Goal: Task Accomplishment & Management: Manage account settings

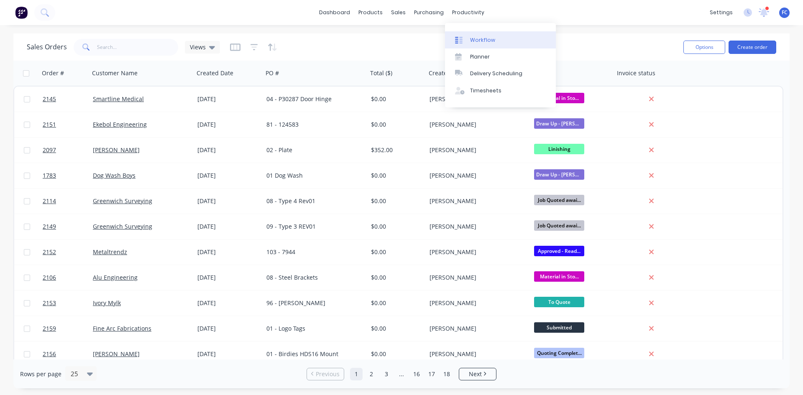
click at [495, 39] on link "Workflow" at bounding box center [500, 39] width 111 height 17
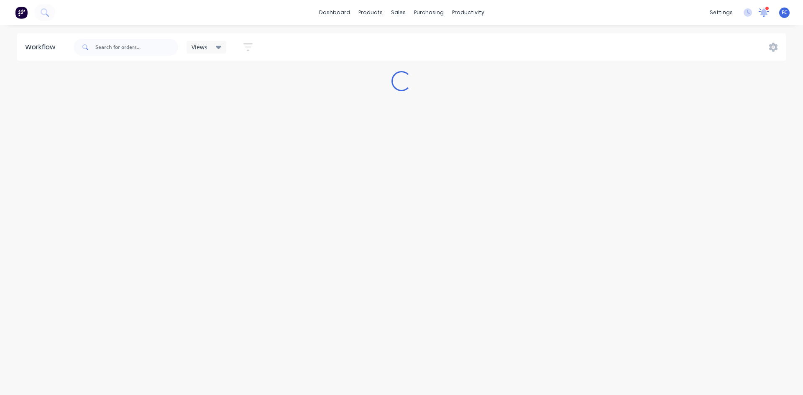
click at [762, 11] on icon at bounding box center [764, 11] width 8 height 7
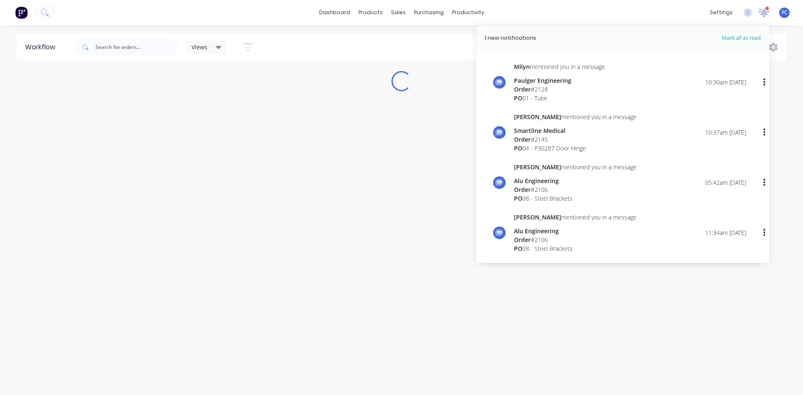
click at [762, 11] on icon at bounding box center [764, 11] width 8 height 7
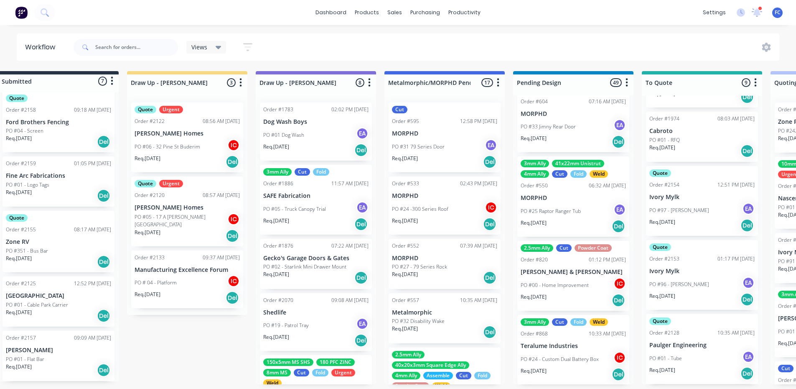
scroll to position [2, 0]
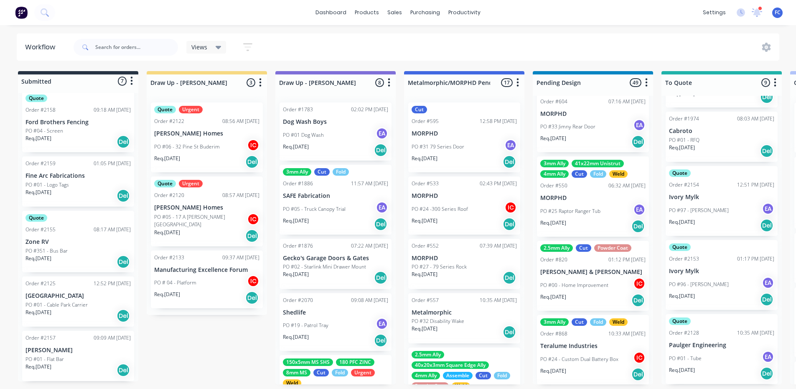
click at [71, 344] on div "Order #2157 09:09 AM [DATE] [PERSON_NAME] PO #01 - Flat Bar Req. [DATE] Del" at bounding box center [78, 356] width 112 height 50
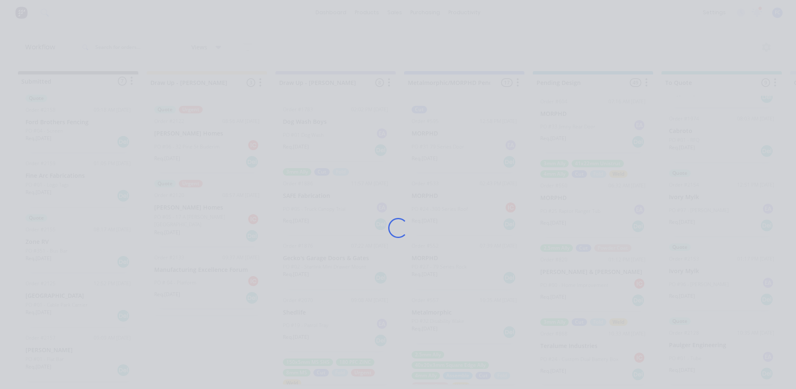
scroll to position [0, 0]
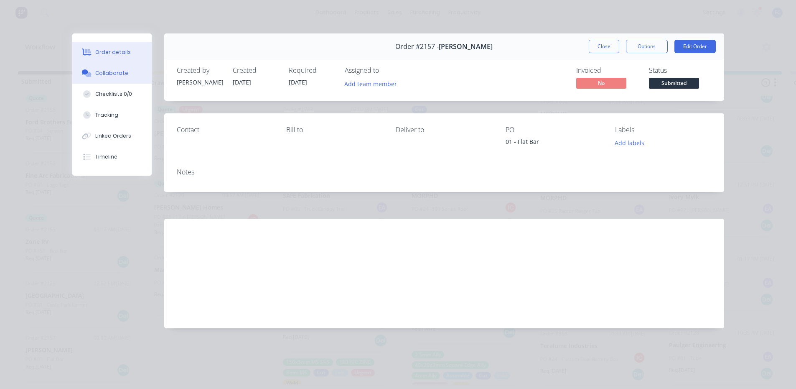
click at [120, 69] on button "Collaborate" at bounding box center [111, 73] width 79 height 21
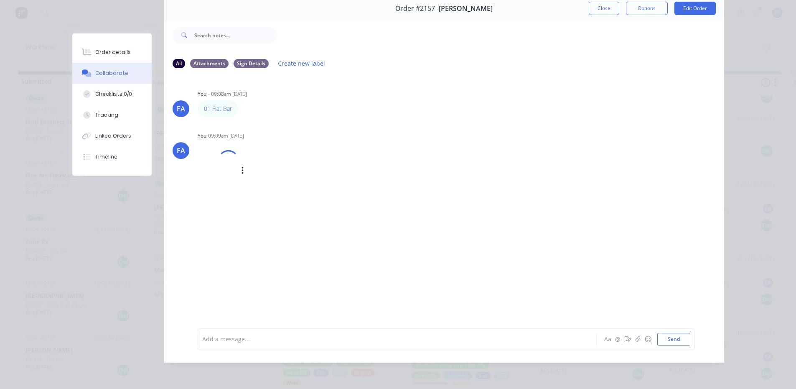
scroll to position [2, 0]
click at [585, 4] on div "Order #2157 - [PERSON_NAME] Close Options Edit Order" at bounding box center [444, 8] width 560 height 26
click at [589, 4] on button "Close" at bounding box center [604, 8] width 31 height 13
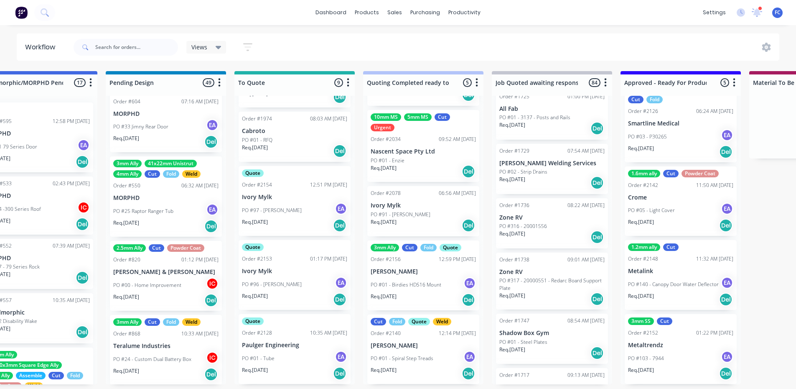
scroll to position [2, 427]
click at [260, 355] on p "PO #01 - Tube" at bounding box center [258, 358] width 33 height 8
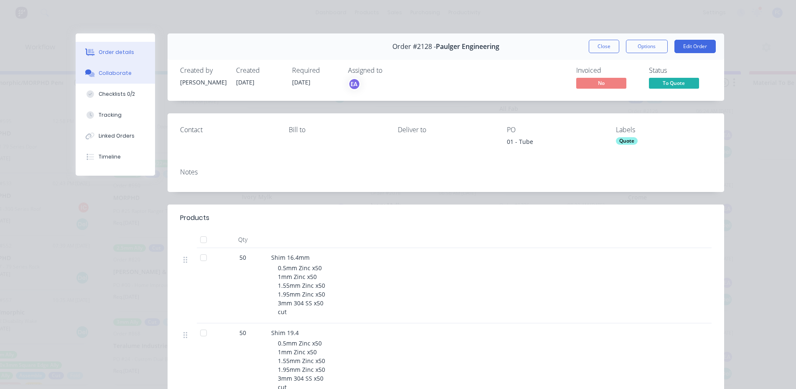
drag, startPoint x: 100, startPoint y: 71, endPoint x: 107, endPoint y: 76, distance: 9.0
click at [100, 71] on div "Collaborate" at bounding box center [115, 73] width 33 height 8
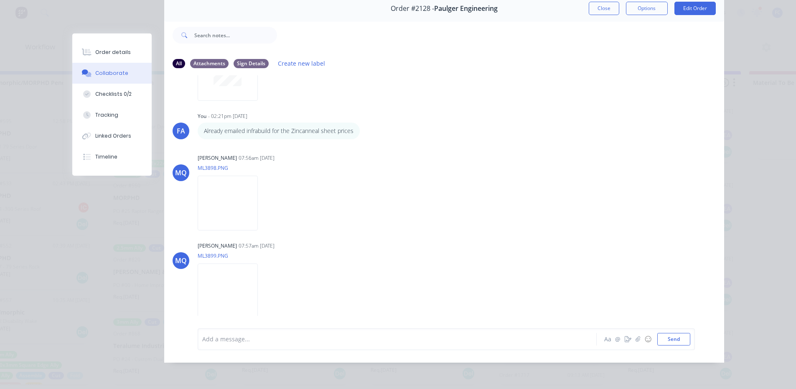
scroll to position [107, 0]
click at [222, 195] on img at bounding box center [228, 203] width 60 height 55
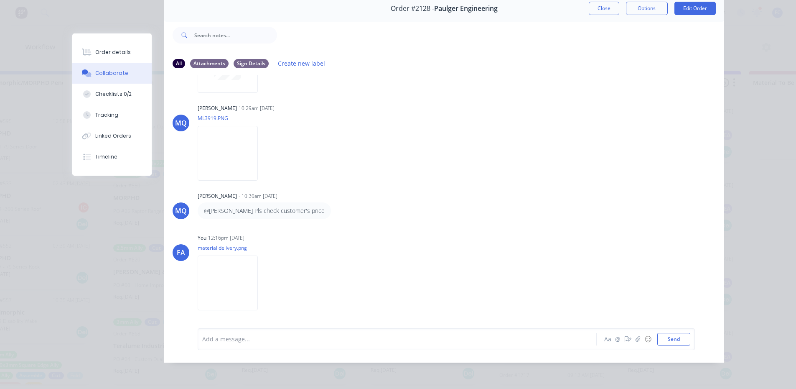
scroll to position [859, 0]
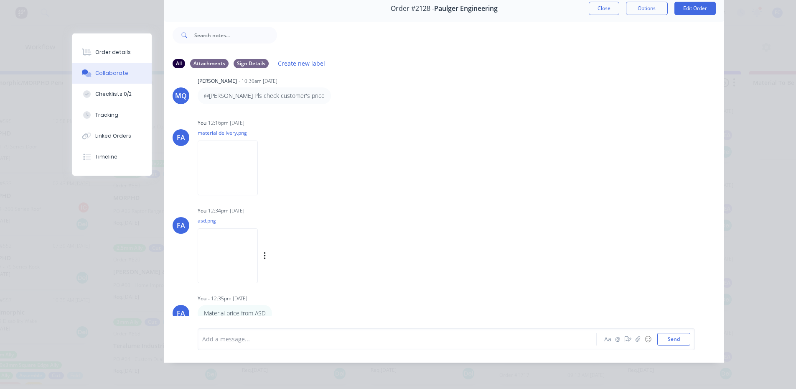
click at [225, 256] on img at bounding box center [228, 255] width 60 height 55
click at [229, 264] on img at bounding box center [228, 255] width 60 height 55
click at [608, 11] on div "Order #2128 - Paulger Engineering Close Options Edit Order All Attachments Sign…" at bounding box center [398, 178] width 652 height 367
click at [597, 5] on button "Close" at bounding box center [604, 8] width 31 height 13
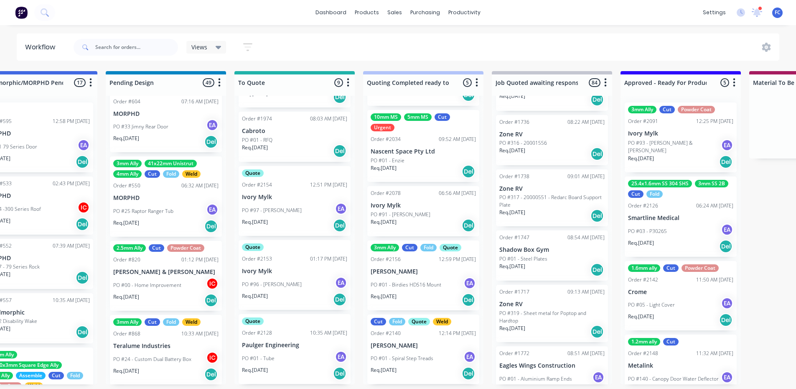
scroll to position [418, 0]
click at [280, 272] on p "Ivory Mylk" at bounding box center [294, 271] width 105 height 7
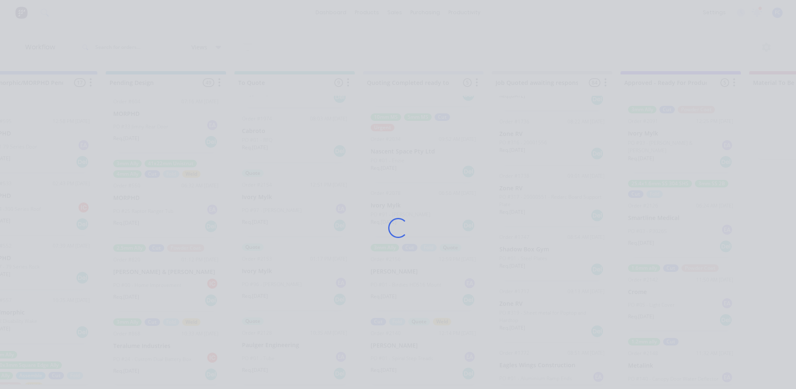
scroll to position [0, 427]
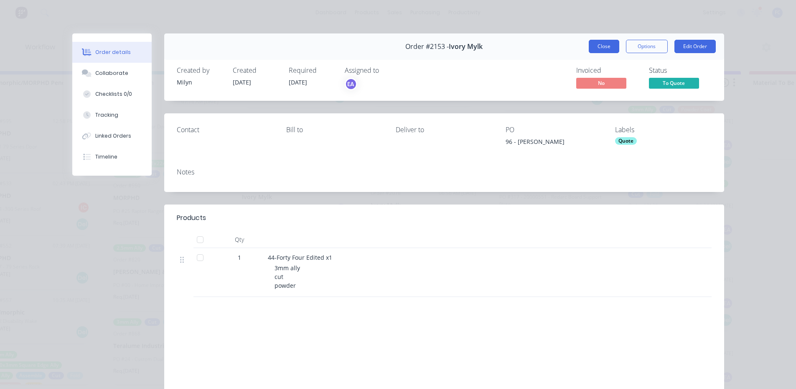
click at [593, 48] on button "Close" at bounding box center [604, 46] width 31 height 13
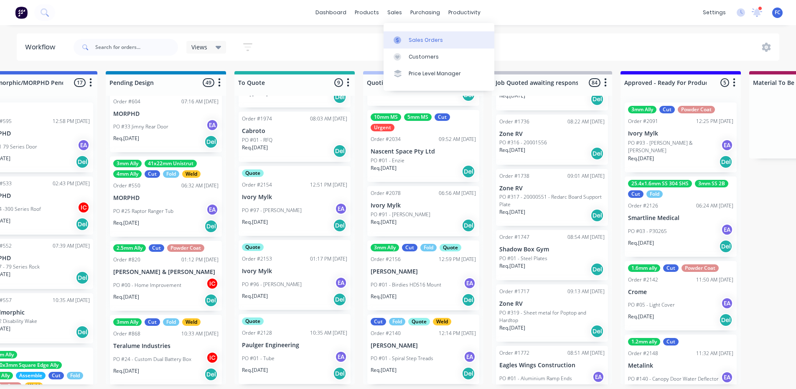
click at [405, 38] on div at bounding box center [400, 40] width 13 height 8
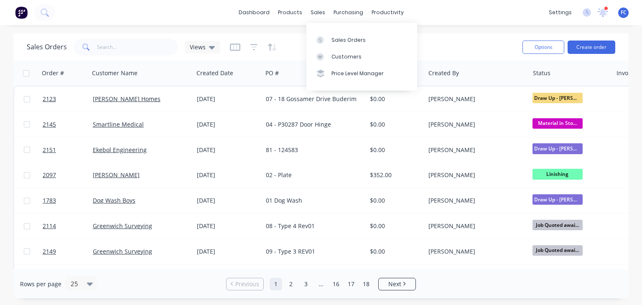
drag, startPoint x: 318, startPoint y: 14, endPoint x: 329, endPoint y: 27, distance: 17.5
click at [319, 14] on div "sales" at bounding box center [317, 12] width 23 height 13
click at [331, 39] on div "Sales Orders" at bounding box center [348, 40] width 34 height 8
click at [595, 48] on button "Create order" at bounding box center [592, 47] width 48 height 13
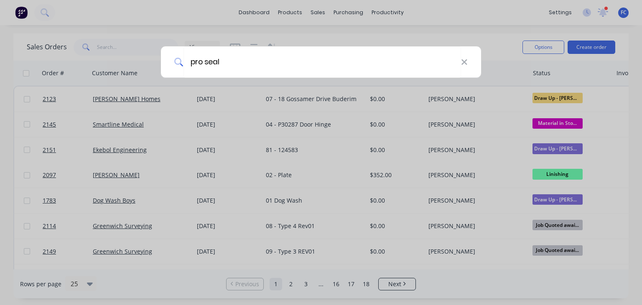
type input "pro seal"
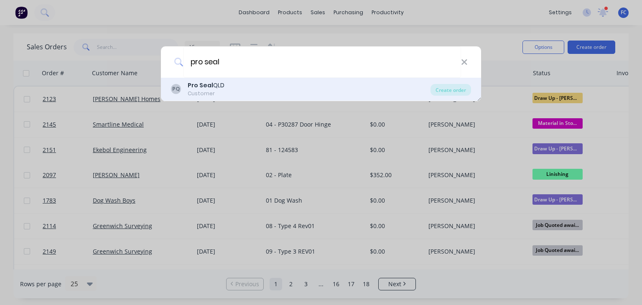
click at [209, 94] on div "Customer" at bounding box center [206, 94] width 37 height 8
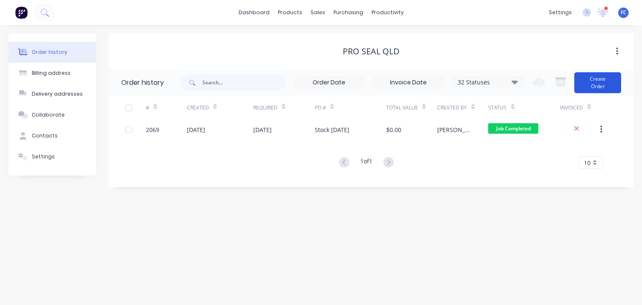
click at [594, 81] on button "Create Order" at bounding box center [597, 82] width 47 height 21
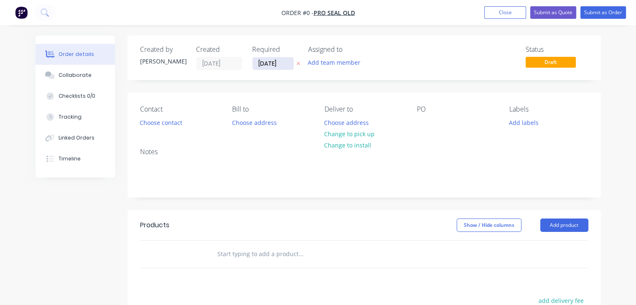
click at [269, 65] on input "[DATE]" at bounding box center [272, 63] width 41 height 13
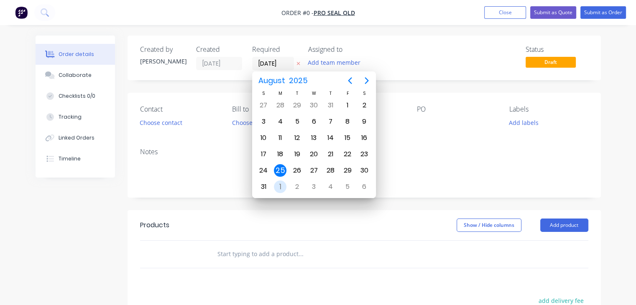
click at [278, 183] on div "1" at bounding box center [280, 187] width 13 height 13
type input "[DATE]"
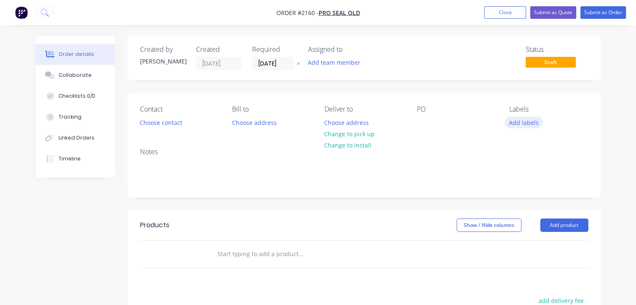
click at [524, 123] on button "Add labels" at bounding box center [524, 122] width 38 height 11
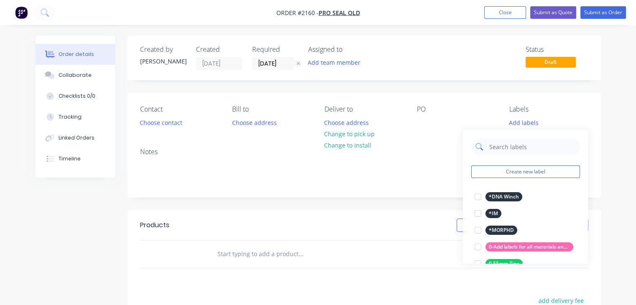
click at [501, 148] on input "text" at bounding box center [531, 146] width 87 height 17
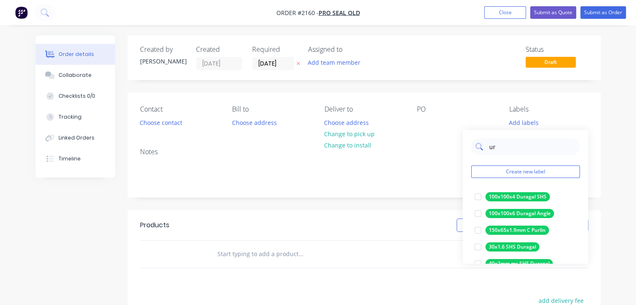
type input "URGENT"
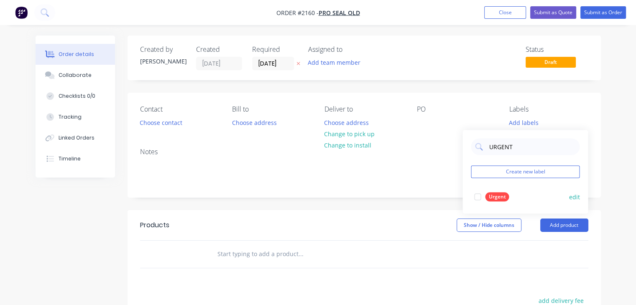
click at [479, 201] on div at bounding box center [477, 197] width 17 height 17
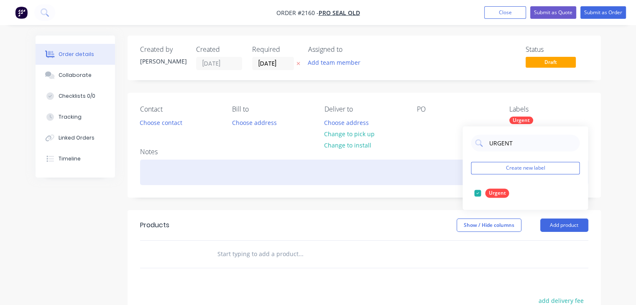
click at [311, 174] on div at bounding box center [364, 172] width 448 height 25
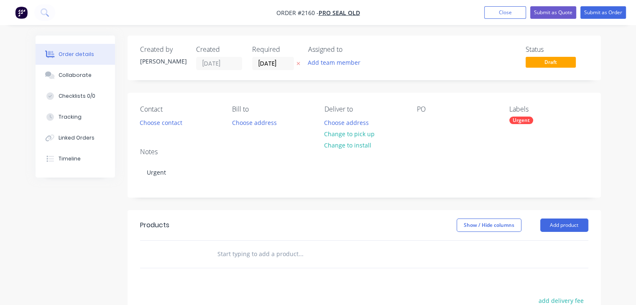
click at [69, 217] on div "Created by [PERSON_NAME] Created [DATE] Required [DATE] Assigned to Add team me…" at bounding box center [318, 259] width 565 height 446
click at [69, 76] on div "Collaborate" at bounding box center [75, 75] width 33 height 8
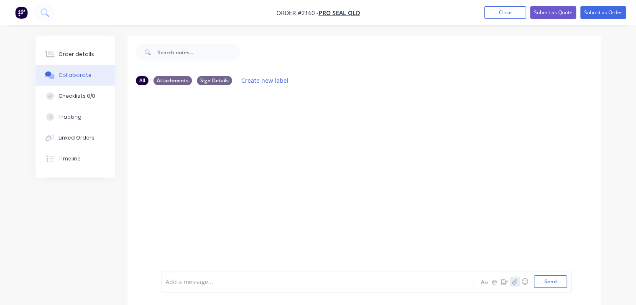
click at [514, 285] on button "button" at bounding box center [515, 282] width 10 height 10
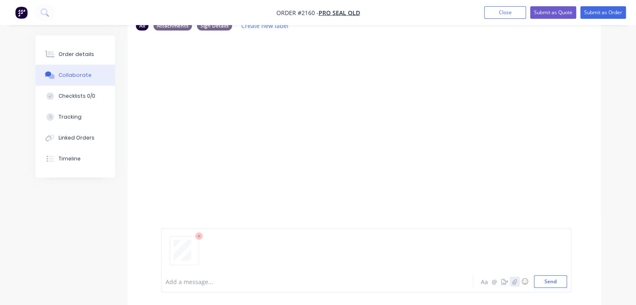
scroll to position [55, 0]
click at [552, 279] on button "Send" at bounding box center [550, 281] width 33 height 13
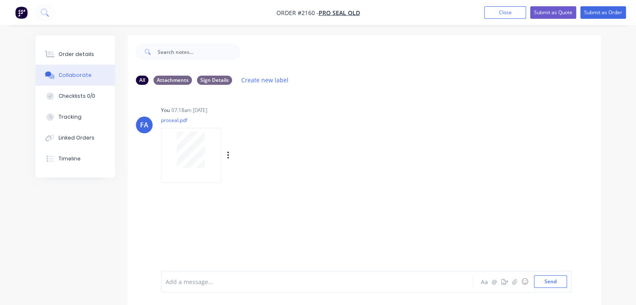
scroll to position [0, 0]
click at [58, 53] on button "Order details" at bounding box center [75, 54] width 79 height 21
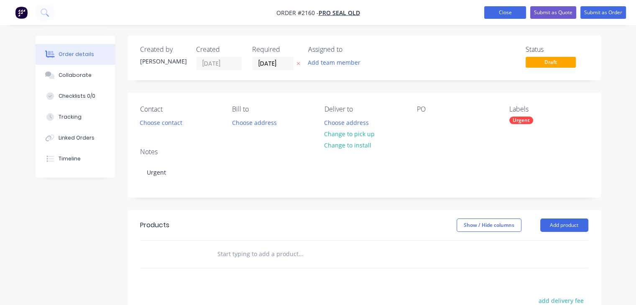
click at [493, 12] on button "Close" at bounding box center [505, 12] width 42 height 13
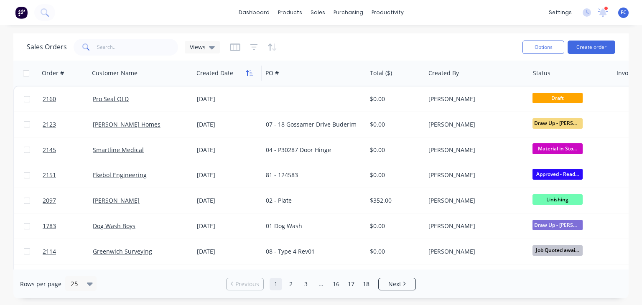
click at [248, 71] on icon "button" at bounding box center [247, 73] width 3 height 6
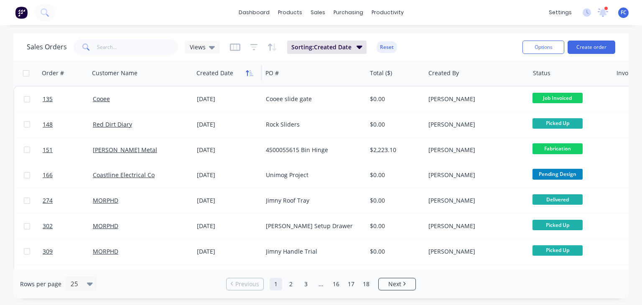
click at [248, 71] on icon "button" at bounding box center [247, 73] width 3 height 6
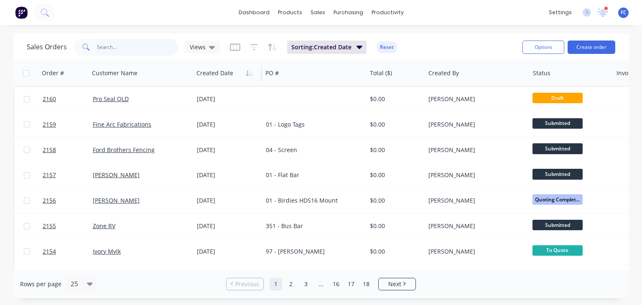
click at [147, 49] on input "text" at bounding box center [138, 47] width 82 height 17
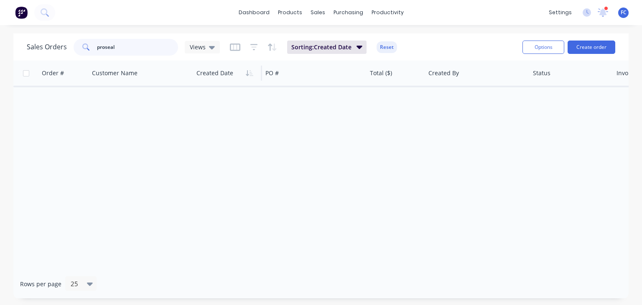
click at [106, 48] on input "proseal" at bounding box center [138, 47] width 82 height 17
type input "pro seal"
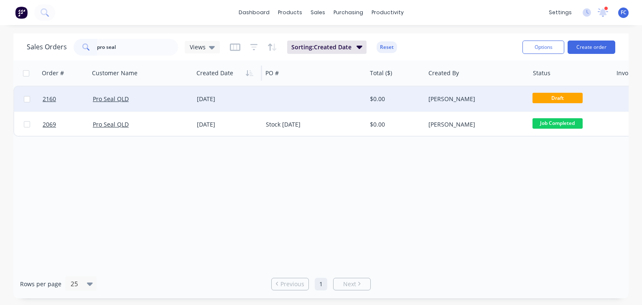
click at [181, 100] on div "Pro Seal QLD" at bounding box center [139, 99] width 92 height 8
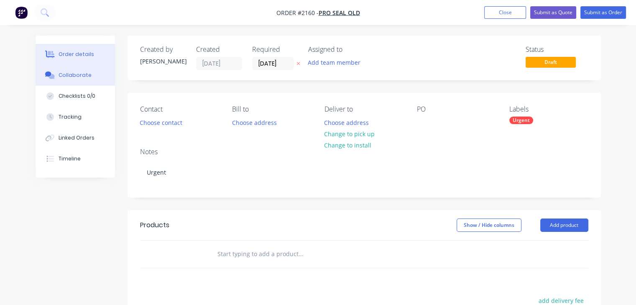
click at [88, 71] on button "Collaborate" at bounding box center [75, 75] width 79 height 21
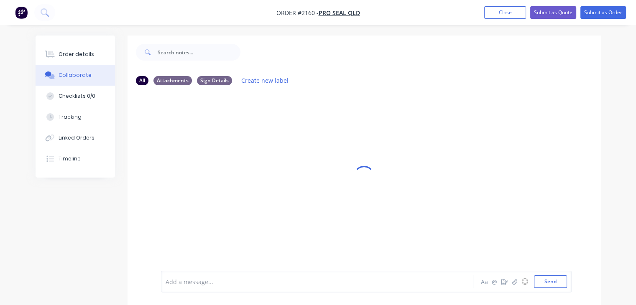
scroll to position [12, 0]
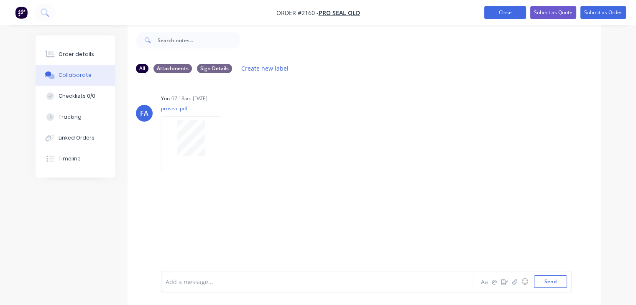
click at [497, 8] on button "Close" at bounding box center [505, 12] width 42 height 13
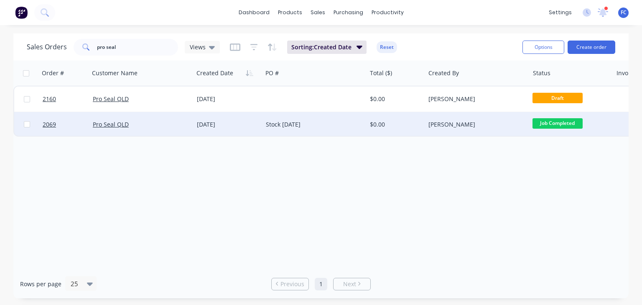
click at [286, 118] on div "Stock [DATE]" at bounding box center [315, 124] width 104 height 25
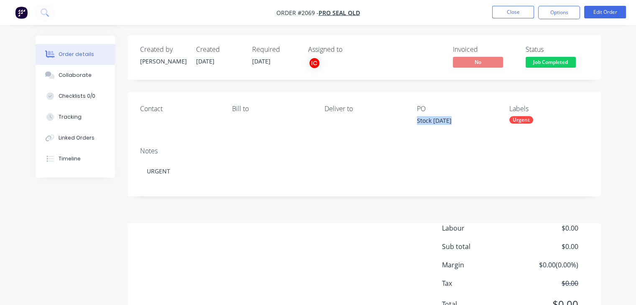
drag, startPoint x: 457, startPoint y: 117, endPoint x: 413, endPoint y: 116, distance: 43.9
click at [413, 116] on div "Contact [PERSON_NAME] to Deliver to PO Stock [DATE] Labels Urgent" at bounding box center [363, 116] width 473 height 48
copy div "Stock [DATE]"
click at [527, 14] on button "Close" at bounding box center [513, 12] width 42 height 13
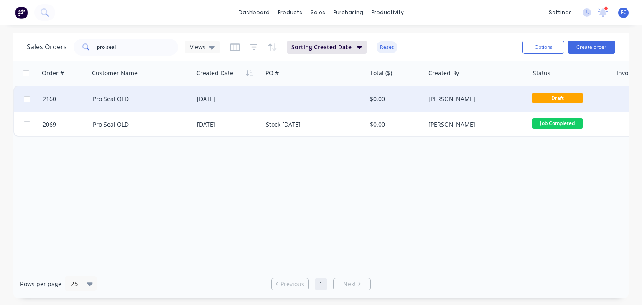
click at [149, 100] on div "Pro Seal QLD" at bounding box center [139, 99] width 92 height 8
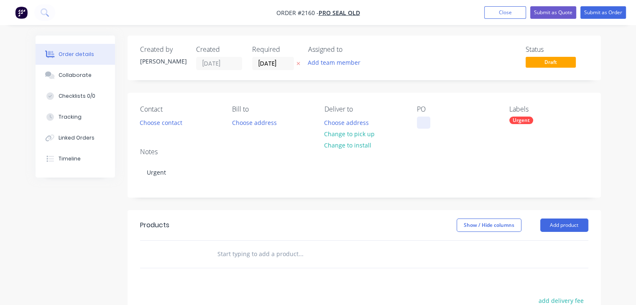
click at [425, 124] on div at bounding box center [423, 123] width 13 height 12
paste div
click at [422, 122] on div "Stock [DATE]" at bounding box center [441, 123] width 48 height 12
click at [448, 122] on div "Stock [DATE]" at bounding box center [441, 123] width 48 height 12
click at [443, 124] on div "Stock [DATE]" at bounding box center [441, 123] width 48 height 12
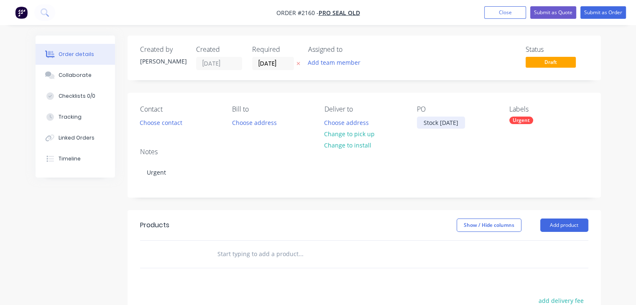
click at [444, 122] on div "Stock [DATE]" at bounding box center [441, 123] width 48 height 12
click at [448, 124] on div "Stock [DATE]" at bounding box center [441, 123] width 48 height 12
drag, startPoint x: 89, startPoint y: 78, endPoint x: 82, endPoint y: 74, distance: 8.5
click at [88, 78] on button "Collaborate" at bounding box center [75, 75] width 79 height 21
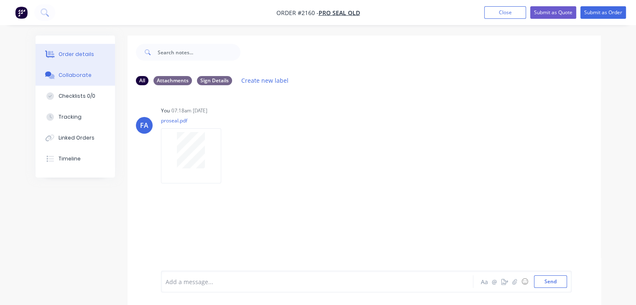
drag, startPoint x: 76, startPoint y: 58, endPoint x: 84, endPoint y: 61, distance: 8.1
click at [76, 58] on div "Order details" at bounding box center [77, 55] width 36 height 8
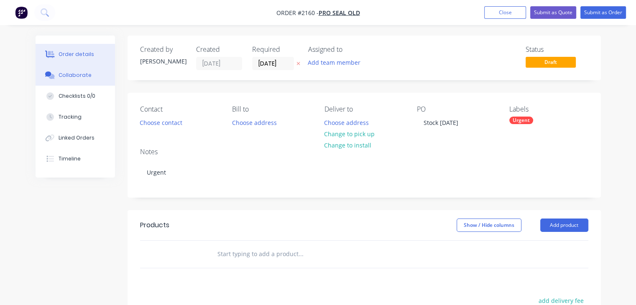
click at [57, 77] on button "Collaborate" at bounding box center [75, 75] width 79 height 21
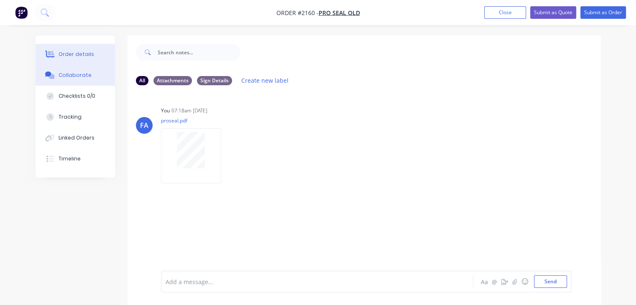
click at [79, 59] on button "Order details" at bounding box center [75, 54] width 79 height 21
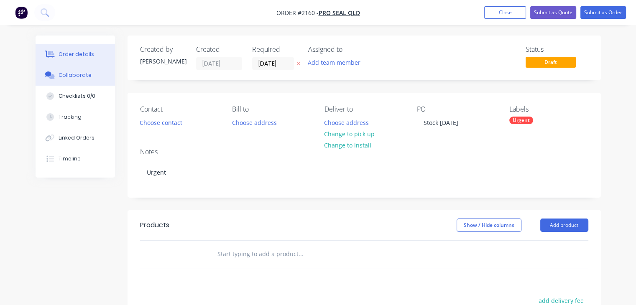
click at [75, 75] on div "Collaborate" at bounding box center [75, 75] width 33 height 8
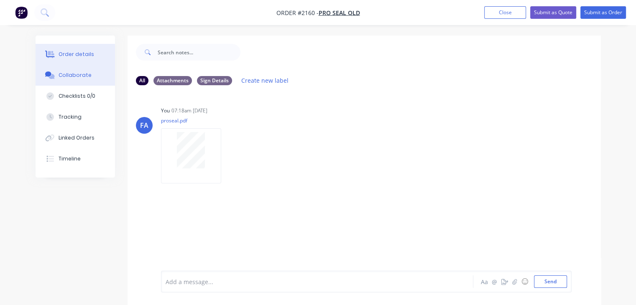
click at [69, 54] on div "Order details" at bounding box center [77, 55] width 36 height 8
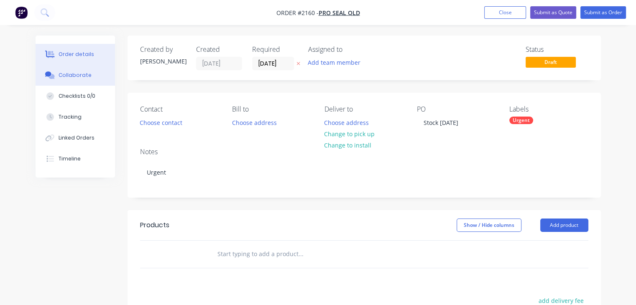
click at [69, 72] on div "Collaborate" at bounding box center [75, 75] width 33 height 8
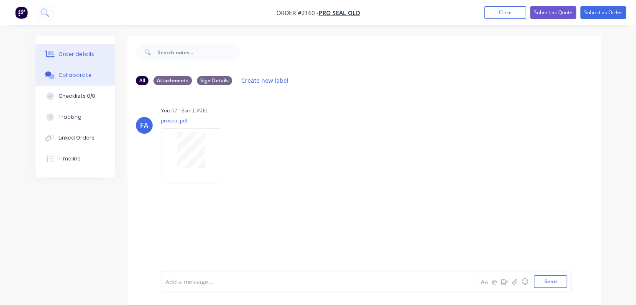
click at [79, 51] on div "Order details" at bounding box center [77, 55] width 36 height 8
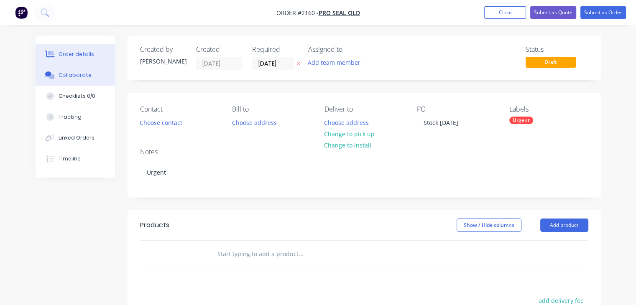
click at [76, 76] on div "Collaborate" at bounding box center [75, 75] width 33 height 8
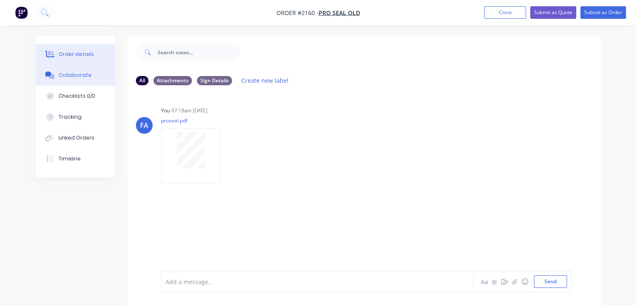
click at [88, 59] on button "Order details" at bounding box center [75, 54] width 79 height 21
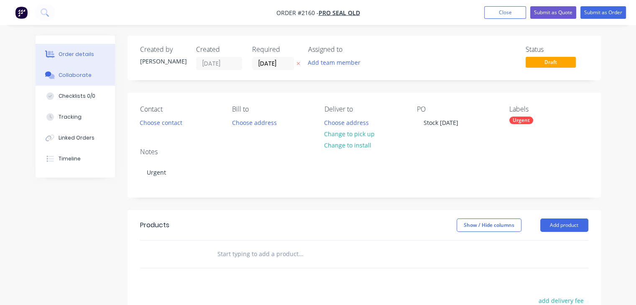
click at [64, 76] on div "Collaborate" at bounding box center [75, 75] width 33 height 8
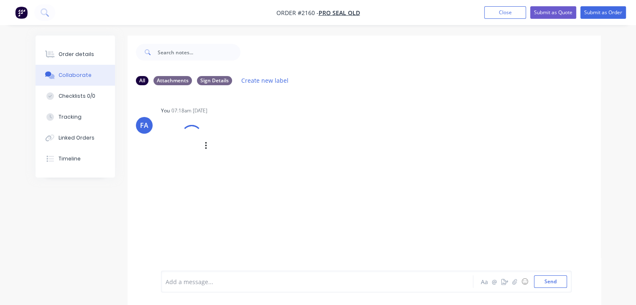
scroll to position [12, 0]
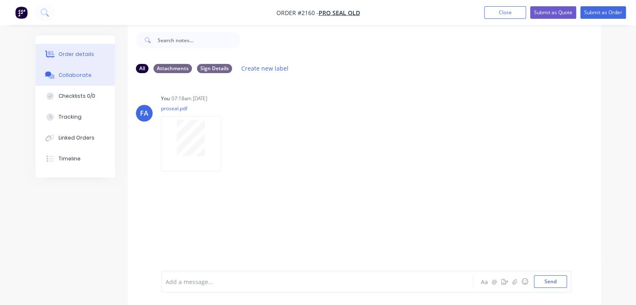
click at [80, 57] on div "Order details" at bounding box center [77, 55] width 36 height 8
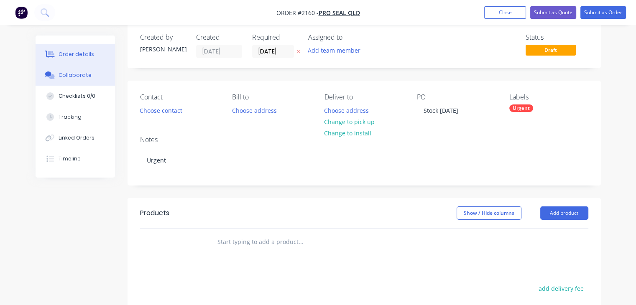
click at [90, 77] on button "Collaborate" at bounding box center [75, 75] width 79 height 21
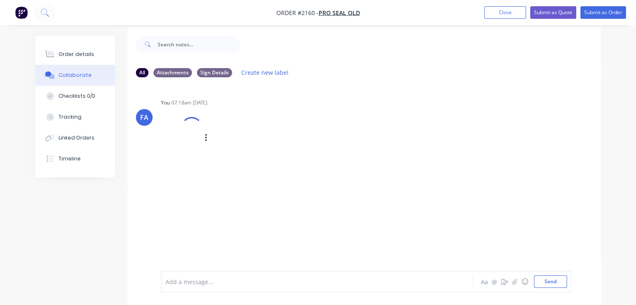
scroll to position [12, 0]
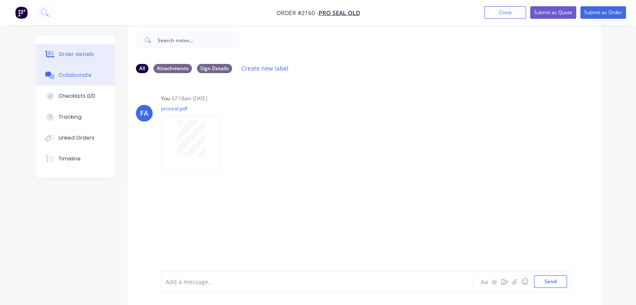
click at [67, 51] on div "Order details" at bounding box center [77, 55] width 36 height 8
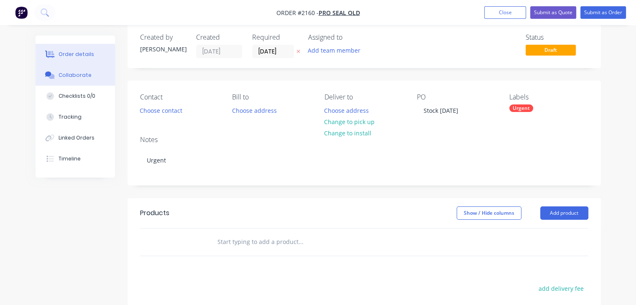
click at [70, 77] on div "Collaborate" at bounding box center [75, 75] width 33 height 8
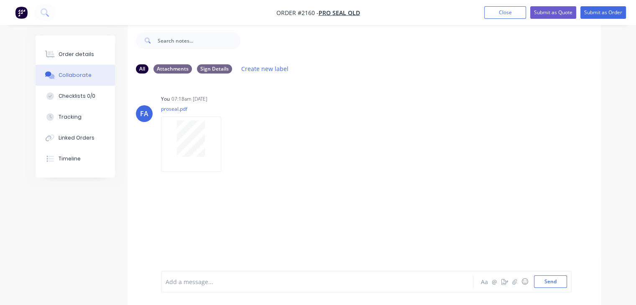
scroll to position [12, 0]
click at [69, 49] on button "Order details" at bounding box center [75, 54] width 79 height 21
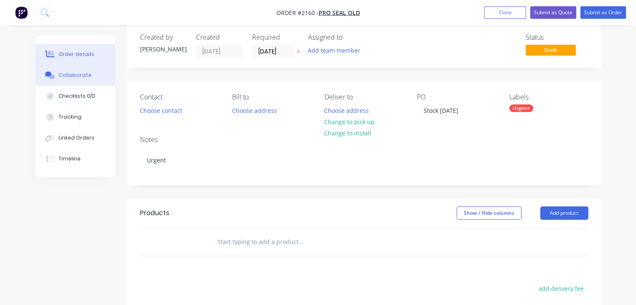
click at [74, 80] on button "Collaborate" at bounding box center [75, 75] width 79 height 21
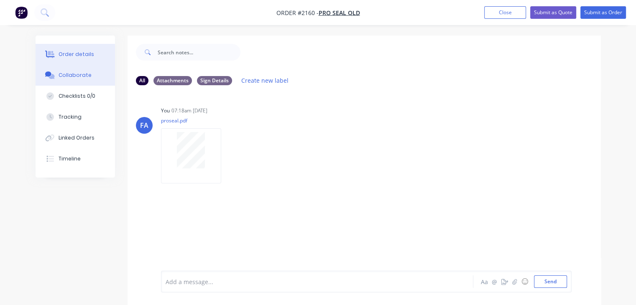
click at [87, 51] on div "Order details" at bounding box center [77, 55] width 36 height 8
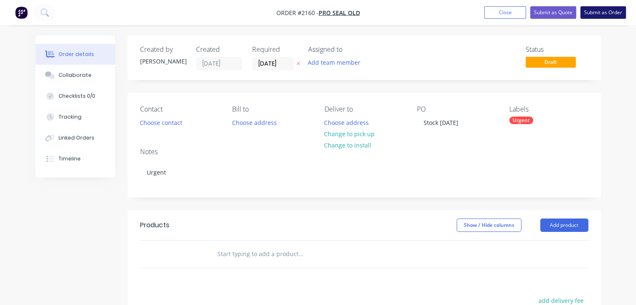
click at [599, 15] on button "Submit as Order" at bounding box center [603, 12] width 46 height 13
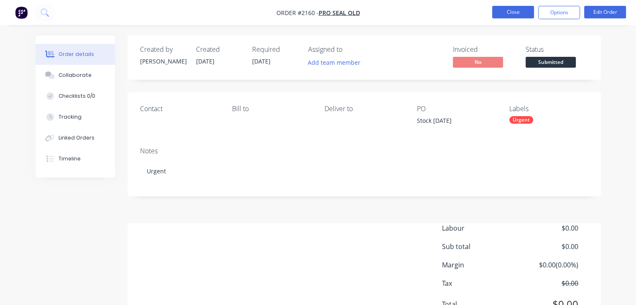
click at [502, 8] on button "Close" at bounding box center [513, 12] width 42 height 13
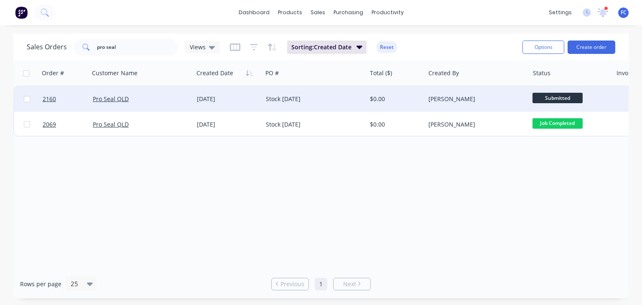
click at [253, 96] on div "[DATE]" at bounding box center [228, 99] width 62 height 8
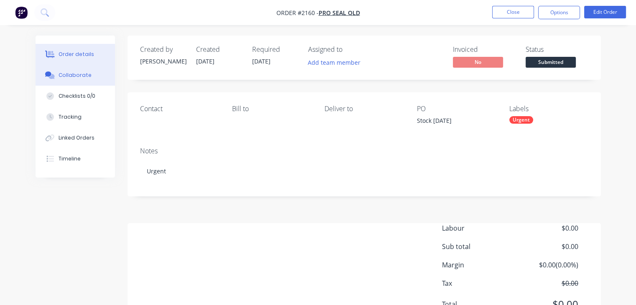
click at [80, 75] on div "Collaborate" at bounding box center [75, 75] width 33 height 8
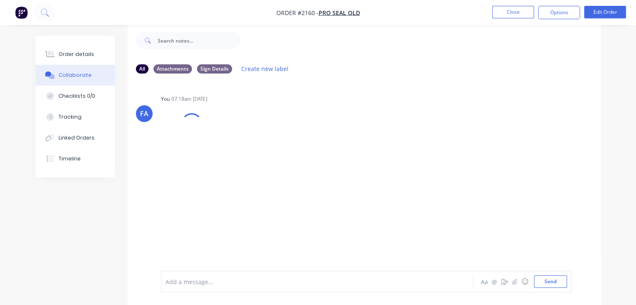
scroll to position [12, 0]
click at [69, 52] on div "Order details" at bounding box center [77, 55] width 36 height 8
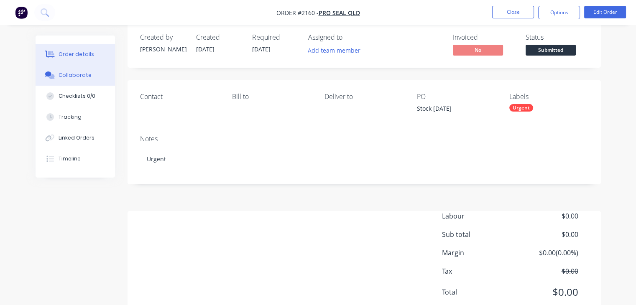
click at [77, 78] on div "Collaborate" at bounding box center [75, 75] width 33 height 8
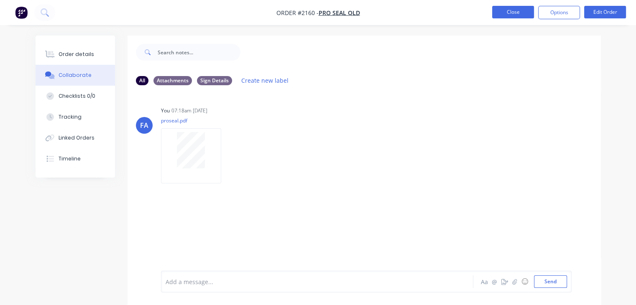
click at [507, 14] on button "Close" at bounding box center [513, 12] width 42 height 13
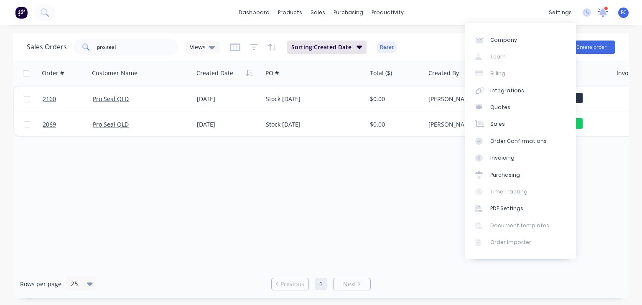
click at [599, 6] on div at bounding box center [603, 12] width 10 height 13
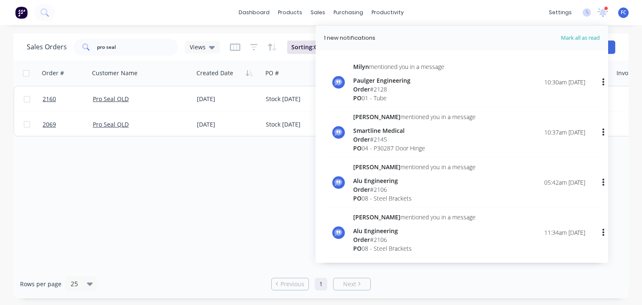
drag, startPoint x: 183, startPoint y: 228, endPoint x: 189, endPoint y: 180, distance: 48.4
click at [183, 227] on div "Order # Customer Name Created Date PO # Total ($) Created By Status Invoice sta…" at bounding box center [320, 165] width 615 height 209
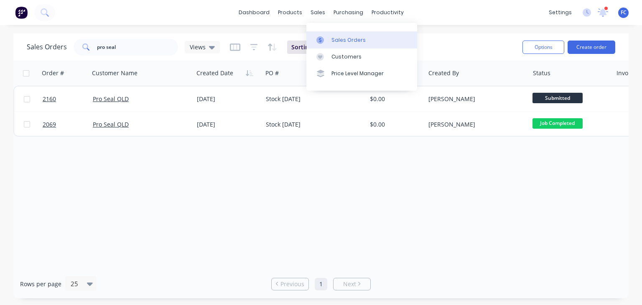
drag, startPoint x: 336, startPoint y: 40, endPoint x: 333, endPoint y: 44, distance: 4.8
click at [336, 40] on div "Sales Orders" at bounding box center [348, 40] width 34 height 8
click at [339, 39] on div "Sales Orders" at bounding box center [348, 40] width 34 height 8
drag, startPoint x: 51, startPoint y: 51, endPoint x: 22, endPoint y: 51, distance: 29.7
click at [22, 51] on div "Sales Orders pro seal Views Sorting: Created Date Reset Options Create order" at bounding box center [320, 46] width 615 height 27
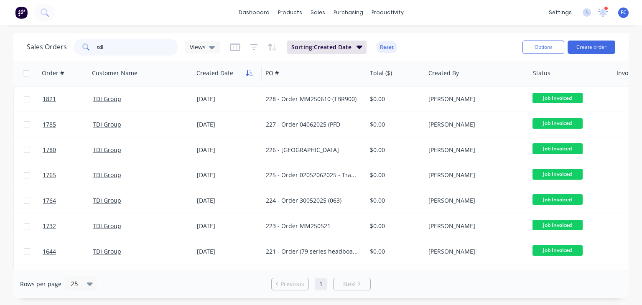
type input "tdi"
click at [249, 76] on button "button" at bounding box center [249, 73] width 13 height 13
click at [247, 74] on icon "button" at bounding box center [247, 73] width 3 height 6
click at [606, 14] on icon at bounding box center [603, 11] width 8 height 7
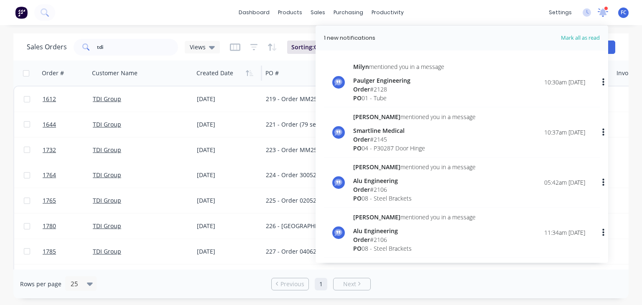
click at [605, 14] on icon at bounding box center [603, 11] width 8 height 7
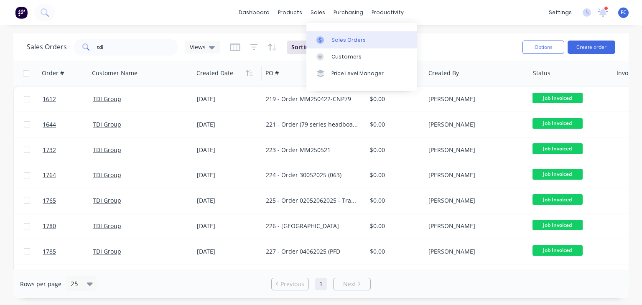
click at [330, 35] on link "Sales Orders" at bounding box center [361, 39] width 111 height 17
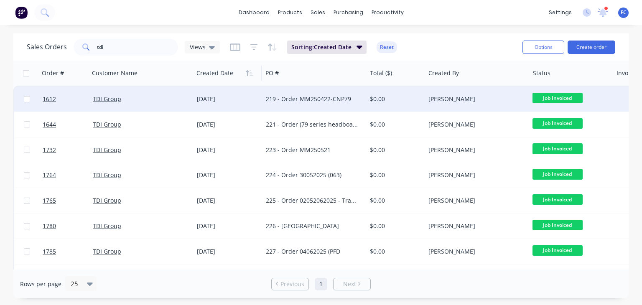
click at [113, 91] on div "TDI Group" at bounding box center [141, 99] width 104 height 25
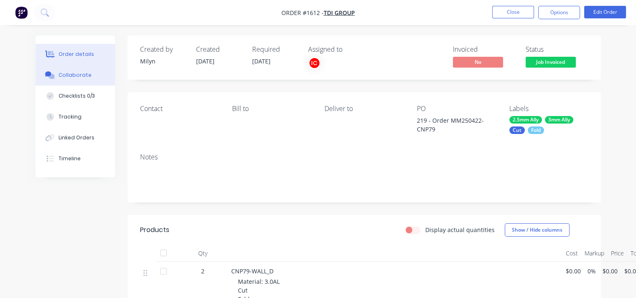
click at [69, 72] on div "Collaborate" at bounding box center [75, 75] width 33 height 8
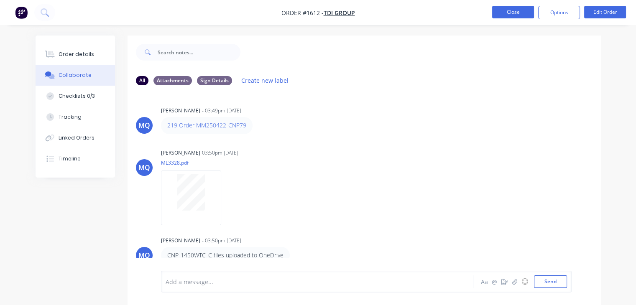
click at [512, 13] on button "Close" at bounding box center [513, 12] width 42 height 13
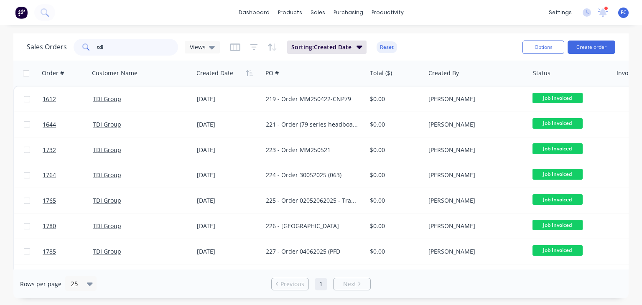
click at [64, 49] on div "Sales Orders tdi Views" at bounding box center [123, 47] width 193 height 17
click at [602, 47] on button "Create order" at bounding box center [592, 47] width 48 height 13
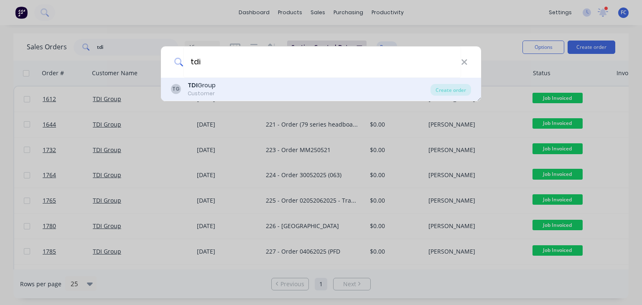
type input "tdi"
click at [252, 89] on div "TG TDI Group Customer" at bounding box center [301, 89] width 260 height 16
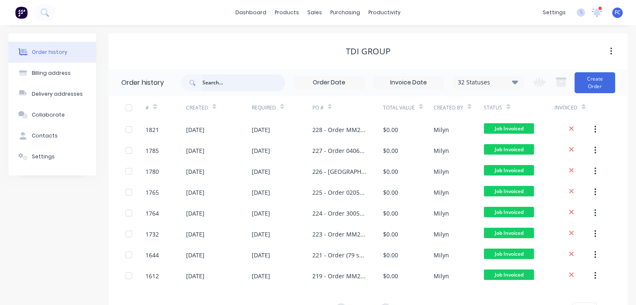
click at [226, 77] on input "text" at bounding box center [243, 82] width 83 height 17
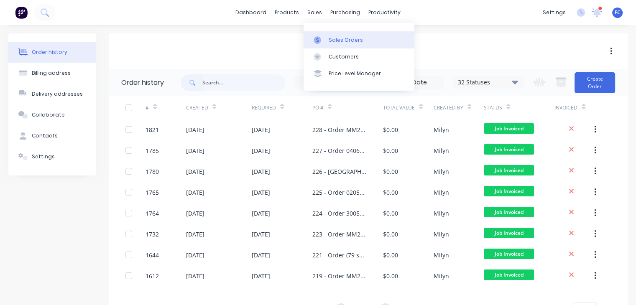
click at [330, 35] on link "Sales Orders" at bounding box center [358, 39] width 111 height 17
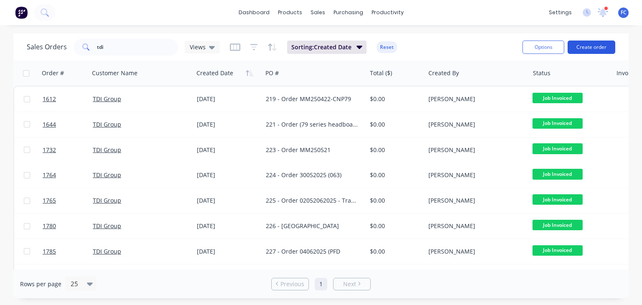
click at [583, 45] on button "Create order" at bounding box center [592, 47] width 48 height 13
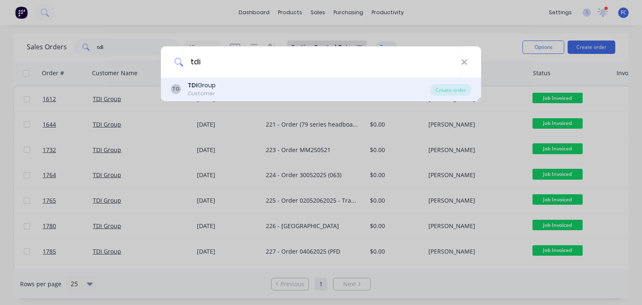
type input "tdi"
click at [308, 92] on div "TG TDI Group Customer" at bounding box center [301, 89] width 260 height 16
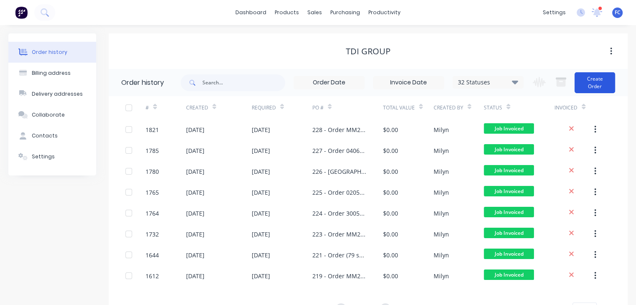
click at [599, 83] on button "Create Order" at bounding box center [594, 82] width 41 height 21
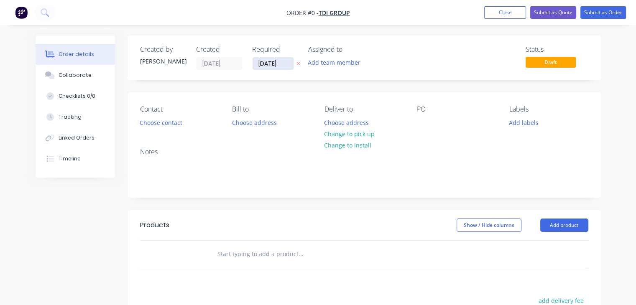
click at [272, 61] on input "[DATE]" at bounding box center [272, 63] width 41 height 13
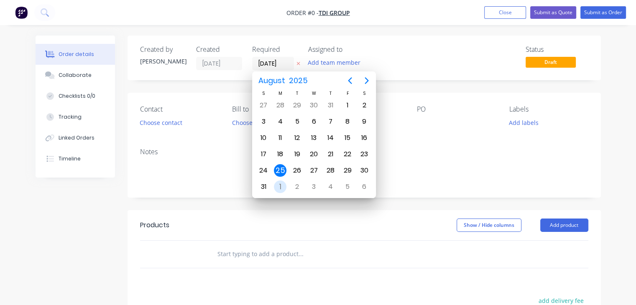
drag, startPoint x: 279, startPoint y: 182, endPoint x: 289, endPoint y: 173, distance: 13.1
click at [279, 182] on div "1" at bounding box center [280, 187] width 13 height 13
type input "[DATE]"
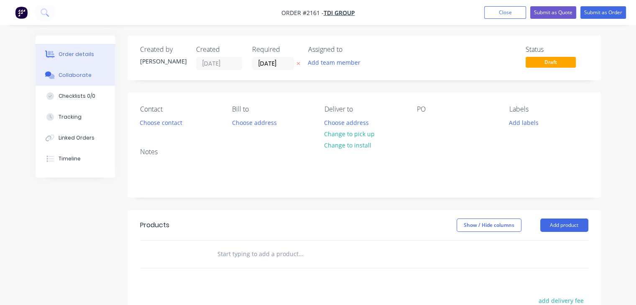
click at [79, 75] on div "Collaborate" at bounding box center [75, 75] width 33 height 8
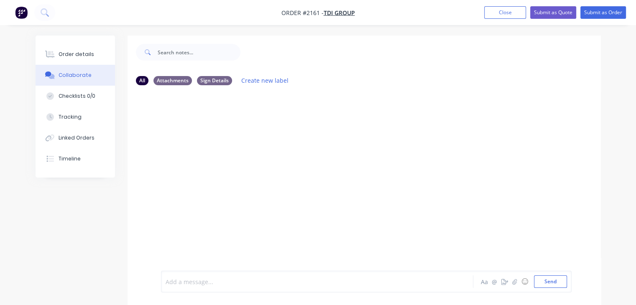
click at [191, 281] on div at bounding box center [316, 282] width 301 height 9
click at [498, 10] on button "Close" at bounding box center [505, 12] width 42 height 13
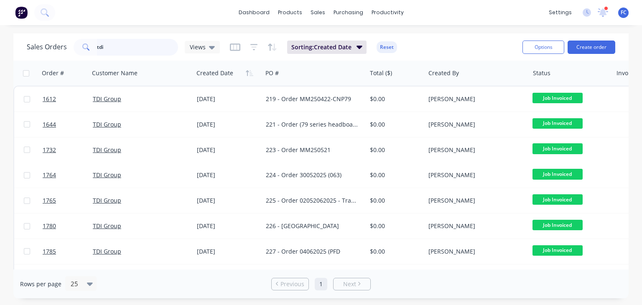
click at [66, 52] on div "Sales Orders tdi Views" at bounding box center [123, 47] width 193 height 17
type input "paulger"
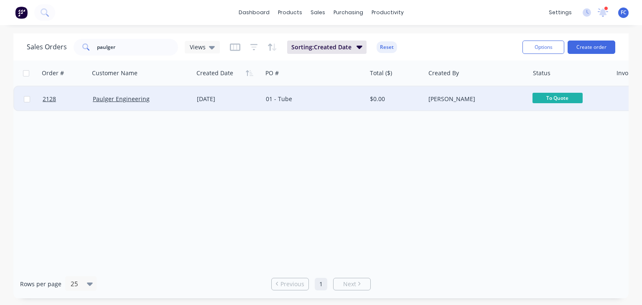
click at [156, 103] on div "Paulger Engineering" at bounding box center [141, 99] width 104 height 25
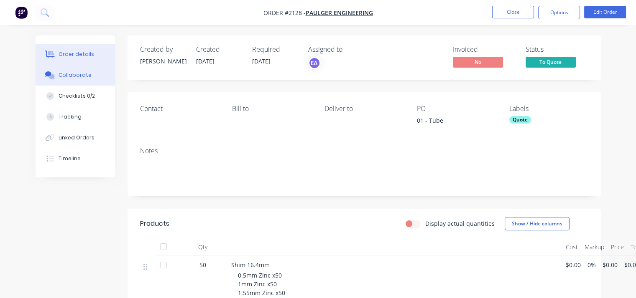
click at [81, 71] on div "Collaborate" at bounding box center [75, 75] width 33 height 8
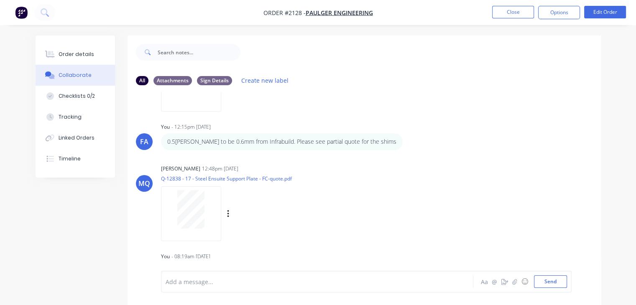
scroll to position [222, 0]
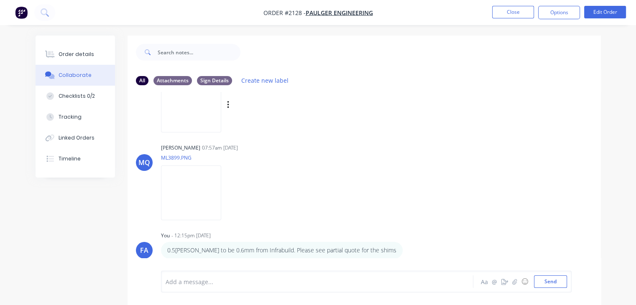
click at [186, 107] on img at bounding box center [191, 105] width 60 height 55
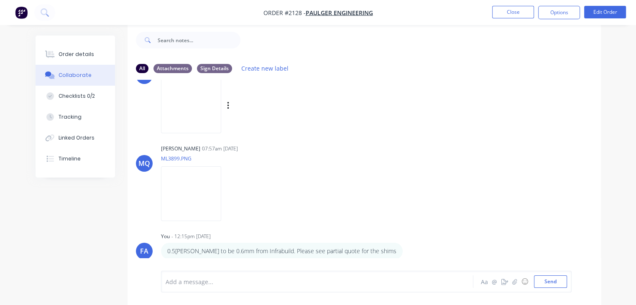
scroll to position [167, 0]
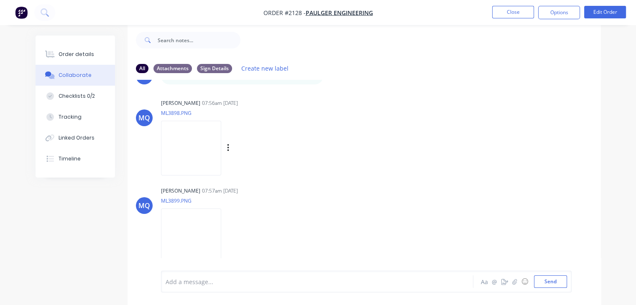
click at [197, 157] on img at bounding box center [191, 148] width 60 height 55
click at [206, 145] on img at bounding box center [191, 148] width 60 height 55
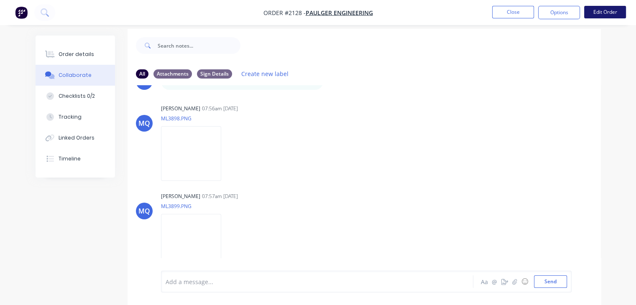
scroll to position [0, 0]
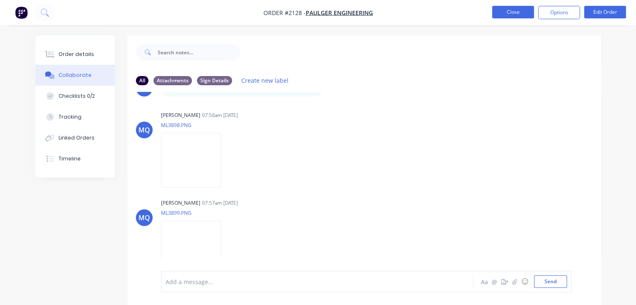
click at [514, 14] on button "Close" at bounding box center [513, 12] width 42 height 13
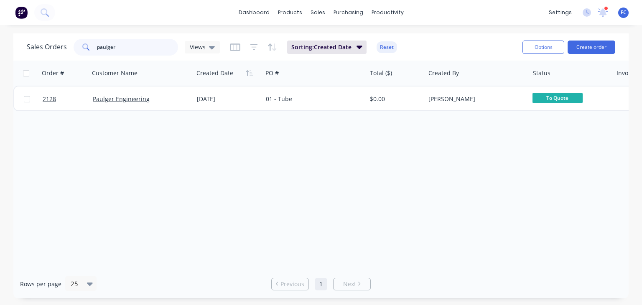
drag, startPoint x: 116, startPoint y: 46, endPoint x: 31, endPoint y: 58, distance: 85.7
click at [31, 58] on div "Sales Orders paulger Views Sorting: Created Date Reset Options Create order" at bounding box center [320, 46] width 615 height 27
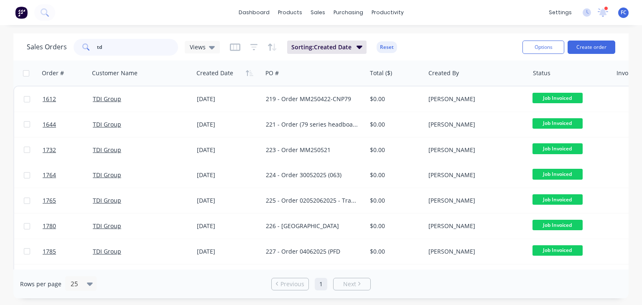
type input "t"
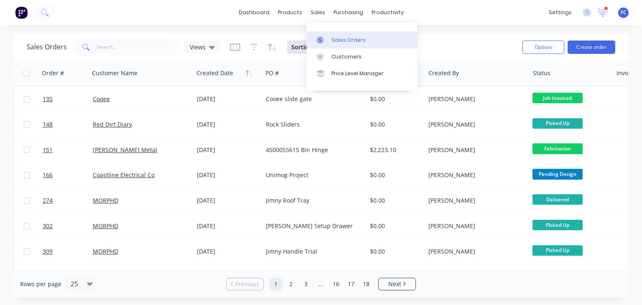
click at [328, 39] on div at bounding box center [322, 40] width 13 height 8
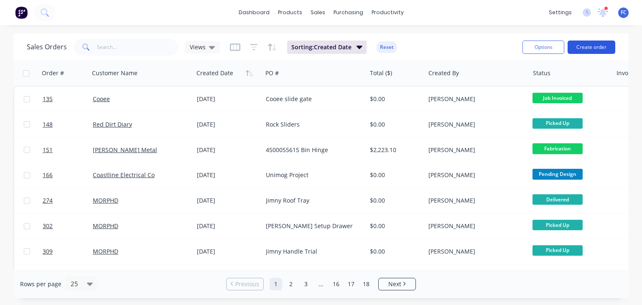
click at [581, 44] on button "Create order" at bounding box center [592, 47] width 48 height 13
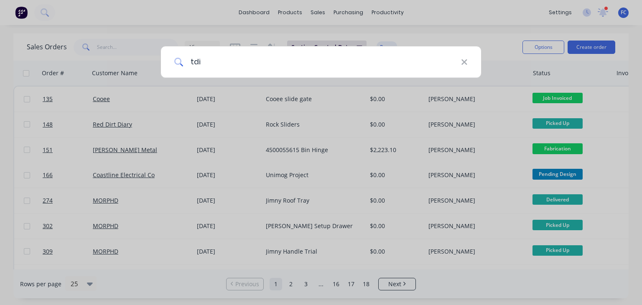
type input "tdi"
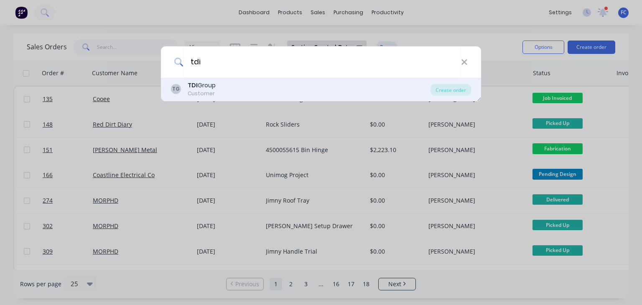
click at [217, 84] on div "TG TDI Group Customer" at bounding box center [301, 89] width 260 height 16
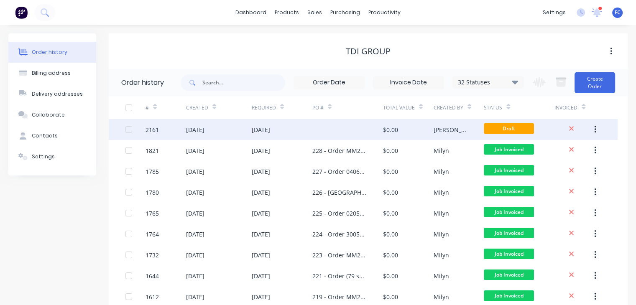
click at [256, 131] on div "[DATE]" at bounding box center [261, 129] width 18 height 9
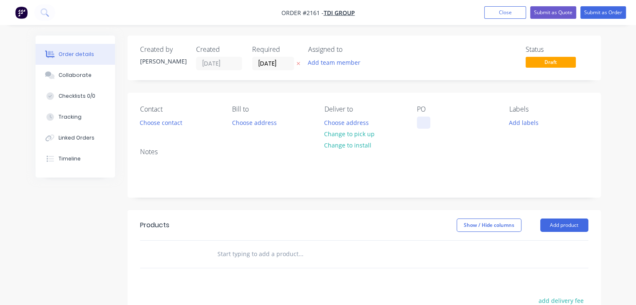
click at [425, 123] on div at bounding box center [423, 123] width 13 height 12
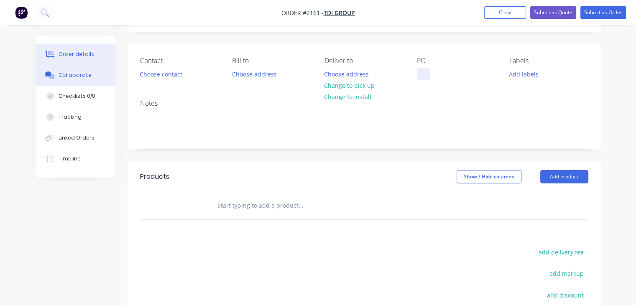
scroll to position [42, 0]
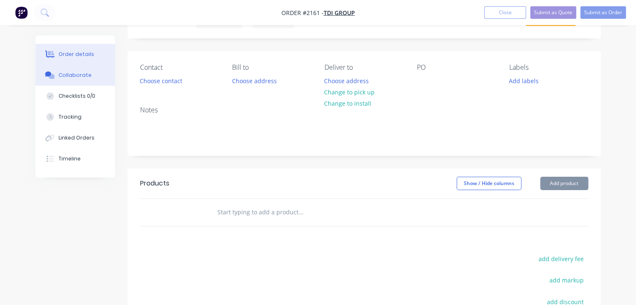
drag, startPoint x: 91, startPoint y: 77, endPoint x: 112, endPoint y: 84, distance: 22.6
click at [90, 77] on button "Collaborate" at bounding box center [75, 75] width 79 height 21
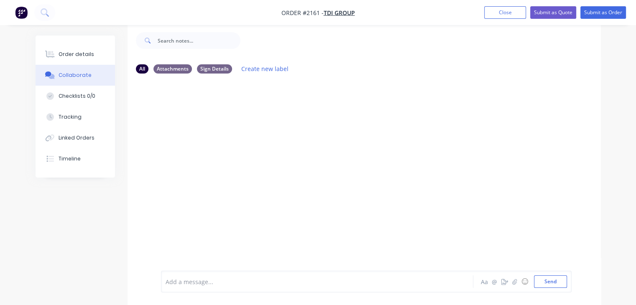
scroll to position [12, 0]
drag, startPoint x: 489, startPoint y: 16, endPoint x: 482, endPoint y: 15, distance: 7.3
click at [489, 16] on button "Close" at bounding box center [505, 12] width 42 height 13
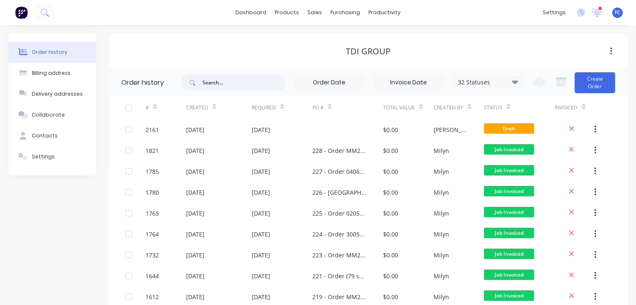
click at [227, 82] on input "text" at bounding box center [243, 82] width 83 height 17
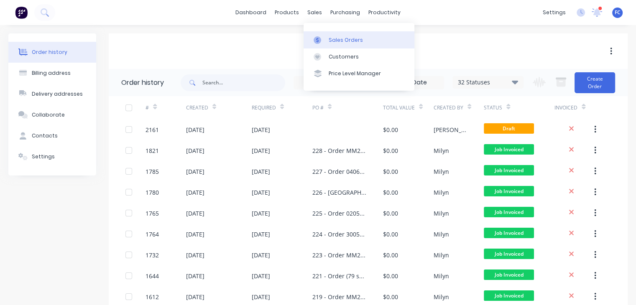
click at [327, 36] on link "Sales Orders" at bounding box center [358, 39] width 111 height 17
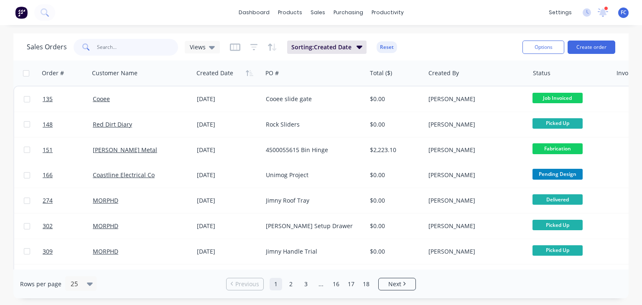
drag, startPoint x: 120, startPoint y: 51, endPoint x: 115, endPoint y: 49, distance: 5.2
click at [115, 50] on input "text" at bounding box center [138, 47] width 82 height 17
type input "paulger"
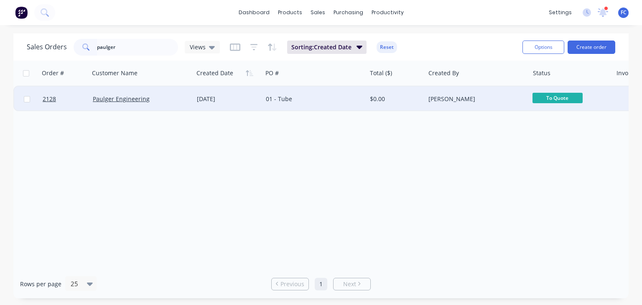
click at [117, 94] on div "Paulger Engineering" at bounding box center [141, 99] width 104 height 25
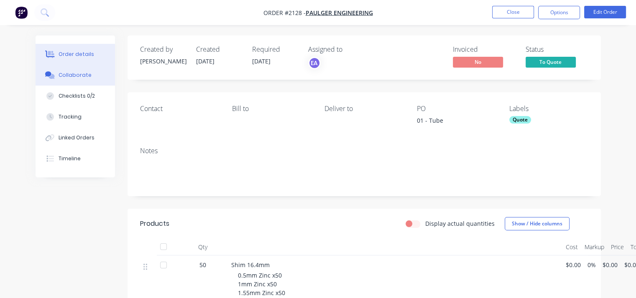
click at [66, 77] on div "Collaborate" at bounding box center [75, 75] width 33 height 8
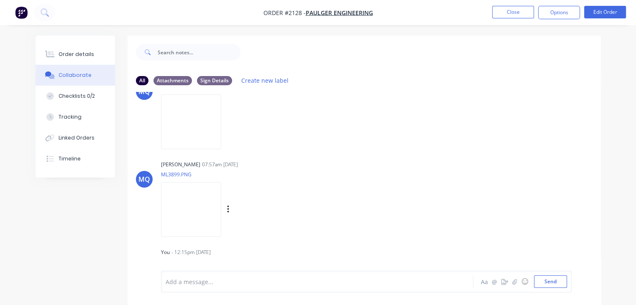
scroll to position [209, 0]
click at [201, 209] on img at bounding box center [191, 206] width 60 height 55
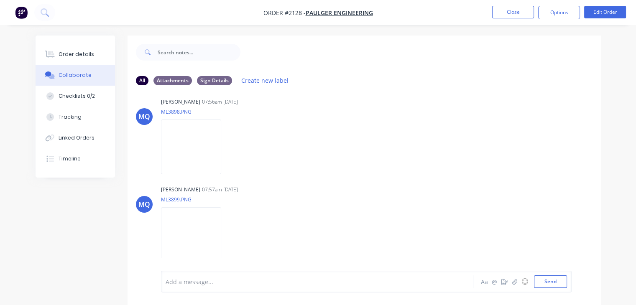
scroll to position [167, 0]
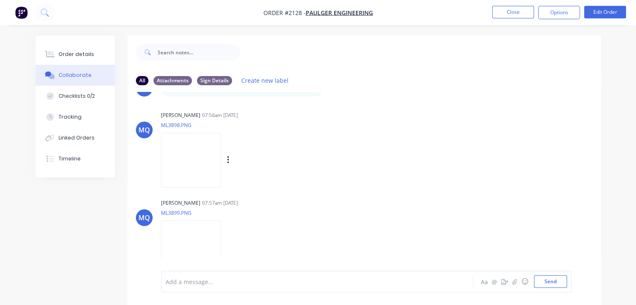
click at [200, 164] on img at bounding box center [191, 160] width 60 height 55
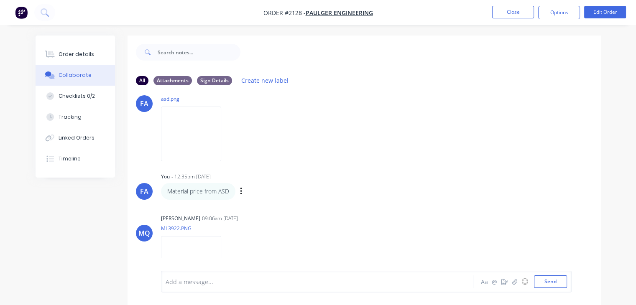
scroll to position [1003, 0]
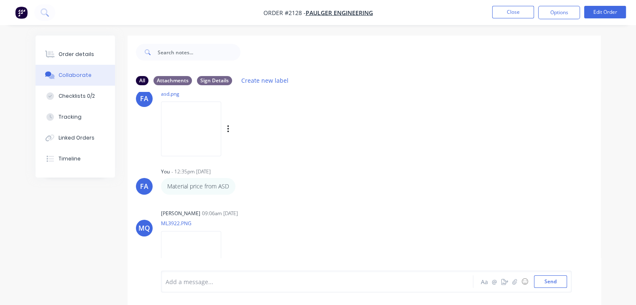
click at [194, 140] on img at bounding box center [191, 129] width 60 height 55
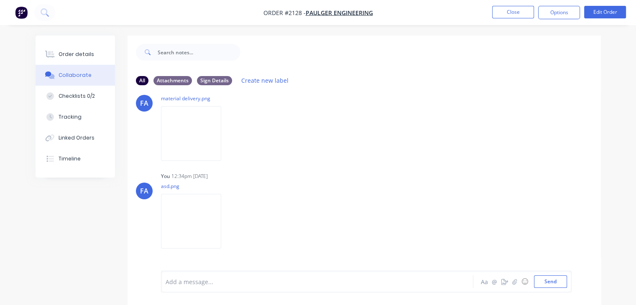
scroll to position [981, 0]
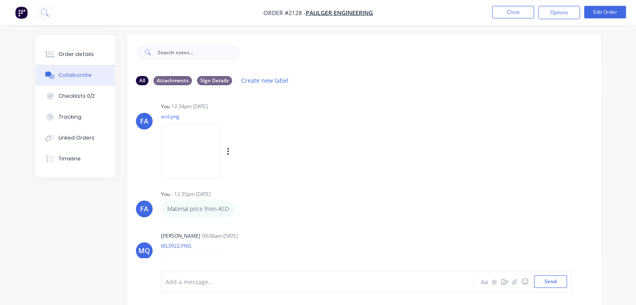
click at [182, 141] on img at bounding box center [191, 151] width 60 height 55
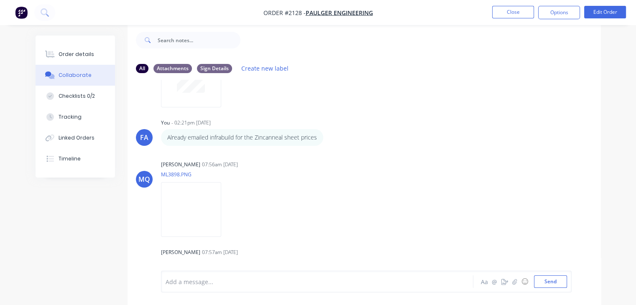
scroll to position [103, 0]
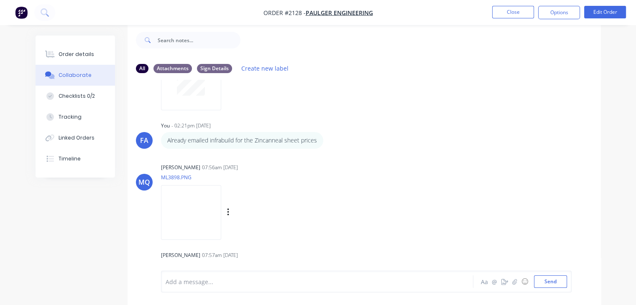
click at [192, 216] on img at bounding box center [191, 212] width 60 height 55
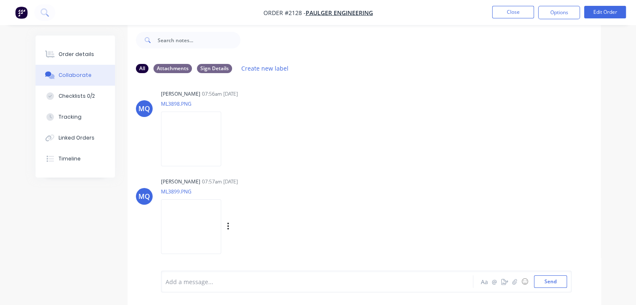
scroll to position [186, 0]
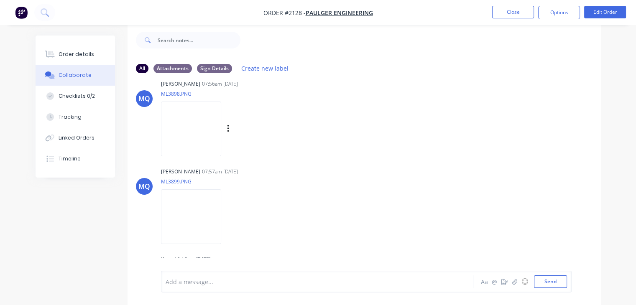
click at [194, 147] on img at bounding box center [191, 129] width 60 height 55
click at [180, 138] on img at bounding box center [191, 129] width 60 height 55
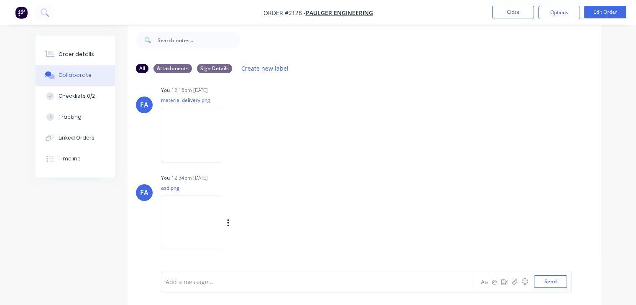
click at [181, 230] on img at bounding box center [191, 223] width 60 height 55
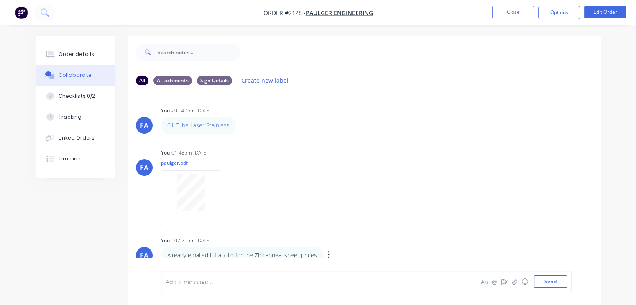
scroll to position [167, 0]
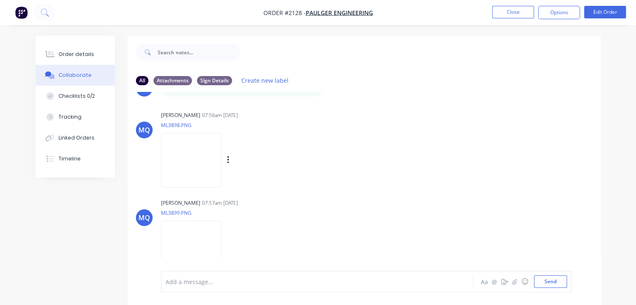
click at [201, 183] on img at bounding box center [191, 160] width 60 height 55
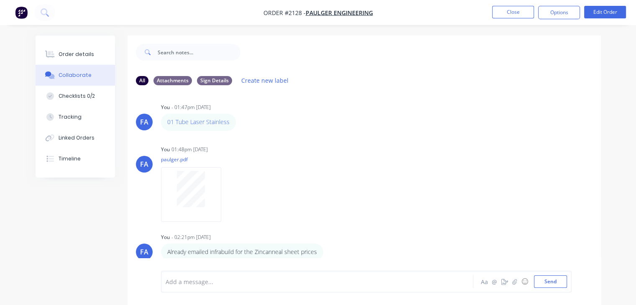
scroll to position [0, 0]
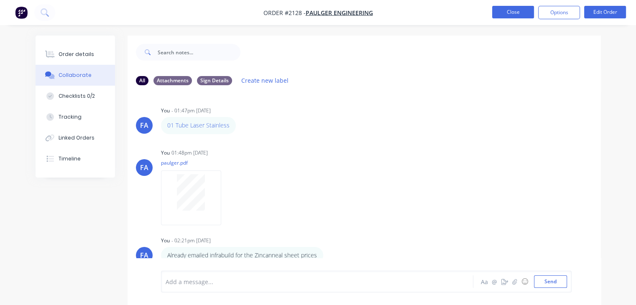
click at [511, 12] on button "Close" at bounding box center [513, 12] width 42 height 13
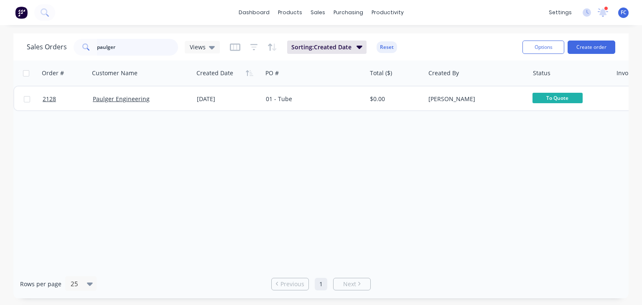
drag, startPoint x: 139, startPoint y: 49, endPoint x: 64, endPoint y: 41, distance: 75.6
click at [64, 41] on div "Sales Orders paulger Views" at bounding box center [123, 47] width 193 height 17
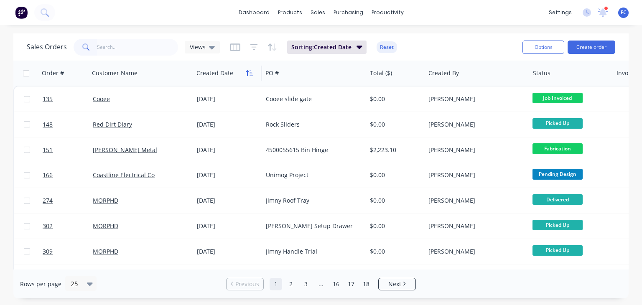
click at [247, 75] on icon "button" at bounding box center [247, 73] width 3 height 6
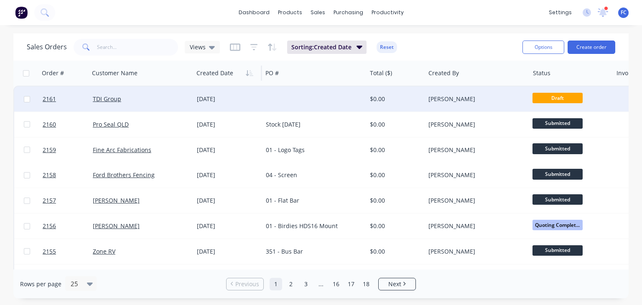
click at [177, 95] on div "TDI Group" at bounding box center [139, 99] width 92 height 8
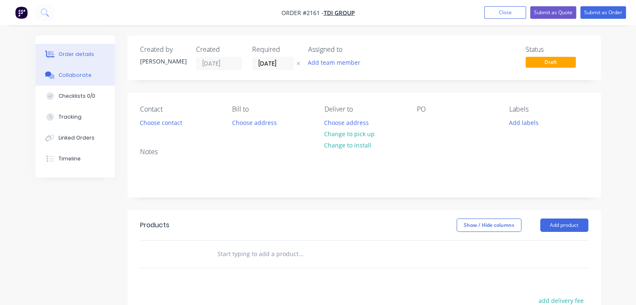
click at [61, 75] on div "Collaborate" at bounding box center [75, 75] width 33 height 8
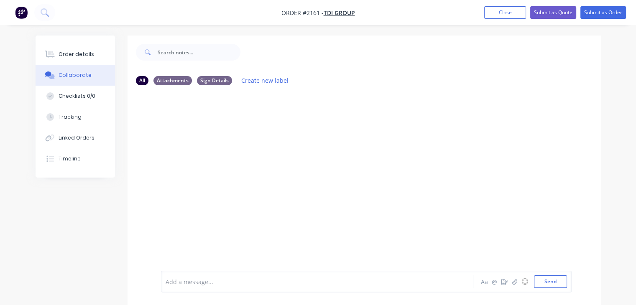
click at [190, 276] on div "Add a message... Aa @ ☺ Send" at bounding box center [366, 282] width 411 height 22
click at [185, 282] on div at bounding box center [316, 282] width 301 height 9
click at [543, 282] on button "Send" at bounding box center [550, 281] width 33 height 13
click at [62, 53] on div "Order details" at bounding box center [77, 55] width 36 height 8
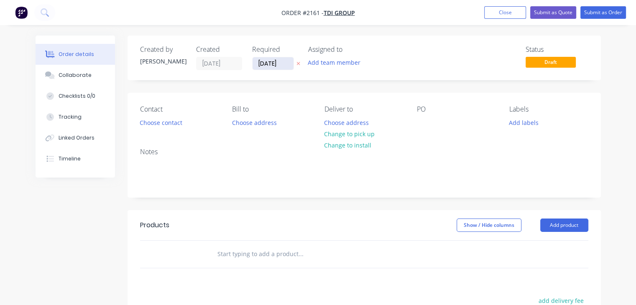
click at [264, 61] on input "[DATE]" at bounding box center [272, 63] width 41 height 13
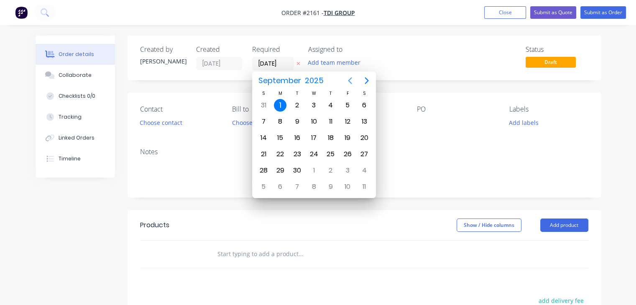
click at [350, 80] on icon "Previous page" at bounding box center [350, 81] width 10 height 10
click at [280, 181] on div "1" at bounding box center [280, 187] width 13 height 13
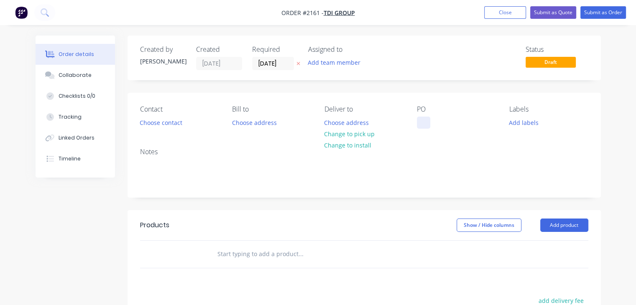
click at [424, 124] on div at bounding box center [423, 123] width 13 height 12
click at [276, 61] on input "[DATE]" at bounding box center [272, 63] width 41 height 13
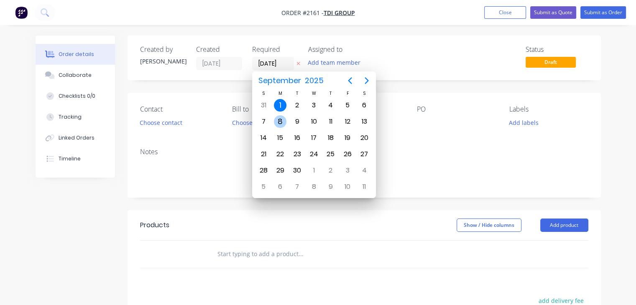
click at [278, 120] on div "8" at bounding box center [280, 121] width 13 height 13
type input "[DATE]"
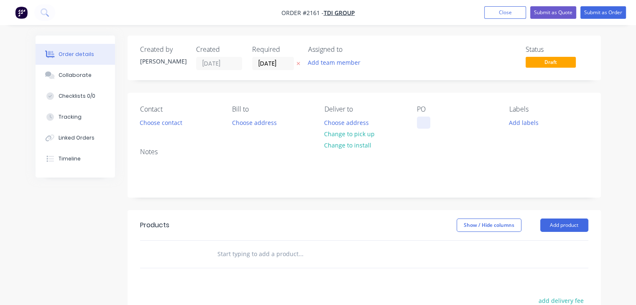
click at [422, 119] on div at bounding box center [423, 123] width 13 height 12
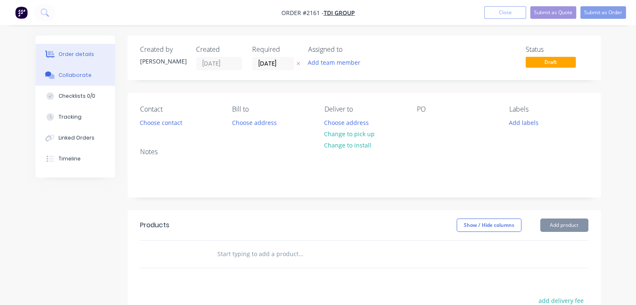
click at [69, 74] on div "Collaborate" at bounding box center [75, 75] width 33 height 8
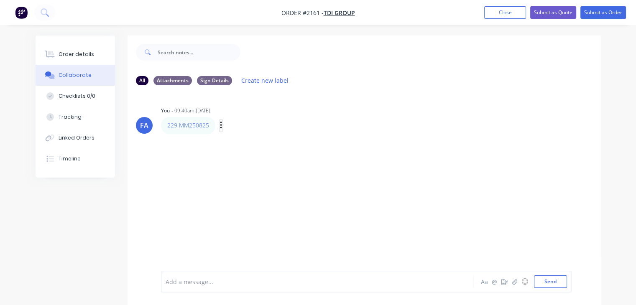
drag, startPoint x: 219, startPoint y: 124, endPoint x: 220, endPoint y: 129, distance: 5.2
click at [219, 124] on button "button" at bounding box center [220, 126] width 3 height 12
click at [230, 141] on button "Edit" at bounding box center [251, 141] width 53 height 14
drag, startPoint x: 199, startPoint y: 285, endPoint x: 140, endPoint y: 271, distance: 59.7
click at [135, 280] on div "229 MM250825 Aa @ ☺ Send" at bounding box center [363, 281] width 473 height 47
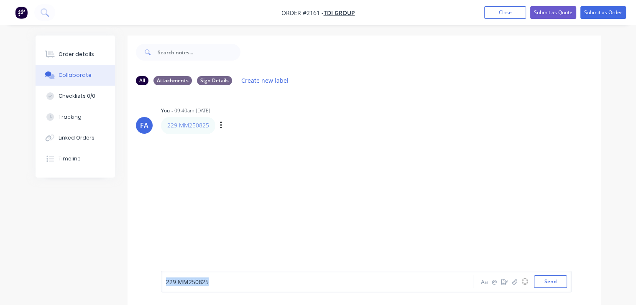
copy span "229 MM250825"
click at [505, 14] on button "Close" at bounding box center [505, 12] width 42 height 13
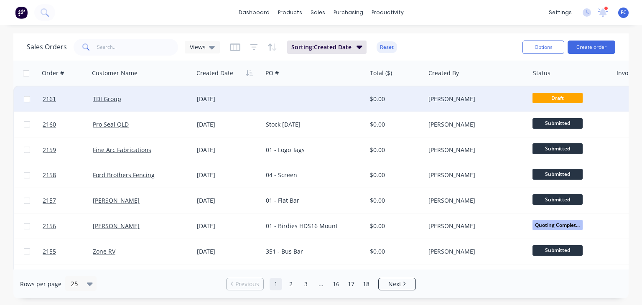
click at [462, 101] on div "[PERSON_NAME]" at bounding box center [474, 99] width 92 height 8
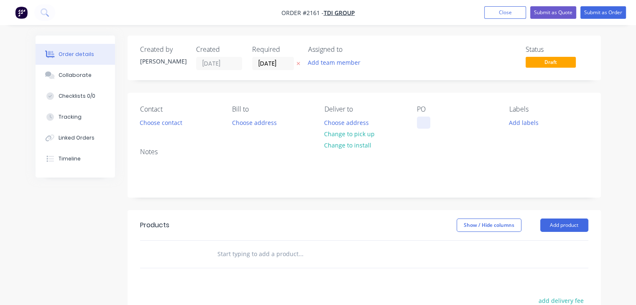
click at [423, 122] on div at bounding box center [423, 123] width 13 height 12
paste div
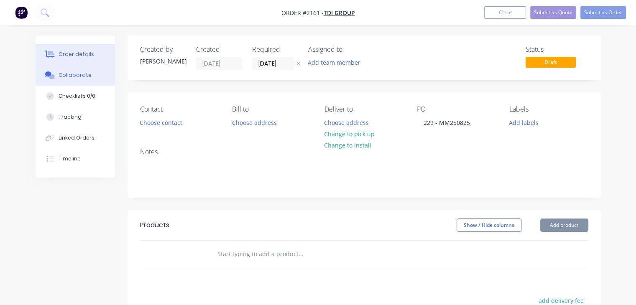
click at [70, 74] on div "Collaborate" at bounding box center [75, 75] width 33 height 8
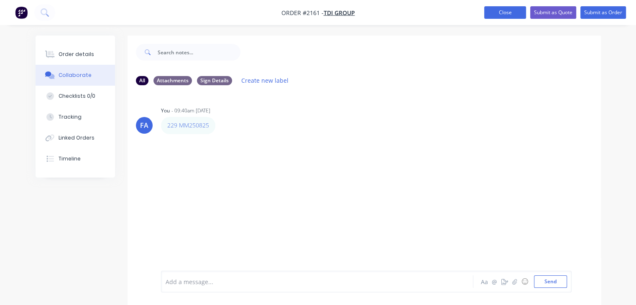
click at [488, 14] on button "Close" at bounding box center [505, 12] width 42 height 13
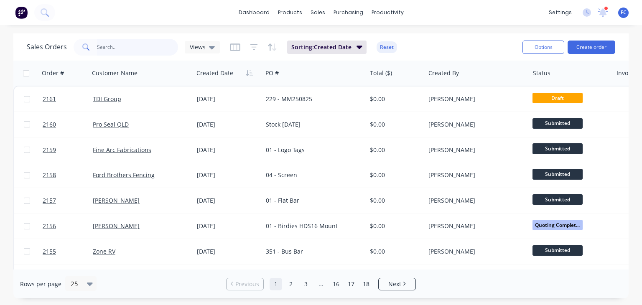
click at [128, 44] on input "text" at bounding box center [138, 47] width 82 height 17
type input "paulge"
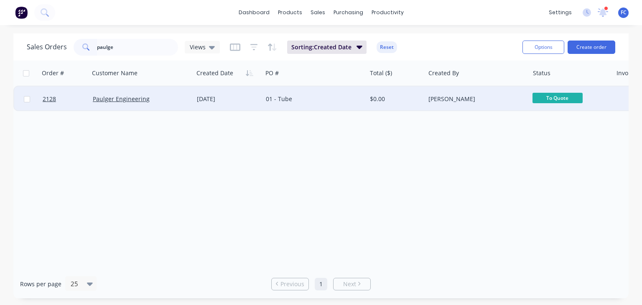
click at [139, 104] on div "Paulger Engineering" at bounding box center [141, 99] width 104 height 25
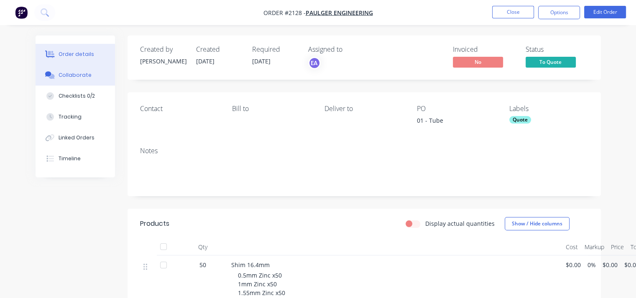
click at [75, 77] on div "Collaborate" at bounding box center [75, 75] width 33 height 8
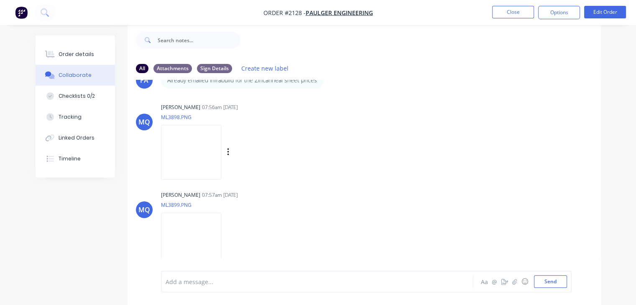
scroll to position [186, 0]
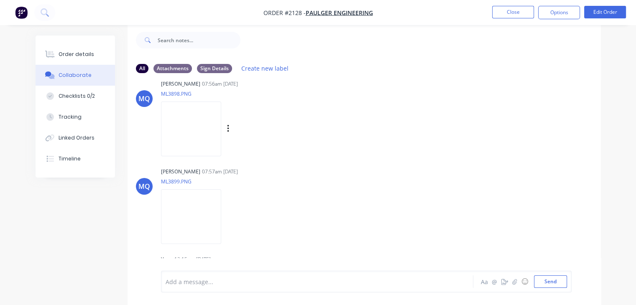
click at [196, 134] on img at bounding box center [191, 129] width 60 height 55
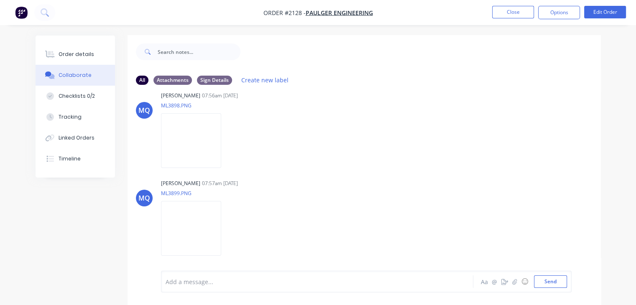
scroll to position [0, 0]
click at [520, 17] on button "Close" at bounding box center [513, 12] width 42 height 13
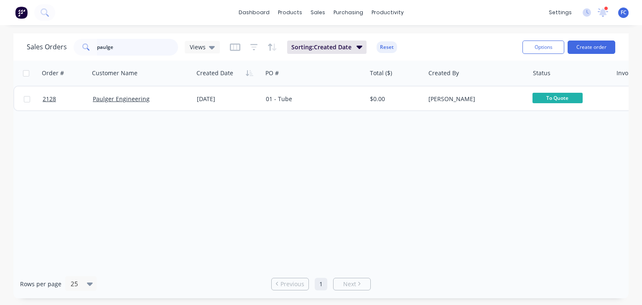
drag, startPoint x: 122, startPoint y: 47, endPoint x: 43, endPoint y: 44, distance: 79.1
click at [41, 44] on div "Sales Orders paulge Views" at bounding box center [123, 47] width 193 height 17
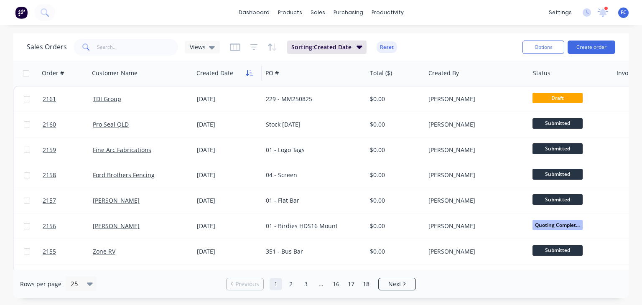
click at [250, 73] on icon "button" at bounding box center [250, 73] width 8 height 7
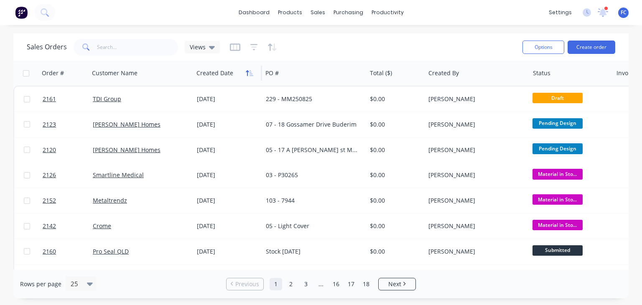
click at [250, 72] on icon "button" at bounding box center [250, 73] width 8 height 7
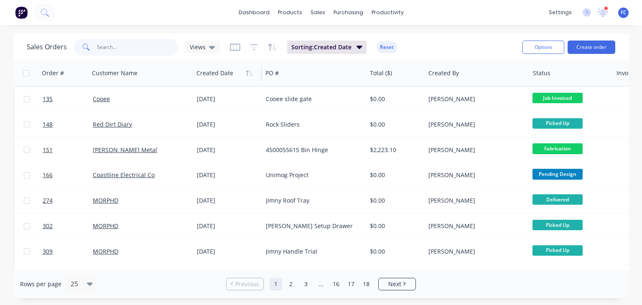
click at [138, 46] on input "text" at bounding box center [138, 47] width 82 height 17
click at [106, 45] on input "text" at bounding box center [138, 47] width 82 height 17
type input "h2h"
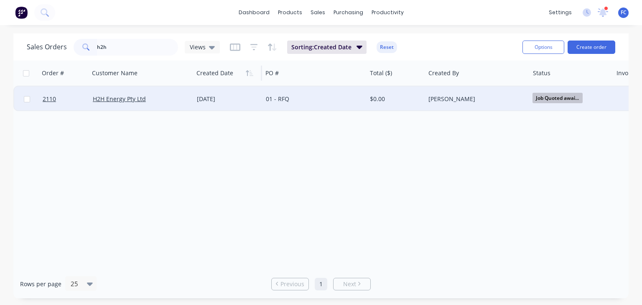
click at [195, 99] on div "[DATE]" at bounding box center [228, 99] width 69 height 25
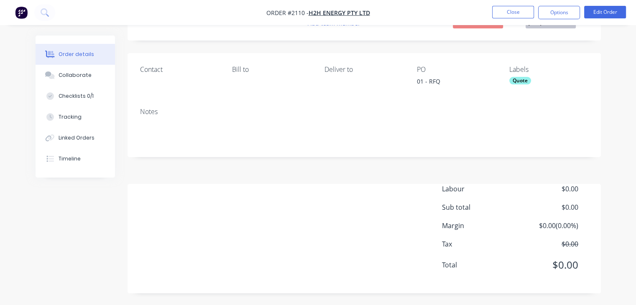
scroll to position [40, 0]
click at [80, 71] on div "Collaborate" at bounding box center [75, 75] width 33 height 8
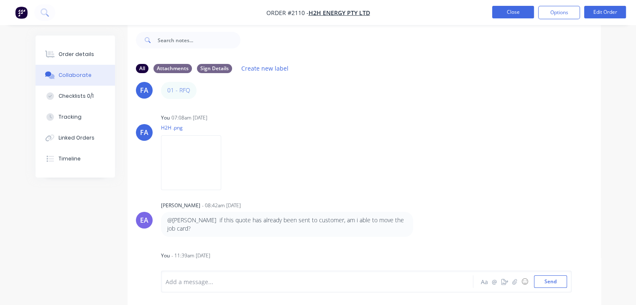
scroll to position [2, 0]
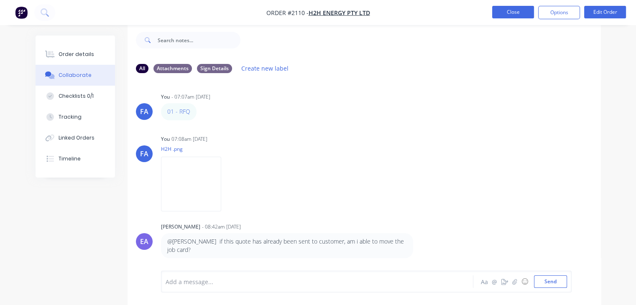
click at [505, 11] on button "Close" at bounding box center [513, 12] width 42 height 13
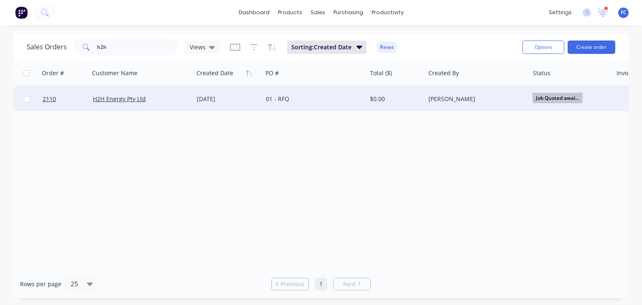
click at [166, 102] on div "H2H Energy Pty Ltd" at bounding box center [139, 99] width 92 height 8
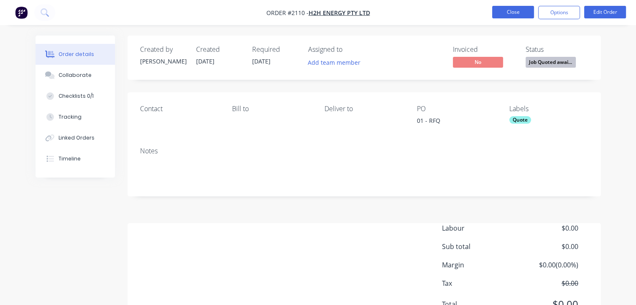
click at [513, 11] on button "Close" at bounding box center [513, 12] width 42 height 13
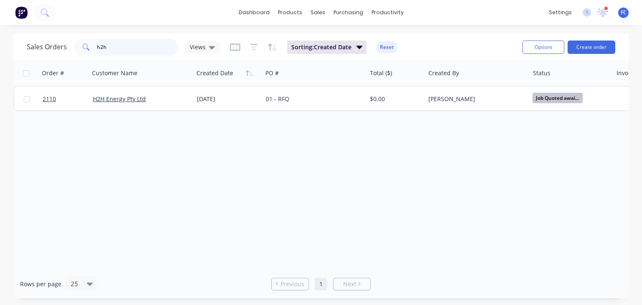
drag, startPoint x: 109, startPoint y: 45, endPoint x: 61, endPoint y: 46, distance: 48.1
click at [61, 46] on div "Sales Orders h2h Views" at bounding box center [123, 47] width 193 height 17
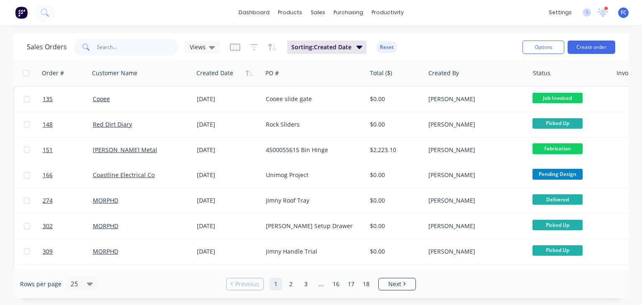
click at [116, 53] on input "text" at bounding box center [138, 47] width 82 height 17
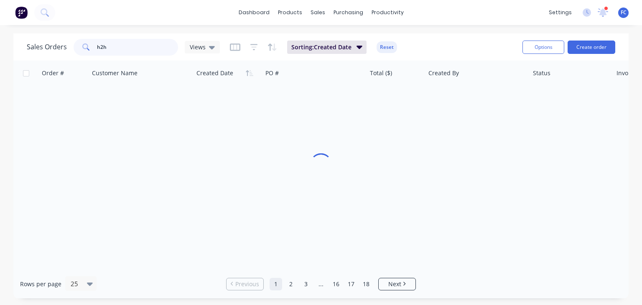
type input "h2h"
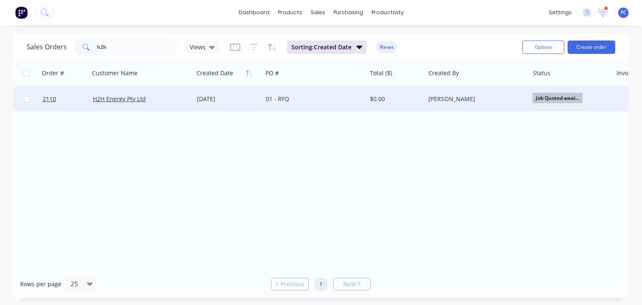
click at [183, 99] on div "H2H Energy Pty Ltd" at bounding box center [139, 99] width 92 height 8
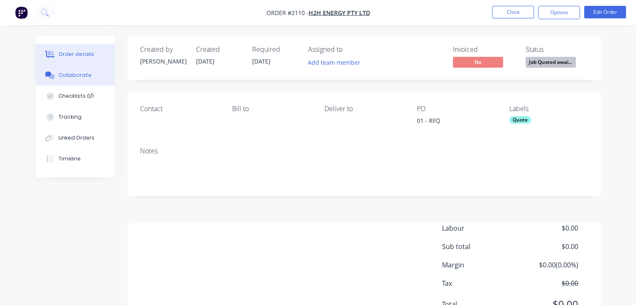
click at [87, 80] on button "Collaborate" at bounding box center [75, 75] width 79 height 21
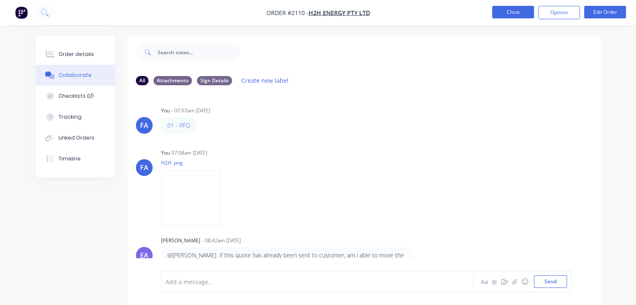
click at [500, 14] on button "Close" at bounding box center [513, 12] width 42 height 13
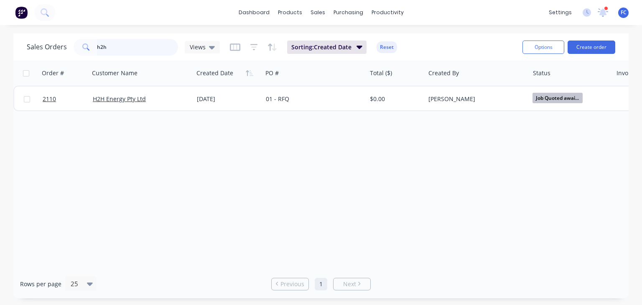
drag, startPoint x: 105, startPoint y: 49, endPoint x: 79, endPoint y: 49, distance: 25.9
click at [79, 49] on div "h2h" at bounding box center [126, 47] width 105 height 17
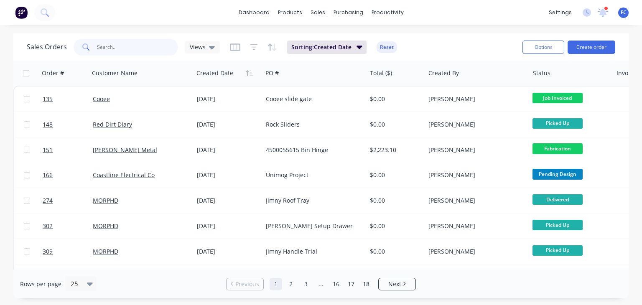
click at [112, 49] on input "text" at bounding box center [138, 47] width 82 height 17
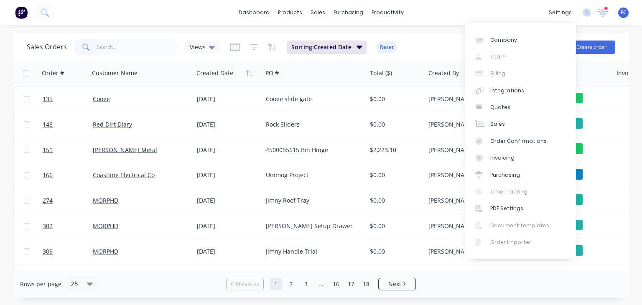
click at [609, 15] on div "settings 1 new notifications Mark all as read [PERSON_NAME] mentioned you in a …" at bounding box center [593, 12] width 97 height 13
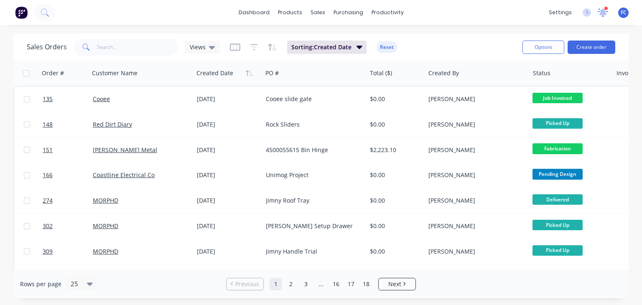
click at [606, 16] on icon at bounding box center [603, 12] width 10 height 8
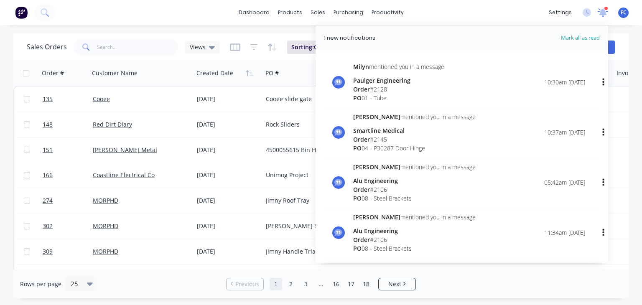
click at [604, 14] on icon at bounding box center [603, 11] width 8 height 7
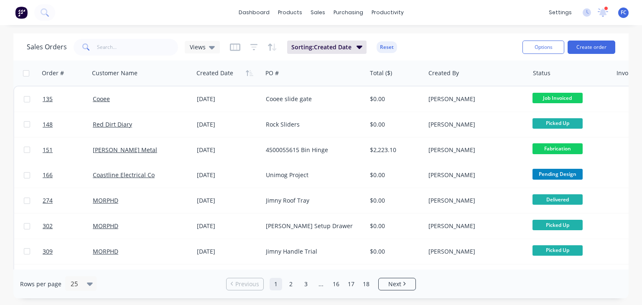
click at [149, 13] on div "dashboard products sales purchasing productivity dashboard products Product Cat…" at bounding box center [321, 12] width 642 height 25
click at [105, 50] on input "text" at bounding box center [138, 47] width 82 height 17
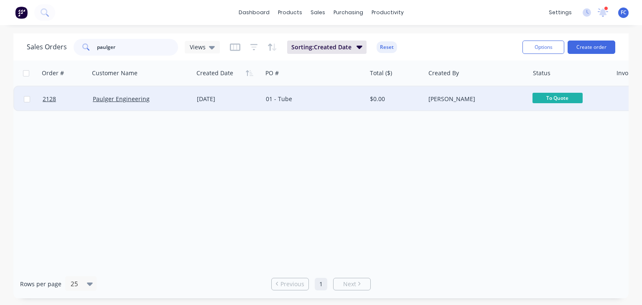
type input "paulger"
click at [197, 96] on div "[DATE]" at bounding box center [228, 99] width 62 height 8
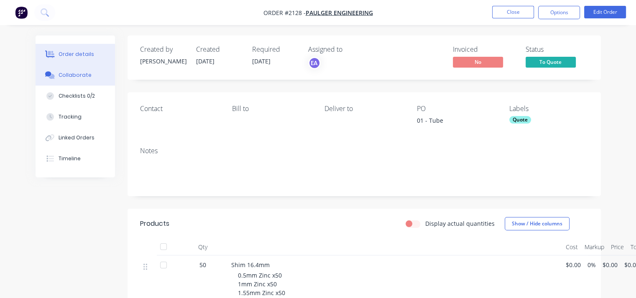
click at [74, 74] on div "Collaborate" at bounding box center [75, 75] width 33 height 8
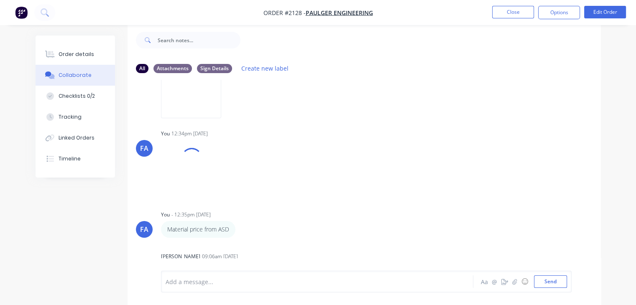
scroll to position [969, 0]
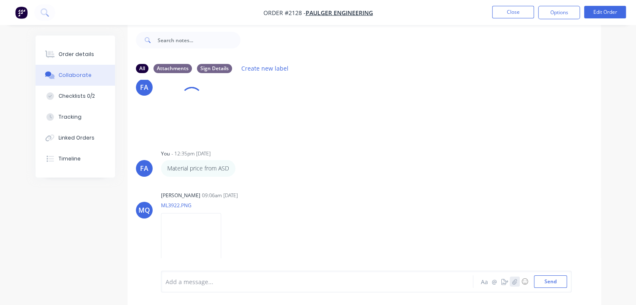
click at [515, 283] on icon "button" at bounding box center [514, 282] width 5 height 6
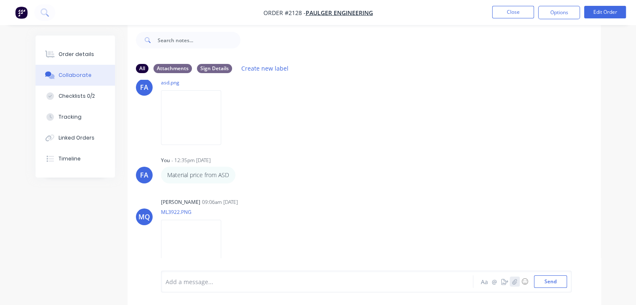
scroll to position [1002, 0]
click at [160, 286] on div "Add a message... Aa @ ☺ Send" at bounding box center [363, 260] width 473 height 89
click at [164, 285] on div "Add a message... Aa @ ☺ Send" at bounding box center [366, 260] width 411 height 64
click at [166, 283] on div at bounding box center [316, 282] width 301 height 9
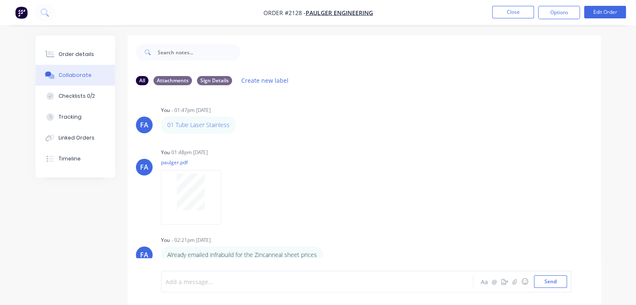
scroll to position [0, 0]
click at [507, 13] on button "Close" at bounding box center [513, 12] width 42 height 13
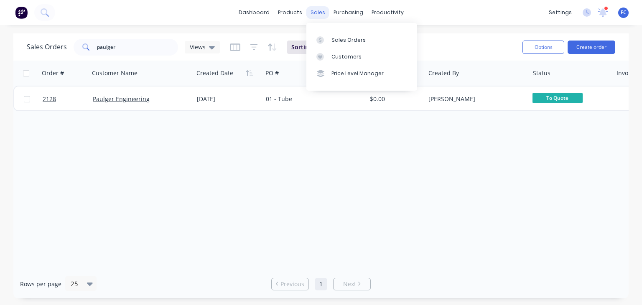
click at [323, 11] on div "sales" at bounding box center [317, 12] width 23 height 13
drag, startPoint x: 66, startPoint y: 51, endPoint x: 41, endPoint y: 51, distance: 25.9
click at [41, 51] on div "Sales Orders paulger Views" at bounding box center [123, 47] width 193 height 17
type input "tdi"
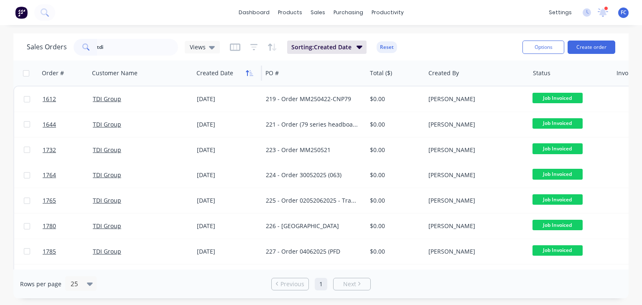
click at [248, 71] on icon "button" at bounding box center [247, 73] width 3 height 6
click at [246, 71] on icon "button" at bounding box center [250, 73] width 8 height 7
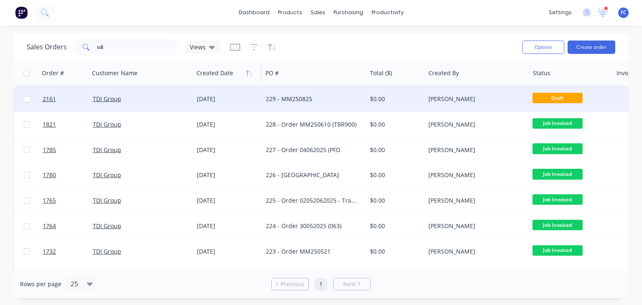
click at [194, 95] on div "[DATE]" at bounding box center [228, 99] width 69 height 25
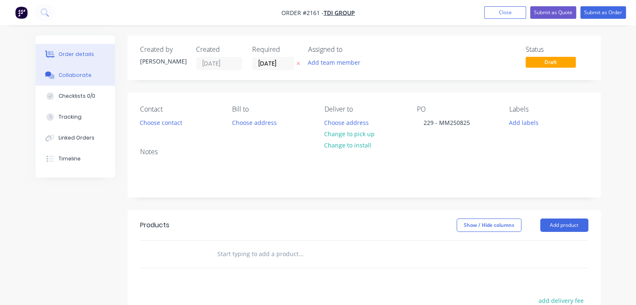
click at [82, 80] on button "Collaborate" at bounding box center [75, 75] width 79 height 21
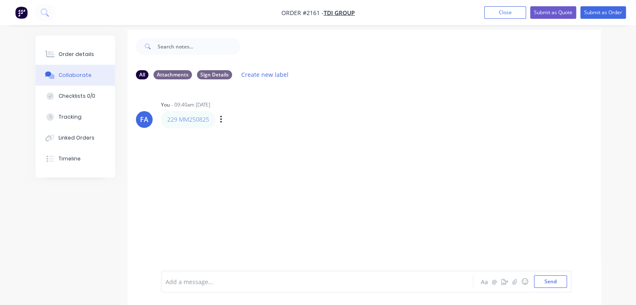
scroll to position [12, 0]
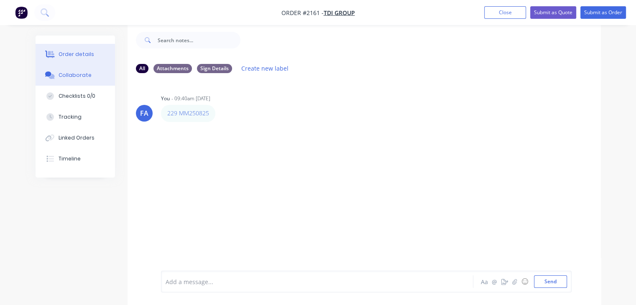
click at [84, 57] on div "Order details" at bounding box center [77, 55] width 36 height 8
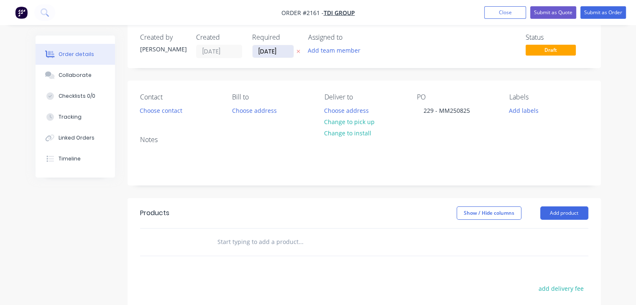
click at [267, 49] on input "[DATE]" at bounding box center [272, 51] width 41 height 13
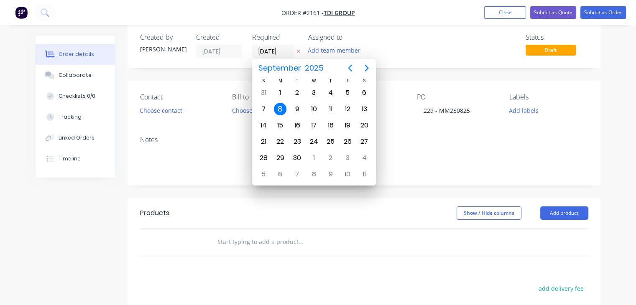
click at [582, 126] on div "Contact Choose contact [PERSON_NAME] to Choose address Deliver to Choose addres…" at bounding box center [363, 105] width 473 height 48
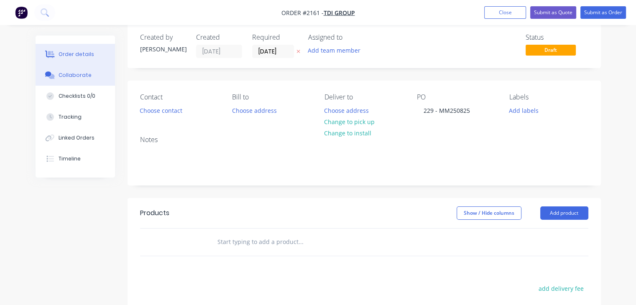
click at [79, 81] on button "Collaborate" at bounding box center [75, 75] width 79 height 21
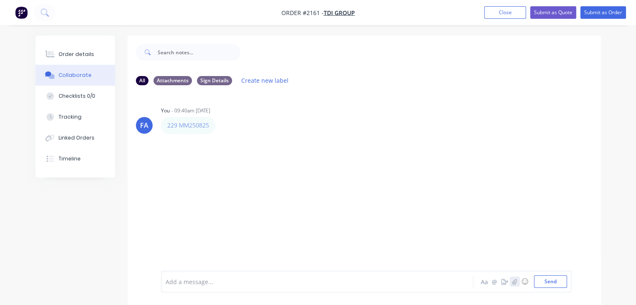
click at [516, 280] on icon "button" at bounding box center [514, 282] width 5 height 6
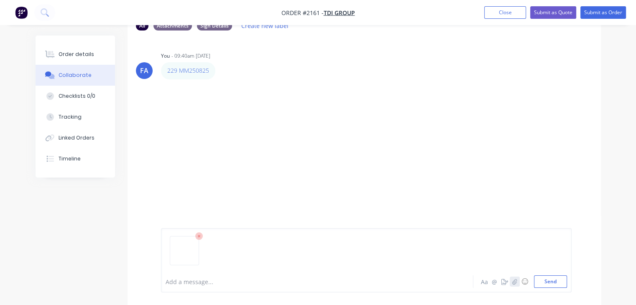
scroll to position [55, 0]
click at [544, 281] on button "Send" at bounding box center [550, 281] width 33 height 13
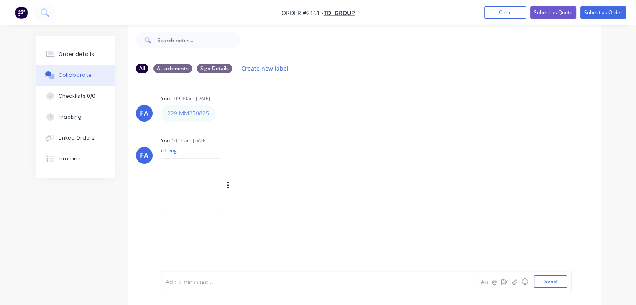
click at [181, 190] on img at bounding box center [191, 185] width 60 height 55
click at [61, 54] on div "Order details" at bounding box center [77, 55] width 36 height 8
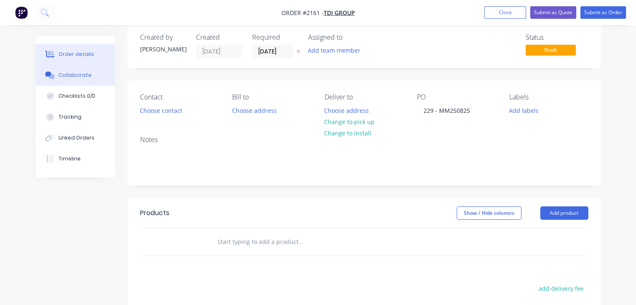
click at [76, 75] on div "Collaborate" at bounding box center [75, 75] width 33 height 8
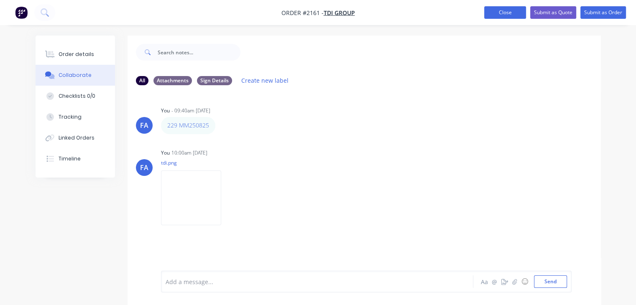
click at [492, 12] on button "Close" at bounding box center [505, 12] width 42 height 13
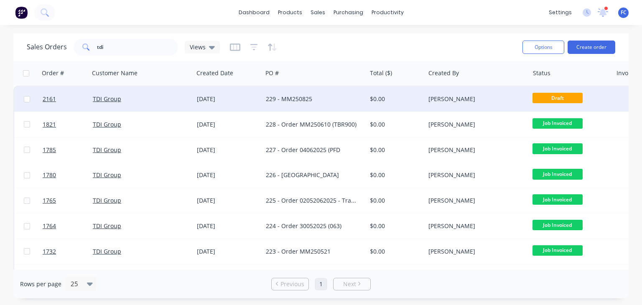
click at [229, 105] on div "[DATE]" at bounding box center [228, 99] width 69 height 25
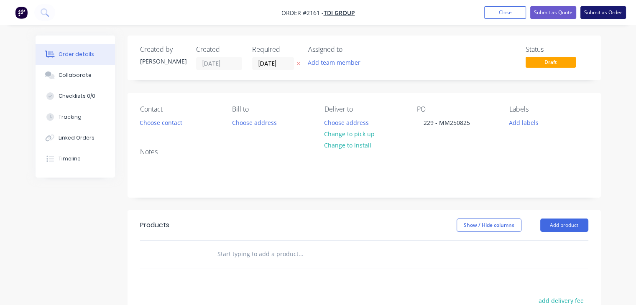
click at [599, 14] on button "Submit as Order" at bounding box center [603, 12] width 46 height 13
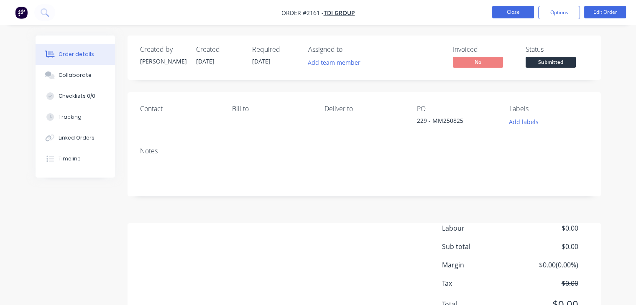
click at [510, 13] on button "Close" at bounding box center [513, 12] width 42 height 13
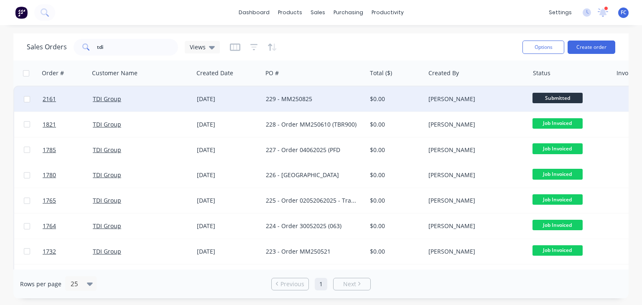
click at [157, 98] on div "TDI Group" at bounding box center [139, 99] width 92 height 8
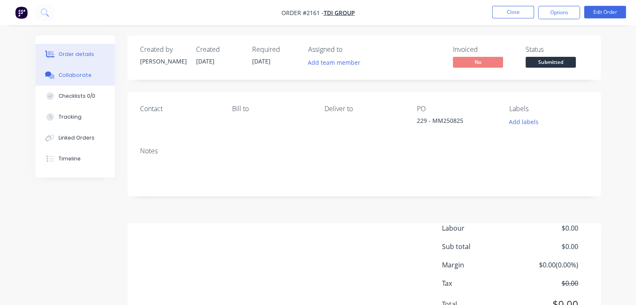
click at [82, 70] on button "Collaborate" at bounding box center [75, 75] width 79 height 21
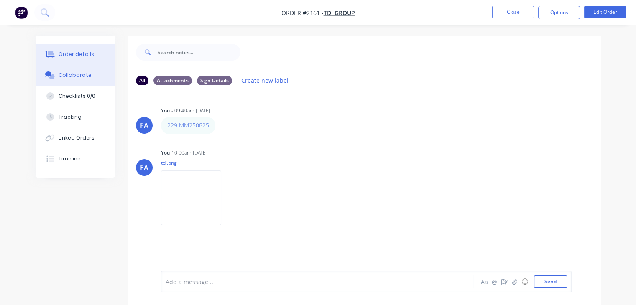
click at [88, 58] on div "Order details" at bounding box center [77, 55] width 36 height 8
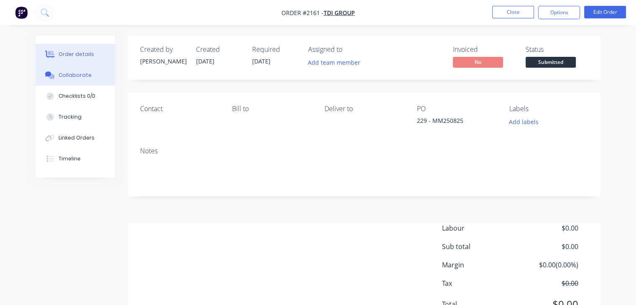
click at [75, 74] on div "Collaborate" at bounding box center [75, 75] width 33 height 8
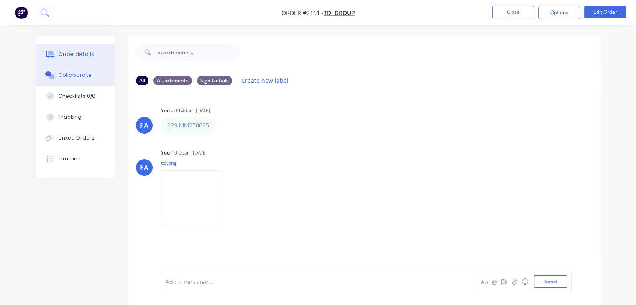
drag, startPoint x: 69, startPoint y: 54, endPoint x: 75, endPoint y: 59, distance: 7.7
click at [69, 54] on div "Order details" at bounding box center [77, 55] width 36 height 8
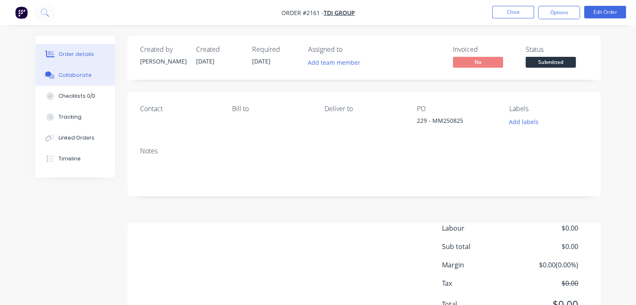
click at [93, 76] on button "Collaborate" at bounding box center [75, 75] width 79 height 21
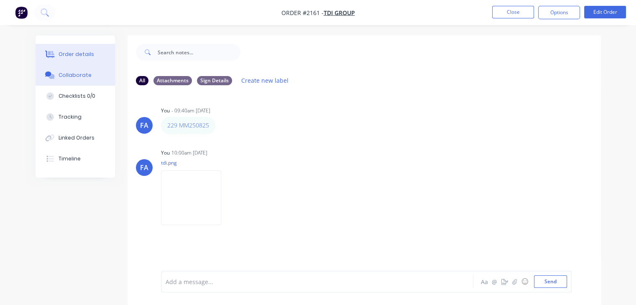
click at [87, 56] on div "Order details" at bounding box center [77, 55] width 36 height 8
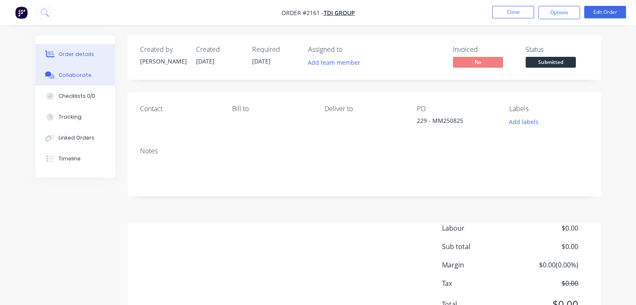
click at [70, 74] on div "Collaborate" at bounding box center [75, 75] width 33 height 8
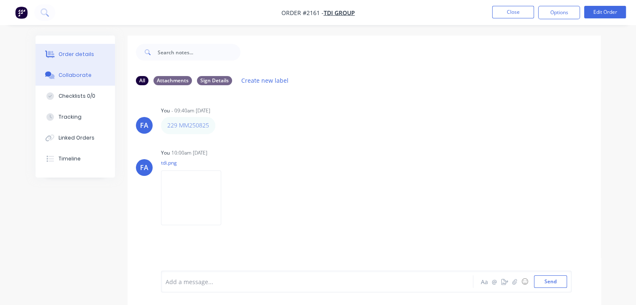
click at [53, 61] on button "Order details" at bounding box center [75, 54] width 79 height 21
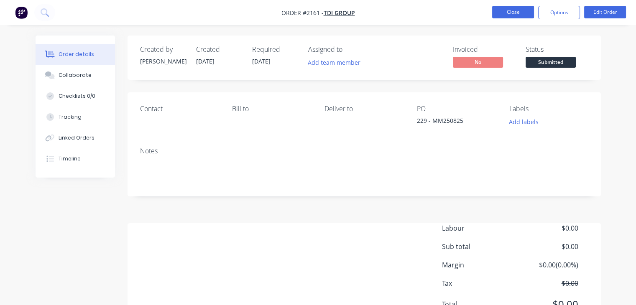
click at [504, 8] on button "Close" at bounding box center [513, 12] width 42 height 13
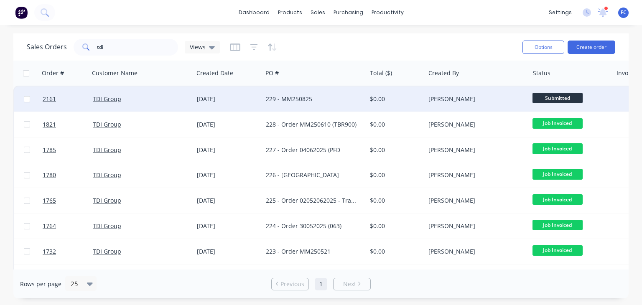
click at [261, 97] on div "[DATE]" at bounding box center [228, 99] width 69 height 25
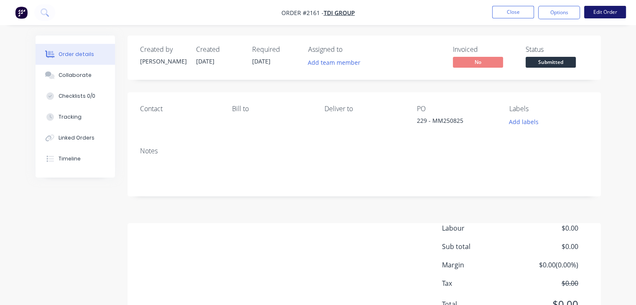
click at [603, 14] on button "Edit Order" at bounding box center [605, 12] width 42 height 13
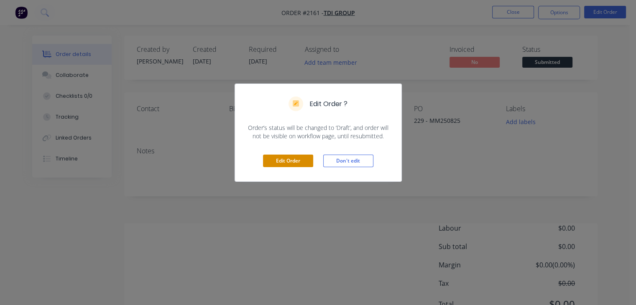
click at [294, 161] on button "Edit Order" at bounding box center [288, 161] width 50 height 13
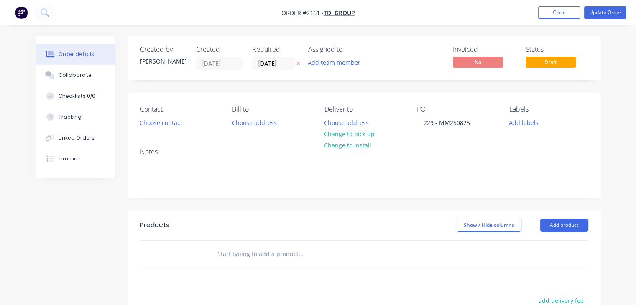
click at [260, 250] on input "text" at bounding box center [300, 254] width 167 height 17
click at [238, 255] on input "G2 -" at bounding box center [300, 254] width 167 height 17
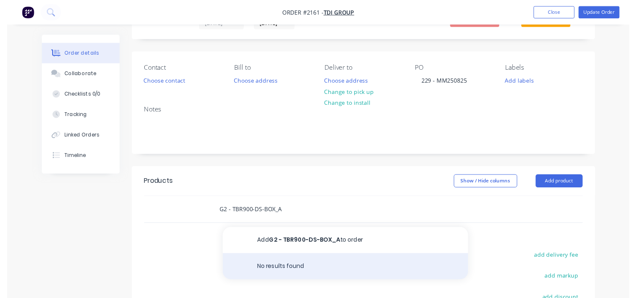
scroll to position [42, 0]
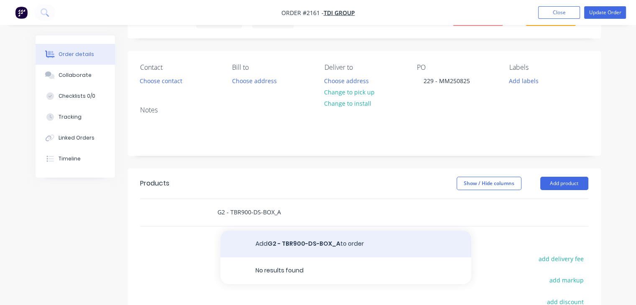
type input "G2 - TBR900-DS-BOX_A"
click at [271, 247] on button "Add G2 - TBR900-DS-BOX_A to order" at bounding box center [345, 244] width 251 height 27
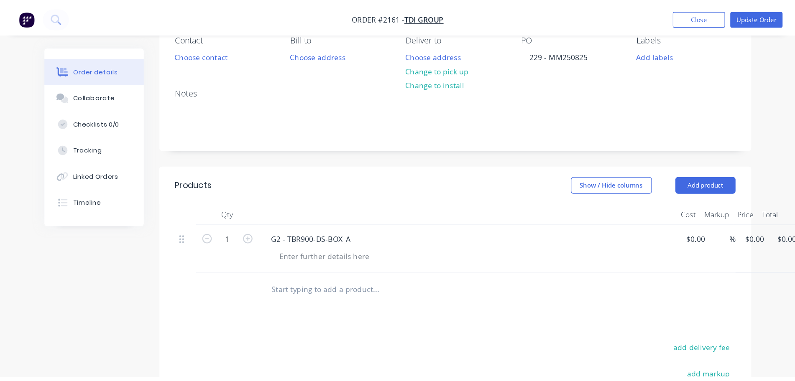
scroll to position [84, 0]
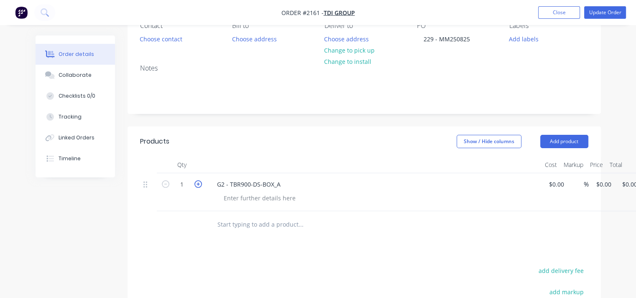
click at [200, 184] on icon "button" at bounding box center [198, 185] width 8 height 8
type input "3"
drag, startPoint x: 285, startPoint y: 183, endPoint x: 212, endPoint y: 175, distance: 72.7
click at [212, 175] on div "G2 - TBR900-DS-BOX_A" at bounding box center [374, 192] width 334 height 38
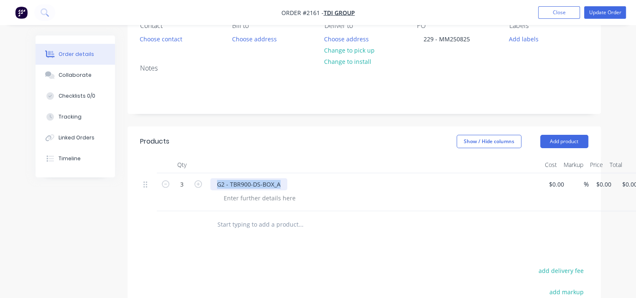
copy div "G2 - TBR900-DS-BOX_A"
click at [249, 226] on input "text" at bounding box center [300, 225] width 167 height 17
paste input "G2 - TBR900-DS-BOX_A"
click at [286, 224] on input "G2 - TBR900-DS-BOX_A" at bounding box center [300, 225] width 167 height 17
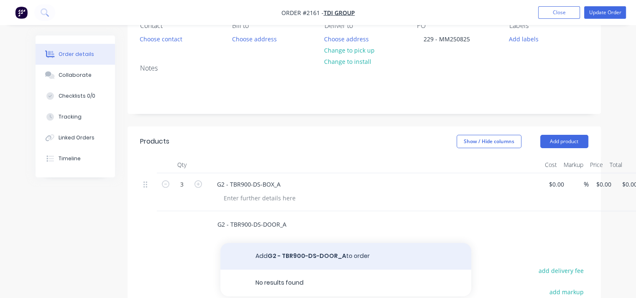
type input "G2 - TBR900-DS-DOOR_A"
click at [276, 264] on button "Add G2 - TBR900-DS-DOOR_A to order" at bounding box center [345, 256] width 251 height 27
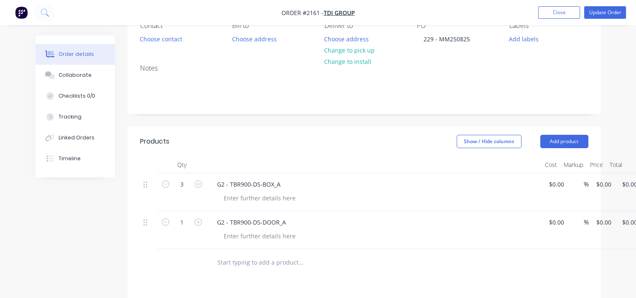
click at [202, 224] on button "button" at bounding box center [198, 221] width 11 height 9
click at [198, 223] on icon "button" at bounding box center [198, 223] width 8 height 8
type input "3"
drag, startPoint x: 243, startPoint y: 221, endPoint x: 214, endPoint y: 222, distance: 29.3
click at [214, 222] on div "G2 - TBR900-DS-DOOR_A" at bounding box center [374, 223] width 328 height 12
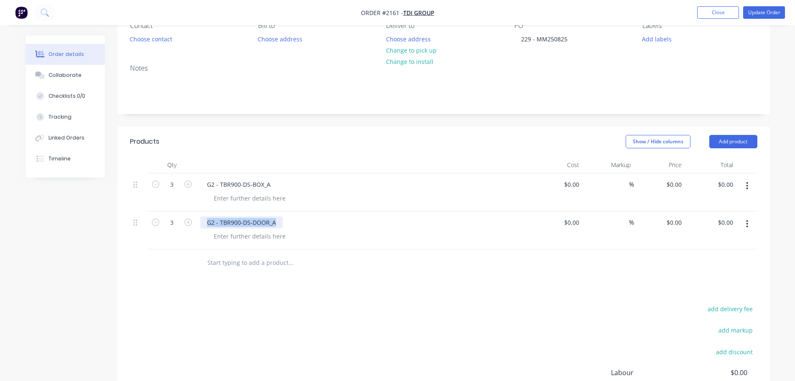
copy div "G2 - TBR900-DS-DOOR_A"
drag, startPoint x: 199, startPoint y: 294, endPoint x: 220, endPoint y: 275, distance: 28.7
click at [199, 295] on div "Products Show / Hide columns Add product Qty Cost Markup Price Total 3 G2 - TBR…" at bounding box center [443, 302] width 652 height 351
click at [230, 263] on input "text" at bounding box center [290, 263] width 167 height 17
paste input "G2 - TBR900-DS-DOOR_A"
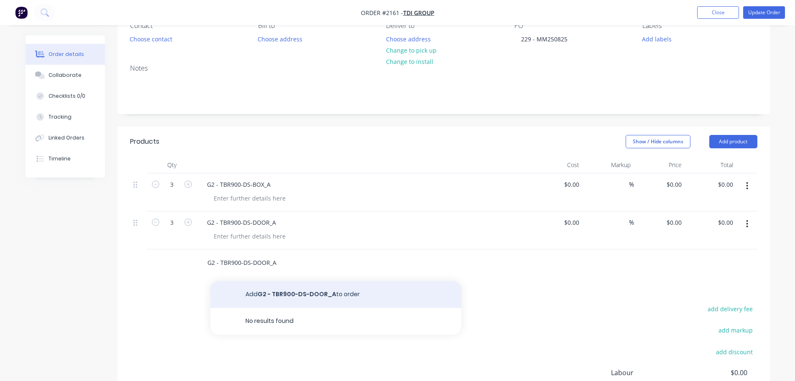
type input "G2 - TBR900-DS-DOOR_A"
click at [280, 291] on button "Add G2 - TBR900-DS-DOOR_A to order" at bounding box center [335, 294] width 251 height 27
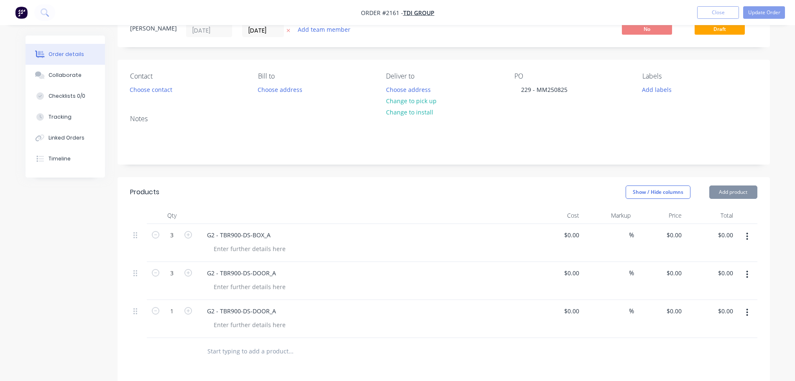
scroll to position [31, 0]
click at [192, 312] on button "button" at bounding box center [188, 312] width 11 height 9
type input "3"
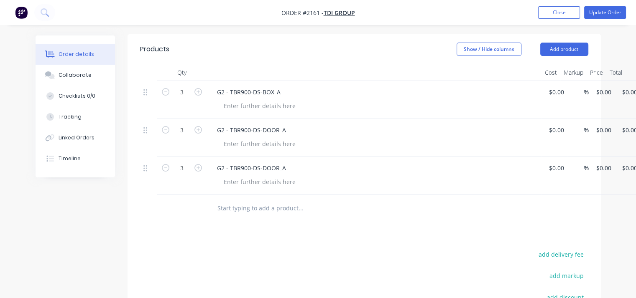
scroll to position [178, 0]
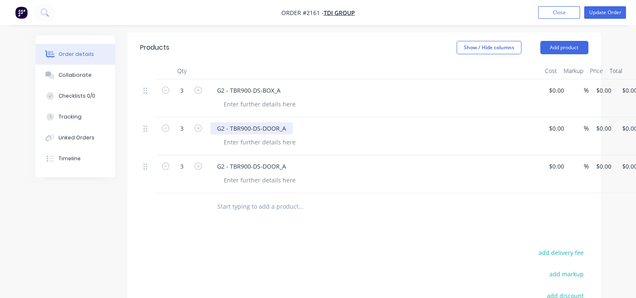
click at [278, 128] on div "G2 - TBR900-DS-DOOR_A" at bounding box center [251, 128] width 82 height 12
click at [283, 127] on div "G2 - TBR900-DS-DOOR_A" at bounding box center [251, 128] width 82 height 12
click at [273, 127] on div "G2 - TBR900-DS-DOOR_A" at bounding box center [251, 128] width 82 height 12
drag, startPoint x: 274, startPoint y: 168, endPoint x: 286, endPoint y: 168, distance: 12.5
click at [275, 168] on div "G2 - TBR900-DS-DOOR_A" at bounding box center [251, 167] width 82 height 12
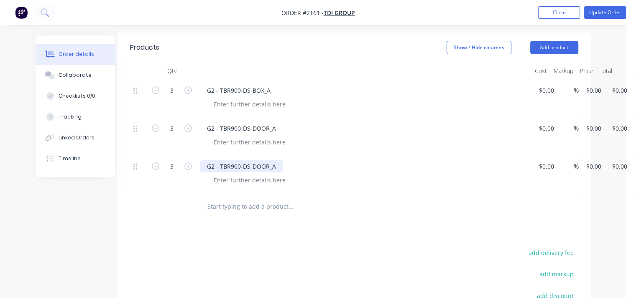
scroll to position [178, 17]
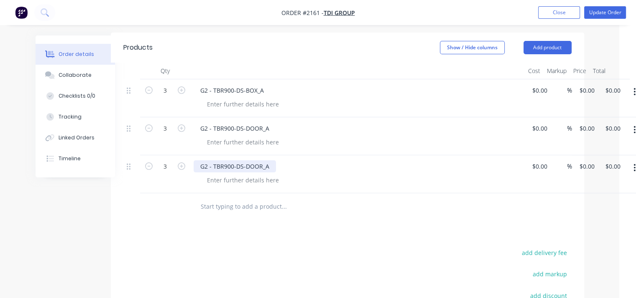
click at [263, 166] on div "G2 - TBR900-DS-DOOR_A" at bounding box center [235, 167] width 82 height 12
click at [217, 204] on input "text" at bounding box center [283, 207] width 167 height 17
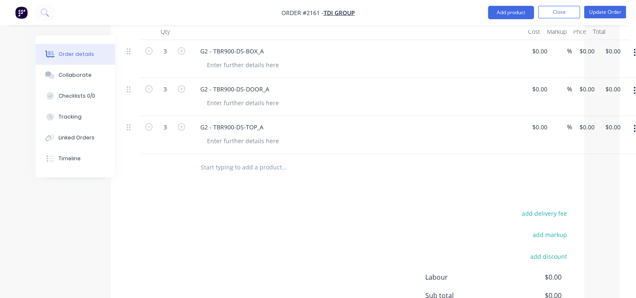
scroll to position [219, 17]
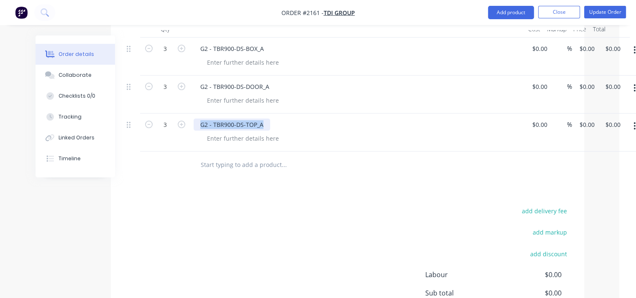
drag, startPoint x: 263, startPoint y: 123, endPoint x: 187, endPoint y: 123, distance: 75.2
click at [187, 123] on div "3 G2 - TBR900-DS-TOP_A $0.00 $0.00 % $0.00 $0.00 $0.00 $0.00" at bounding box center [347, 133] width 448 height 38
copy div "G2 - TBR900-DS-TOP_A"
click at [229, 162] on input "text" at bounding box center [283, 165] width 167 height 17
paste input "G2 - TBR900-DS-TOP_A"
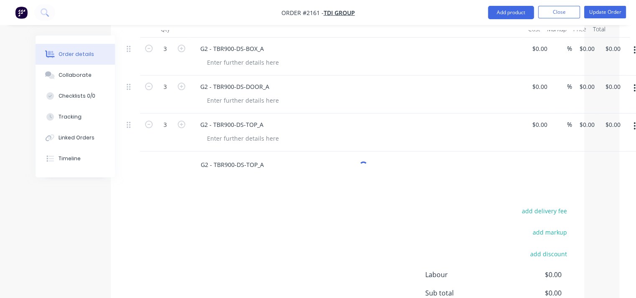
click at [253, 164] on input "G2 - TBR900-DS-TOP_A" at bounding box center [283, 165] width 167 height 17
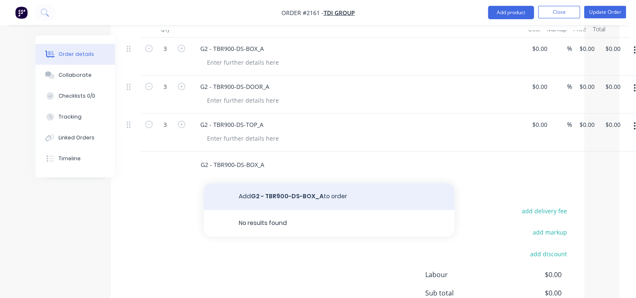
type input "G2 - TBR900-DS-BOX_A"
click at [255, 199] on button "Add G2 - TBR900-DS-BOX_A to order" at bounding box center [329, 197] width 251 height 27
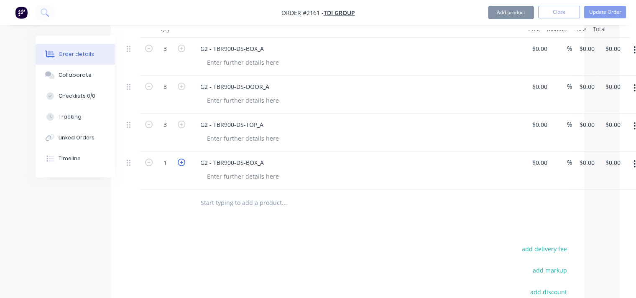
click at [179, 164] on icon "button" at bounding box center [182, 163] width 8 height 8
click at [181, 164] on icon "button" at bounding box center [182, 163] width 8 height 8
click at [150, 165] on icon "button" at bounding box center [149, 163] width 8 height 8
type input "3"
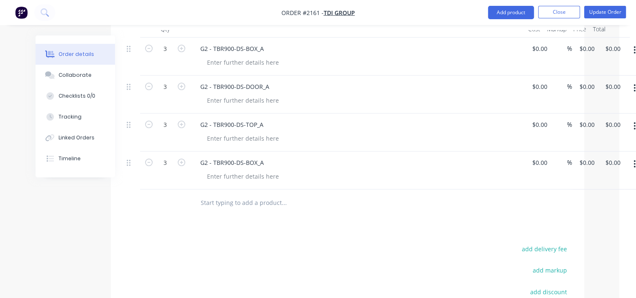
click at [207, 223] on div "Products Show / Hide columns Add product Qty Cost Markup Price Total 3 G2 - TBR…" at bounding box center [347, 204] width 473 height 427
click at [237, 159] on div "G2 - TBR900-DS-BOX_A" at bounding box center [232, 163] width 77 height 12
click at [221, 226] on div "Products Show / Hide columns Add product Qty Cost Markup Price Total 3 G2 - TBR…" at bounding box center [347, 204] width 473 height 427
click at [218, 204] on input "text" at bounding box center [283, 203] width 167 height 17
paste input "G2-TBR900-PS-DOOR_A"
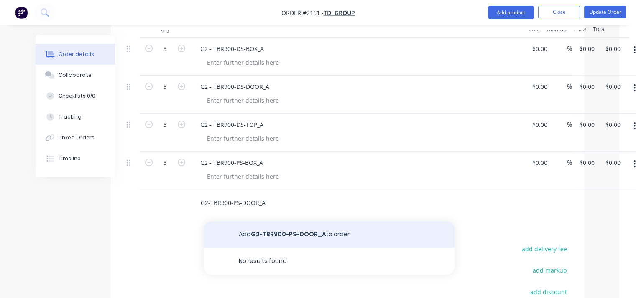
type input "G2-TBR900-PS-DOOR_A"
click at [257, 238] on button "Add G2-TBR900-PS-DOOR_A to order" at bounding box center [329, 235] width 251 height 27
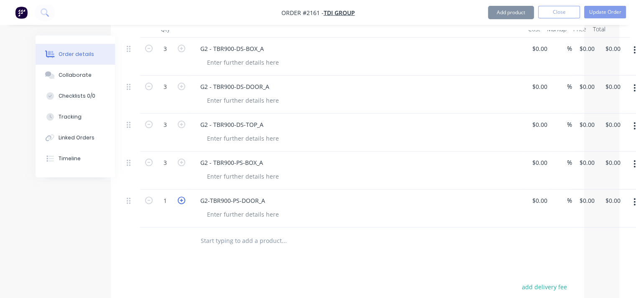
click at [182, 200] on icon "button" at bounding box center [182, 201] width 8 height 8
click at [148, 199] on icon "button" at bounding box center [149, 201] width 8 height 8
type input "3"
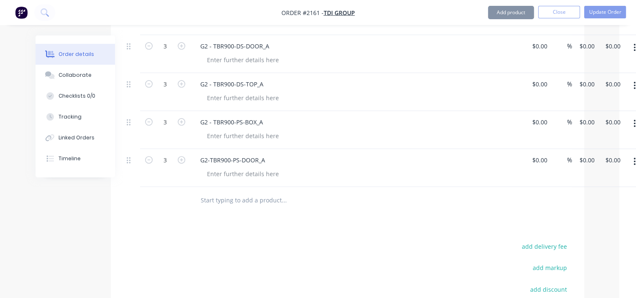
scroll to position [261, 17]
click at [237, 203] on input "text" at bounding box center [283, 199] width 167 height 17
paste input "G2-TBR900-PS-TOP_A"
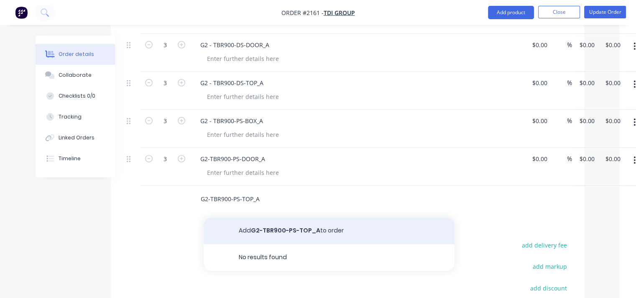
type input "G2-TBR900-PS-TOP_A"
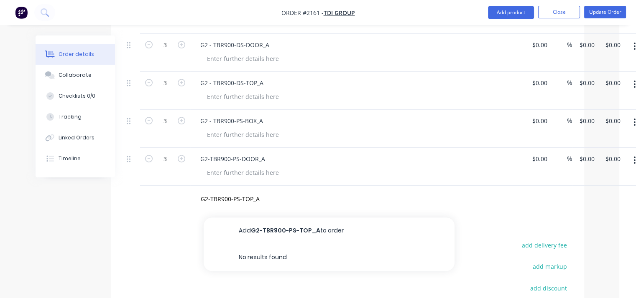
click at [258, 226] on button "Add G2-TBR900-PS-TOP_A to order" at bounding box center [329, 231] width 251 height 27
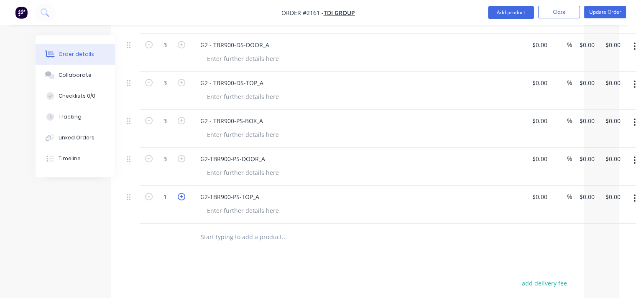
click at [181, 198] on icon "button" at bounding box center [182, 197] width 8 height 8
type input "3"
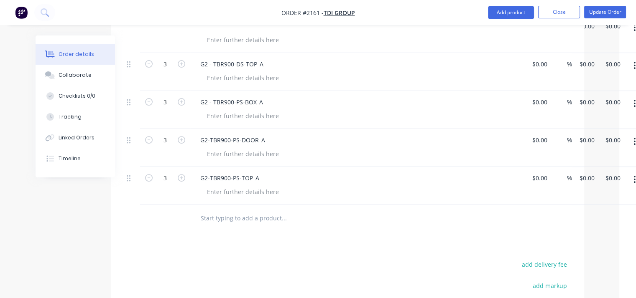
scroll to position [303, 17]
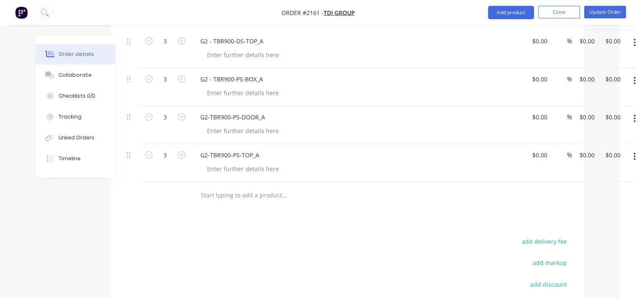
click at [221, 193] on input "text" at bounding box center [283, 195] width 167 height 17
paste input "TYRBKT-79-DS_B"
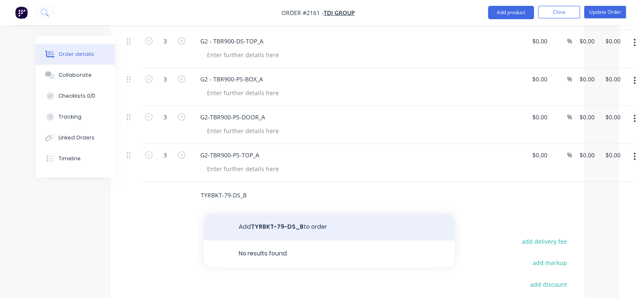
type input "TYRBKT-79-DS_B"
drag, startPoint x: 259, startPoint y: 229, endPoint x: 245, endPoint y: 221, distance: 16.1
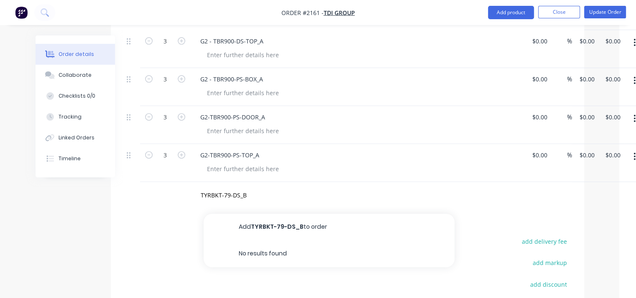
click at [258, 228] on button "Add TYRBKT-79-DS_B to order" at bounding box center [329, 227] width 251 height 27
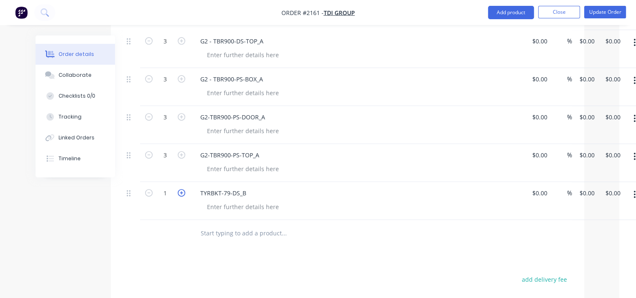
click at [182, 191] on icon "button" at bounding box center [182, 193] width 8 height 8
type input "3"
click at [218, 237] on input "text" at bounding box center [283, 233] width 167 height 17
paste input "TYRBKT-79-PS_B"
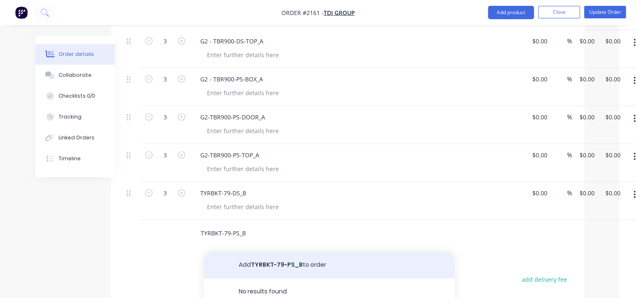
type input "TYRBKT-79-PS_B"
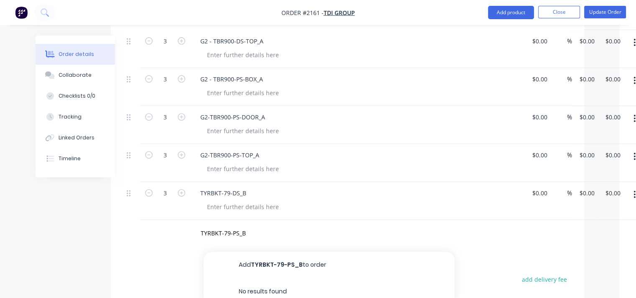
drag, startPoint x: 251, startPoint y: 261, endPoint x: 237, endPoint y: 258, distance: 14.5
click at [250, 261] on button "Add TYRBKT-79-PS_B to order" at bounding box center [329, 265] width 251 height 27
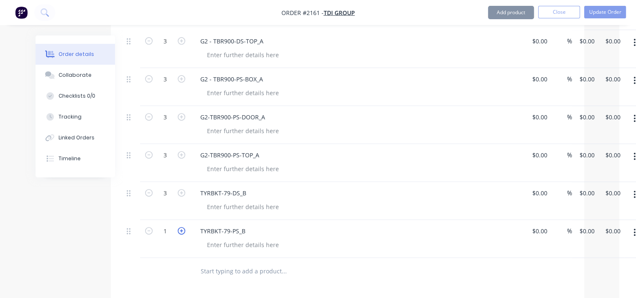
click at [183, 232] on icon "button" at bounding box center [182, 231] width 8 height 8
type input "3"
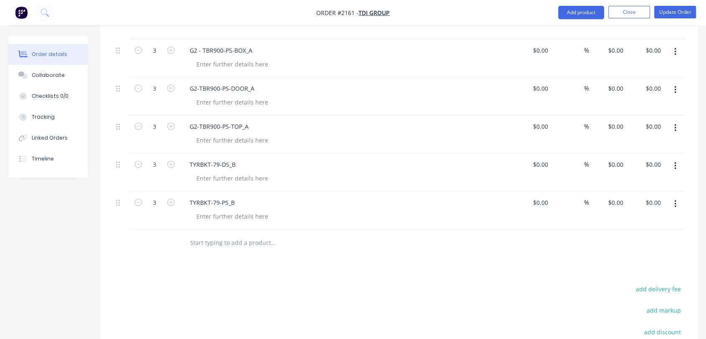
scroll to position [257, 0]
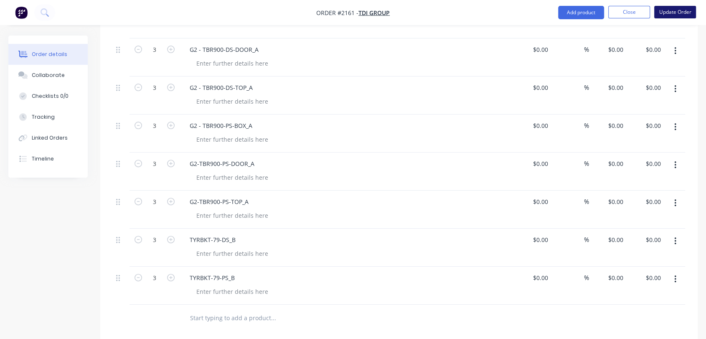
click at [668, 8] on button "Update Order" at bounding box center [676, 12] width 42 height 13
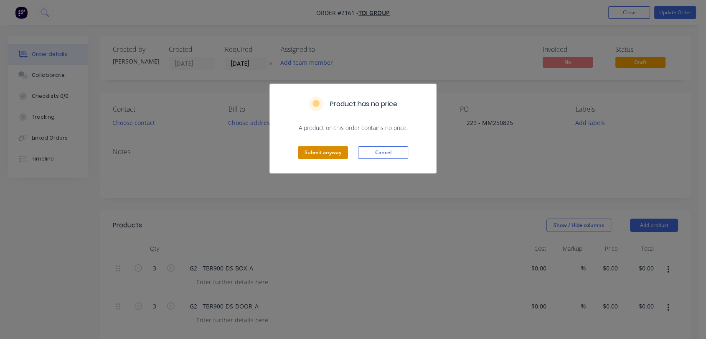
click at [326, 151] on button "Submit anyway" at bounding box center [323, 152] width 50 height 13
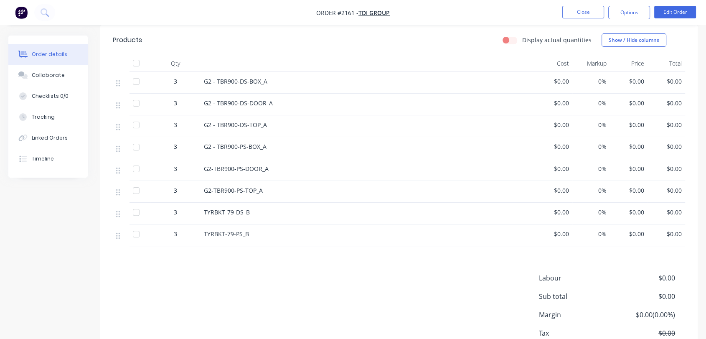
scroll to position [186, 0]
drag, startPoint x: 272, startPoint y: 82, endPoint x: 224, endPoint y: 78, distance: 47.8
click at [224, 78] on div "G2 - TBR900-DS-BOX_A" at bounding box center [368, 79] width 328 height 9
drag, startPoint x: 267, startPoint y: 99, endPoint x: 231, endPoint y: 99, distance: 36.0
click at [231, 99] on div "G2 - TBR900-DS-DOOR_A" at bounding box center [368, 101] width 328 height 9
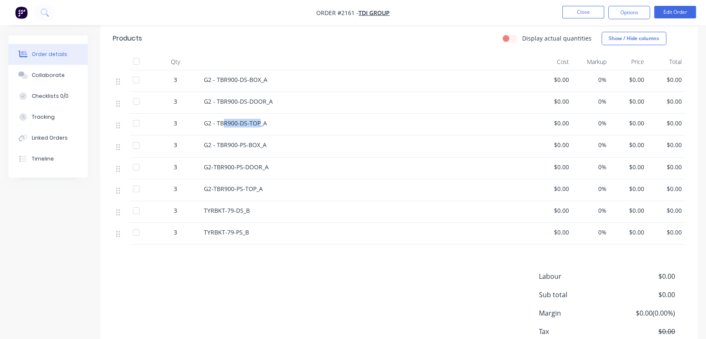
drag, startPoint x: 259, startPoint y: 128, endPoint x: 222, endPoint y: 125, distance: 36.9
click at [222, 125] on div "G2 - TBR900-DS-TOP_A" at bounding box center [368, 123] width 328 height 9
drag, startPoint x: 254, startPoint y: 147, endPoint x: 236, endPoint y: 147, distance: 18.4
click at [236, 147] on span "G2 - TBR900-PS-BOX_A" at bounding box center [235, 145] width 63 height 8
click at [202, 168] on div "G2-TBR900-PS-DOOR_A" at bounding box center [368, 169] width 334 height 22
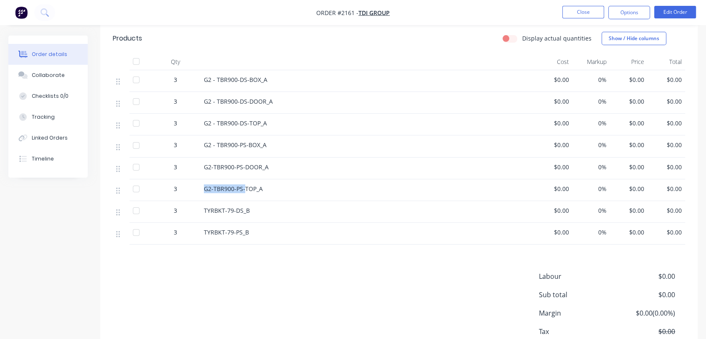
drag, startPoint x: 245, startPoint y: 194, endPoint x: 191, endPoint y: 187, distance: 54.4
click at [191, 187] on div "3 G2-TBR900-PS-TOP_A $0.00 0% $0.00 $0.00" at bounding box center [399, 190] width 573 height 22
drag, startPoint x: 247, startPoint y: 212, endPoint x: 221, endPoint y: 212, distance: 25.9
click at [221, 212] on span "TYRBKT-79-DS_B" at bounding box center [227, 211] width 46 height 8
drag, startPoint x: 246, startPoint y: 237, endPoint x: 220, endPoint y: 237, distance: 25.5
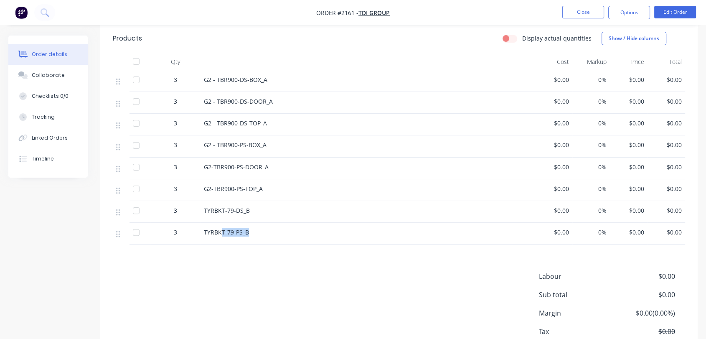
click at [220, 236] on span "TYRBKT-79-PS_B" at bounding box center [226, 232] width 45 height 8
click at [252, 291] on div "Labour $0.00 Sub total $0.00 Margin $0.00 ( 0.00 %) Tax $0.00 Total $0.00" at bounding box center [399, 319] width 573 height 97
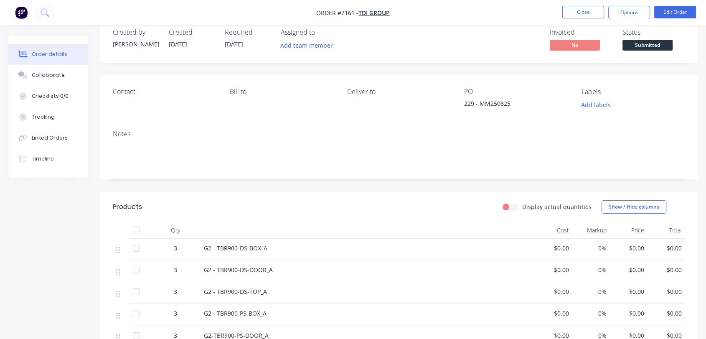
scroll to position [10, 0]
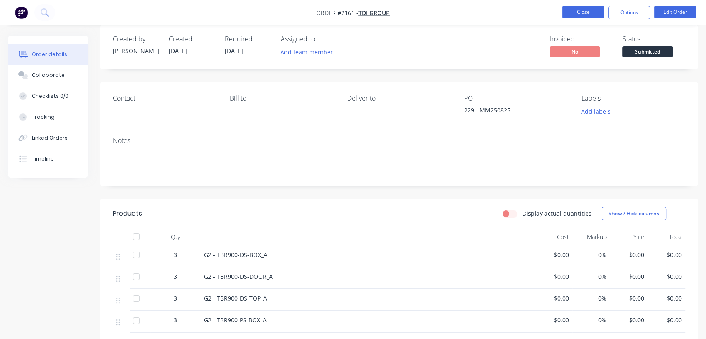
click at [584, 10] on button "Close" at bounding box center [584, 12] width 42 height 13
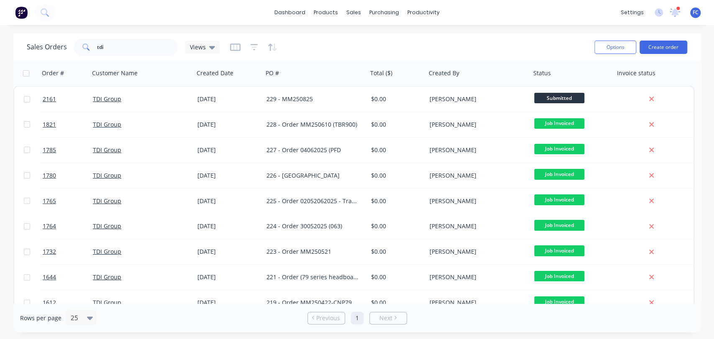
click at [679, 7] on div "settings 1 new notifications Mark all as read [PERSON_NAME] mentioned you in a …" at bounding box center [664, 12] width 97 height 13
click at [672, 8] on icon at bounding box center [674, 12] width 11 height 9
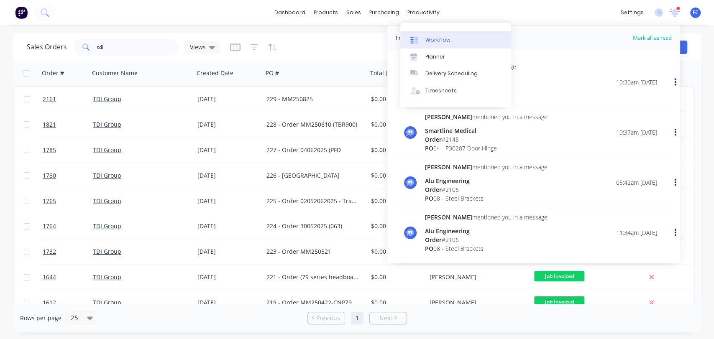
click at [429, 41] on div "Workflow" at bounding box center [437, 40] width 25 height 8
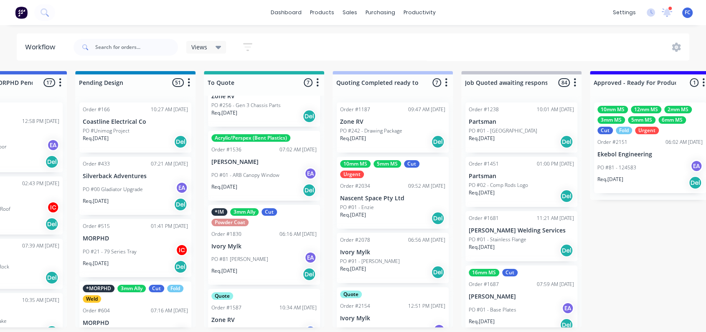
scroll to position [251, 0]
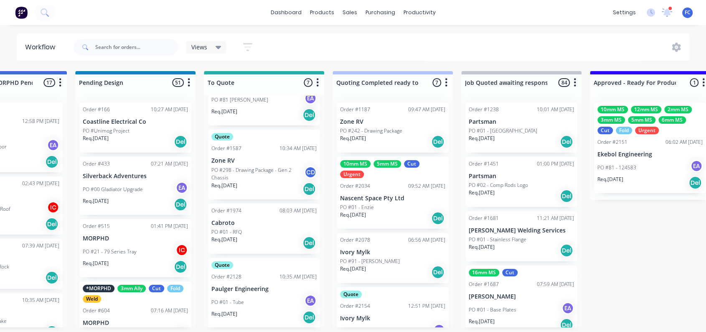
click at [258, 324] on div "Req. [DATE] Del" at bounding box center [264, 317] width 105 height 14
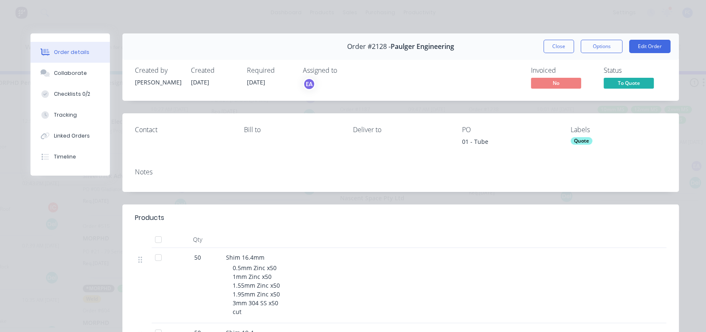
click at [619, 87] on span "To Quote" at bounding box center [629, 83] width 50 height 10
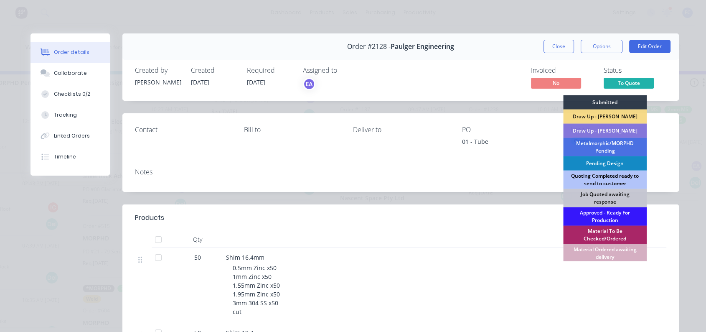
click at [602, 175] on div "Quoting Completed ready to send to customer" at bounding box center [606, 180] width 84 height 18
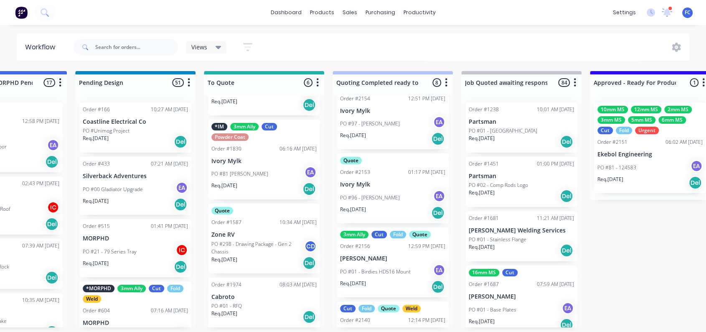
scroll to position [324, 0]
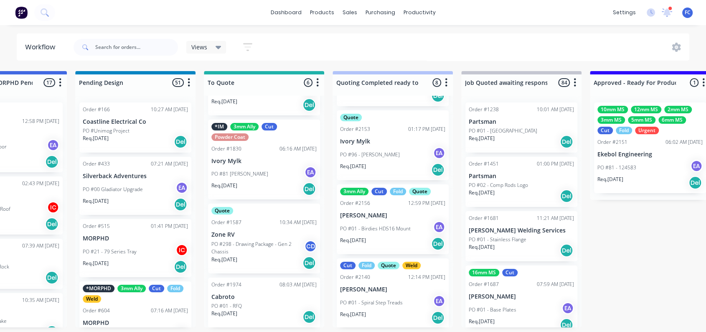
click at [372, 295] on div "PO #01 - Spiral Step Treads EA" at bounding box center [392, 303] width 105 height 16
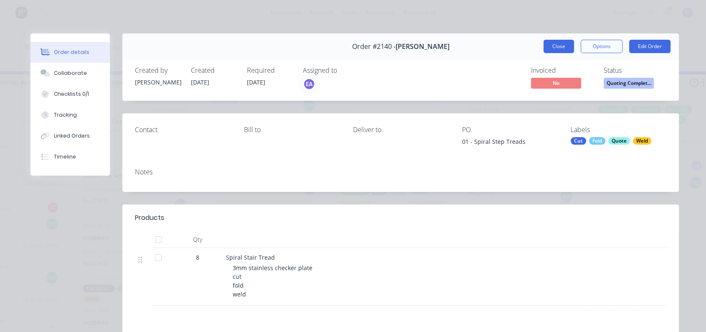
click at [548, 45] on button "Close" at bounding box center [559, 46] width 31 height 13
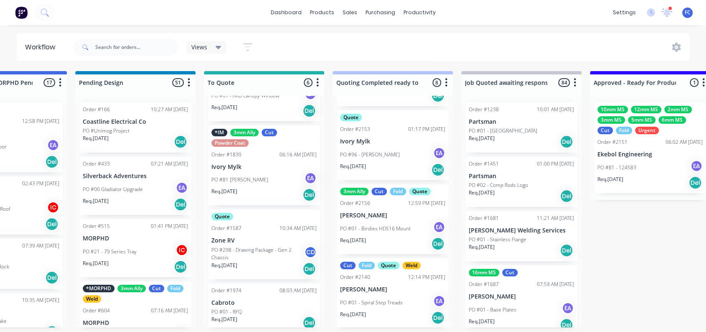
scroll to position [177, 0]
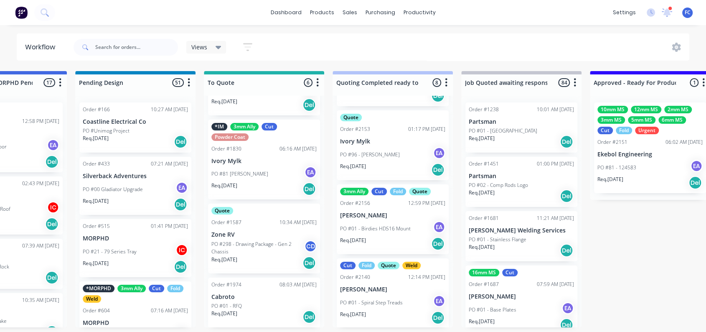
click at [405, 300] on div "PO #01 - Spiral Step Treads EA" at bounding box center [392, 303] width 105 height 16
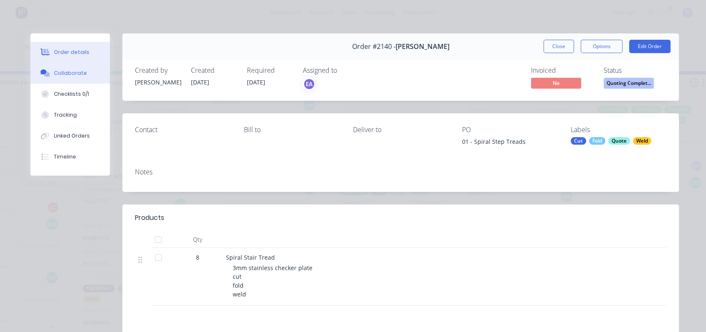
click at [74, 67] on button "Collaborate" at bounding box center [70, 73] width 79 height 21
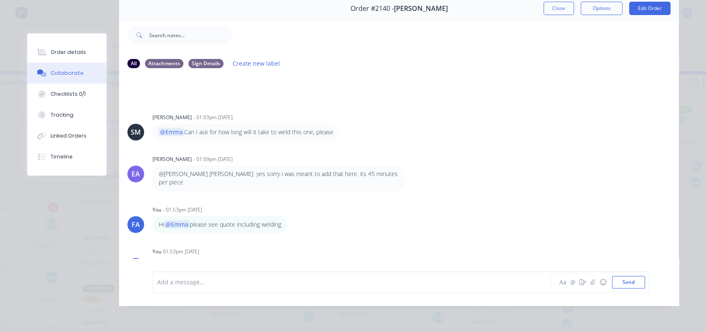
scroll to position [94, 0]
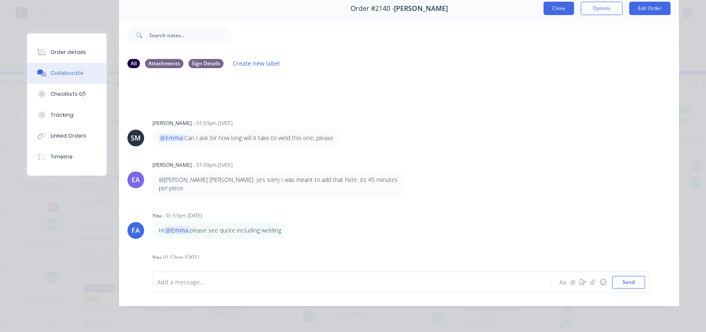
click at [561, 4] on button "Close" at bounding box center [559, 8] width 31 height 13
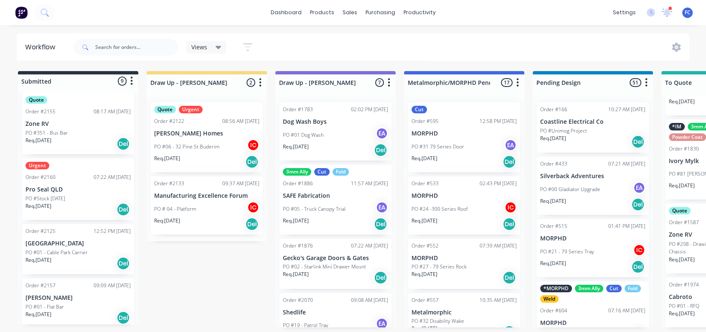
scroll to position [354, 0]
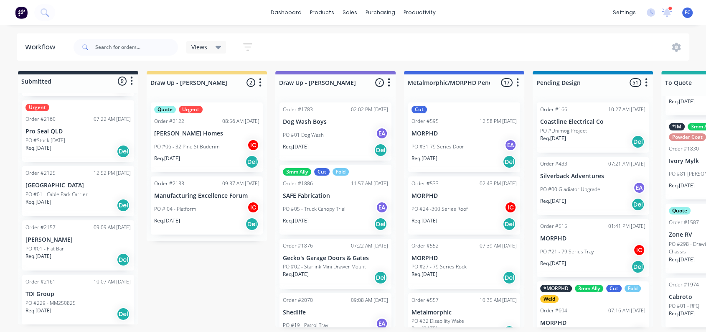
click at [63, 248] on p "PO #01 - Flat Bar" at bounding box center [44, 249] width 38 height 8
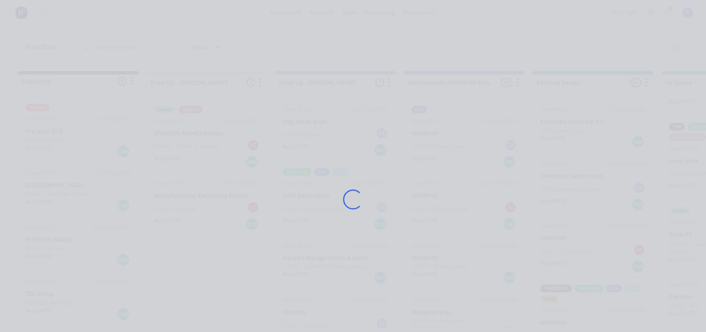
scroll to position [0, 0]
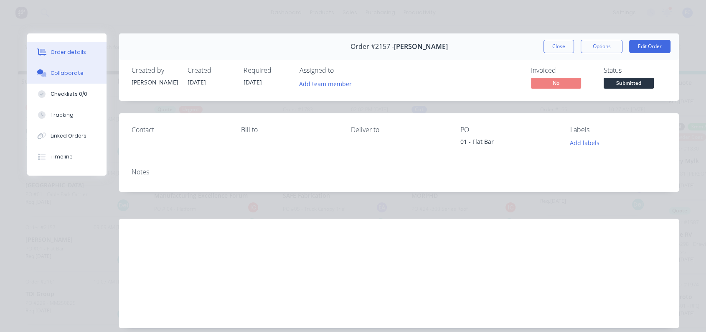
drag, startPoint x: 77, startPoint y: 69, endPoint x: 73, endPoint y: 71, distance: 4.9
click at [76, 70] on button "Collaborate" at bounding box center [66, 73] width 79 height 21
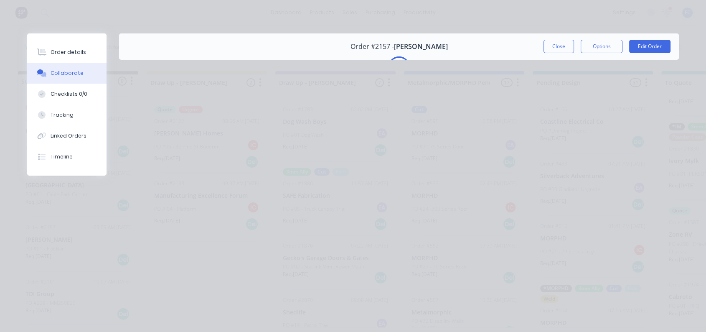
scroll to position [2, 0]
click at [545, 48] on button "Close" at bounding box center [559, 46] width 31 height 13
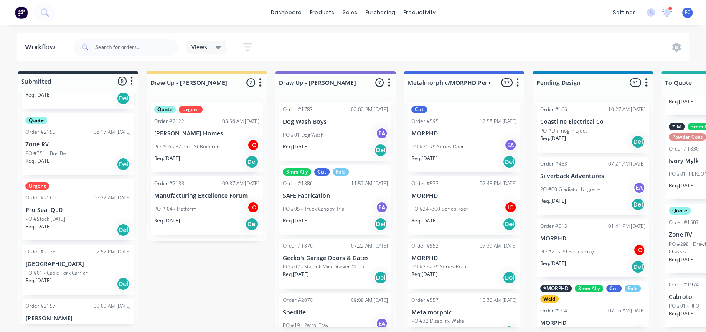
scroll to position [261, 0]
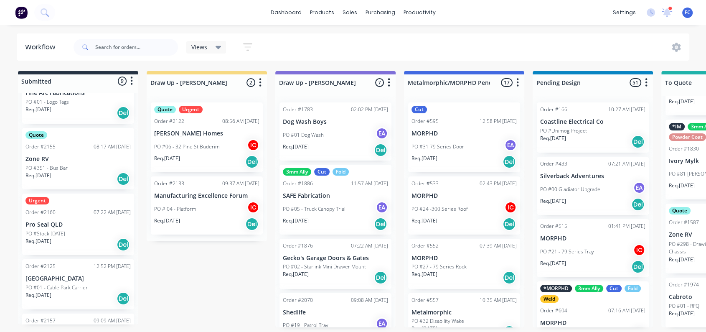
click at [48, 217] on div "Urgent Order #2160 07:22 AM [DATE] Pro Seal QLD PO #Stock [DATE] Req. [DATE] Del" at bounding box center [78, 224] width 112 height 61
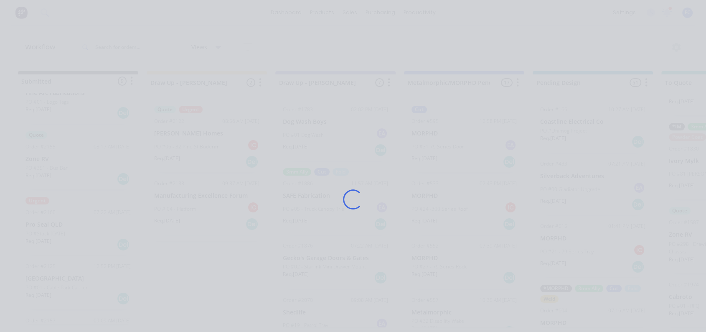
scroll to position [0, 0]
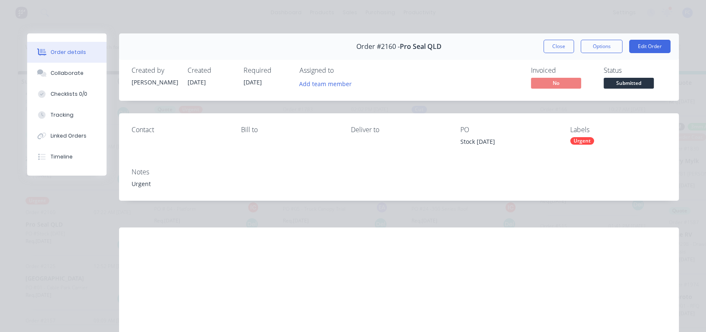
drag, startPoint x: 550, startPoint y: 44, endPoint x: 312, endPoint y: 108, distance: 245.9
click at [550, 44] on button "Close" at bounding box center [559, 46] width 31 height 13
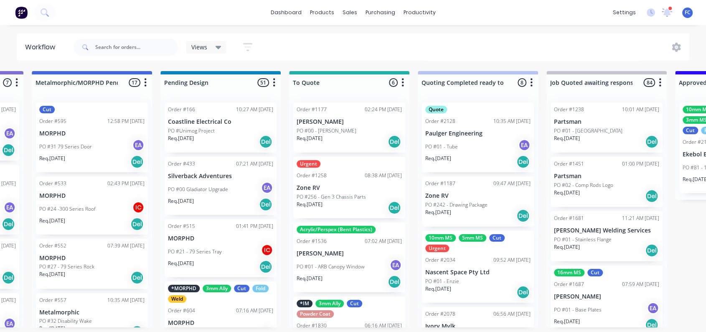
scroll to position [0, 372]
click at [453, 143] on p "PO #01 - Tube" at bounding box center [442, 147] width 33 height 8
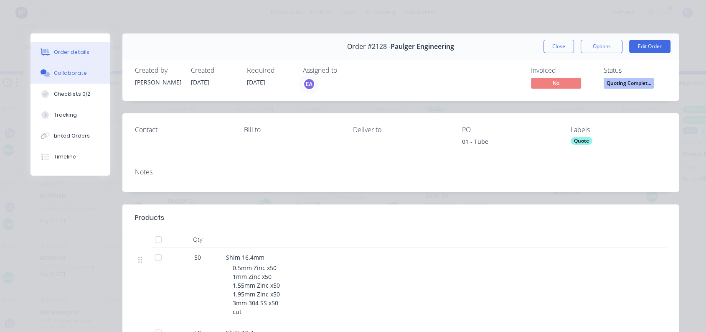
click at [80, 72] on div "Collaborate" at bounding box center [70, 73] width 33 height 8
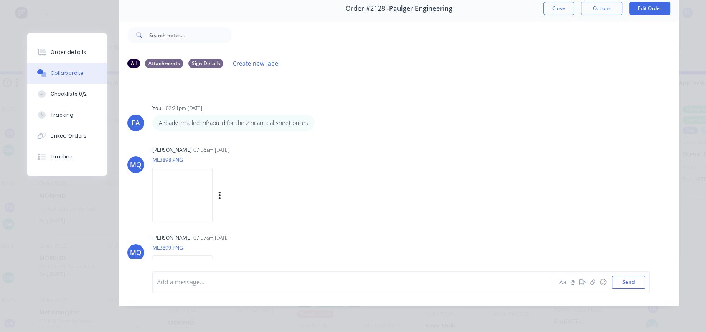
scroll to position [100, 0]
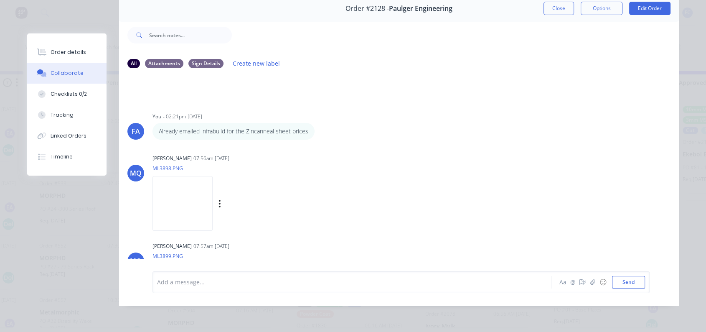
click at [186, 191] on img at bounding box center [183, 203] width 60 height 55
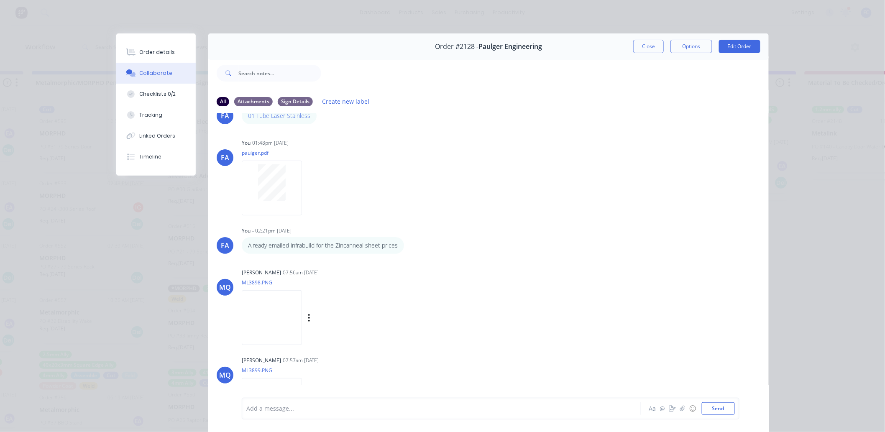
scroll to position [139, 0]
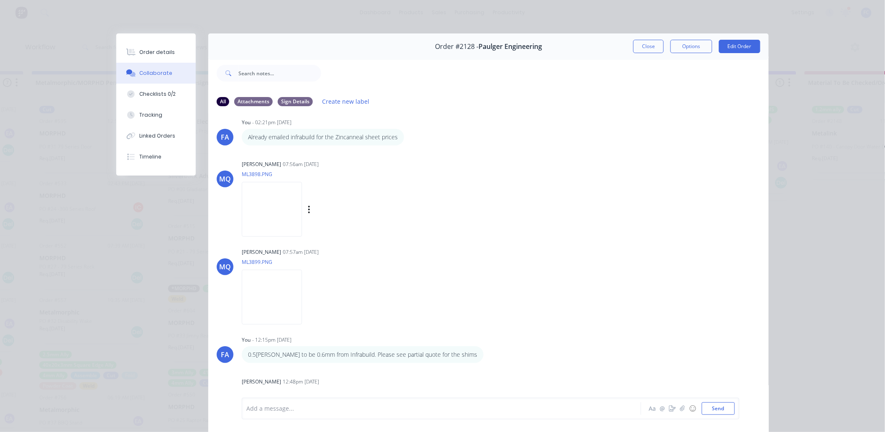
click at [275, 217] on img at bounding box center [272, 209] width 60 height 55
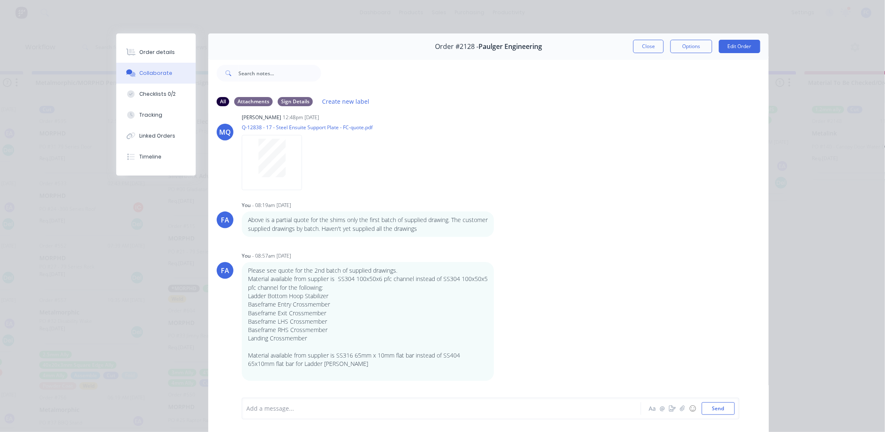
scroll to position [511, 0]
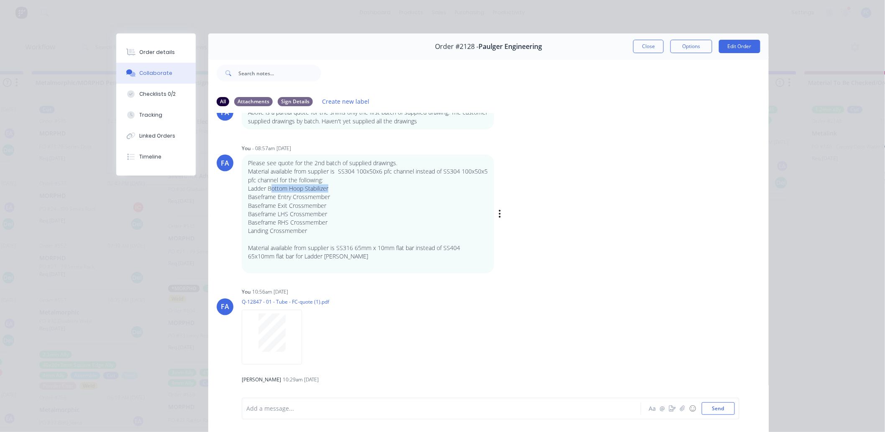
drag, startPoint x: 266, startPoint y: 189, endPoint x: 324, endPoint y: 184, distance: 58.3
click at [324, 184] on p "Ladder Bottom Hoop Stabilizer" at bounding box center [368, 188] width 240 height 8
drag, startPoint x: 257, startPoint y: 197, endPoint x: 312, endPoint y: 197, distance: 55.6
click at [312, 197] on p "Baseframe Entry Crossmember" at bounding box center [368, 197] width 240 height 8
drag, startPoint x: 270, startPoint y: 203, endPoint x: 312, endPoint y: 203, distance: 41.8
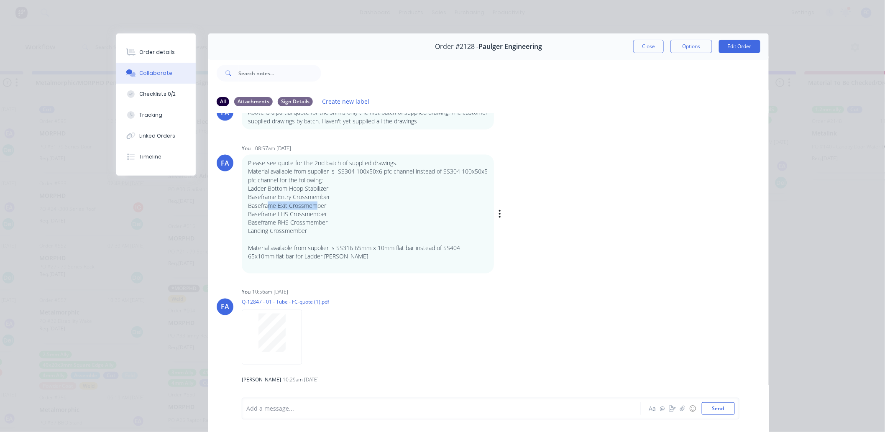
click at [312, 203] on p "Baseframe Exit Crossmember" at bounding box center [368, 205] width 240 height 8
click at [309, 212] on p "Baseframe LHS Crossmember" at bounding box center [368, 214] width 240 height 8
drag, startPoint x: 296, startPoint y: 222, endPoint x: 307, endPoint y: 222, distance: 11.3
click at [307, 222] on p "Baseframe RHS Crossmember" at bounding box center [368, 222] width 240 height 8
drag, startPoint x: 253, startPoint y: 230, endPoint x: 300, endPoint y: 228, distance: 46.5
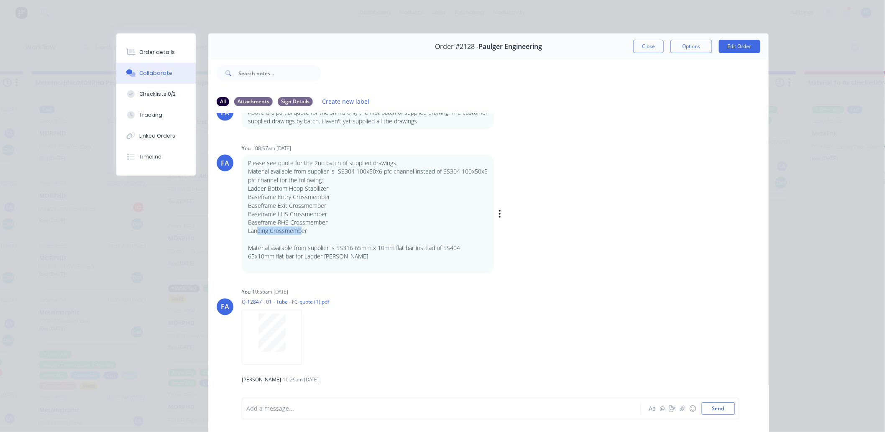
click at [300, 228] on p "Landing Crossmember" at bounding box center [368, 231] width 240 height 8
click at [559, 342] on div "FA You 10:56am [DATE] Q-12847 - 01 - Tube - FC-quote (1).pdf Labels Download De…" at bounding box center [488, 323] width 560 height 75
click at [640, 45] on button "Close" at bounding box center [648, 46] width 31 height 13
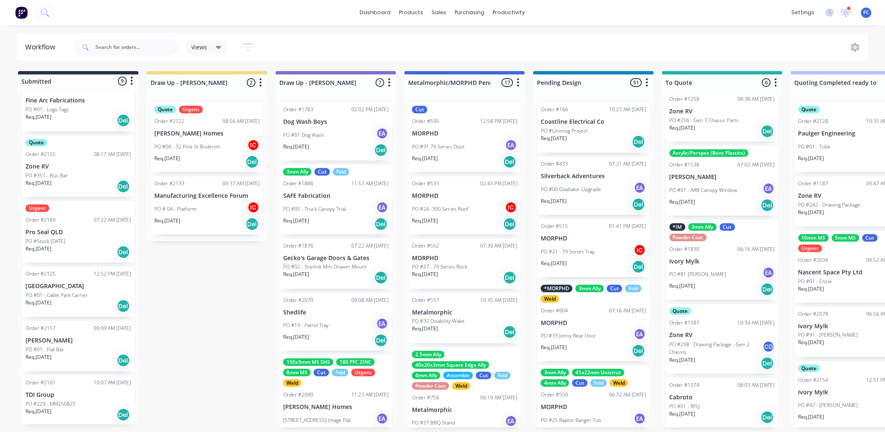
scroll to position [2, 0]
click at [39, 386] on div "Order #2161 10:07 AM [DATE] TDI Group PO #229 - MM250825 Req. [DATE] Del" at bounding box center [78, 400] width 112 height 50
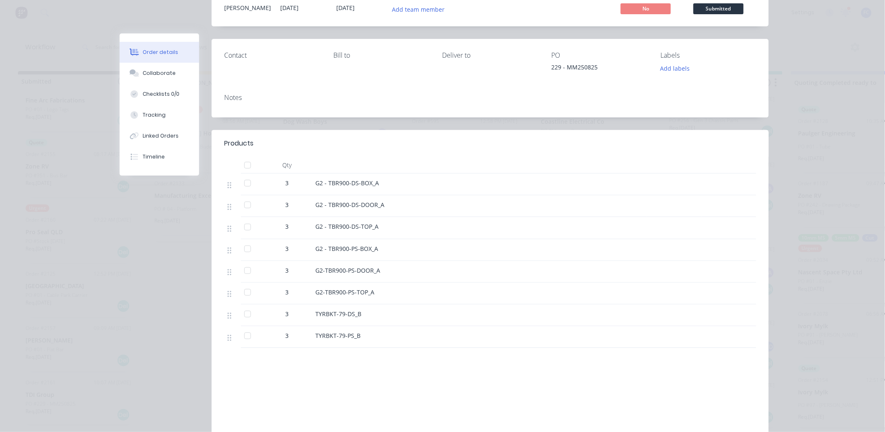
scroll to position [0, 0]
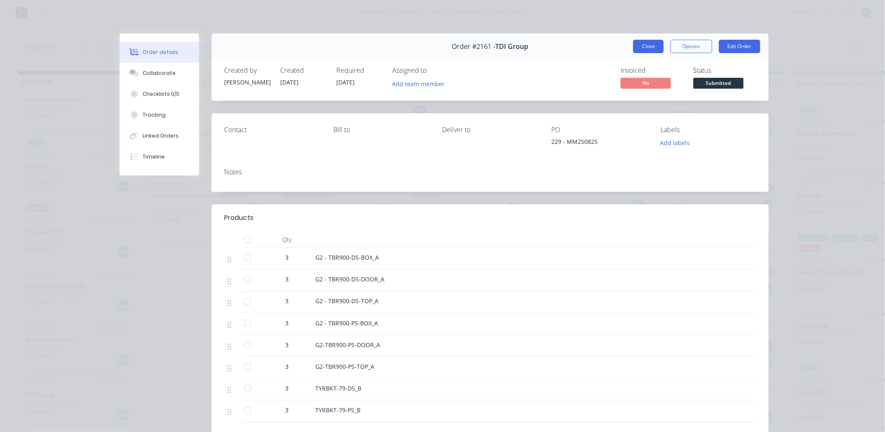
click at [641, 42] on button "Close" at bounding box center [648, 46] width 31 height 13
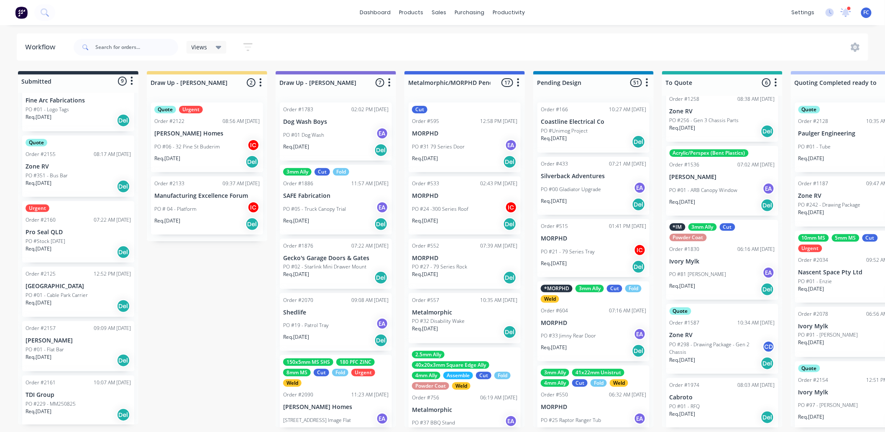
click at [54, 341] on p "[PERSON_NAME]" at bounding box center [77, 340] width 105 height 7
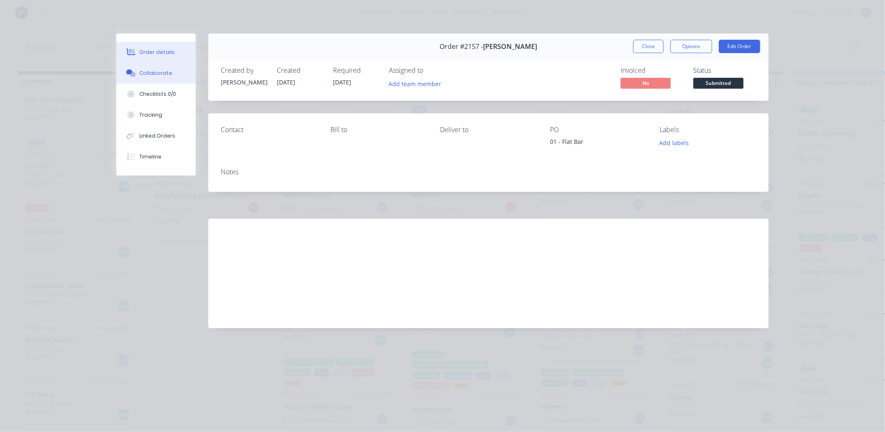
click at [138, 69] on button "Collaborate" at bounding box center [155, 73] width 79 height 21
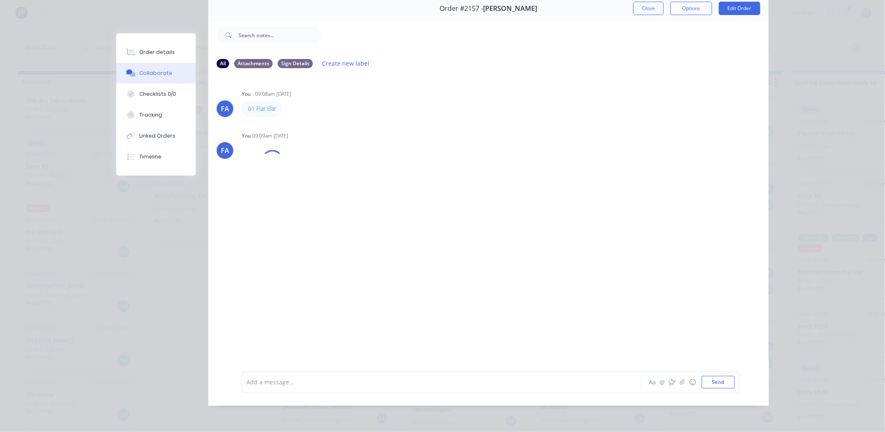
scroll to position [45, 0]
click at [646, 2] on button "Close" at bounding box center [648, 8] width 31 height 13
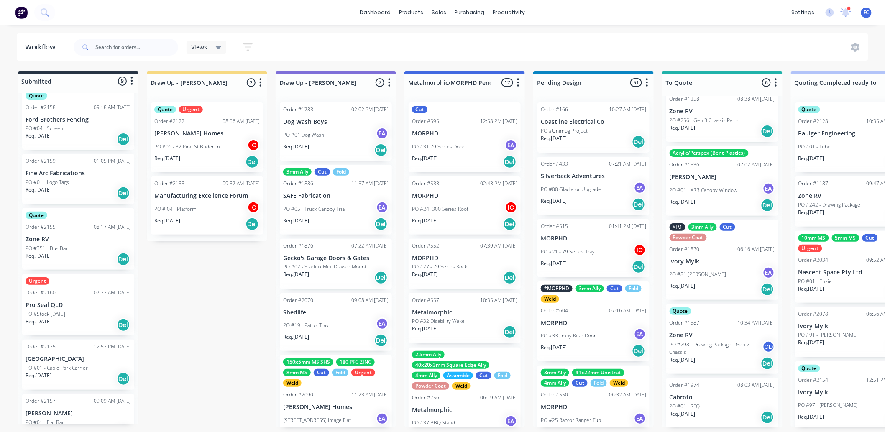
scroll to position [161, 0]
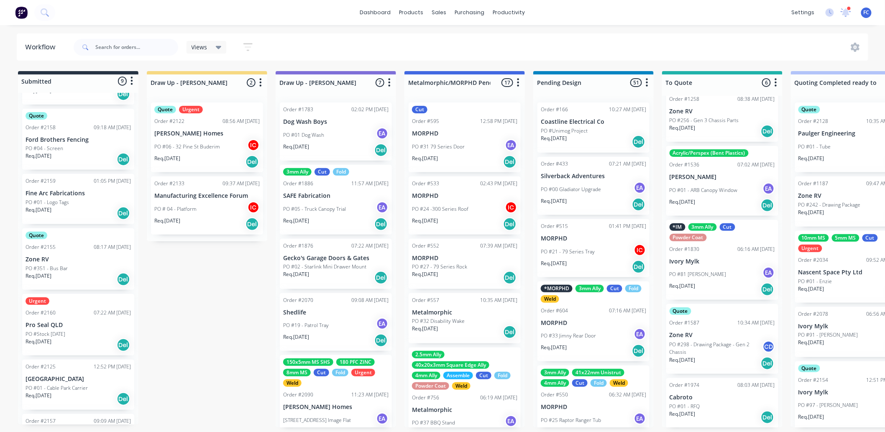
click at [69, 388] on p "PO #01 - Cable Park Carrier" at bounding box center [56, 388] width 62 height 8
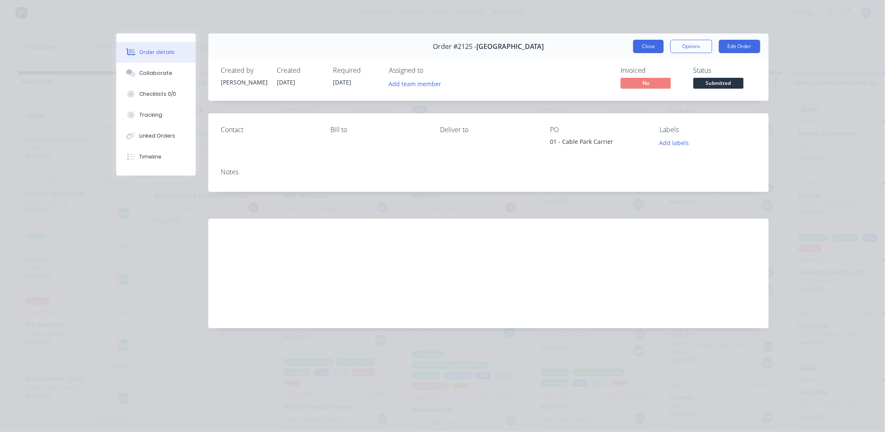
click at [640, 47] on button "Close" at bounding box center [648, 46] width 31 height 13
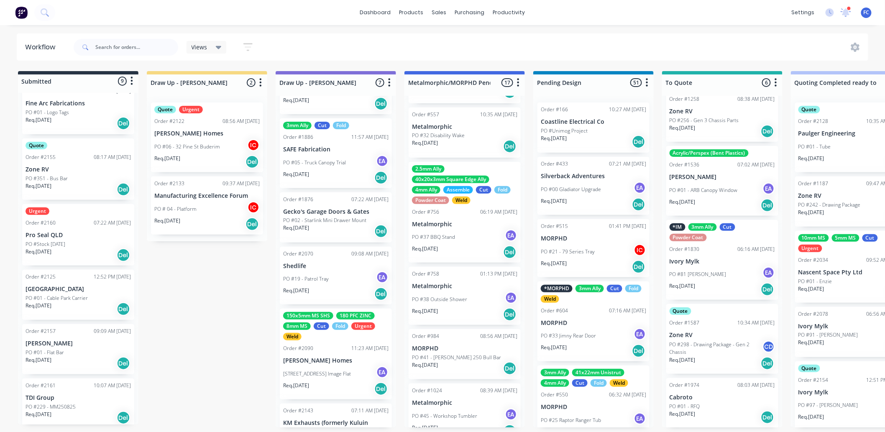
scroll to position [254, 0]
click at [67, 395] on p "PO #229 - MM250825" at bounding box center [50, 404] width 50 height 8
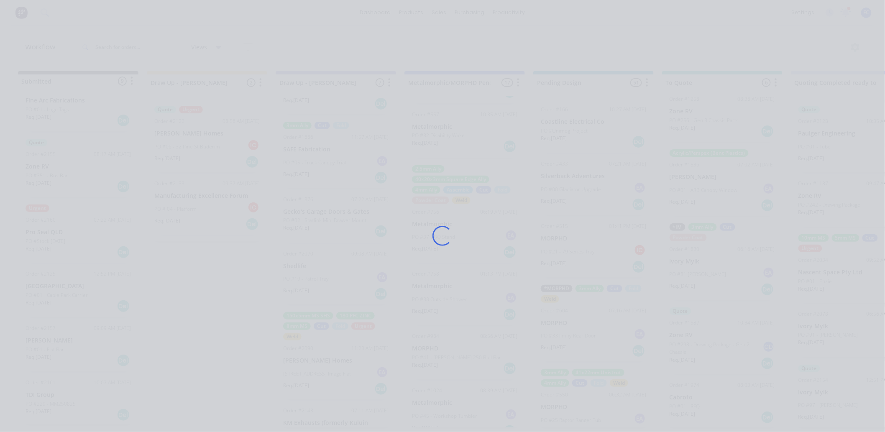
scroll to position [0, 0]
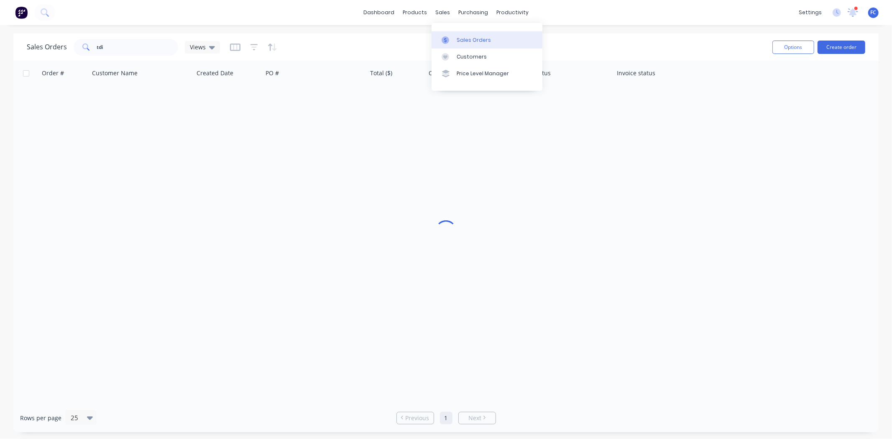
click at [458, 41] on div "Sales Orders" at bounding box center [473, 40] width 34 height 8
click at [802, 10] on icon at bounding box center [852, 12] width 11 height 9
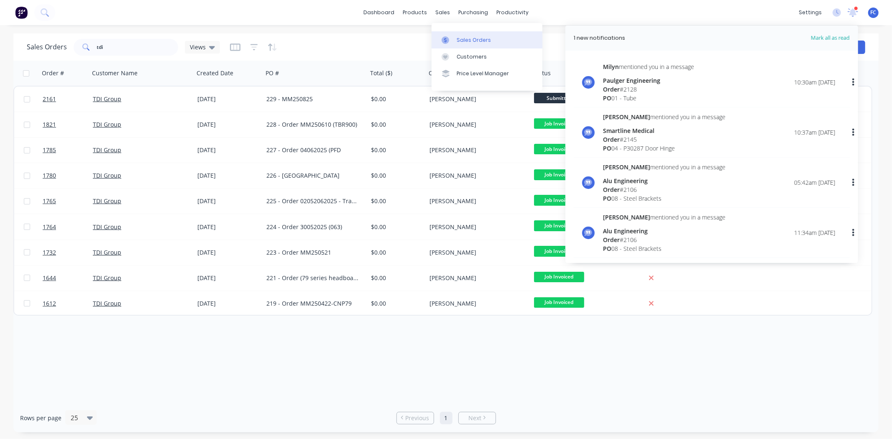
click at [462, 44] on link "Sales Orders" at bounding box center [486, 39] width 111 height 17
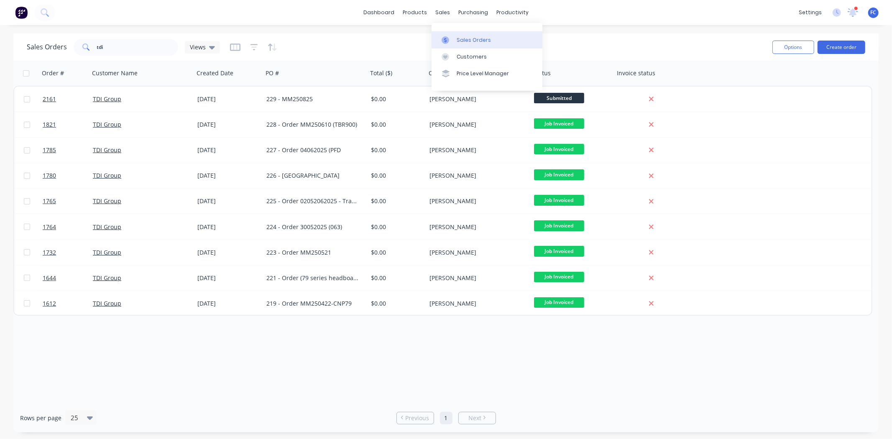
click at [468, 36] on div "Sales Orders" at bounding box center [473, 40] width 34 height 8
click at [460, 39] on div "Sales Orders" at bounding box center [473, 40] width 34 height 8
click at [131, 49] on input "tdi" at bounding box center [138, 47] width 82 height 17
drag, startPoint x: 131, startPoint y: 49, endPoint x: 28, endPoint y: 42, distance: 103.1
click at [28, 42] on div "Sales Orders tdi Views" at bounding box center [123, 47] width 193 height 17
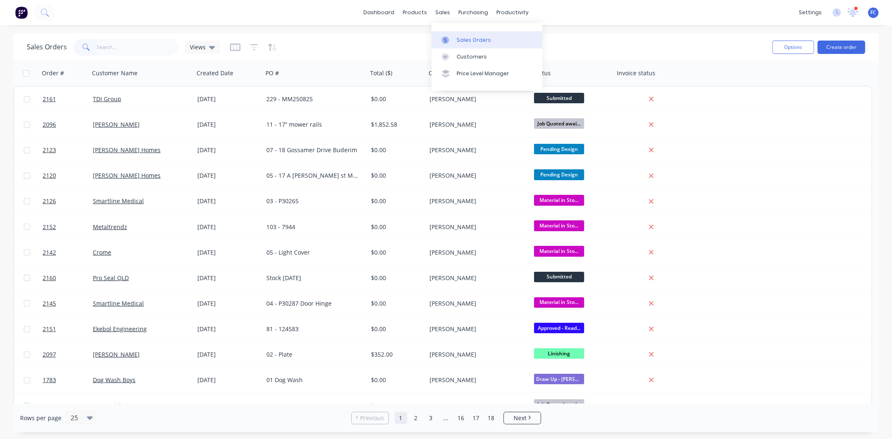
click at [469, 43] on div "Sales Orders" at bounding box center [473, 40] width 34 height 8
click at [246, 73] on icon "button" at bounding box center [250, 73] width 8 height 7
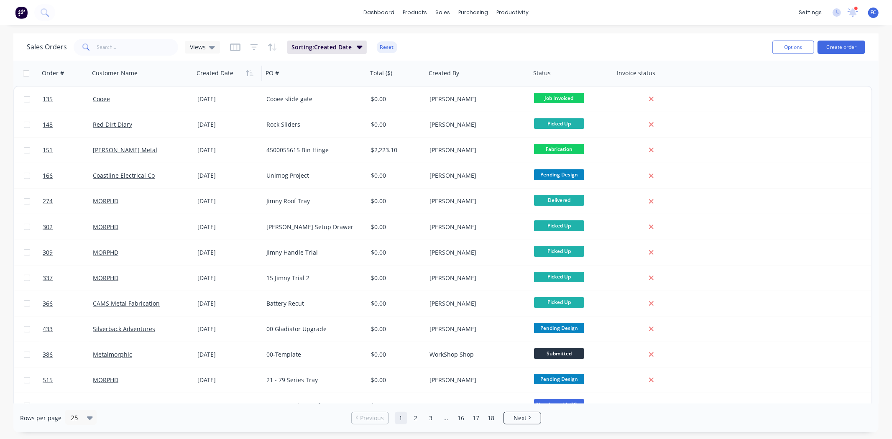
click at [246, 73] on icon "button" at bounding box center [250, 73] width 8 height 7
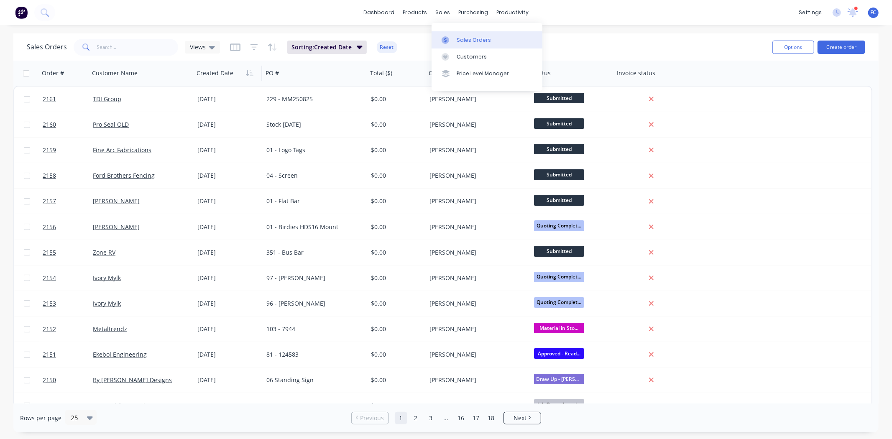
click at [463, 40] on div "Sales Orders" at bounding box center [473, 40] width 34 height 8
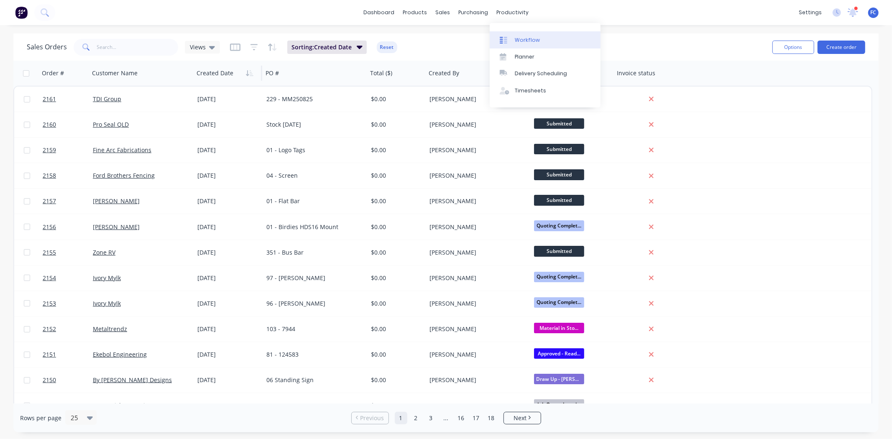
click at [525, 45] on link "Workflow" at bounding box center [545, 39] width 111 height 17
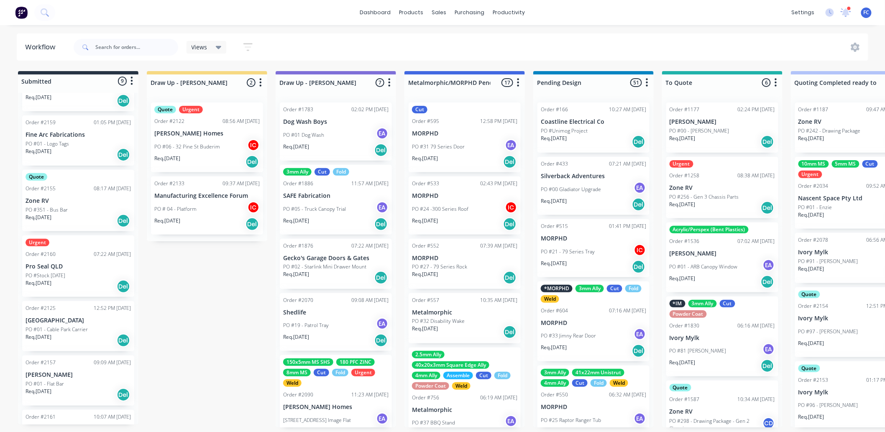
scroll to position [115, 0]
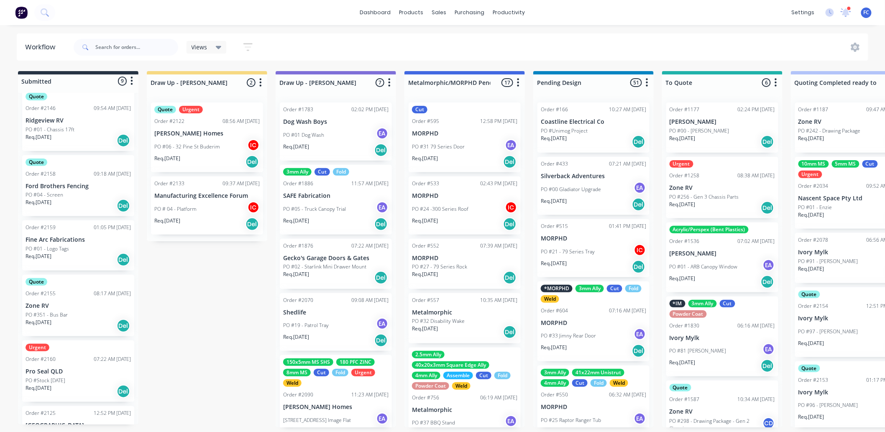
click at [61, 236] on p "Fine Arc Fabrications" at bounding box center [77, 239] width 105 height 7
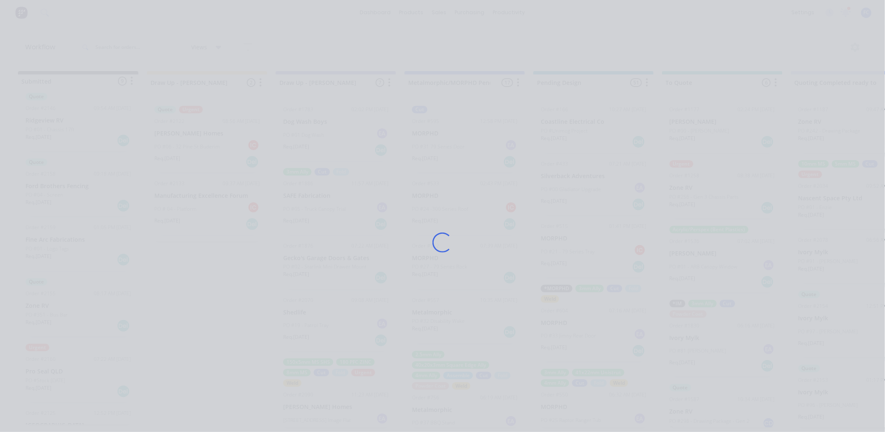
scroll to position [0, 0]
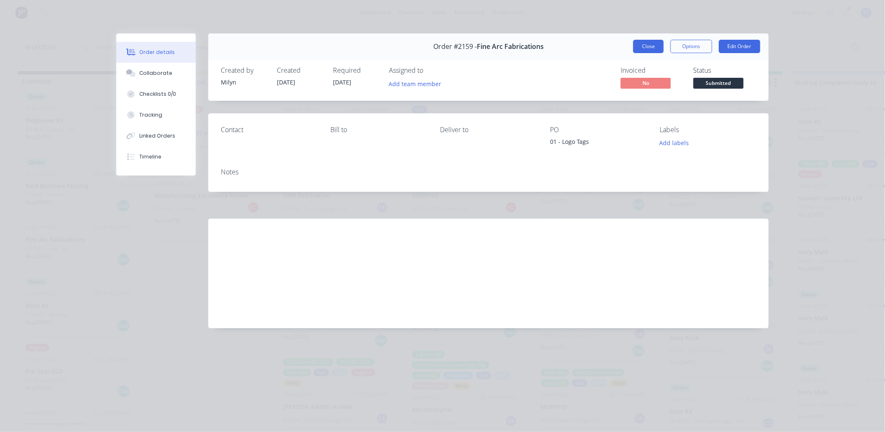
click at [650, 42] on button "Close" at bounding box center [648, 46] width 31 height 13
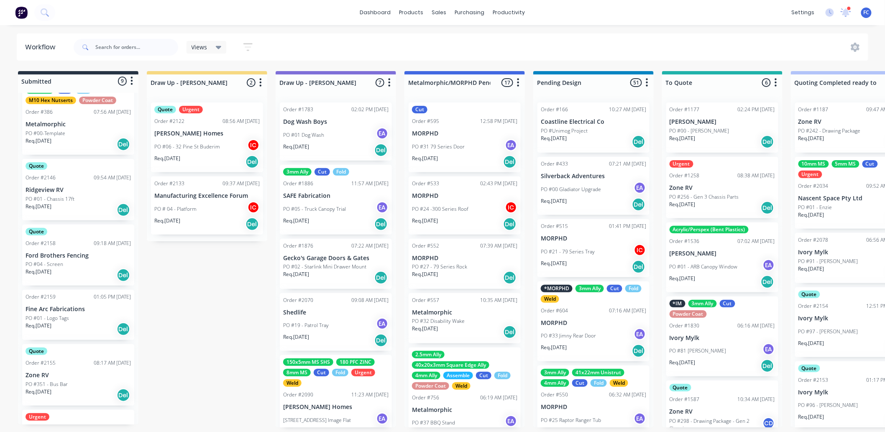
scroll to position [46, 0]
click at [70, 189] on p "Ridgeview RV" at bounding box center [77, 188] width 105 height 7
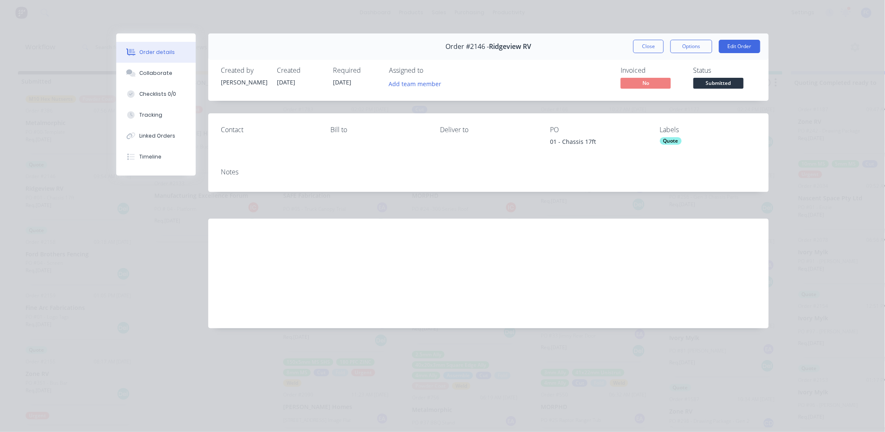
click at [645, 42] on button "Close" at bounding box center [648, 46] width 31 height 13
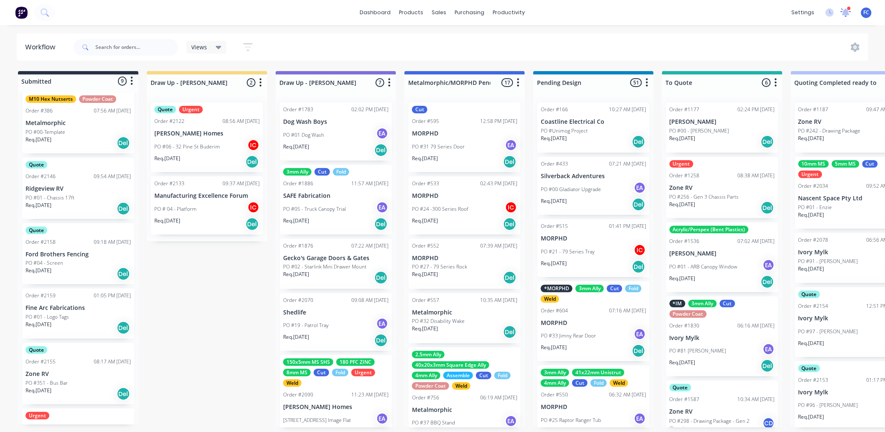
click at [802, 12] on icon at bounding box center [846, 11] width 8 height 7
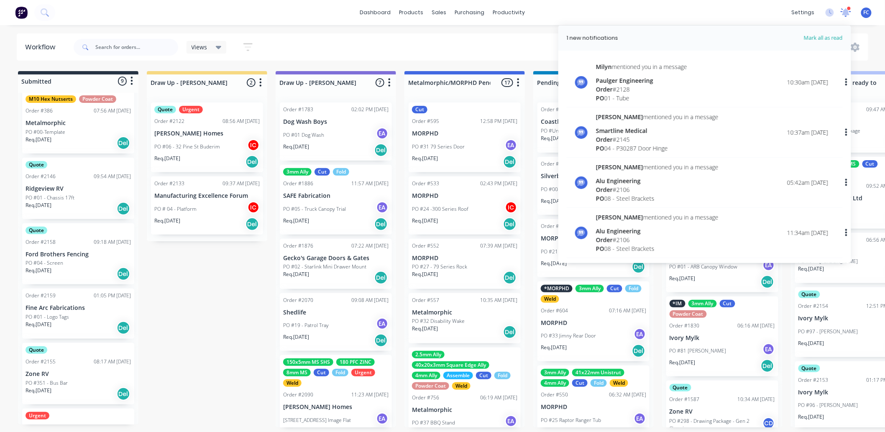
click at [802, 11] on icon at bounding box center [846, 11] width 8 height 7
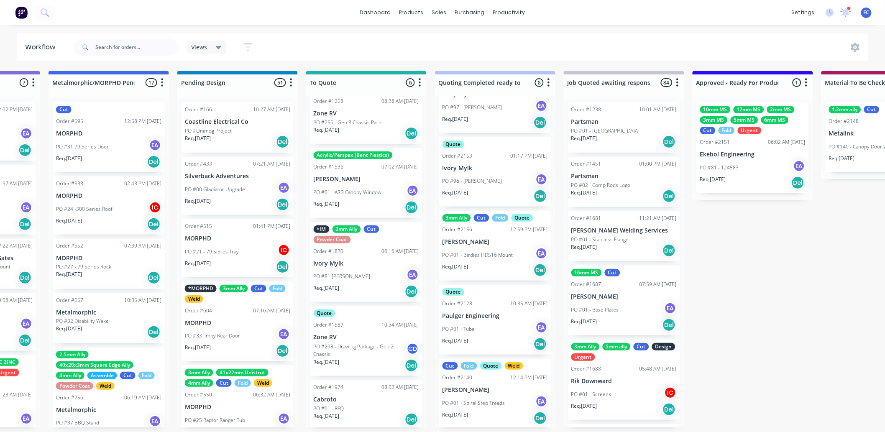
scroll to position [76, 0]
click at [467, 321] on div "PO #01 - Tube EA" at bounding box center [494, 329] width 105 height 16
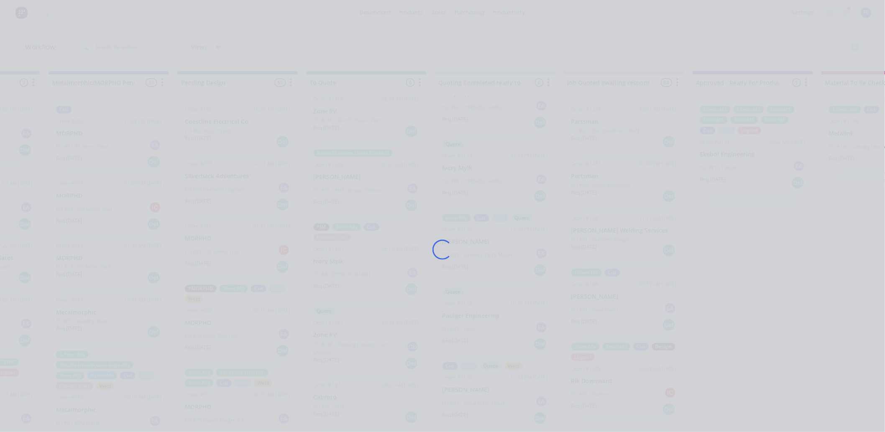
scroll to position [0, 356]
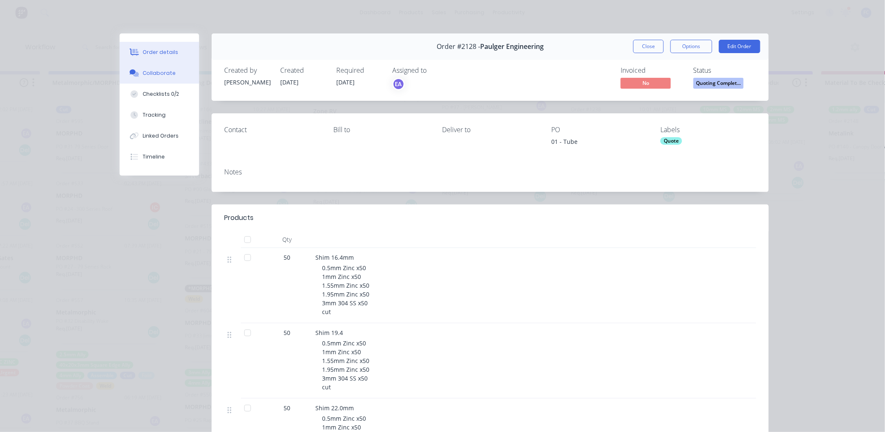
click at [144, 80] on button "Collaborate" at bounding box center [159, 73] width 79 height 21
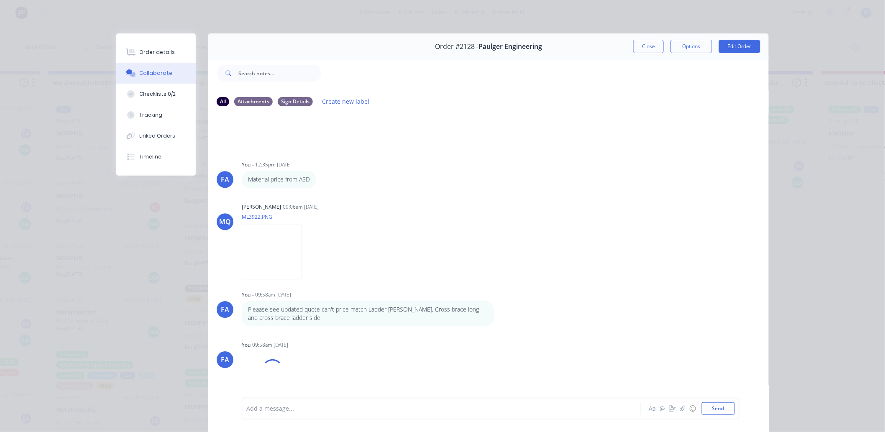
scroll to position [995, 0]
click at [643, 49] on button "Close" at bounding box center [648, 46] width 31 height 13
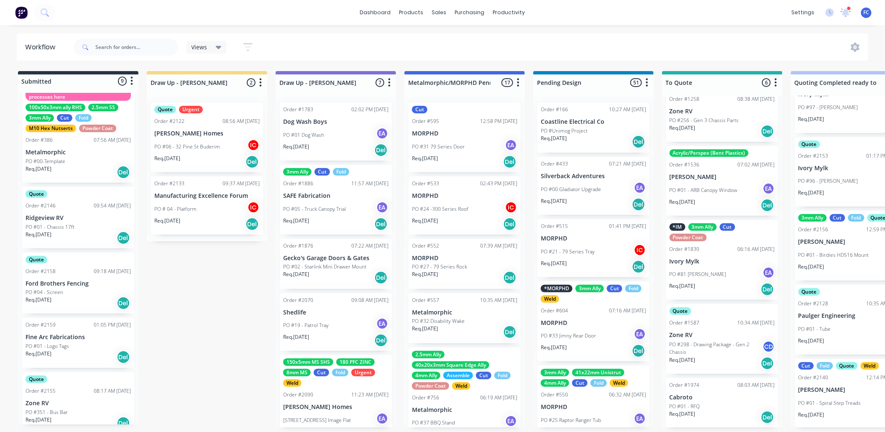
scroll to position [46, 0]
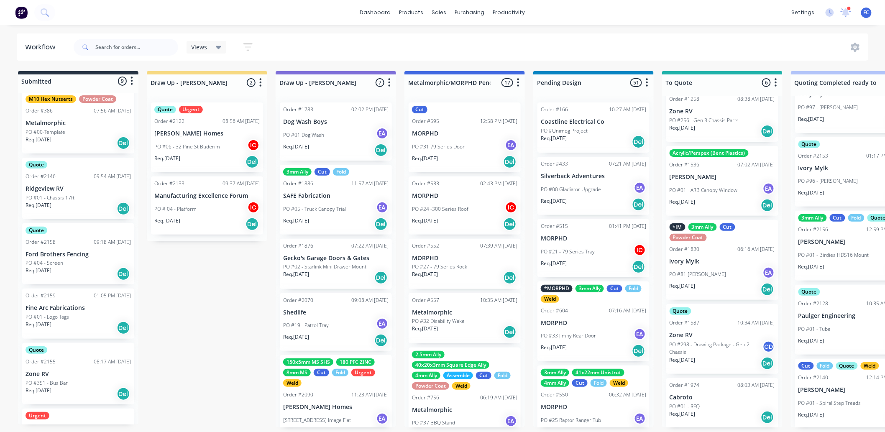
click at [61, 252] on p "Ford Brothers Fencing" at bounding box center [77, 254] width 105 height 7
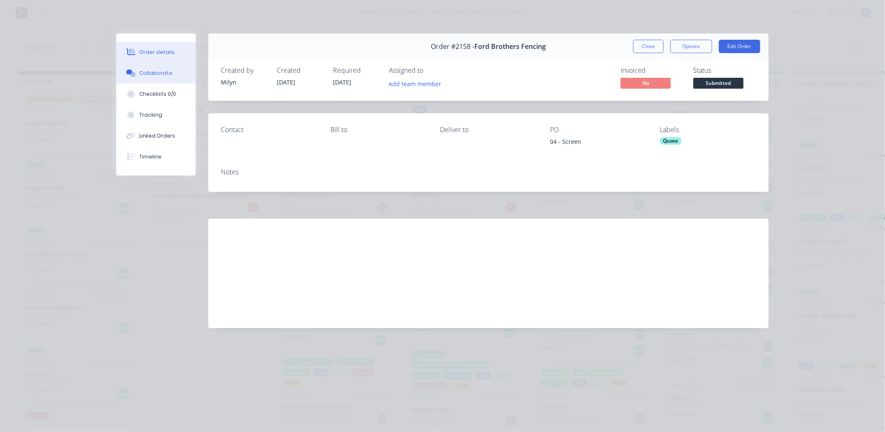
scroll to position [0, 0]
click at [140, 69] on button "Collaborate" at bounding box center [155, 73] width 79 height 21
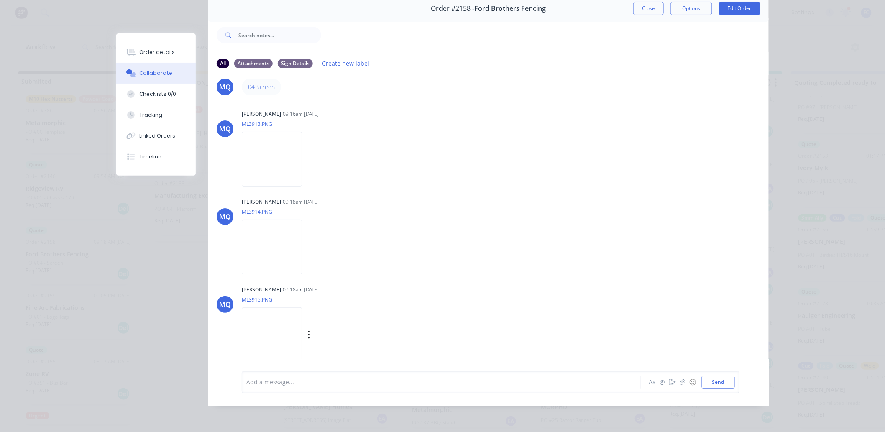
click at [258, 326] on img at bounding box center [272, 334] width 60 height 55
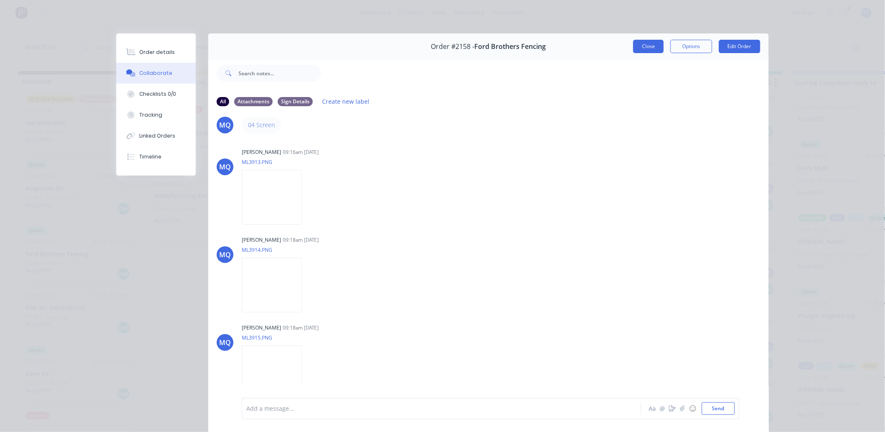
click at [638, 43] on button "Close" at bounding box center [648, 46] width 31 height 13
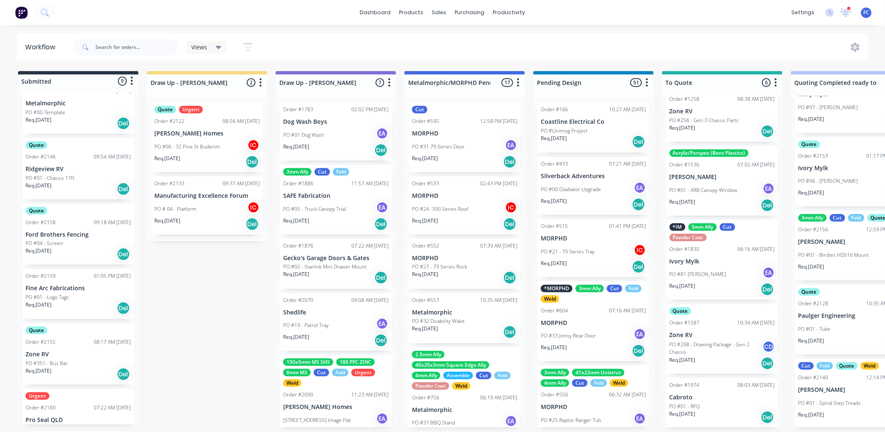
scroll to position [93, 0]
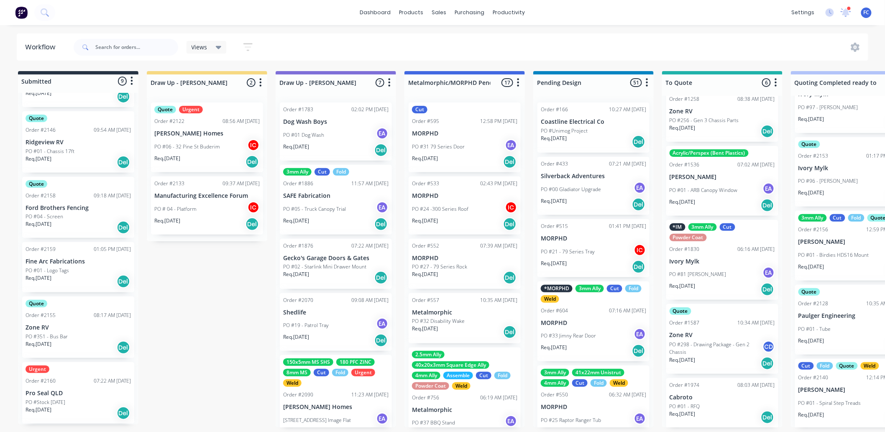
click at [66, 262] on p "Fine Arc Fabrications" at bounding box center [77, 261] width 105 height 7
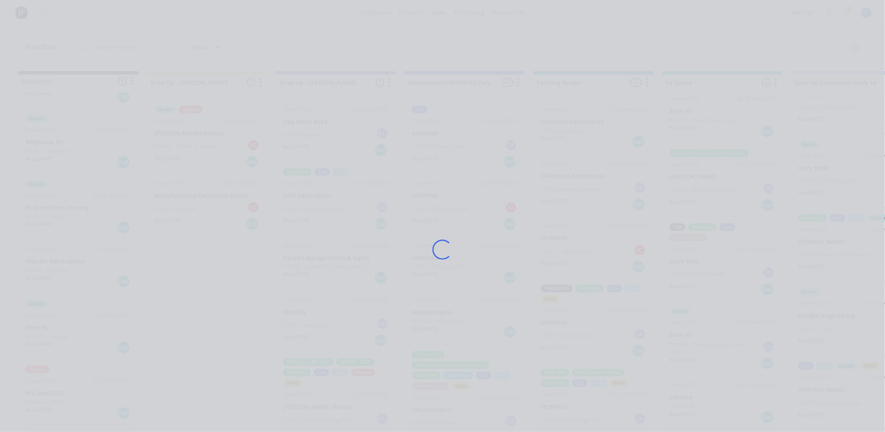
scroll to position [1, 0]
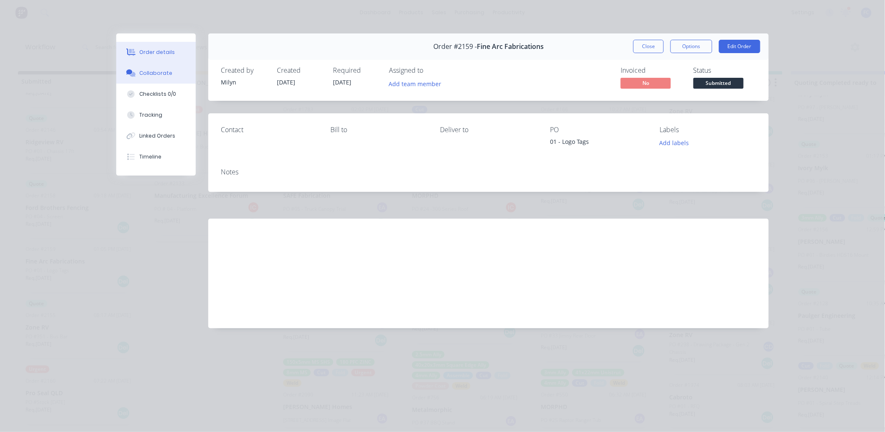
click at [147, 76] on div "Collaborate" at bounding box center [156, 73] width 33 height 8
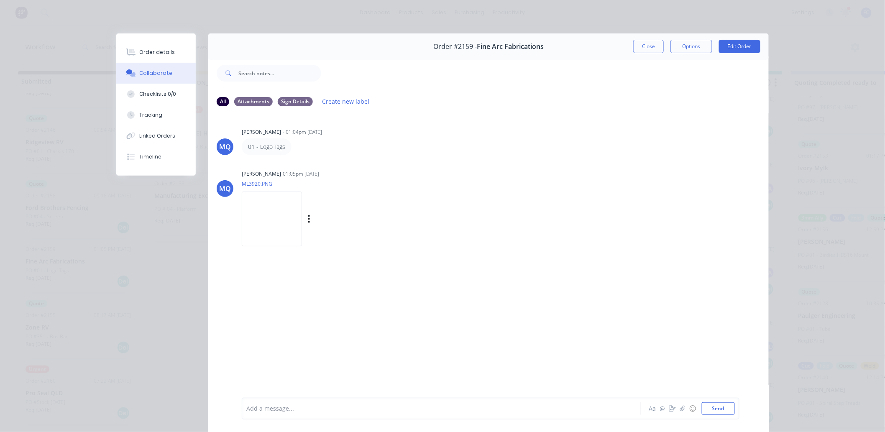
drag, startPoint x: 265, startPoint y: 147, endPoint x: 503, endPoint y: 177, distance: 239.8
click at [503, 177] on div "MQ [PERSON_NAME] 01:05pm [DATE] ML3920.PNG Labels Download" at bounding box center [488, 205] width 560 height 75
drag, startPoint x: 278, startPoint y: 148, endPoint x: 240, endPoint y: 148, distance: 37.6
click at [242, 148] on div "01 - Logo Tags" at bounding box center [267, 146] width 50 height 17
click at [280, 232] on img at bounding box center [272, 218] width 60 height 55
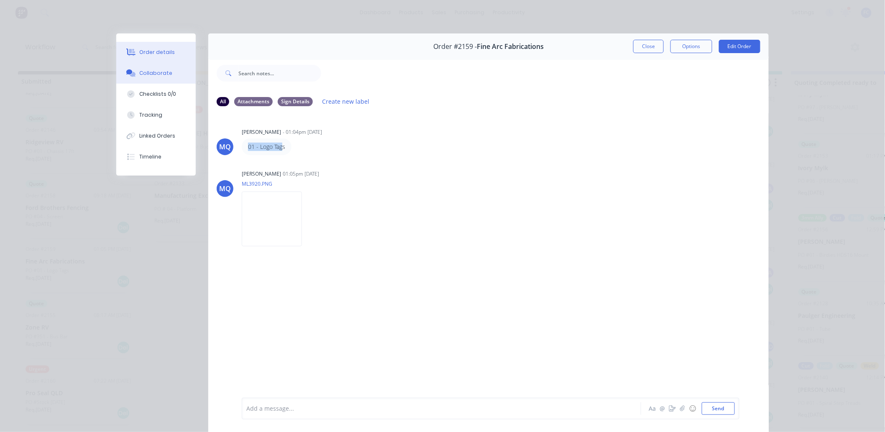
click at [134, 55] on button "Order details" at bounding box center [155, 52] width 79 height 21
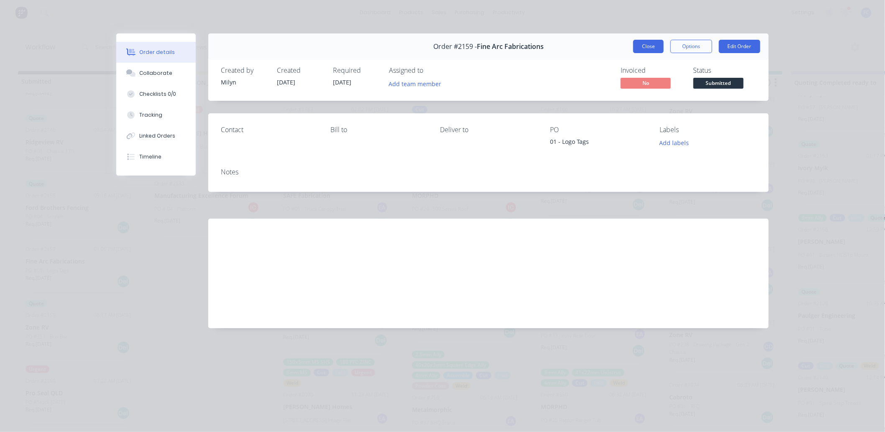
click at [652, 43] on button "Close" at bounding box center [648, 46] width 31 height 13
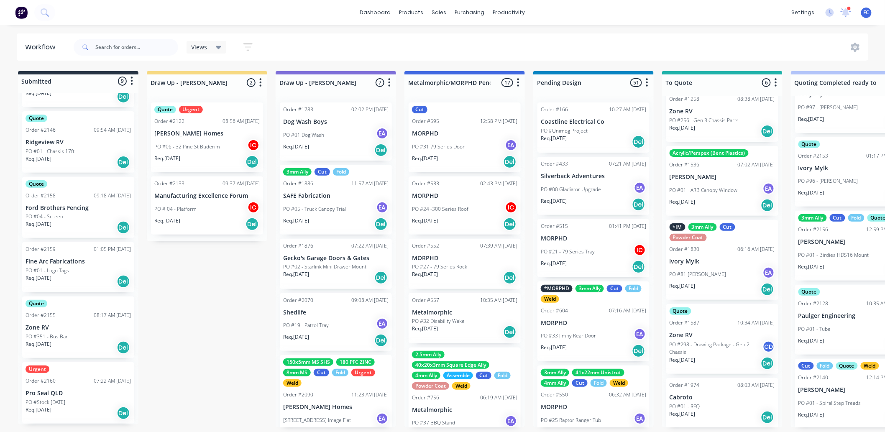
click at [53, 269] on p "PO #01 - Logo Tags" at bounding box center [46, 271] width 43 height 8
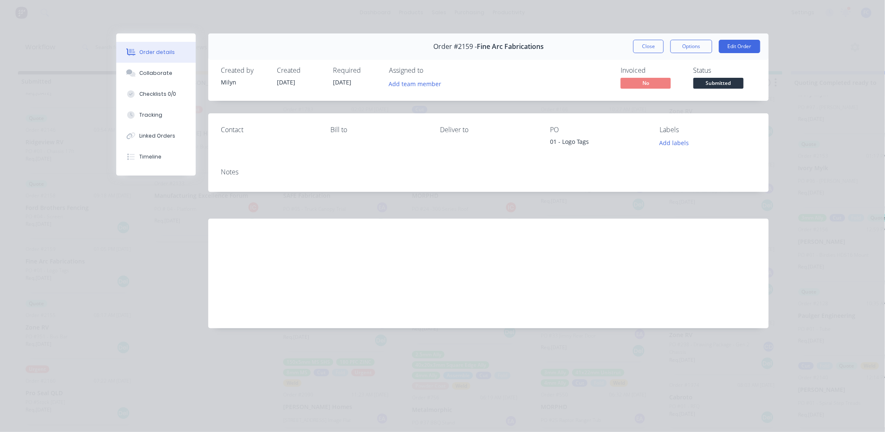
click at [651, 43] on button "Close" at bounding box center [648, 46] width 31 height 13
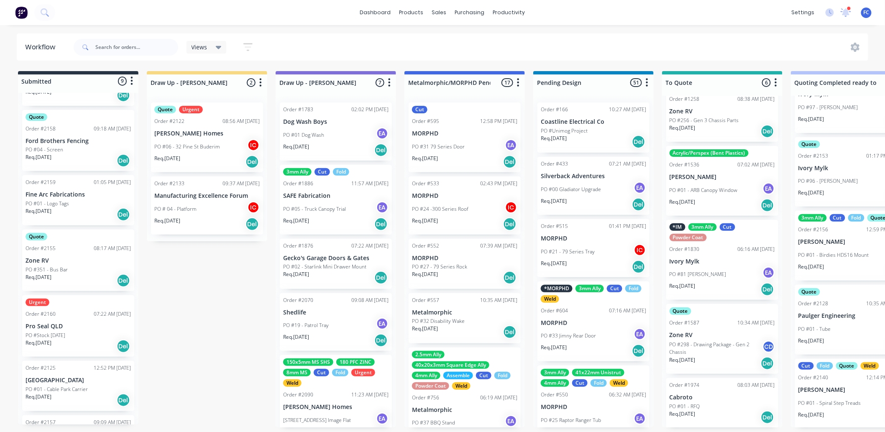
scroll to position [186, 0]
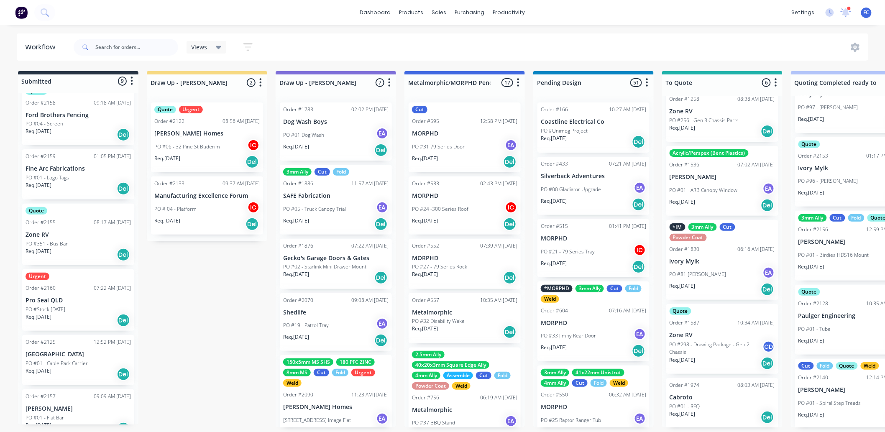
click at [84, 236] on p "Zone RV" at bounding box center [77, 234] width 105 height 7
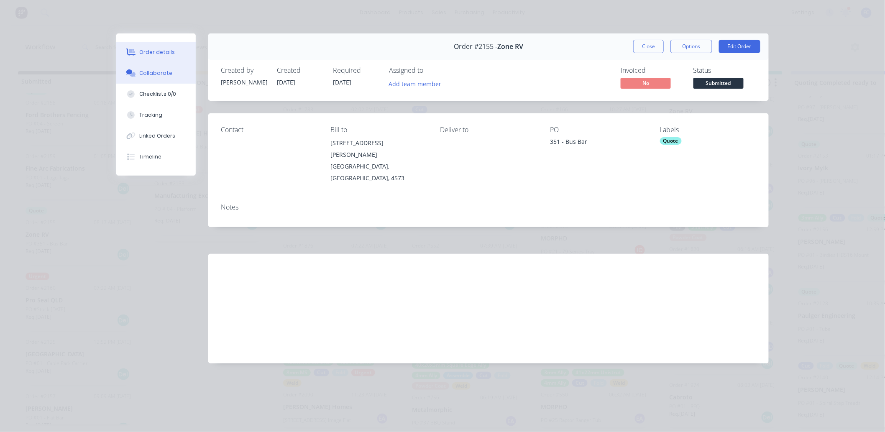
click at [161, 71] on div "Collaborate" at bounding box center [156, 73] width 33 height 8
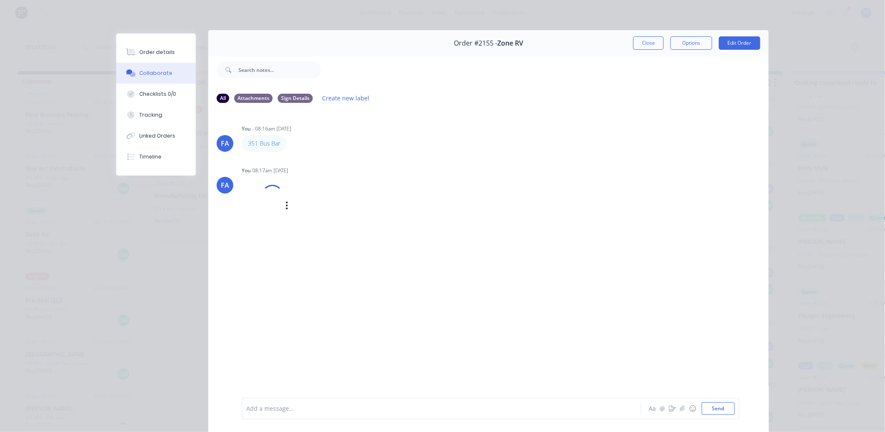
scroll to position [0, 0]
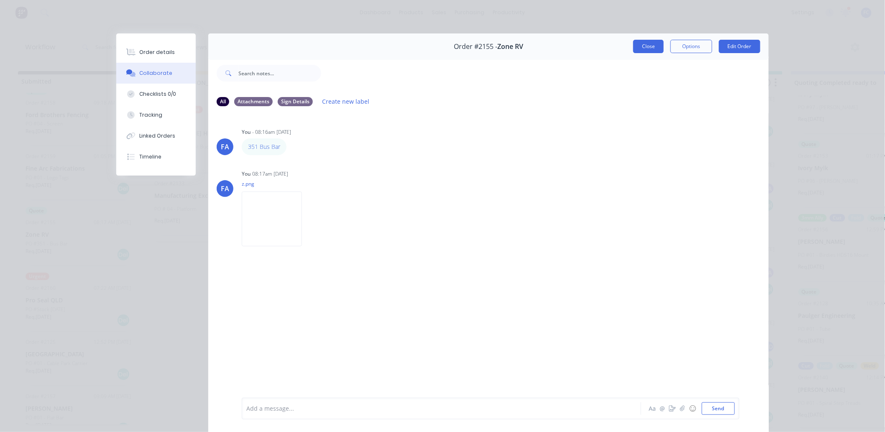
click at [640, 48] on button "Close" at bounding box center [648, 46] width 31 height 13
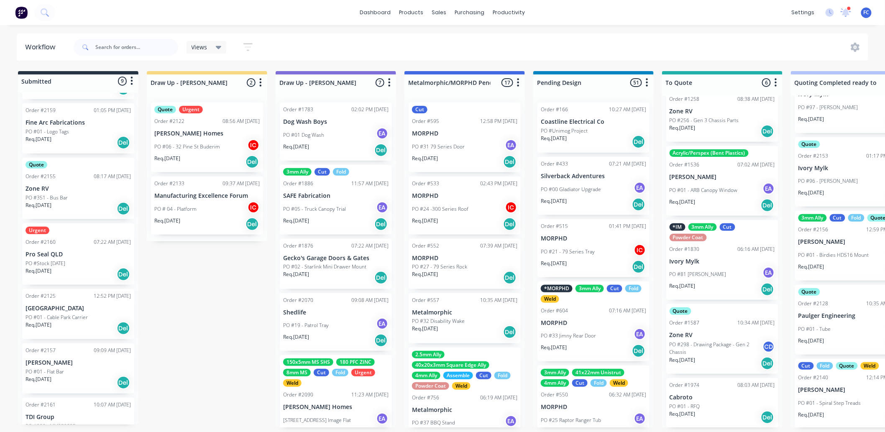
scroll to position [232, 0]
click at [39, 313] on p "PO #01 - Cable Park Carrier" at bounding box center [56, 317] width 62 height 8
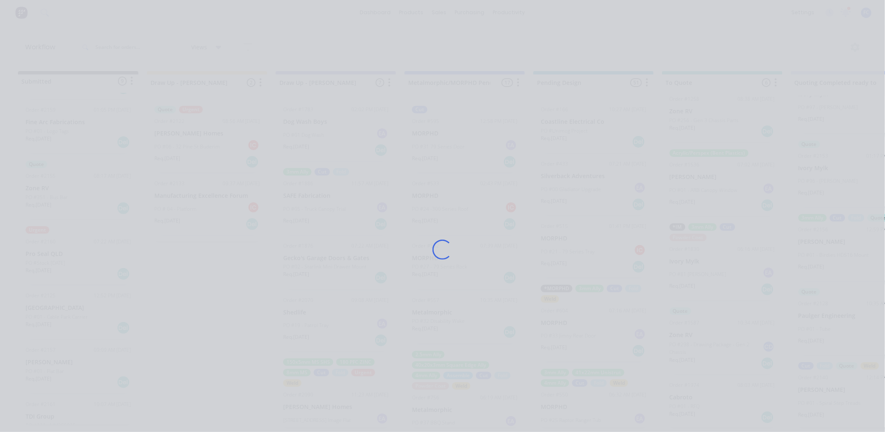
scroll to position [0, 0]
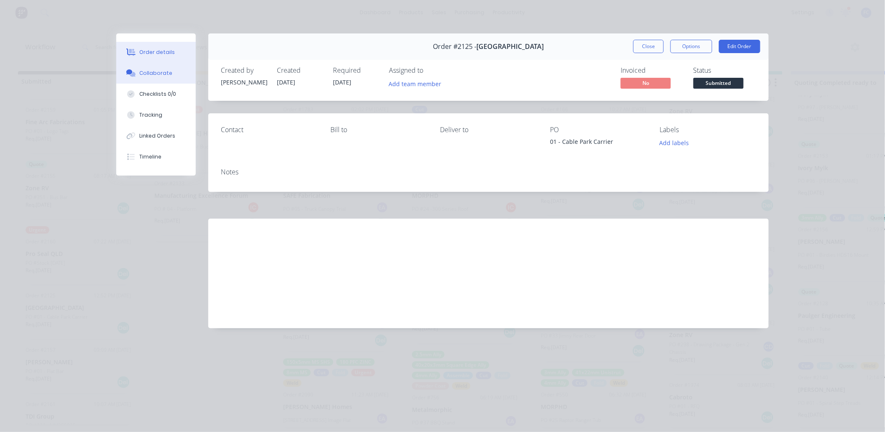
click at [158, 76] on div "Collaborate" at bounding box center [156, 73] width 33 height 8
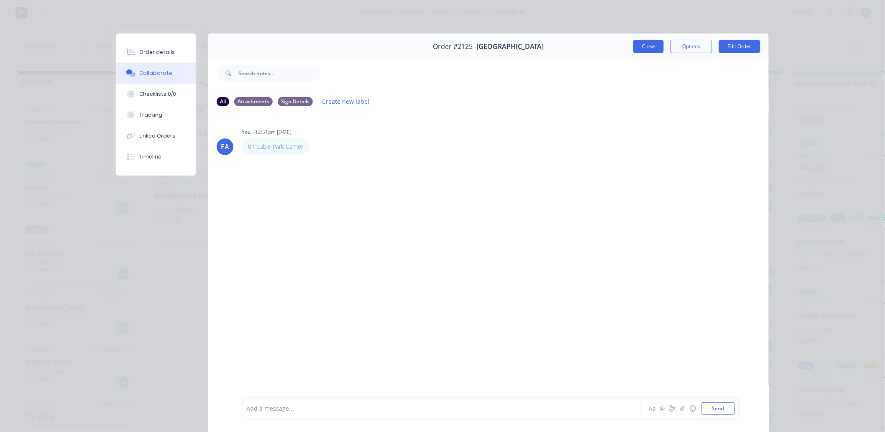
click at [650, 43] on button "Close" at bounding box center [648, 46] width 31 height 13
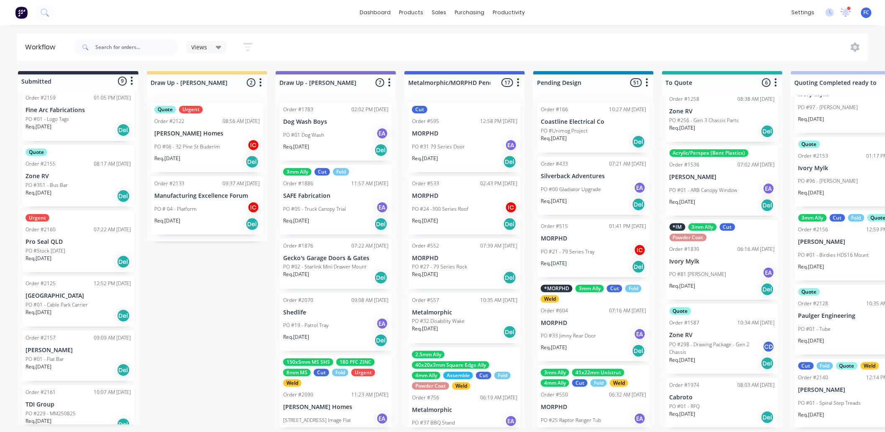
scroll to position [254, 0]
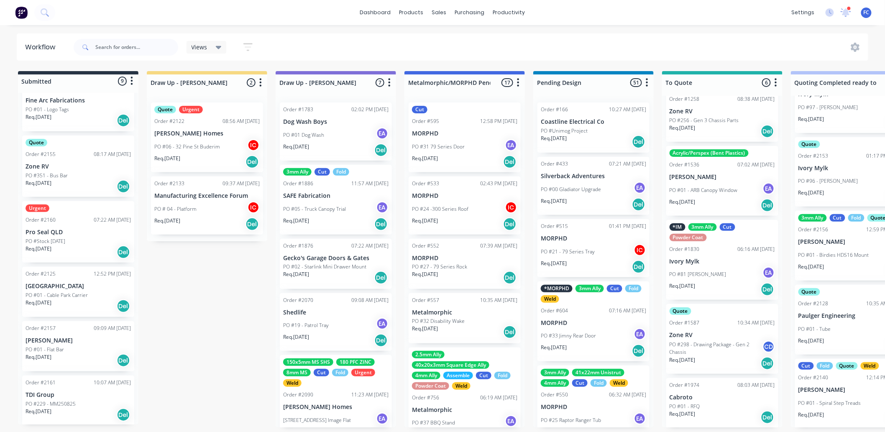
click at [59, 347] on p "PO #01 - Flat Bar" at bounding box center [44, 350] width 38 height 8
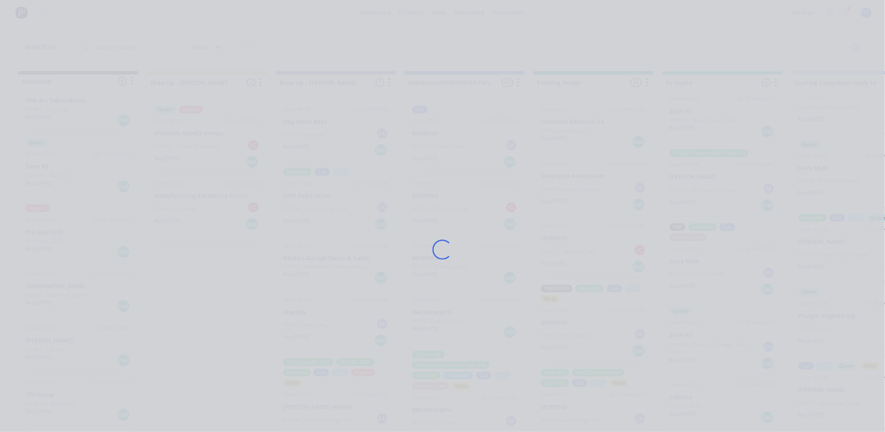
scroll to position [0, 0]
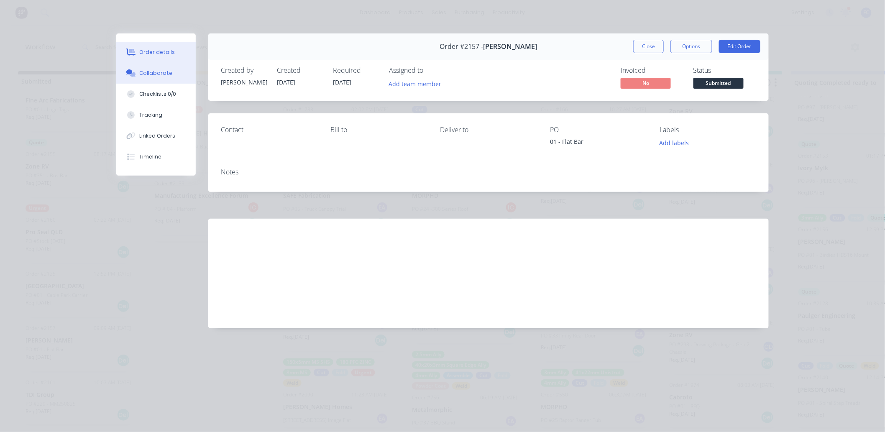
drag, startPoint x: 143, startPoint y: 69, endPoint x: 149, endPoint y: 76, distance: 8.6
click at [144, 70] on div "Collaborate" at bounding box center [156, 73] width 33 height 8
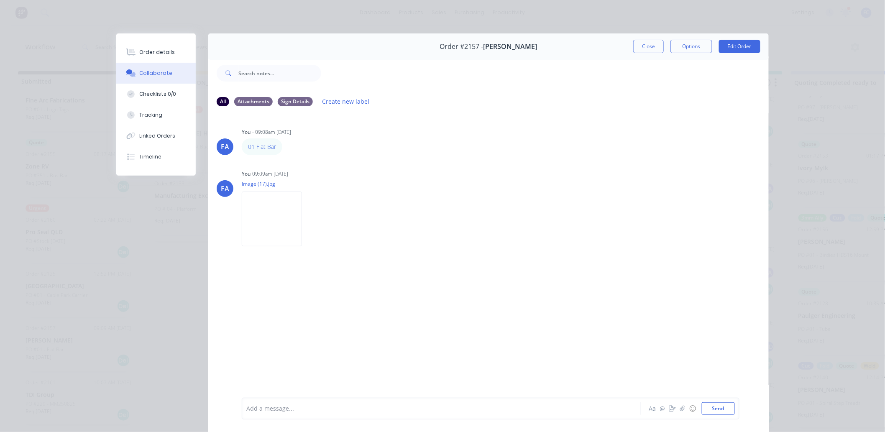
click at [640, 43] on button "Close" at bounding box center [648, 46] width 31 height 13
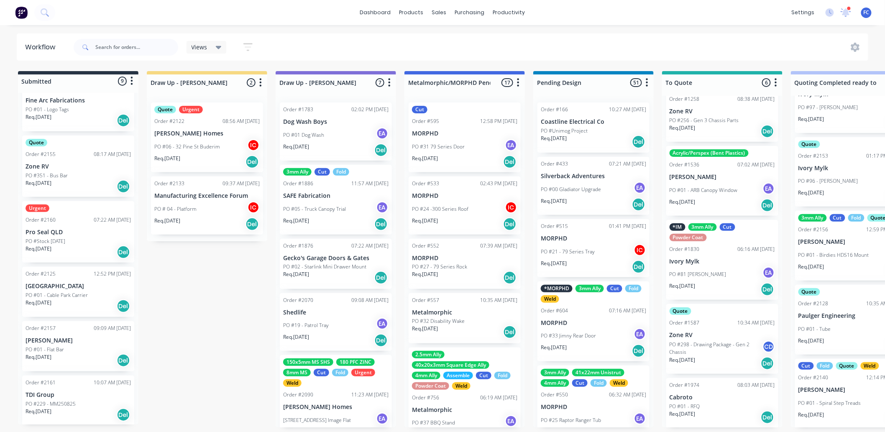
scroll to position [2, 0]
click at [38, 395] on p "Req. [DATE]" at bounding box center [38, 412] width 26 height 8
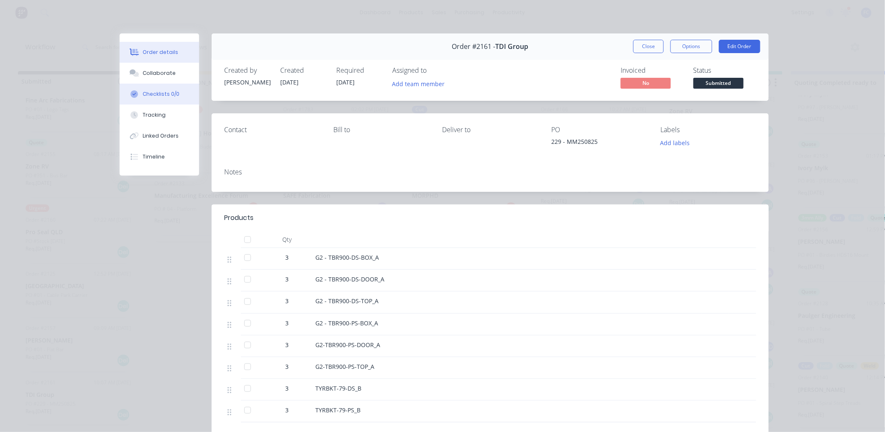
scroll to position [0, 0]
click at [156, 73] on div "Collaborate" at bounding box center [159, 73] width 33 height 8
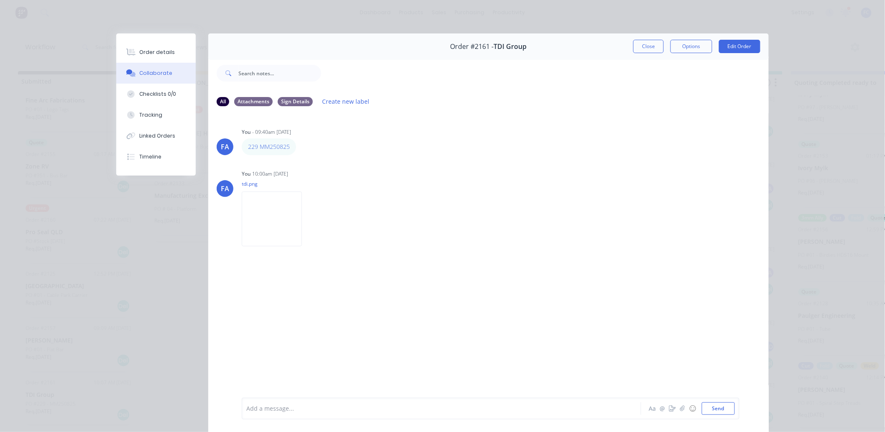
click at [166, 64] on button "Collaborate" at bounding box center [155, 73] width 79 height 21
click at [278, 223] on img at bounding box center [272, 218] width 60 height 55
click at [642, 51] on button "Close" at bounding box center [648, 46] width 31 height 13
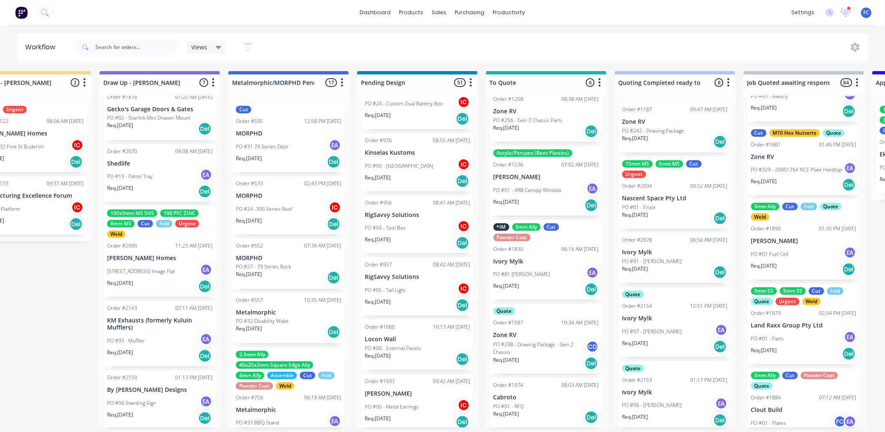
scroll to position [2, 0]
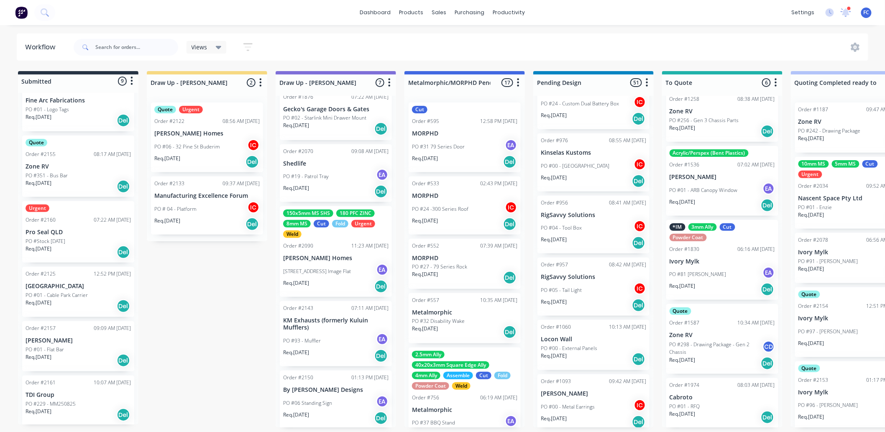
click at [187, 122] on div "Quote Urgent Order #2122 08:56 AM [DATE] [PERSON_NAME] Homes PO #06 - 32 Pine S…" at bounding box center [207, 137] width 112 height 70
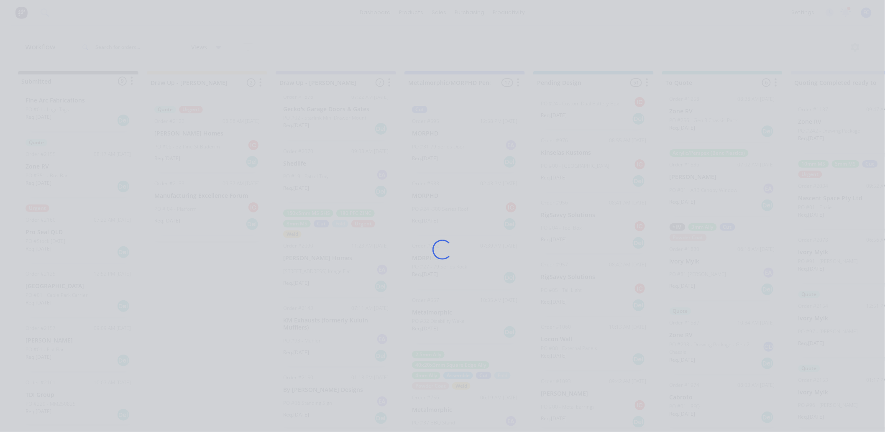
scroll to position [0, 0]
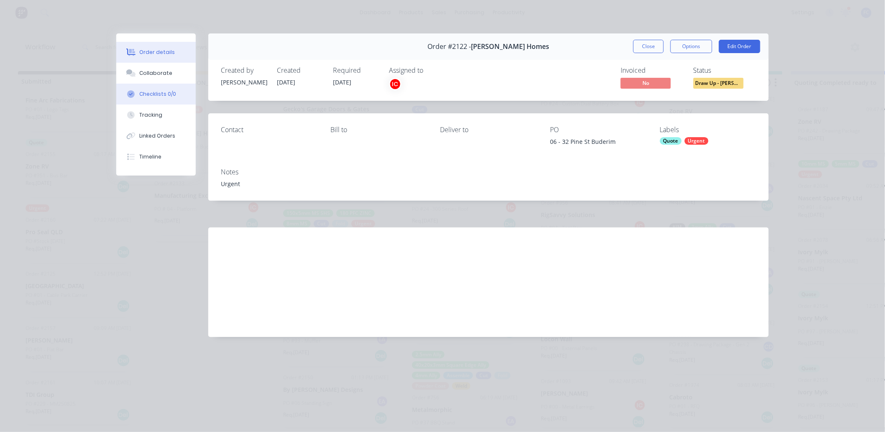
drag, startPoint x: 143, startPoint y: 74, endPoint x: 180, endPoint y: 85, distance: 38.4
click at [143, 74] on div "Collaborate" at bounding box center [156, 73] width 33 height 8
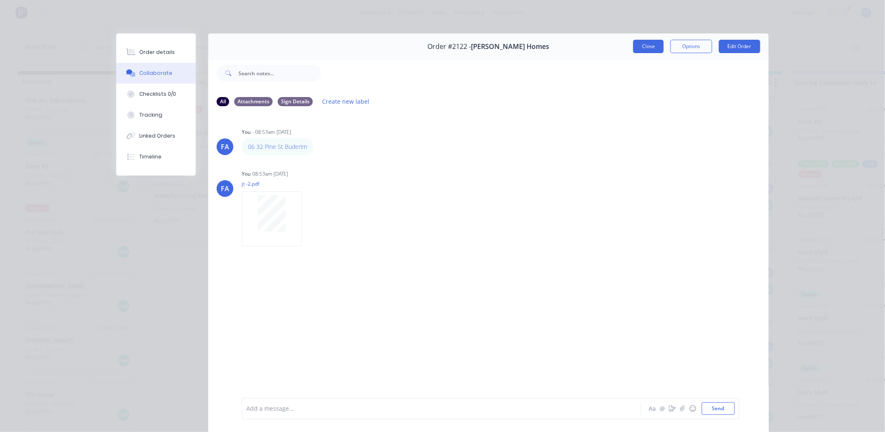
click at [636, 40] on button "Close" at bounding box center [648, 46] width 31 height 13
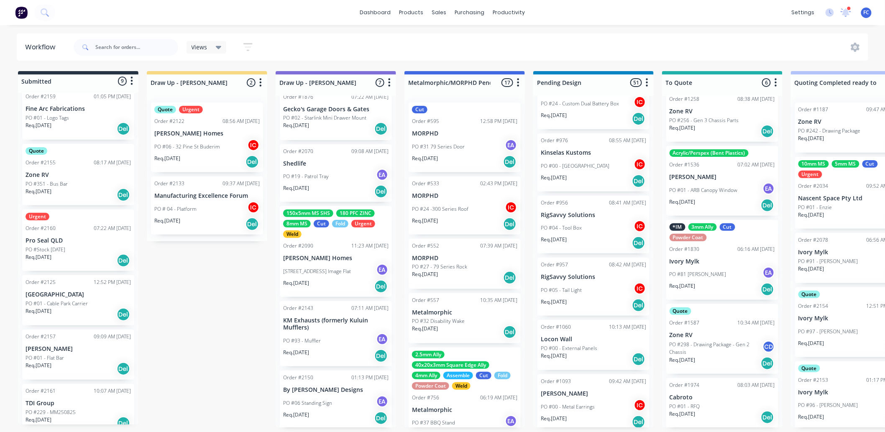
scroll to position [254, 0]
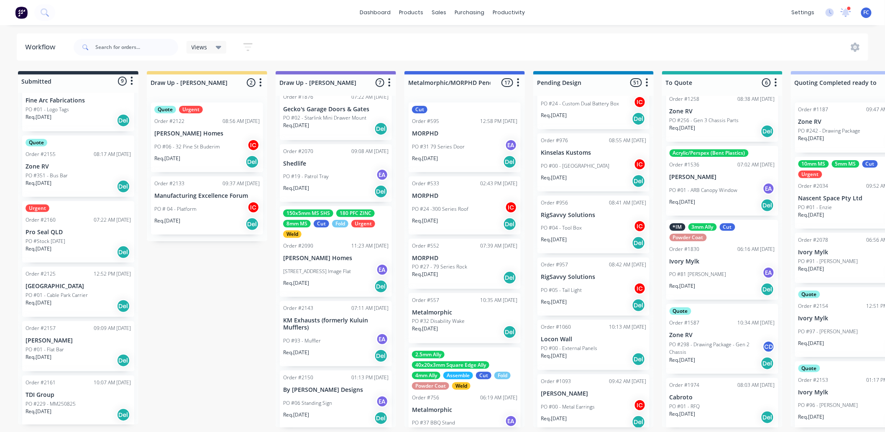
click at [45, 395] on p "PO #229 - MM250825" at bounding box center [50, 404] width 50 height 8
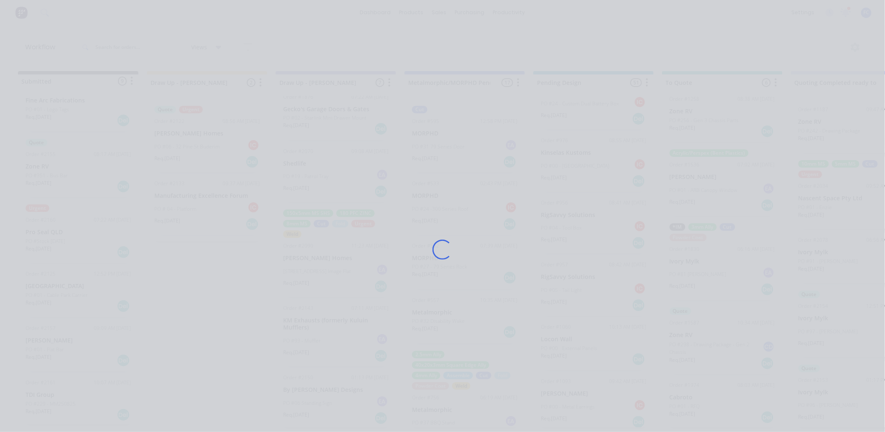
scroll to position [0, 0]
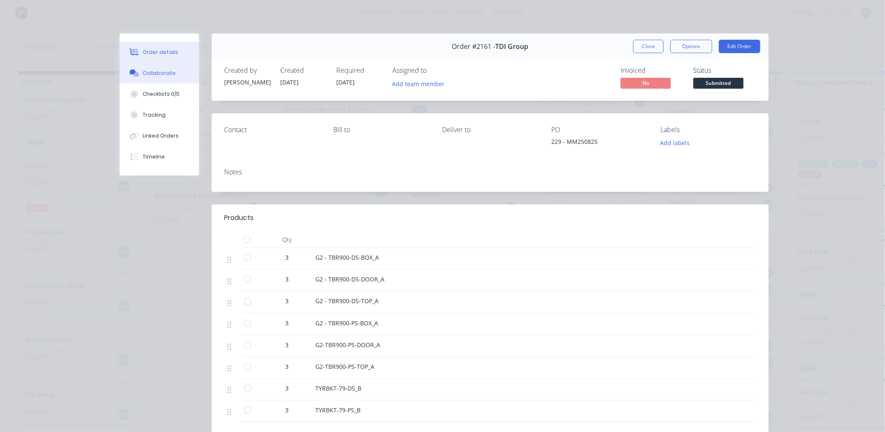
click at [149, 71] on div "Collaborate" at bounding box center [159, 73] width 33 height 8
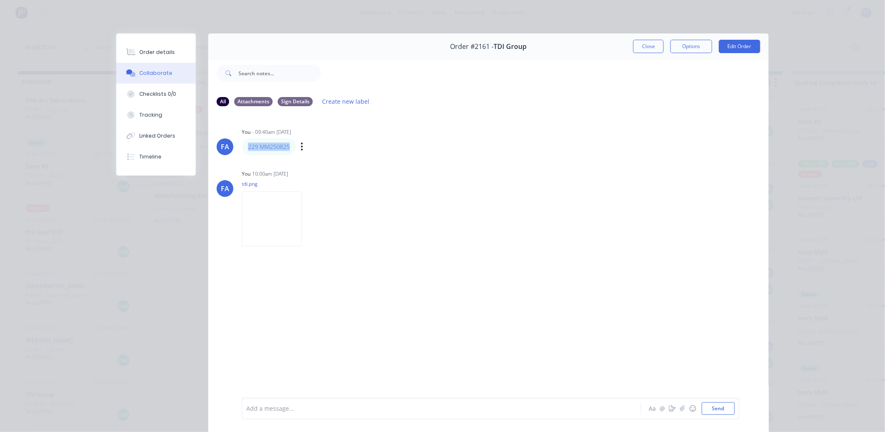
drag, startPoint x: 291, startPoint y: 144, endPoint x: 237, endPoint y: 140, distance: 53.6
click at [237, 140] on div "FA You - 09:40am [DATE] 229 MM250825 Labels Edit Delete" at bounding box center [488, 140] width 560 height 29
copy link "229 MM250825"
click at [140, 49] on div "Order details" at bounding box center [158, 52] width 36 height 8
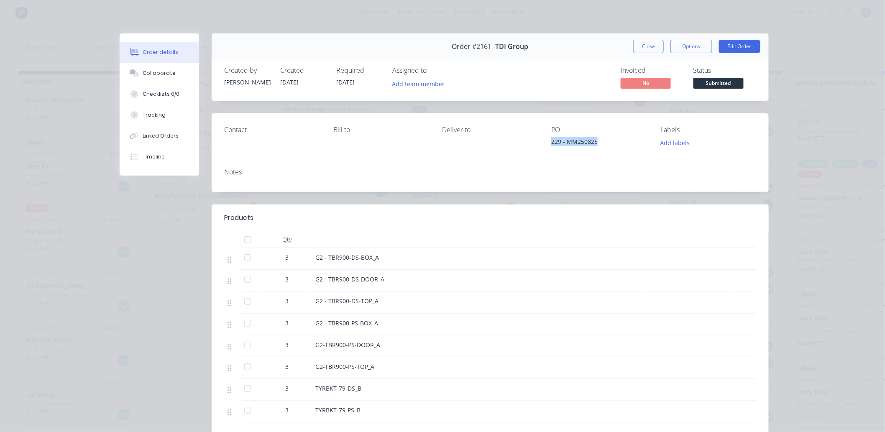
drag, startPoint x: 594, startPoint y: 144, endPoint x: 544, endPoint y: 147, distance: 50.7
click at [544, 147] on div "Contact [PERSON_NAME] to Deliver to PO 229 - MM250825 Labels Add labels" at bounding box center [490, 137] width 557 height 48
copy div "229 - MM250825"
click at [152, 71] on div "Collaborate" at bounding box center [159, 73] width 33 height 8
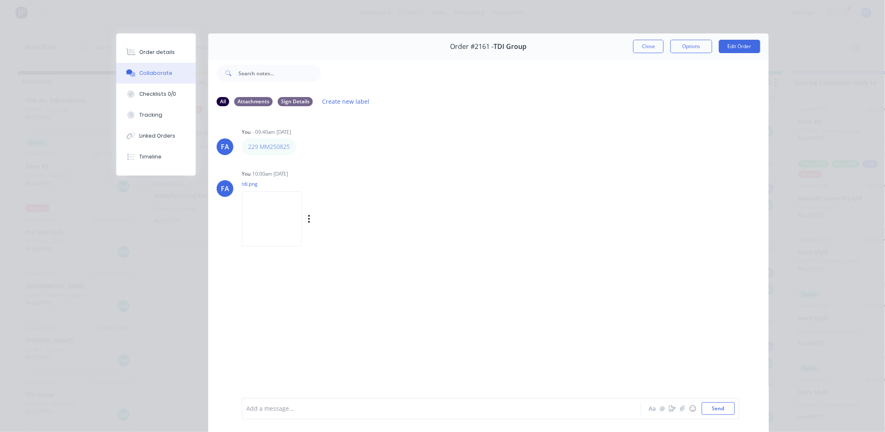
click at [260, 218] on img at bounding box center [272, 218] width 60 height 55
drag, startPoint x: 642, startPoint y: 47, endPoint x: 343, endPoint y: 152, distance: 316.6
click at [642, 48] on button "Close" at bounding box center [648, 46] width 31 height 13
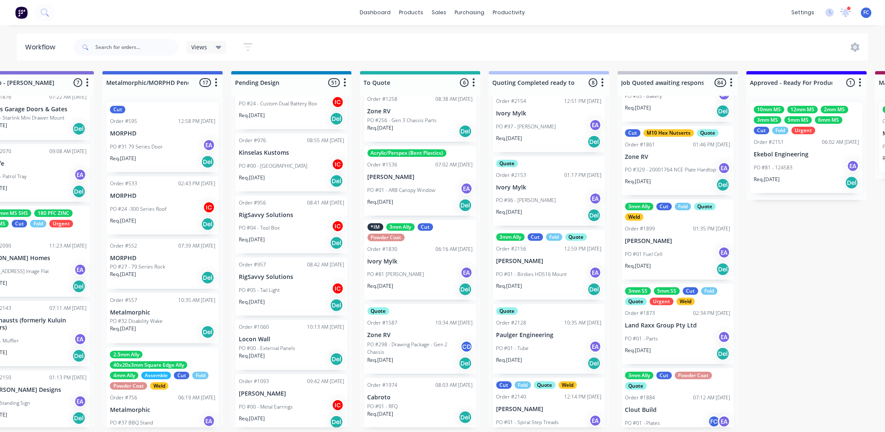
scroll to position [224, 0]
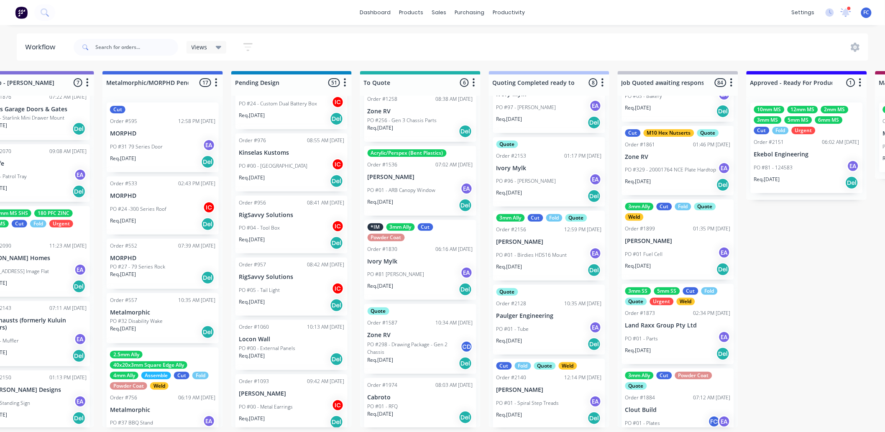
click at [536, 308] on div "Quote Order #2128 10:35 AM [DATE] Paulger Engineering PO #01 - Tube EA Req. [DA…" at bounding box center [549, 320] width 112 height 70
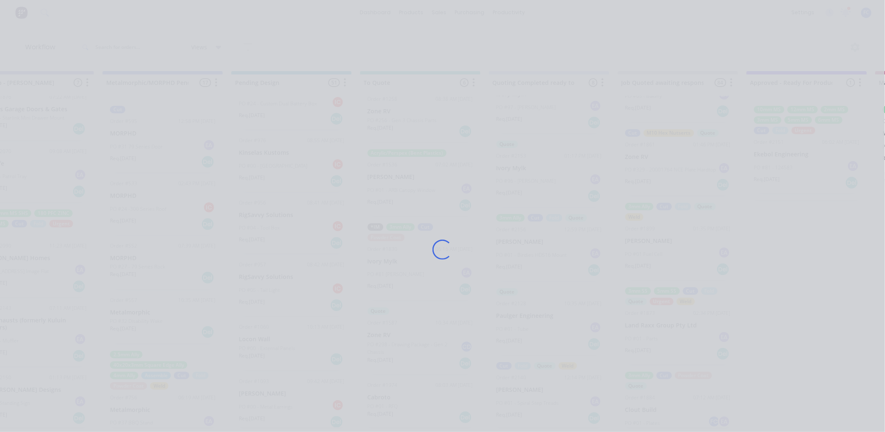
scroll to position [0, 302]
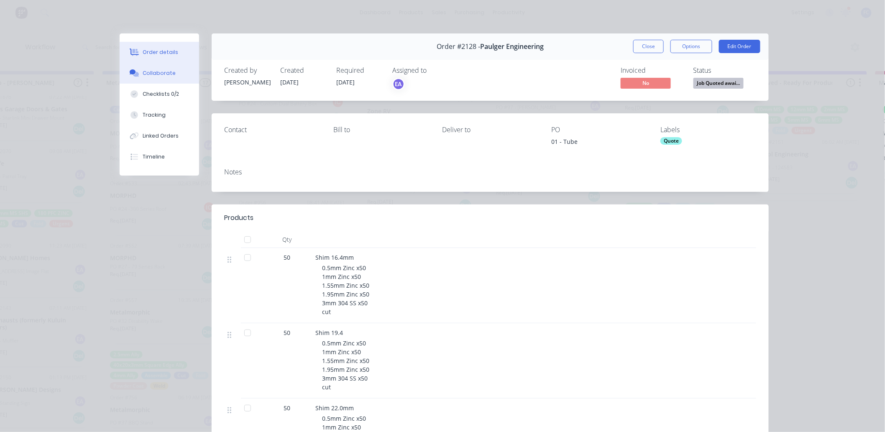
click at [144, 77] on button "Collaborate" at bounding box center [159, 73] width 79 height 21
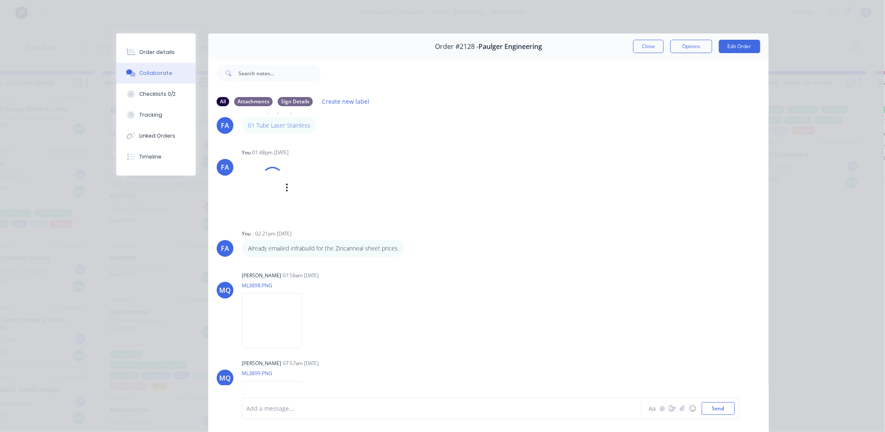
scroll to position [0, 0]
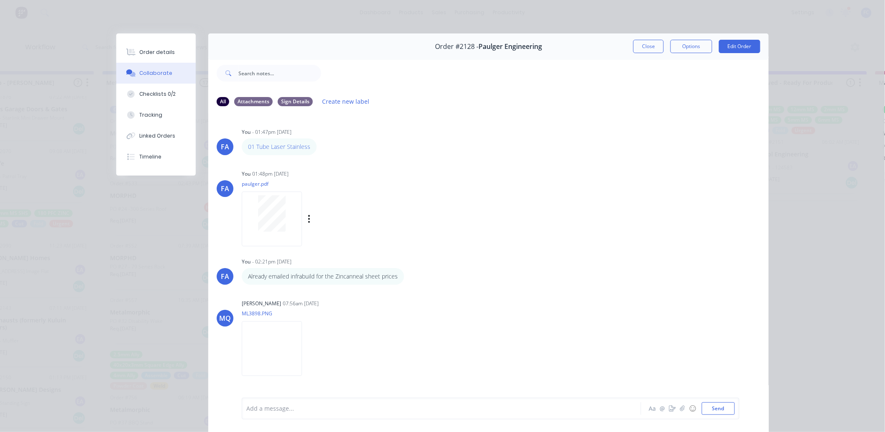
drag, startPoint x: 641, startPoint y: 43, endPoint x: 604, endPoint y: 66, distance: 43.6
click at [641, 43] on button "Close" at bounding box center [648, 46] width 31 height 13
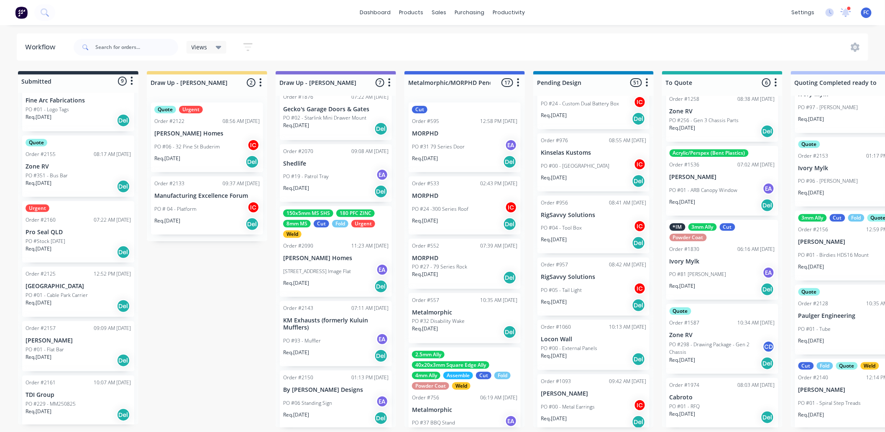
scroll to position [2, 0]
click at [61, 391] on p "TDI Group" at bounding box center [77, 394] width 105 height 7
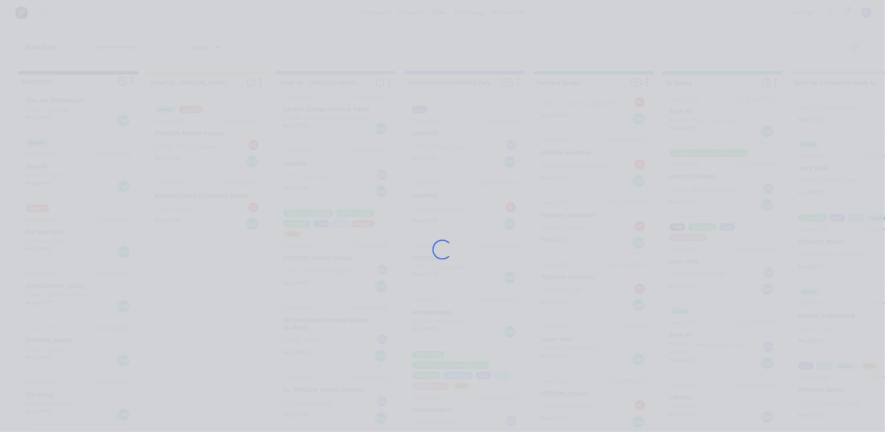
scroll to position [0, 0]
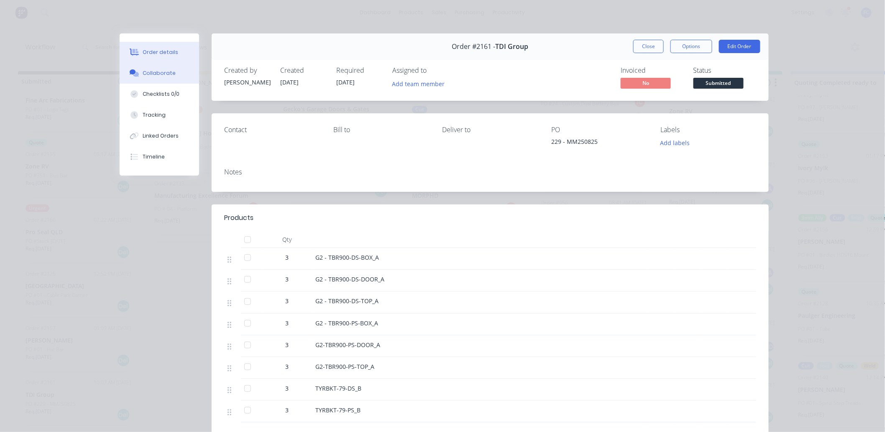
click at [138, 74] on button "Collaborate" at bounding box center [159, 73] width 79 height 21
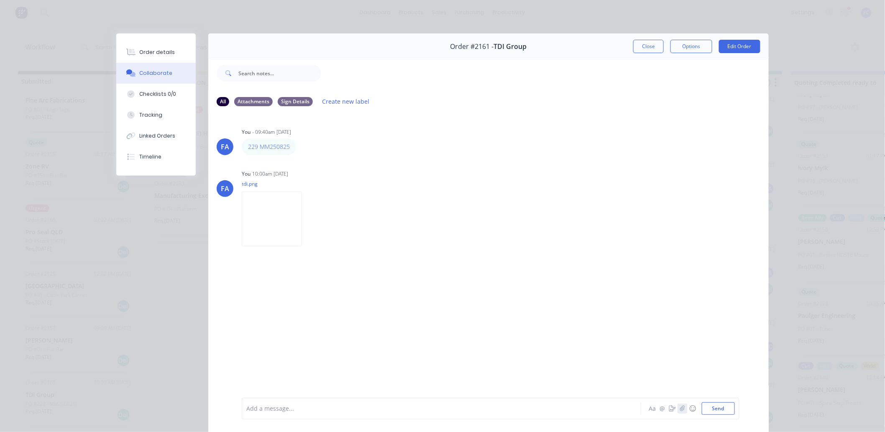
click at [680, 395] on icon "button" at bounding box center [682, 408] width 5 height 6
click at [352, 395] on div at bounding box center [430, 408] width 366 height 9
click at [680, 395] on icon "button" at bounding box center [682, 407] width 5 height 5
click at [333, 395] on div "Hi @[PERSON_NAME] please see quote" at bounding box center [430, 408] width 366 height 9
click at [439, 395] on div "Hi @[PERSON_NAME] please see quote. Please see also reference PO for TBR900- 22…" at bounding box center [429, 408] width 366 height 13
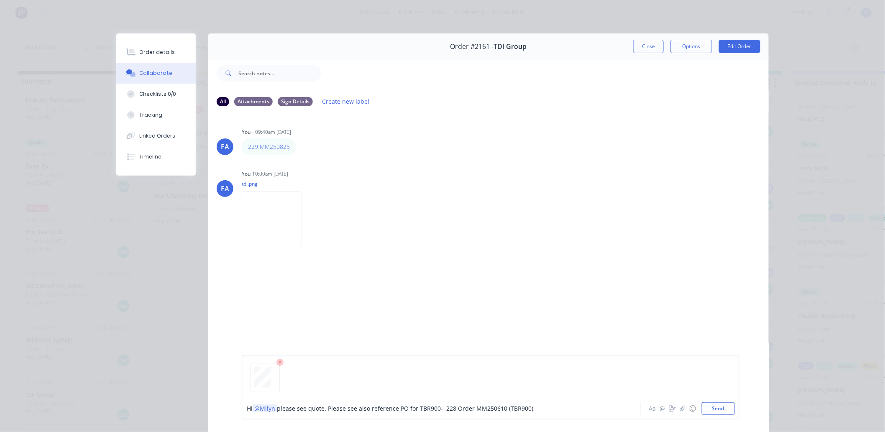
click at [437, 395] on span "please see quote. Please see also reference PO for TBR900- 228 Order MM250610 (…" at bounding box center [405, 409] width 256 height 8
click at [435, 395] on span "please see quote. Please see also reference PO for TBR900- 228 Order MM250610 (…" at bounding box center [405, 409] width 256 height 8
click at [440, 395] on span "please see quote. Please see also reference PO for TBR900 - 228 Order MM250610 …" at bounding box center [406, 409] width 258 height 8
click at [546, 395] on div "Hi @[PERSON_NAME] please see quote. Please see also reference PO for TBR900 - P…" at bounding box center [430, 408] width 366 height 9
drag, startPoint x: 540, startPoint y: 407, endPoint x: 582, endPoint y: 408, distance: 42.6
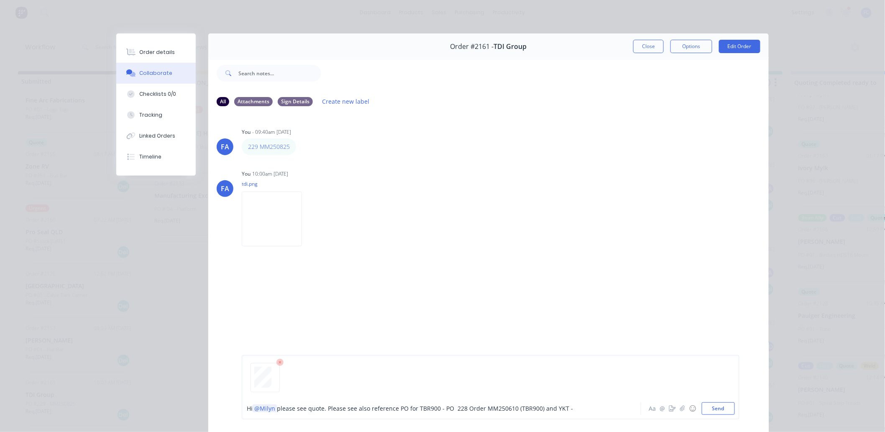
click at [582, 395] on div "Hi @[PERSON_NAME] please see quote. Please see also reference PO for TBR900 - P…" at bounding box center [430, 408] width 366 height 9
click at [436, 395] on span "please see quote. Please see also reference PO for TBR900 - PO 228 Order MM2506…" at bounding box center [411, 409] width 268 height 8
click at [709, 395] on button "Send" at bounding box center [717, 408] width 33 height 13
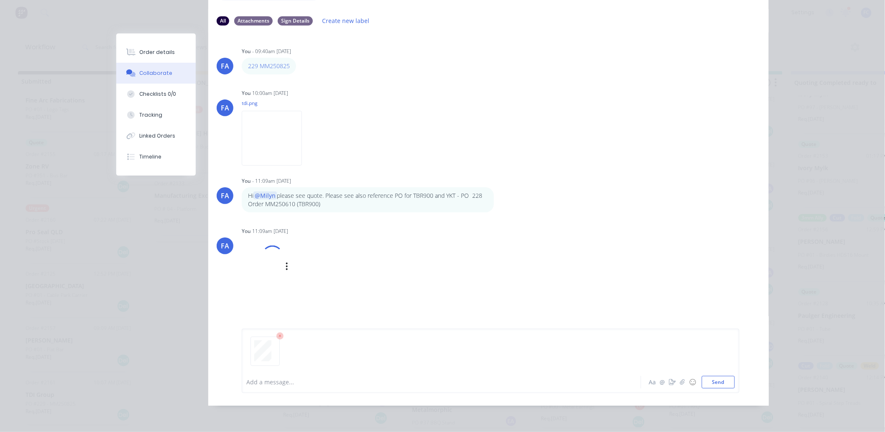
scroll to position [2, 0]
drag, startPoint x: 364, startPoint y: 194, endPoint x: 535, endPoint y: 178, distance: 171.7
click at [551, 175] on div "FA You - 11:09am [DATE] Hi @Milyn please see quote. Please see also reference P…" at bounding box center [488, 194] width 560 height 38
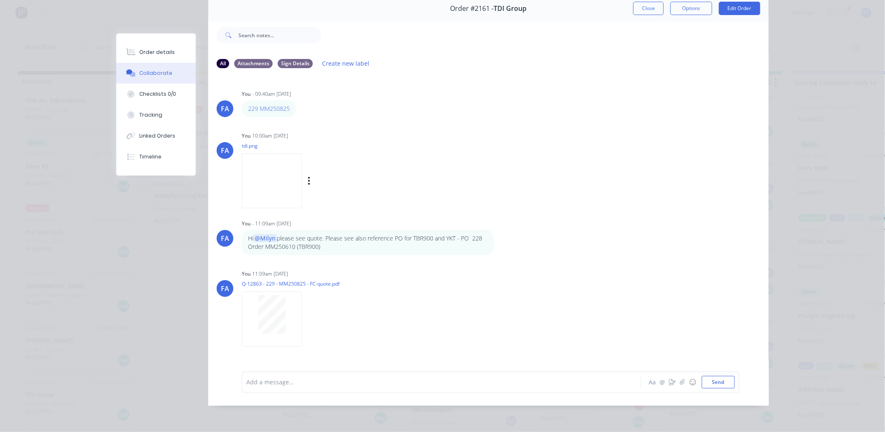
scroll to position [45, 0]
click at [498, 194] on div "You 10:00am [DATE] tdi.png Labels Download Delete" at bounding box center [372, 167] width 261 height 75
click at [499, 239] on icon "button" at bounding box center [500, 243] width 2 height 8
click at [510, 251] on button "Edit" at bounding box center [530, 258] width 53 height 14
click at [392, 234] on p "Hi @[PERSON_NAME] please see quote. Please see also reference PO for TBR900 and…" at bounding box center [368, 242] width 240 height 17
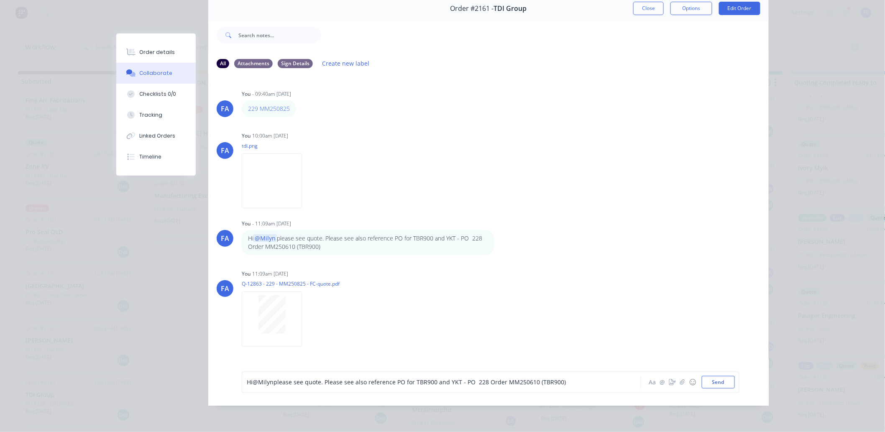
click at [387, 379] on span "please see quote. Please see also reference PO for TBR900 and YKT - PO 228 Orde…" at bounding box center [419, 382] width 292 height 8
click at [393, 380] on span "please see quote. Please see also reference PO for TBR900 and YKT - PO 228 Orde…" at bounding box center [419, 382] width 292 height 8
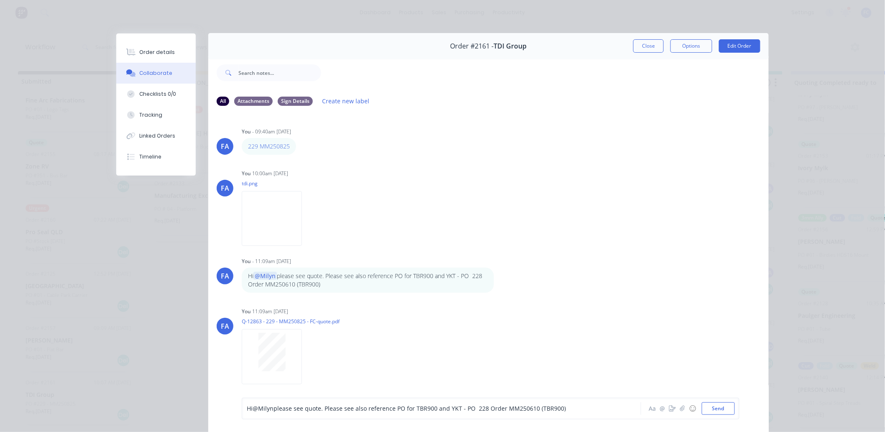
scroll to position [0, 0]
click at [645, 47] on button "Close" at bounding box center [648, 46] width 31 height 13
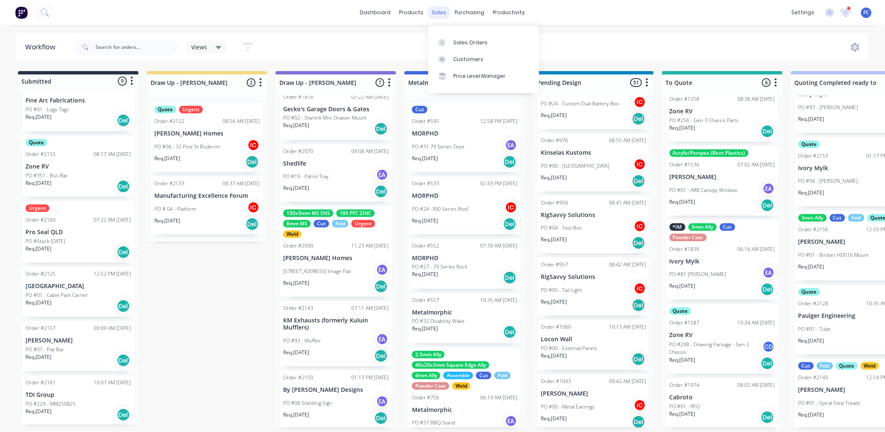
click at [442, 13] on div "sales" at bounding box center [439, 12] width 23 height 13
click at [451, 38] on link "Sales Orders" at bounding box center [483, 42] width 111 height 17
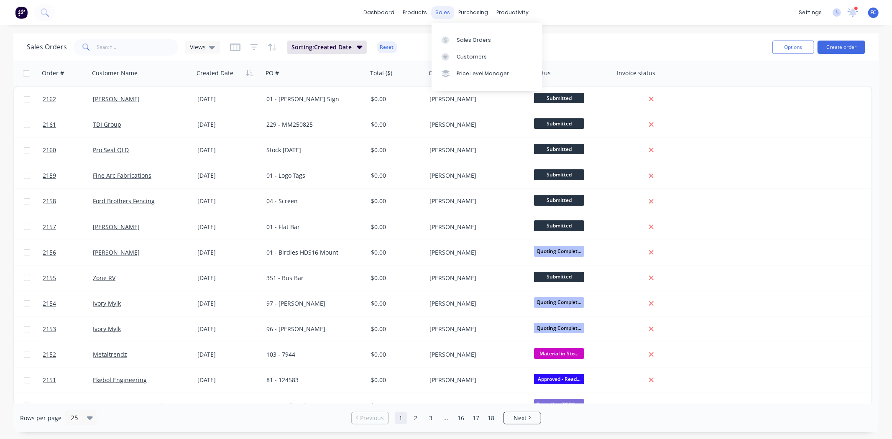
click at [447, 9] on div "sales" at bounding box center [442, 12] width 23 height 13
click at [467, 39] on div "Sales Orders" at bounding box center [473, 40] width 34 height 8
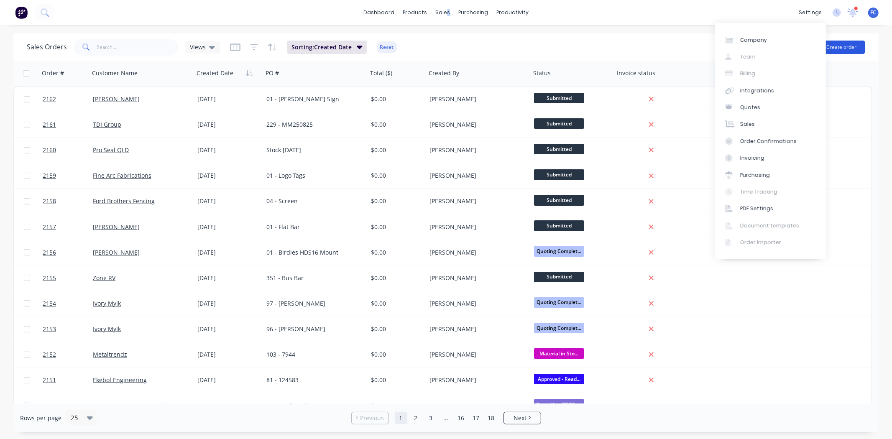
click at [802, 50] on button "Create order" at bounding box center [841, 47] width 48 height 13
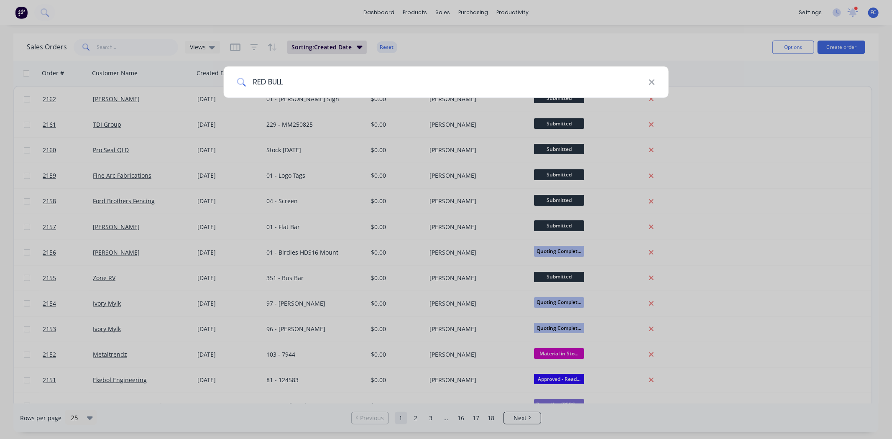
type input "RED BULL"
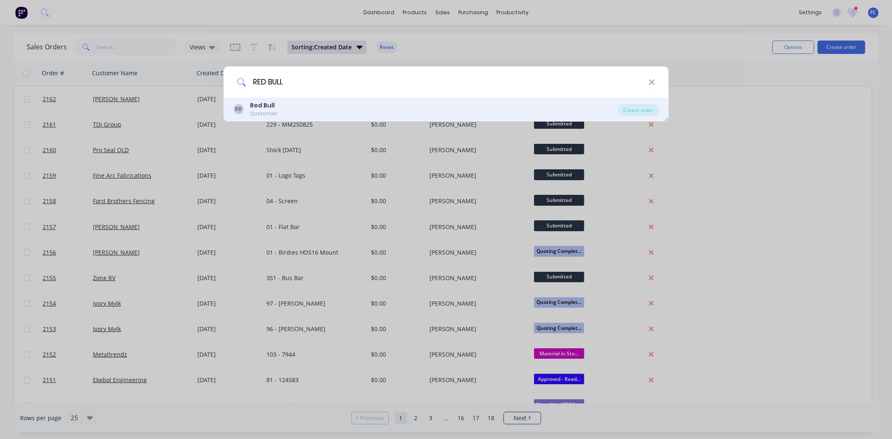
click at [260, 108] on b "Red Bull" at bounding box center [262, 105] width 25 height 8
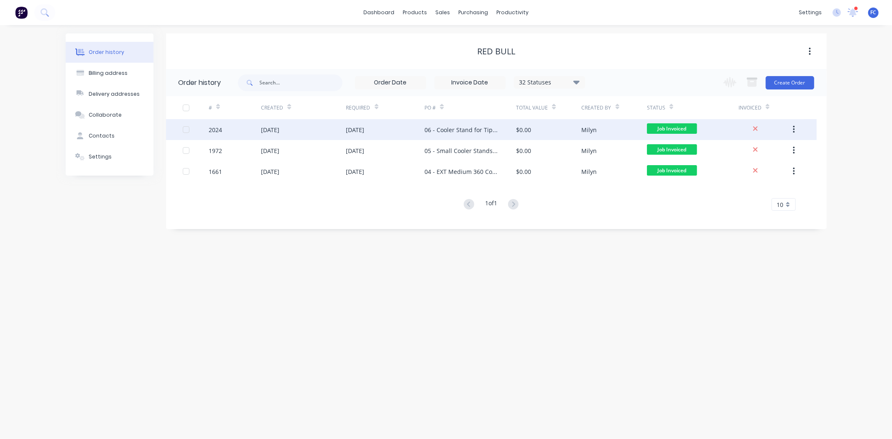
click at [334, 131] on div "[DATE]" at bounding box center [303, 129] width 85 height 21
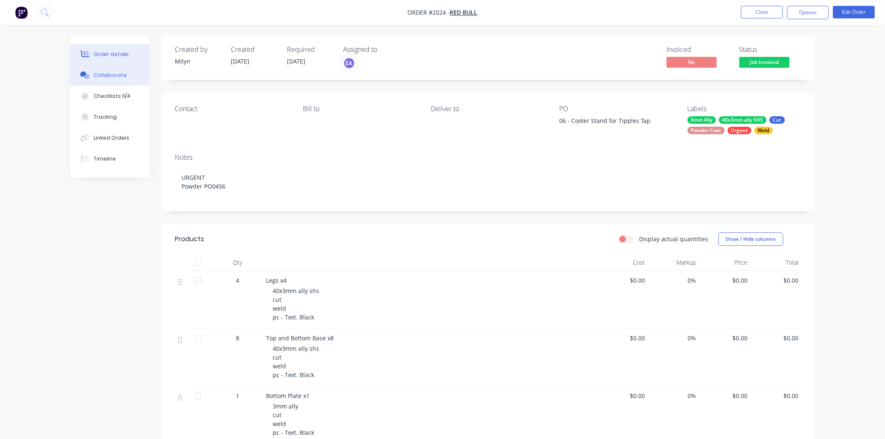
click at [119, 79] on button "Collaborate" at bounding box center [109, 75] width 79 height 21
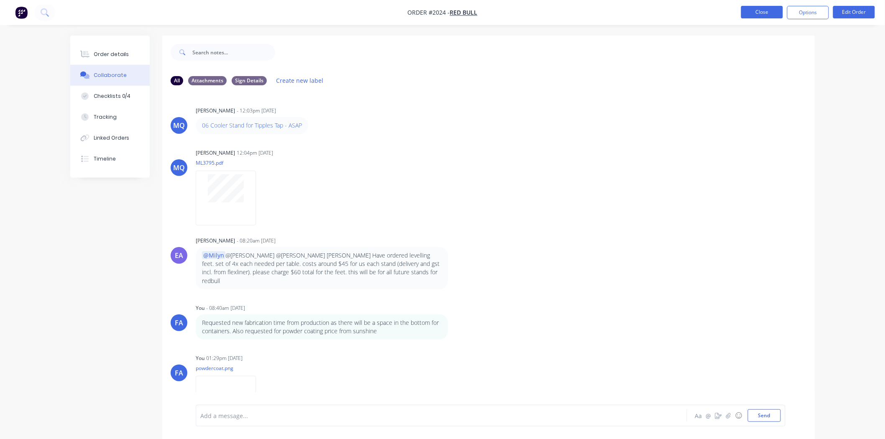
click at [755, 9] on button "Close" at bounding box center [762, 12] width 42 height 13
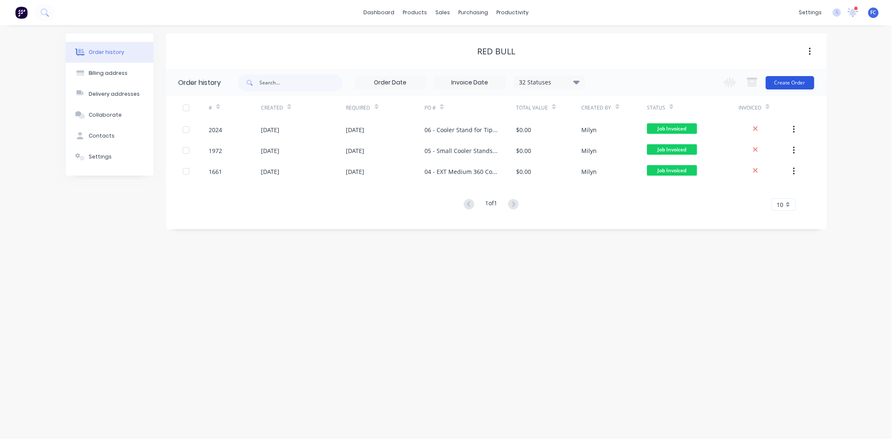
click at [785, 79] on button "Create Order" at bounding box center [789, 82] width 48 height 13
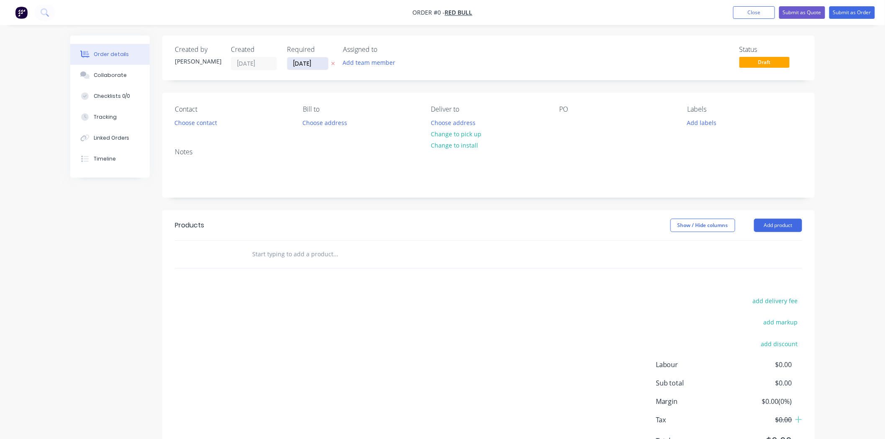
click at [303, 63] on input "[DATE]" at bounding box center [307, 63] width 41 height 13
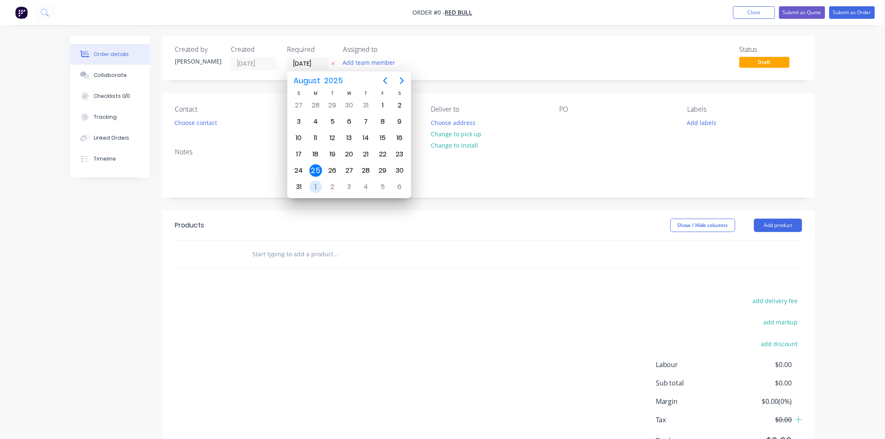
click at [317, 184] on div "1" at bounding box center [315, 187] width 13 height 13
type input "[DATE]"
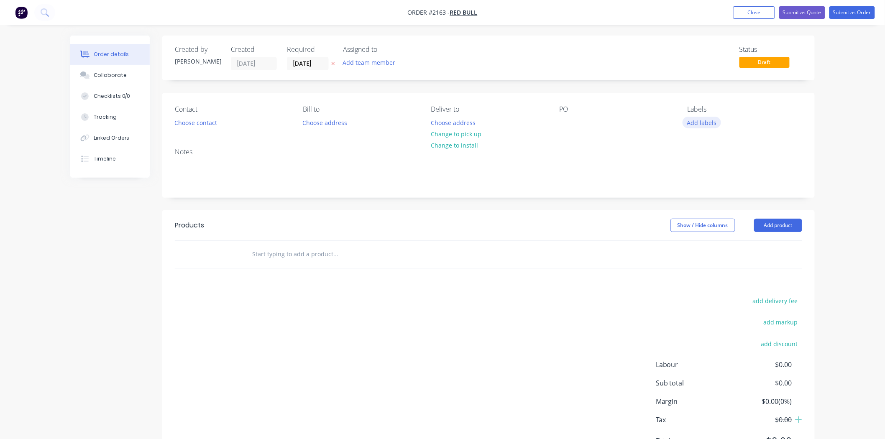
click at [695, 120] on button "Add labels" at bounding box center [701, 122] width 38 height 11
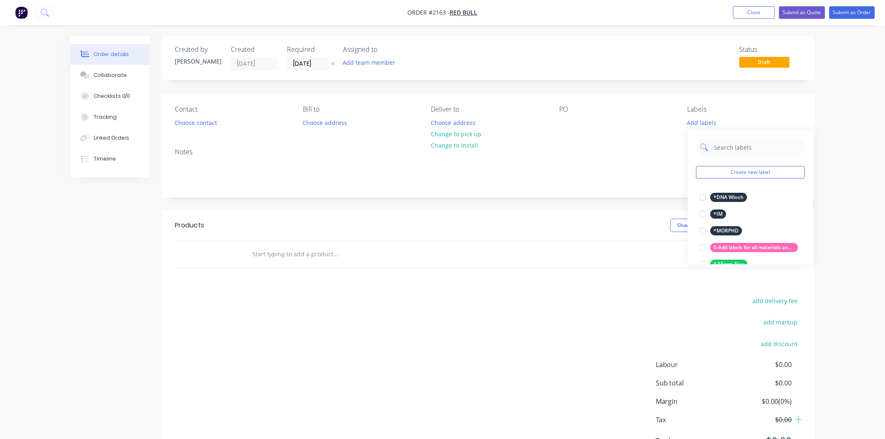
click at [727, 148] on input "text" at bounding box center [756, 147] width 87 height 17
type input "quote"
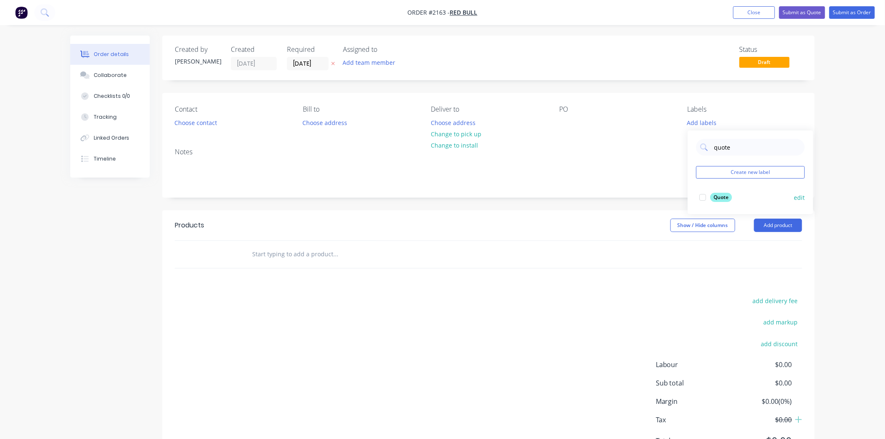
click at [701, 197] on div at bounding box center [702, 197] width 17 height 17
click at [118, 233] on div "Created by [PERSON_NAME] Created [DATE] Required [DATE] Assigned to Add team me…" at bounding box center [442, 259] width 744 height 446
click at [565, 127] on div at bounding box center [565, 123] width 13 height 12
paste div
drag, startPoint x: 619, startPoint y: 153, endPoint x: 513, endPoint y: 115, distance: 112.8
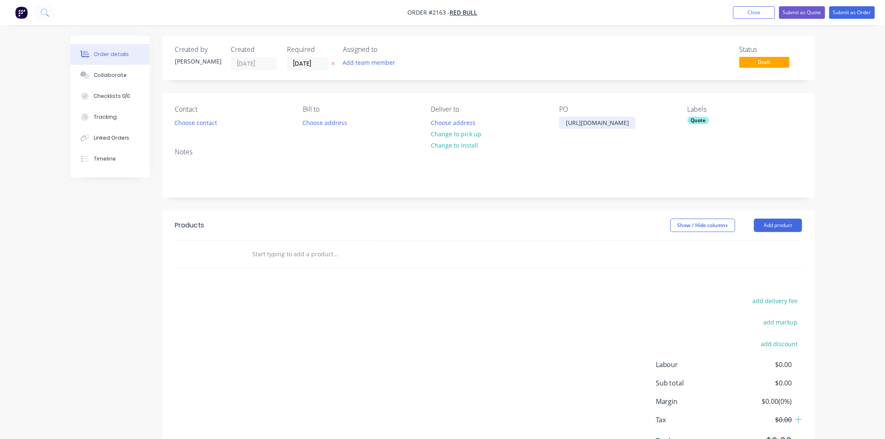
click at [509, 115] on div "Contact Choose contact [PERSON_NAME] to Choose address Deliver to Choose addres…" at bounding box center [488, 117] width 652 height 48
click at [123, 76] on div "Collaborate" at bounding box center [110, 75] width 33 height 8
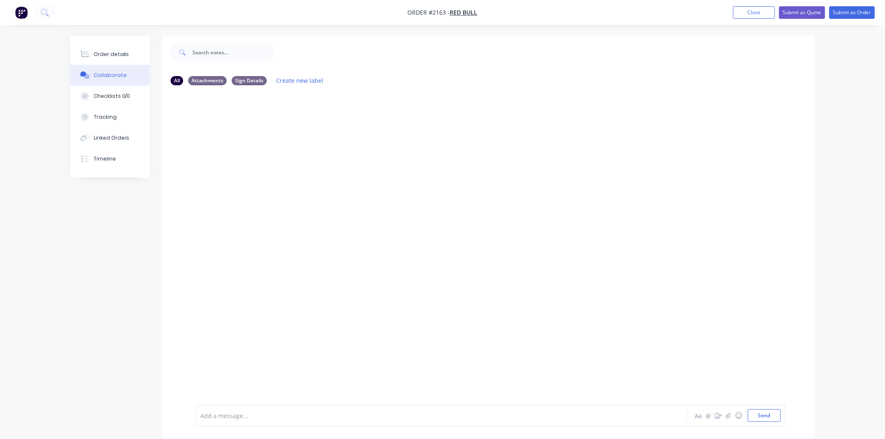
click at [226, 395] on div at bounding box center [418, 415] width 435 height 9
click at [768, 395] on div "07 Fridge Stand Aa @ ☺ Send" at bounding box center [490, 416] width 589 height 22
click at [768, 395] on button "Send" at bounding box center [763, 415] width 33 height 13
click at [120, 54] on div "Order details" at bounding box center [112, 55] width 36 height 8
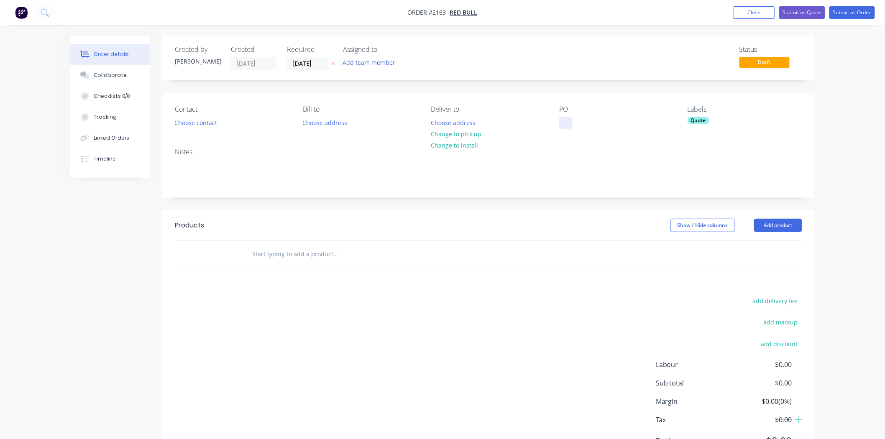
click at [570, 121] on div at bounding box center [565, 123] width 13 height 12
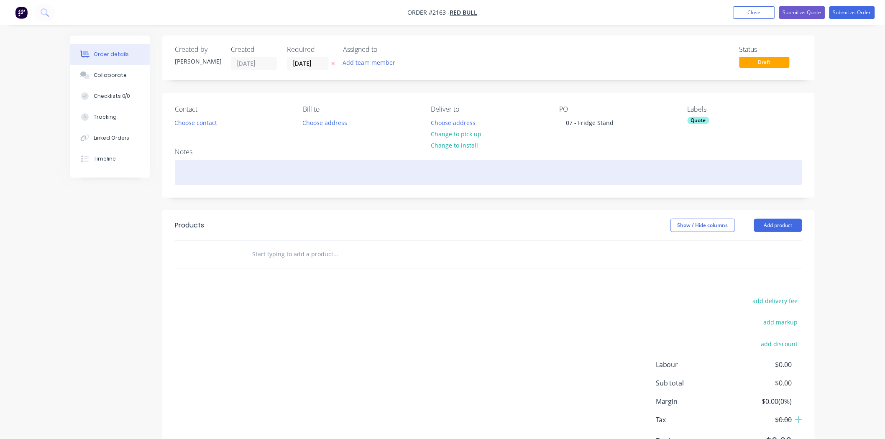
click at [552, 164] on div at bounding box center [488, 172] width 627 height 25
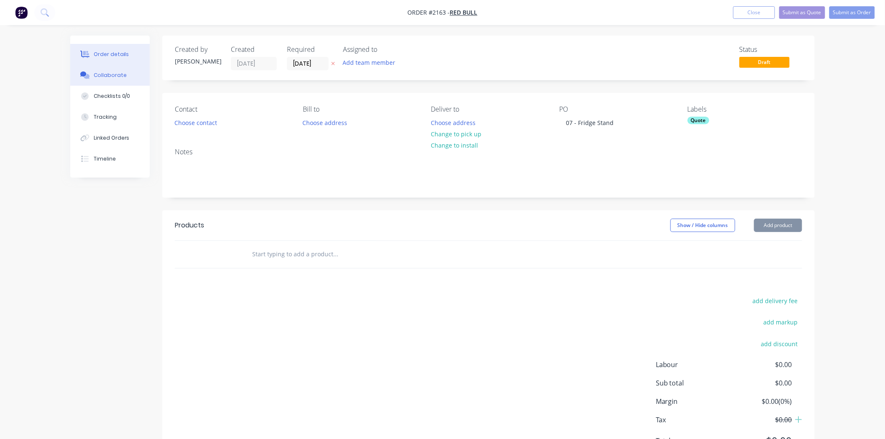
click at [114, 76] on div "Collaborate" at bounding box center [110, 75] width 33 height 8
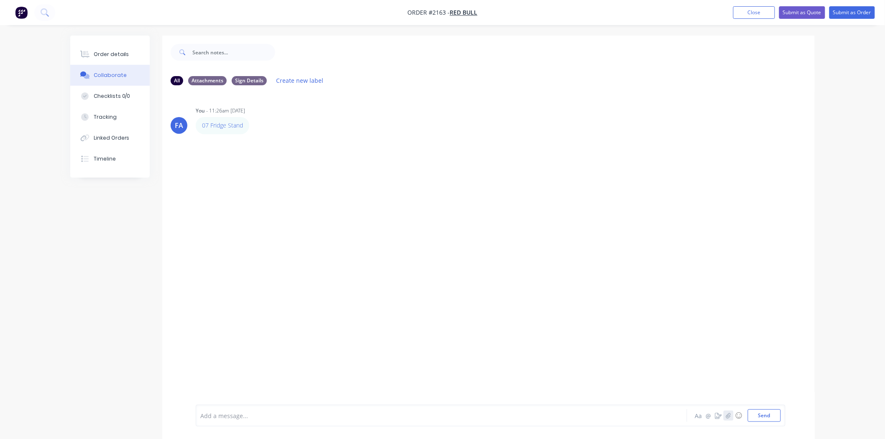
click at [730, 395] on icon "button" at bounding box center [728, 416] width 5 height 6
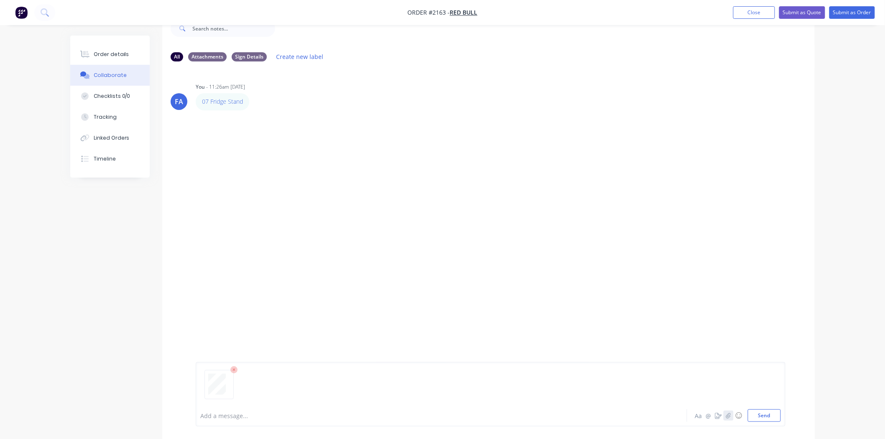
scroll to position [55, 0]
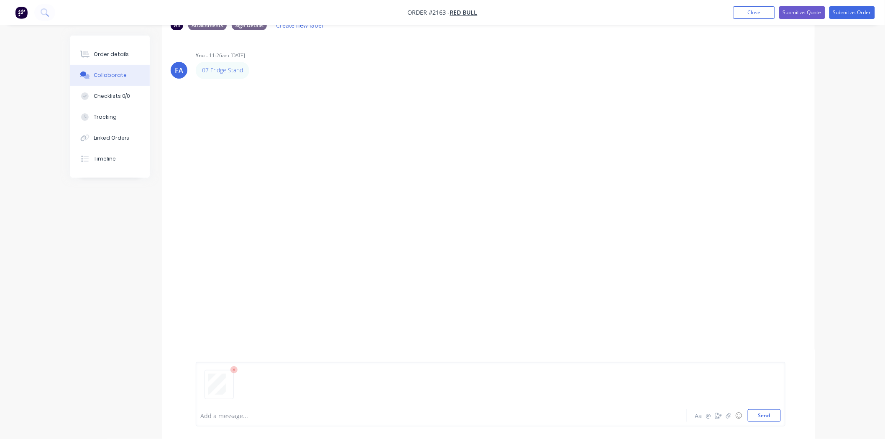
drag, startPoint x: 764, startPoint y: 416, endPoint x: 767, endPoint y: 406, distance: 9.7
click at [764, 395] on button "Send" at bounding box center [763, 415] width 33 height 13
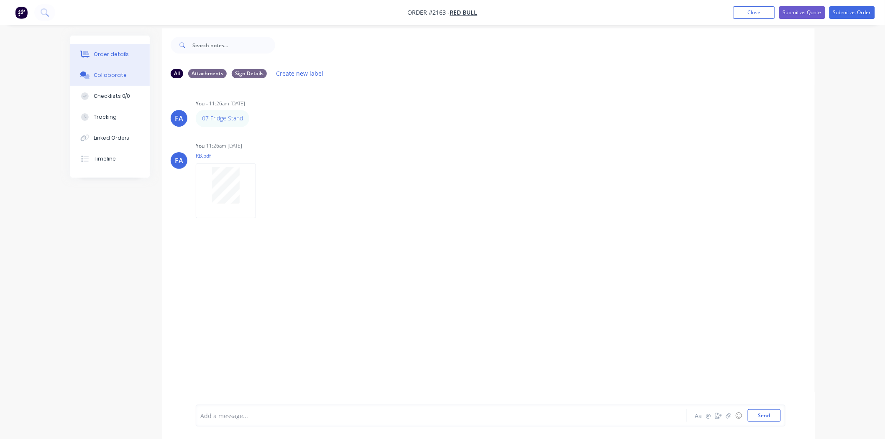
scroll to position [0, 0]
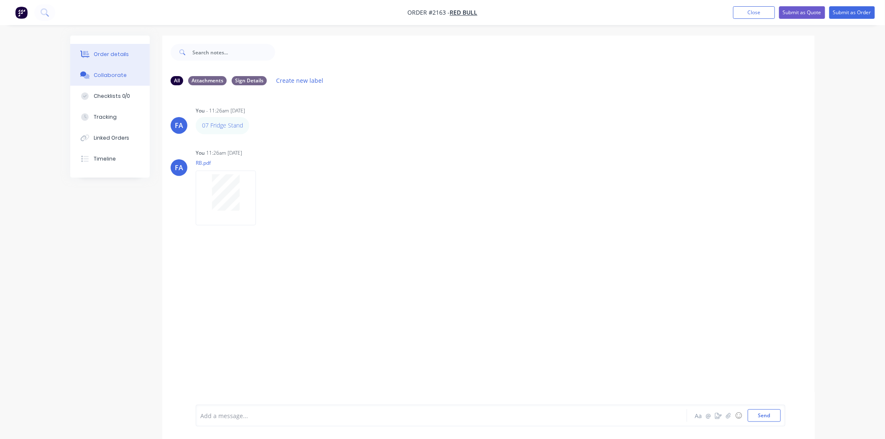
click at [128, 57] on button "Order details" at bounding box center [109, 54] width 79 height 21
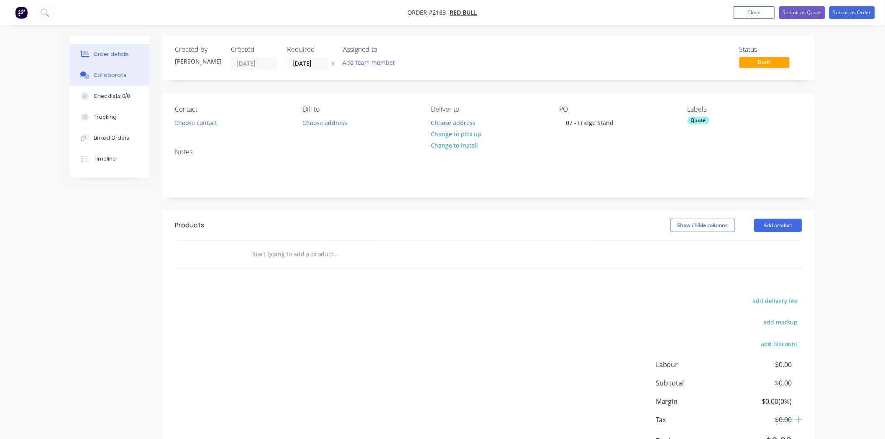
click at [120, 76] on div "Collaborate" at bounding box center [110, 75] width 33 height 8
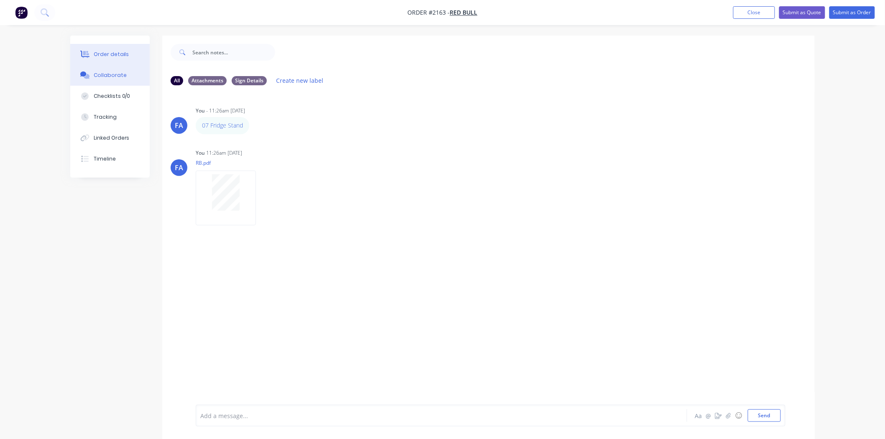
click at [110, 53] on div "Order details" at bounding box center [112, 55] width 36 height 8
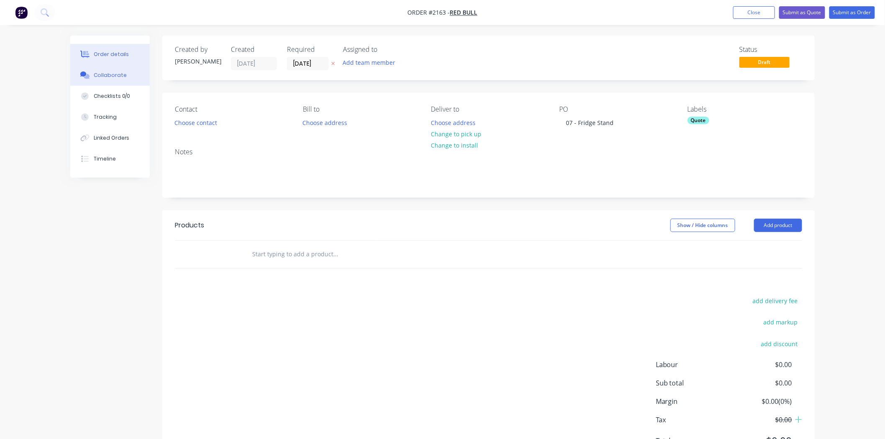
click at [102, 75] on div "Collaborate" at bounding box center [110, 75] width 33 height 8
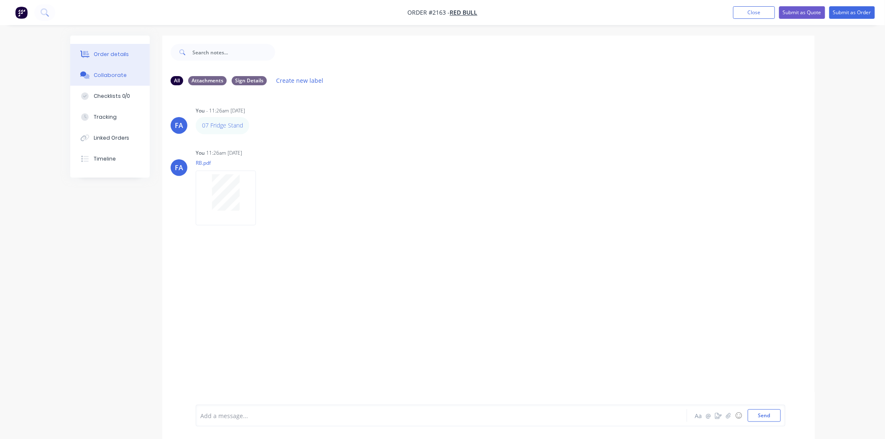
click at [105, 56] on div "Order details" at bounding box center [112, 55] width 36 height 8
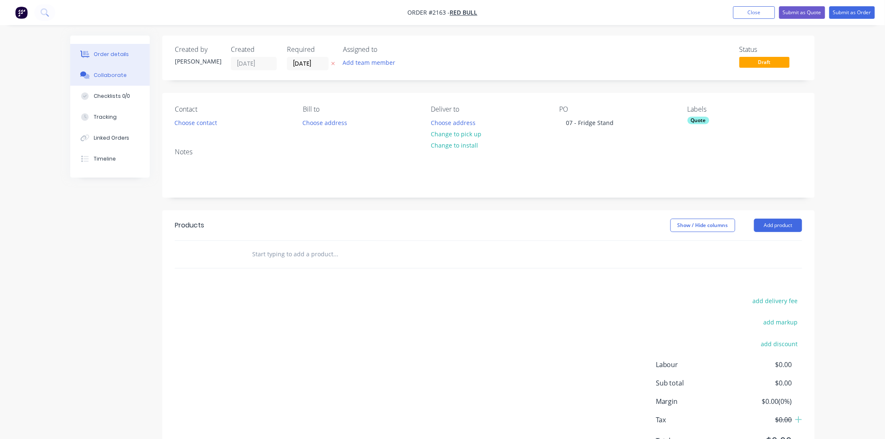
click at [124, 78] on button "Collaborate" at bounding box center [109, 75] width 79 height 21
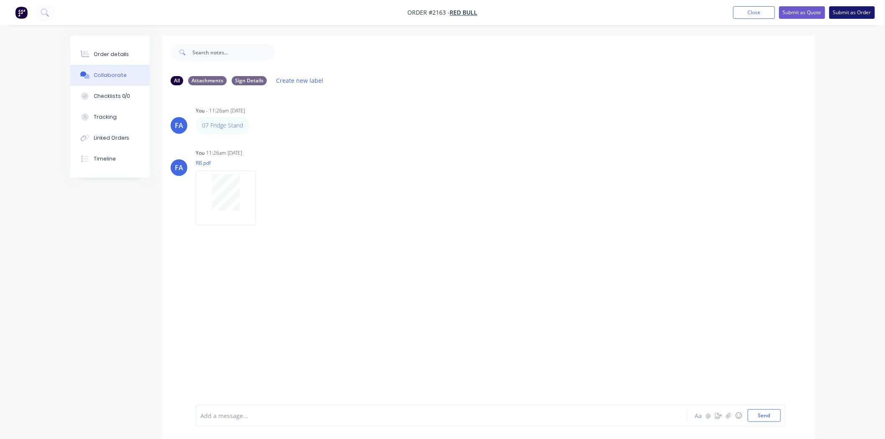
click at [802, 10] on button "Submit as Order" at bounding box center [852, 12] width 46 height 13
click at [759, 13] on button "Close" at bounding box center [762, 12] width 42 height 13
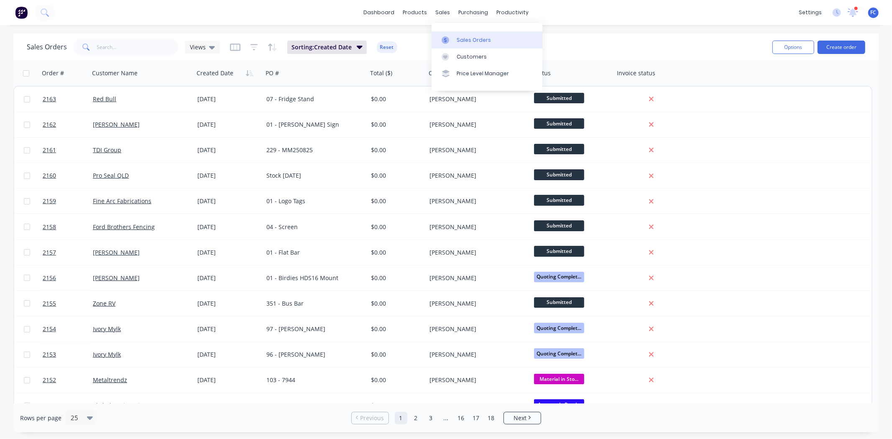
drag, startPoint x: 456, startPoint y: 33, endPoint x: 450, endPoint y: 38, distance: 8.1
click at [456, 34] on link "Sales Orders" at bounding box center [486, 39] width 111 height 17
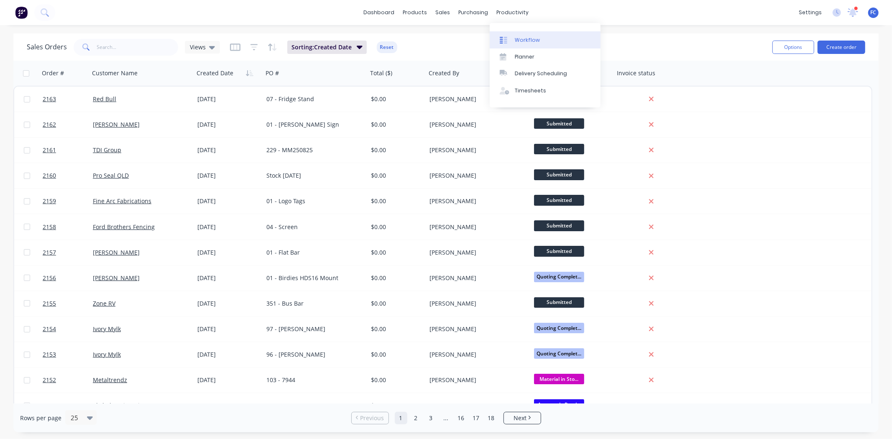
click at [523, 33] on link "Workflow" at bounding box center [545, 39] width 111 height 17
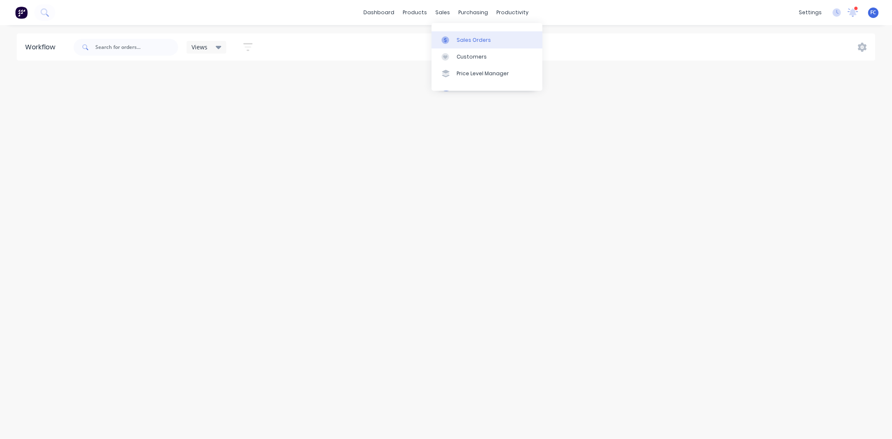
click at [473, 36] on div "Sales Orders" at bounding box center [473, 40] width 34 height 8
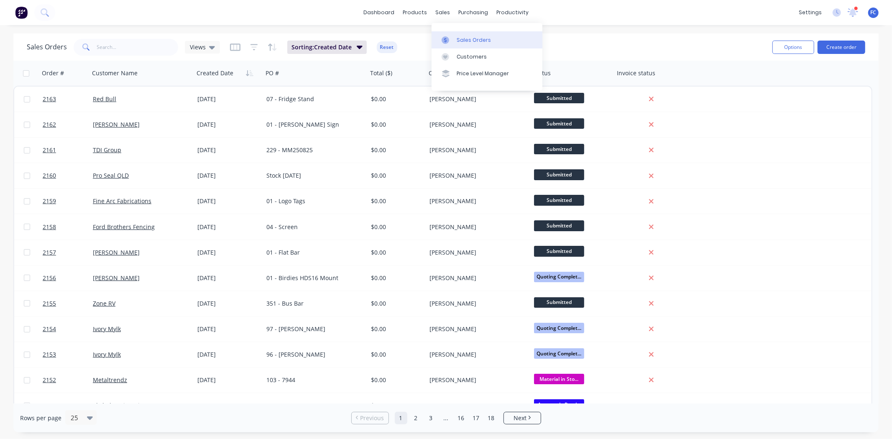
click at [460, 39] on div "Sales Orders" at bounding box center [473, 40] width 34 height 8
click at [855, 13] on icon at bounding box center [852, 12] width 10 height 8
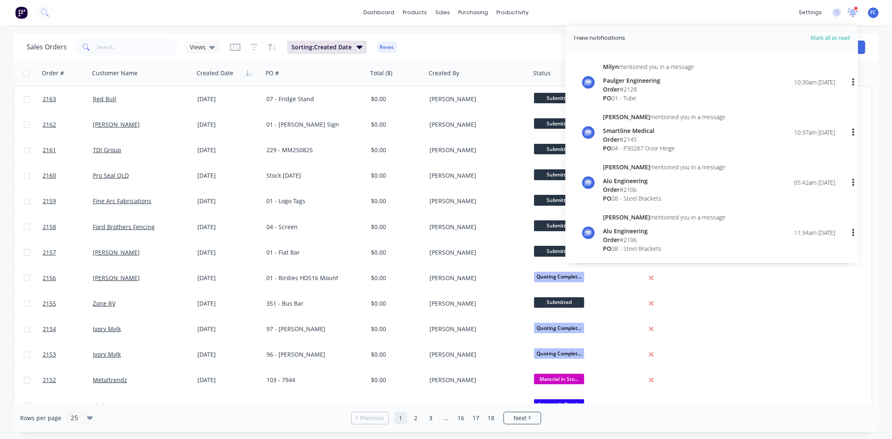
click at [855, 13] on icon at bounding box center [852, 12] width 10 height 8
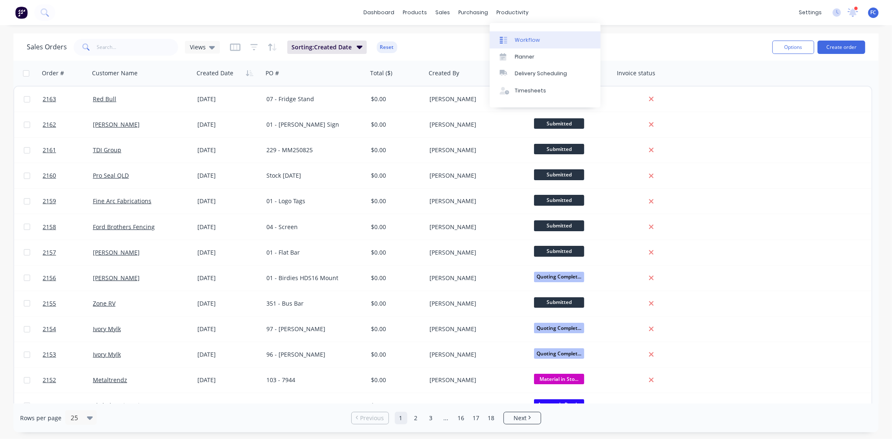
click at [529, 35] on link "Workflow" at bounding box center [545, 39] width 111 height 17
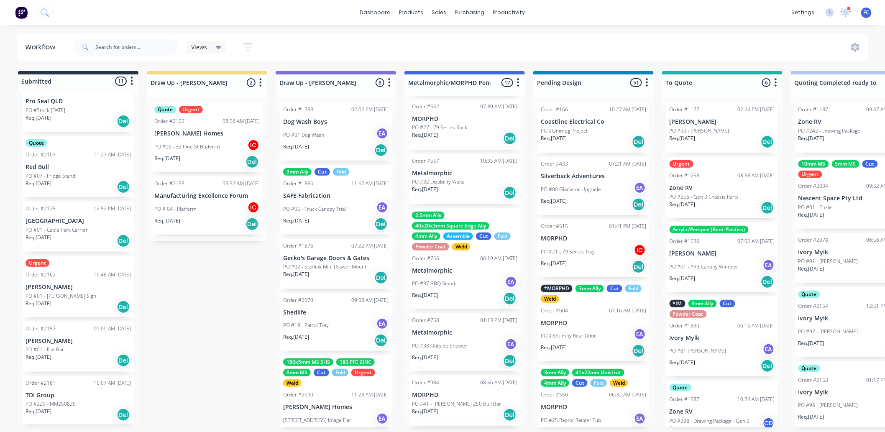
scroll to position [385, 0]
click at [72, 286] on p "[PERSON_NAME]" at bounding box center [77, 286] width 105 height 7
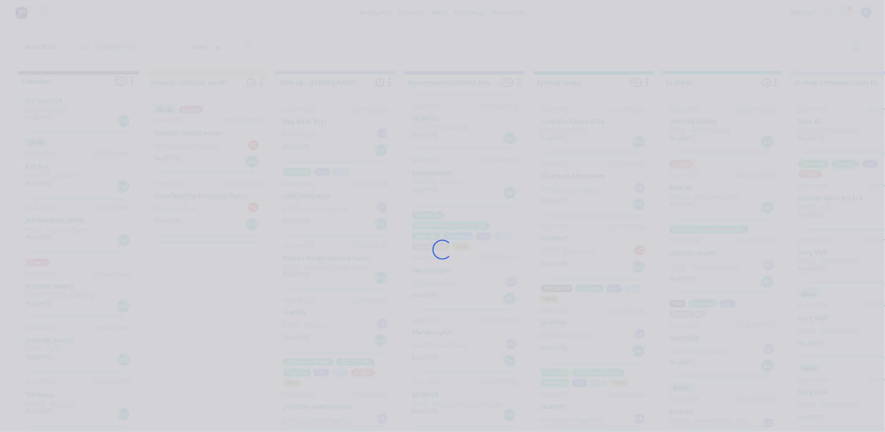
scroll to position [0, 0]
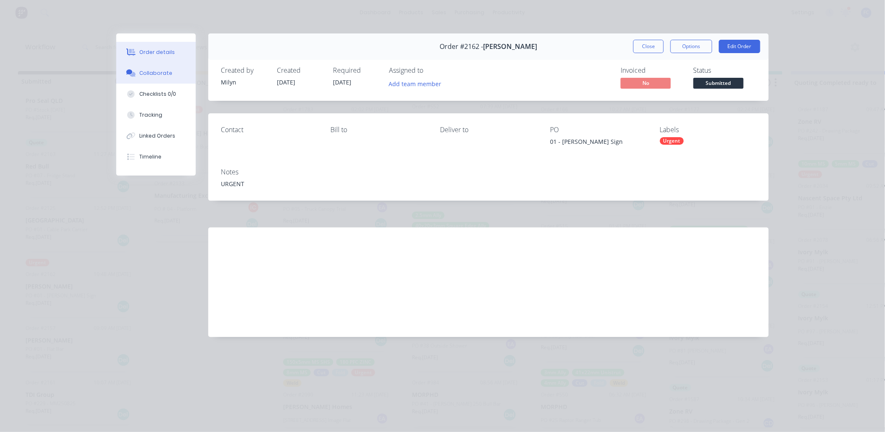
click at [165, 72] on div "Collaborate" at bounding box center [156, 73] width 33 height 8
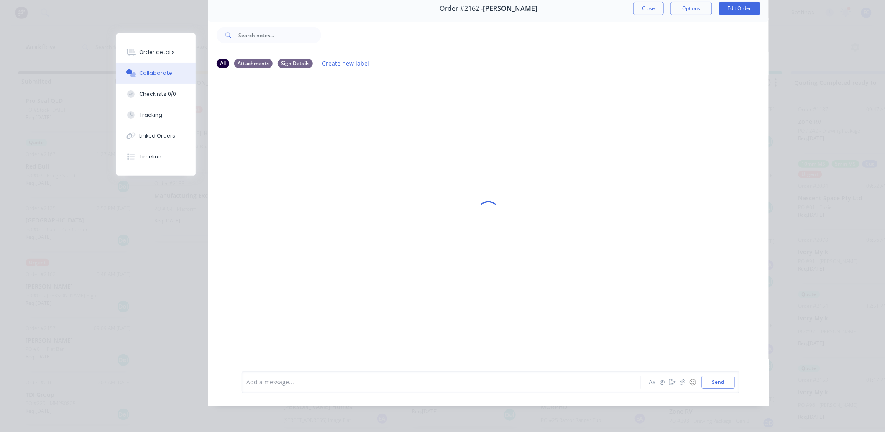
scroll to position [2, 0]
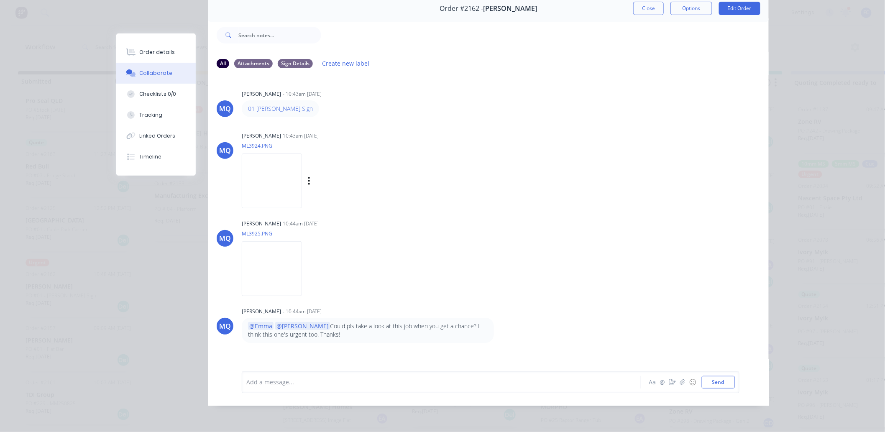
click at [272, 156] on img at bounding box center [272, 180] width 60 height 55
click at [288, 251] on img at bounding box center [272, 268] width 60 height 55
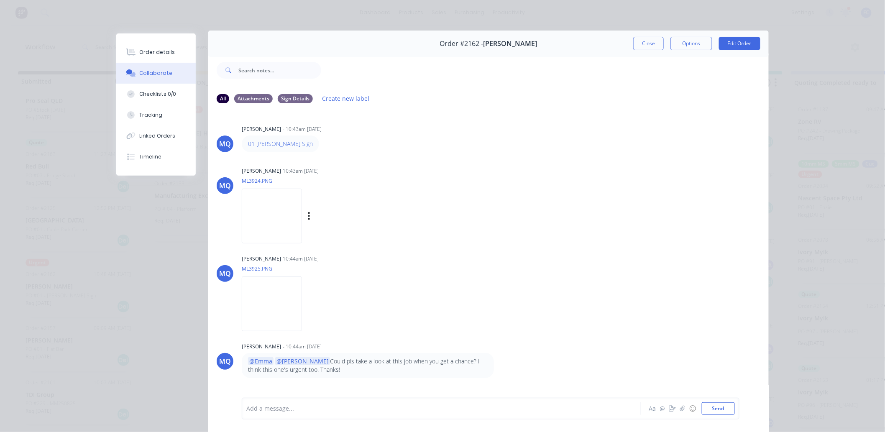
scroll to position [0, 0]
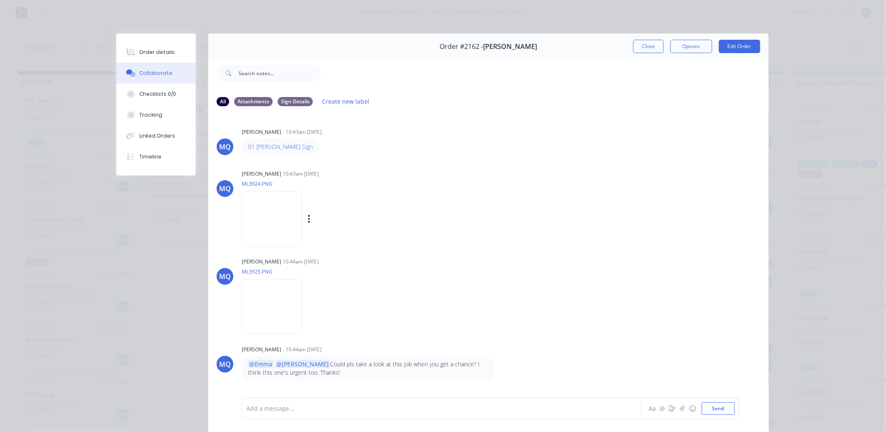
click at [273, 222] on img at bounding box center [272, 218] width 60 height 55
drag, startPoint x: 646, startPoint y: 45, endPoint x: 236, endPoint y: 185, distance: 432.9
click at [646, 45] on button "Close" at bounding box center [648, 46] width 31 height 13
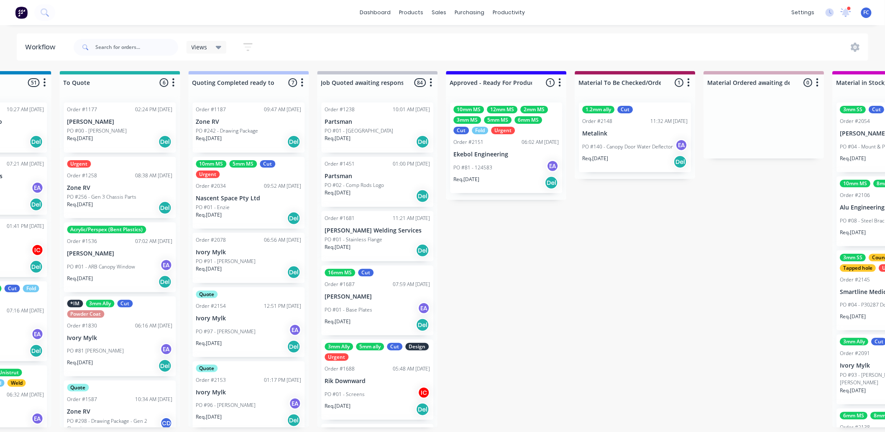
scroll to position [2, 615]
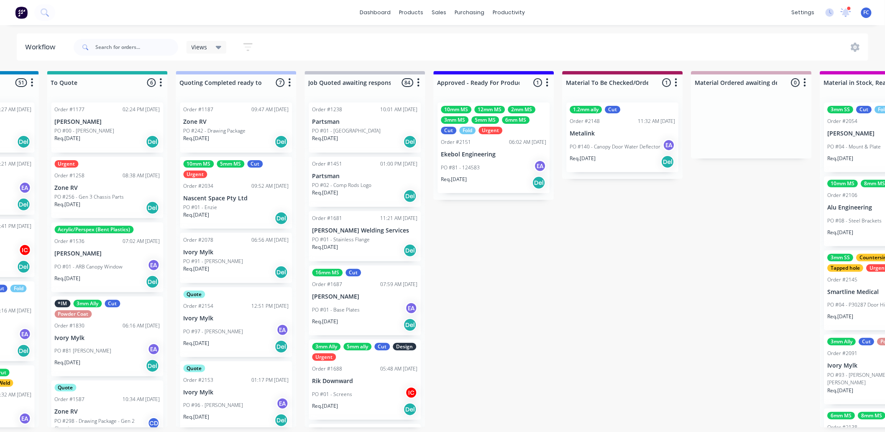
click at [482, 151] on p "Ekebol Engineering" at bounding box center [493, 154] width 105 height 7
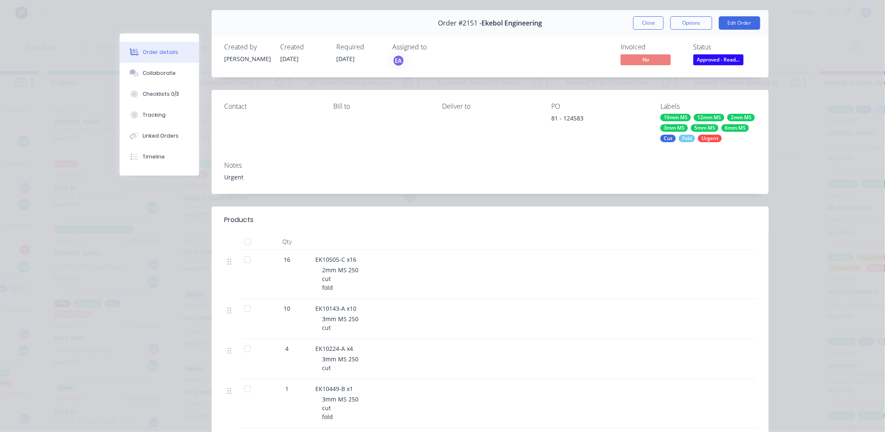
scroll to position [0, 0]
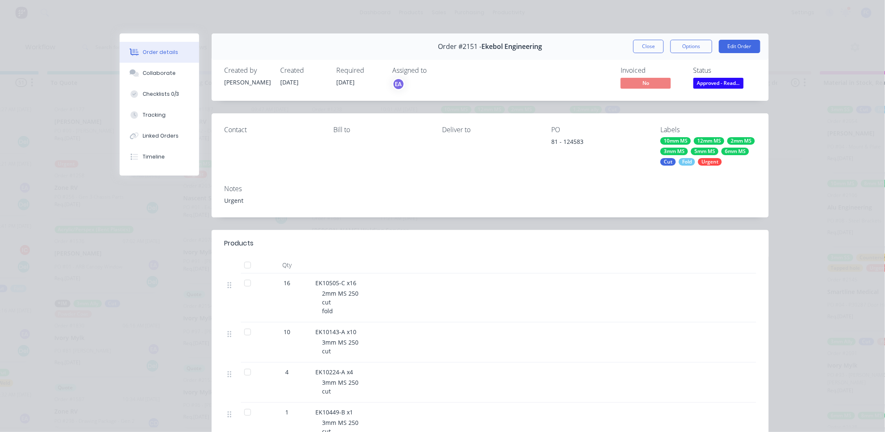
click at [628, 46] on div "Order #2151 - Ekebol Engineering Close Options Edit Order" at bounding box center [490, 46] width 557 height 26
click at [637, 47] on button "Close" at bounding box center [648, 46] width 31 height 13
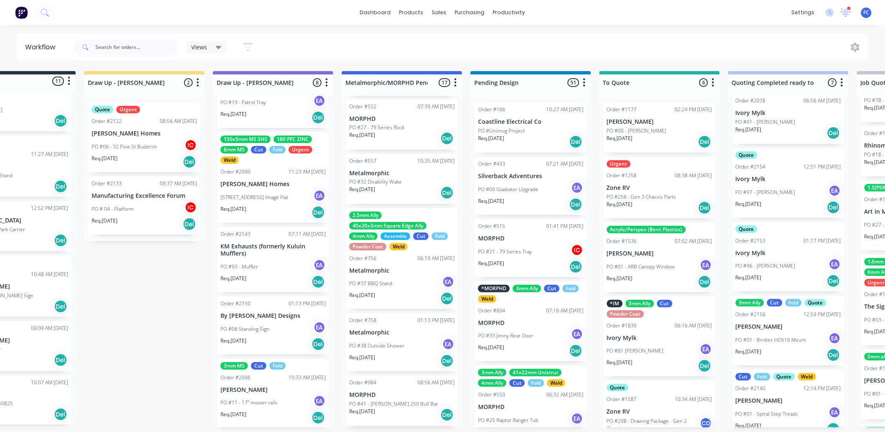
scroll to position [2, 0]
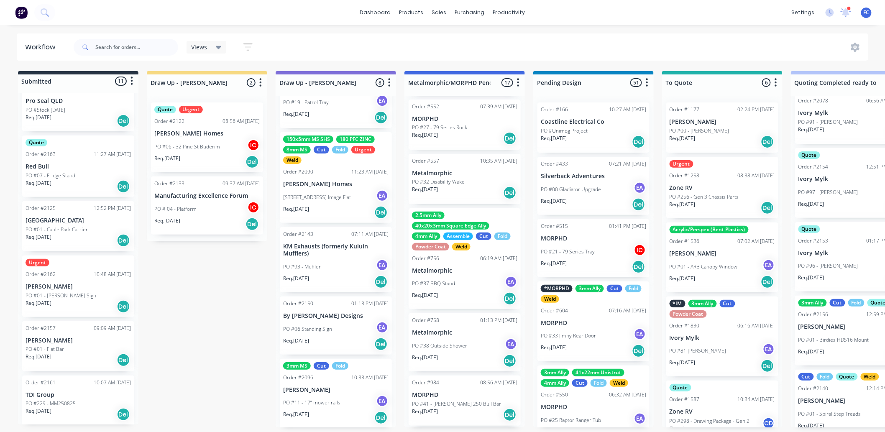
click at [53, 339] on p "[PERSON_NAME]" at bounding box center [77, 340] width 105 height 7
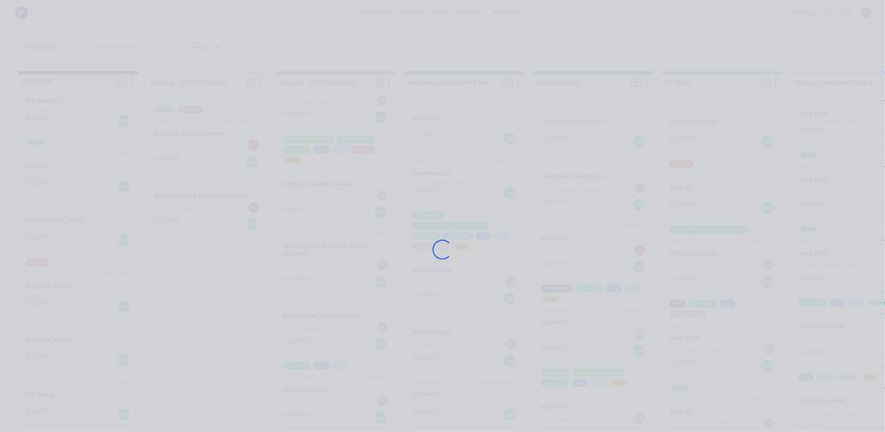
scroll to position [0, 0]
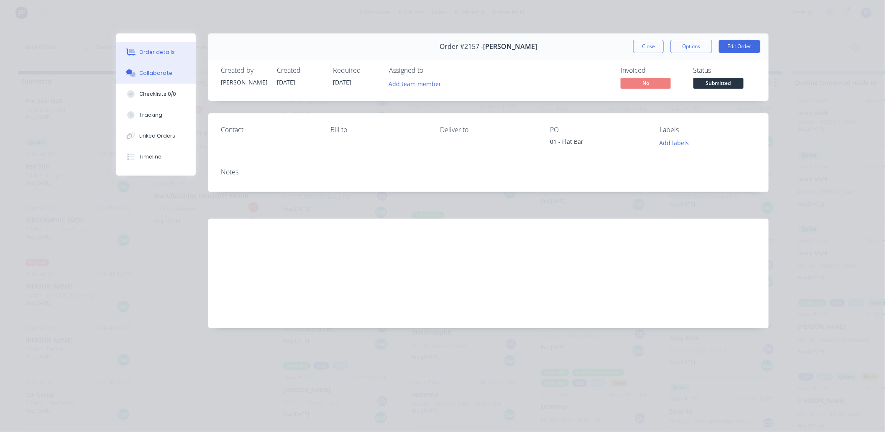
click at [143, 72] on div "Collaborate" at bounding box center [156, 73] width 33 height 8
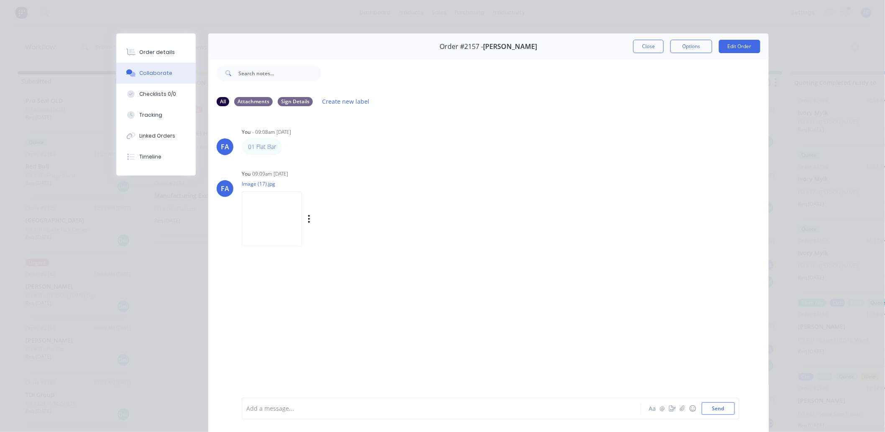
click at [281, 211] on img at bounding box center [272, 218] width 60 height 55
click at [637, 48] on button "Close" at bounding box center [648, 46] width 31 height 13
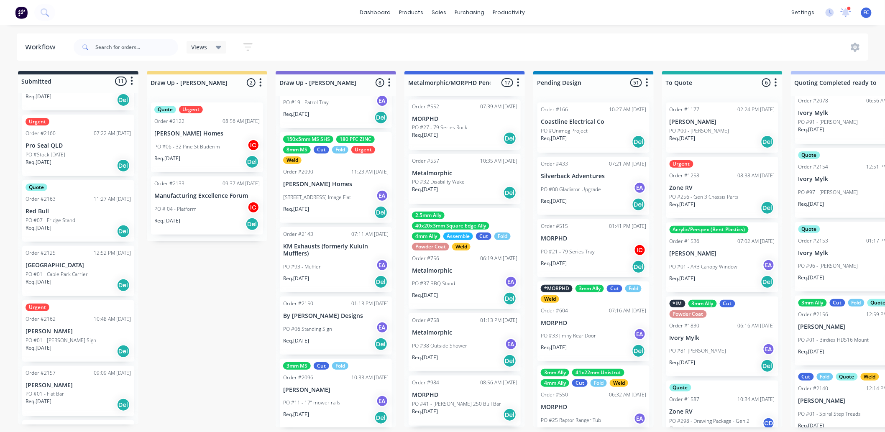
scroll to position [339, 0]
click at [36, 317] on div "Order #2162" at bounding box center [40, 321] width 30 height 8
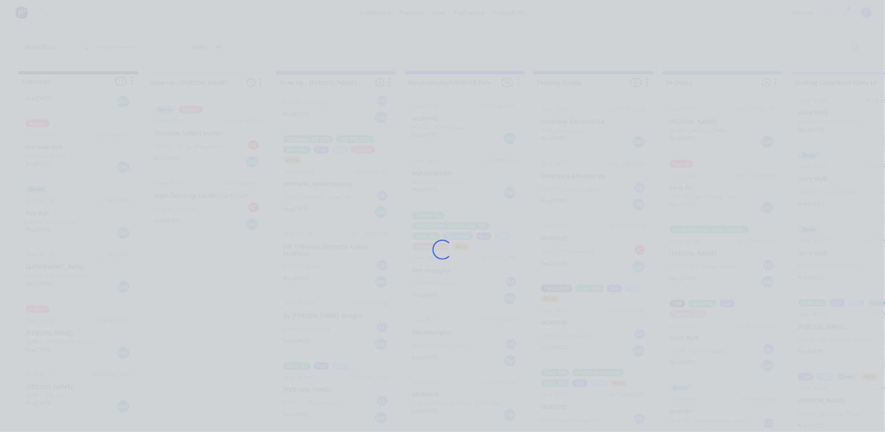
scroll to position [0, 0]
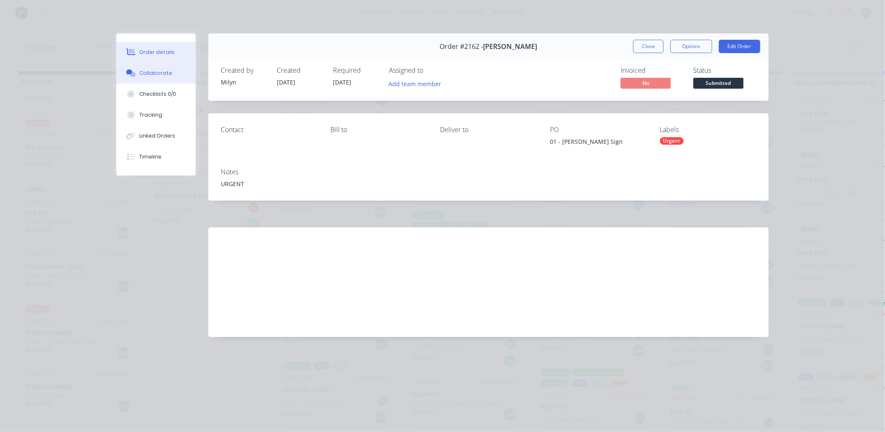
click at [158, 72] on div "Collaborate" at bounding box center [156, 73] width 33 height 8
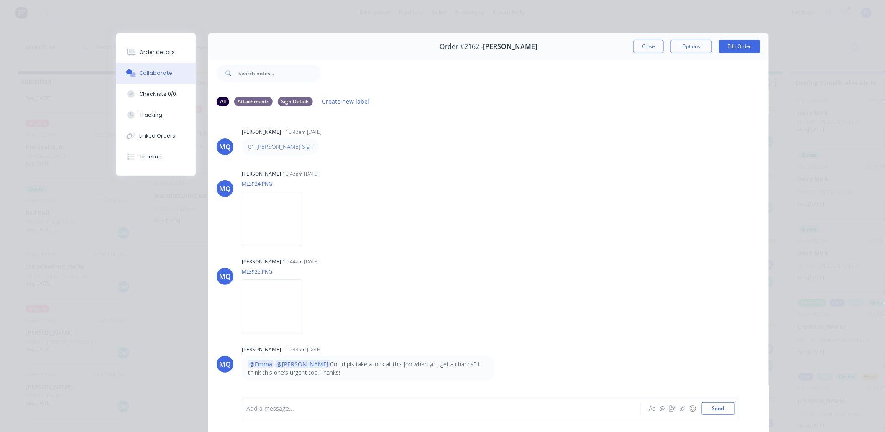
click at [640, 56] on div "Order #2162 - Mitch McCarroll Close Options Edit Order" at bounding box center [488, 46] width 560 height 26
click at [644, 50] on button "Close" at bounding box center [648, 46] width 31 height 13
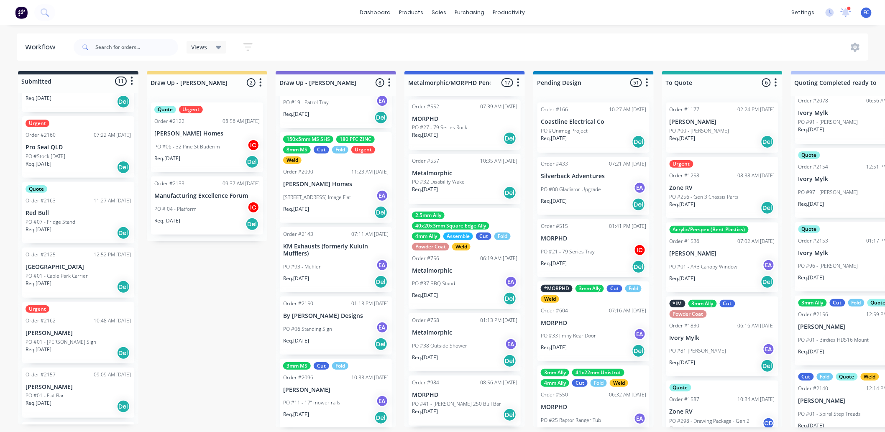
click at [47, 267] on p "[GEOGRAPHIC_DATA]" at bounding box center [77, 266] width 105 height 7
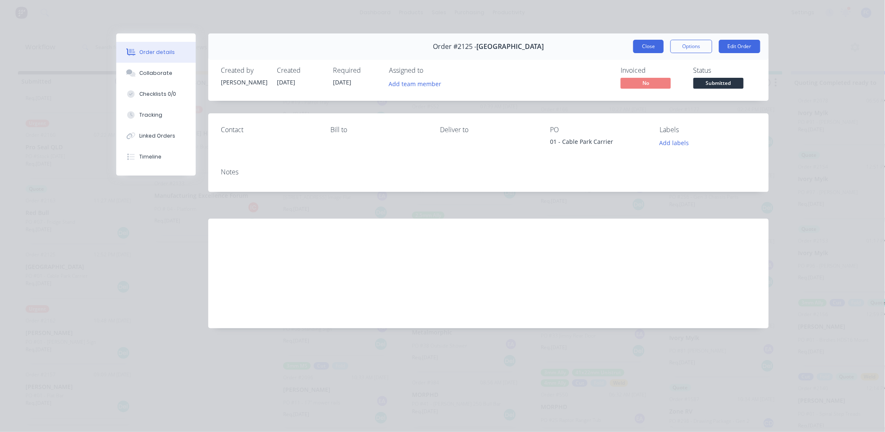
click at [633, 42] on button "Close" at bounding box center [648, 46] width 31 height 13
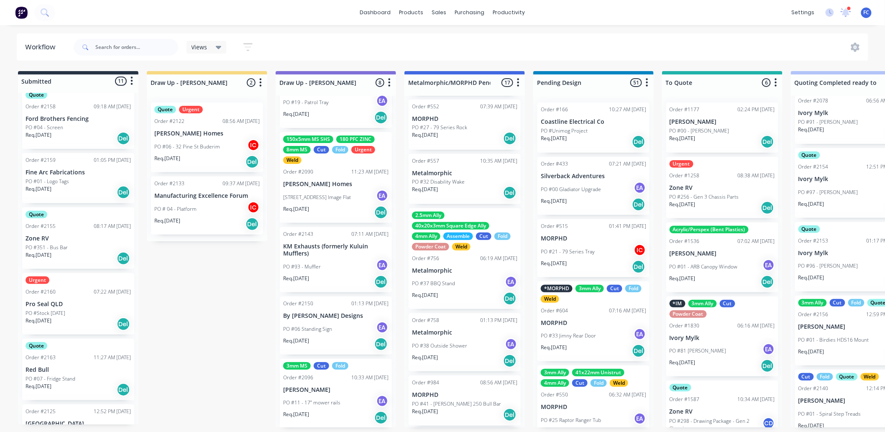
scroll to position [153, 0]
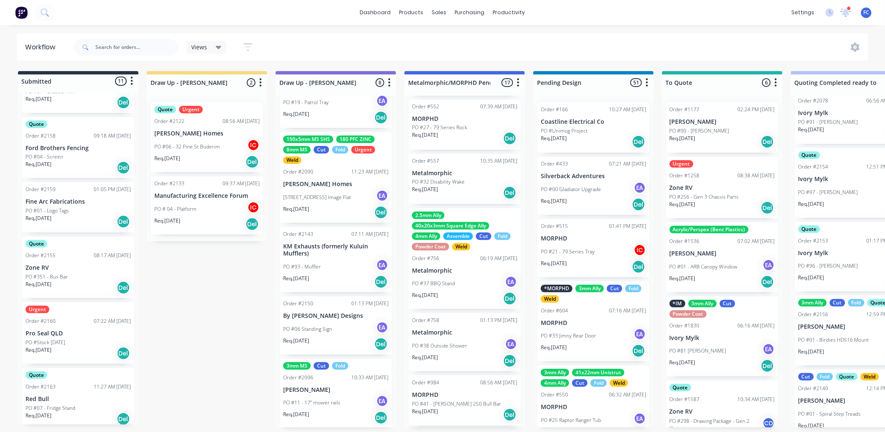
click at [57, 207] on p "PO #01 - Logo Tags" at bounding box center [46, 211] width 43 height 8
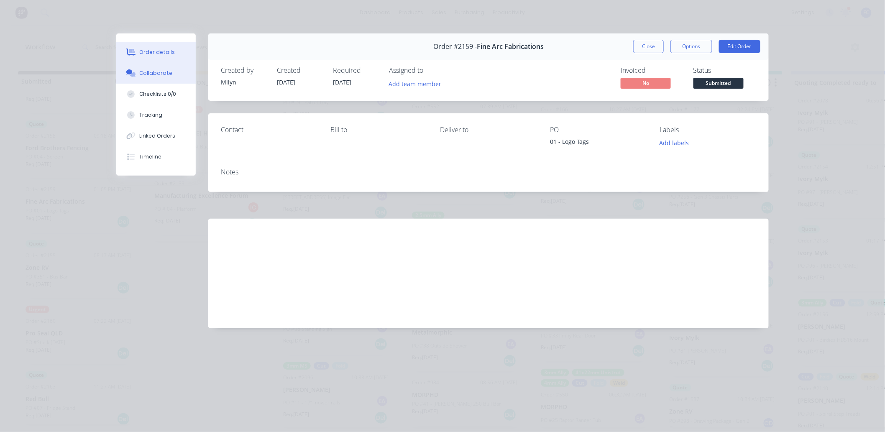
click at [151, 73] on div "Collaborate" at bounding box center [156, 73] width 33 height 8
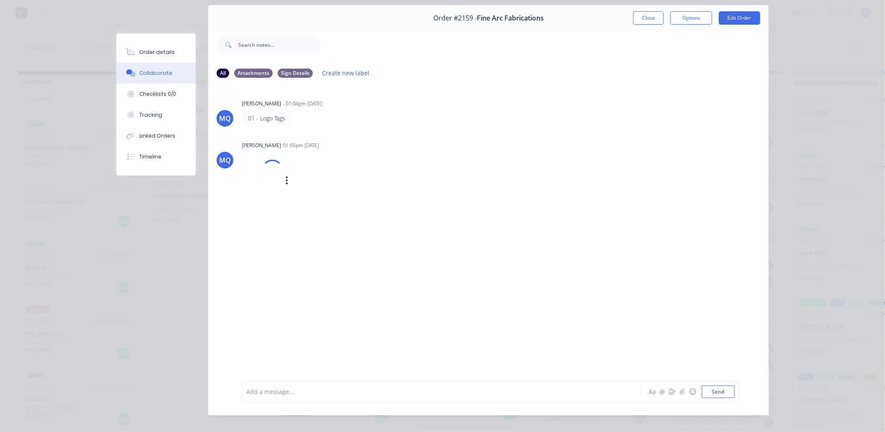
scroll to position [0, 0]
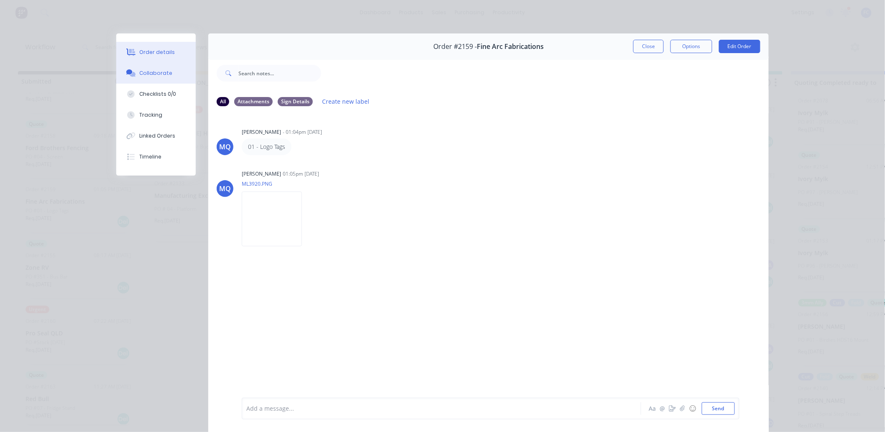
click at [145, 51] on div "Order details" at bounding box center [158, 52] width 36 height 8
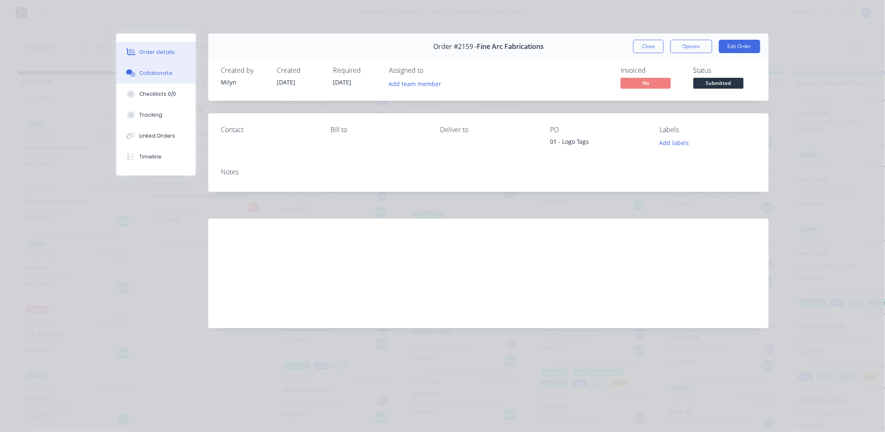
click at [156, 70] on div "Collaborate" at bounding box center [156, 73] width 33 height 8
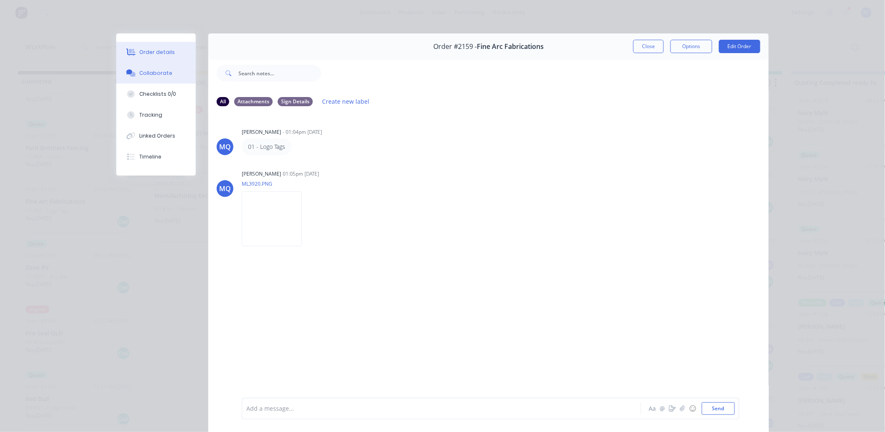
click at [168, 57] on button "Order details" at bounding box center [155, 52] width 79 height 21
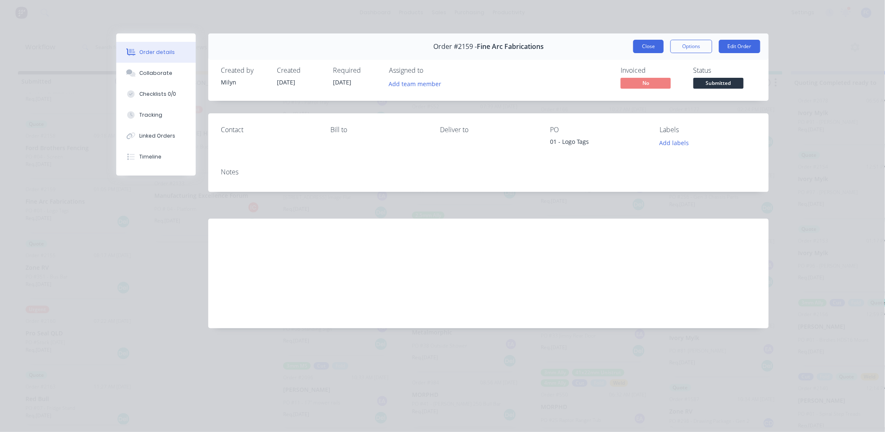
click at [638, 44] on button "Close" at bounding box center [648, 46] width 31 height 13
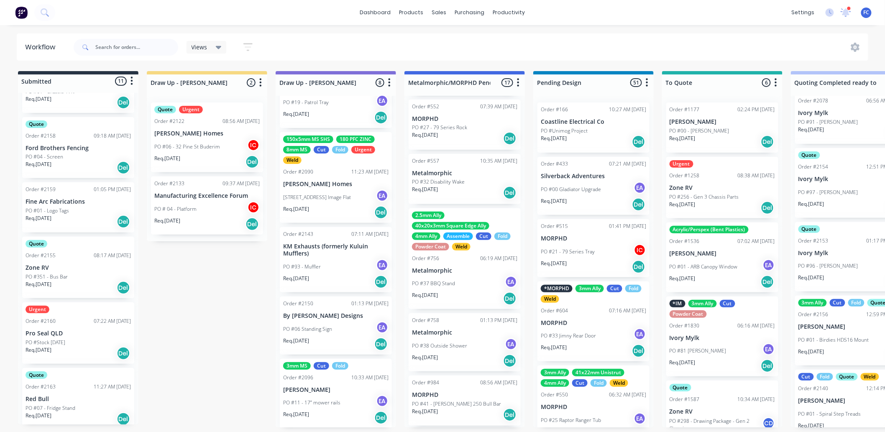
click at [34, 149] on p "Ford Brothers Fencing" at bounding box center [77, 148] width 105 height 7
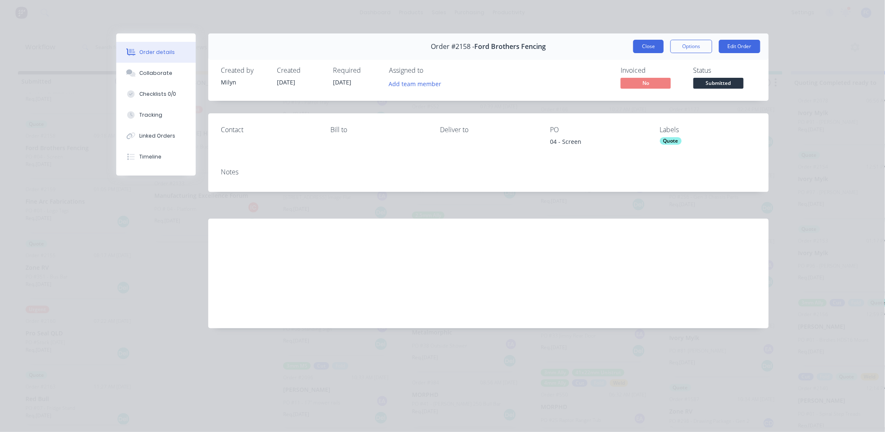
click at [645, 47] on button "Close" at bounding box center [648, 46] width 31 height 13
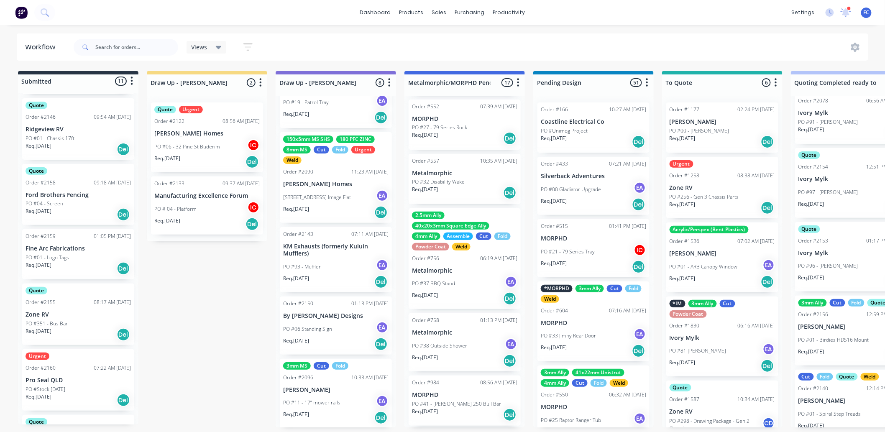
scroll to position [106, 0]
click at [59, 198] on div "Quote Order #2158 09:18 AM 22/08/25 Ford Brothers Fencing PO #04 - Screen Req. …" at bounding box center [78, 193] width 112 height 61
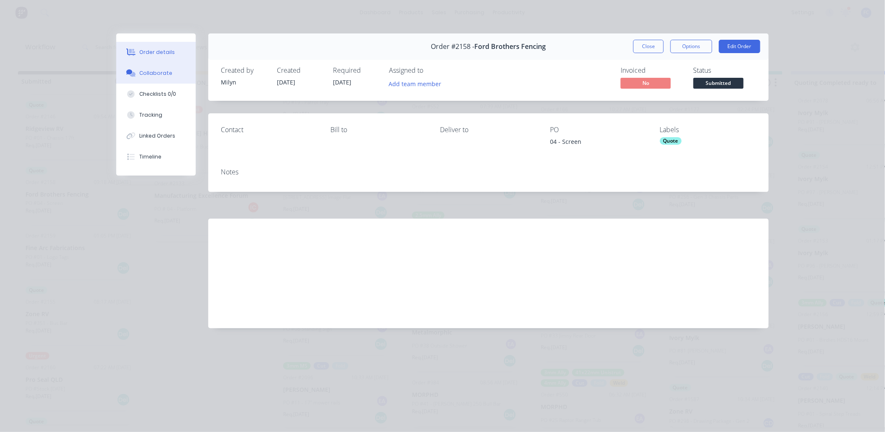
click at [164, 71] on div "Collaborate" at bounding box center [156, 73] width 33 height 8
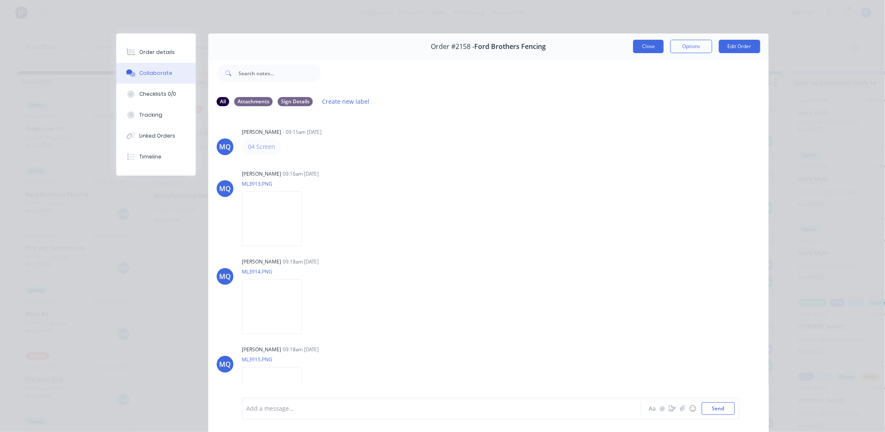
click at [643, 43] on button "Close" at bounding box center [648, 46] width 31 height 13
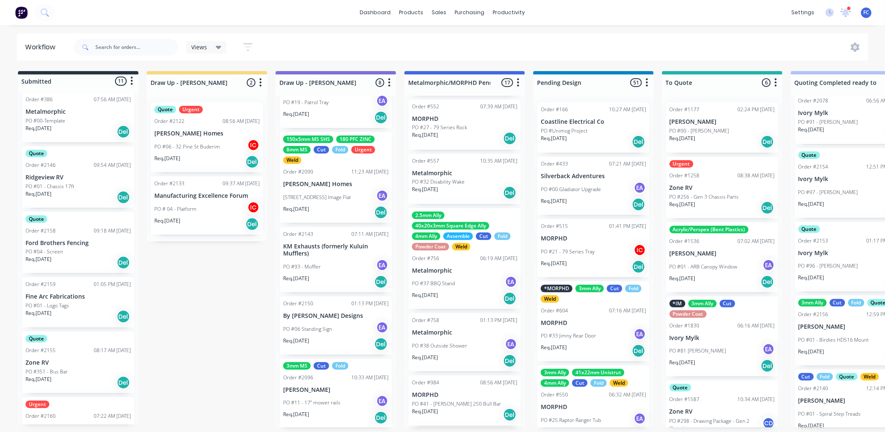
scroll to position [60, 0]
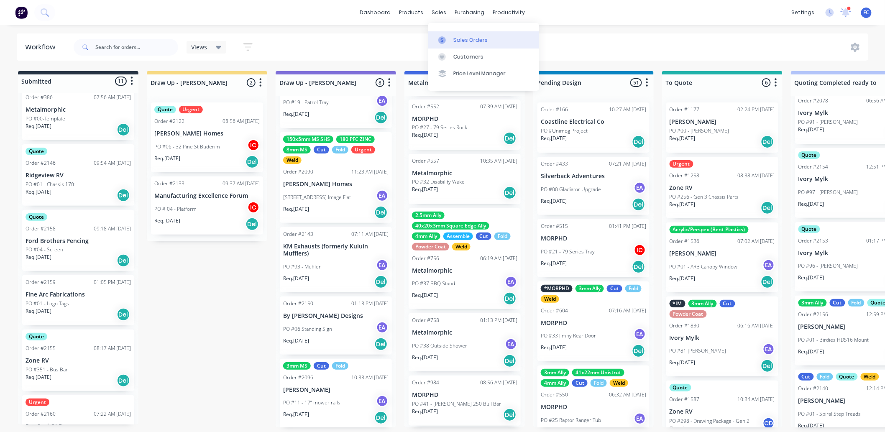
click at [454, 38] on div "Sales Orders" at bounding box center [470, 40] width 34 height 8
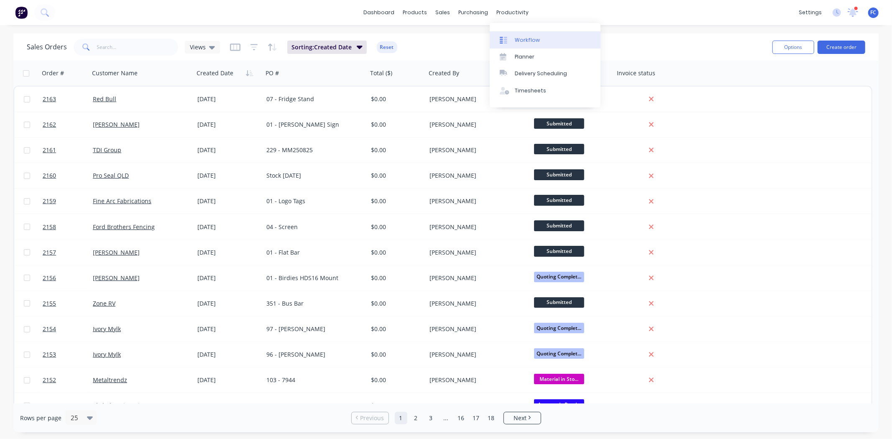
click at [521, 36] on div "Workflow" at bounding box center [527, 40] width 25 height 8
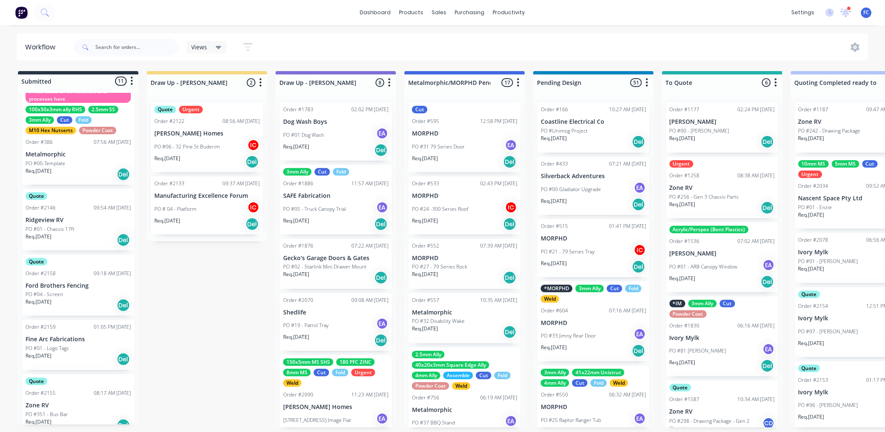
scroll to position [13, 0]
click at [88, 292] on div "PO #04 - Screen" at bounding box center [77, 296] width 105 height 8
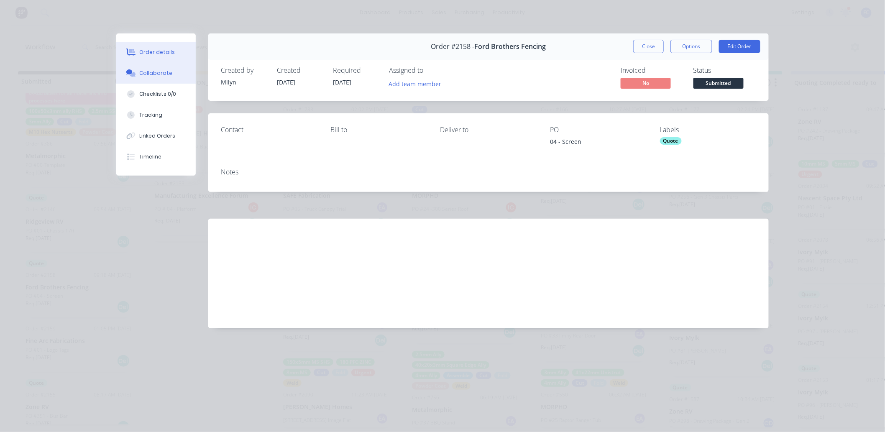
click at [161, 75] on div "Collaborate" at bounding box center [156, 73] width 33 height 8
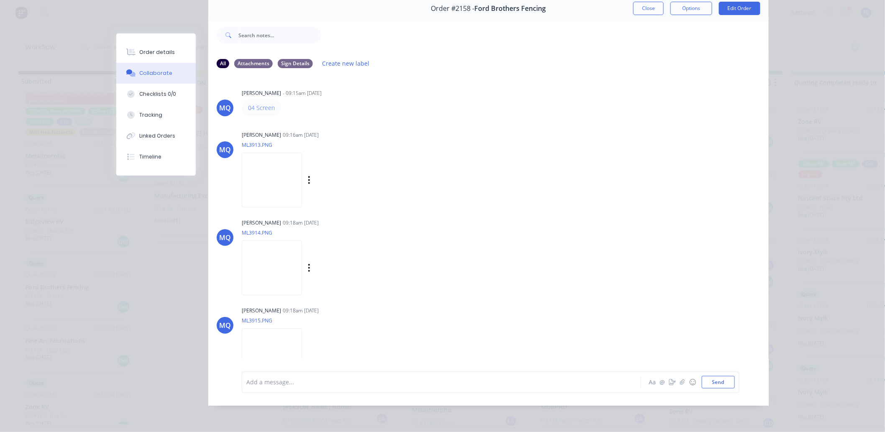
scroll to position [0, 0]
click at [271, 162] on img at bounding box center [272, 180] width 60 height 55
click at [276, 262] on img at bounding box center [272, 268] width 60 height 55
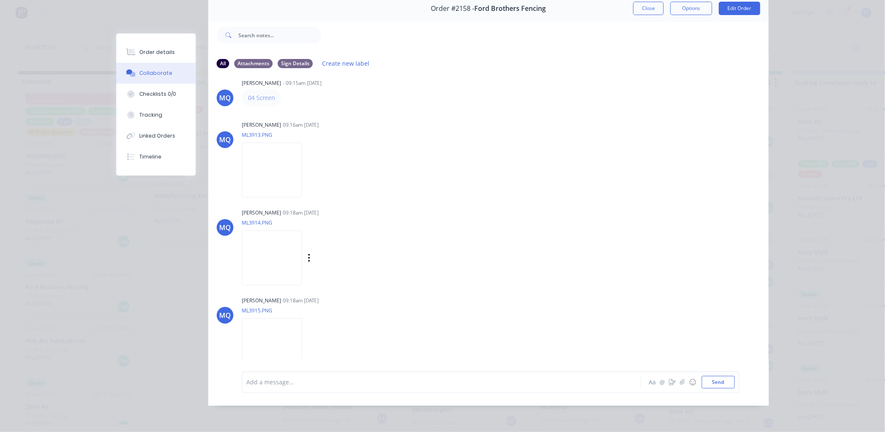
scroll to position [22, 0]
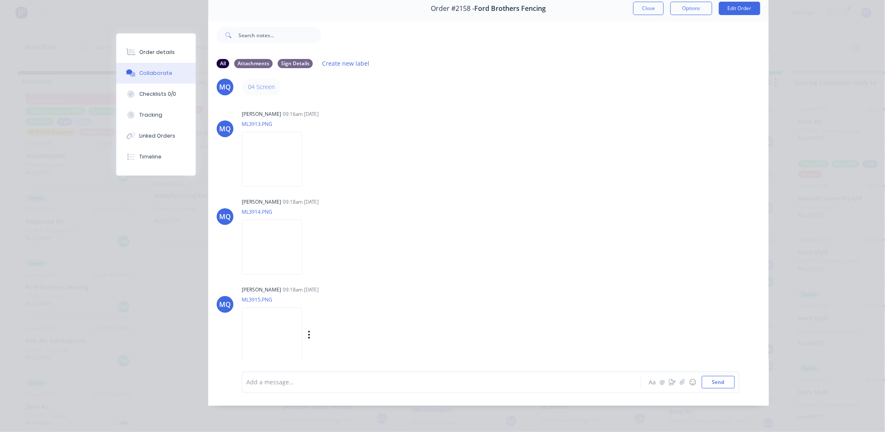
click at [270, 327] on img at bounding box center [272, 334] width 60 height 55
click at [653, 4] on button "Close" at bounding box center [648, 8] width 31 height 13
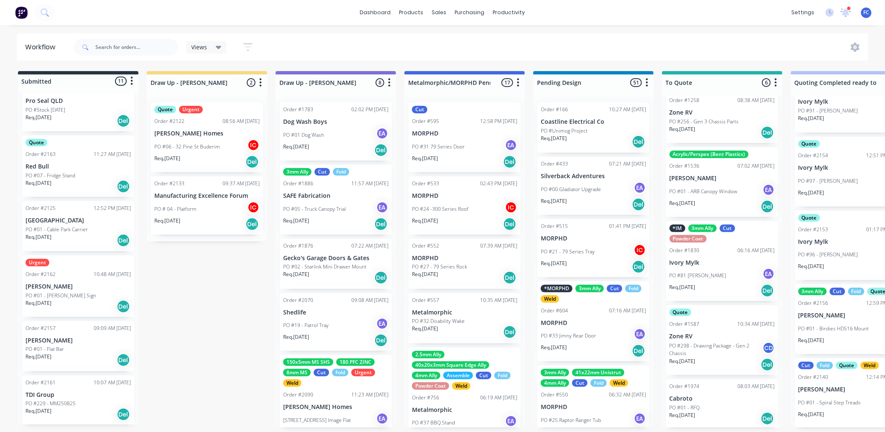
scroll to position [76, 0]
click at [843, 6] on div at bounding box center [845, 12] width 10 height 13
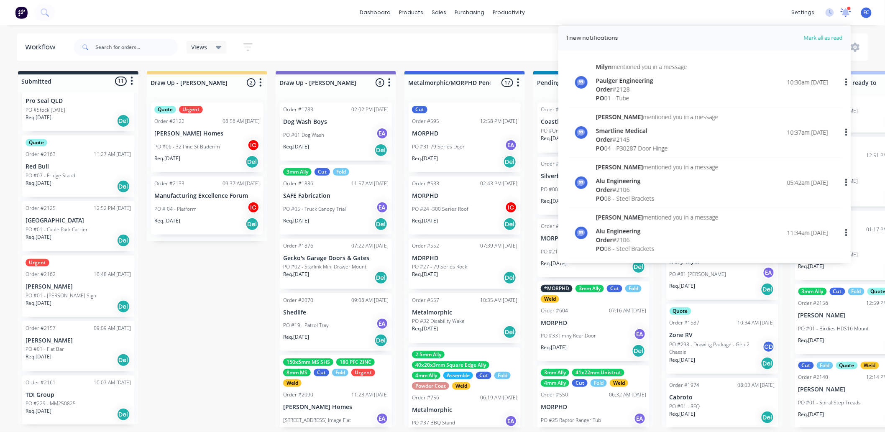
click at [843, 6] on div at bounding box center [845, 12] width 10 height 13
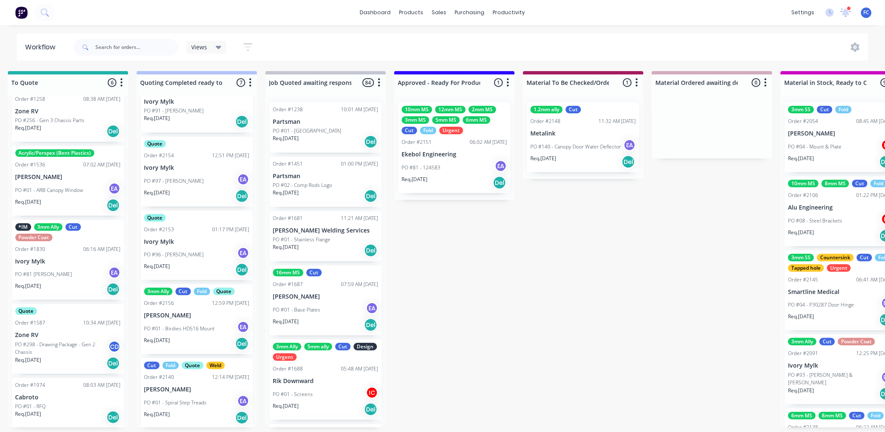
scroll to position [0, 654]
click at [580, 128] on div "1.2mm ally Cut Order #2148 11:32 AM 21/08/25 Metalink PO #140 - Canopy Door Wat…" at bounding box center [583, 137] width 112 height 70
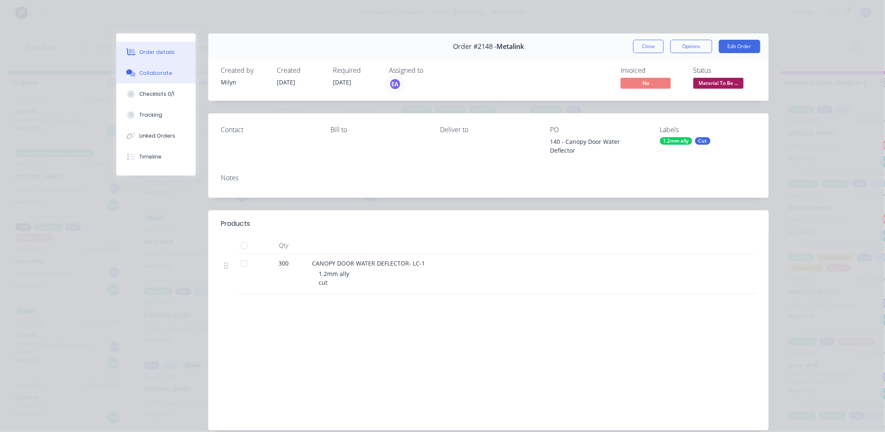
click at [160, 72] on div "Collaborate" at bounding box center [156, 73] width 33 height 8
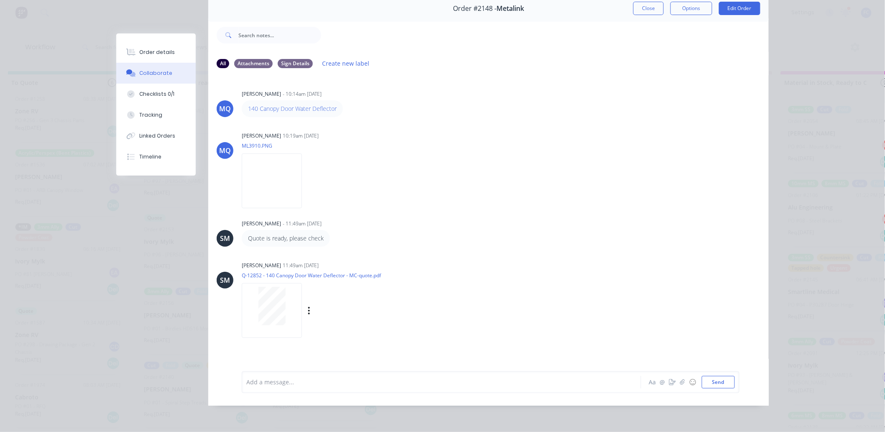
scroll to position [2, 654]
click at [634, 5] on button "Close" at bounding box center [648, 8] width 31 height 13
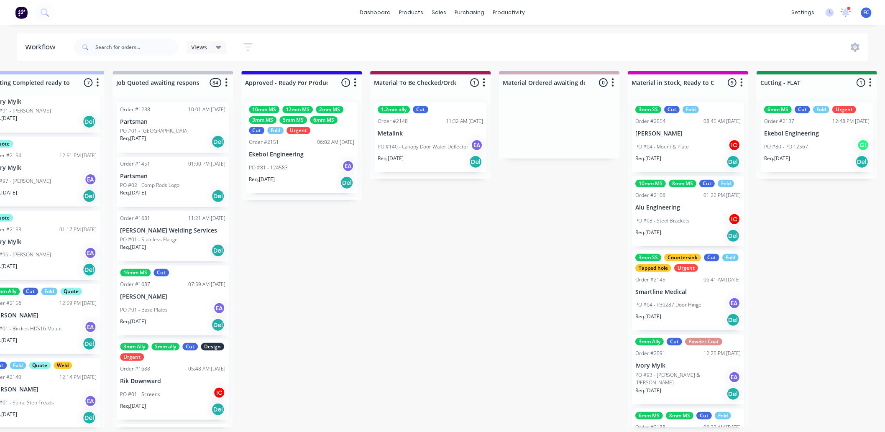
scroll to position [2, 808]
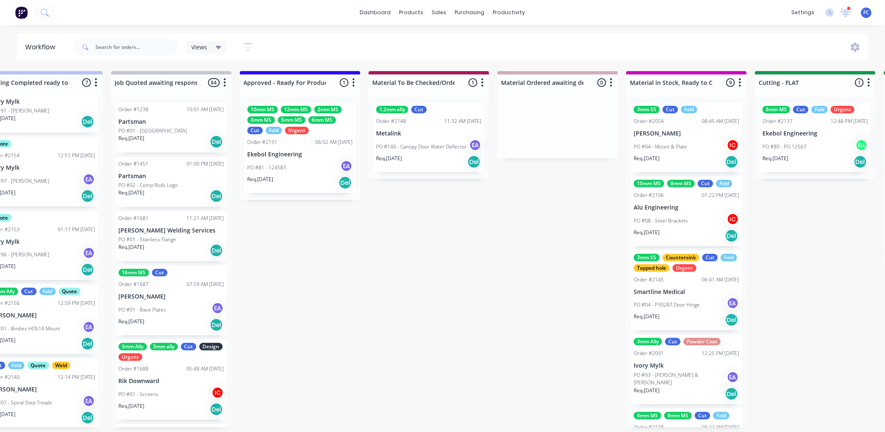
click at [311, 147] on div "10mm MS 12mm MS 2mm MS 3mm MS 5mm MS 6mm MS Cut Fold Urgent Order #2151 06:02 A…" at bounding box center [300, 147] width 112 height 91
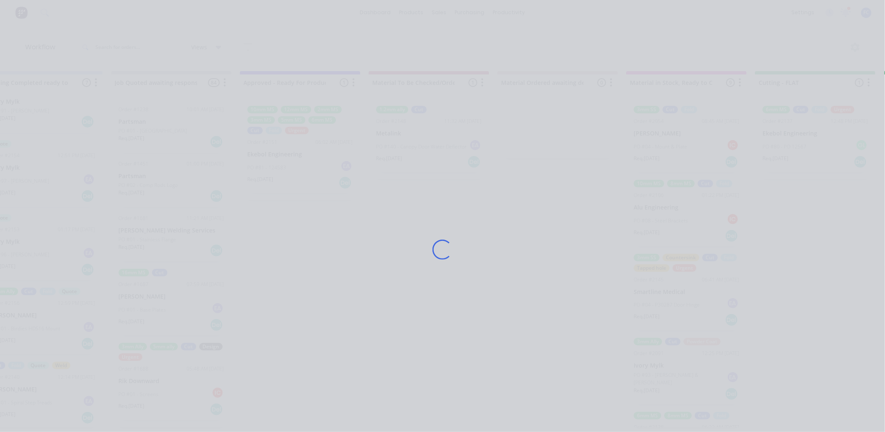
scroll to position [0, 808]
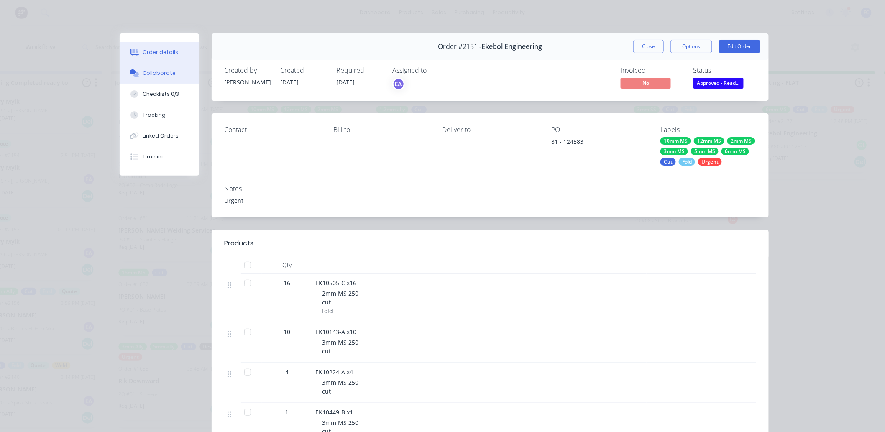
click at [155, 69] on div "Collaborate" at bounding box center [159, 73] width 33 height 8
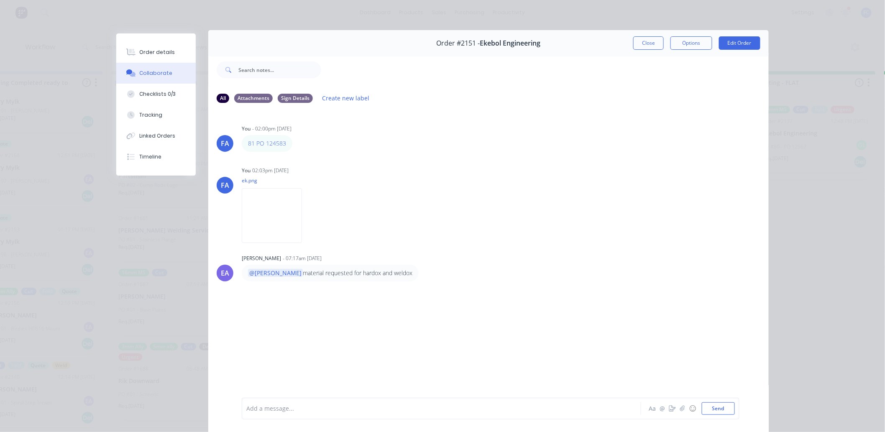
scroll to position [0, 0]
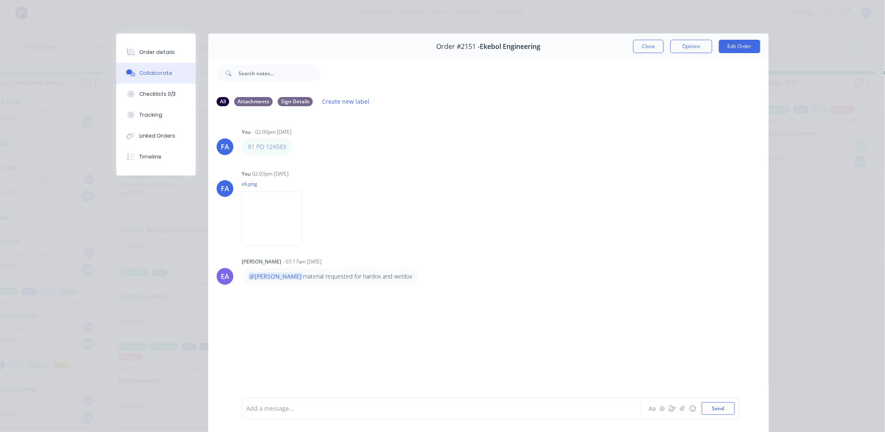
drag, startPoint x: 654, startPoint y: 43, endPoint x: 604, endPoint y: 87, distance: 66.6
click at [650, 43] on button "Close" at bounding box center [648, 46] width 31 height 13
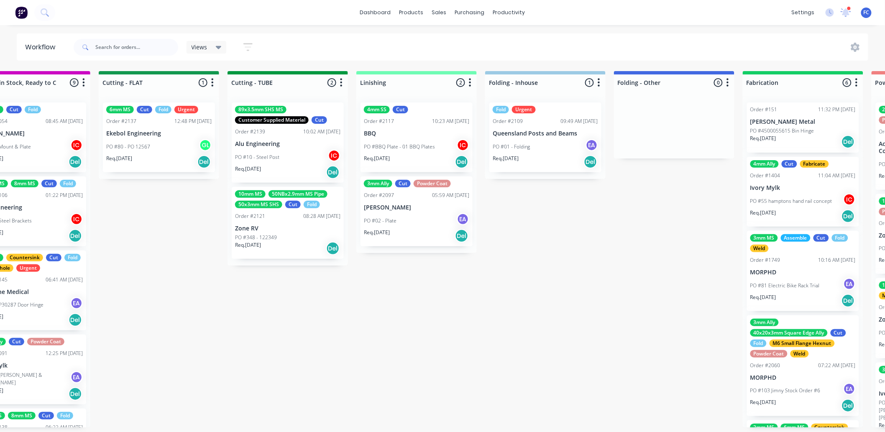
scroll to position [0, 1529]
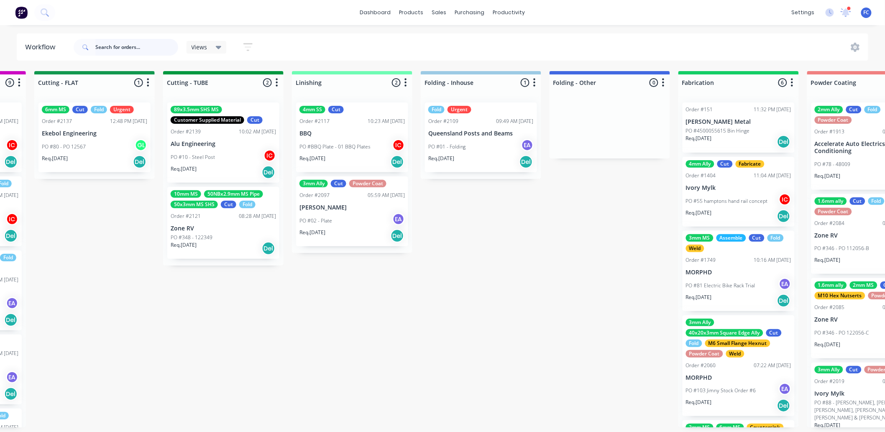
click at [135, 49] on input "text" at bounding box center [136, 47] width 83 height 17
type input "smartline"
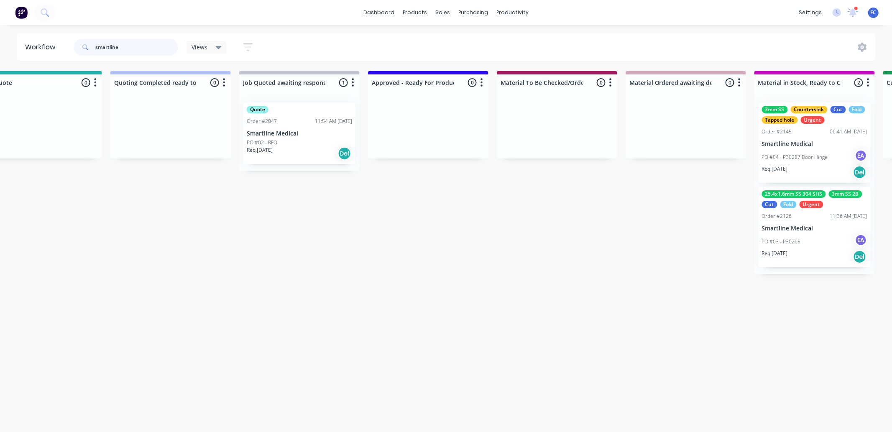
scroll to position [0, 695]
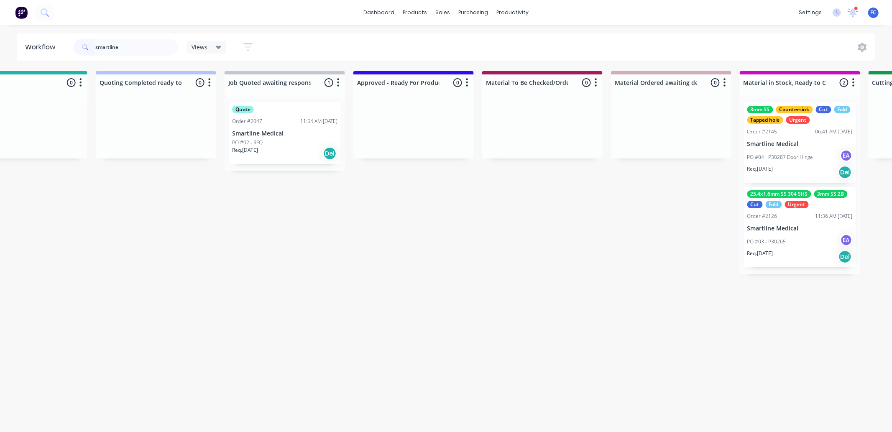
click at [782, 145] on p "Smartline Medical" at bounding box center [799, 143] width 105 height 7
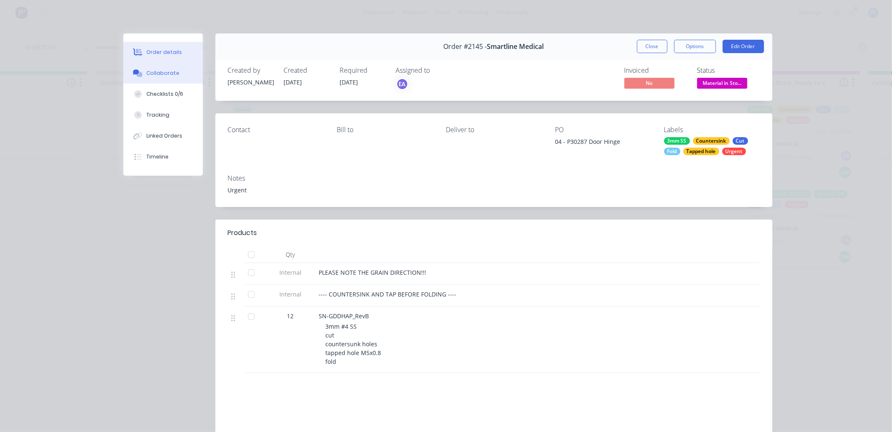
click at [153, 70] on div "Collaborate" at bounding box center [162, 73] width 33 height 8
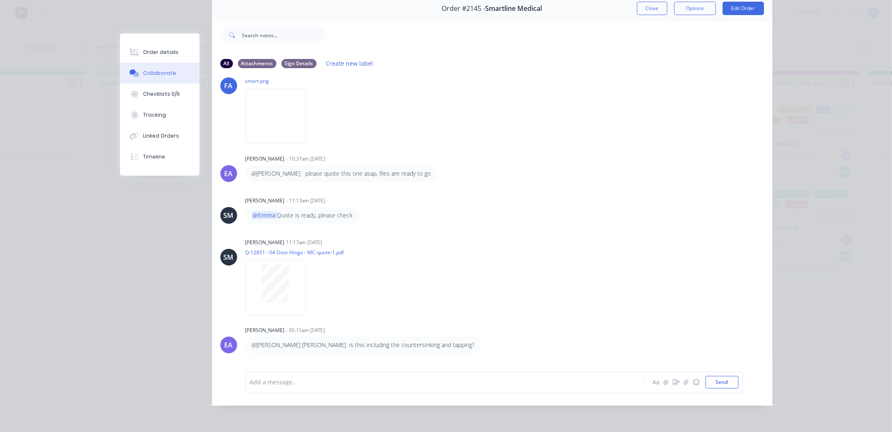
scroll to position [0, 0]
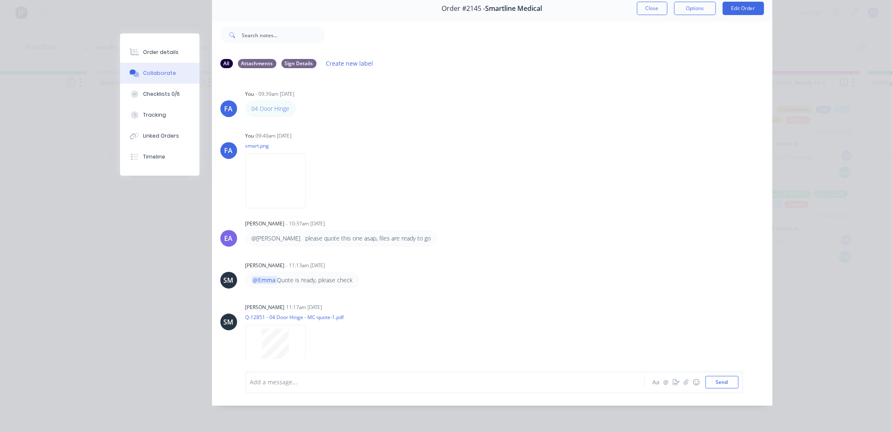
drag, startPoint x: 642, startPoint y: 5, endPoint x: 637, endPoint y: 15, distance: 12.2
click at [642, 5] on button "Close" at bounding box center [652, 8] width 31 height 13
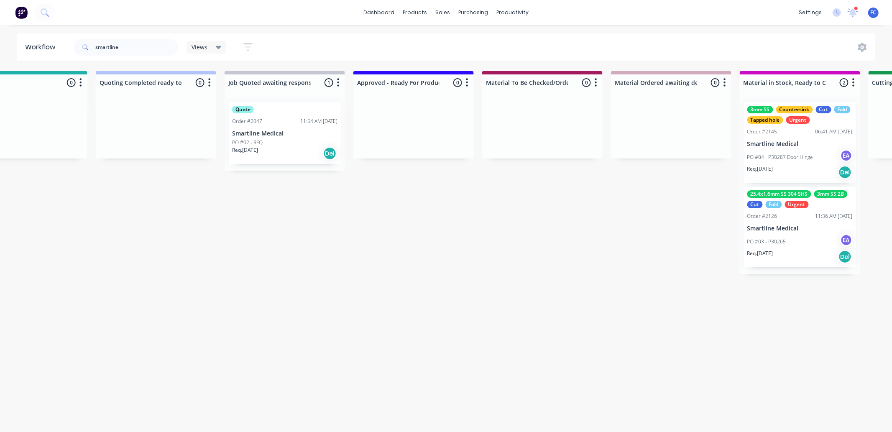
click at [758, 238] on p "PO #03 - P30265" at bounding box center [766, 242] width 39 height 8
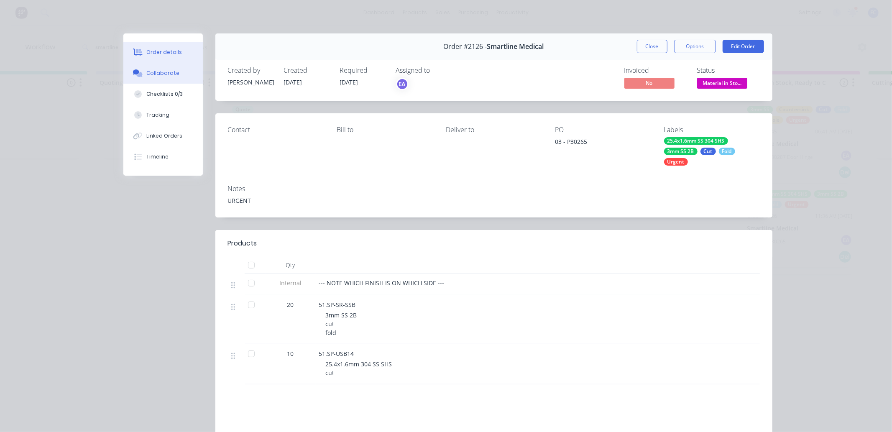
click at [142, 66] on button "Collaborate" at bounding box center [162, 73] width 79 height 21
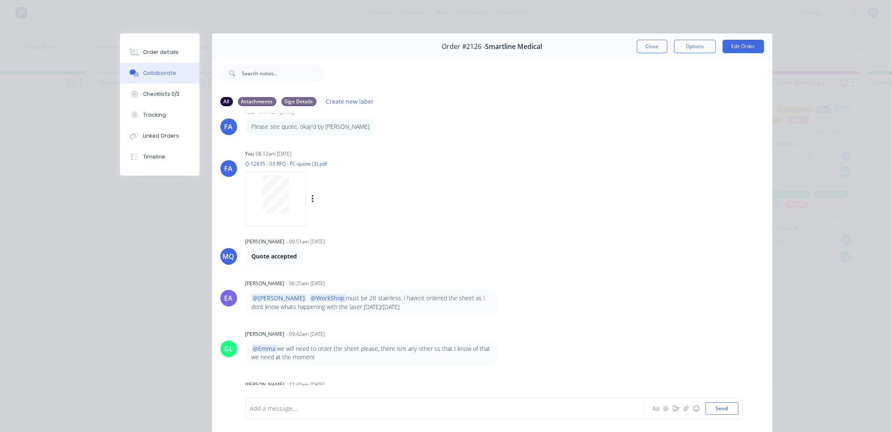
scroll to position [153, 0]
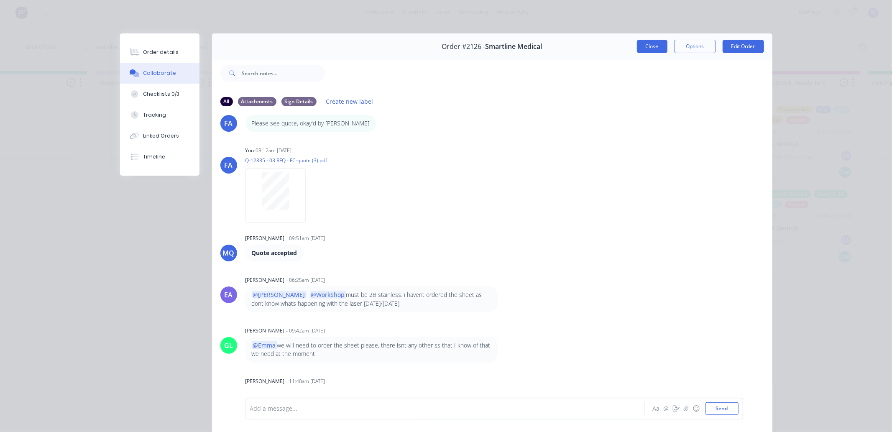
click at [645, 48] on button "Close" at bounding box center [652, 46] width 31 height 13
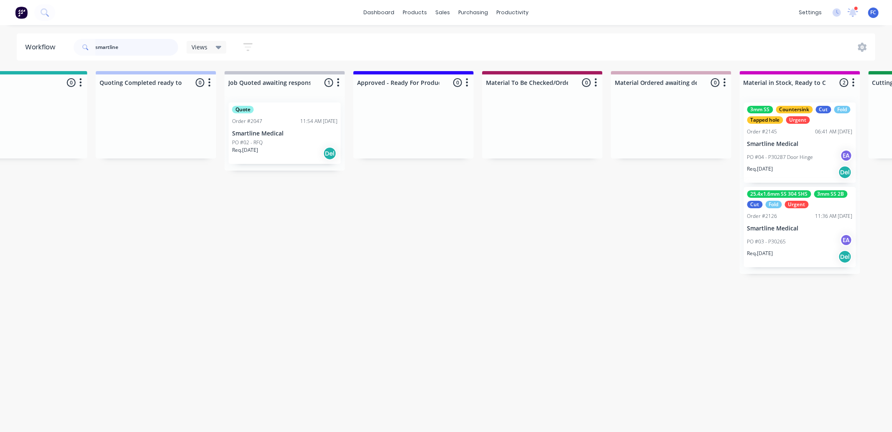
drag, startPoint x: 105, startPoint y: 44, endPoint x: 25, endPoint y: 43, distance: 79.4
click at [30, 44] on header "Workflow smartline Views Save new view None (Default) edit Greg edit Greg edit …" at bounding box center [446, 46] width 859 height 27
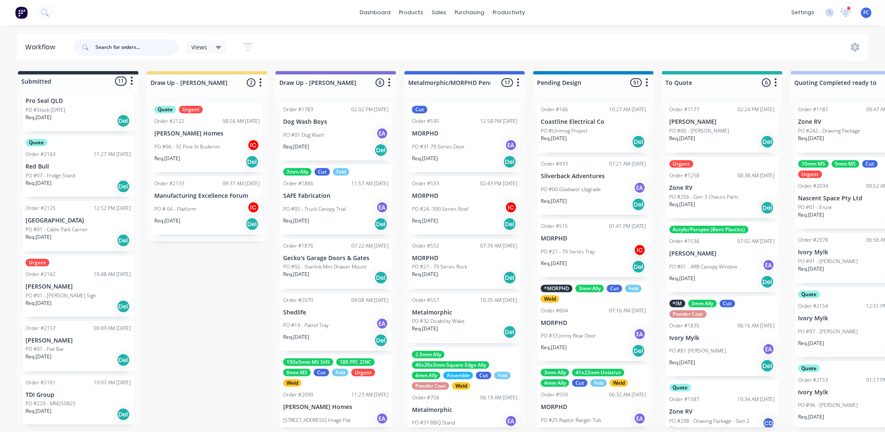
scroll to position [2, 0]
click at [94, 150] on div "11:27 AM 25/08/25" at bounding box center [112, 154] width 37 height 8
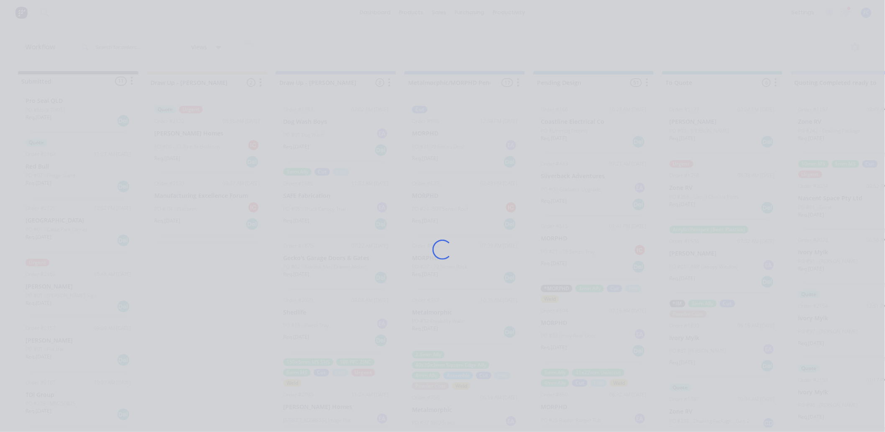
scroll to position [0, 0]
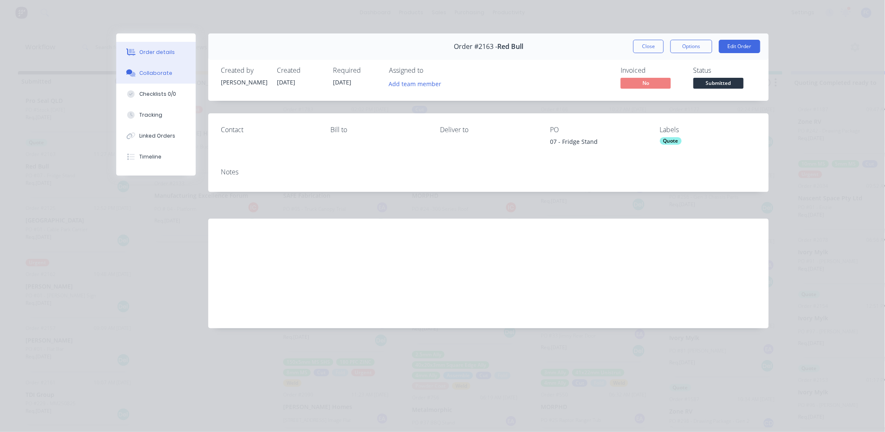
click at [161, 67] on button "Collaborate" at bounding box center [155, 73] width 79 height 21
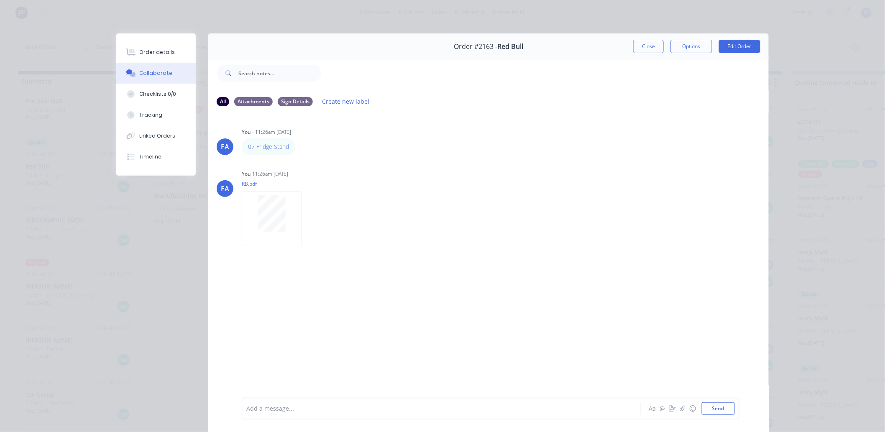
click at [634, 44] on button "Close" at bounding box center [648, 46] width 31 height 13
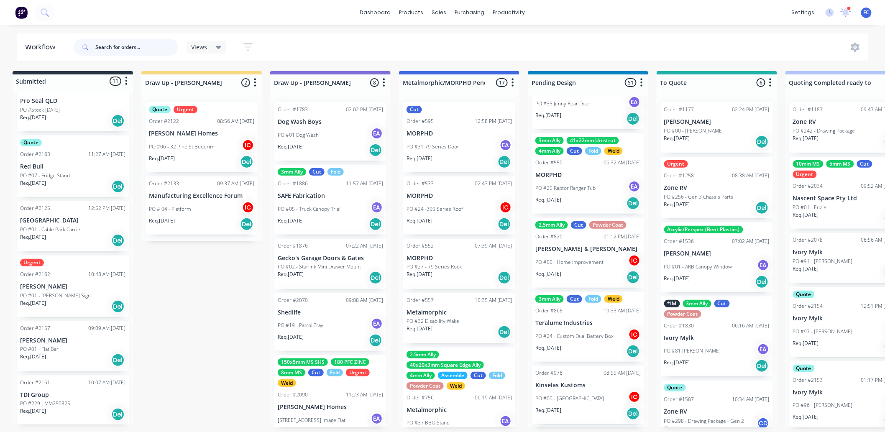
scroll to position [2, 0]
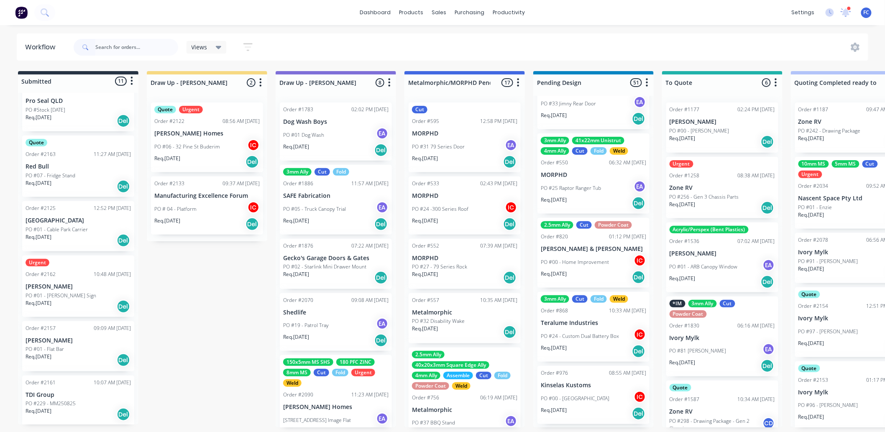
click at [46, 166] on p "Red Bull" at bounding box center [77, 166] width 105 height 7
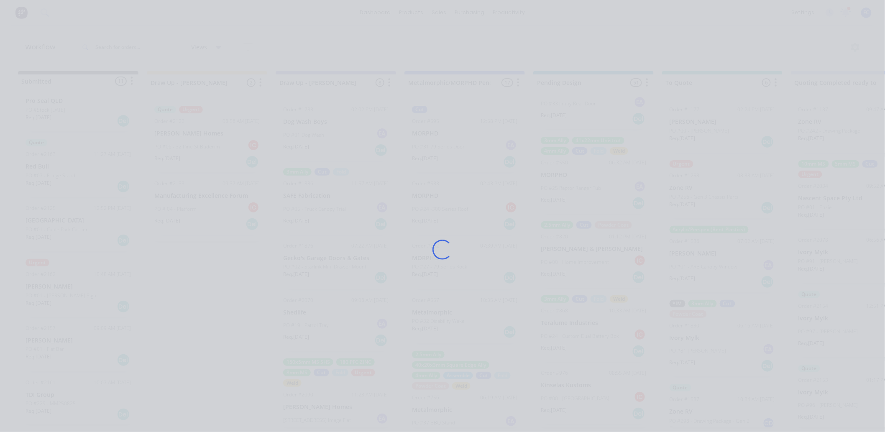
scroll to position [0, 0]
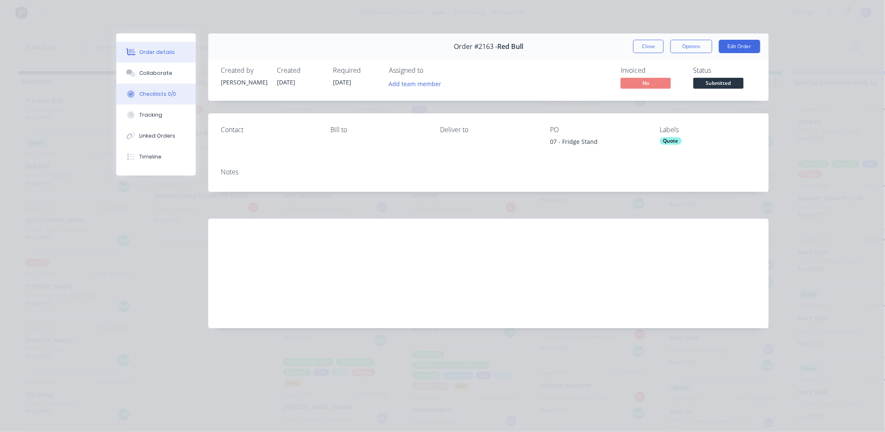
drag, startPoint x: 143, startPoint y: 83, endPoint x: 148, endPoint y: 76, distance: 8.3
click at [143, 82] on div "Order details Collaborate Checklists 0/0 Tracking Linked Orders Timeline" at bounding box center [155, 104] width 79 height 142
click at [149, 72] on div "Collaborate" at bounding box center [156, 73] width 33 height 8
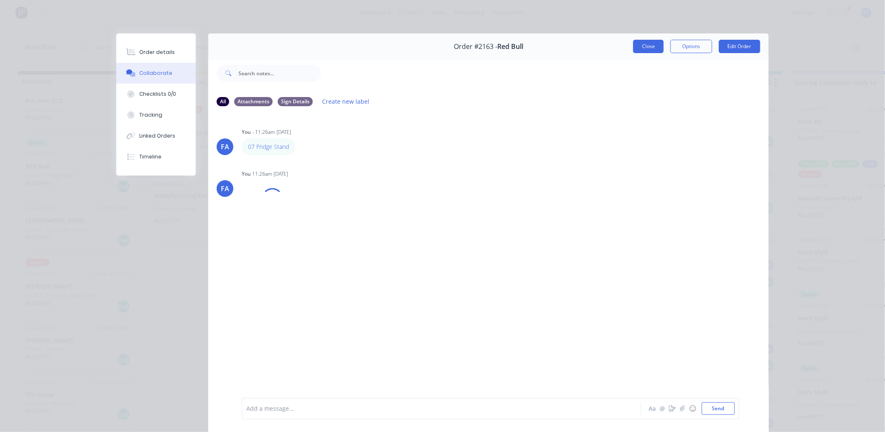
drag, startPoint x: 637, startPoint y: 43, endPoint x: 628, endPoint y: 54, distance: 14.2
click at [638, 43] on button "Close" at bounding box center [648, 46] width 31 height 13
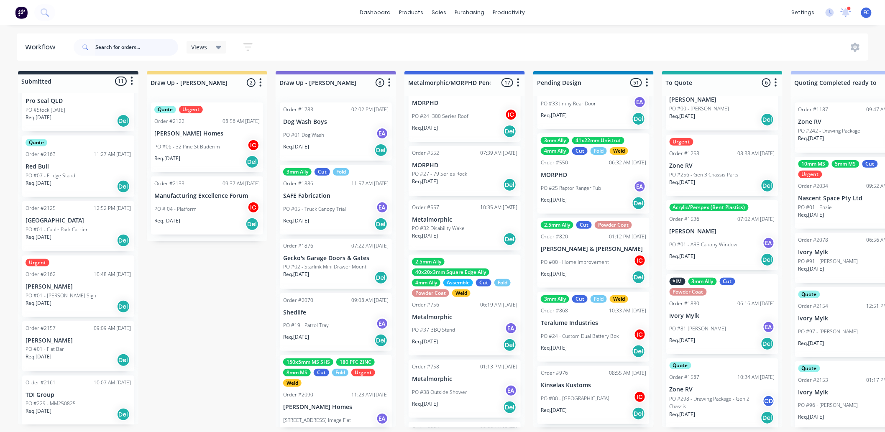
scroll to position [76, 0]
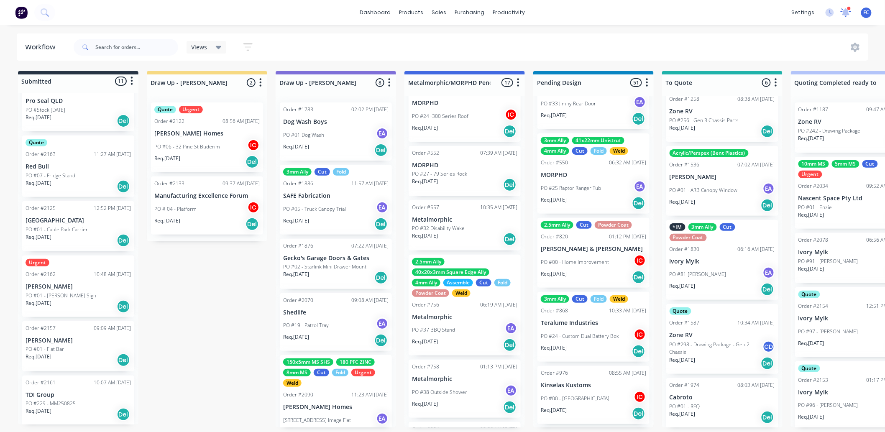
click at [844, 12] on icon at bounding box center [846, 11] width 8 height 7
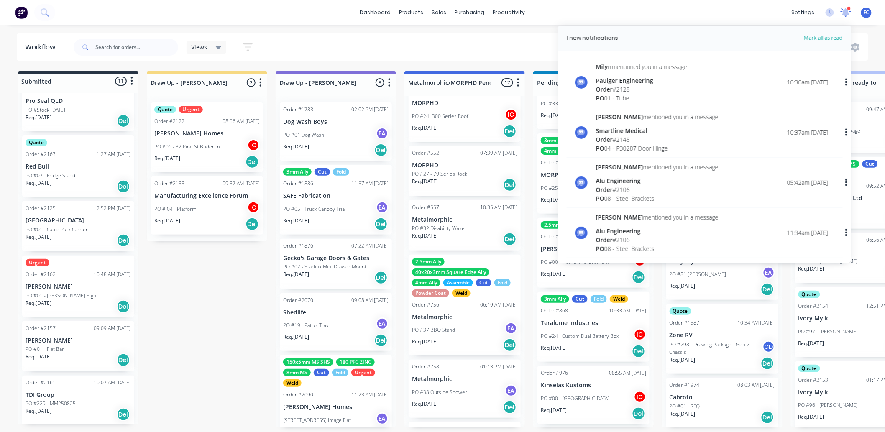
click at [844, 12] on icon at bounding box center [846, 11] width 8 height 7
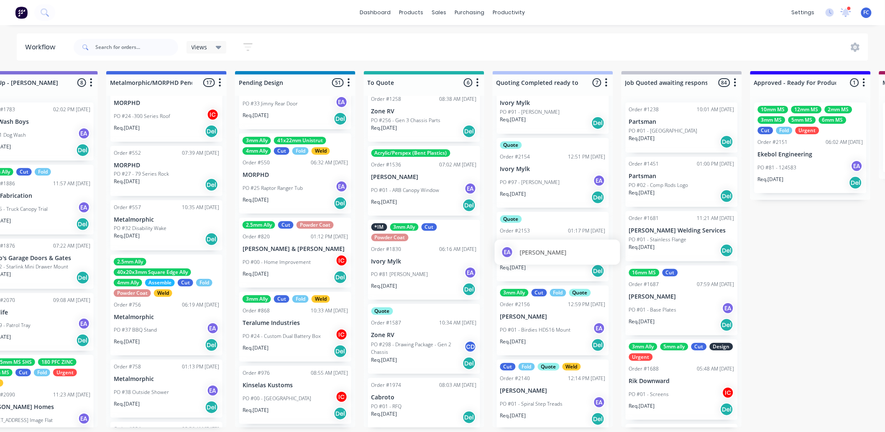
scroll to position [150, 0]
click at [532, 227] on div "Order #2153 01:17 PM 22/08/25" at bounding box center [552, 230] width 105 height 8
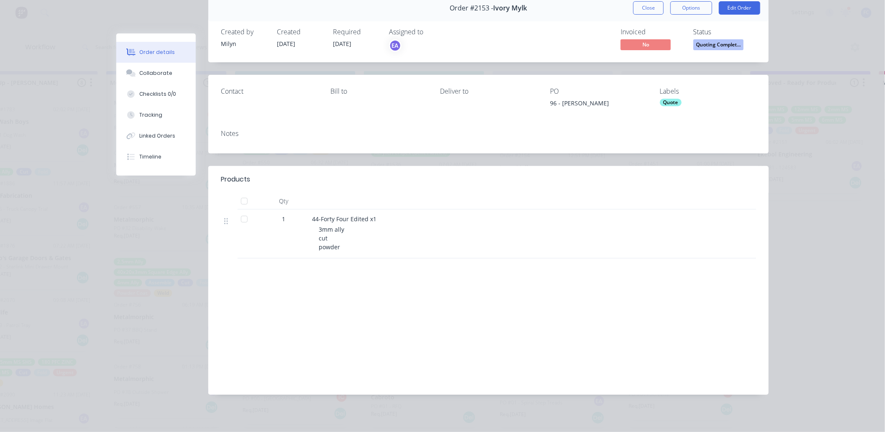
scroll to position [41, 0]
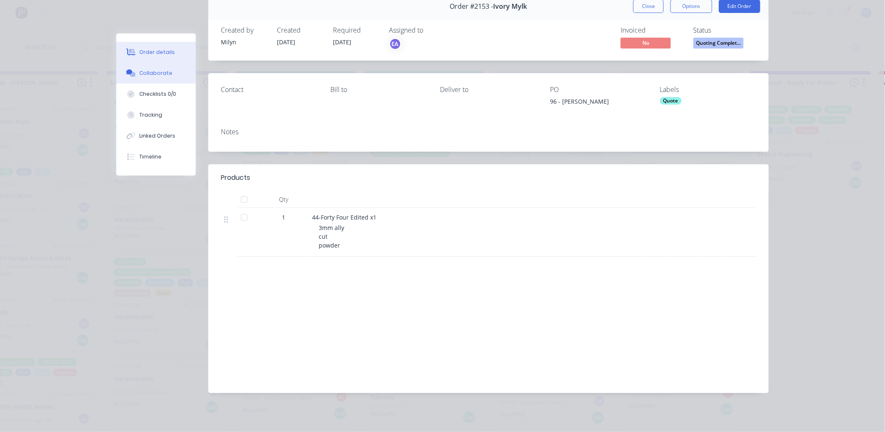
click at [153, 72] on div "Collaborate" at bounding box center [156, 73] width 33 height 8
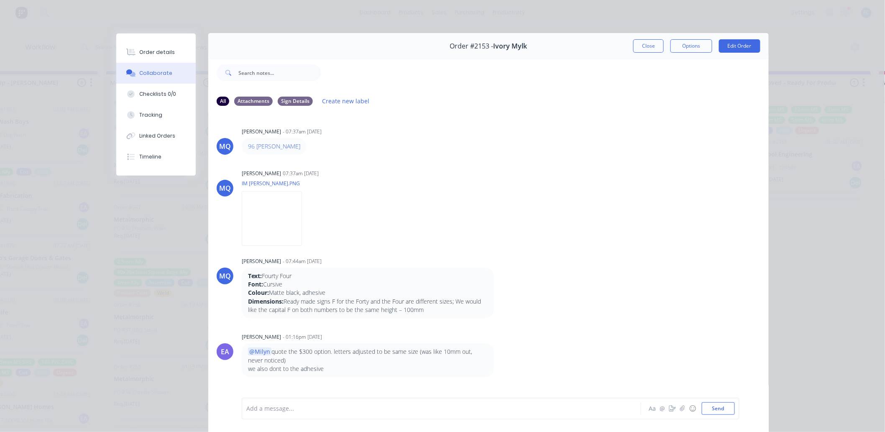
scroll to position [0, 0]
click at [649, 40] on button "Close" at bounding box center [648, 46] width 31 height 13
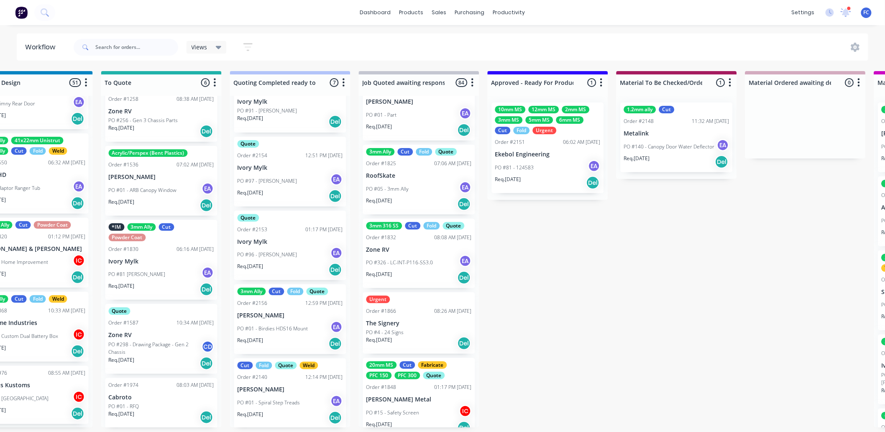
scroll to position [2, 605]
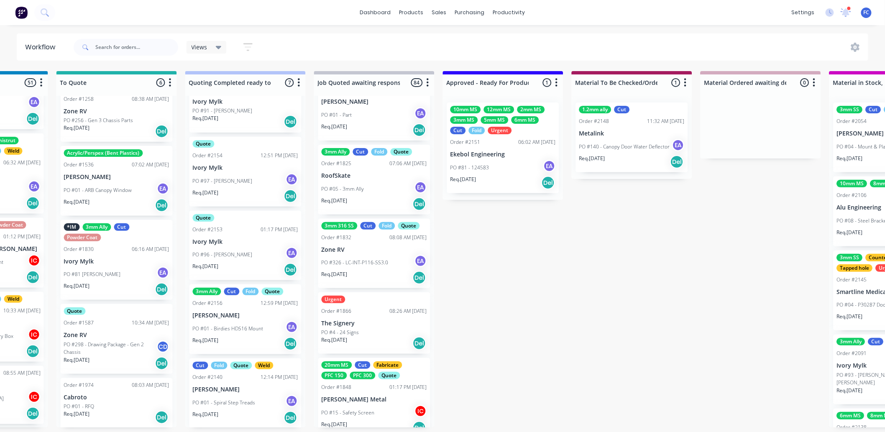
click at [464, 160] on div "PO #81 - 124583 EA" at bounding box center [502, 168] width 105 height 16
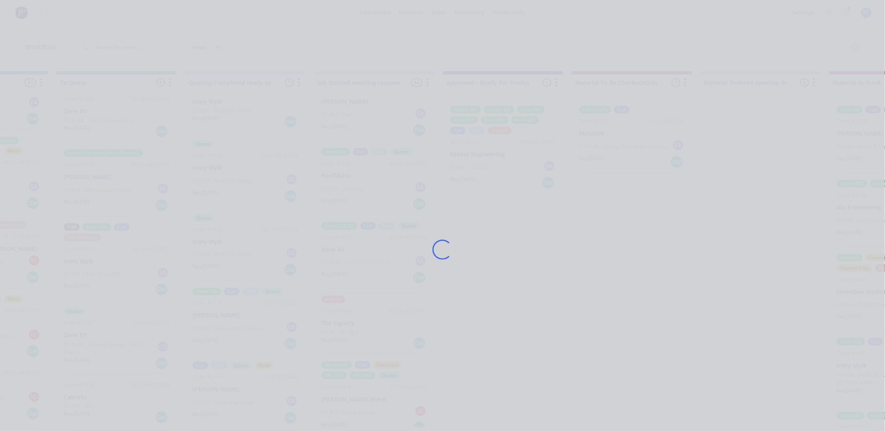
scroll to position [0, 605]
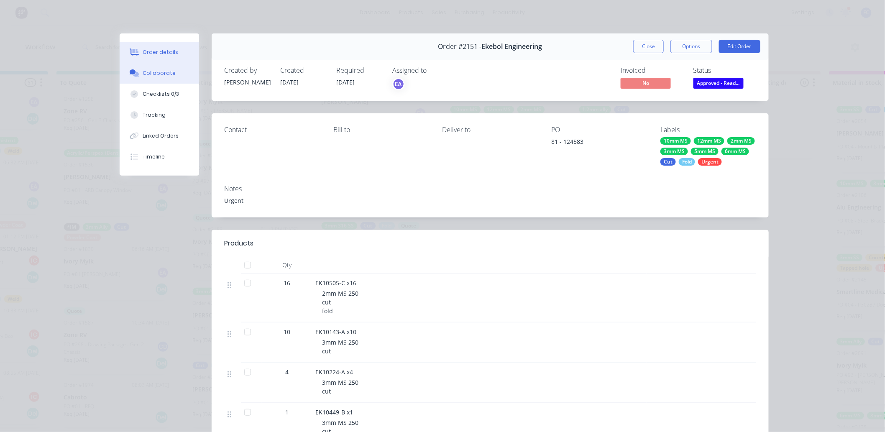
click at [143, 67] on button "Collaborate" at bounding box center [159, 73] width 79 height 21
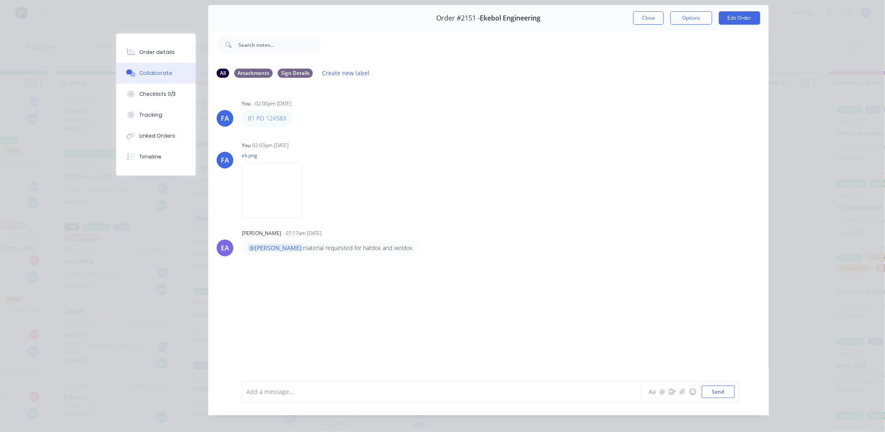
scroll to position [0, 0]
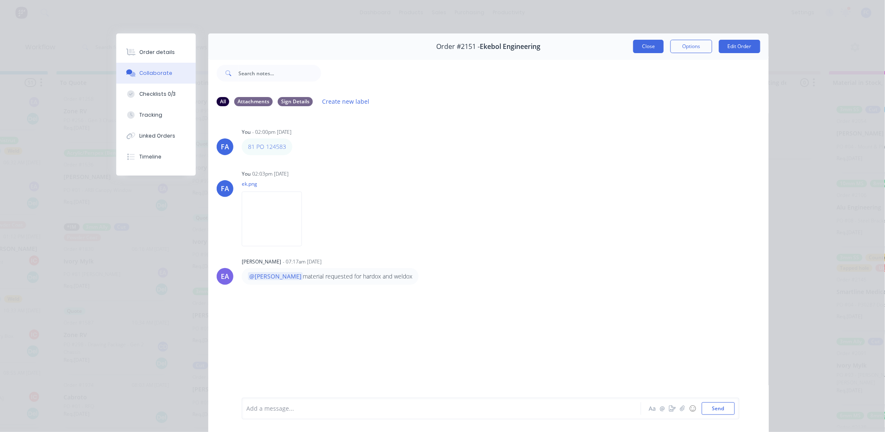
click at [643, 45] on button "Close" at bounding box center [648, 46] width 31 height 13
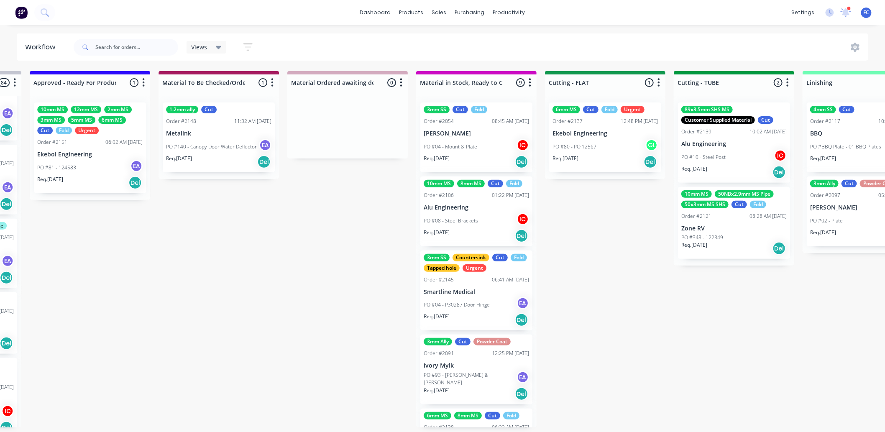
scroll to position [0, 1020]
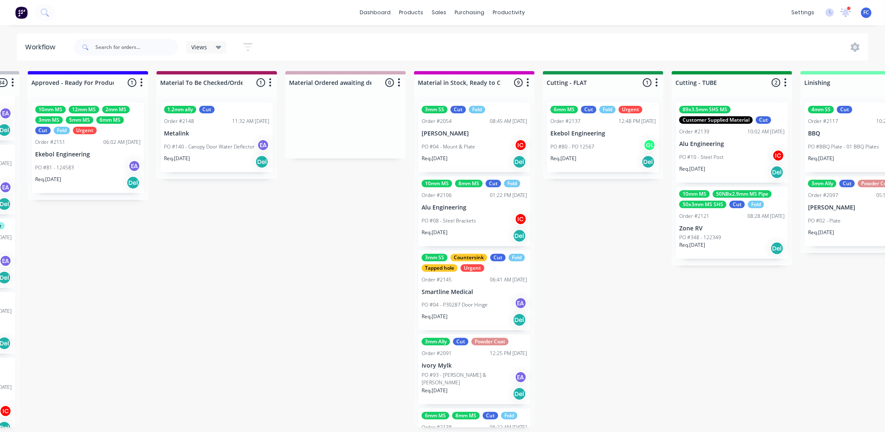
click at [212, 147] on p "PO #140 - Canopy Door Water Deflector" at bounding box center [209, 147] width 91 height 8
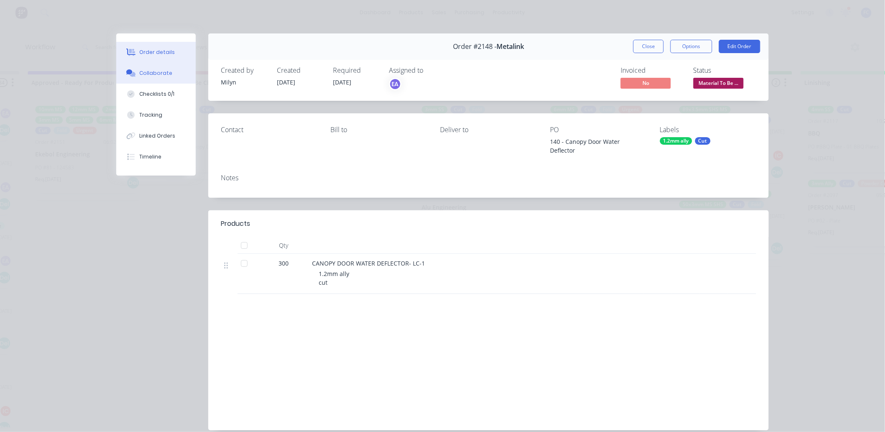
click at [141, 71] on div "Collaborate" at bounding box center [156, 73] width 33 height 8
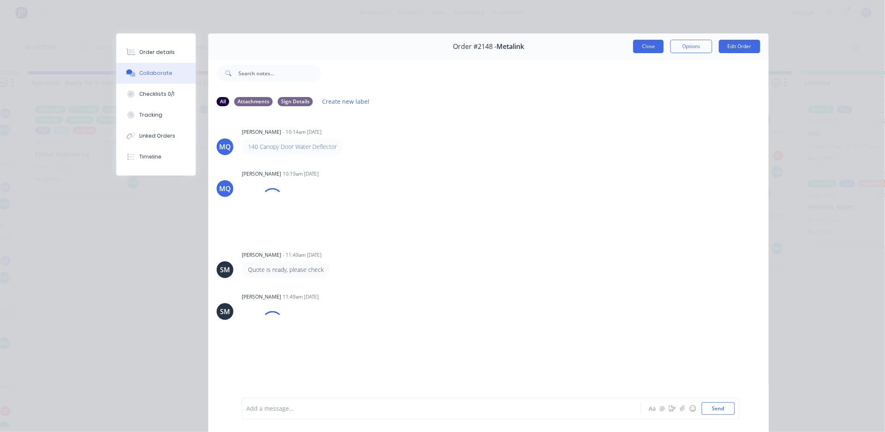
click at [635, 46] on button "Close" at bounding box center [648, 46] width 31 height 13
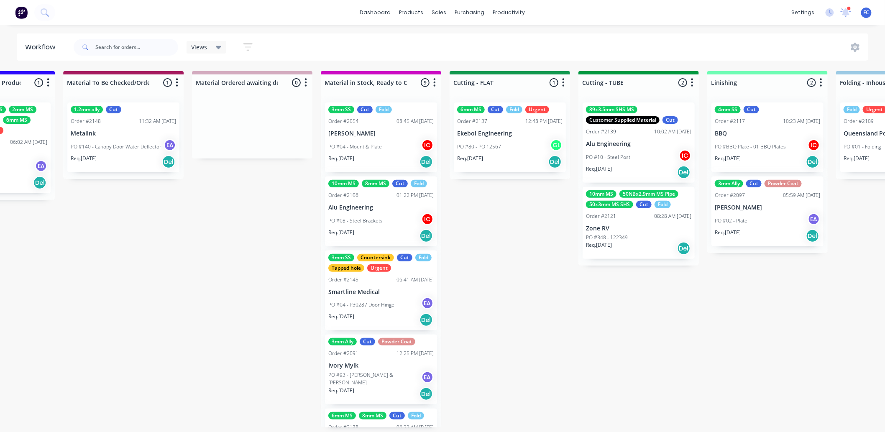
scroll to position [0, 1115]
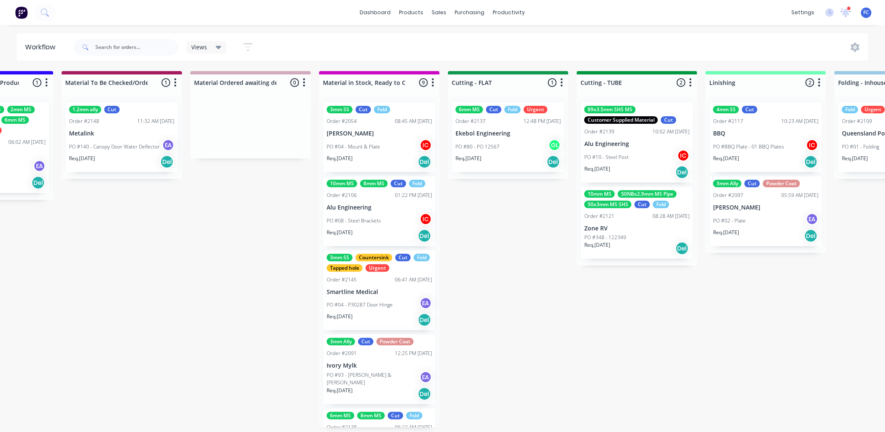
click at [369, 223] on p "PO #08 - Steel Brackets" at bounding box center [353, 221] width 54 height 8
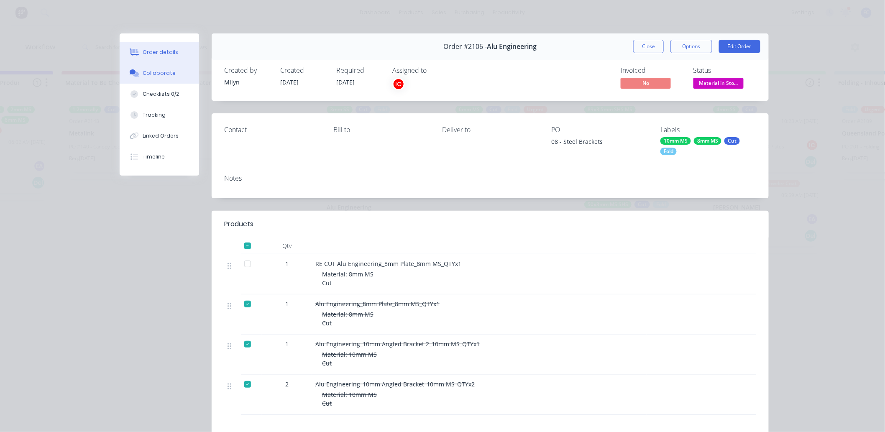
click at [149, 69] on button "Collaborate" at bounding box center [159, 73] width 79 height 21
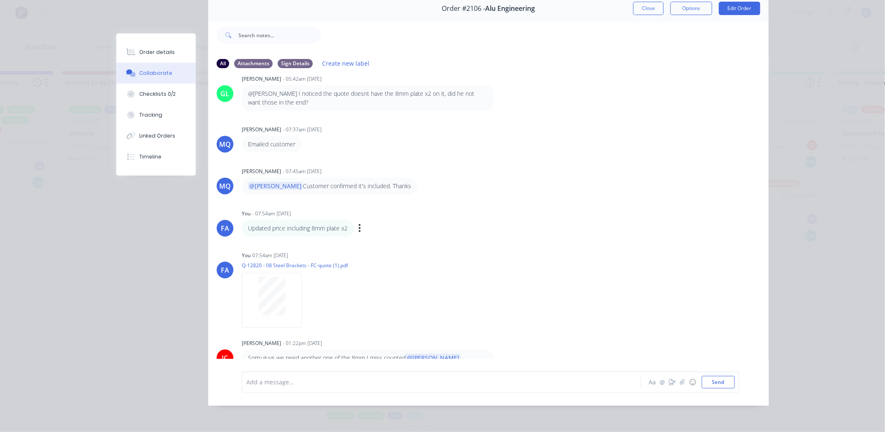
scroll to position [45, 0]
drag, startPoint x: 306, startPoint y: 352, endPoint x: 467, endPoint y: 352, distance: 160.9
click at [467, 352] on div "Sorry guys we need another one of the 8mm I miss counted @Greg @WorkShop" at bounding box center [368, 361] width 252 height 25
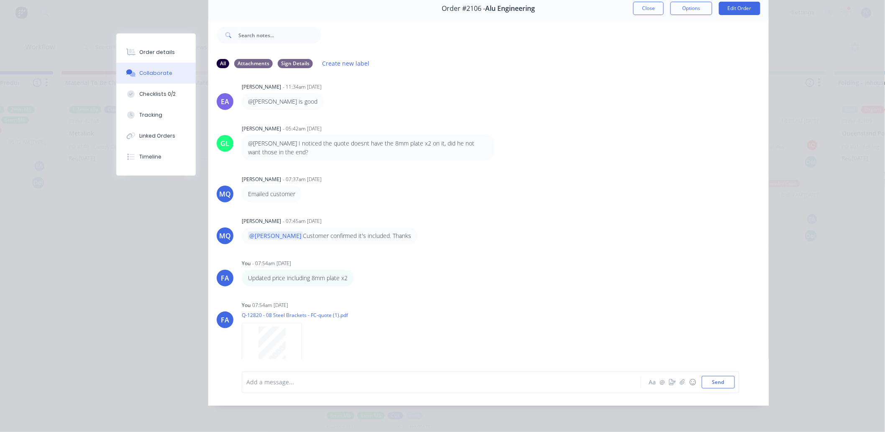
scroll to position [316, 0]
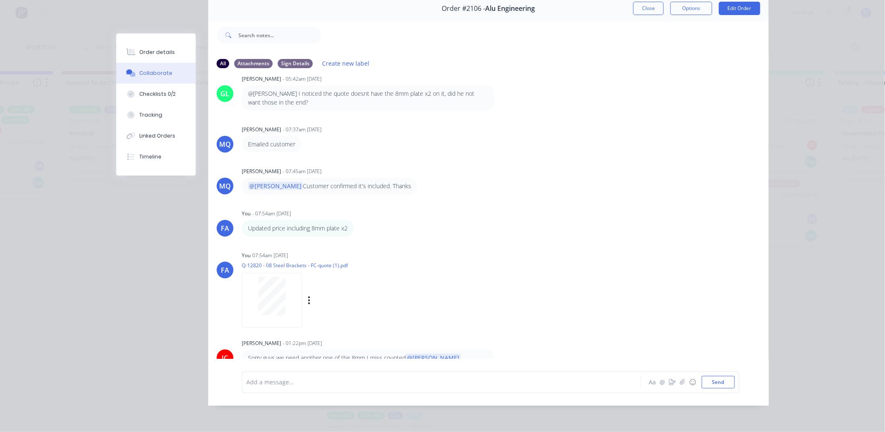
click at [480, 296] on div "You 07:54am 20/08/25 Q-12820 - 08 Steel Brackets - FC-quote (1).pdf Labels Down…" at bounding box center [372, 286] width 261 height 75
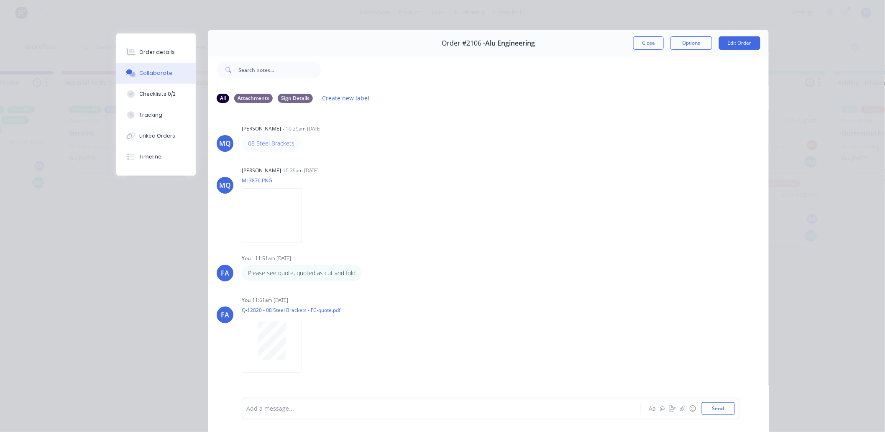
scroll to position [0, 0]
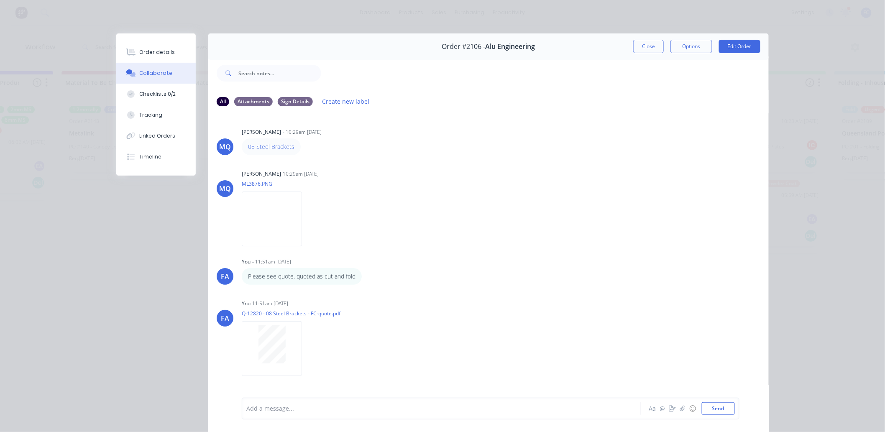
click at [645, 42] on button "Close" at bounding box center [648, 46] width 31 height 13
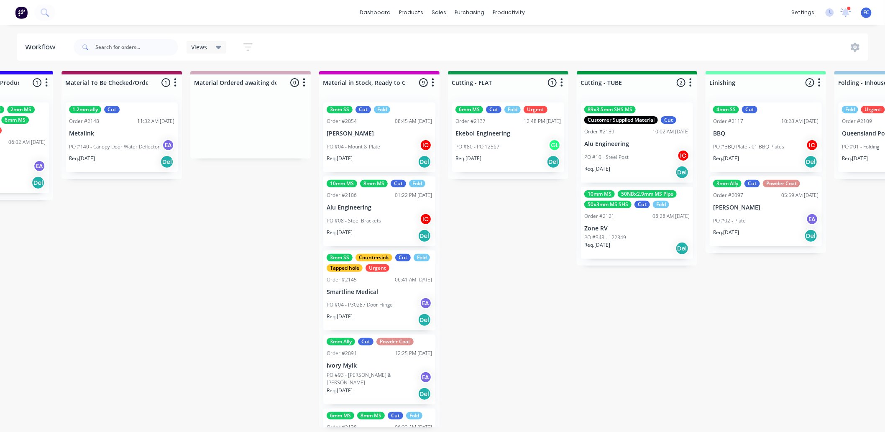
click at [349, 219] on p "PO #08 - Steel Brackets" at bounding box center [353, 221] width 54 height 8
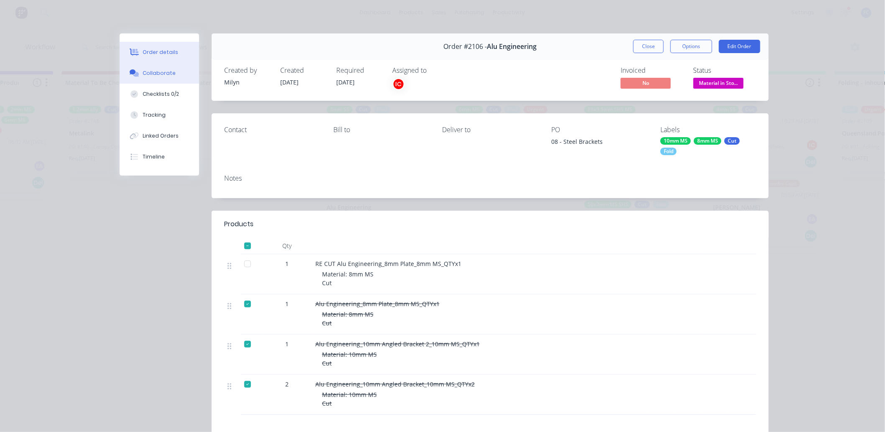
click at [158, 74] on div "Collaborate" at bounding box center [159, 73] width 33 height 8
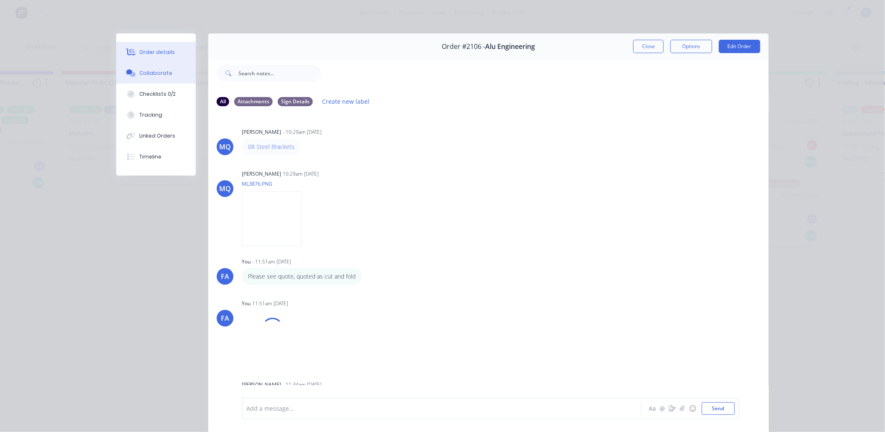
click at [163, 43] on button "Order details" at bounding box center [155, 52] width 79 height 21
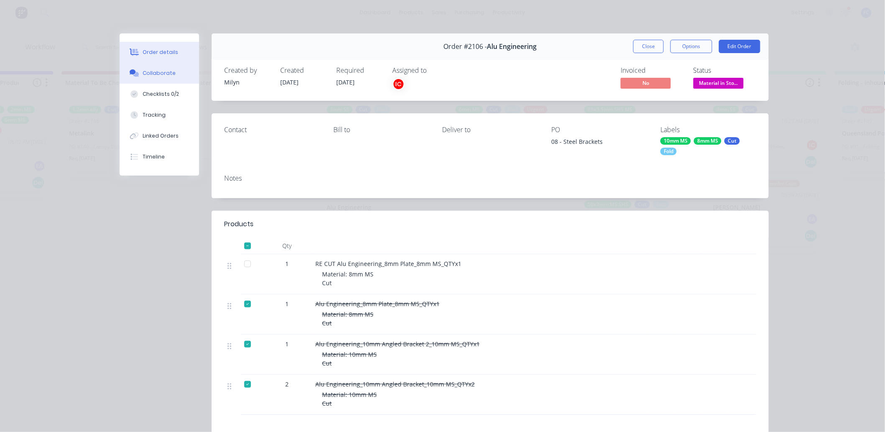
drag, startPoint x: 139, startPoint y: 69, endPoint x: 151, endPoint y: 77, distance: 14.3
click at [140, 70] on button "Collaborate" at bounding box center [159, 73] width 79 height 21
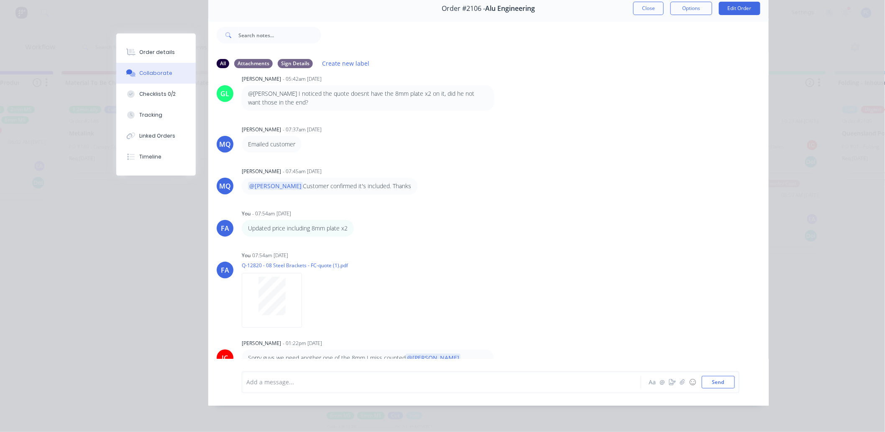
scroll to position [2, 1115]
click at [162, 49] on div "Order details" at bounding box center [158, 52] width 36 height 8
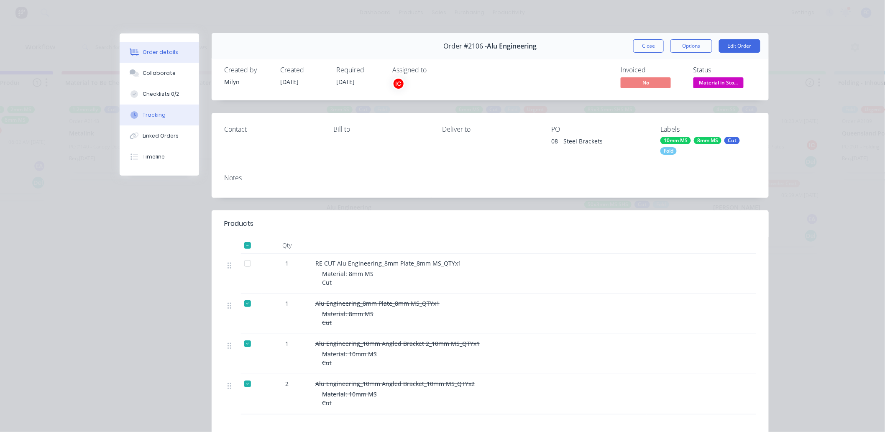
scroll to position [0, 0]
click at [154, 68] on button "Collaborate" at bounding box center [159, 73] width 79 height 21
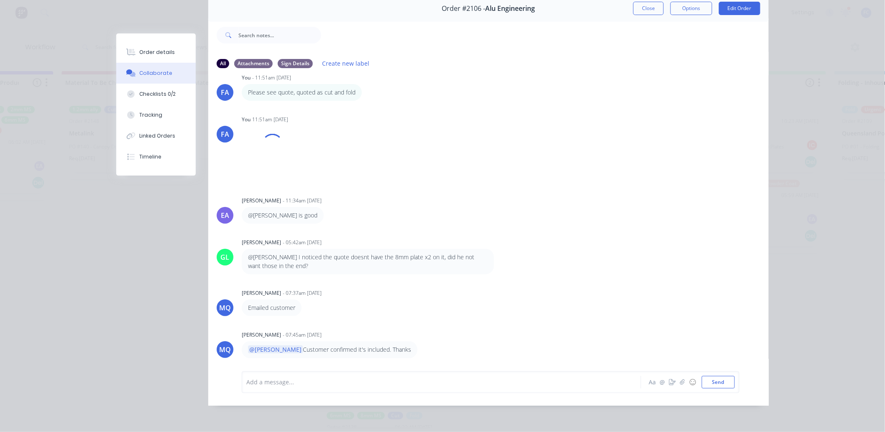
scroll to position [145, 0]
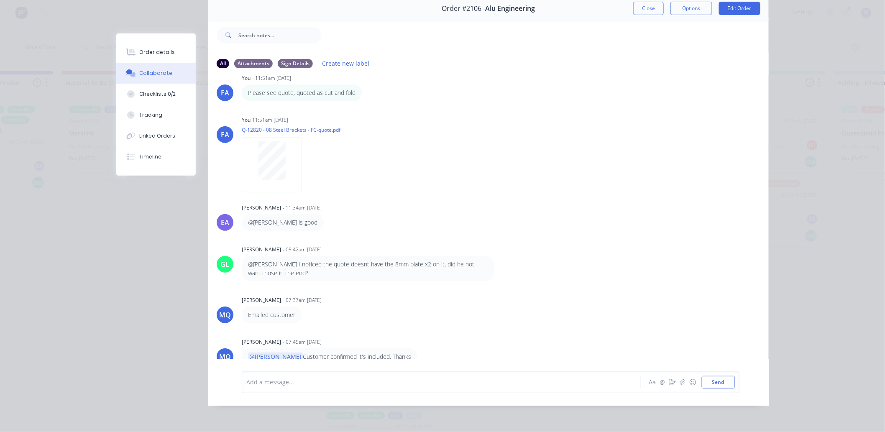
drag, startPoint x: 295, startPoint y: 258, endPoint x: 395, endPoint y: 263, distance: 100.0
click at [392, 263] on p "@Francis Adrian I noticed the quote doesnt have the 8mm plate x2 on it, did he …" at bounding box center [368, 268] width 240 height 17
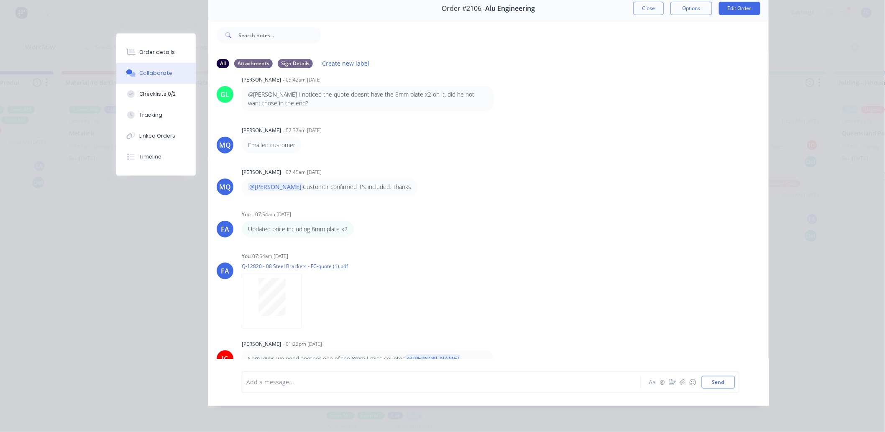
scroll to position [316, 0]
drag, startPoint x: 148, startPoint y: 51, endPoint x: 249, endPoint y: 160, distance: 149.1
click at [148, 51] on div "Order details" at bounding box center [158, 52] width 36 height 8
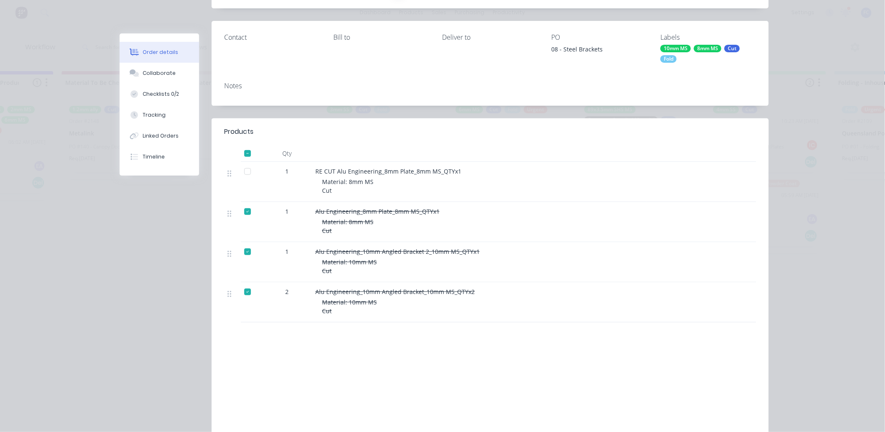
scroll to position [91, 0]
click at [154, 70] on div "Collaborate" at bounding box center [159, 73] width 33 height 8
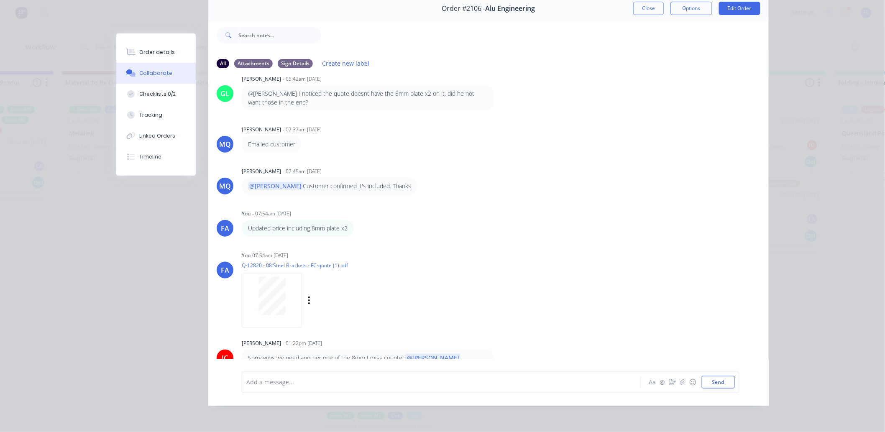
scroll to position [2, 1115]
click at [153, 48] on div "Order details" at bounding box center [158, 52] width 36 height 8
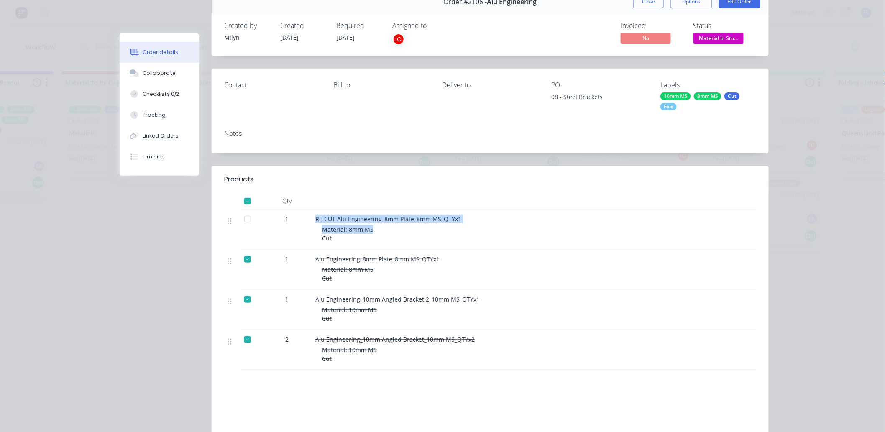
drag, startPoint x: 383, startPoint y: 233, endPoint x: 303, endPoint y: 213, distance: 82.6
click at [303, 213] on div "1 RE CUT Alu Engineering_8mm Plate_8mm MS_QTYx1 Material: 8mm MS Cut" at bounding box center [490, 229] width 532 height 40
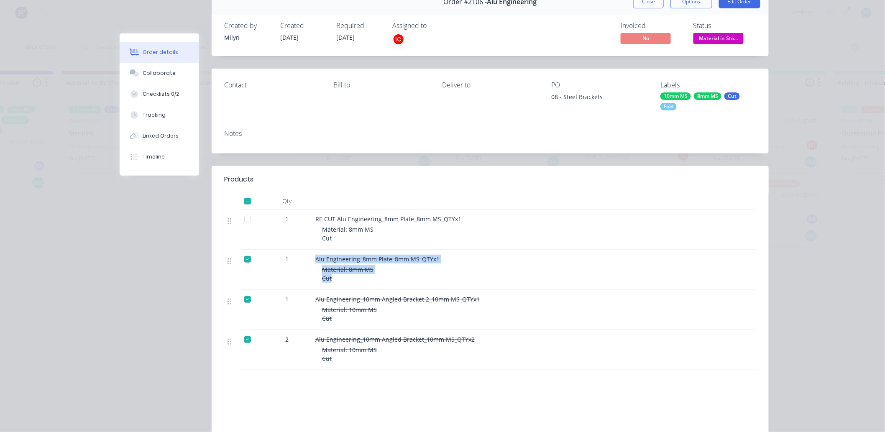
drag, startPoint x: 392, startPoint y: 277, endPoint x: 295, endPoint y: 250, distance: 100.2
click at [295, 250] on div "1 Alu Engineering_8mm Plate_8mm MS_QTYx1 Material: 8mm MS Cut" at bounding box center [490, 270] width 532 height 40
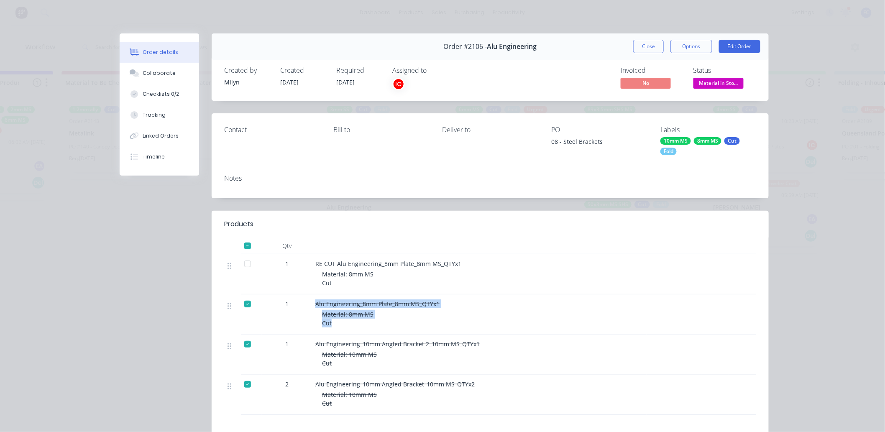
scroll to position [0, 1115]
click at [642, 42] on button "Close" at bounding box center [648, 46] width 31 height 13
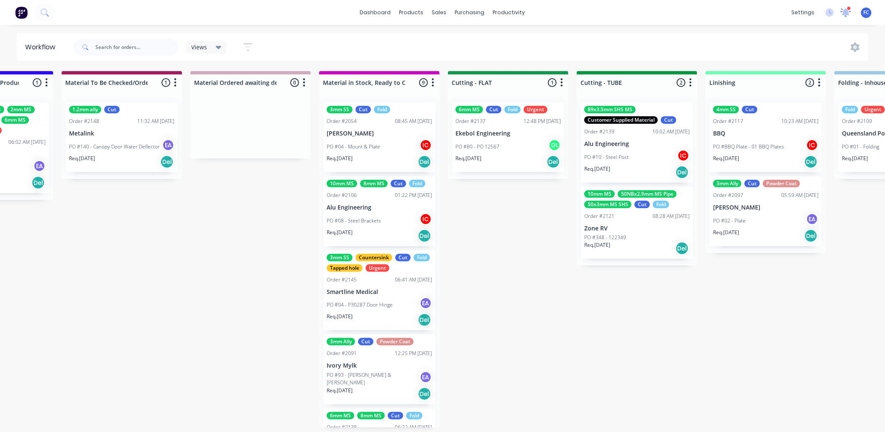
click at [844, 11] on icon at bounding box center [845, 12] width 8 height 8
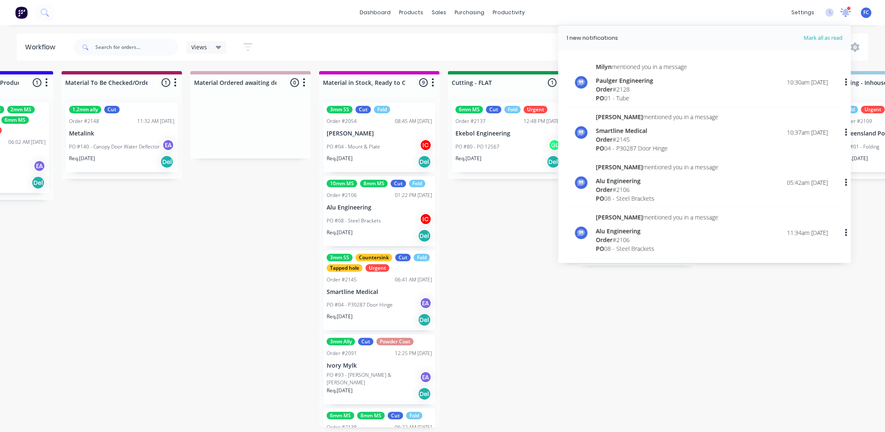
click at [844, 11] on icon at bounding box center [846, 11] width 8 height 7
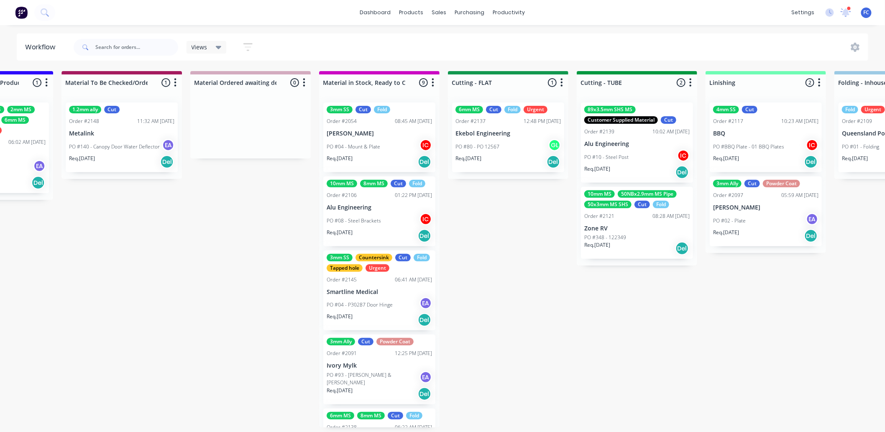
drag, startPoint x: 606, startPoint y: 296, endPoint x: 617, endPoint y: 283, distance: 16.6
click at [606, 296] on div "Submitted 11 Status colour #273444 hex #273444 Save Cancel Summaries Total orde…" at bounding box center [545, 249] width 3334 height 356
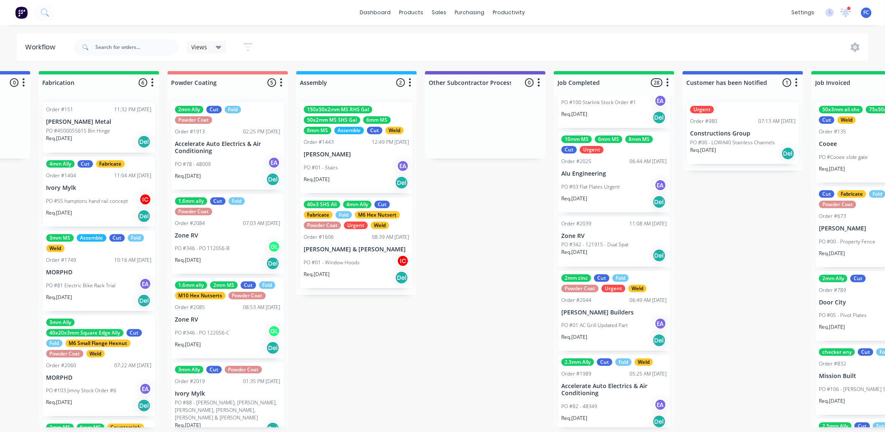
scroll to position [557, 0]
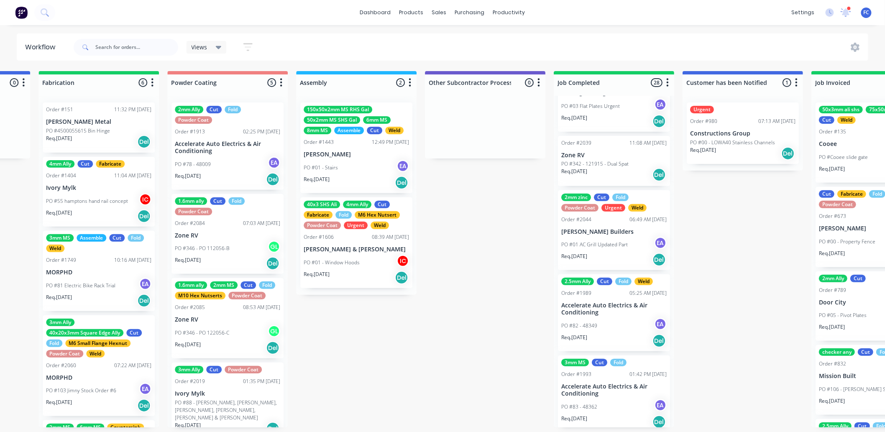
click at [580, 302] on p "Accelerate Auto Electrics & Air Conditioning" at bounding box center [613, 309] width 105 height 14
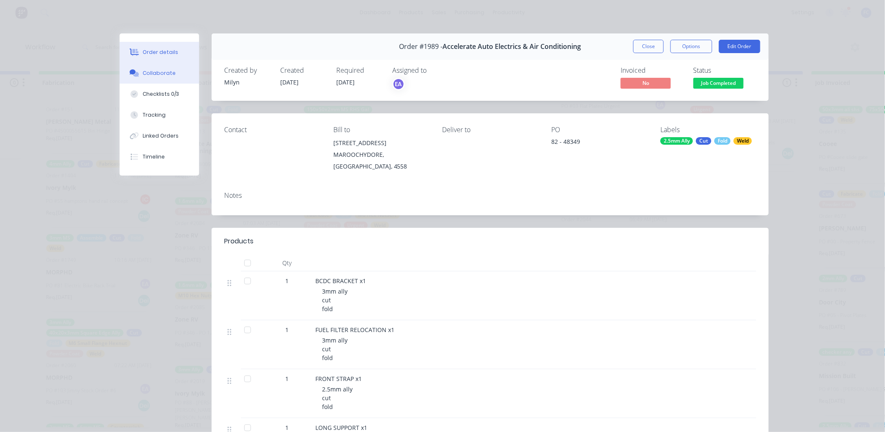
click at [164, 69] on div "Collaborate" at bounding box center [159, 73] width 33 height 8
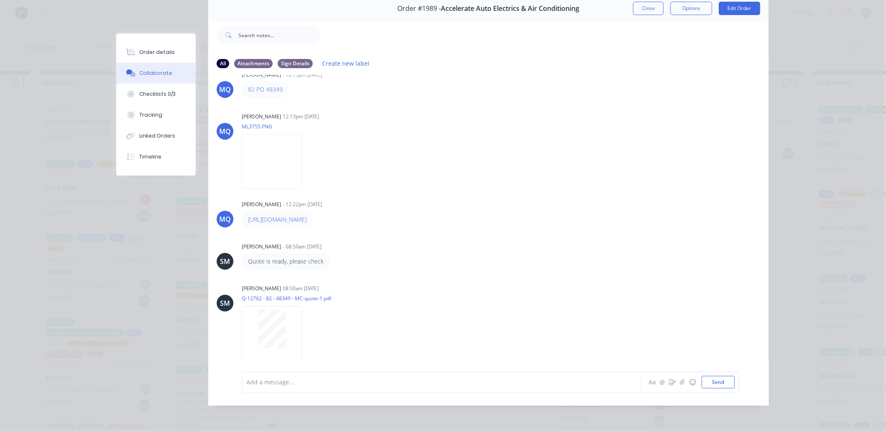
scroll to position [27, 0]
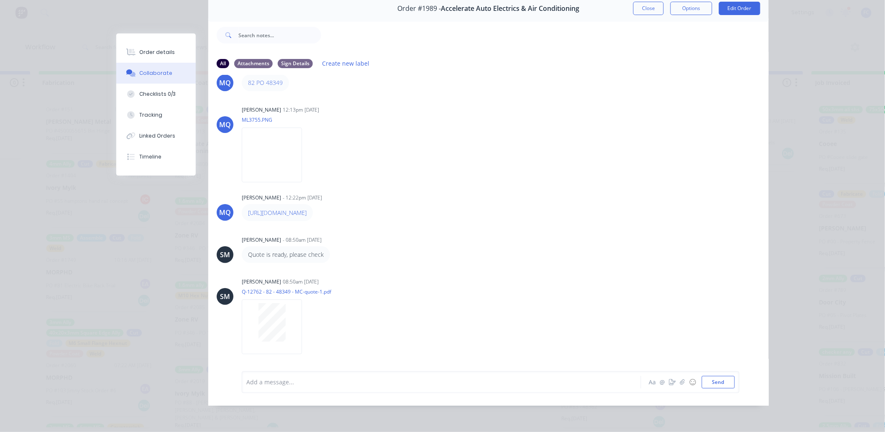
drag, startPoint x: 645, startPoint y: 3, endPoint x: 670, endPoint y: 118, distance: 117.6
click at [645, 3] on button "Close" at bounding box center [648, 8] width 31 height 13
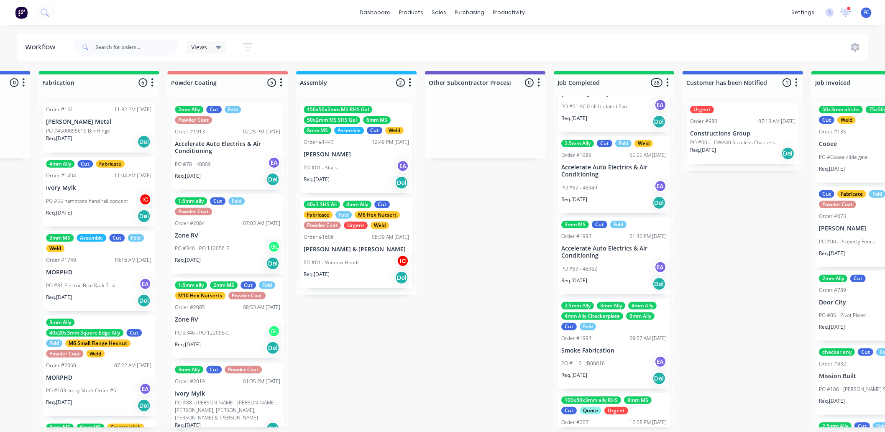
scroll to position [696, 0]
click at [612, 254] on p "Accelerate Auto Electrics & Air Conditioning" at bounding box center [613, 251] width 105 height 14
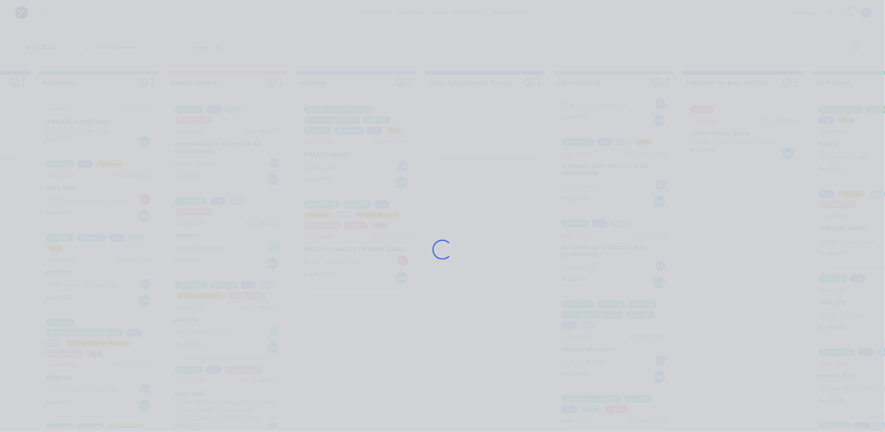
scroll to position [0, 2168]
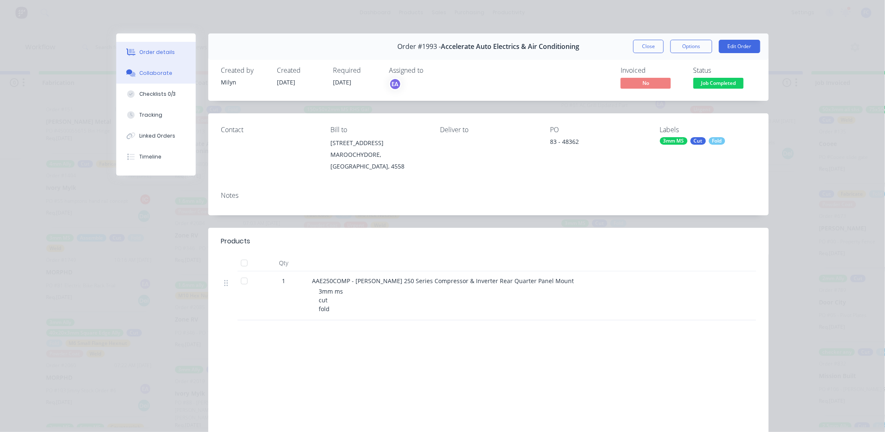
click at [147, 66] on button "Collaborate" at bounding box center [155, 73] width 79 height 21
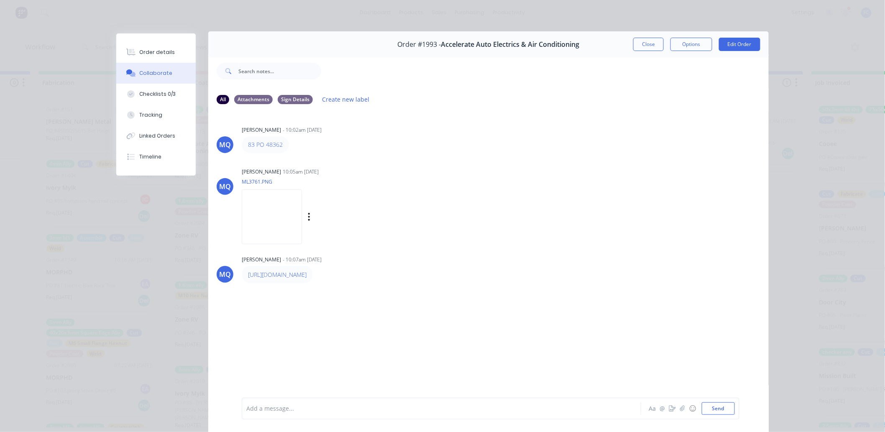
scroll to position [0, 0]
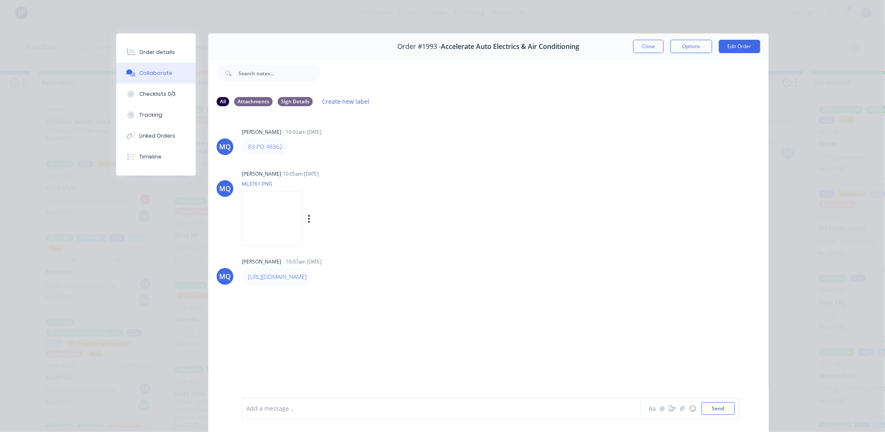
click at [257, 220] on img at bounding box center [272, 218] width 60 height 55
drag, startPoint x: 646, startPoint y: 51, endPoint x: 553, endPoint y: 254, distance: 223.5
click at [647, 51] on button "Close" at bounding box center [648, 46] width 31 height 13
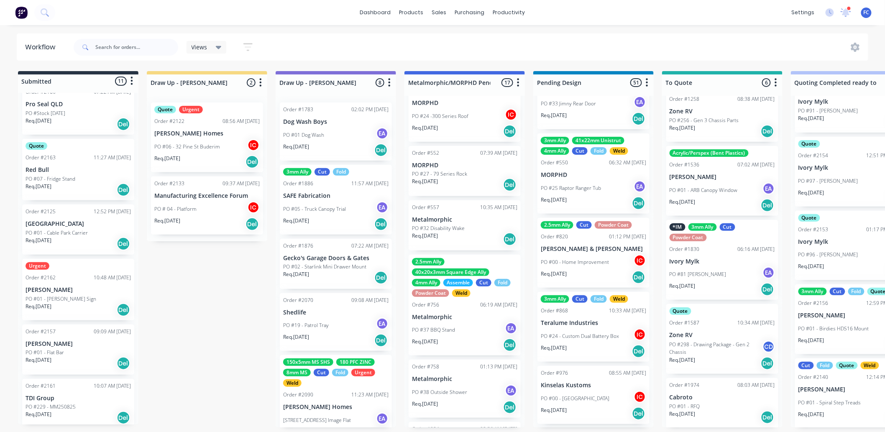
scroll to position [385, 0]
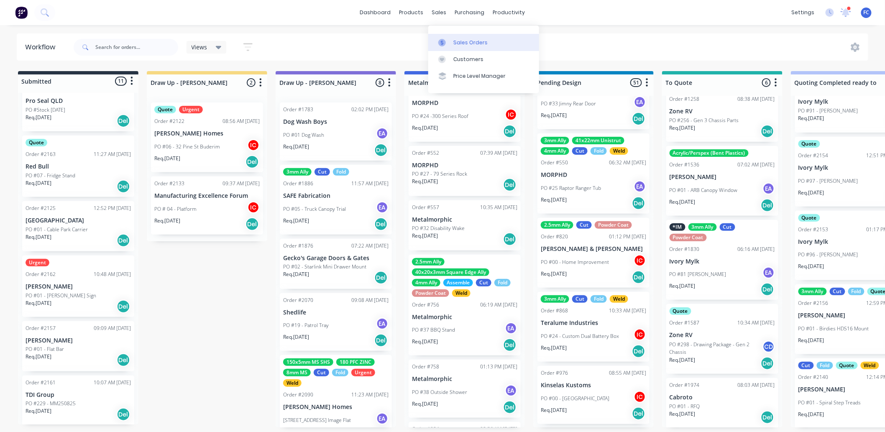
click at [456, 39] on div "Sales Orders" at bounding box center [470, 43] width 34 height 8
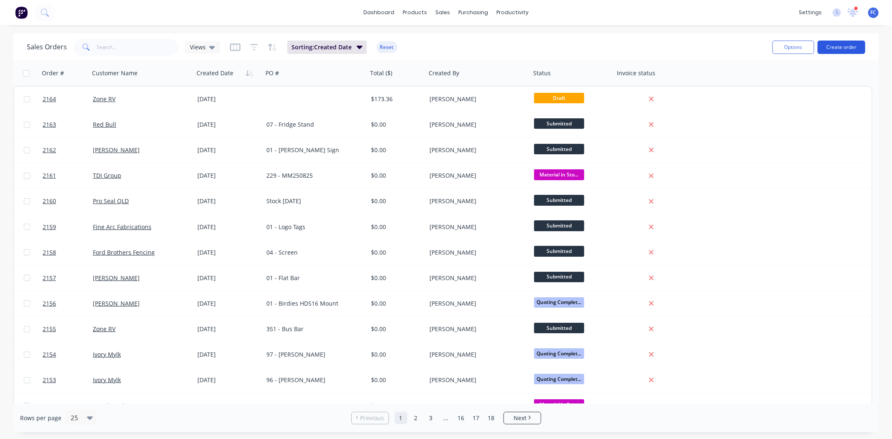
click at [839, 43] on button "Create order" at bounding box center [841, 47] width 48 height 13
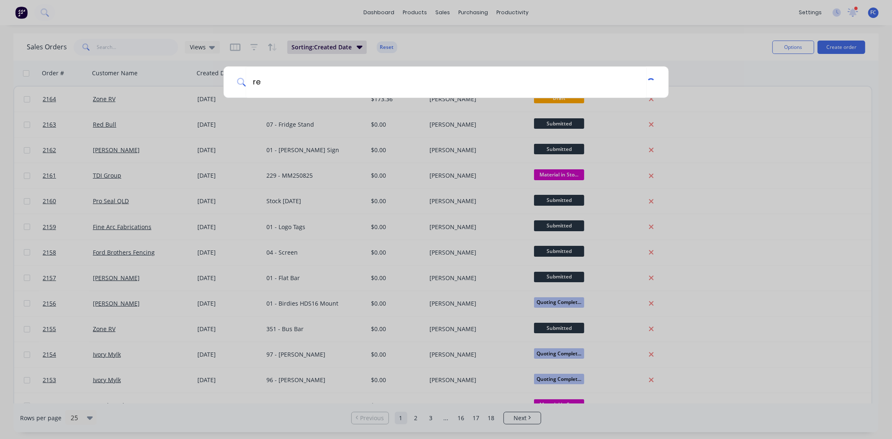
type input "r"
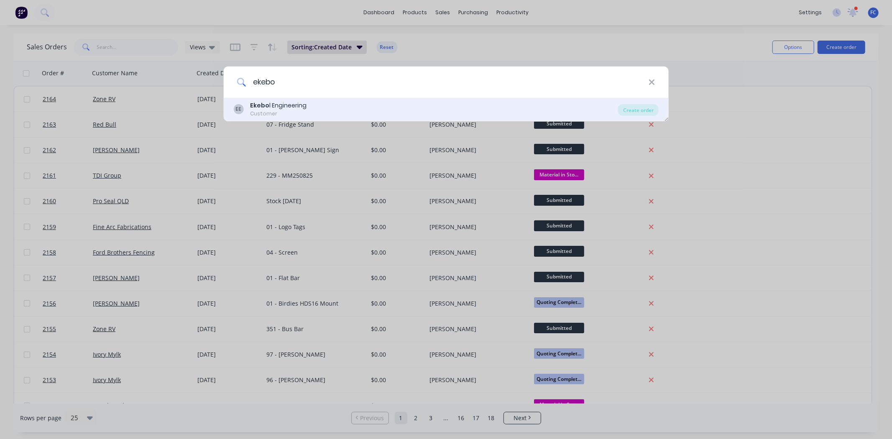
type input "ekebo"
click at [337, 102] on div "EE Ekebo l Engineering Customer" at bounding box center [425, 109] width 385 height 16
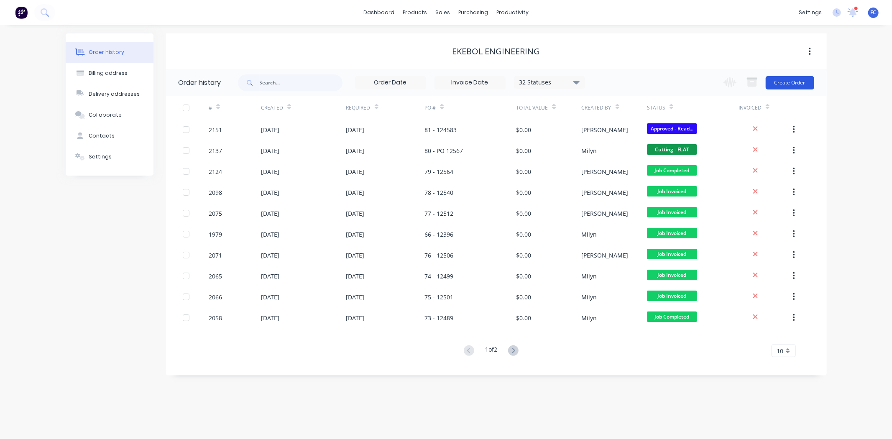
click at [791, 76] on button "Create Order" at bounding box center [789, 82] width 48 height 13
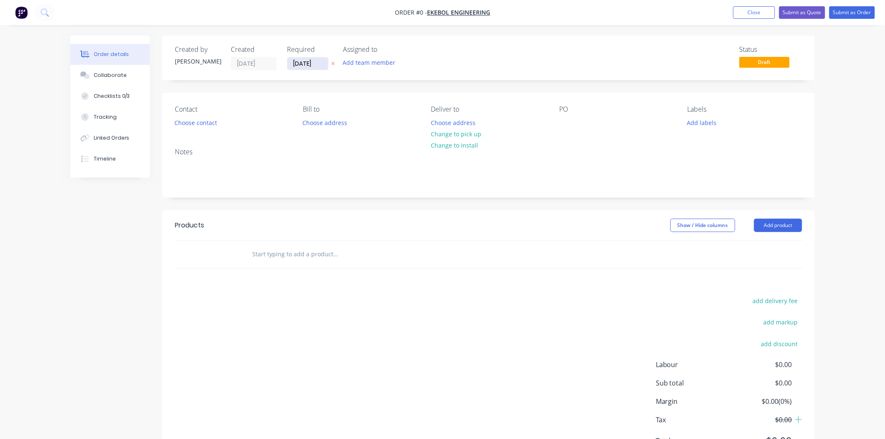
click at [314, 63] on input "[DATE]" at bounding box center [307, 63] width 41 height 13
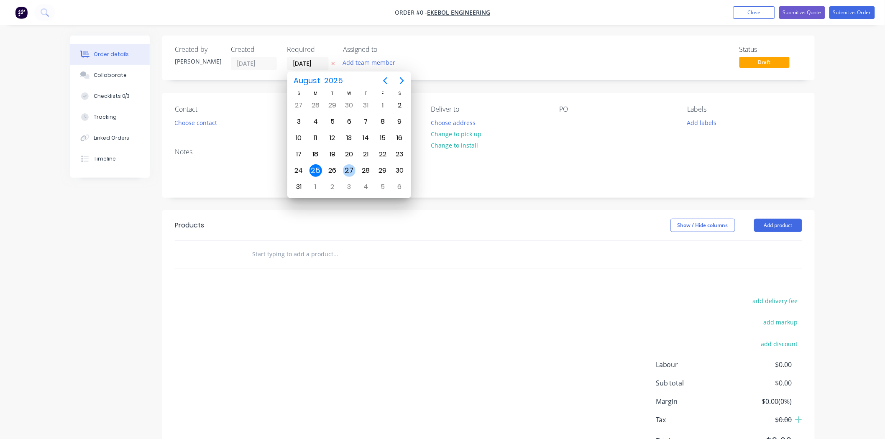
click at [344, 164] on div "27" at bounding box center [349, 170] width 13 height 13
type input "[DATE]"
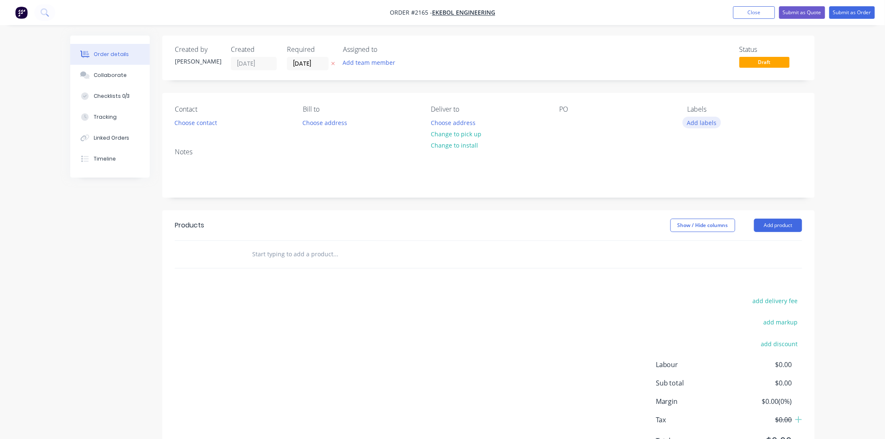
click at [695, 118] on button "Add labels" at bounding box center [701, 122] width 38 height 11
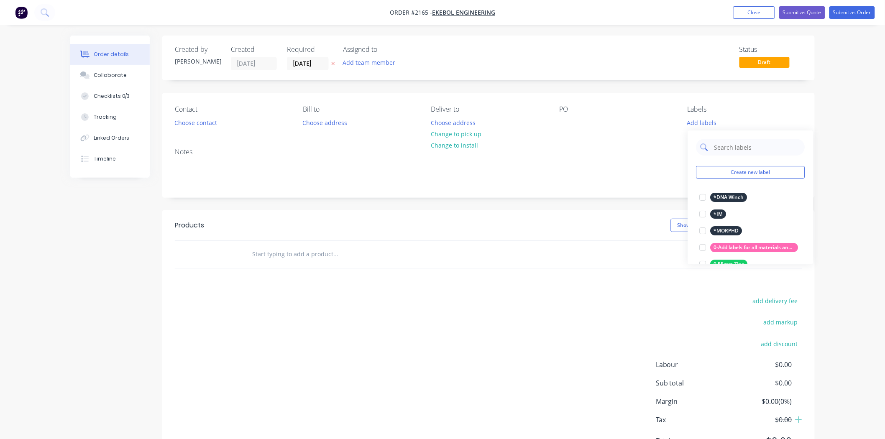
click at [728, 148] on input "text" at bounding box center [756, 147] width 87 height 17
type input "r"
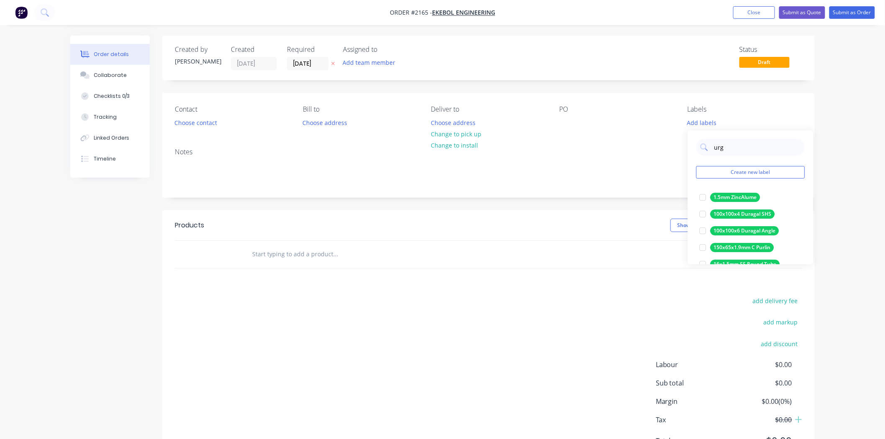
type input "urge"
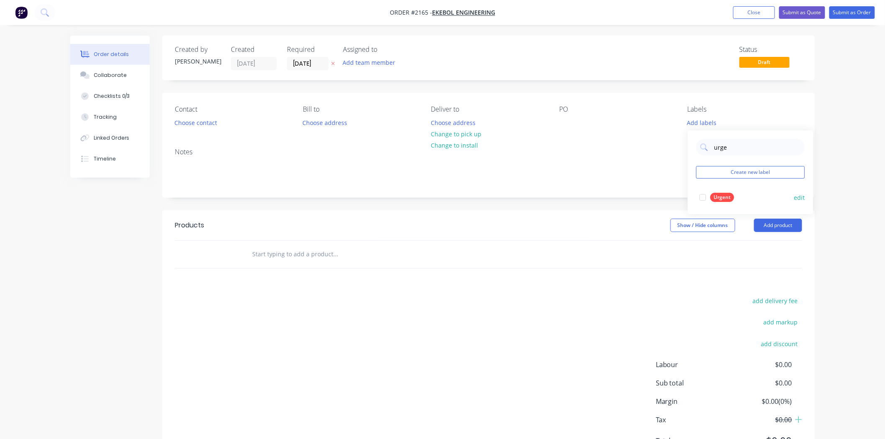
click at [699, 195] on div at bounding box center [702, 197] width 17 height 17
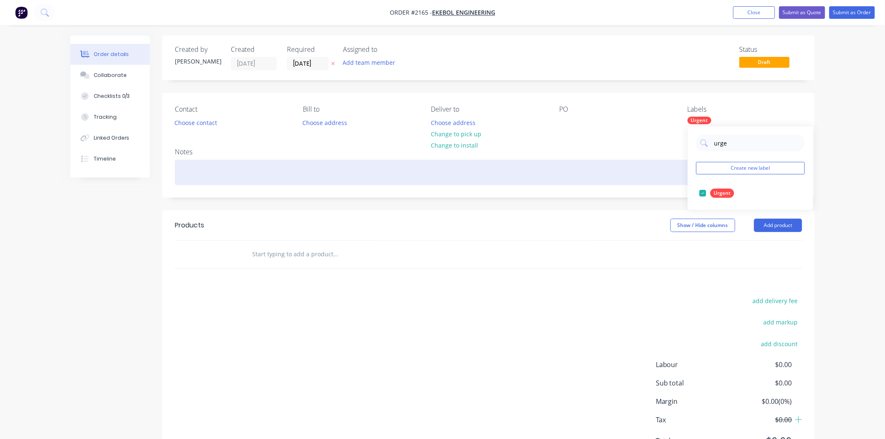
click at [222, 177] on div at bounding box center [488, 172] width 627 height 25
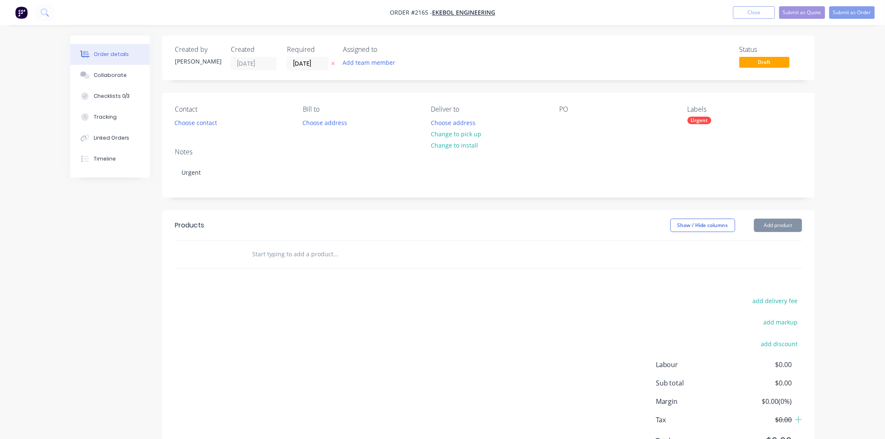
click at [2, 348] on div "Order details Collaborate Checklists 0/3 Tracking Linked Orders Timeline Order …" at bounding box center [442, 241] width 885 height 482
click at [107, 72] on div "Collaborate" at bounding box center [110, 75] width 33 height 8
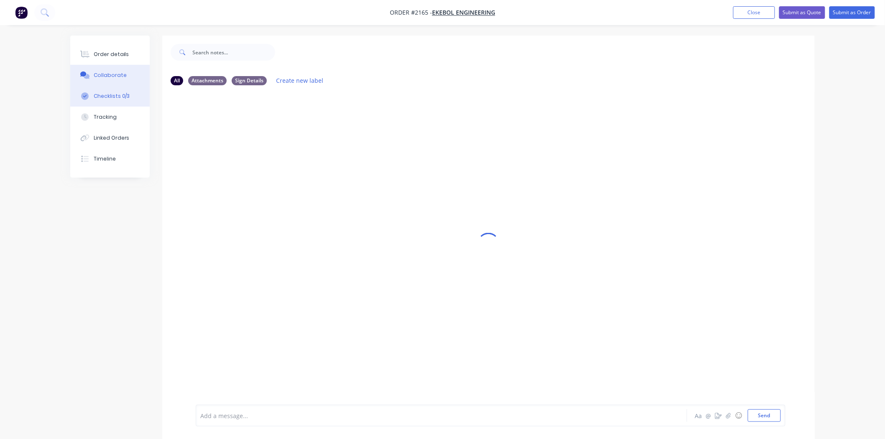
click at [115, 97] on div "Checklists 0/3" at bounding box center [112, 96] width 36 height 8
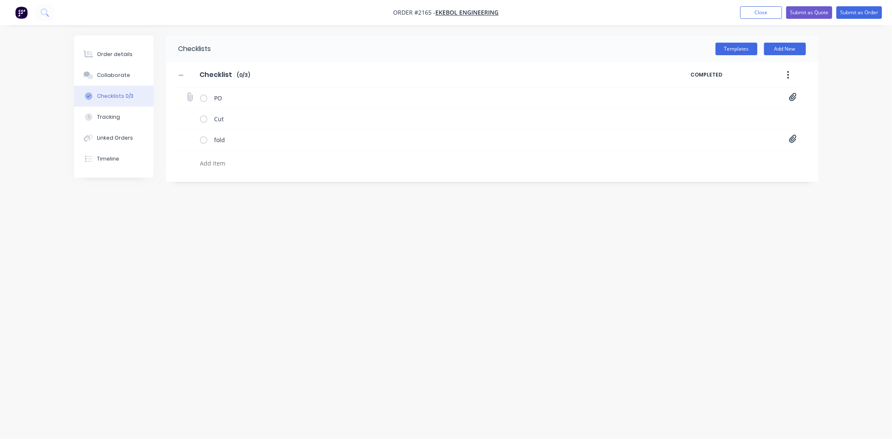
click at [789, 94] on icon at bounding box center [793, 97] width 8 height 8
click at [708, 117] on link "Purchase_Order_No_48362.pdf" at bounding box center [725, 115] width 97 height 9
click at [773, 13] on button "Close" at bounding box center [761, 12] width 42 height 13
type textarea "x"
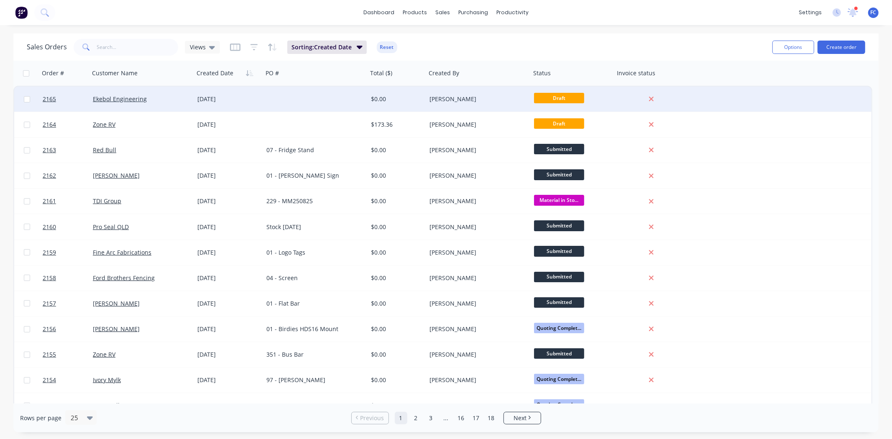
click at [323, 95] on div at bounding box center [315, 99] width 105 height 25
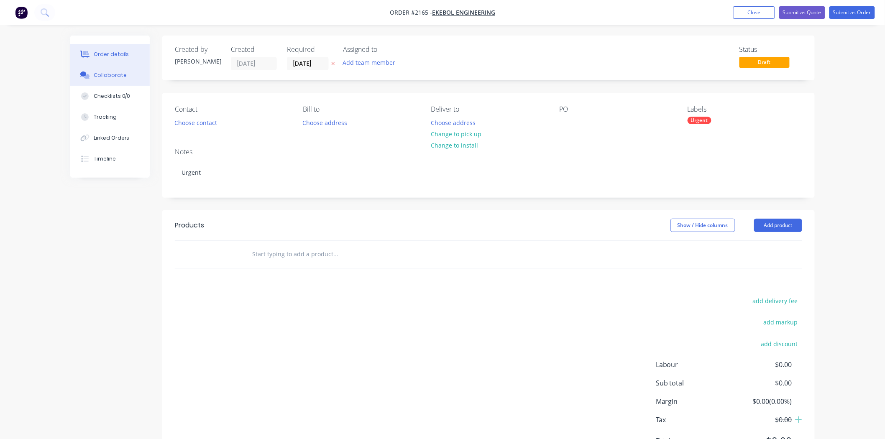
click at [110, 74] on div "Collaborate" at bounding box center [110, 75] width 33 height 8
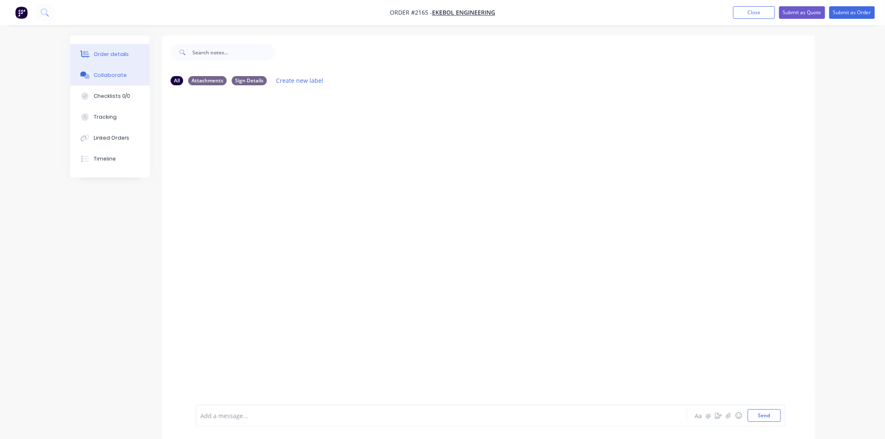
click at [105, 55] on div "Order details" at bounding box center [112, 55] width 36 height 8
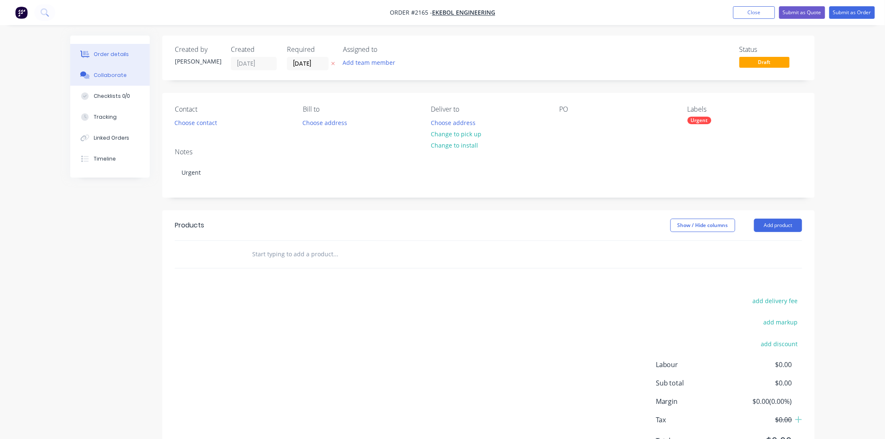
click at [107, 73] on div "Collaborate" at bounding box center [110, 75] width 33 height 8
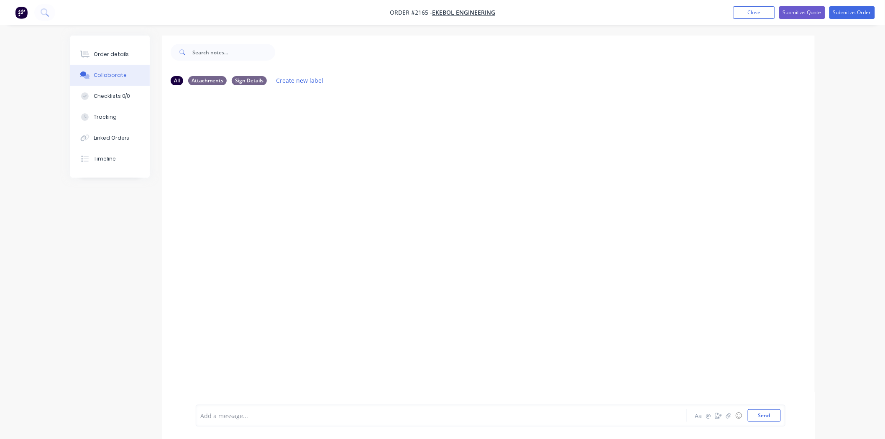
click at [275, 420] on div "Add a message..." at bounding box center [417, 415] width 435 height 13
click at [728, 417] on icon "button" at bounding box center [728, 416] width 5 height 6
click at [764, 414] on button "Send" at bounding box center [763, 415] width 33 height 13
drag, startPoint x: 88, startPoint y: 51, endPoint x: 101, endPoint y: 64, distance: 18.3
click at [85, 51] on icon at bounding box center [85, 55] width 10 height 8
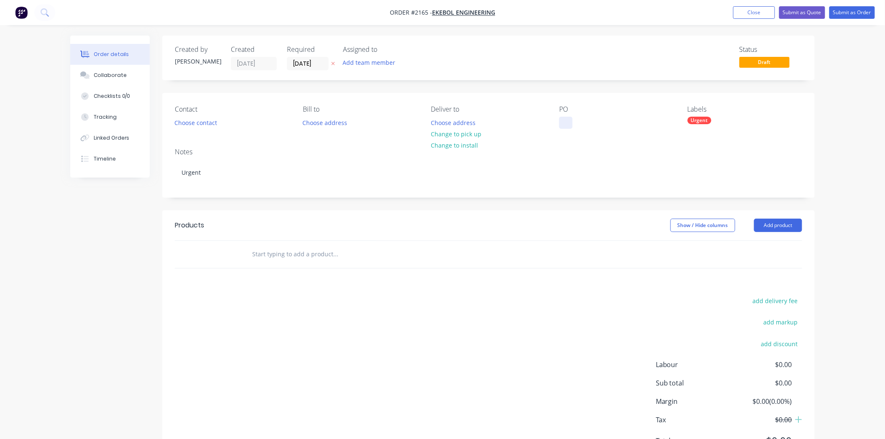
click at [571, 123] on div at bounding box center [565, 123] width 13 height 12
click at [286, 253] on input "text" at bounding box center [335, 254] width 167 height 17
drag, startPoint x: 97, startPoint y: 73, endPoint x: 112, endPoint y: 81, distance: 17.0
click at [97, 73] on div "Collaborate" at bounding box center [110, 75] width 33 height 8
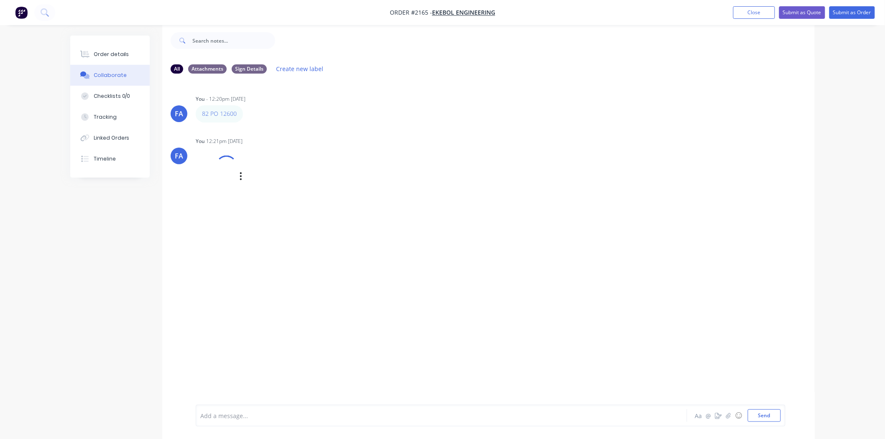
scroll to position [13, 0]
click at [276, 416] on div at bounding box center [418, 415] width 435 height 9
click at [758, 417] on button "Send" at bounding box center [763, 415] width 33 height 13
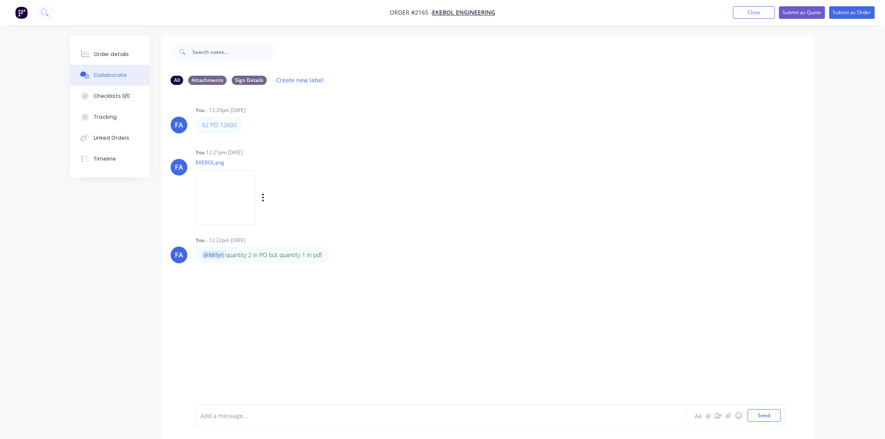
scroll to position [0, 0]
click at [120, 57] on div "Order details" at bounding box center [112, 55] width 36 height 8
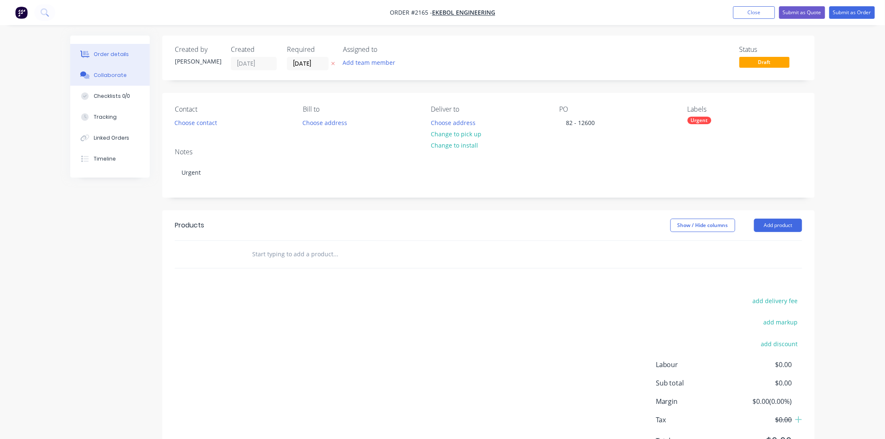
click at [124, 84] on button "Collaborate" at bounding box center [109, 75] width 79 height 21
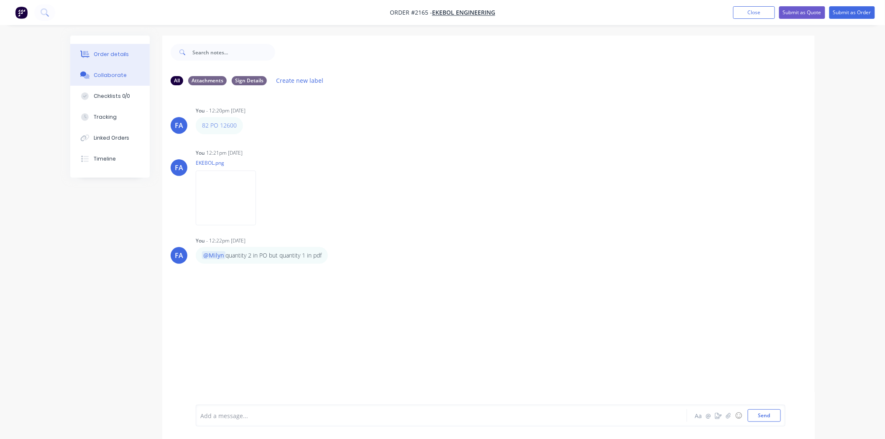
click at [98, 53] on div "Order details" at bounding box center [112, 55] width 36 height 8
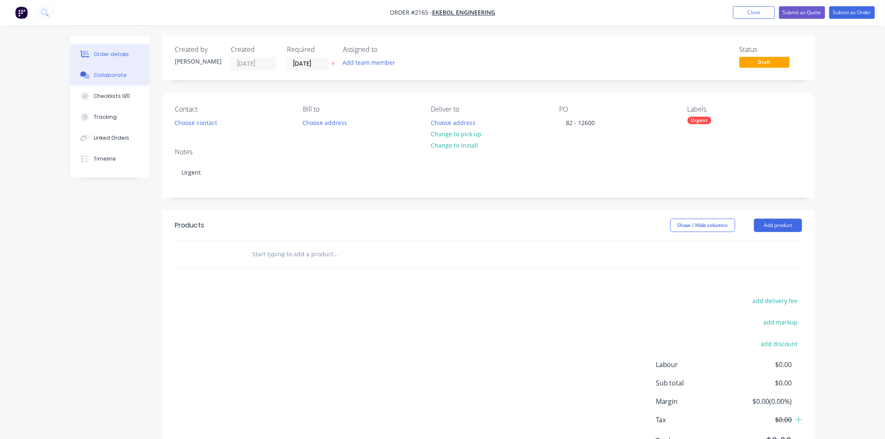
click at [107, 74] on div "Collaborate" at bounding box center [110, 75] width 33 height 8
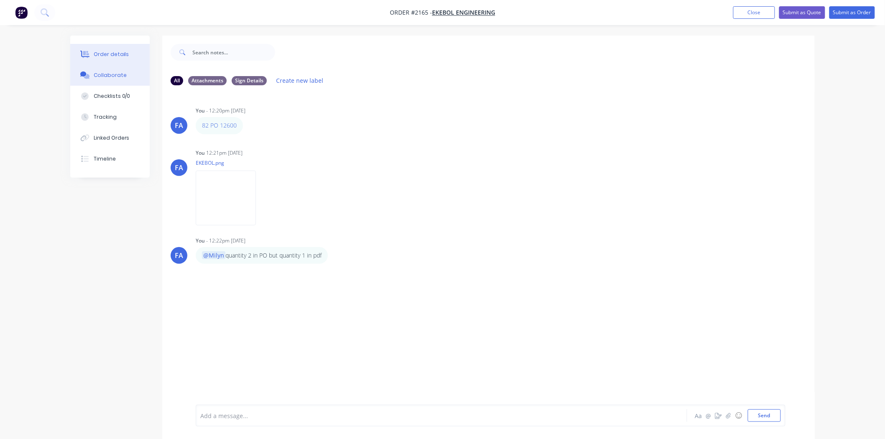
click at [130, 54] on button "Order details" at bounding box center [109, 54] width 79 height 21
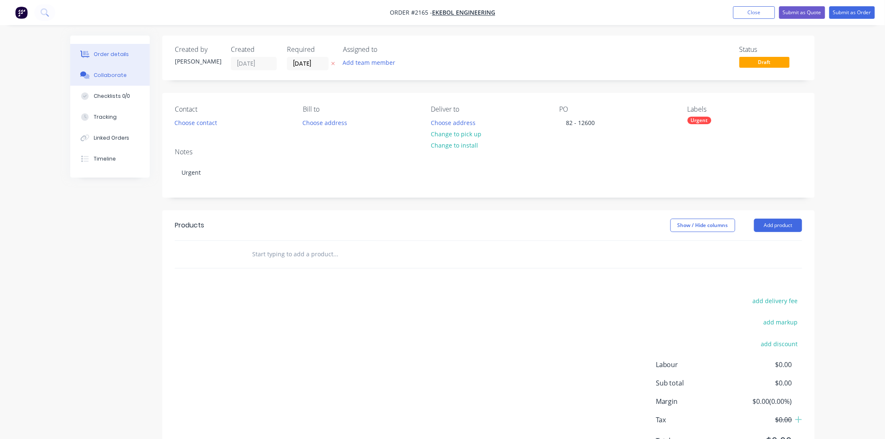
click at [90, 73] on div at bounding box center [85, 75] width 13 height 8
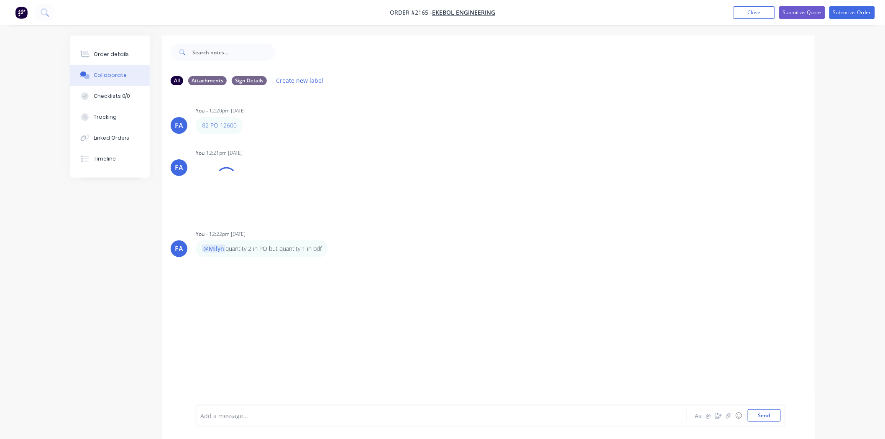
scroll to position [13, 0]
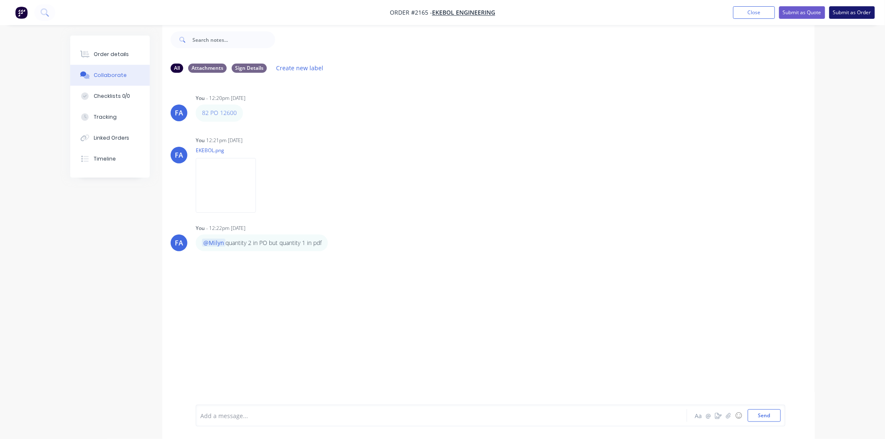
click at [842, 13] on button "Submit as Order" at bounding box center [852, 12] width 46 height 13
click at [757, 14] on button "Close" at bounding box center [762, 12] width 42 height 13
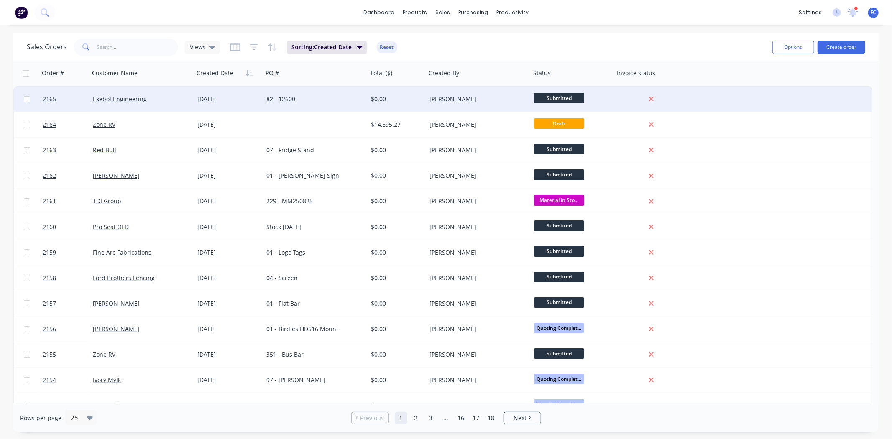
click at [208, 97] on div "[DATE]" at bounding box center [228, 99] width 62 height 8
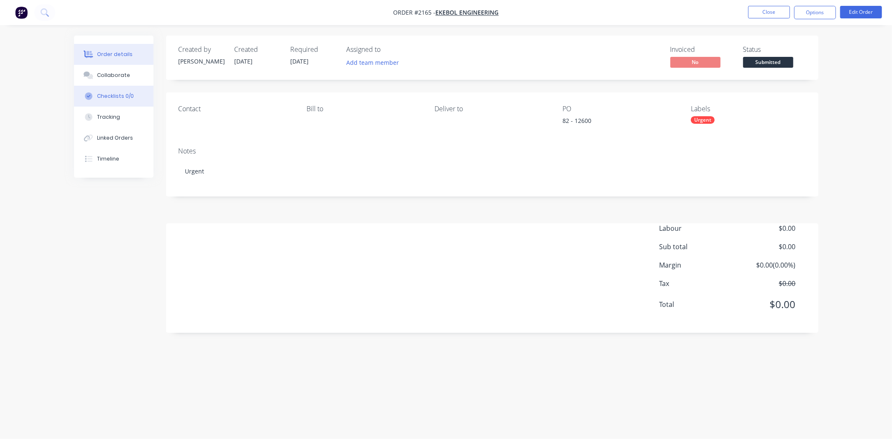
click at [117, 96] on div "Checklists 0/0" at bounding box center [115, 96] width 37 height 8
type textarea "x"
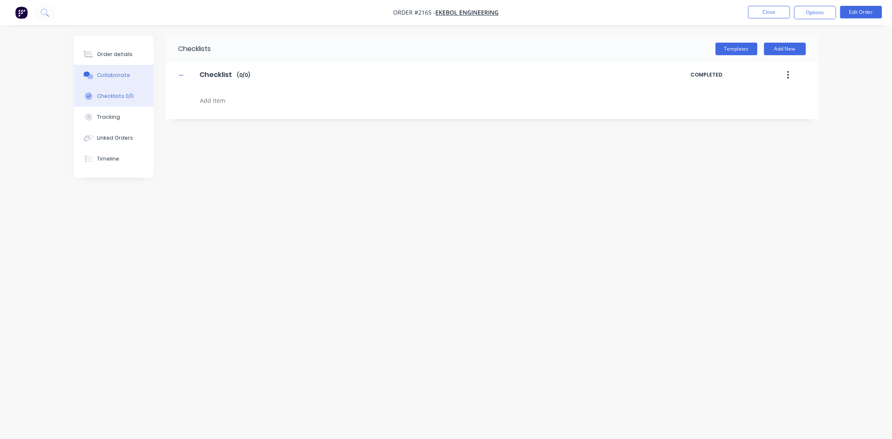
click at [125, 69] on button "Collaborate" at bounding box center [113, 75] width 79 height 21
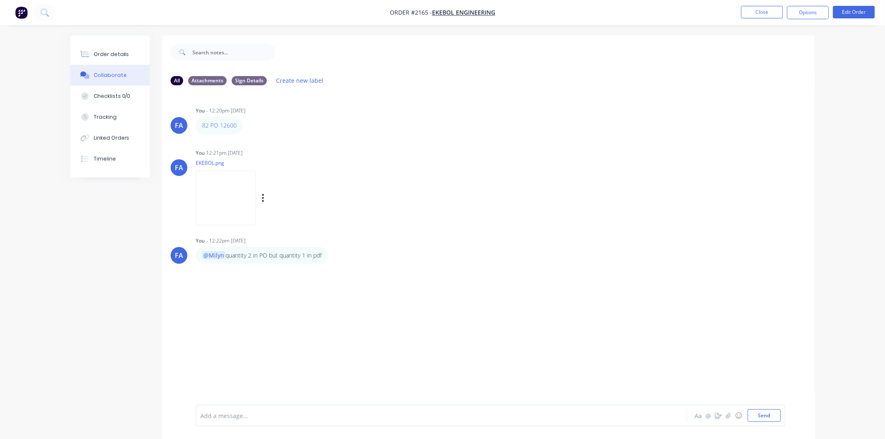
click at [237, 193] on img at bounding box center [226, 198] width 60 height 55
click at [750, 11] on button "Close" at bounding box center [762, 12] width 42 height 13
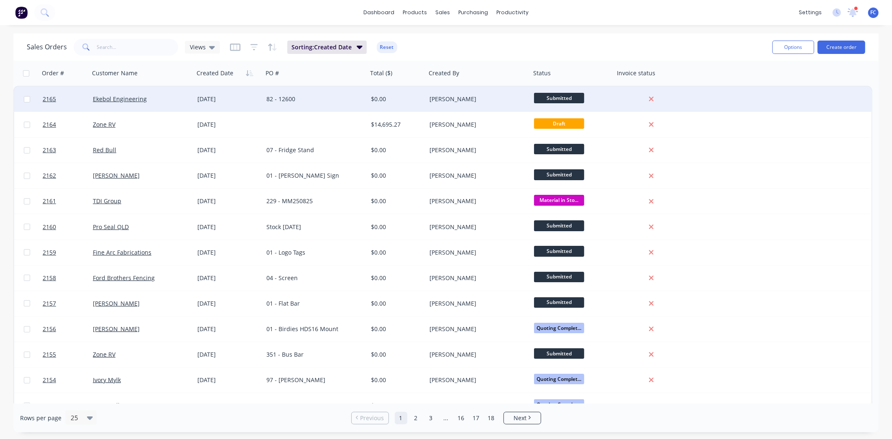
click at [300, 89] on div "82 - 12600" at bounding box center [315, 99] width 105 height 25
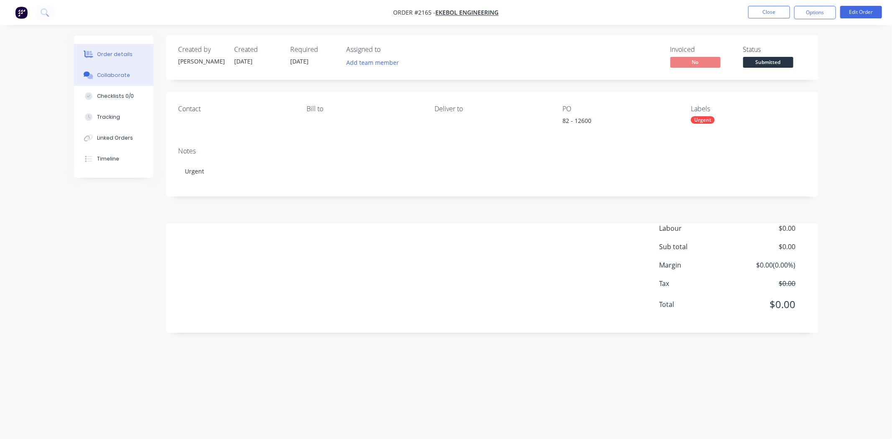
click at [100, 70] on button "Collaborate" at bounding box center [113, 75] width 79 height 21
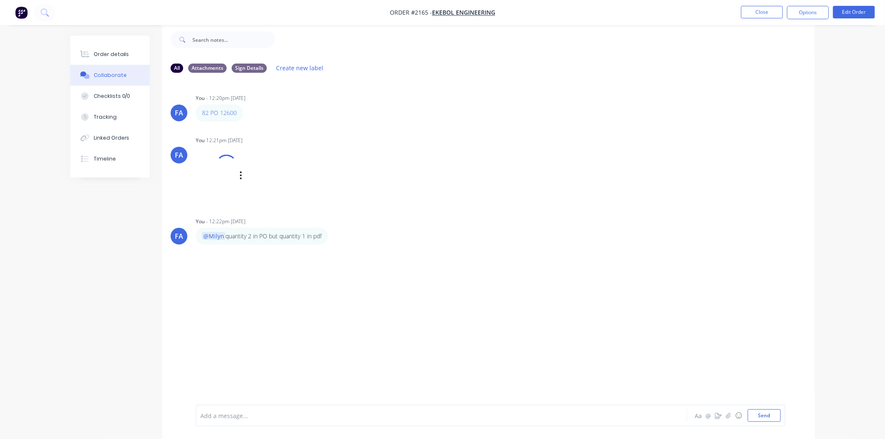
scroll to position [13, 0]
click at [240, 195] on img at bounding box center [226, 185] width 60 height 55
click at [245, 189] on img at bounding box center [226, 185] width 60 height 55
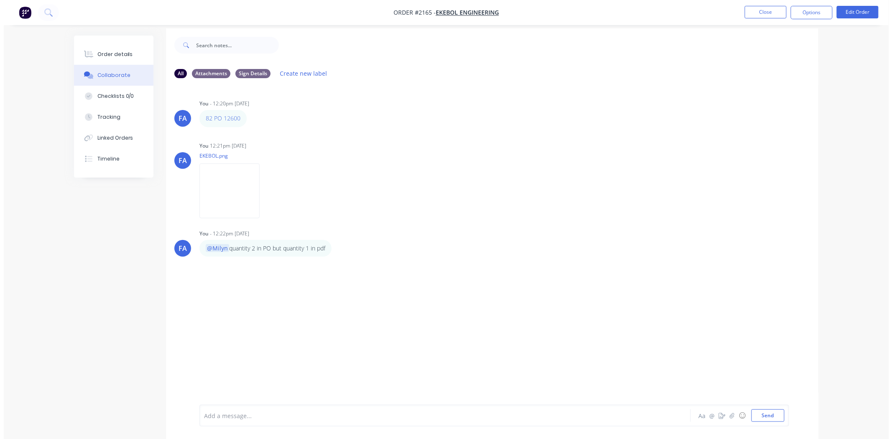
scroll to position [0, 0]
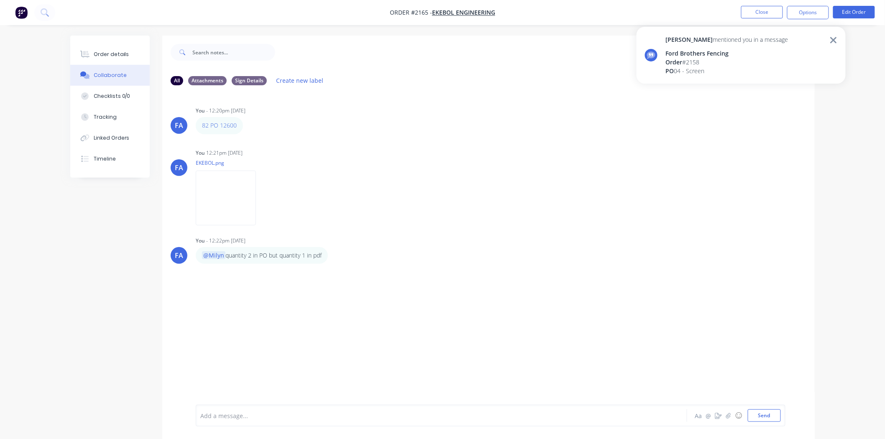
click at [829, 38] on div at bounding box center [830, 55] width 13 height 40
click at [755, 12] on button "Close" at bounding box center [762, 12] width 42 height 13
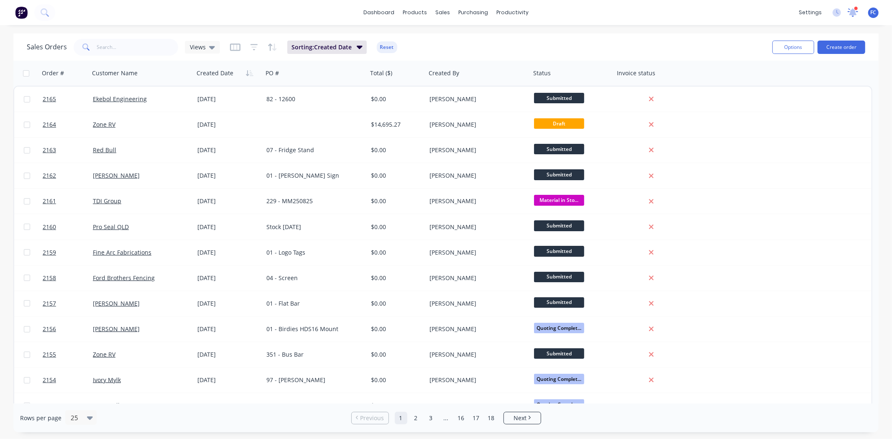
click at [852, 8] on icon at bounding box center [852, 12] width 10 height 8
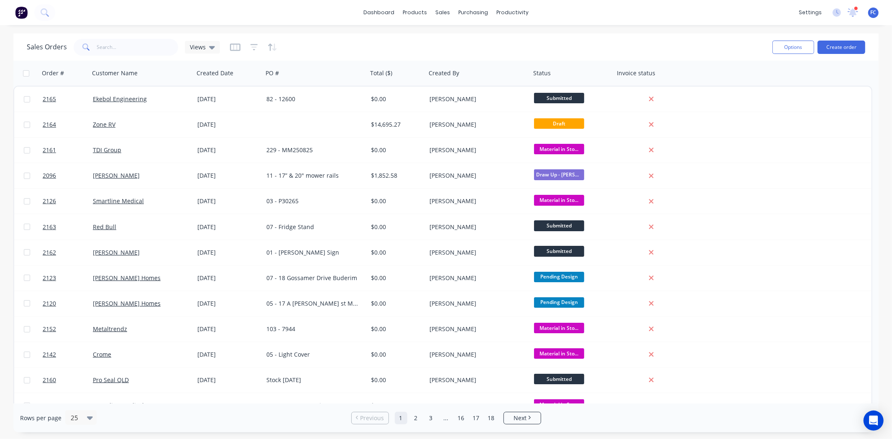
click at [857, 10] on div at bounding box center [856, 8] width 4 height 4
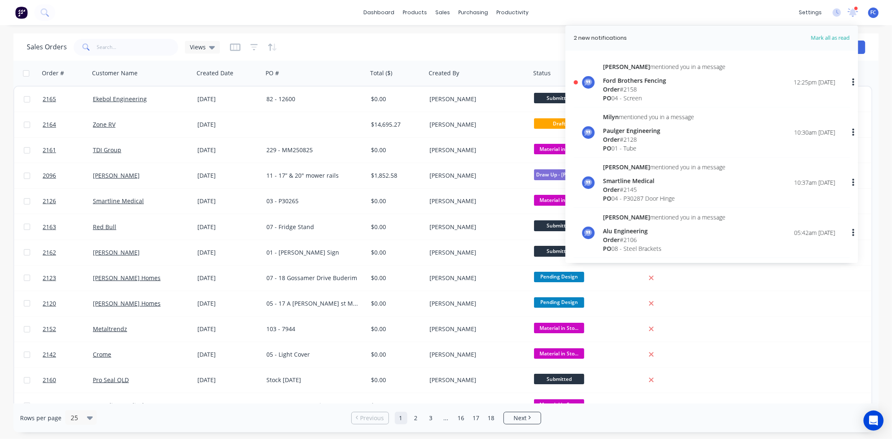
click at [646, 65] on div "Greg mentioned you in a message" at bounding box center [664, 66] width 122 height 9
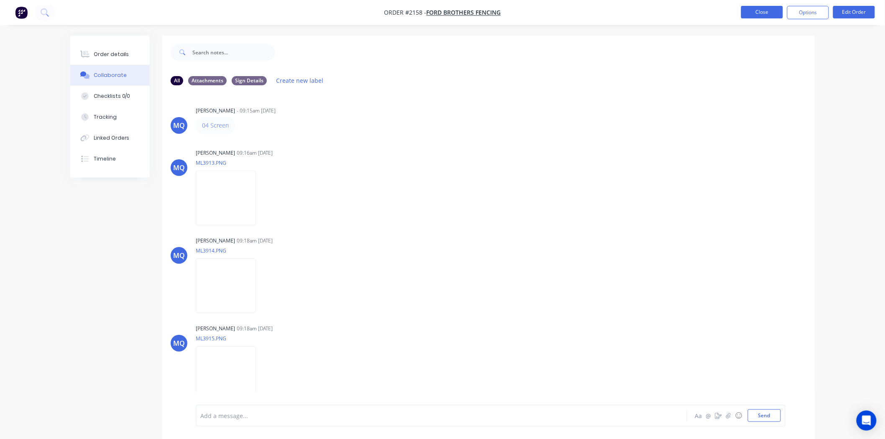
click at [750, 10] on button "Close" at bounding box center [762, 12] width 42 height 13
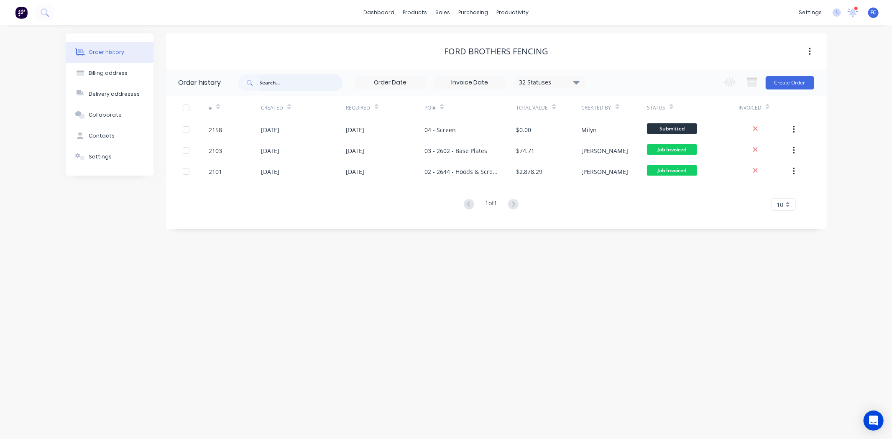
click at [260, 79] on input "text" at bounding box center [301, 82] width 83 height 17
click at [522, 35] on link "Workflow" at bounding box center [545, 39] width 111 height 17
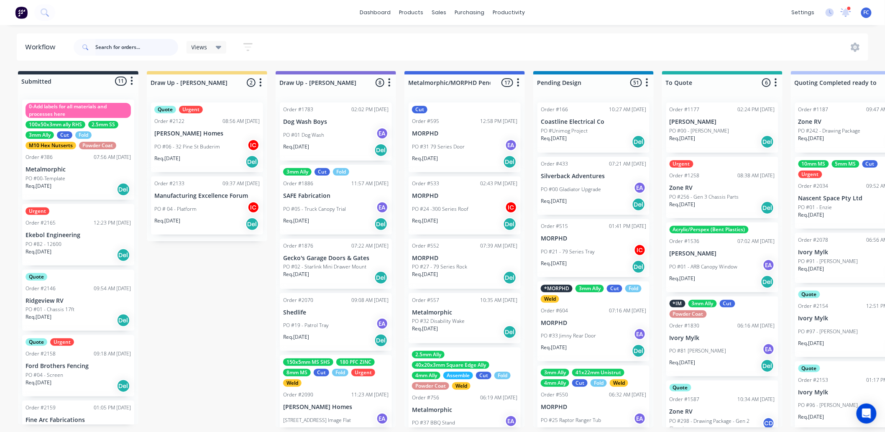
click at [143, 44] on input "text" at bounding box center [136, 47] width 83 height 17
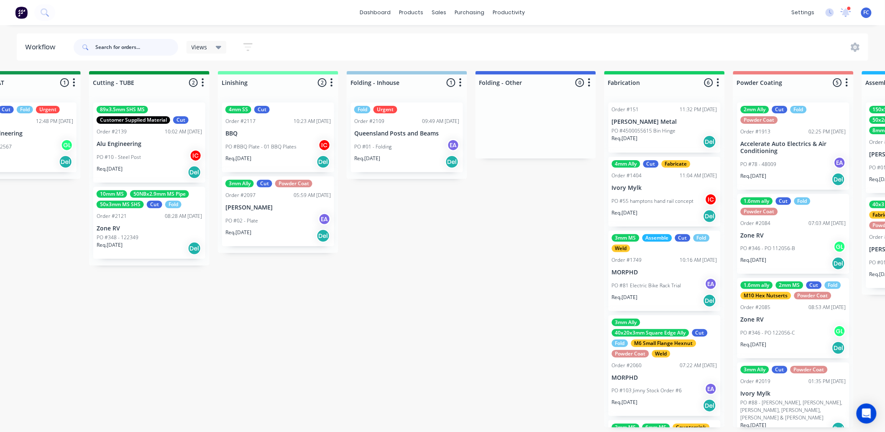
scroll to position [2, 1601]
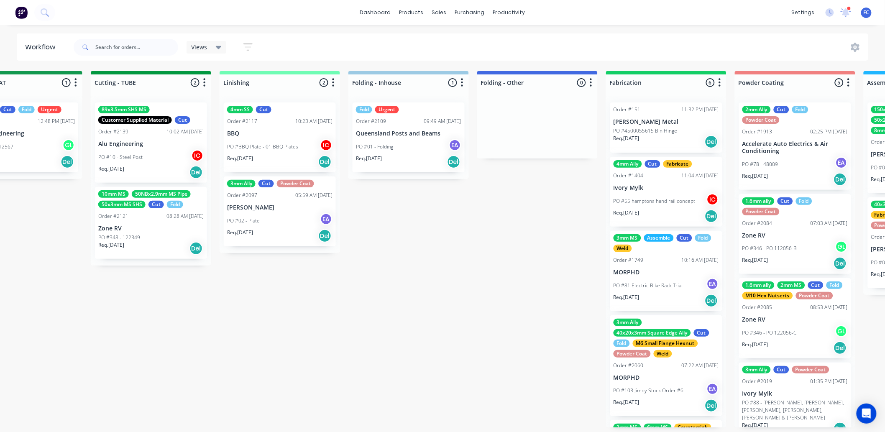
click at [481, 293] on div "Submitted 11 Status colour #273444 hex #273444 Save Cancel Summaries Total orde…" at bounding box center [60, 249] width 3334 height 356
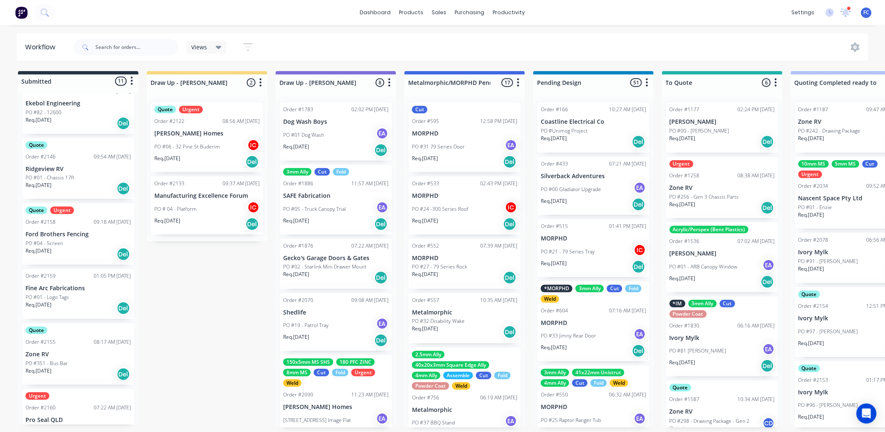
scroll to position [117, 0]
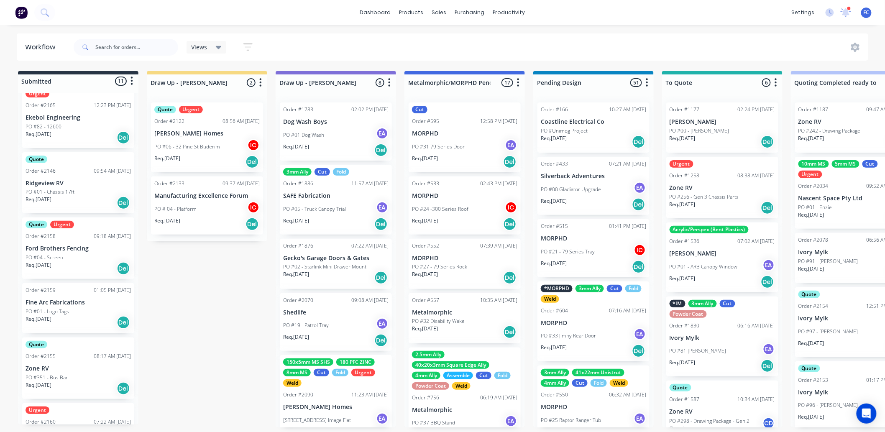
click at [61, 246] on p "Ford Brothers Fencing" at bounding box center [77, 248] width 105 height 7
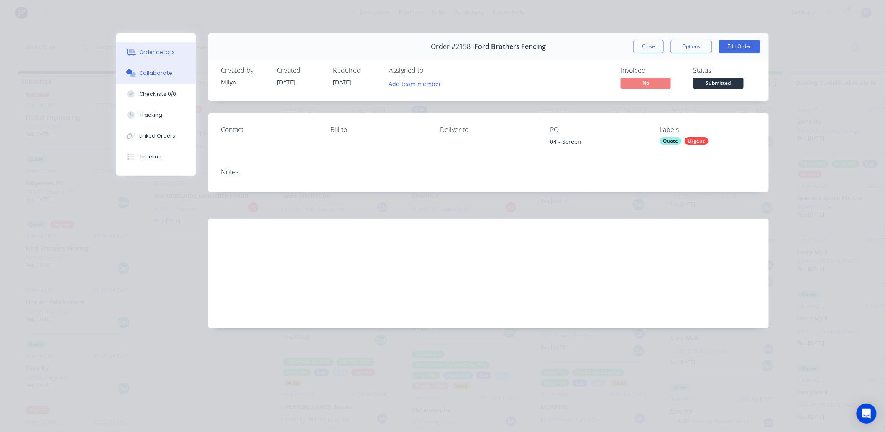
click at [144, 70] on div "Collaborate" at bounding box center [156, 73] width 33 height 8
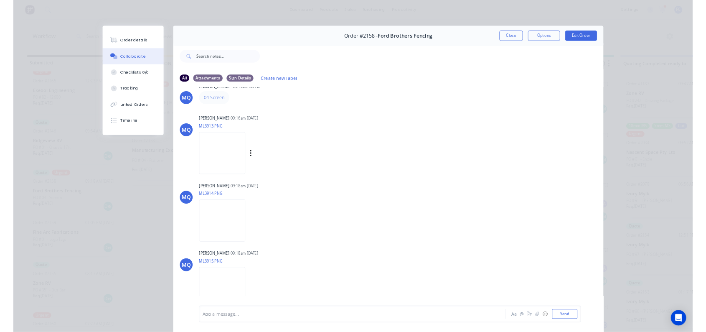
scroll to position [46, 0]
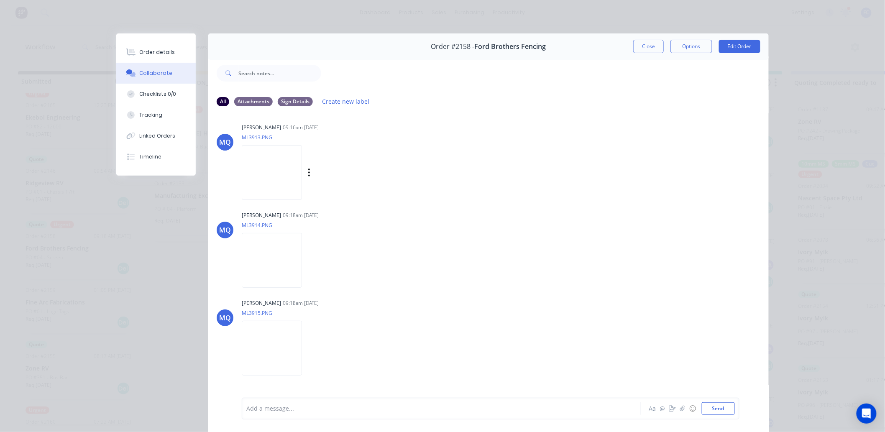
click at [268, 176] on img at bounding box center [272, 172] width 60 height 55
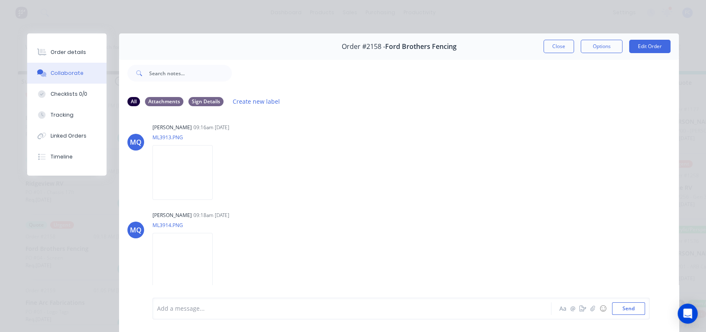
drag, startPoint x: 555, startPoint y: 48, endPoint x: 115, endPoint y: 189, distance: 461.5
click at [554, 48] on button "Close" at bounding box center [559, 46] width 31 height 13
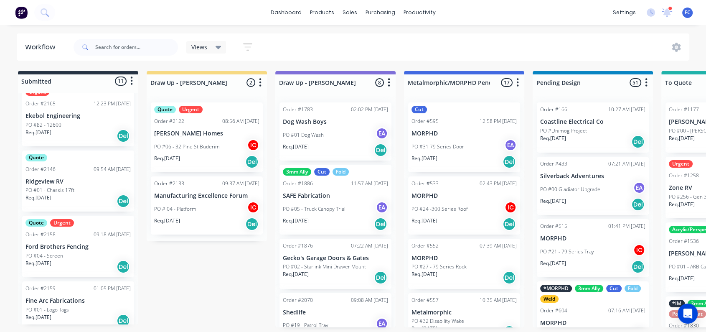
scroll to position [139, 0]
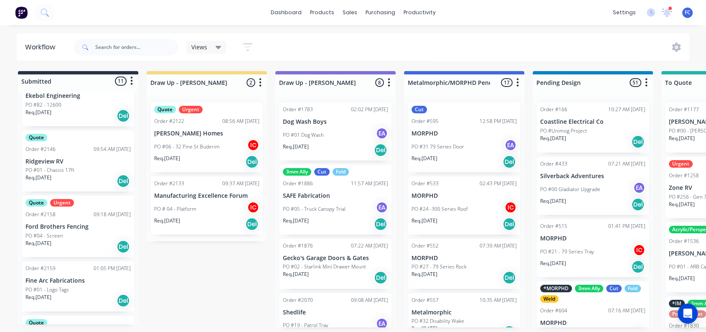
click at [56, 233] on p "PO #04 - Screen" at bounding box center [44, 236] width 38 height 8
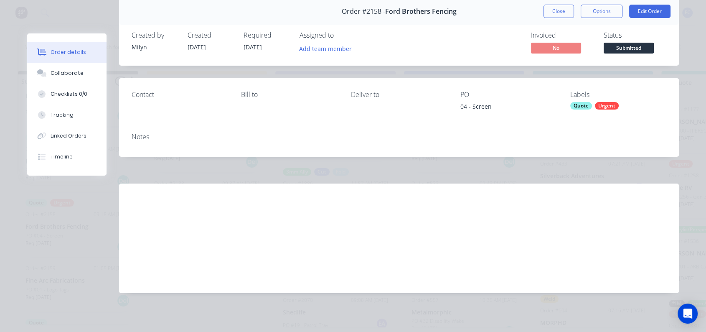
scroll to position [36, 0]
drag, startPoint x: 69, startPoint y: 73, endPoint x: 64, endPoint y: 74, distance: 5.3
click at [68, 74] on div "Collaborate" at bounding box center [67, 73] width 33 height 8
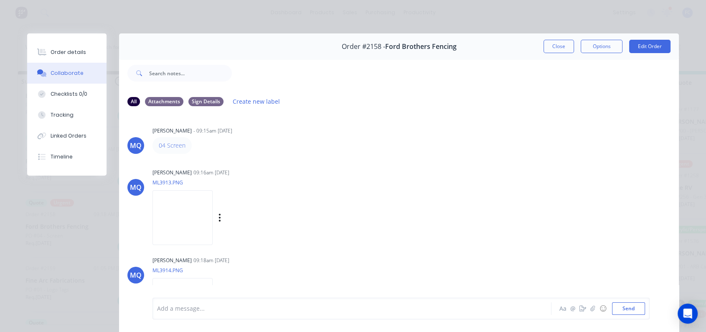
scroll to position [0, 0]
click at [167, 232] on img at bounding box center [183, 218] width 60 height 55
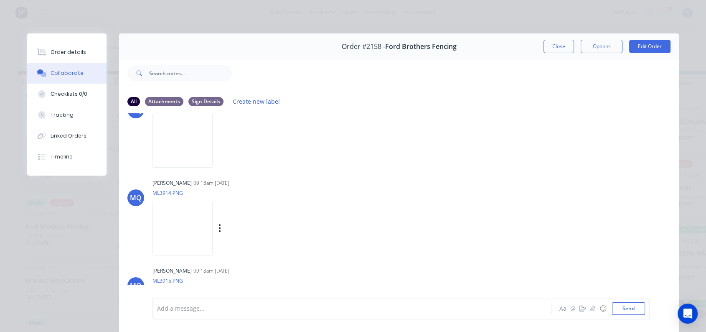
scroll to position [93, 0]
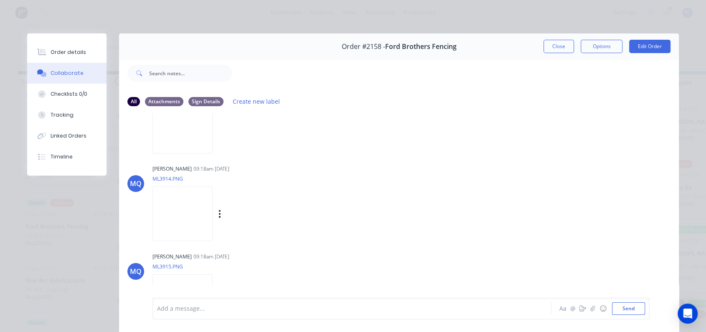
click at [198, 207] on img at bounding box center [183, 213] width 60 height 55
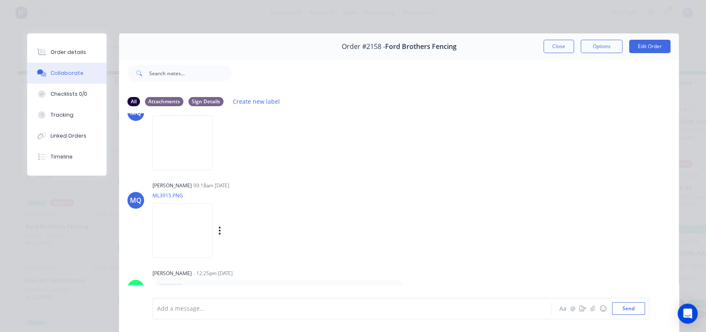
scroll to position [165, 0]
click at [196, 224] on img at bounding box center [183, 229] width 60 height 55
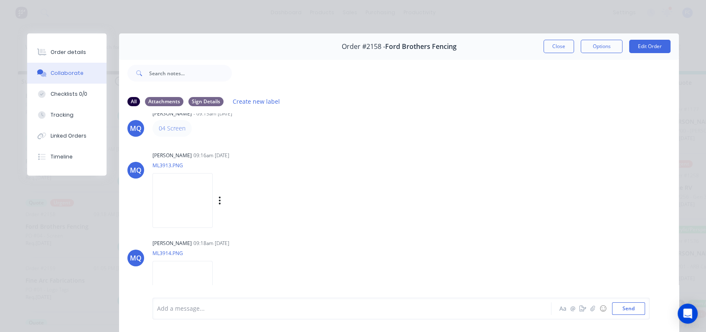
scroll to position [0, 0]
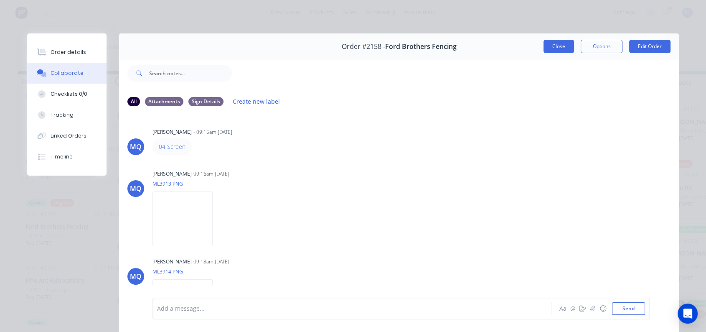
click at [555, 48] on button "Close" at bounding box center [559, 46] width 31 height 13
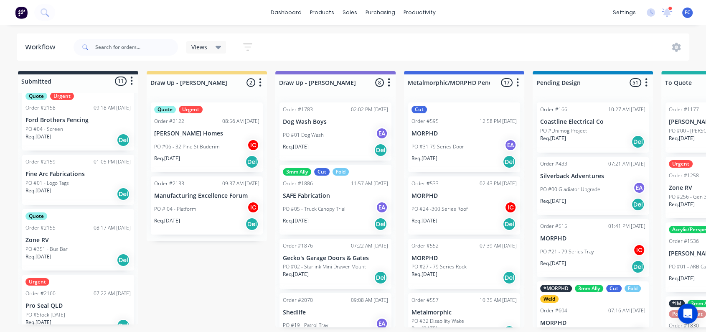
scroll to position [171, 0]
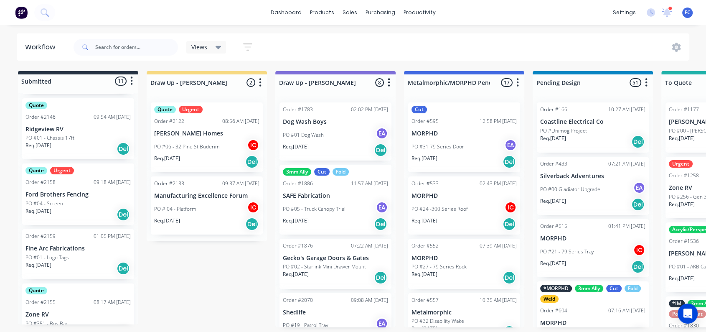
click at [57, 193] on p "Ford Brothers Fencing" at bounding box center [77, 194] width 105 height 7
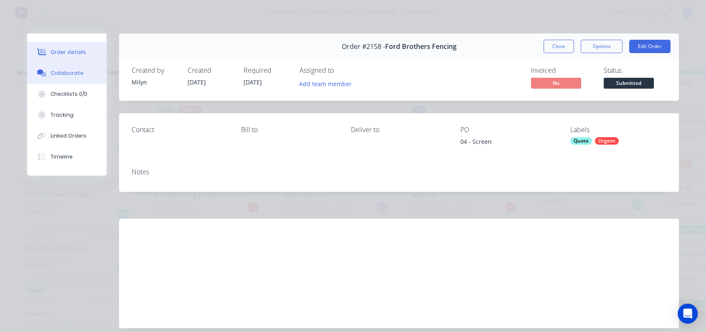
click at [62, 71] on div "Collaborate" at bounding box center [67, 73] width 33 height 8
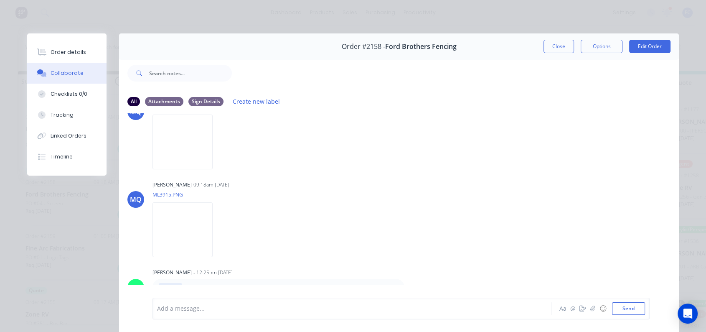
scroll to position [165, 0]
click at [274, 260] on div "MQ Milyn Quinones - 09:15am 22/08/25 04 Screen MQ Milyn Quinones 09:16am 22/08/…" at bounding box center [399, 205] width 560 height 184
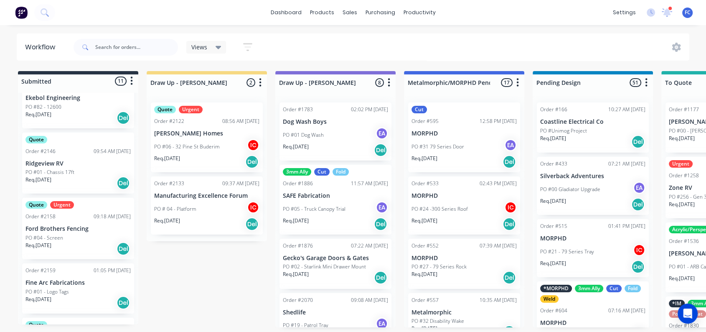
scroll to position [139, 0]
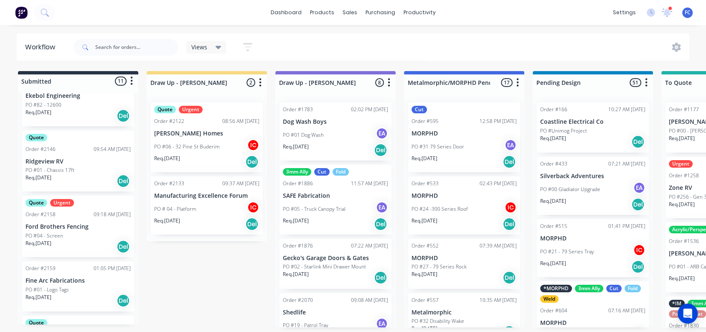
click at [47, 227] on p "Ford Brothers Fencing" at bounding box center [77, 226] width 105 height 7
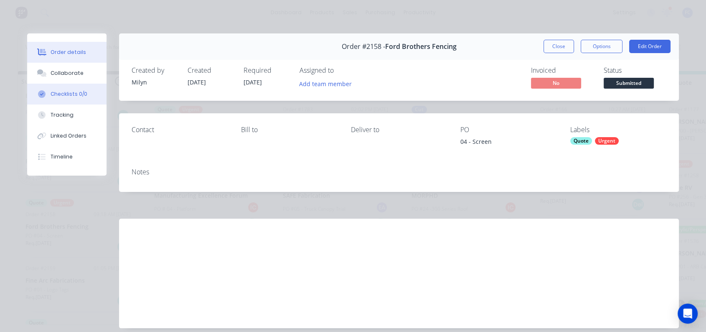
click at [53, 86] on button "Checklists 0/0" at bounding box center [66, 94] width 79 height 21
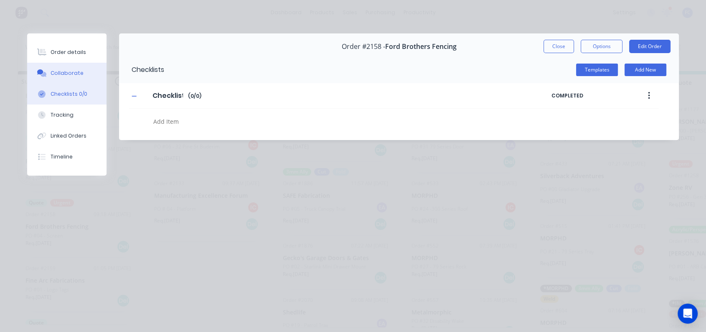
click at [60, 73] on div "Collaborate" at bounding box center [67, 73] width 33 height 8
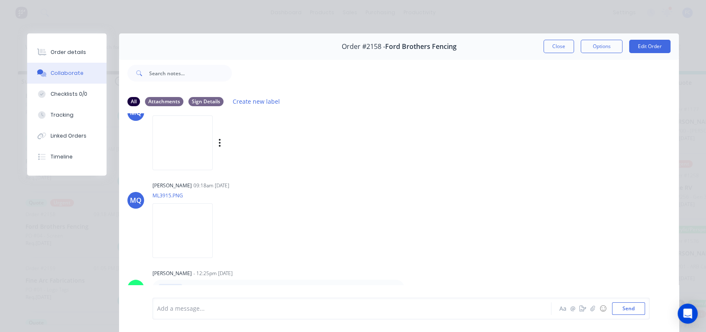
scroll to position [165, 0]
click at [186, 144] on img at bounding box center [183, 142] width 60 height 55
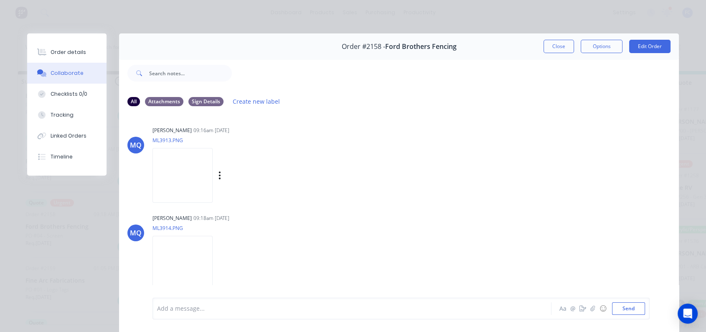
scroll to position [46, 0]
click at [175, 161] on img at bounding box center [183, 172] width 60 height 55
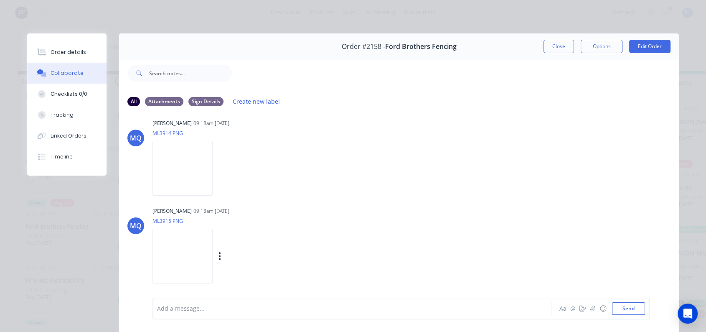
scroll to position [139, 0]
click at [172, 169] on img at bounding box center [183, 167] width 60 height 55
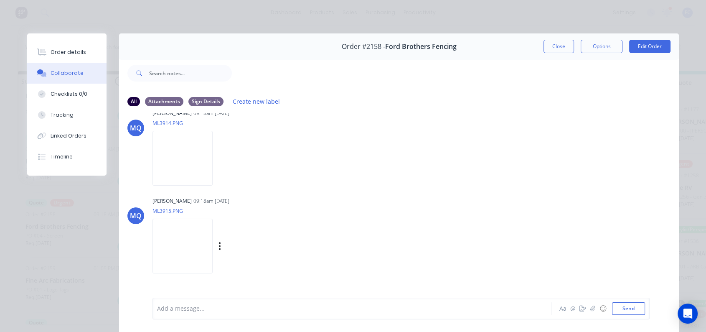
scroll to position [165, 0]
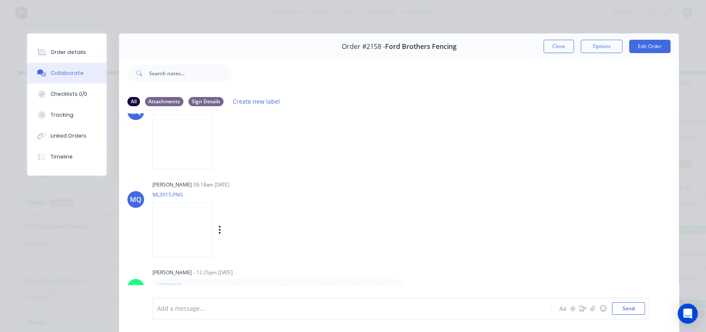
click at [194, 225] on img at bounding box center [183, 229] width 60 height 55
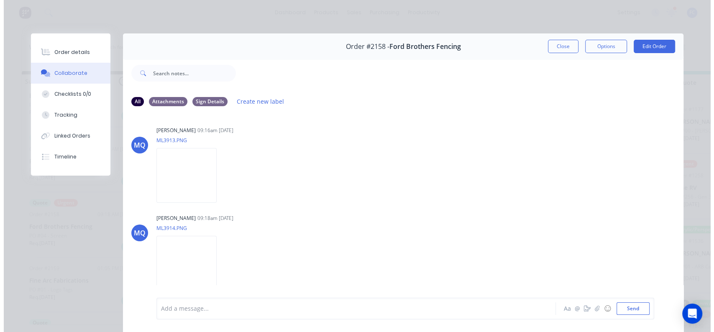
scroll to position [25, 0]
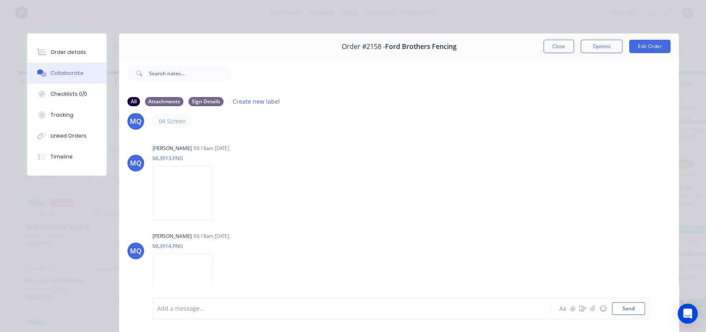
click at [544, 45] on button "Close" at bounding box center [559, 46] width 31 height 13
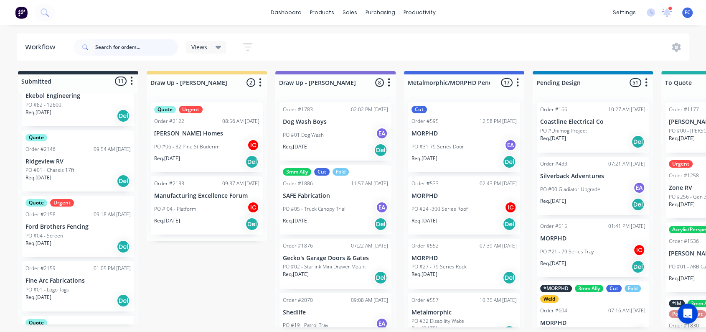
click at [124, 45] on input "text" at bounding box center [136, 47] width 83 height 17
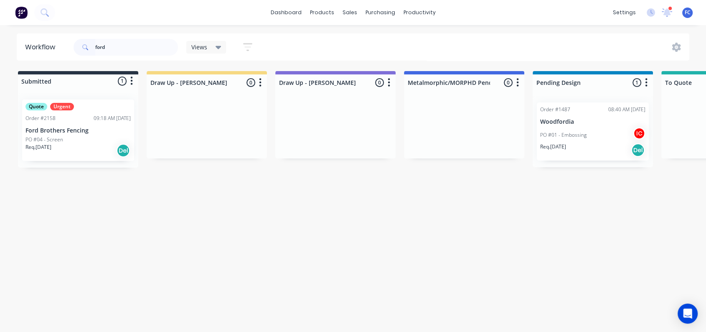
click at [58, 130] on p "Ford Brothers Fencing" at bounding box center [77, 130] width 105 height 7
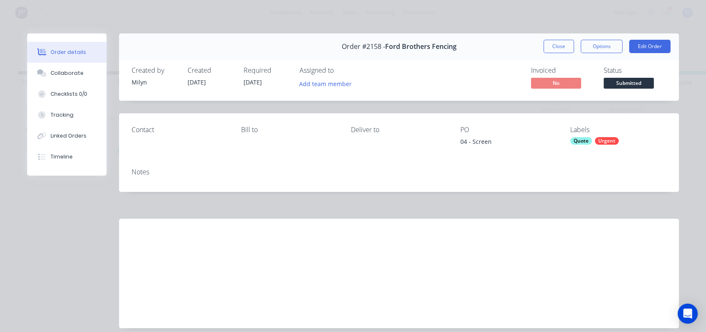
click at [544, 48] on button "Close" at bounding box center [559, 46] width 31 height 13
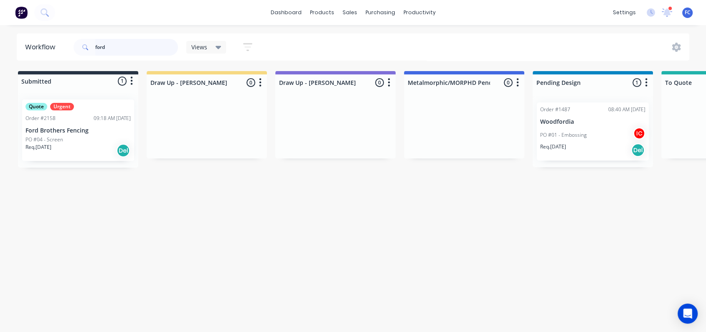
drag, startPoint x: 115, startPoint y: 42, endPoint x: -12, endPoint y: 41, distance: 126.7
click at [0, 41] on html "dashboard products sales purchasing productivity dashboard products Product Cat…" at bounding box center [353, 141] width 706 height 282
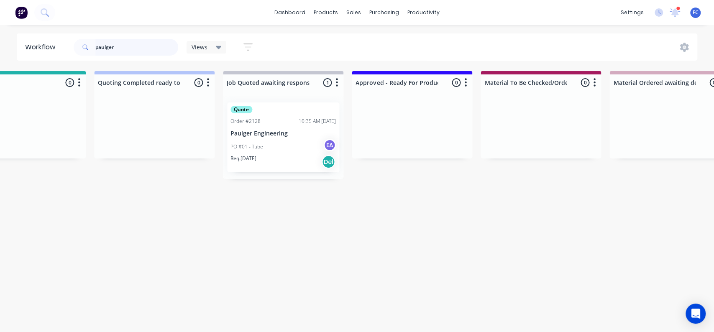
scroll to position [0, 804]
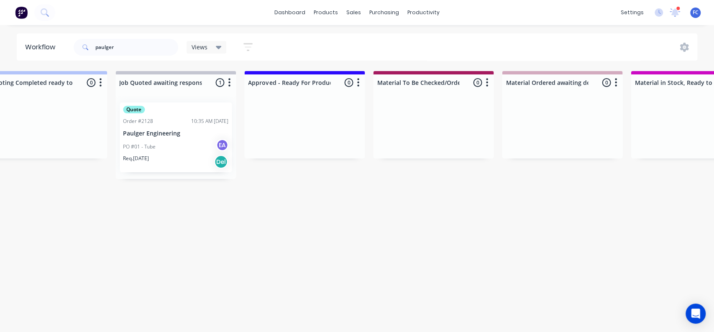
click at [190, 148] on div "PO #01 - Tube EA" at bounding box center [175, 147] width 105 height 16
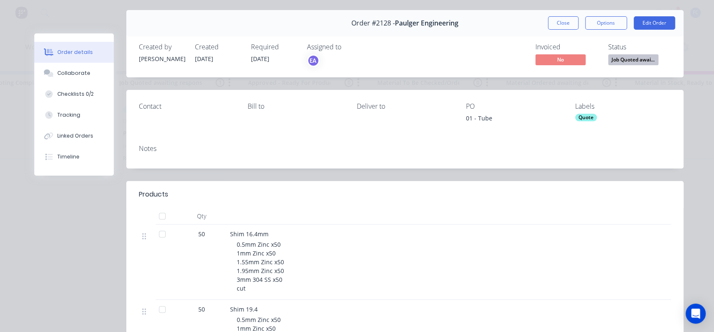
scroll to position [20, 0]
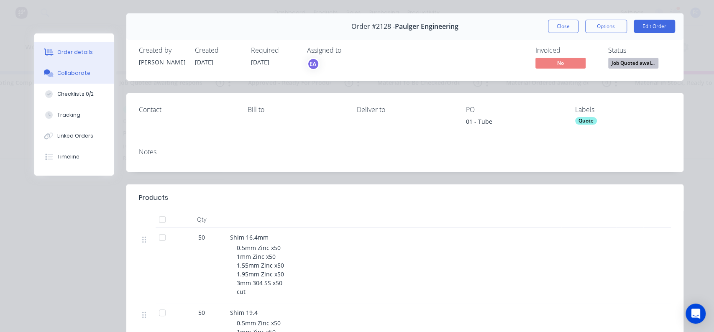
click at [78, 66] on button "Collaborate" at bounding box center [73, 73] width 79 height 21
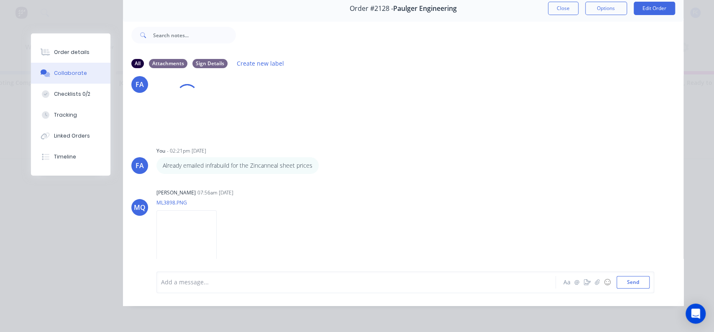
scroll to position [166, 0]
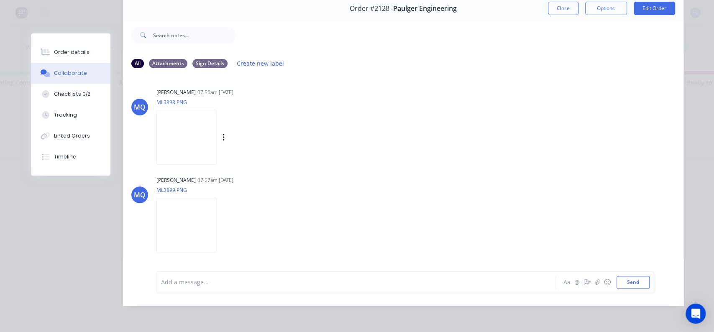
click at [178, 143] on img at bounding box center [186, 137] width 60 height 55
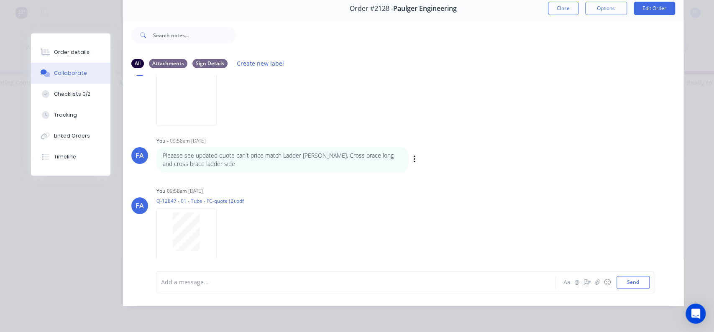
scroll to position [1149, 0]
click at [548, 3] on button "Close" at bounding box center [563, 8] width 31 height 13
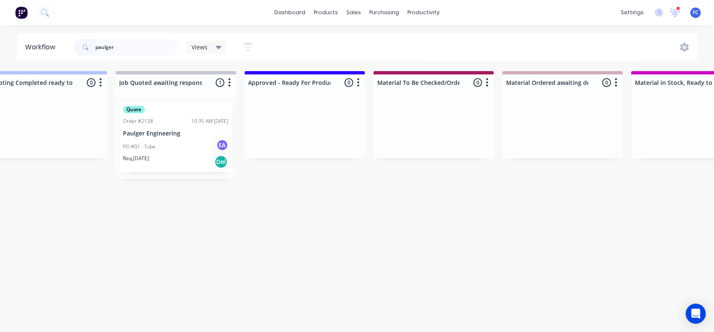
click at [178, 119] on div "Order #2128 10:35 AM 22/08/25" at bounding box center [175, 121] width 105 height 8
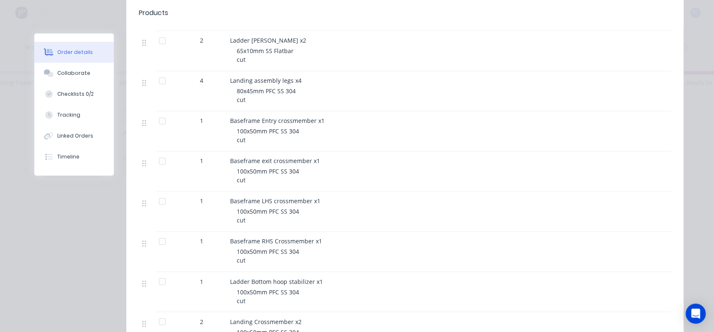
scroll to position [836, 0]
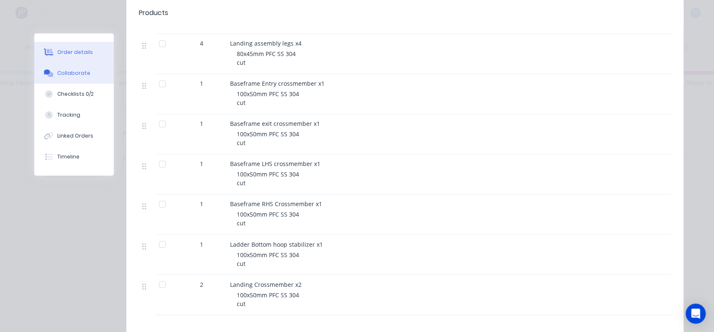
click at [78, 71] on div "Collaborate" at bounding box center [73, 73] width 33 height 8
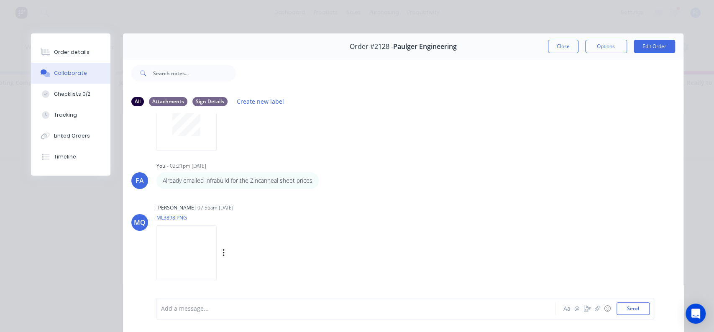
scroll to position [93, 0]
click at [180, 261] on img at bounding box center [186, 255] width 60 height 55
click at [181, 272] on img at bounding box center [186, 255] width 60 height 55
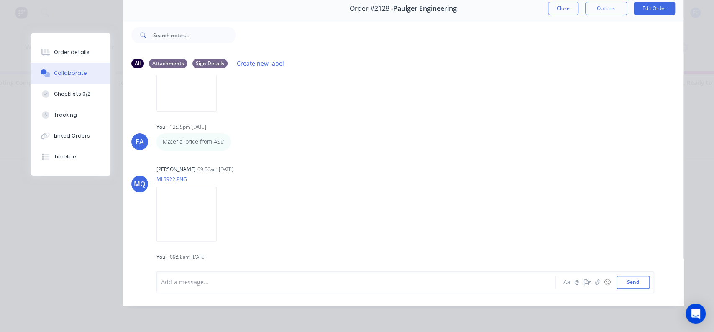
scroll to position [963, 0]
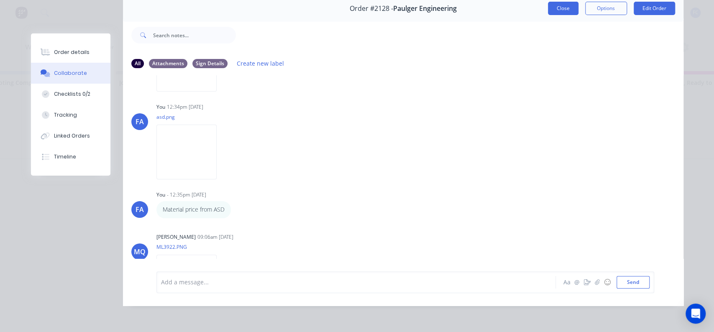
click at [564, 2] on button "Close" at bounding box center [563, 8] width 31 height 13
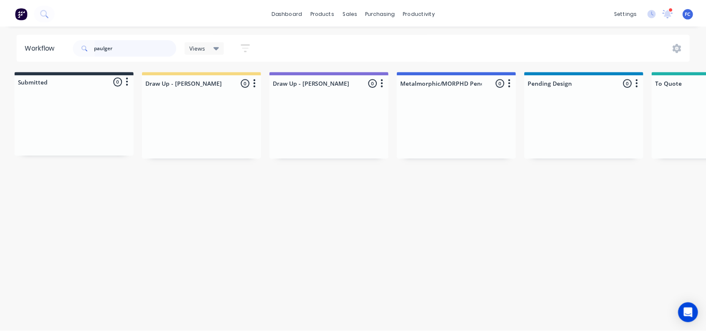
scroll to position [0, 0]
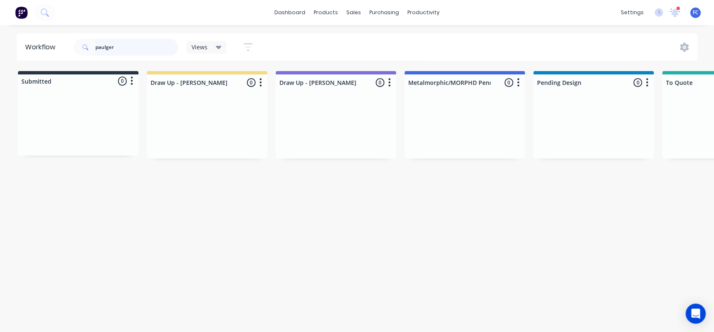
drag, startPoint x: 120, startPoint y: 44, endPoint x: -11, endPoint y: 29, distance: 132.2
click at [0, 29] on html "dashboard products sales purchasing productivity dashboard products Product Cat…" at bounding box center [357, 141] width 714 height 282
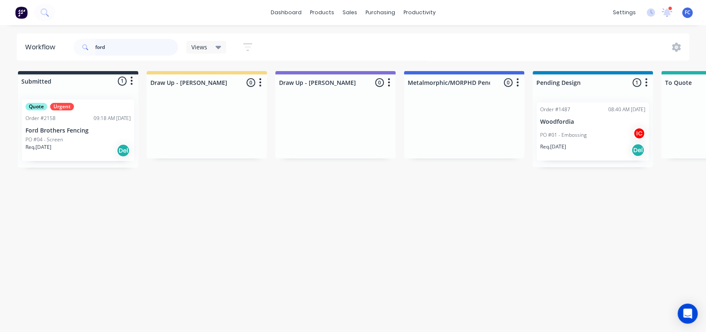
type input "ford"
click at [57, 120] on div "Order #2158 09:18 AM 22/08/25" at bounding box center [77, 119] width 105 height 8
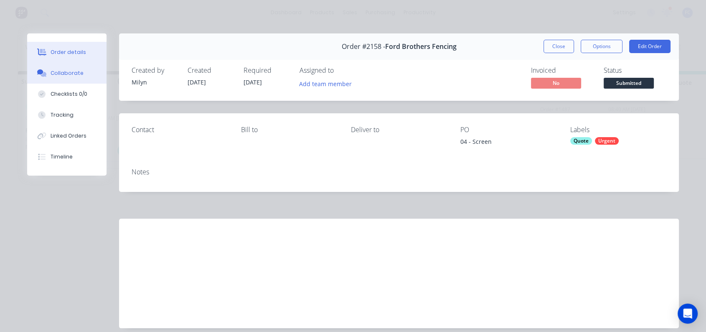
click at [51, 77] on button "Collaborate" at bounding box center [66, 73] width 79 height 21
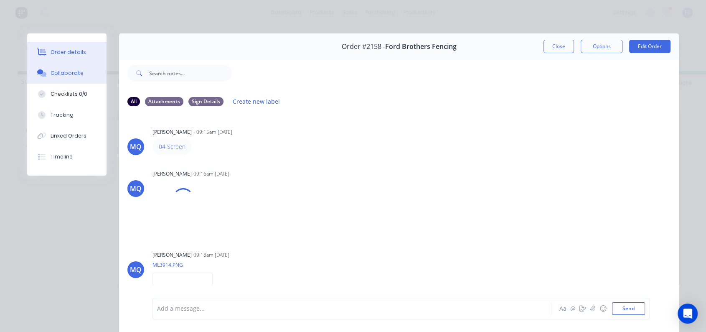
click at [57, 54] on div "Order details" at bounding box center [69, 52] width 36 height 8
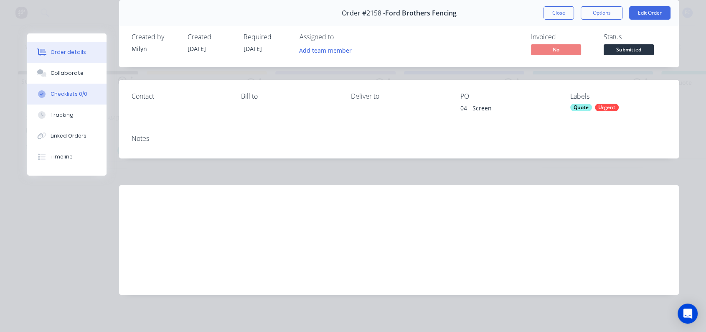
scroll to position [36, 0]
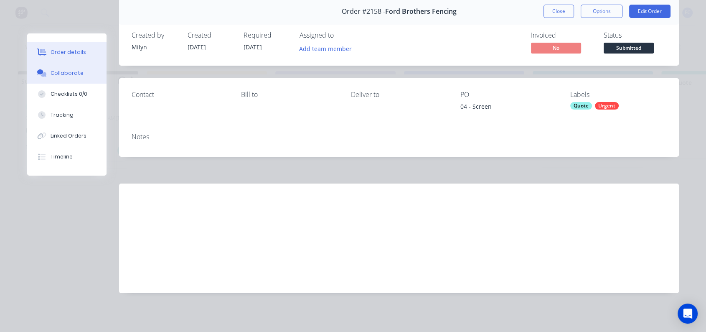
click at [71, 73] on div "Collaborate" at bounding box center [67, 73] width 33 height 8
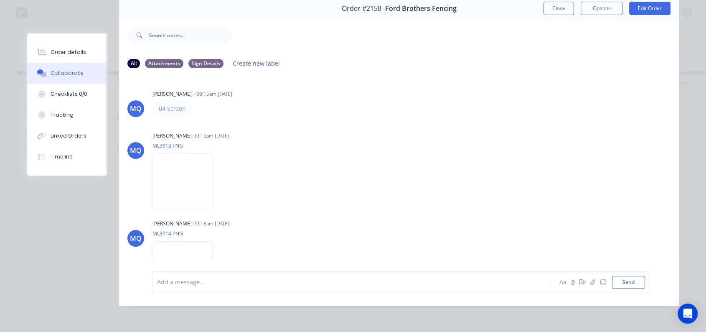
scroll to position [0, 0]
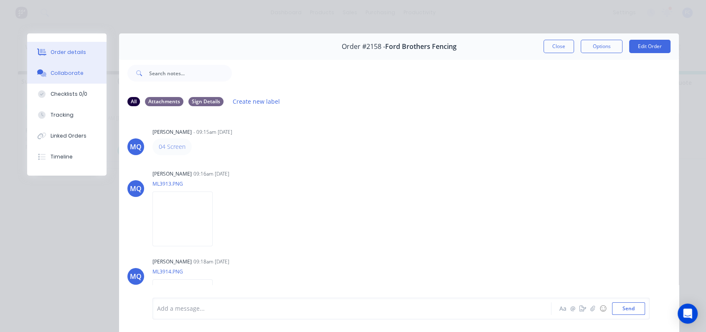
click at [74, 54] on div "Order details" at bounding box center [69, 52] width 36 height 8
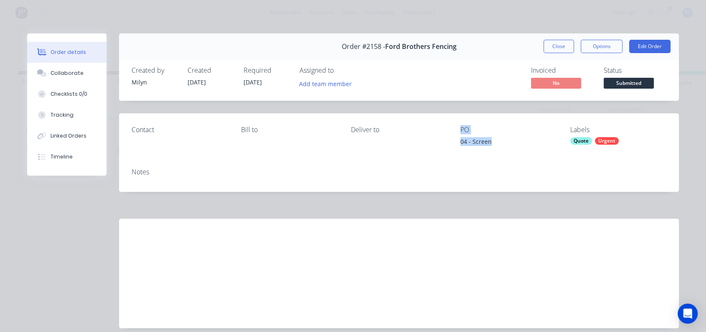
drag, startPoint x: 491, startPoint y: 145, endPoint x: 448, endPoint y: 143, distance: 43.5
click at [448, 143] on div "Contact Bill to Deliver to PO 04 - Screen Labels Quote Urgent" at bounding box center [399, 137] width 560 height 48
drag, startPoint x: 510, startPoint y: 145, endPoint x: 490, endPoint y: 144, distance: 19.7
click at [508, 145] on div "04 - Screen" at bounding box center [509, 143] width 96 height 12
click at [485, 144] on div "04 - Screen" at bounding box center [509, 143] width 96 height 12
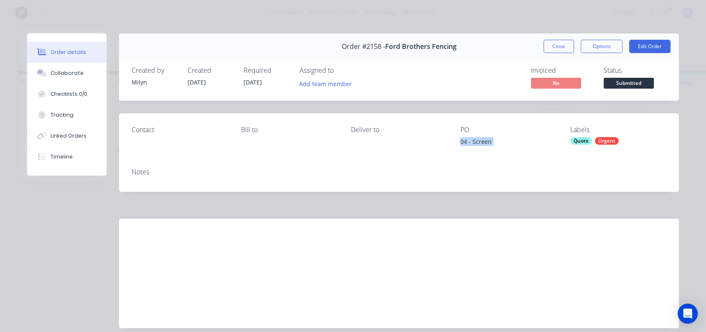
drag, startPoint x: 486, startPoint y: 143, endPoint x: 451, endPoint y: 142, distance: 35.1
click at [451, 142] on div "Contact Bill to Deliver to PO 04 - Screen Labels Quote Urgent" at bounding box center [399, 137] width 560 height 48
click at [556, 45] on button "Close" at bounding box center [559, 46] width 31 height 13
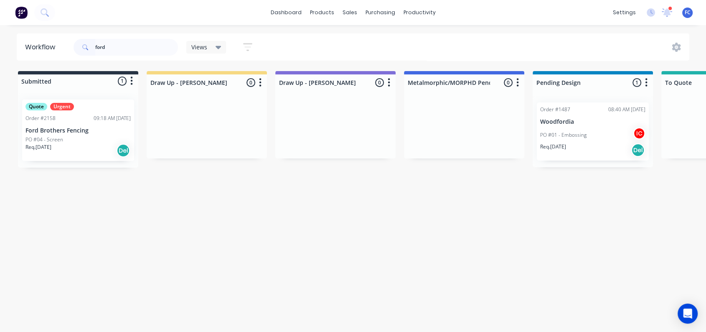
click at [70, 125] on div "Quote Urgent Order #2158 09:18 AM 22/08/25 Ford Brothers Fencing PO #04 - Scree…" at bounding box center [78, 129] width 112 height 61
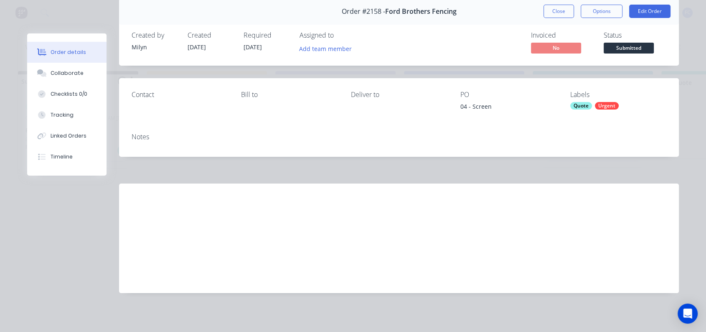
scroll to position [2, 0]
click at [70, 76] on div "Collaborate" at bounding box center [67, 73] width 33 height 8
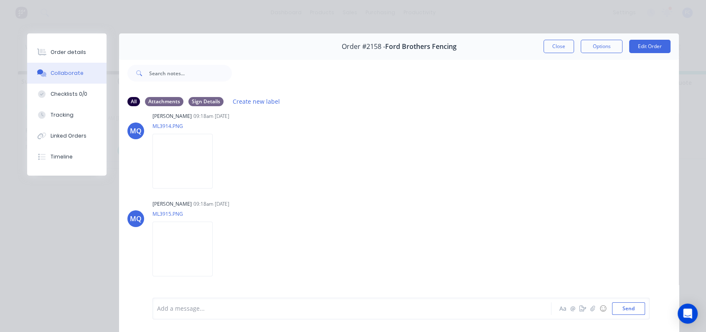
scroll to position [59, 0]
click at [175, 158] on img at bounding box center [183, 160] width 60 height 55
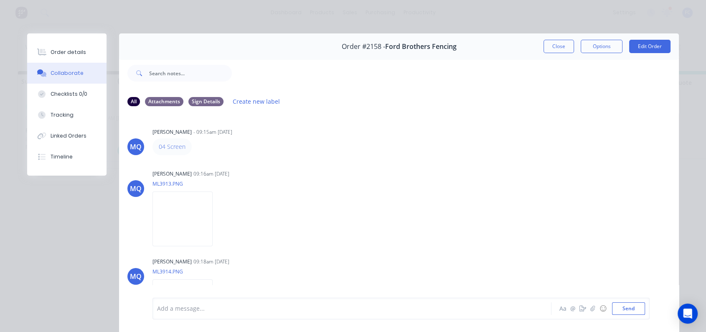
scroll to position [0, 0]
click at [554, 51] on button "Close" at bounding box center [559, 46] width 31 height 13
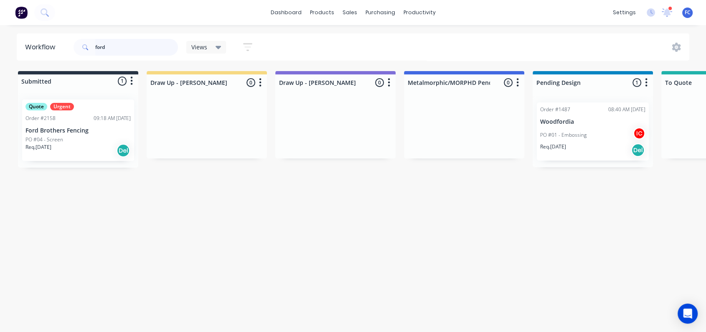
drag, startPoint x: 103, startPoint y: 42, endPoint x: 70, endPoint y: 41, distance: 33.1
click at [70, 41] on header "Workflow ford Views Save new view None (Default) edit Greg edit Greg edit Show/…" at bounding box center [353, 46] width 673 height 27
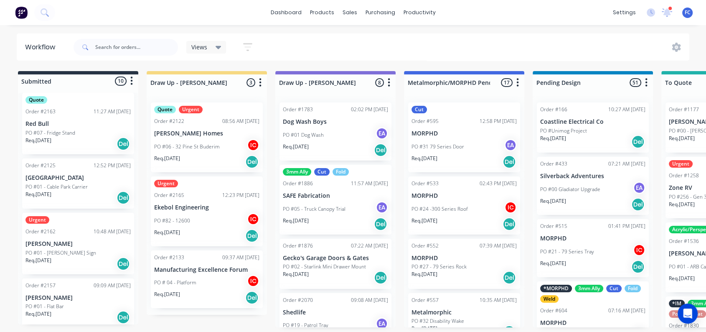
scroll to position [431, 0]
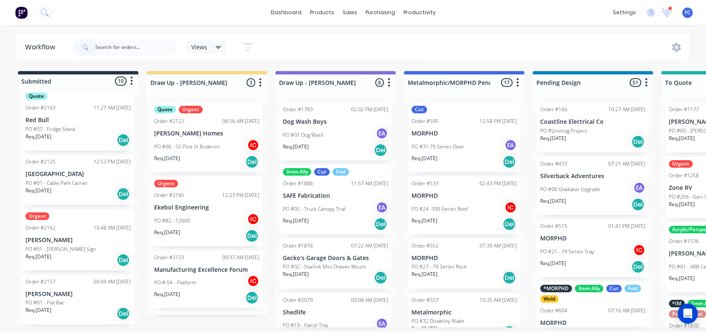
click at [57, 250] on p "PO #01 - Marlin Sign" at bounding box center [60, 249] width 71 height 8
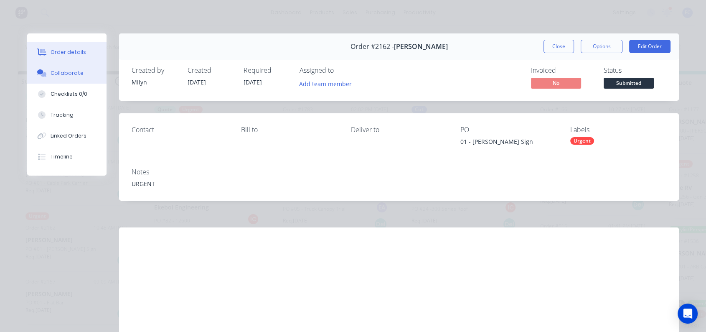
click at [64, 70] on div "Collaborate" at bounding box center [67, 73] width 33 height 8
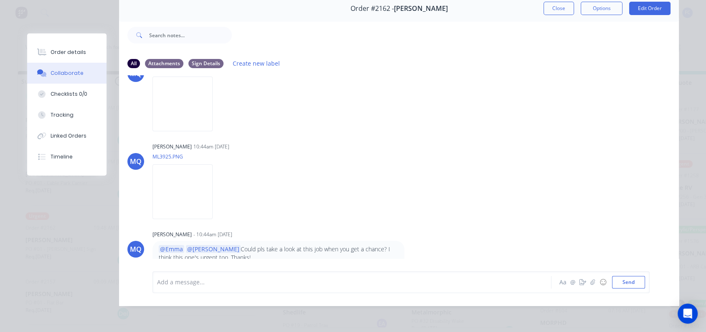
scroll to position [0, 0]
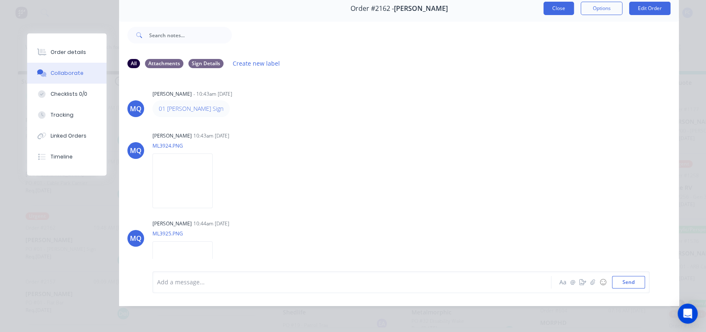
click at [554, 5] on button "Close" at bounding box center [559, 8] width 31 height 13
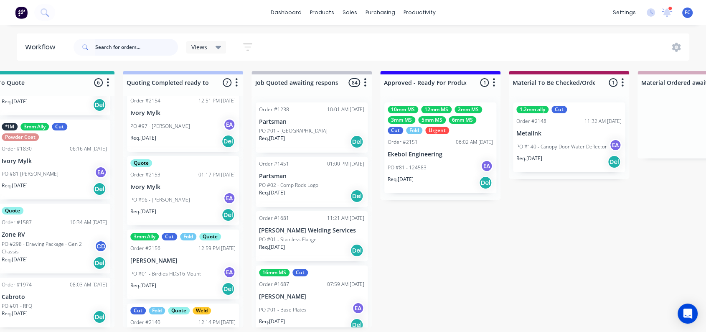
scroll to position [204, 0]
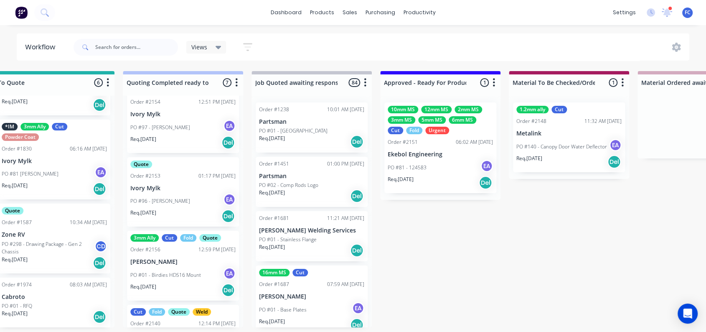
click at [181, 258] on p "[PERSON_NAME]" at bounding box center [182, 261] width 105 height 7
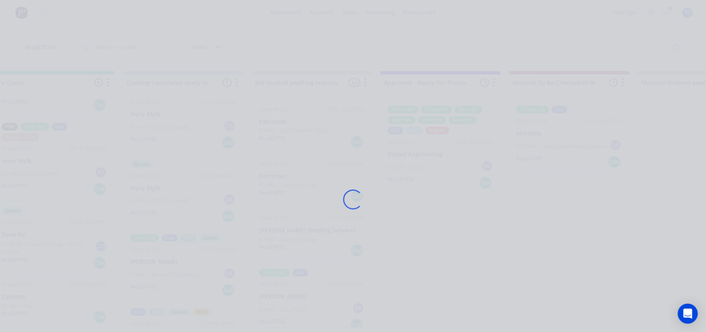
scroll to position [0, 668]
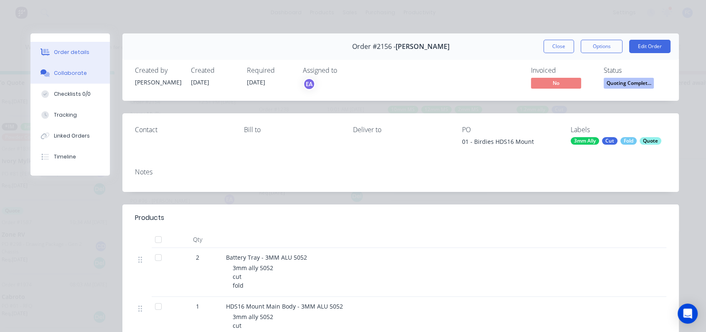
click at [63, 78] on button "Collaborate" at bounding box center [70, 73] width 79 height 21
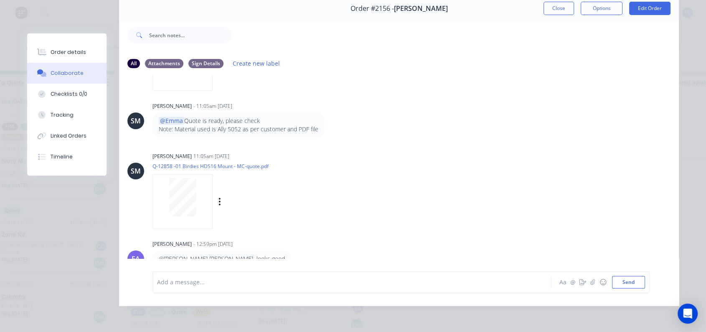
scroll to position [119, 0]
click at [552, 4] on button "Close" at bounding box center [559, 8] width 31 height 13
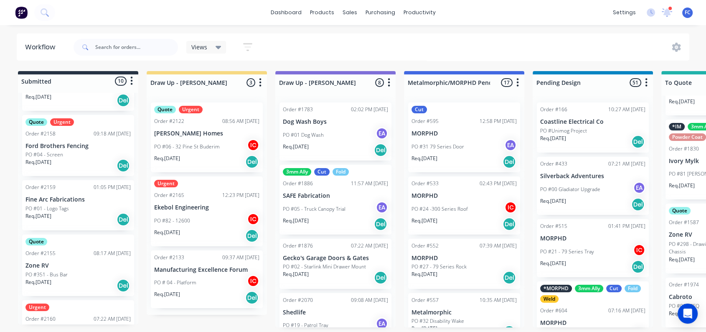
scroll to position [153, 0]
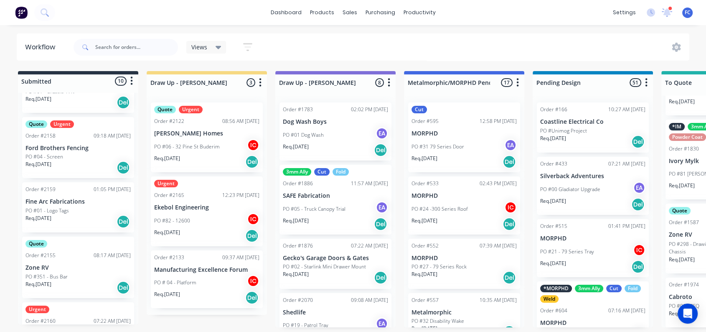
click at [63, 252] on div "Order #2155 08:17 AM 22/08/25" at bounding box center [77, 256] width 105 height 8
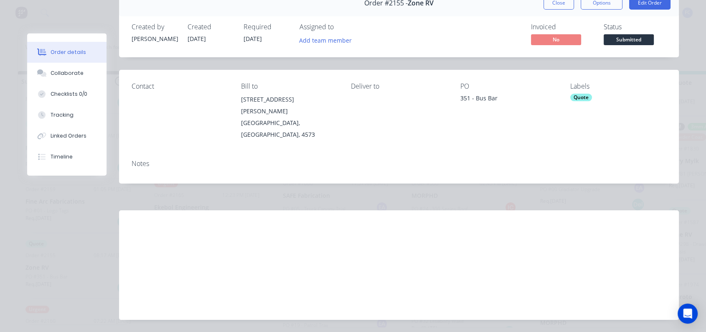
scroll to position [0, 0]
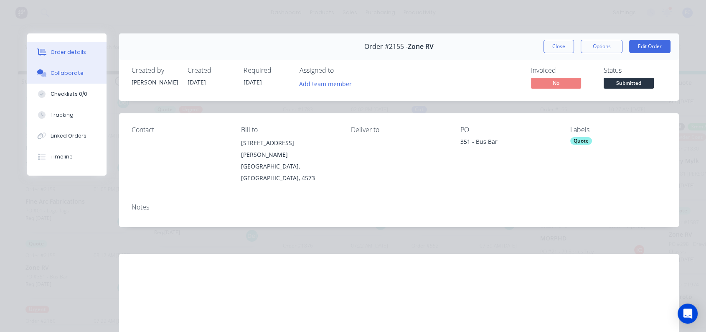
click at [58, 74] on div "Collaborate" at bounding box center [67, 73] width 33 height 8
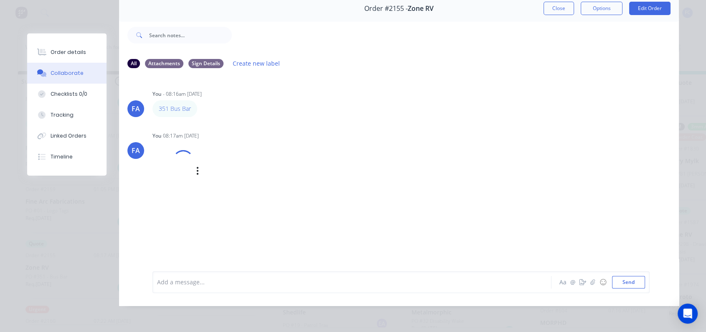
scroll to position [2, 0]
drag, startPoint x: 546, startPoint y: 0, endPoint x: 158, endPoint y: 228, distance: 450.1
click at [546, 2] on button "Close" at bounding box center [559, 8] width 31 height 13
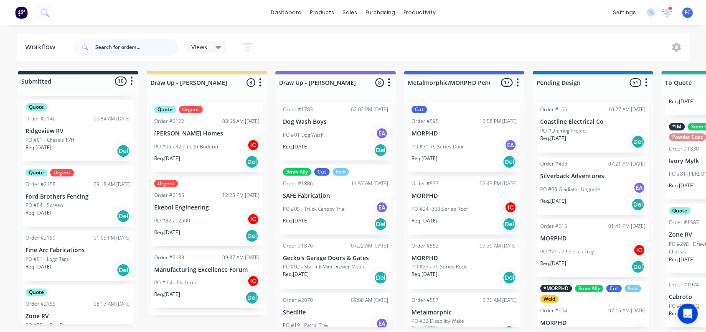
scroll to position [106, 0]
click at [47, 245] on p "Fine Arc Fabrications" at bounding box center [77, 248] width 105 height 7
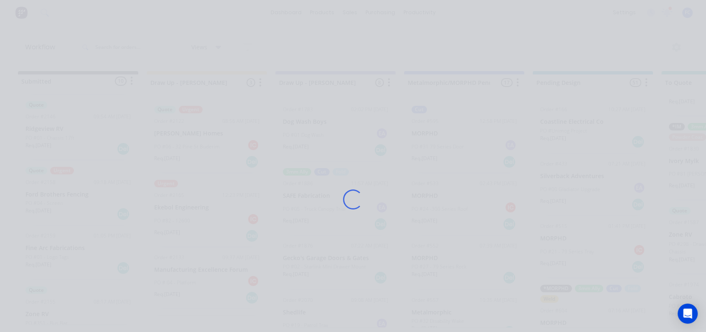
scroll to position [0, 0]
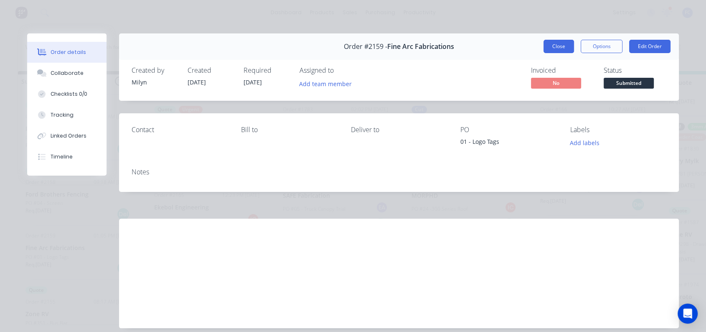
click at [554, 43] on button "Close" at bounding box center [559, 46] width 31 height 13
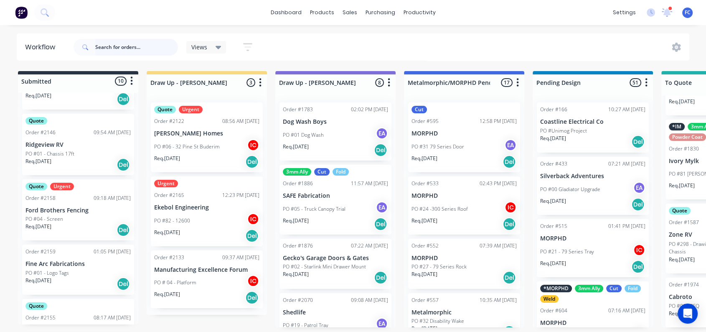
scroll to position [93, 0]
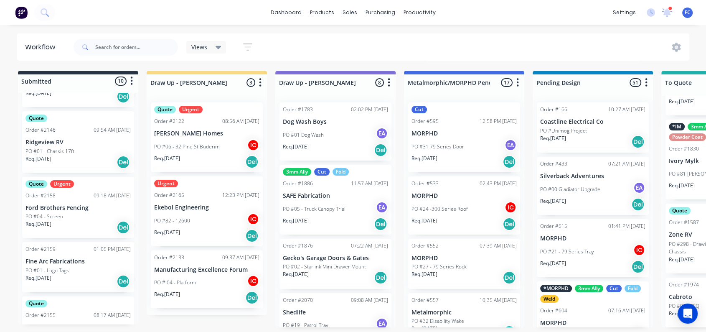
click at [49, 206] on p "Ford Brothers Fencing" at bounding box center [77, 207] width 105 height 7
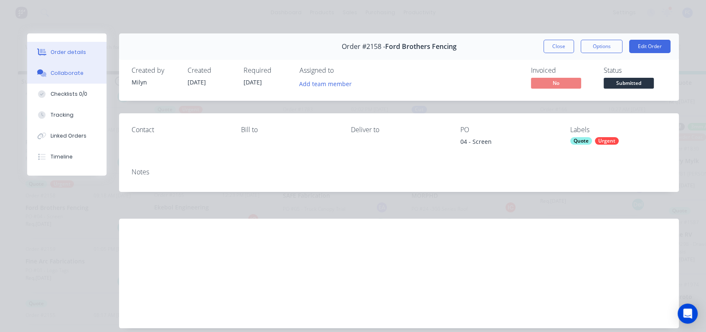
click at [61, 81] on button "Collaborate" at bounding box center [66, 73] width 79 height 21
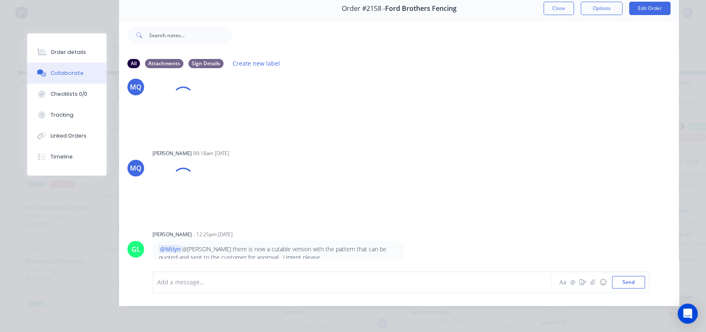
scroll to position [151, 0]
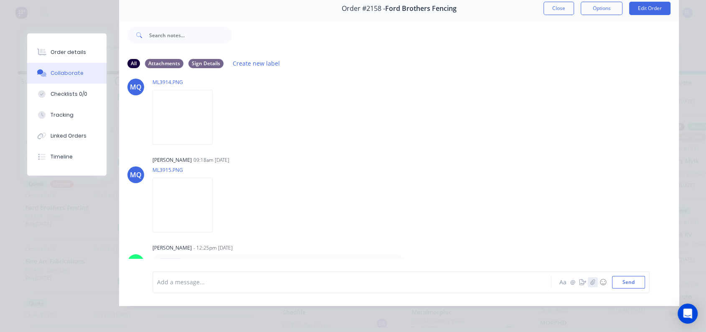
click at [591, 283] on icon "button" at bounding box center [593, 282] width 5 height 6
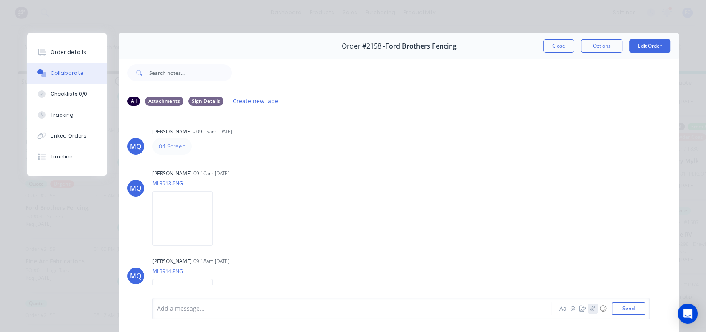
scroll to position [0, 0]
click at [546, 45] on button "Close" at bounding box center [559, 46] width 31 height 13
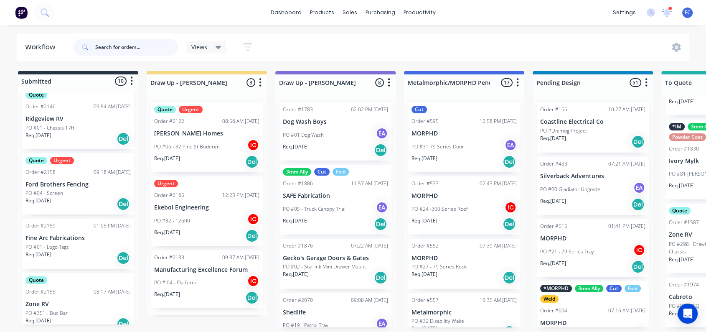
scroll to position [93, 0]
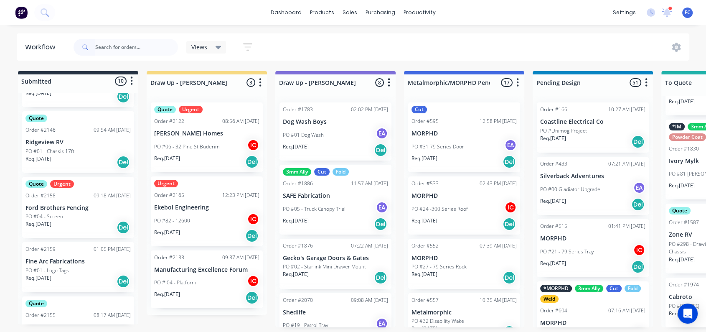
click at [76, 205] on p "Ford Brothers Fencing" at bounding box center [77, 207] width 105 height 7
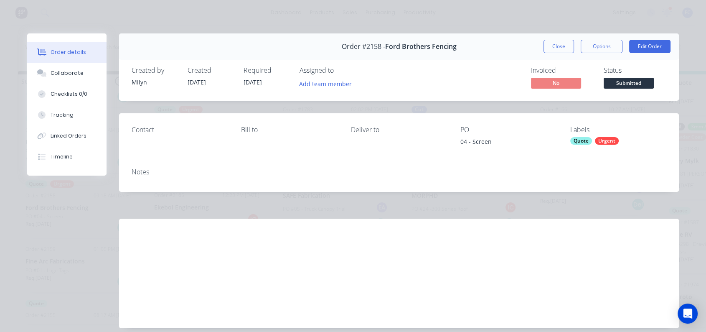
click at [640, 77] on div "Status Submitted" at bounding box center [635, 78] width 63 height 24
click at [637, 80] on span "Submitted" at bounding box center [629, 83] width 50 height 10
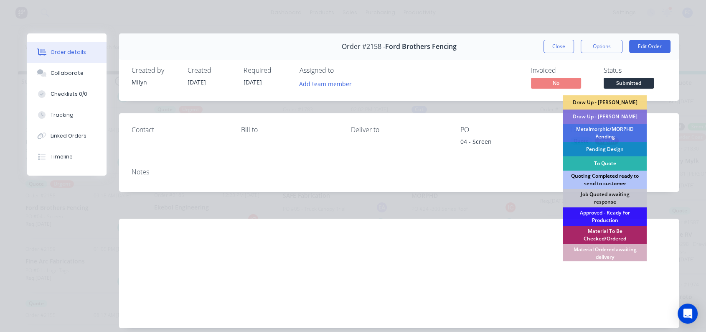
click at [606, 181] on div "Quoting Completed ready to send to customer" at bounding box center [606, 180] width 84 height 18
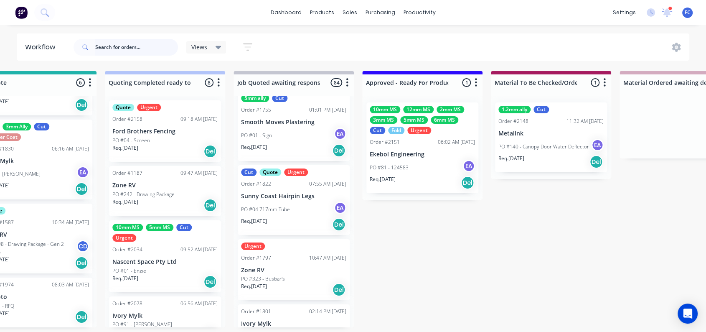
scroll to position [0, 0]
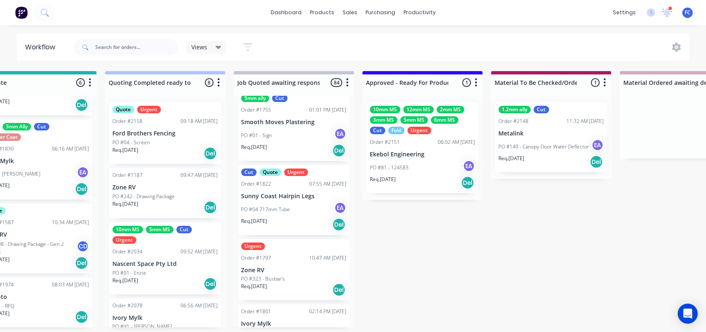
click at [150, 148] on div "Req. 29/08/25 Del" at bounding box center [164, 153] width 105 height 14
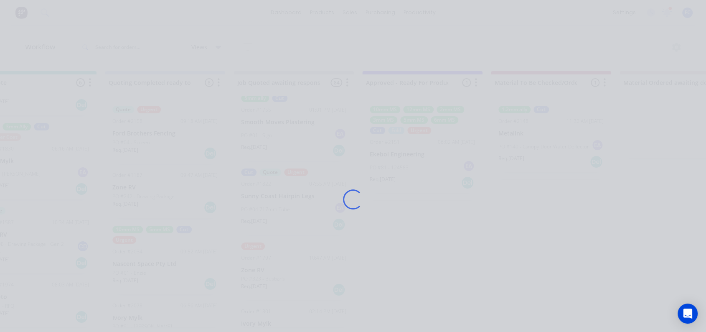
scroll to position [0, 686]
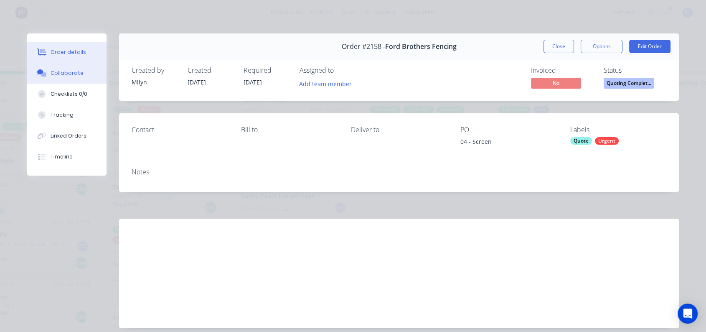
click at [65, 72] on div "Collaborate" at bounding box center [67, 73] width 33 height 8
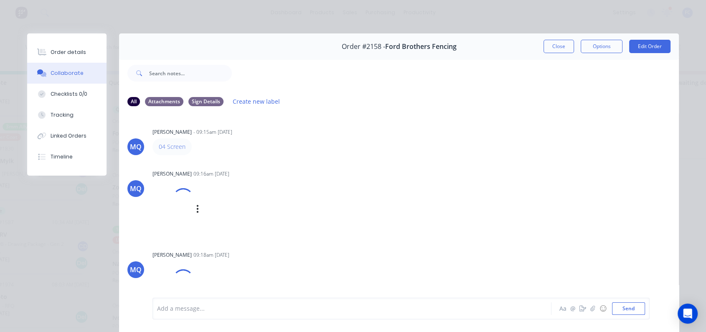
scroll to position [44, 0]
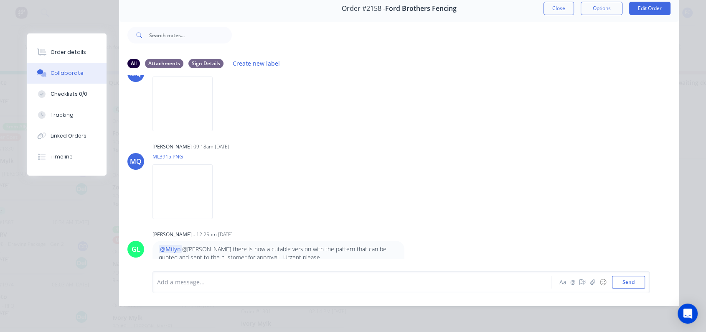
click at [305, 278] on div at bounding box center [341, 282] width 366 height 9
click at [174, 282] on span "Please ee quote" at bounding box center [180, 282] width 44 height 8
click at [211, 285] on div "Please see quote" at bounding box center [341, 282] width 366 height 9
click at [620, 278] on button "Send" at bounding box center [628, 282] width 33 height 13
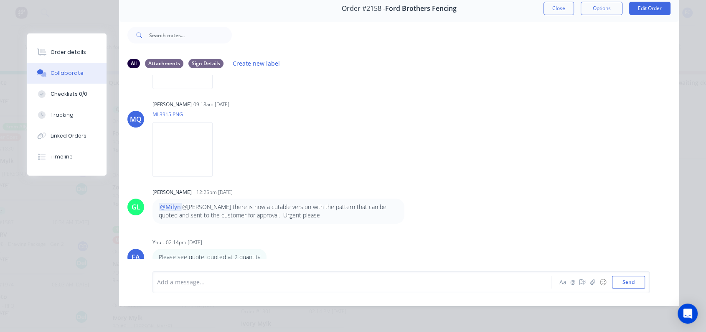
scroll to position [2, 686]
click at [591, 282] on icon "button" at bounding box center [593, 282] width 5 height 6
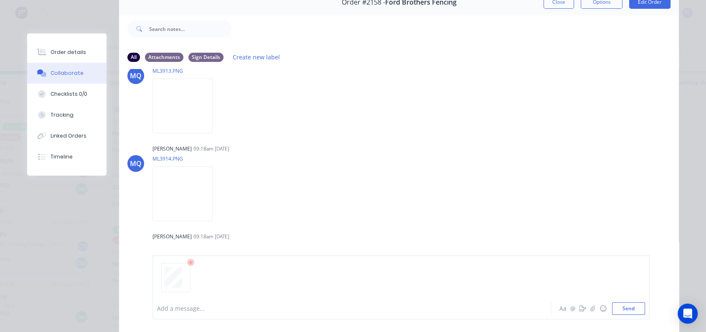
scroll to position [67, 0]
click at [69, 58] on button "Order details" at bounding box center [66, 52] width 79 height 21
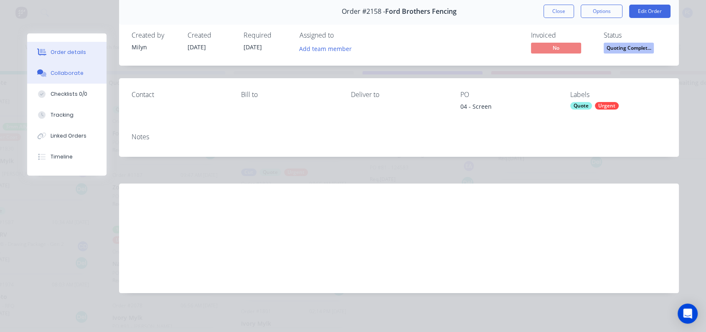
click at [66, 66] on button "Collaborate" at bounding box center [66, 73] width 79 height 21
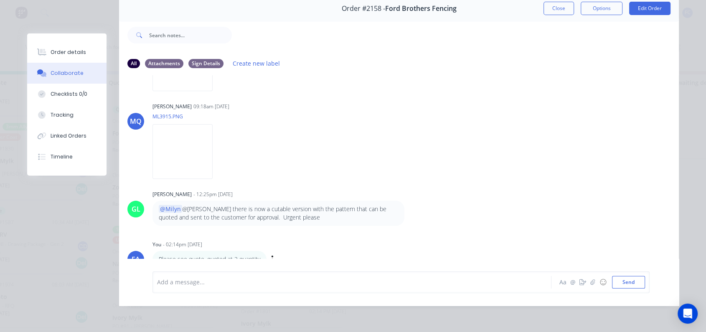
scroll to position [207, 0]
click at [591, 285] on icon "button" at bounding box center [593, 281] width 5 height 5
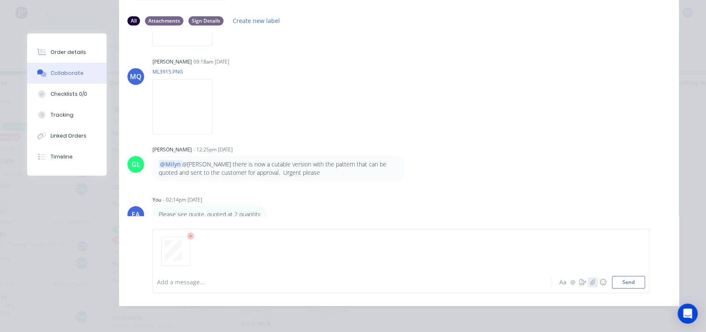
scroll to position [87, 0]
click at [627, 285] on button "Send" at bounding box center [628, 282] width 33 height 13
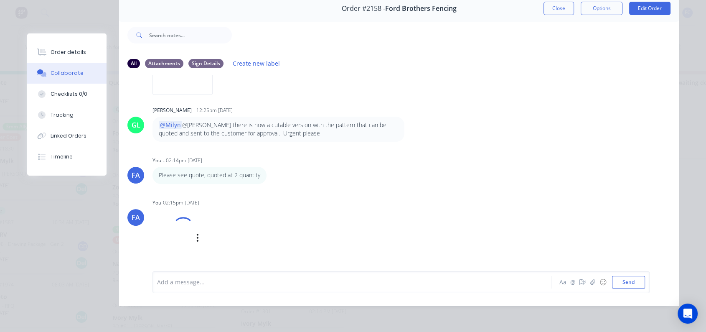
scroll to position [302, 0]
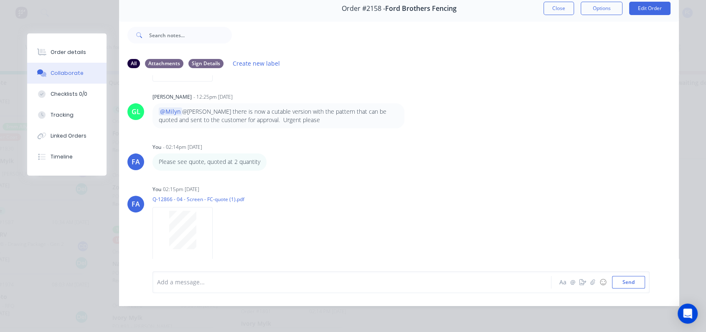
drag, startPoint x: 558, startPoint y: 4, endPoint x: 288, endPoint y: 126, distance: 296.6
click at [558, 5] on button "Close" at bounding box center [559, 8] width 31 height 13
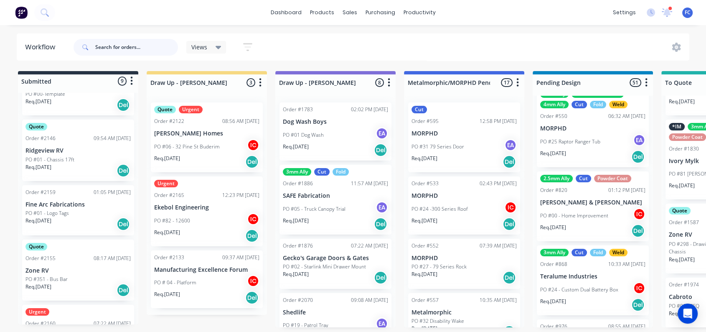
scroll to position [87, 0]
click at [23, 193] on div "Order #2159 01:05 PM 22/08/25 Fine Arc Fabrications PO #01 - Logo Tags Req. 29/…" at bounding box center [78, 208] width 112 height 50
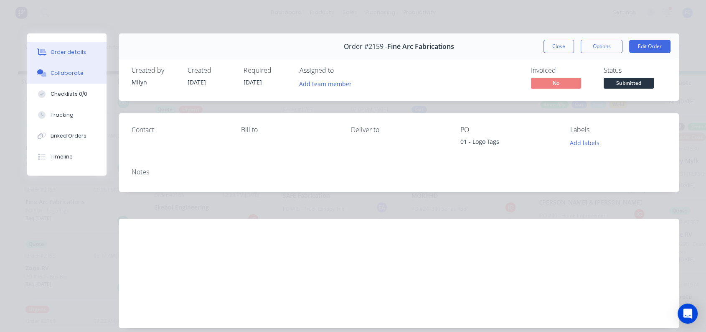
click at [77, 75] on button "Collaborate" at bounding box center [66, 73] width 79 height 21
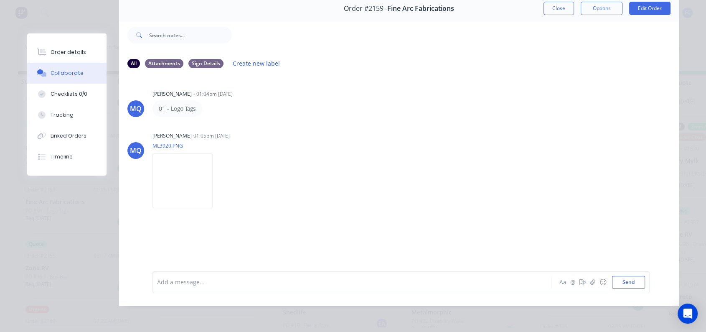
scroll to position [44, 0]
click at [544, 2] on button "Close" at bounding box center [559, 8] width 31 height 13
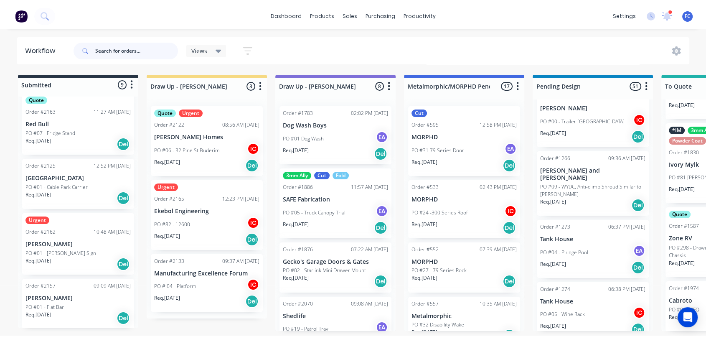
scroll to position [0, 0]
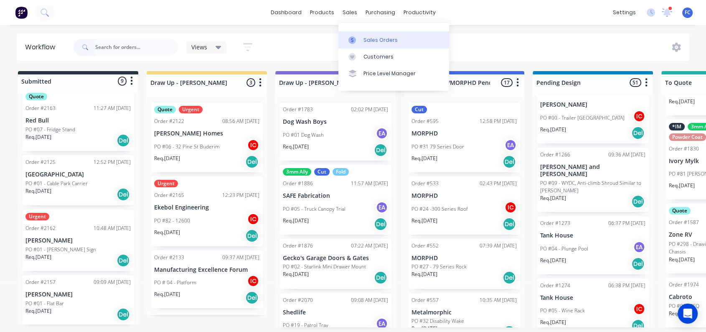
drag, startPoint x: 354, startPoint y: 42, endPoint x: 344, endPoint y: 38, distance: 10.7
click at [355, 42] on icon at bounding box center [353, 40] width 8 height 8
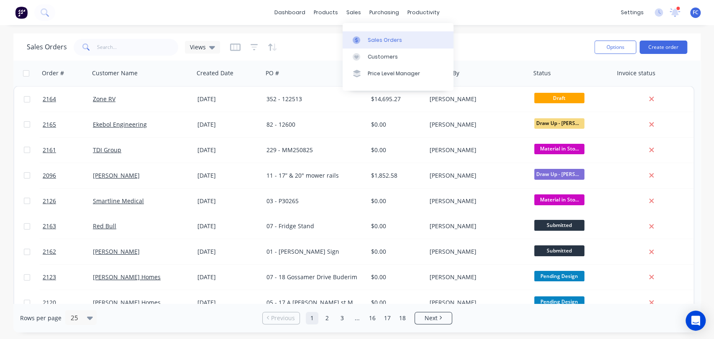
click at [360, 36] on icon at bounding box center [356, 40] width 8 height 8
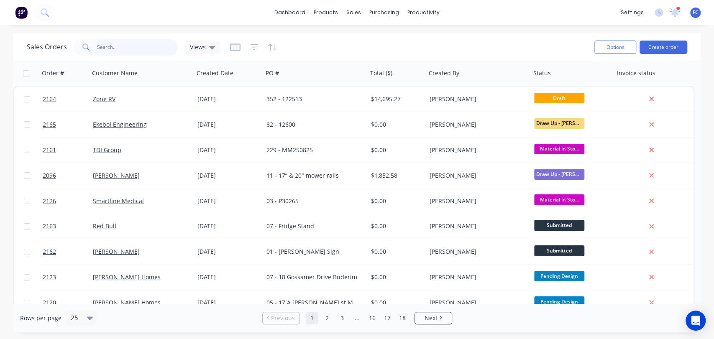
click at [104, 44] on input "text" at bounding box center [138, 47] width 82 height 17
type input "tdi"
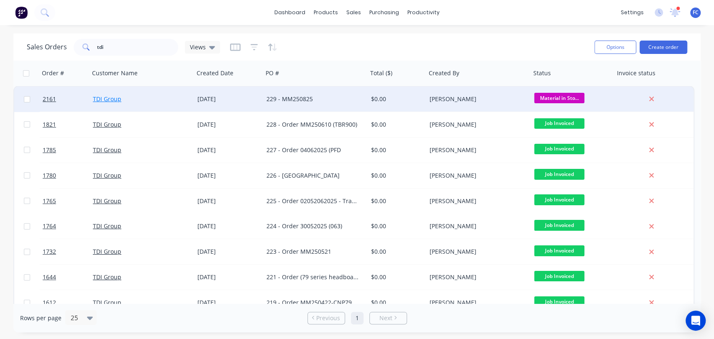
click at [114, 99] on link "TDI Group" at bounding box center [107, 99] width 28 height 8
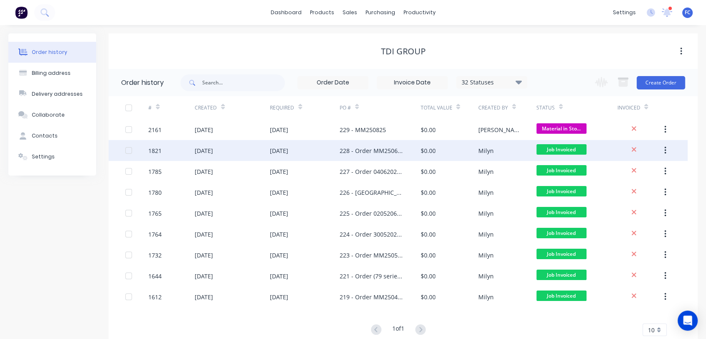
click at [198, 145] on div "[DATE]" at bounding box center [232, 150] width 75 height 21
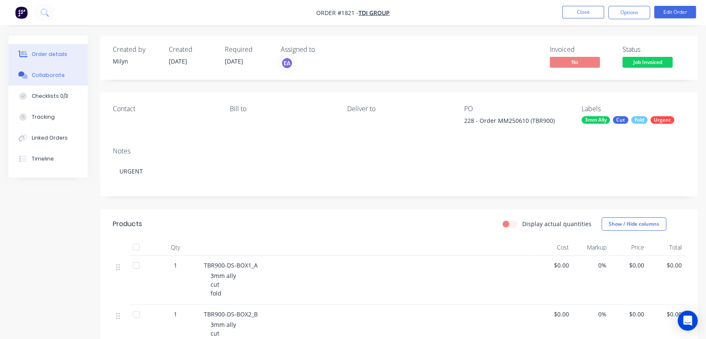
click at [33, 74] on div "Collaborate" at bounding box center [48, 75] width 33 height 8
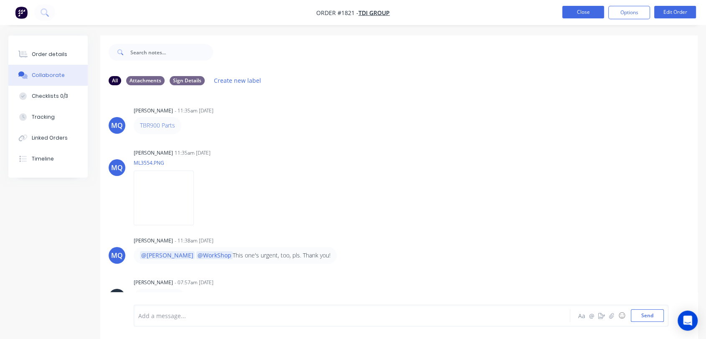
click at [578, 13] on button "Close" at bounding box center [584, 12] width 42 height 13
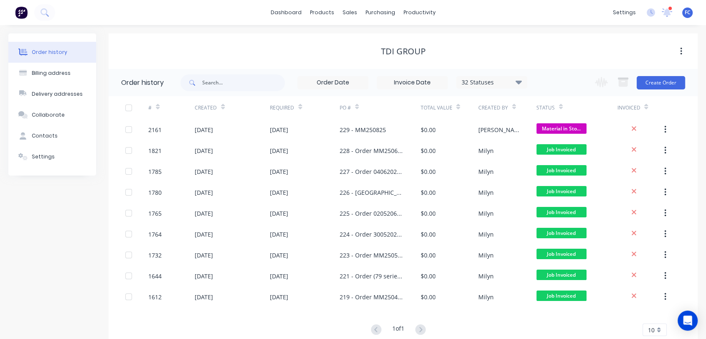
click at [650, 74] on div "Change order status Submitted Draw Up - Izaak Draw Up - Emma Metalmorphic/MORPH…" at bounding box center [637, 82] width 95 height 27
click at [648, 79] on button "Create Order" at bounding box center [661, 82] width 48 height 13
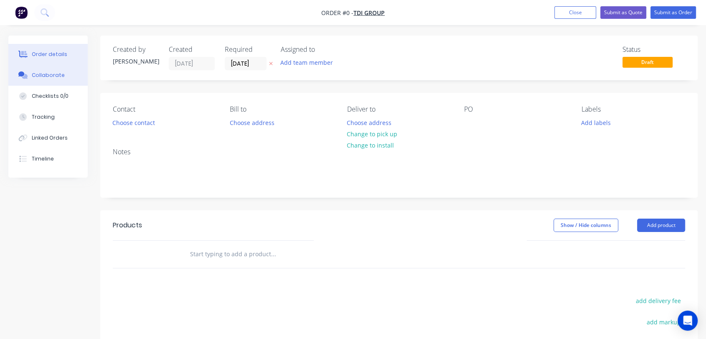
click at [75, 74] on button "Collaborate" at bounding box center [47, 75] width 79 height 21
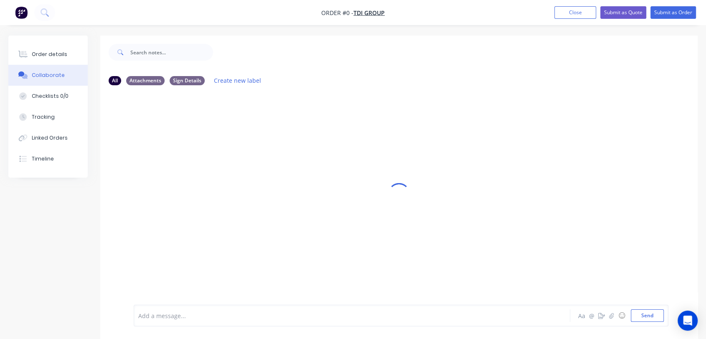
click at [217, 312] on div at bounding box center [336, 315] width 394 height 9
drag, startPoint x: 648, startPoint y: 309, endPoint x: 649, endPoint y: 314, distance: 5.5
click at [648, 309] on div "230 MM250825 (Water Tanks) Aa @ ☺ Send" at bounding box center [401, 316] width 535 height 22
click at [649, 316] on button "Send" at bounding box center [647, 315] width 33 height 13
click at [612, 321] on div "Aa @ ☺ Send" at bounding box center [620, 315] width 87 height 13
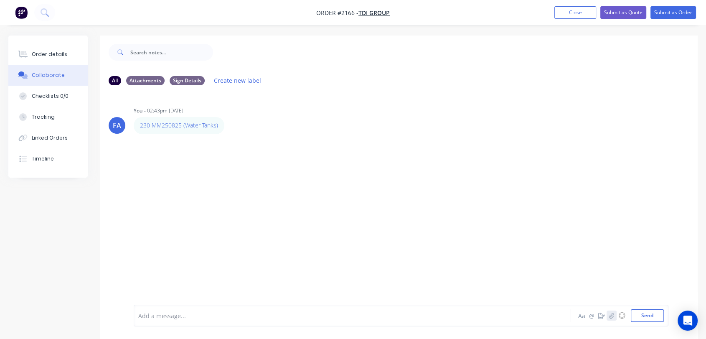
click at [612, 316] on icon "button" at bounding box center [611, 316] width 5 height 6
click at [648, 316] on button "Send" at bounding box center [647, 315] width 33 height 13
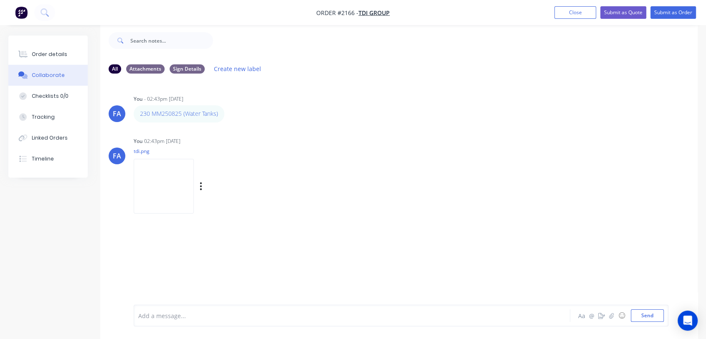
scroll to position [13, 0]
click at [54, 55] on div "Order details" at bounding box center [50, 55] width 36 height 8
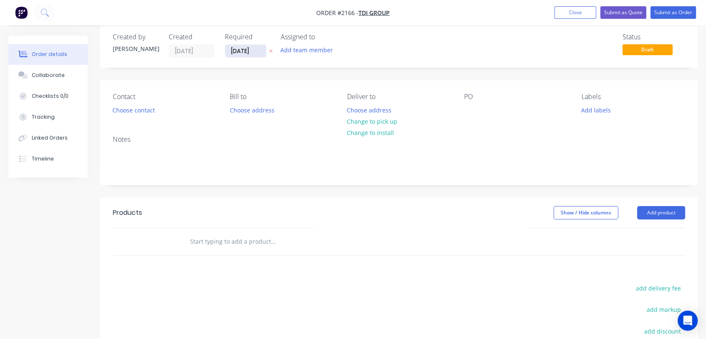
click at [235, 51] on input "[DATE]" at bounding box center [245, 51] width 41 height 13
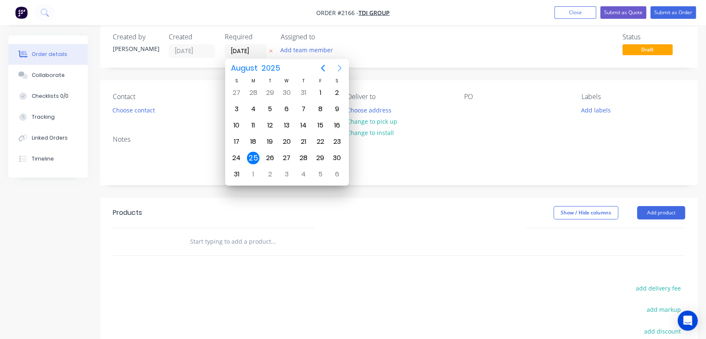
drag, startPoint x: 342, startPoint y: 70, endPoint x: 336, endPoint y: 76, distance: 9.2
click at [342, 70] on icon "Next page" at bounding box center [340, 68] width 10 height 10
click at [271, 90] on div "2" at bounding box center [270, 93] width 13 height 13
type input "[DATE]"
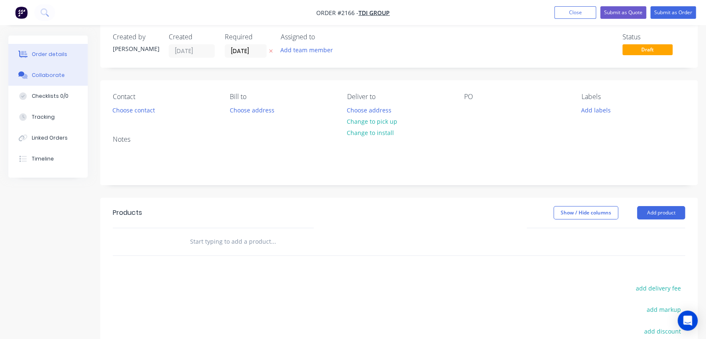
click at [48, 77] on div "Collaborate" at bounding box center [48, 75] width 33 height 8
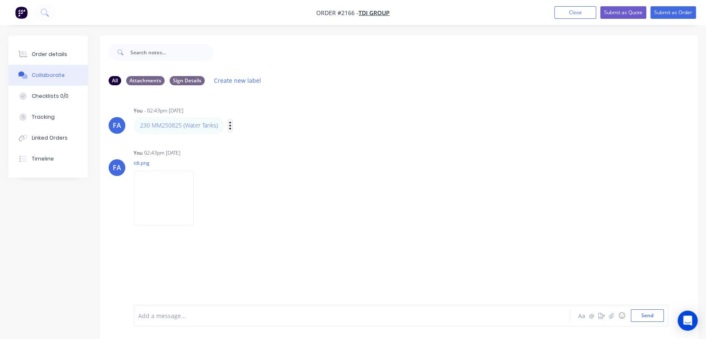
click at [231, 125] on button "button" at bounding box center [230, 126] width 3 height 12
click at [238, 135] on button "Edit" at bounding box center [261, 141] width 53 height 14
drag, startPoint x: 210, startPoint y: 314, endPoint x: 87, endPoint y: 302, distance: 123.4
click at [85, 305] on div "All Attachments Sign Details Create new label FA You - 02:43pm 25/08/25 230 MM2…" at bounding box center [353, 194] width 690 height 316
copy span "230 MM250825 (Water Tanks)"
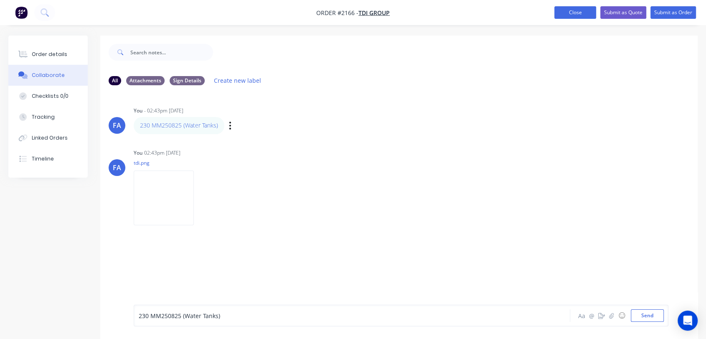
click at [556, 14] on button "Close" at bounding box center [576, 12] width 42 height 13
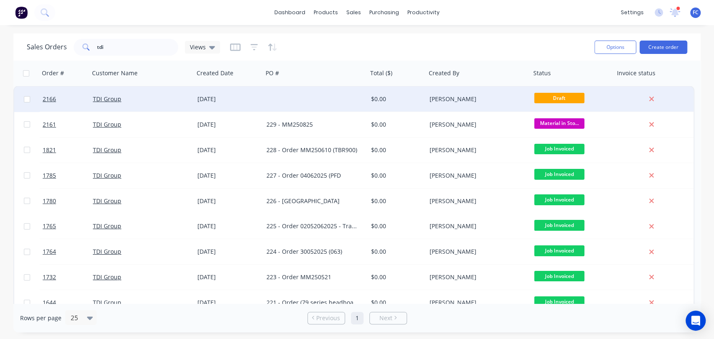
click at [167, 100] on div "TDI Group" at bounding box center [139, 99] width 93 height 8
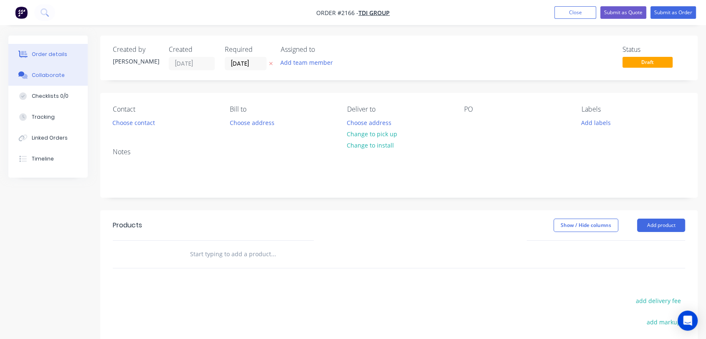
drag, startPoint x: 56, startPoint y: 68, endPoint x: 64, endPoint y: 74, distance: 9.5
click at [56, 68] on button "Collaborate" at bounding box center [47, 75] width 79 height 21
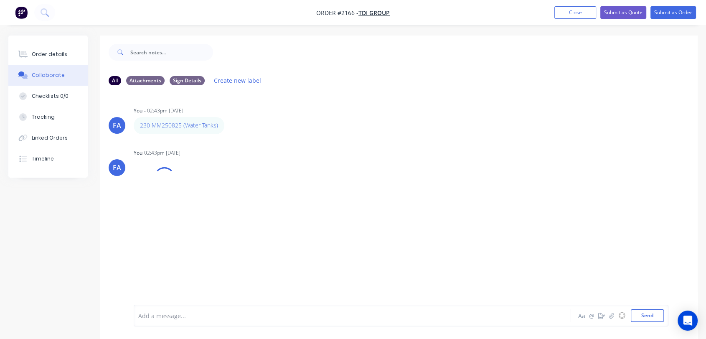
click at [189, 316] on div at bounding box center [336, 315] width 394 height 9
drag, startPoint x: 234, startPoint y: 315, endPoint x: 60, endPoint y: 301, distance: 174.5
click at [60, 301] on div "All Attachments Sign Details Create new label FA You - 02:43pm 25/08/25 230 MM2…" at bounding box center [353, 194] width 690 height 316
click at [232, 123] on div "Labels Edit Delete" at bounding box center [231, 126] width 5 height 12
click at [232, 130] on div "Labels Edit Delete" at bounding box center [231, 126] width 5 height 12
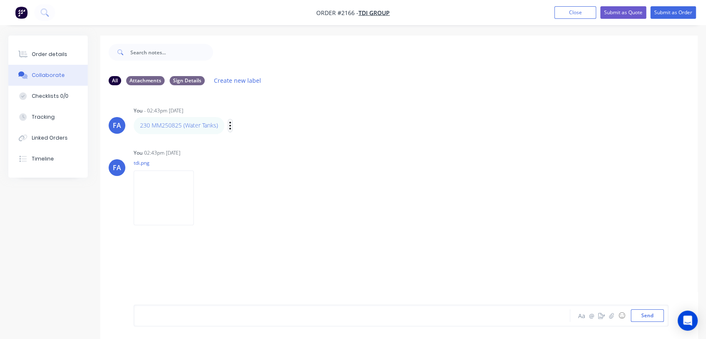
click at [229, 128] on icon "button" at bounding box center [230, 126] width 3 height 10
click at [240, 134] on button "Edit" at bounding box center [261, 141] width 53 height 14
click at [94, 300] on div "All Attachments Sign Details Create new label FA You - 02:43pm 25/08/25 230 MM2…" at bounding box center [353, 194] width 690 height 316
copy span "230 MM250825 (Water Tanks)"
drag, startPoint x: 54, startPoint y: 54, endPoint x: 93, endPoint y: 73, distance: 43.6
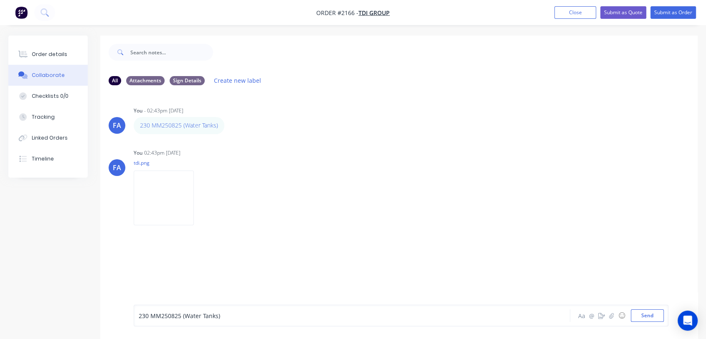
click at [54, 54] on div "Order details" at bounding box center [50, 55] width 36 height 8
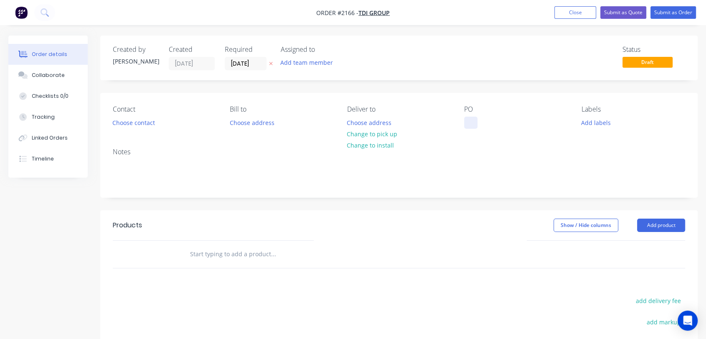
click at [467, 118] on div at bounding box center [470, 123] width 13 height 12
paste div
click at [486, 121] on div "230 MM250825 (Water Tanks)" at bounding box center [511, 123] width 95 height 12
click at [469, 126] on div "230 - MM250825 (Water Tanks)" at bounding box center [513, 123] width 99 height 12
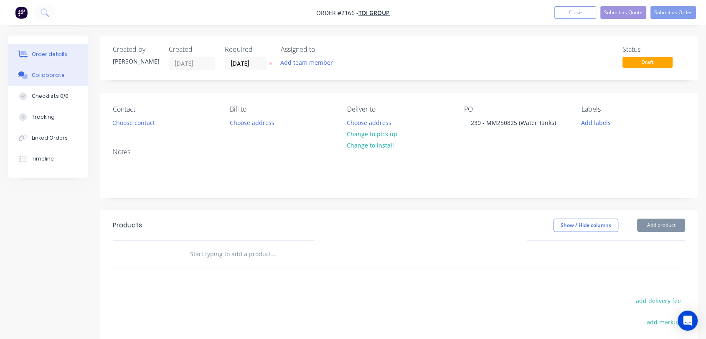
click at [60, 77] on div "Collaborate" at bounding box center [48, 75] width 33 height 8
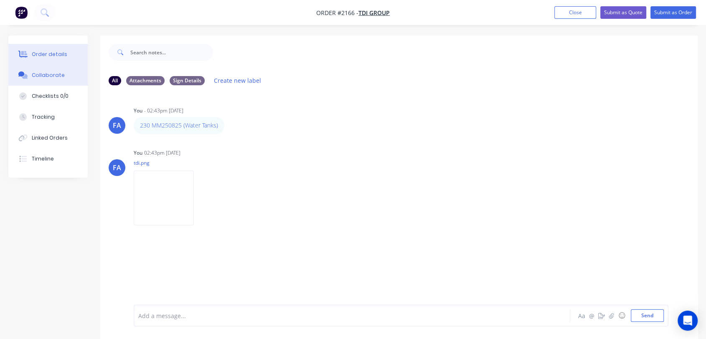
drag, startPoint x: 48, startPoint y: 52, endPoint x: 92, endPoint y: 96, distance: 62.1
click at [48, 52] on div "Order details" at bounding box center [50, 55] width 36 height 8
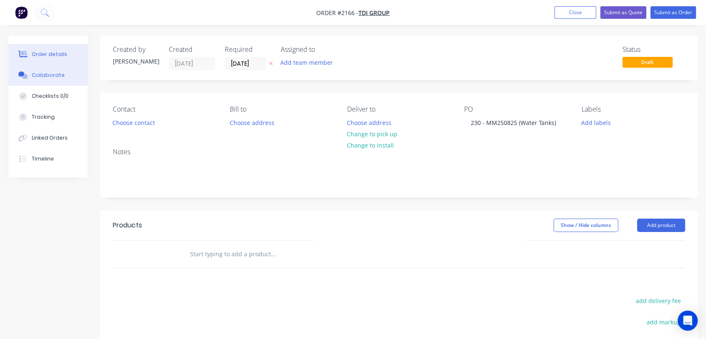
click at [50, 76] on div "Collaborate" at bounding box center [48, 75] width 33 height 8
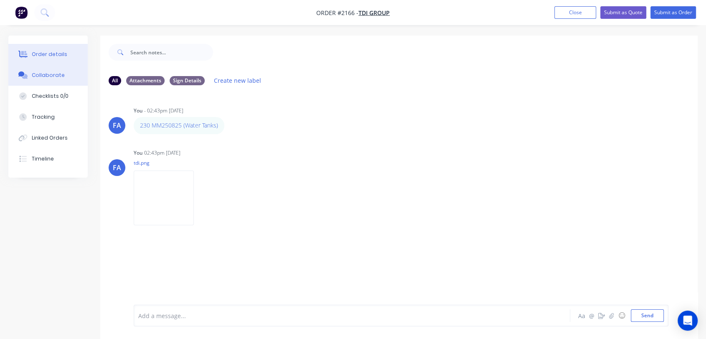
click at [52, 61] on button "Order details" at bounding box center [47, 54] width 79 height 21
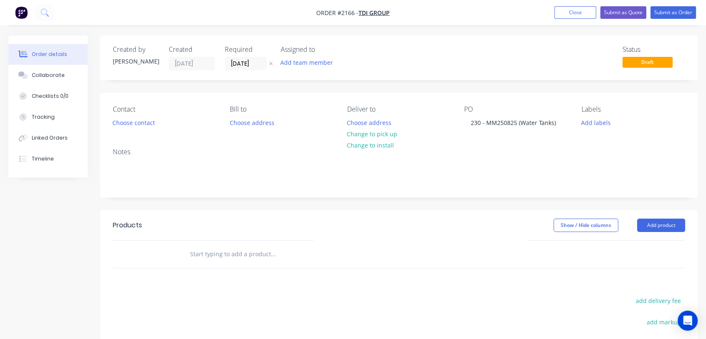
click at [235, 254] on input "text" at bounding box center [273, 254] width 167 height 17
paste input "G2-WTNK1-CHV_A"
type input "G2-WTNK1-CHV_A"
click at [140, 256] on div at bounding box center [155, 254] width 50 height 27
click at [228, 251] on input "G2-WTNK1-CHV_A" at bounding box center [273, 254] width 167 height 17
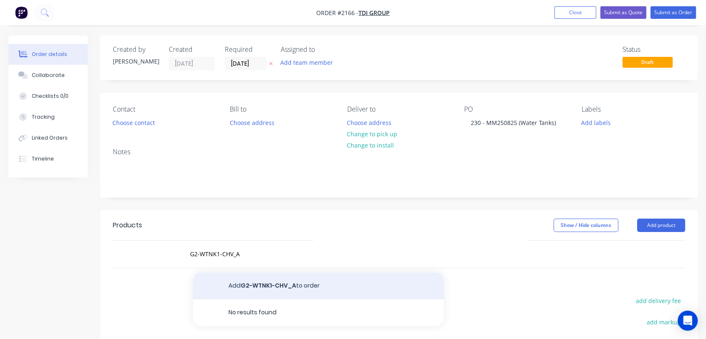
click at [252, 288] on button "Add G2-WTNK1-CHV_A to order" at bounding box center [318, 286] width 251 height 27
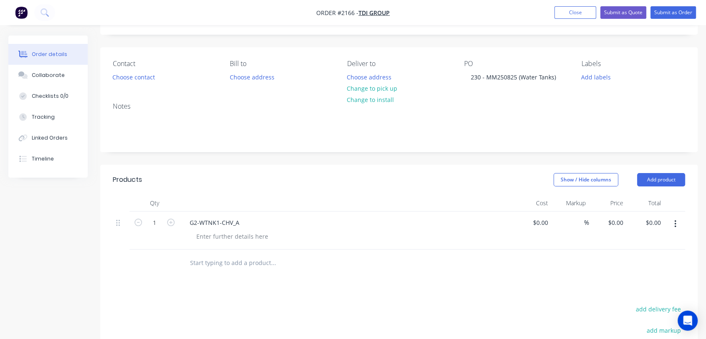
scroll to position [46, 0]
click at [166, 222] on button "button" at bounding box center [171, 221] width 11 height 9
type input "3"
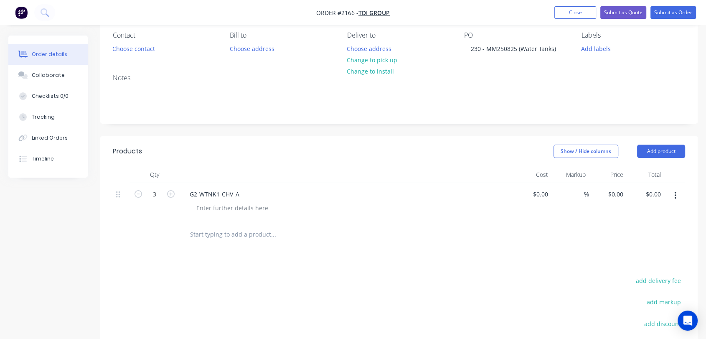
scroll to position [93, 0]
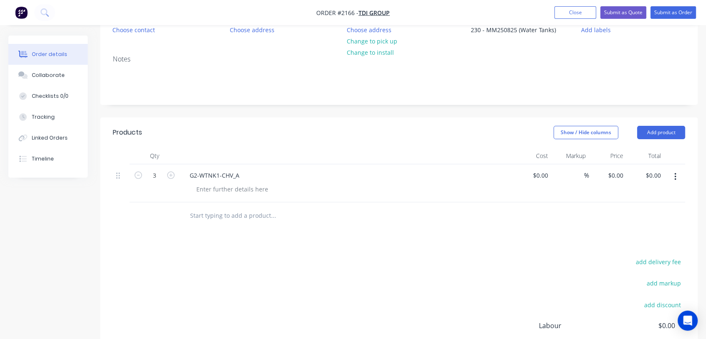
click at [212, 217] on input "text" at bounding box center [273, 215] width 167 height 17
paste input "G2-WTNK2-CHV_A"
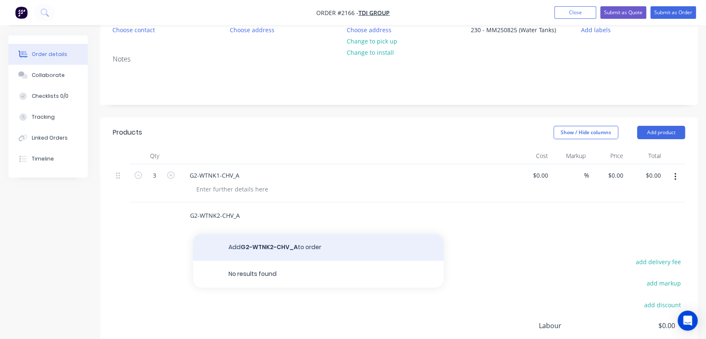
type input "G2-WTNK2-CHV_A"
click at [251, 252] on button "Add G2-WTNK2-CHV_A to order" at bounding box center [318, 247] width 251 height 27
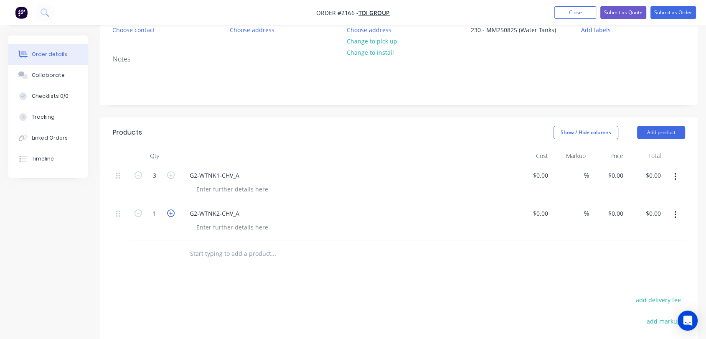
click at [167, 215] on icon "button" at bounding box center [171, 213] width 8 height 8
type input "3"
click at [32, 72] on div "Collaborate" at bounding box center [48, 75] width 33 height 8
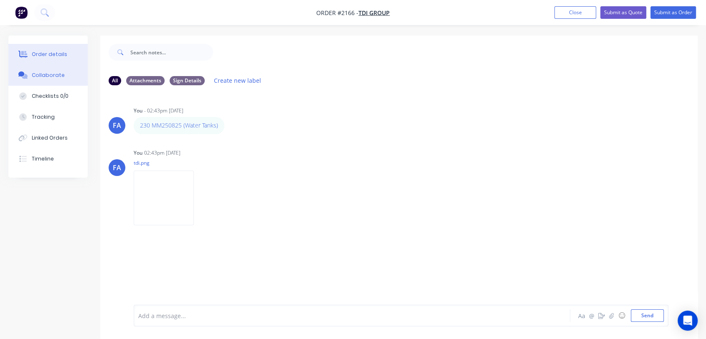
click at [56, 59] on button "Order details" at bounding box center [47, 54] width 79 height 21
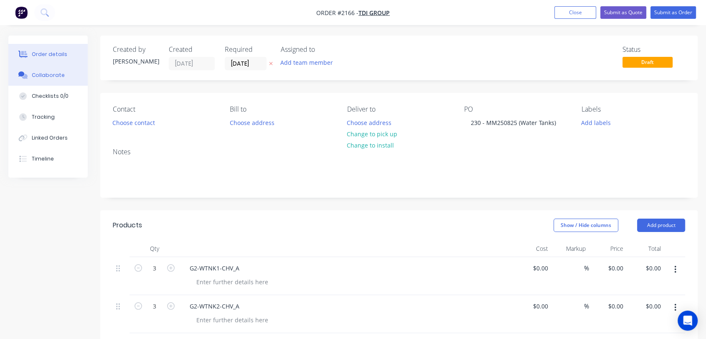
click at [38, 73] on div "Collaborate" at bounding box center [48, 75] width 33 height 8
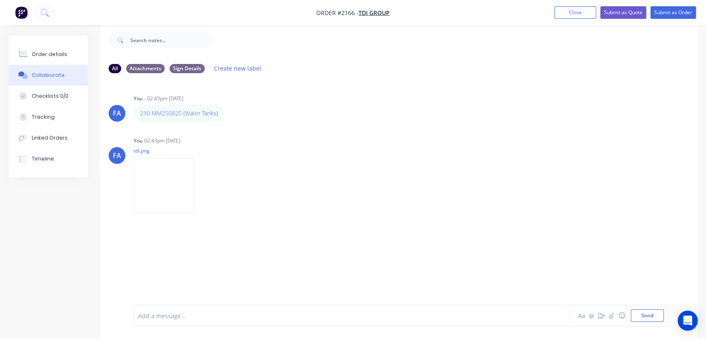
scroll to position [13, 0]
click at [665, 14] on button "Submit as Order" at bounding box center [674, 12] width 46 height 13
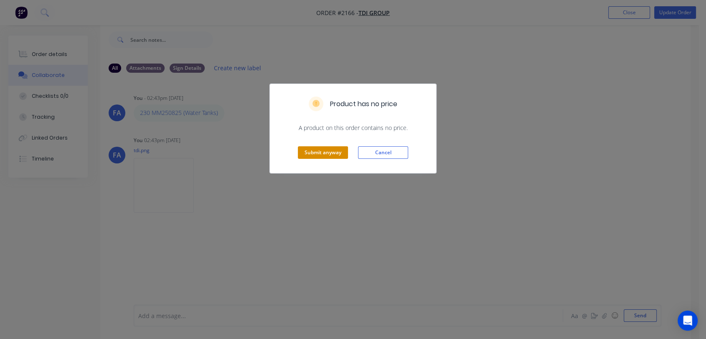
click at [316, 153] on button "Submit anyway" at bounding box center [323, 152] width 50 height 13
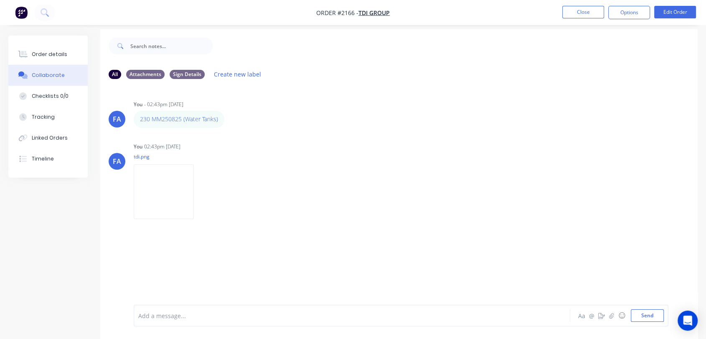
scroll to position [0, 0]
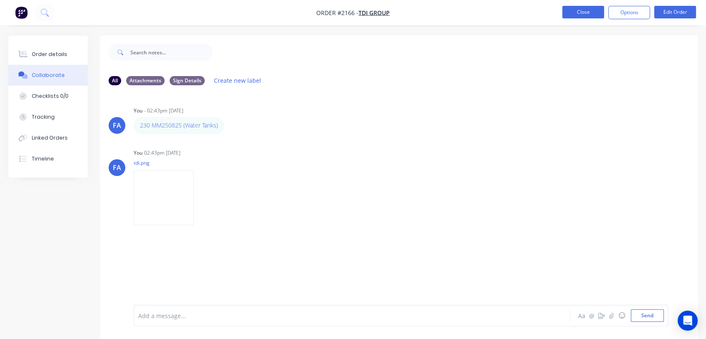
click at [563, 8] on button "Close" at bounding box center [584, 12] width 42 height 13
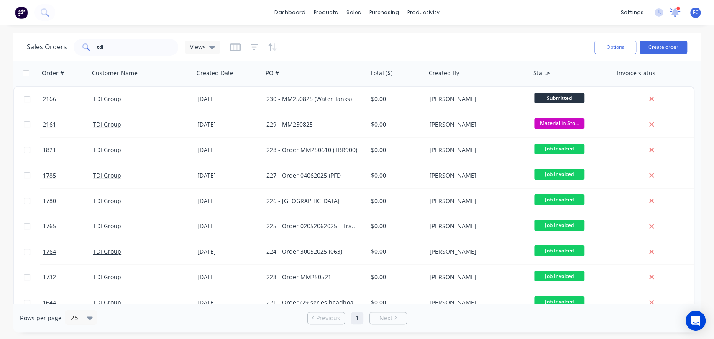
click at [675, 13] on icon at bounding box center [675, 12] width 8 height 8
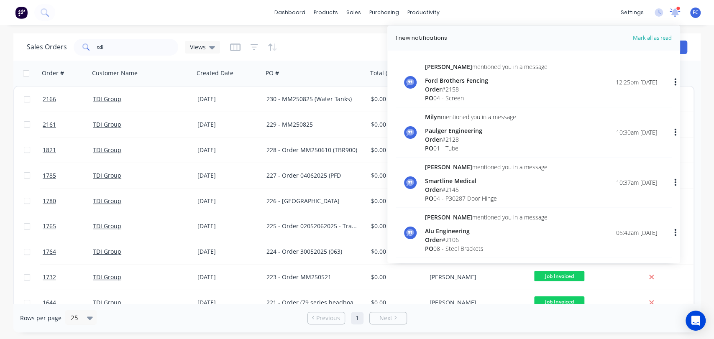
click at [669, 14] on icon at bounding box center [674, 13] width 11 height 10
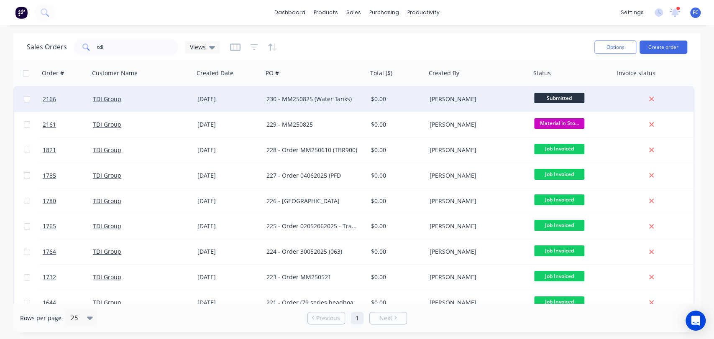
click at [267, 94] on div "230 - MM250825 (Water Tanks)" at bounding box center [315, 99] width 105 height 25
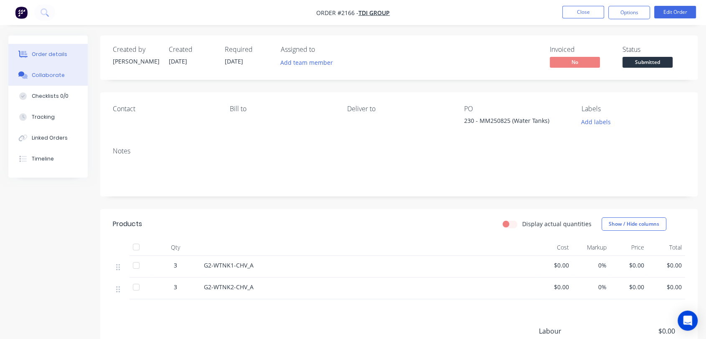
click at [51, 76] on div "Collaborate" at bounding box center [48, 75] width 33 height 8
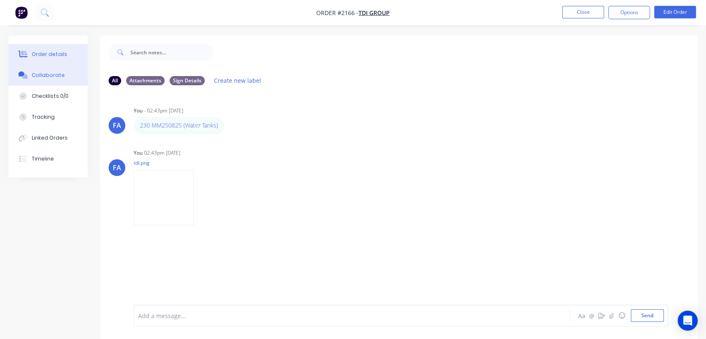
click at [51, 54] on div "Order details" at bounding box center [50, 55] width 36 height 8
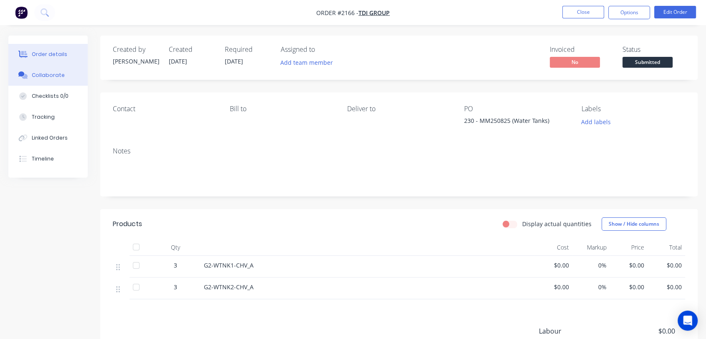
click at [39, 79] on div "Collaborate" at bounding box center [48, 75] width 33 height 8
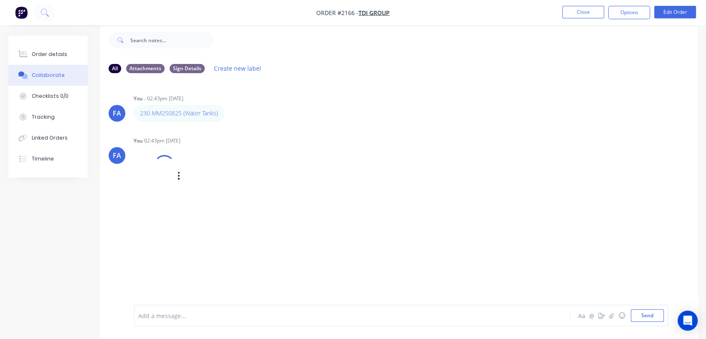
scroll to position [13, 0]
click at [48, 58] on div "Order details" at bounding box center [50, 55] width 36 height 8
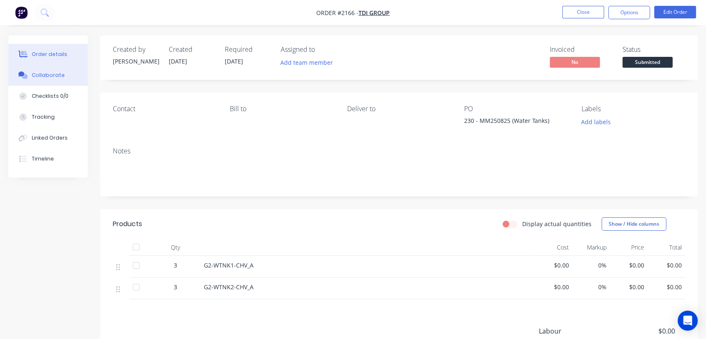
click at [43, 74] on div "Collaborate" at bounding box center [48, 75] width 33 height 8
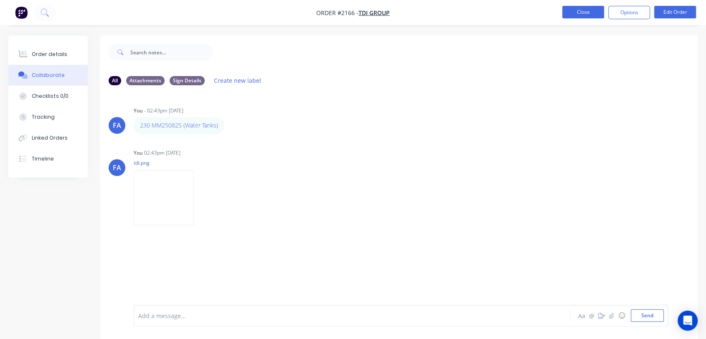
click at [577, 14] on button "Close" at bounding box center [584, 12] width 42 height 13
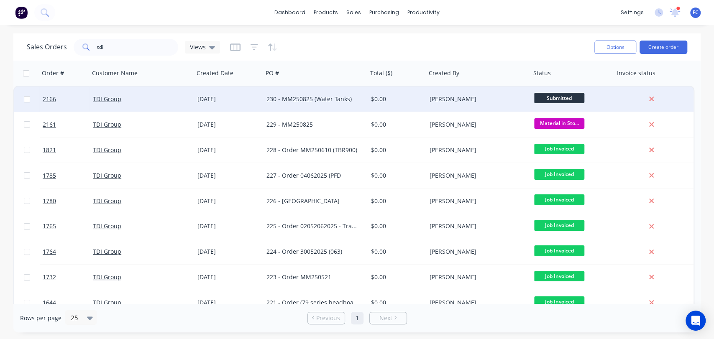
click at [228, 96] on div "[DATE]" at bounding box center [228, 99] width 62 height 8
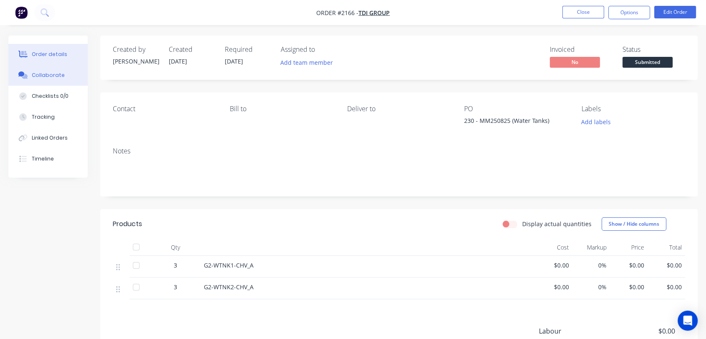
click at [63, 76] on button "Collaborate" at bounding box center [47, 75] width 79 height 21
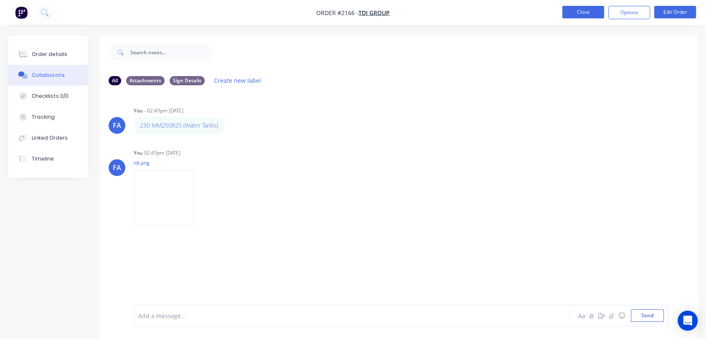
click at [582, 11] on button "Close" at bounding box center [584, 12] width 42 height 13
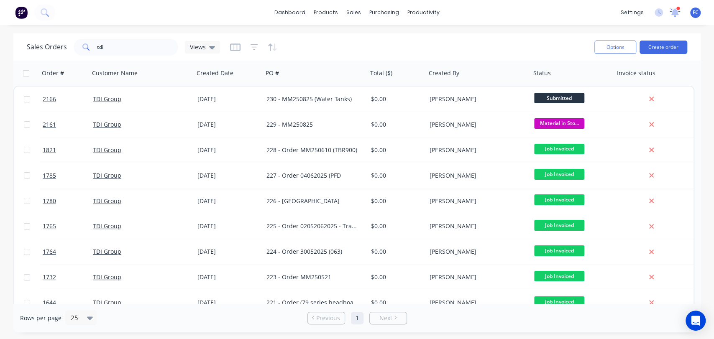
click at [674, 13] on icon at bounding box center [675, 12] width 8 height 8
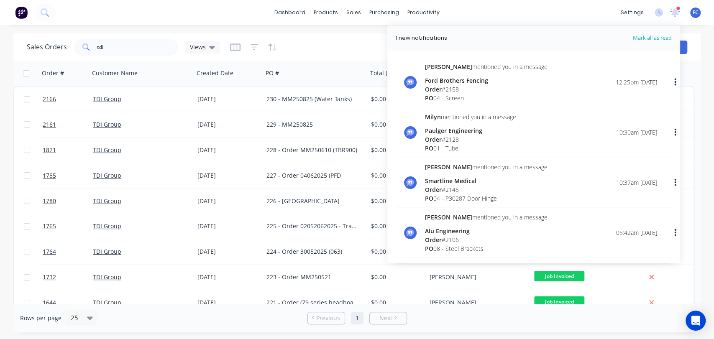
click at [118, 18] on div "dashboard products sales purchasing productivity dashboard products Product Cat…" at bounding box center [357, 12] width 714 height 25
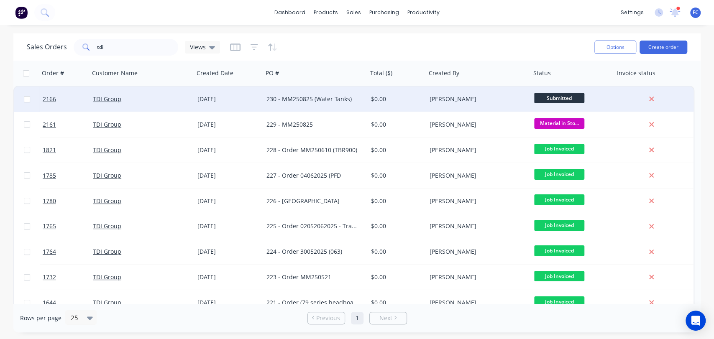
click at [139, 102] on div "TDI Group" at bounding box center [139, 99] width 93 height 8
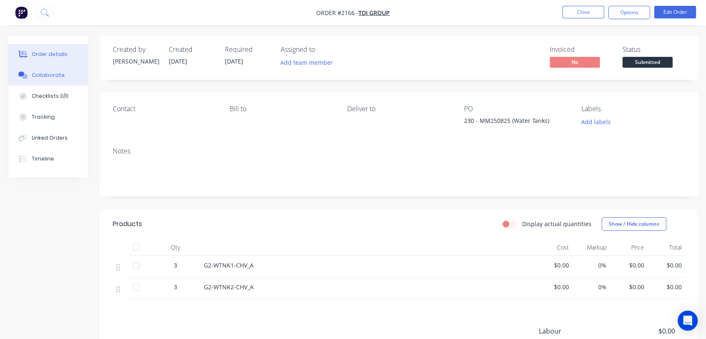
click at [50, 68] on button "Collaborate" at bounding box center [47, 75] width 79 height 21
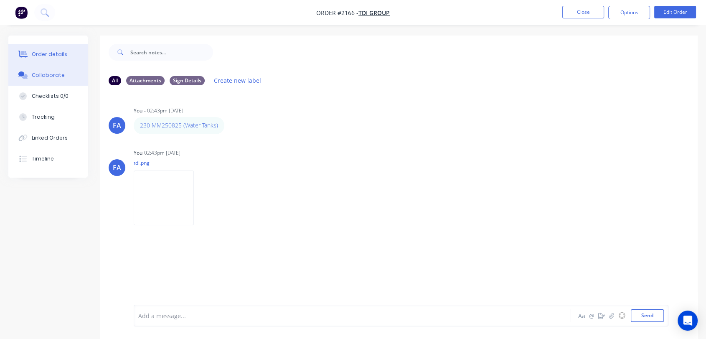
click at [54, 58] on div "Order details" at bounding box center [50, 55] width 36 height 8
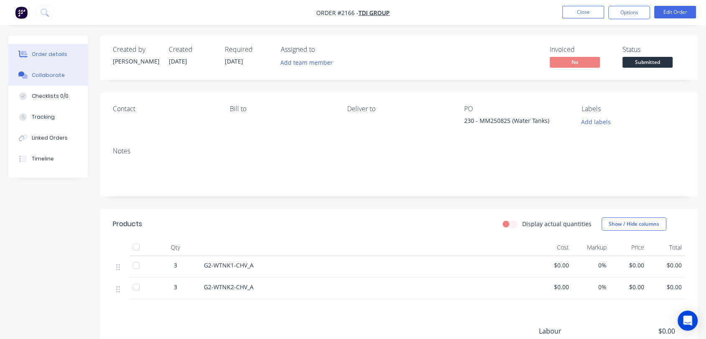
click at [59, 74] on div "Collaborate" at bounding box center [48, 75] width 33 height 8
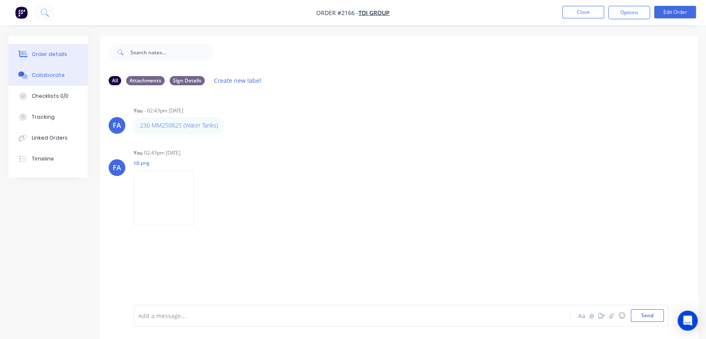
click at [43, 53] on div "Order details" at bounding box center [50, 55] width 36 height 8
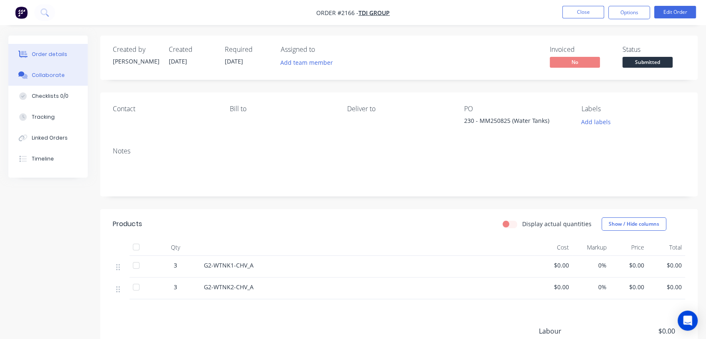
click at [33, 75] on div "Collaborate" at bounding box center [48, 75] width 33 height 8
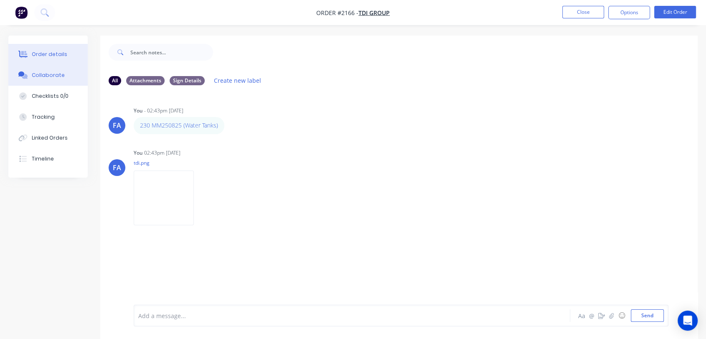
drag, startPoint x: 31, startPoint y: 51, endPoint x: 41, endPoint y: 60, distance: 13.0
click at [32, 51] on div "Order details" at bounding box center [50, 55] width 36 height 8
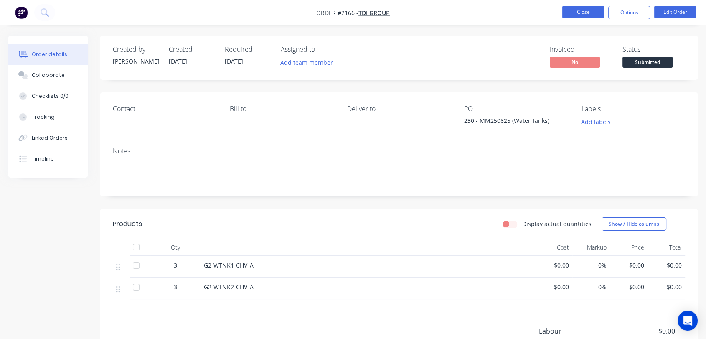
click at [576, 15] on button "Close" at bounding box center [584, 12] width 42 height 13
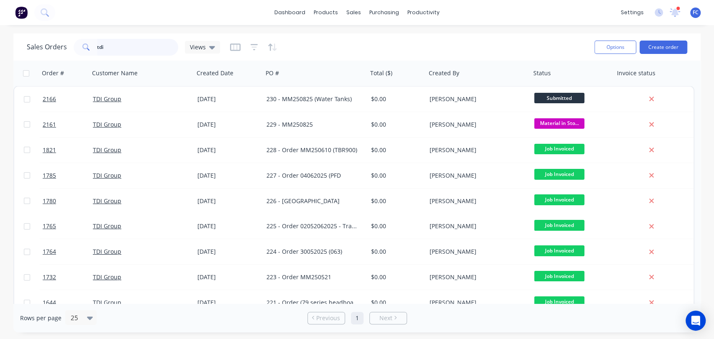
click at [60, 43] on div "Sales Orders tdi Views" at bounding box center [123, 47] width 193 height 17
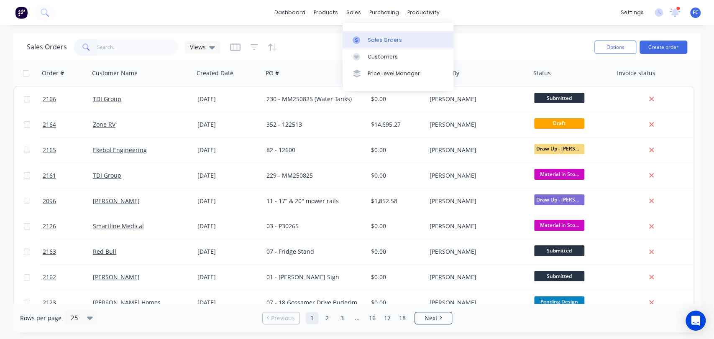
click at [369, 36] on link "Sales Orders" at bounding box center [397, 39] width 111 height 17
click at [368, 36] on div "Sales Orders" at bounding box center [384, 40] width 34 height 8
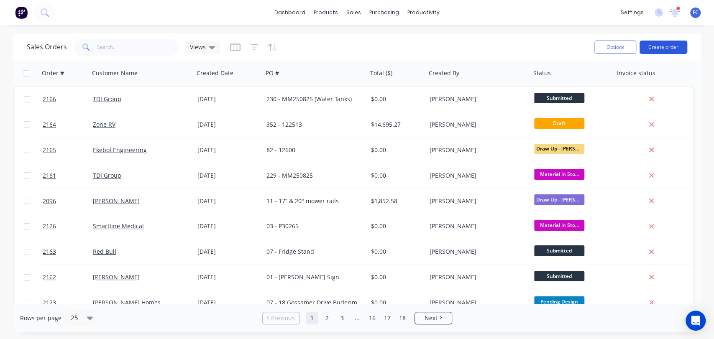
click at [668, 44] on button "Create order" at bounding box center [663, 47] width 48 height 13
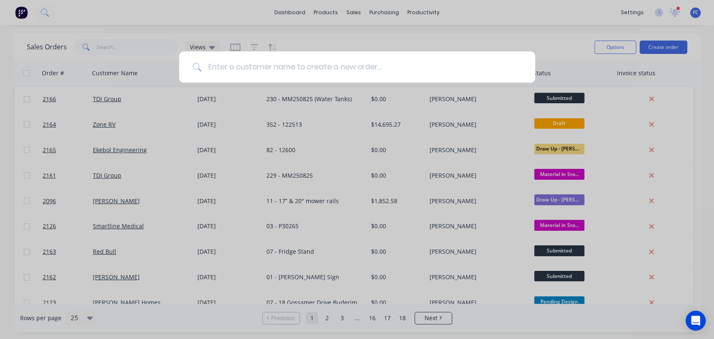
click at [315, 73] on input at bounding box center [361, 66] width 320 height 31
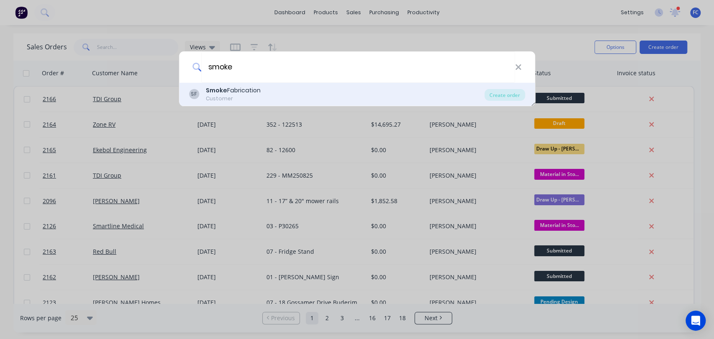
type input "smoke"
click at [254, 94] on div "Smoke Fabrication" at bounding box center [233, 90] width 55 height 9
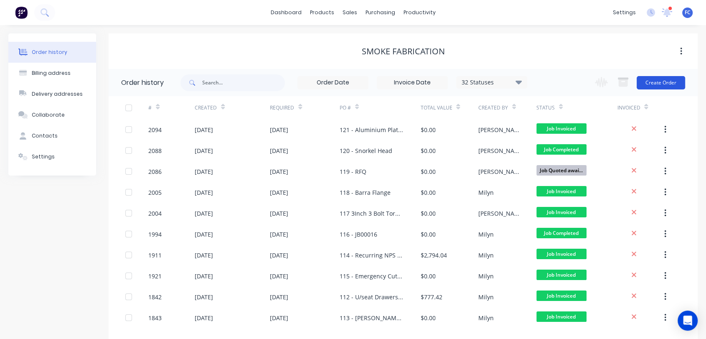
click at [653, 84] on button "Create Order" at bounding box center [661, 82] width 48 height 13
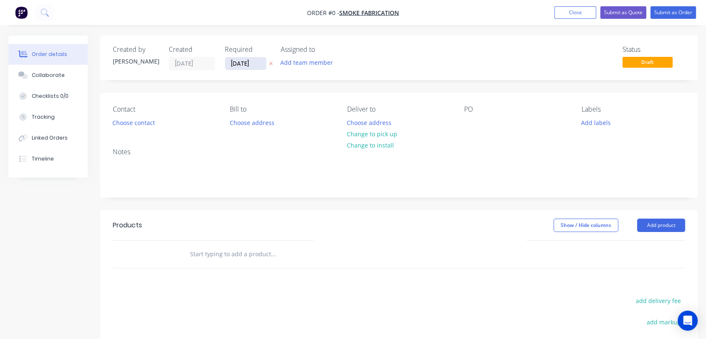
click at [242, 63] on input "[DATE]" at bounding box center [245, 63] width 41 height 13
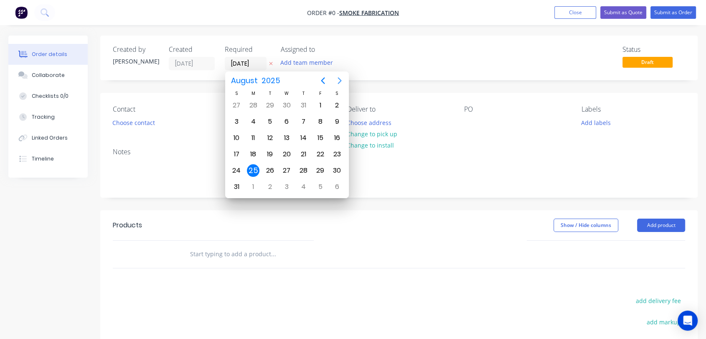
click at [339, 79] on icon "Next page" at bounding box center [340, 80] width 4 height 7
drag, startPoint x: 272, startPoint y: 107, endPoint x: 286, endPoint y: 117, distance: 17.6
click at [274, 107] on div "2" at bounding box center [270, 105] width 13 height 13
type input "[DATE]"
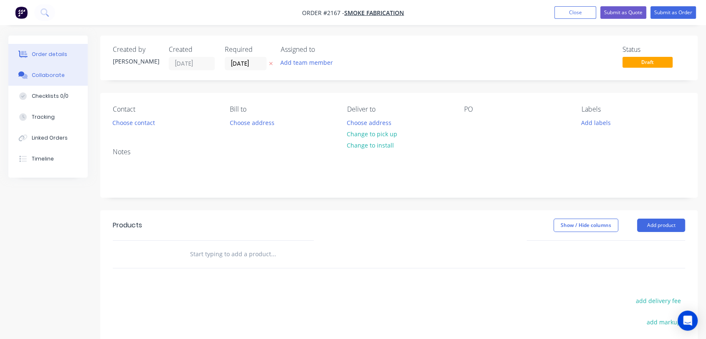
click at [41, 77] on div "Collaborate" at bounding box center [48, 75] width 33 height 8
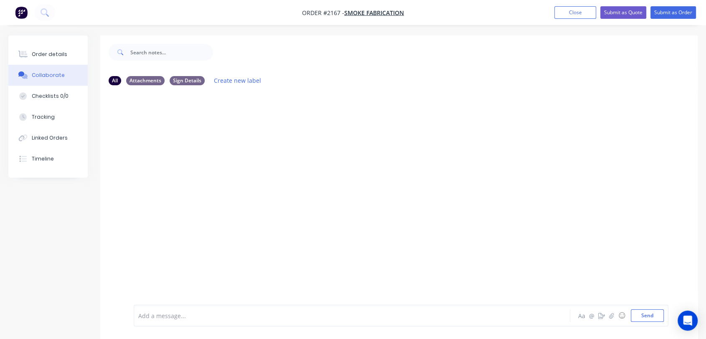
click at [171, 316] on div at bounding box center [336, 315] width 394 height 9
click at [643, 316] on button "Send" at bounding box center [647, 315] width 33 height 13
click at [614, 316] on icon "button" at bounding box center [611, 316] width 5 height 6
click at [639, 314] on button "Send" at bounding box center [647, 315] width 33 height 13
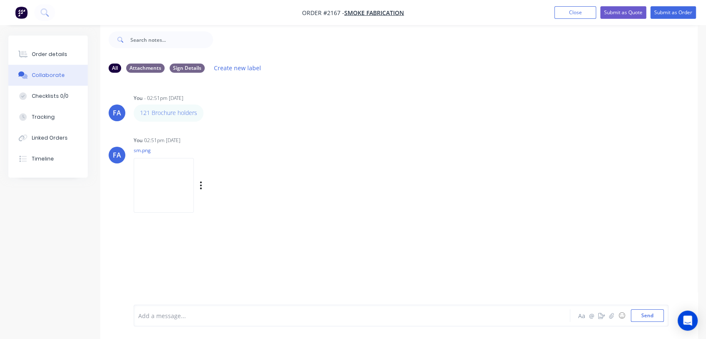
click at [180, 181] on img at bounding box center [164, 185] width 60 height 55
click at [43, 51] on div "Order details" at bounding box center [50, 55] width 36 height 8
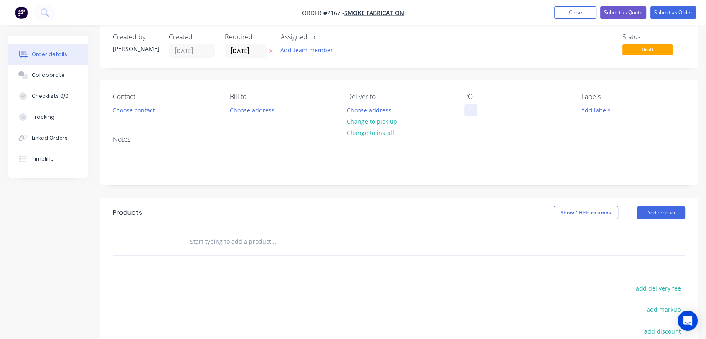
click at [464, 109] on div at bounding box center [470, 110] width 13 height 12
click at [50, 73] on div "Collaborate" at bounding box center [48, 75] width 33 height 8
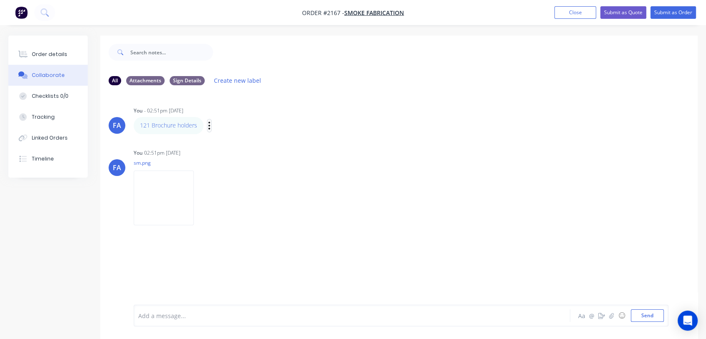
click at [208, 125] on icon "button" at bounding box center [209, 126] width 3 height 10
click at [222, 138] on button "Edit" at bounding box center [240, 141] width 53 height 14
drag, startPoint x: 73, startPoint y: 311, endPoint x: 53, endPoint y: 307, distance: 20.2
click at [53, 307] on div "All Attachments Sign Details Create new label FA You - 02:51pm 25/08/25 121 Bro…" at bounding box center [353, 194] width 690 height 316
copy span "121 Brochure holders"
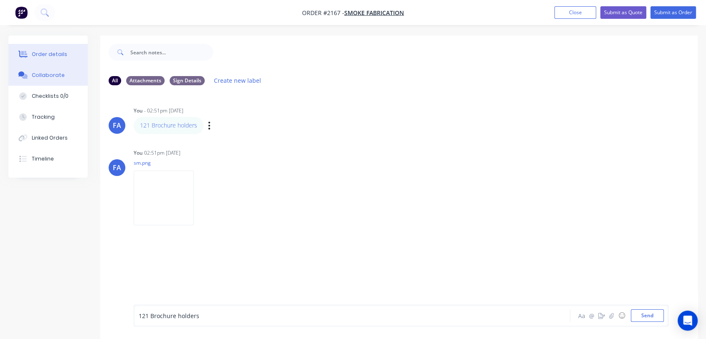
drag, startPoint x: 51, startPoint y: 52, endPoint x: 65, endPoint y: 59, distance: 16.3
click at [51, 51] on div "Order details" at bounding box center [50, 55] width 36 height 8
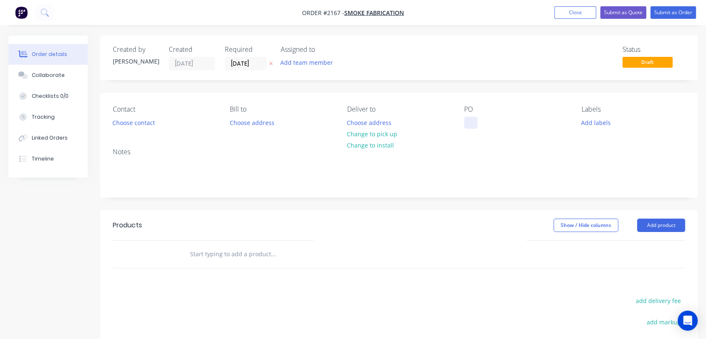
click at [465, 125] on div at bounding box center [470, 123] width 13 height 12
paste div
click at [482, 122] on div "121 Brochure holders" at bounding box center [501, 123] width 74 height 12
click at [51, 74] on div "Collaborate" at bounding box center [48, 75] width 33 height 8
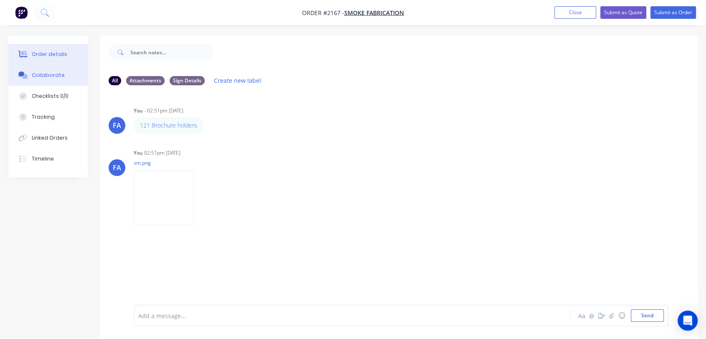
click at [57, 56] on div "Order details" at bounding box center [50, 55] width 36 height 8
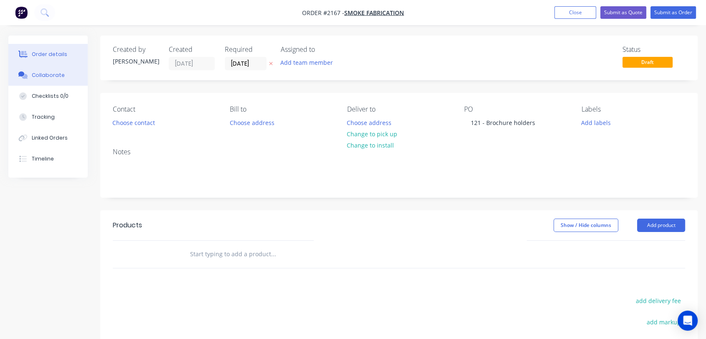
click at [62, 73] on button "Collaborate" at bounding box center [47, 75] width 79 height 21
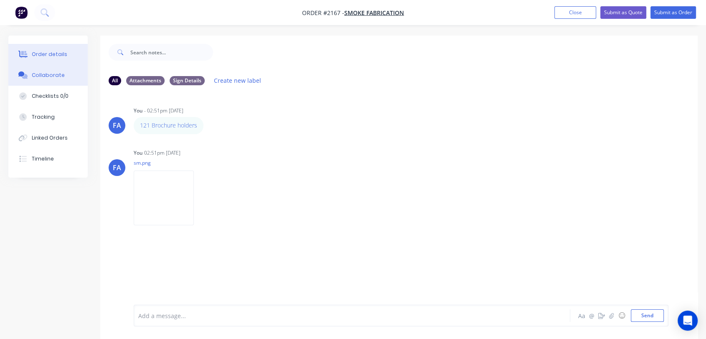
click at [45, 49] on button "Order details" at bounding box center [47, 54] width 79 height 21
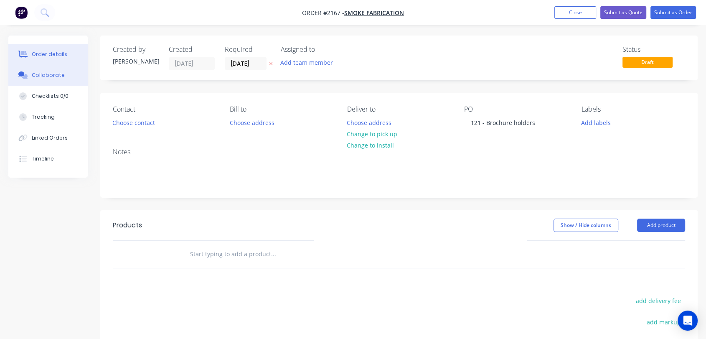
click at [43, 72] on div "Collaborate" at bounding box center [48, 75] width 33 height 8
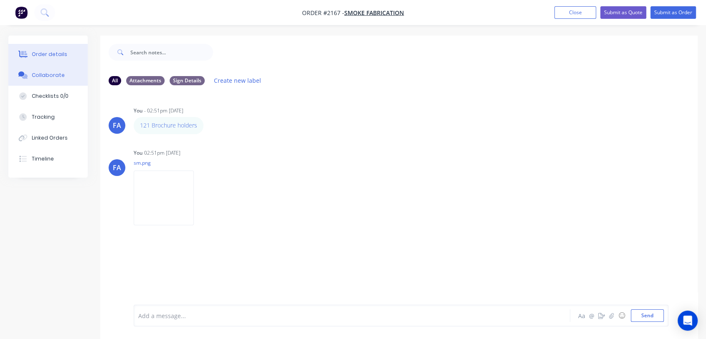
drag, startPoint x: 39, startPoint y: 48, endPoint x: 69, endPoint y: 56, distance: 31.2
click at [39, 48] on button "Order details" at bounding box center [47, 54] width 79 height 21
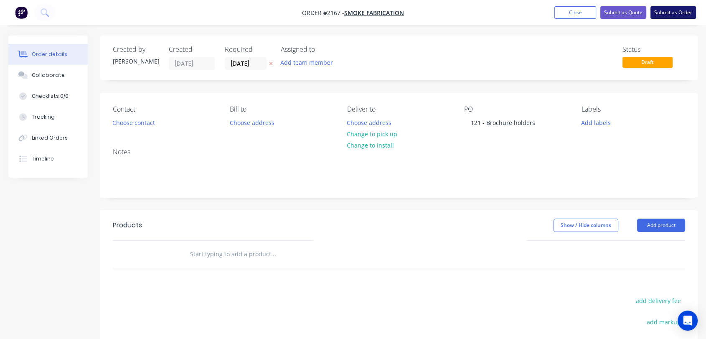
click at [667, 11] on button "Submit as Order" at bounding box center [674, 12] width 46 height 13
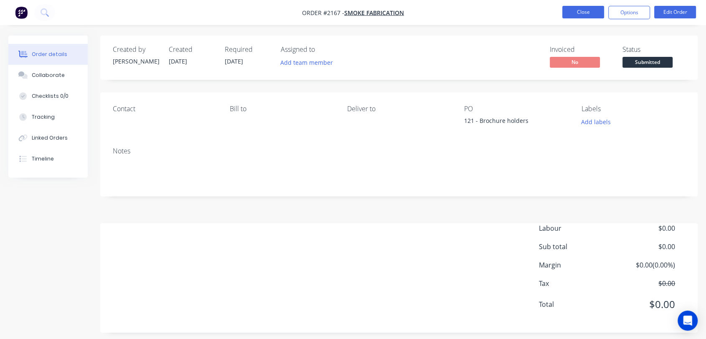
click at [584, 7] on button "Close" at bounding box center [584, 12] width 42 height 13
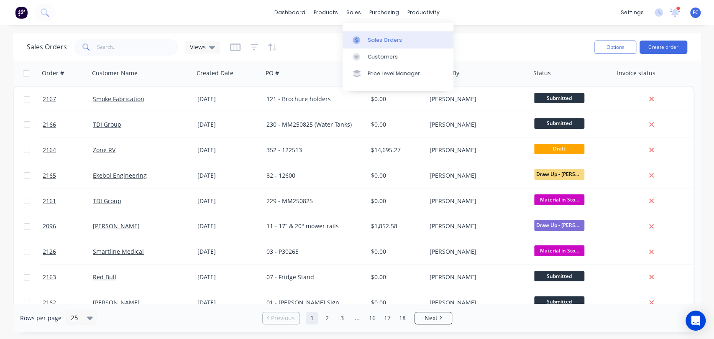
click at [364, 39] on div at bounding box center [358, 40] width 13 height 8
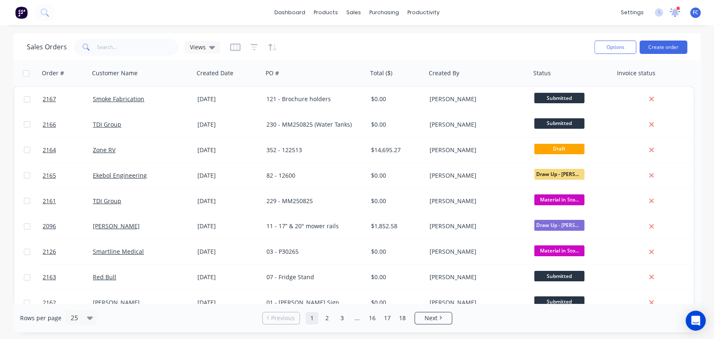
click at [676, 11] on icon at bounding box center [675, 11] width 8 height 7
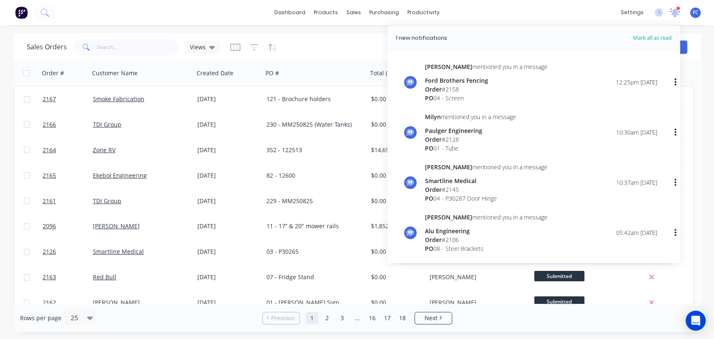
click at [676, 11] on icon at bounding box center [675, 12] width 8 height 8
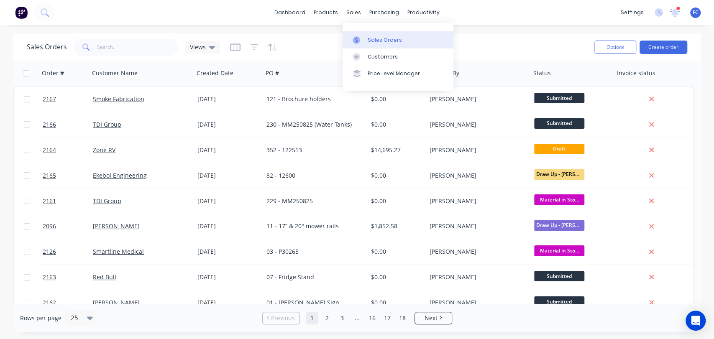
click at [372, 42] on div "Sales Orders" at bounding box center [384, 40] width 34 height 8
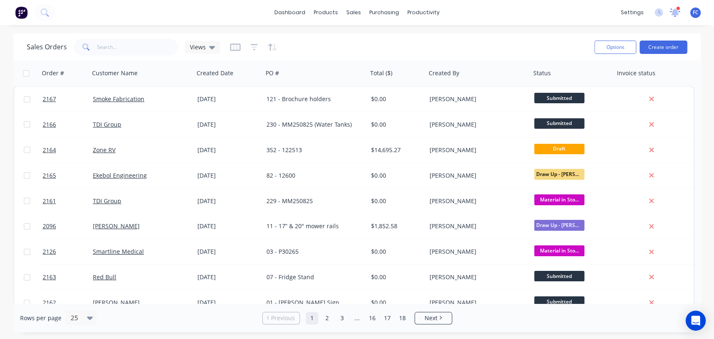
click at [672, 11] on icon at bounding box center [675, 11] width 8 height 7
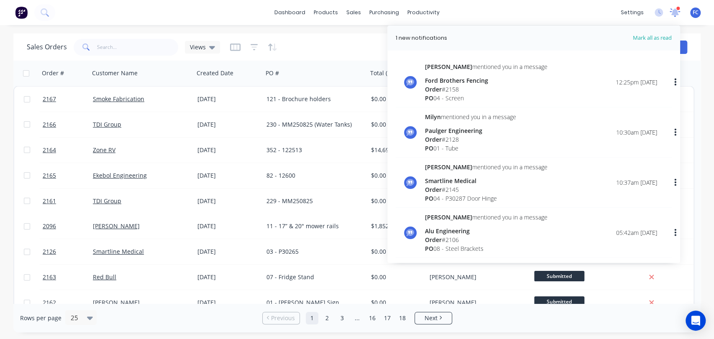
click at [672, 10] on icon at bounding box center [675, 12] width 8 height 8
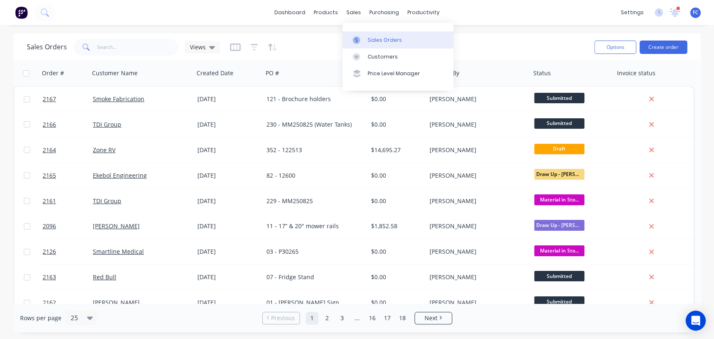
click at [363, 45] on link "Sales Orders" at bounding box center [397, 39] width 111 height 17
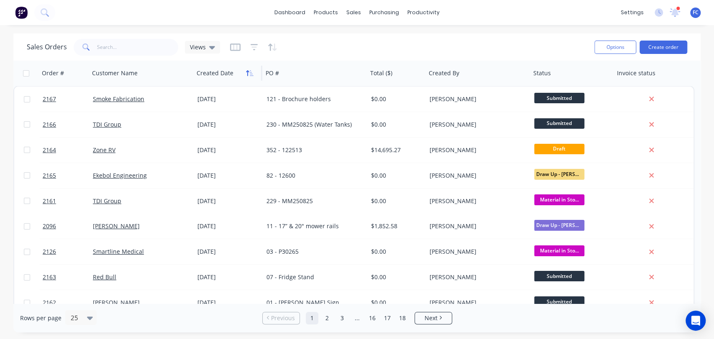
click at [246, 76] on icon "button" at bounding box center [250, 73] width 8 height 7
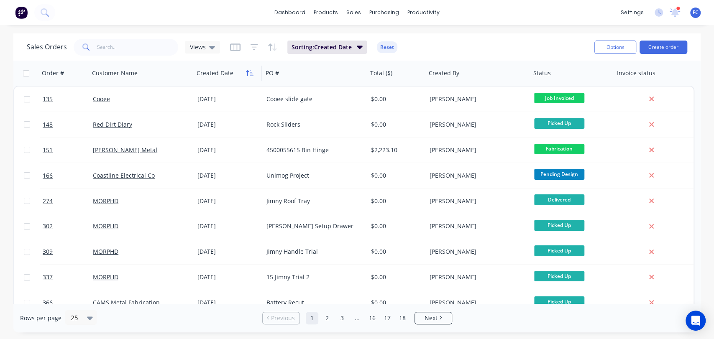
click at [246, 75] on icon "button" at bounding box center [250, 73] width 8 height 7
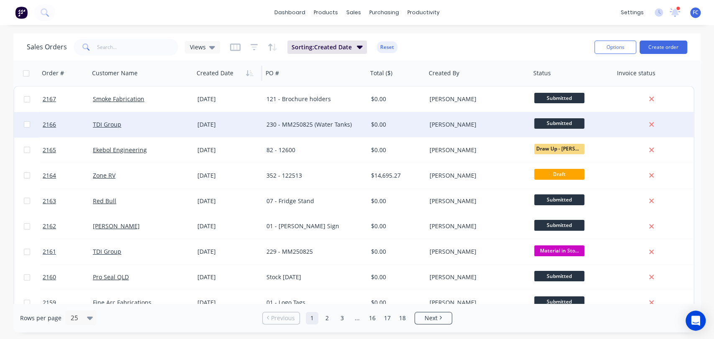
click at [307, 124] on div "230 - MM250825 (Water Tanks)" at bounding box center [312, 124] width 93 height 8
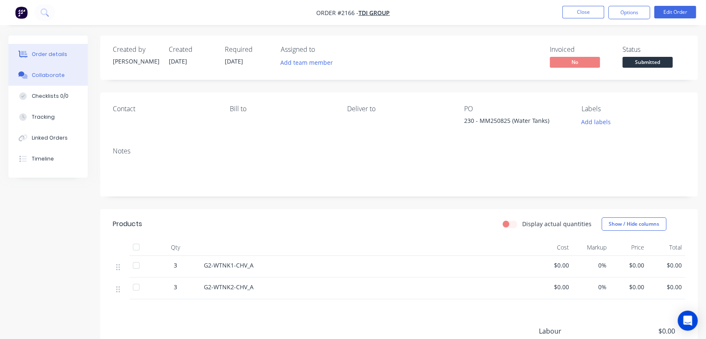
click at [51, 76] on div "Collaborate" at bounding box center [48, 75] width 33 height 8
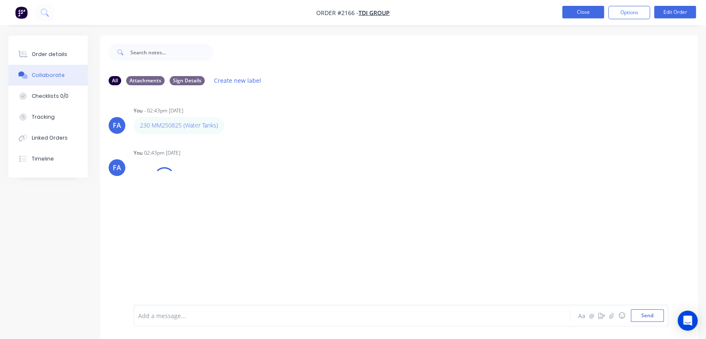
click at [584, 10] on button "Close" at bounding box center [584, 12] width 42 height 13
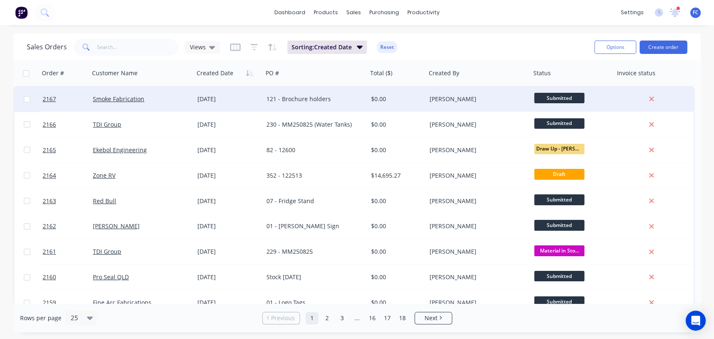
click at [180, 95] on div "Smoke Fabrication" at bounding box center [139, 99] width 93 height 8
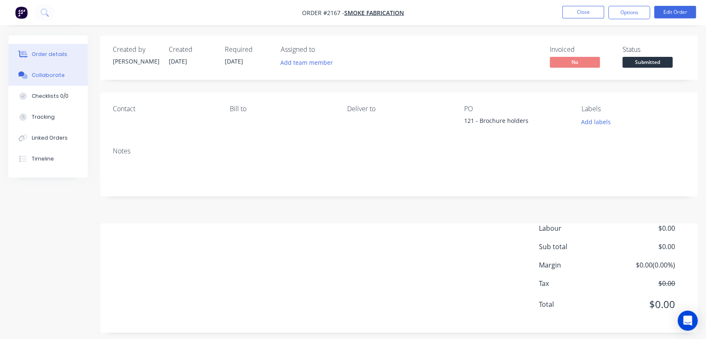
click at [65, 73] on button "Collaborate" at bounding box center [47, 75] width 79 height 21
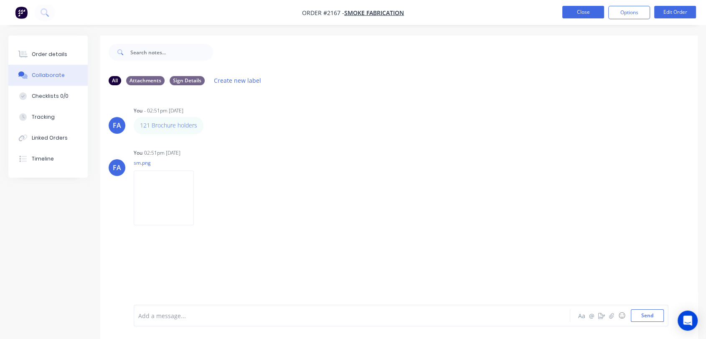
click at [571, 13] on button "Close" at bounding box center [584, 12] width 42 height 13
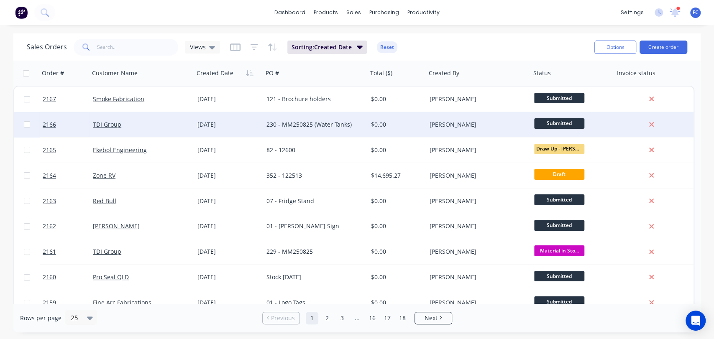
click at [200, 124] on div "[DATE]" at bounding box center [228, 124] width 62 height 8
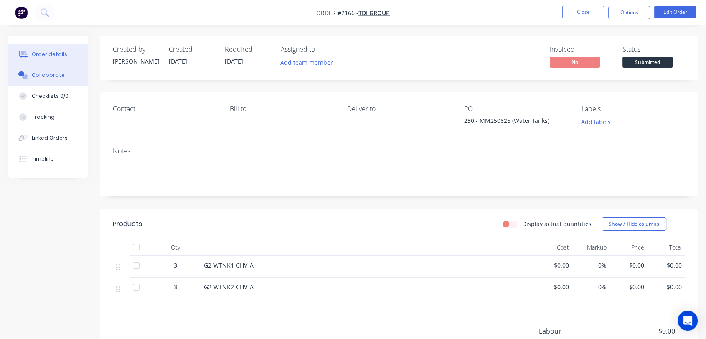
click at [58, 71] on button "Collaborate" at bounding box center [47, 75] width 79 height 21
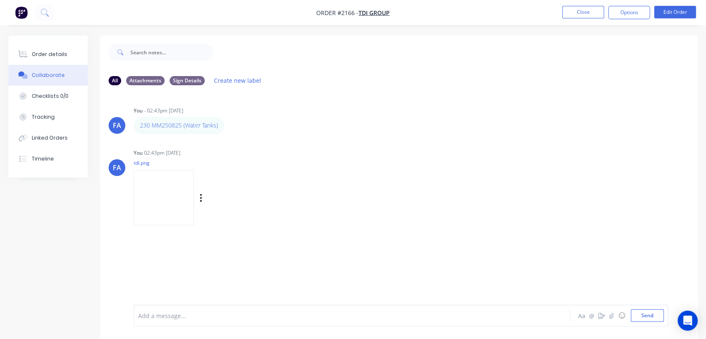
click at [169, 183] on img at bounding box center [164, 198] width 60 height 55
click at [571, 12] on button "Close" at bounding box center [584, 12] width 42 height 13
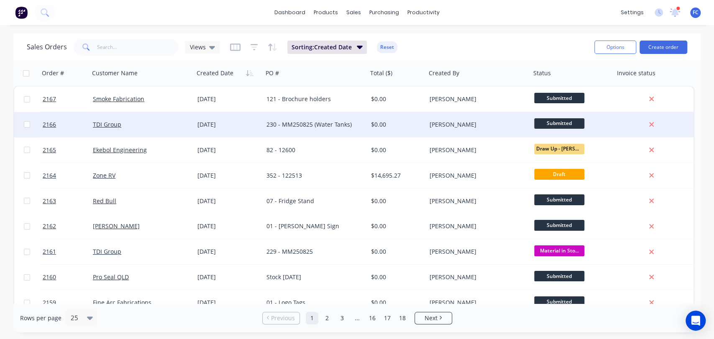
click at [182, 123] on div "TDI Group" at bounding box center [139, 124] width 93 height 8
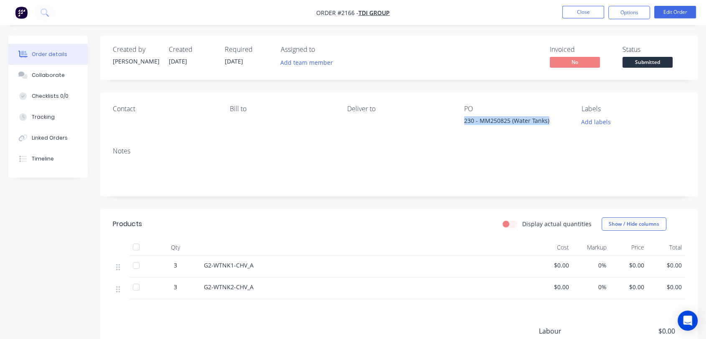
drag, startPoint x: 552, startPoint y: 123, endPoint x: 462, endPoint y: 125, distance: 89.9
click at [462, 125] on div "Contact Bill to Deliver to PO 230 - MM250825 (Water Tanks) Labels Add labels" at bounding box center [399, 116] width 598 height 48
copy div "230 - MM250825 (Water Tanks)"
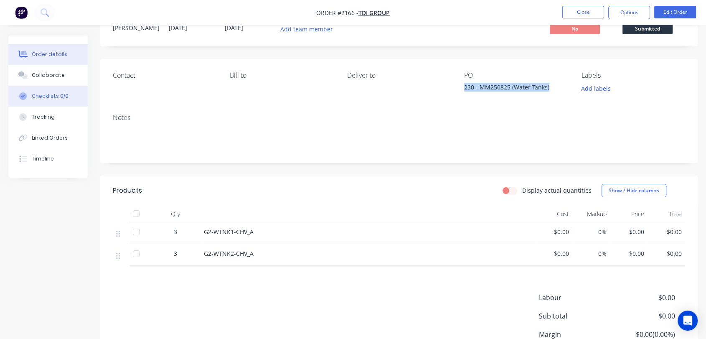
scroll to position [93, 0]
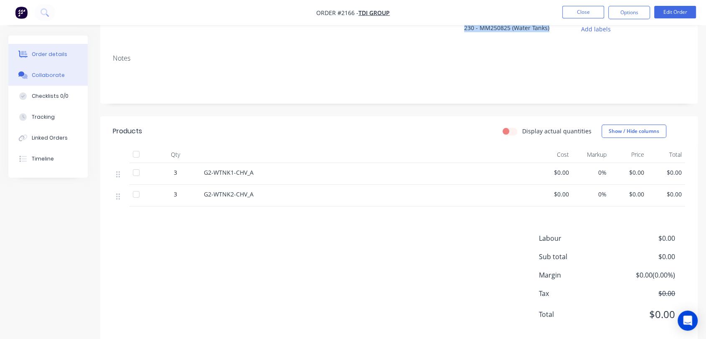
click at [44, 80] on button "Collaborate" at bounding box center [47, 75] width 79 height 21
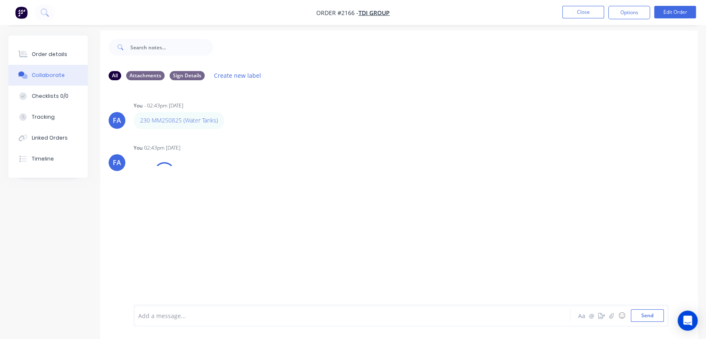
scroll to position [13, 0]
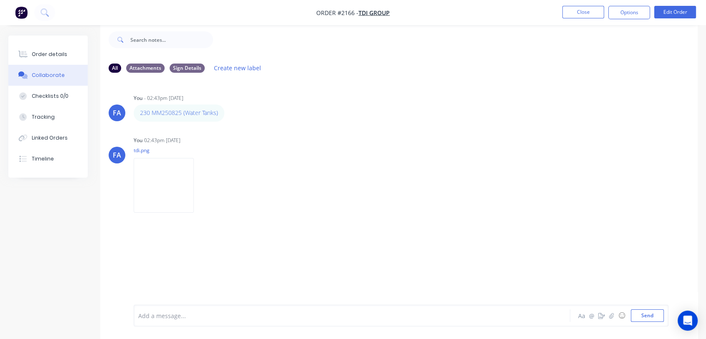
click at [181, 317] on div at bounding box center [336, 315] width 394 height 9
click at [168, 314] on div at bounding box center [336, 315] width 394 height 9
click at [609, 312] on button "button" at bounding box center [612, 316] width 10 height 10
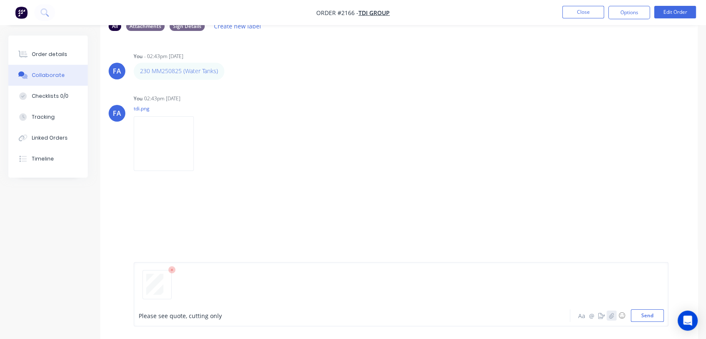
scroll to position [55, 0]
click at [646, 321] on button "Send" at bounding box center [647, 315] width 33 height 13
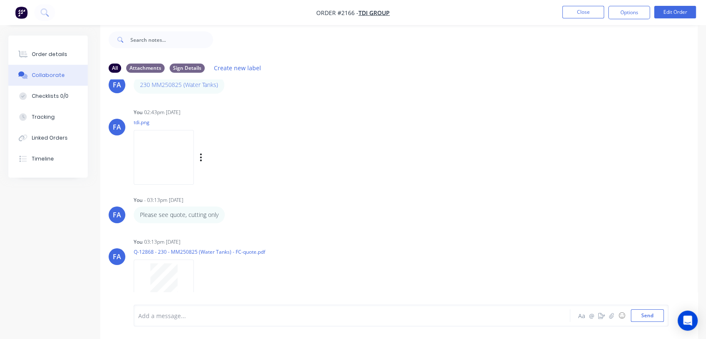
scroll to position [54, 0]
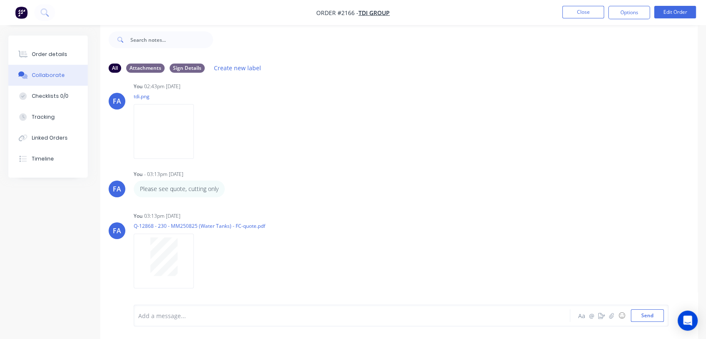
click at [570, 20] on nav "Order #2166 - TDI Group Close Options Edit Order" at bounding box center [353, 12] width 706 height 25
click at [560, 8] on ul "Close Options Edit Order" at bounding box center [630, 12] width 154 height 13
click at [568, 8] on button "Close" at bounding box center [584, 12] width 42 height 13
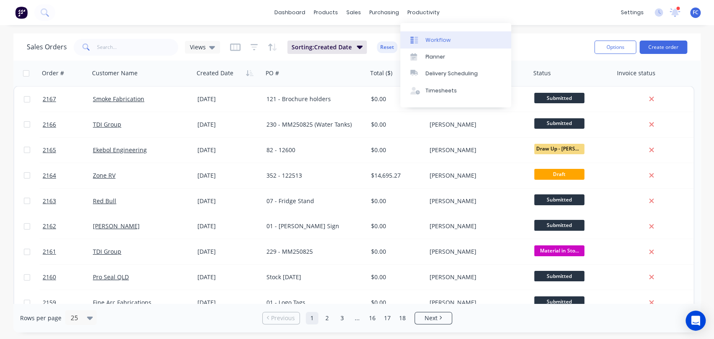
click at [435, 39] on div "Workflow" at bounding box center [437, 40] width 25 height 8
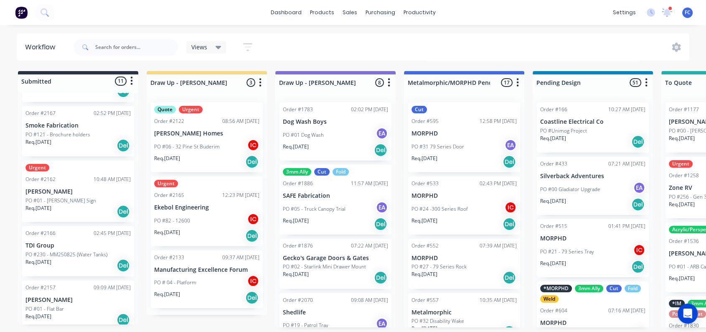
scroll to position [474, 0]
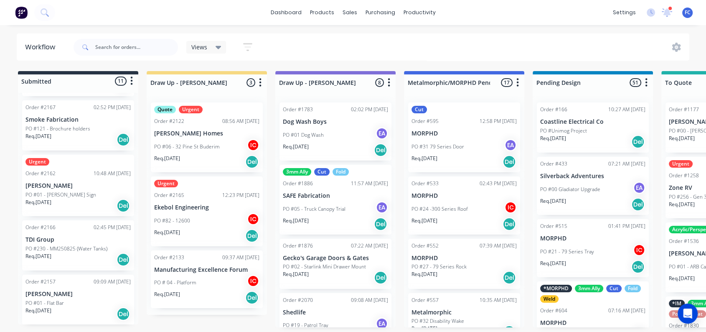
click at [65, 293] on p "[PERSON_NAME]" at bounding box center [77, 294] width 105 height 7
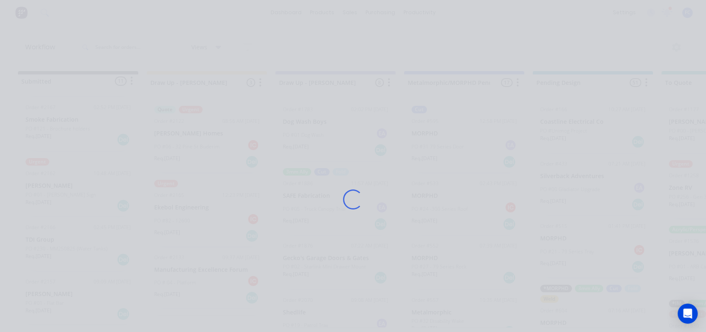
scroll to position [0, 0]
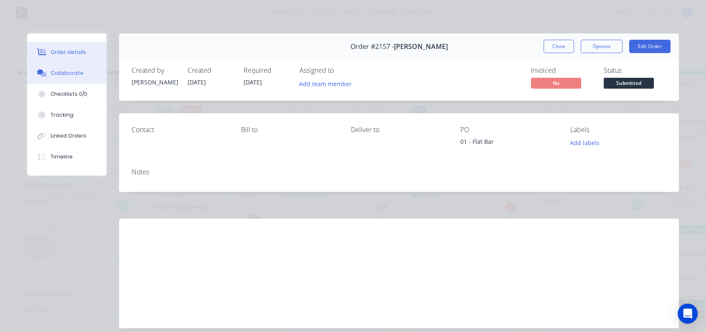
click at [65, 71] on div "Collaborate" at bounding box center [67, 73] width 33 height 8
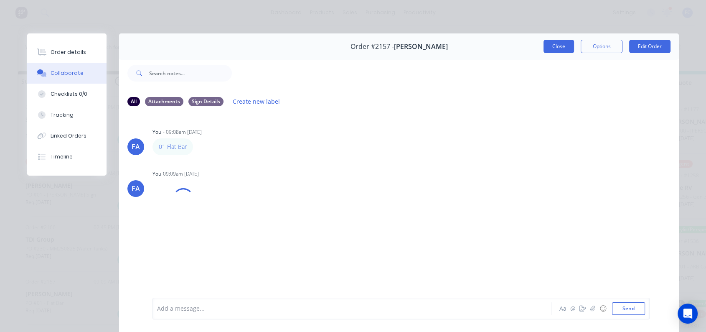
click at [551, 48] on button "Close" at bounding box center [559, 46] width 31 height 13
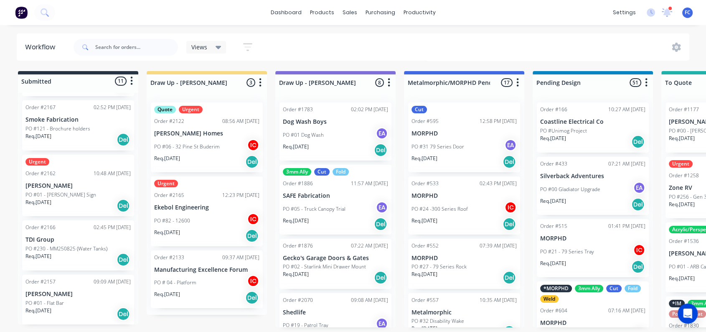
click at [61, 240] on p "TDI Group" at bounding box center [77, 239] width 105 height 7
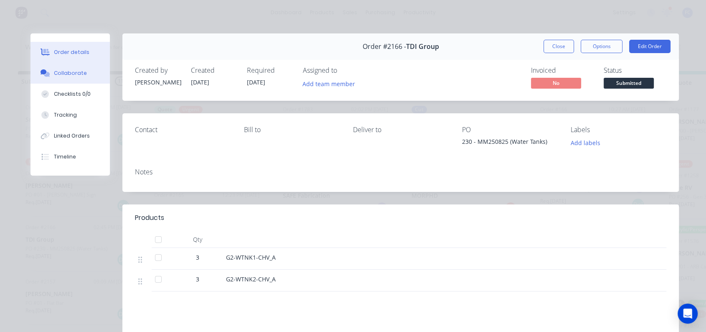
click at [57, 74] on div "Collaborate" at bounding box center [70, 73] width 33 height 8
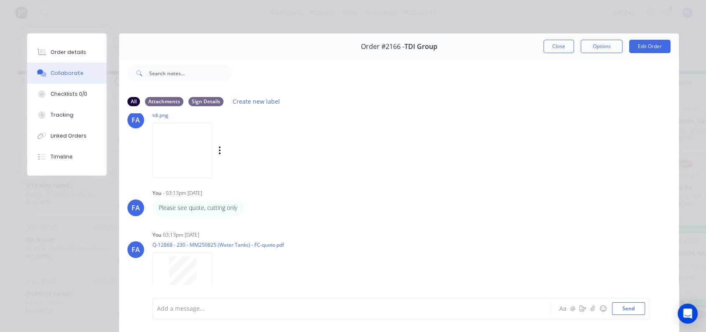
scroll to position [76, 0]
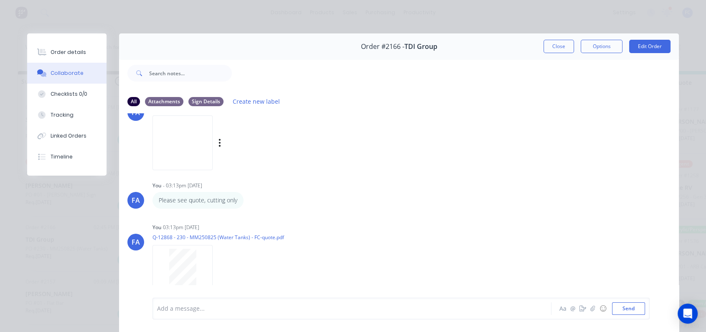
click at [180, 142] on img at bounding box center [183, 142] width 60 height 55
drag, startPoint x: 556, startPoint y: 49, endPoint x: 281, endPoint y: 168, distance: 299.6
click at [556, 48] on button "Close" at bounding box center [559, 46] width 31 height 13
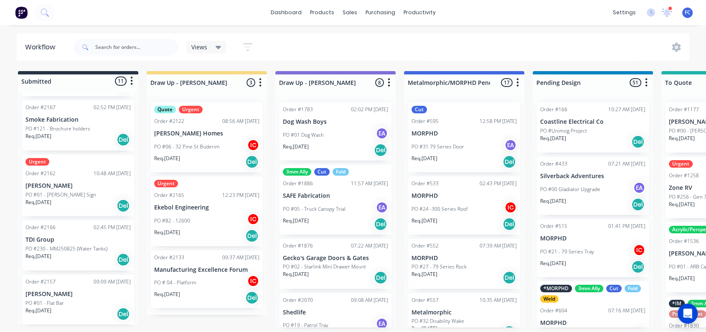
click at [52, 245] on p "PO #230 - MM250825 (Water Tanks)" at bounding box center [66, 249] width 82 height 8
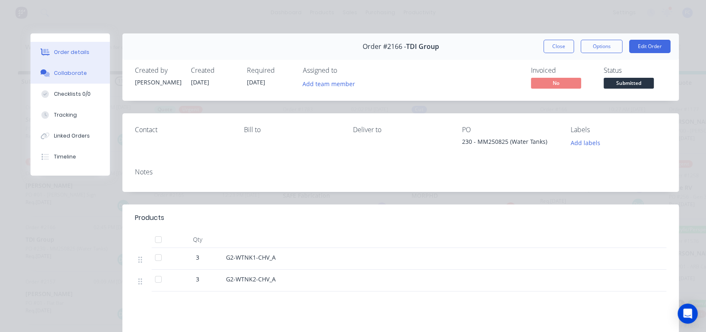
click at [62, 78] on button "Collaborate" at bounding box center [70, 73] width 79 height 21
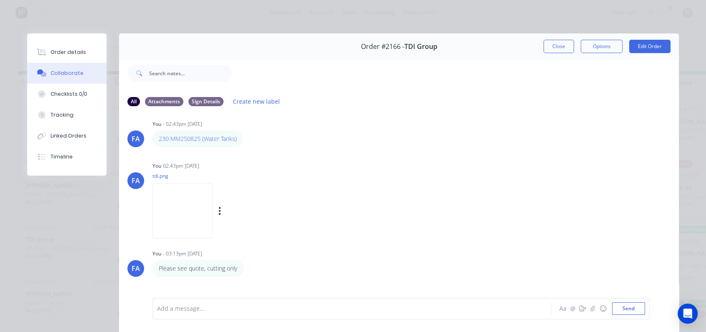
scroll to position [0, 0]
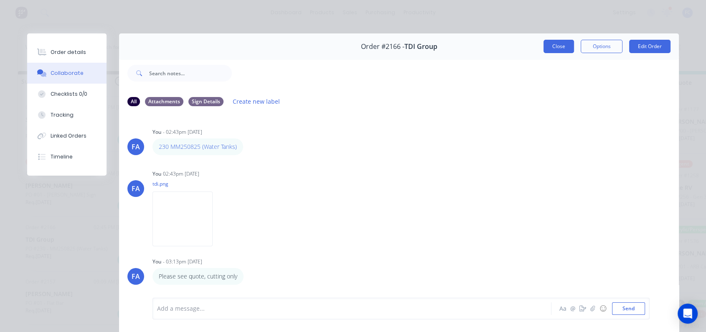
click at [560, 44] on button "Close" at bounding box center [559, 46] width 31 height 13
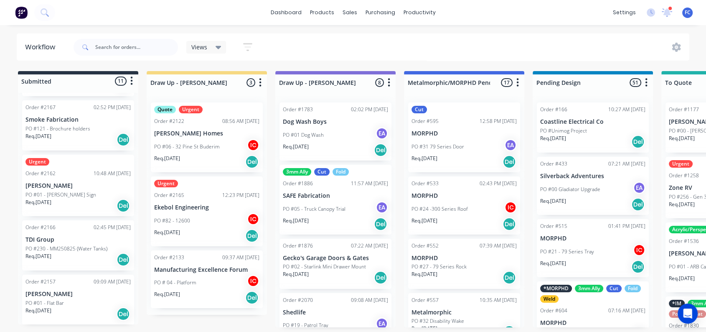
click at [59, 193] on p "PO #01 - Marlin Sign" at bounding box center [60, 195] width 71 height 8
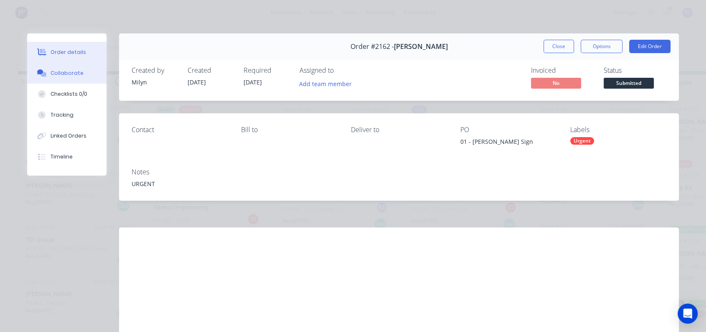
click at [62, 73] on div "Collaborate" at bounding box center [67, 73] width 33 height 8
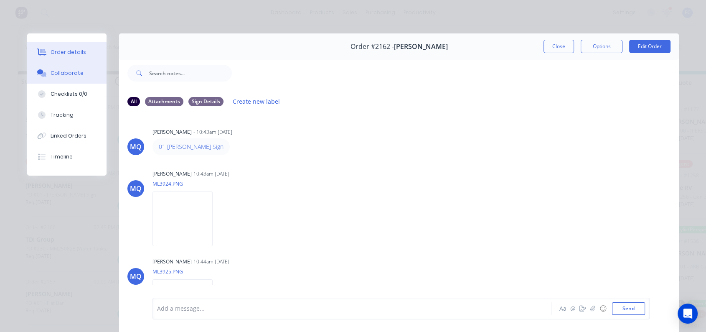
click at [56, 54] on div "Order details" at bounding box center [69, 52] width 36 height 8
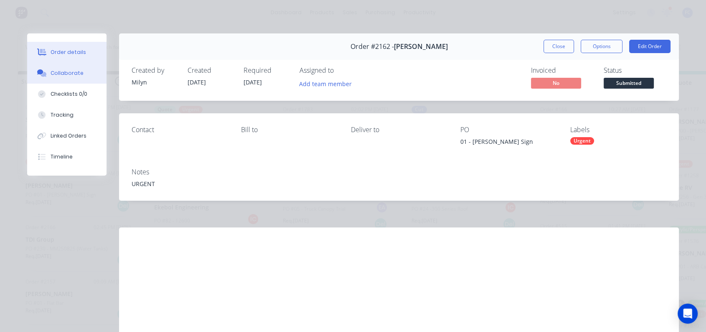
click at [59, 74] on div "Collaborate" at bounding box center [67, 73] width 33 height 8
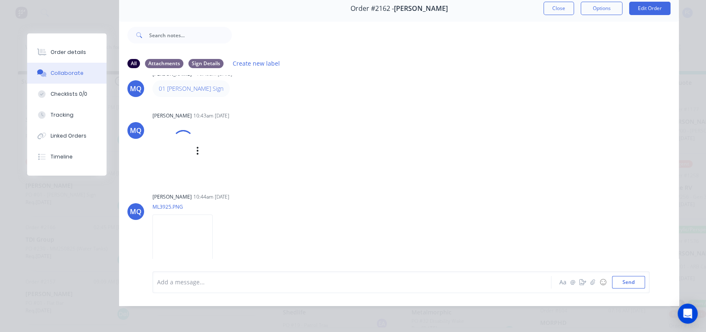
scroll to position [77, 0]
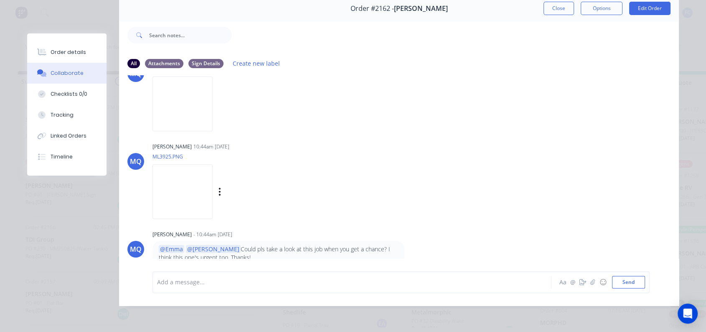
click at [173, 192] on img at bounding box center [183, 191] width 60 height 55
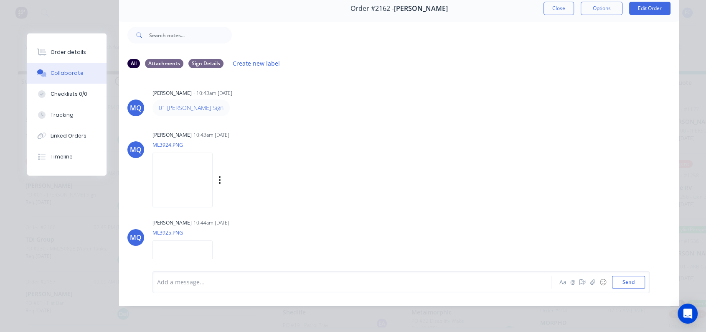
scroll to position [0, 0]
click at [172, 192] on img at bounding box center [183, 180] width 60 height 55
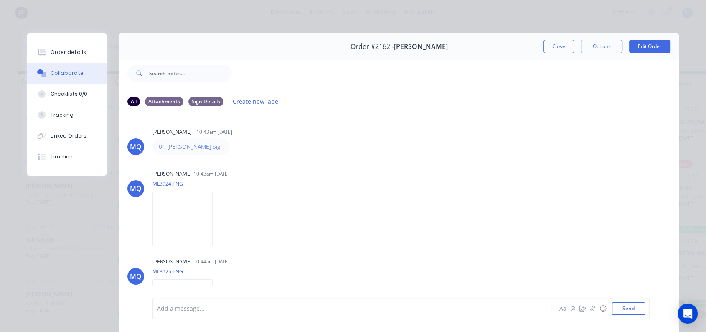
click at [561, 47] on button "Close" at bounding box center [559, 46] width 31 height 13
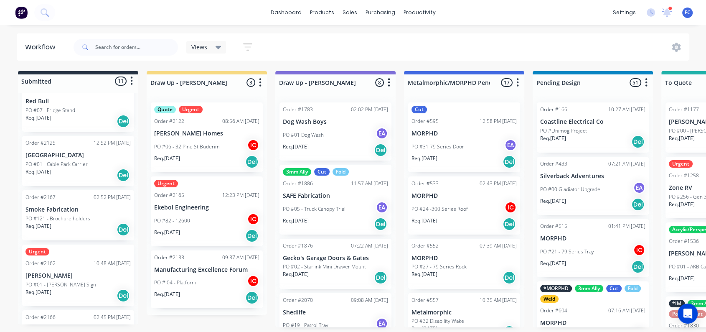
scroll to position [381, 0]
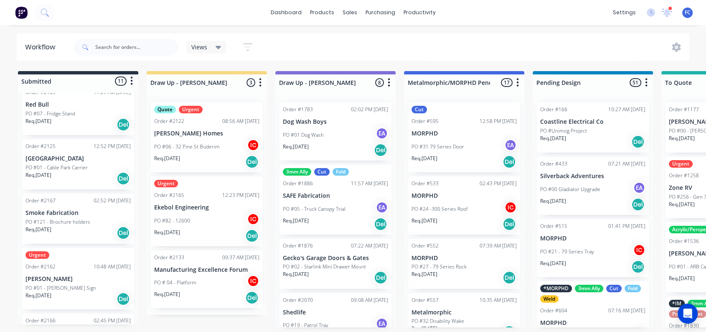
click at [92, 227] on div "Req. 02/09/25 Del" at bounding box center [77, 233] width 105 height 14
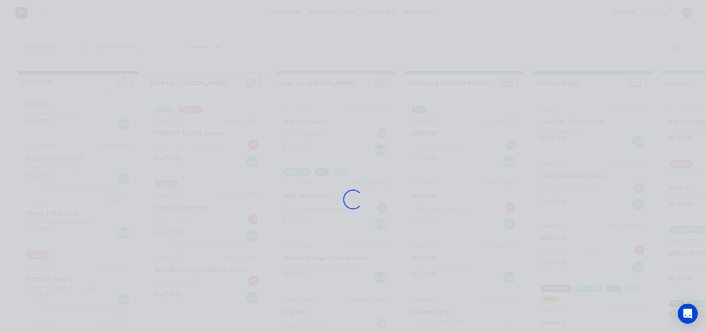
scroll to position [0, 0]
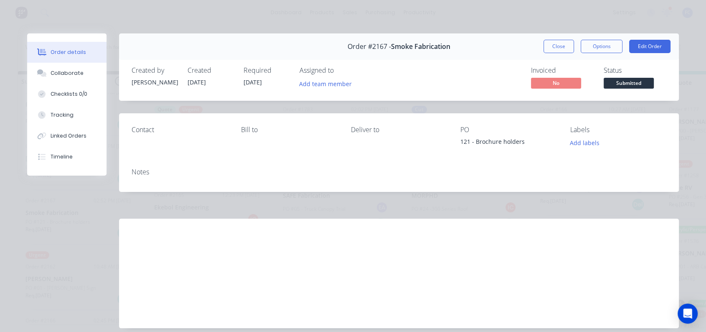
click at [572, 47] on div "Close Options Edit Order" at bounding box center [607, 46] width 127 height 13
click at [558, 46] on button "Close" at bounding box center [559, 46] width 31 height 13
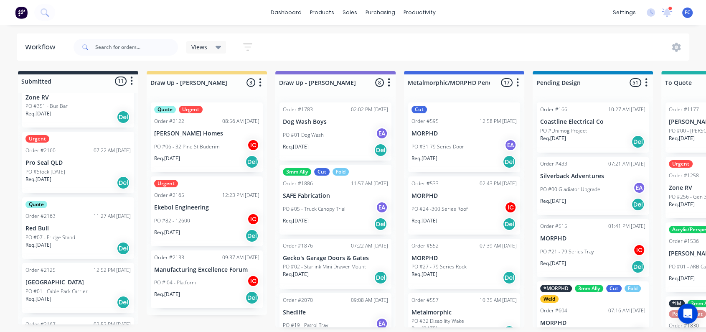
scroll to position [242, 0]
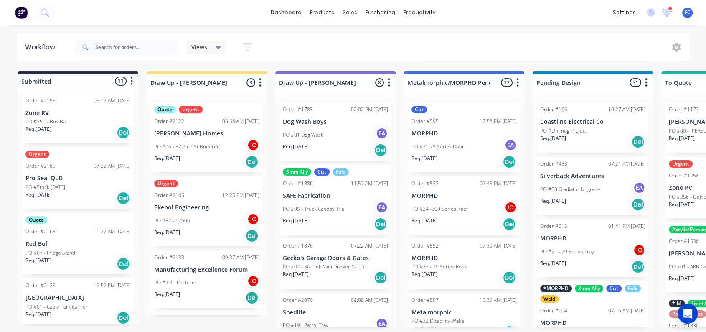
click at [58, 224] on div "Quote Order #2163 11:27 AM 25/08/25 Red Bull PO #07 - Fridge Stand Req. 01/09/2…" at bounding box center [78, 243] width 112 height 61
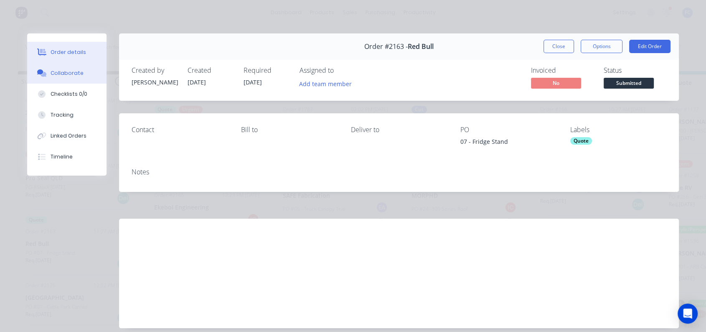
click at [71, 76] on div "Collaborate" at bounding box center [67, 73] width 33 height 8
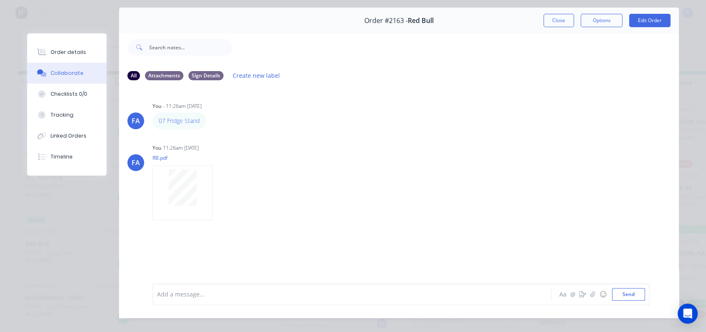
scroll to position [0, 0]
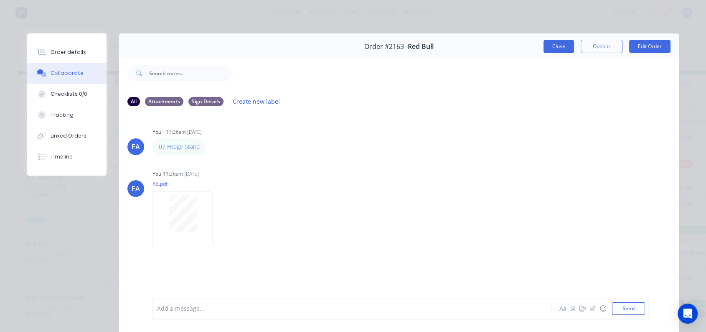
click at [553, 48] on button "Close" at bounding box center [559, 46] width 31 height 13
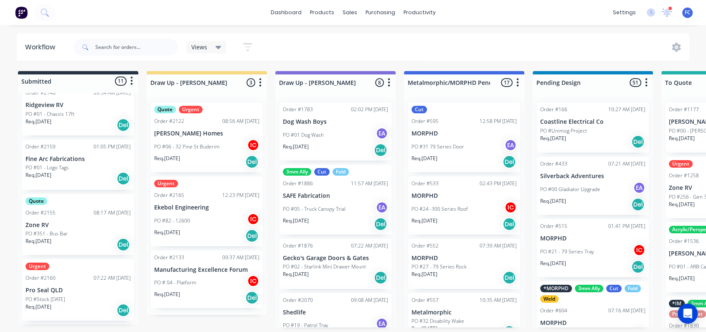
scroll to position [103, 0]
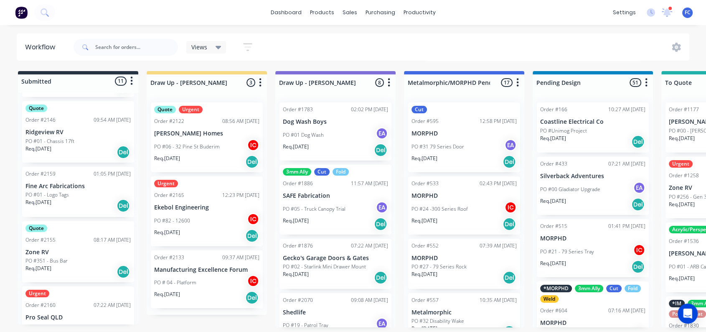
click at [53, 264] on p "PO #351 - Bus Bar" at bounding box center [46, 261] width 42 height 8
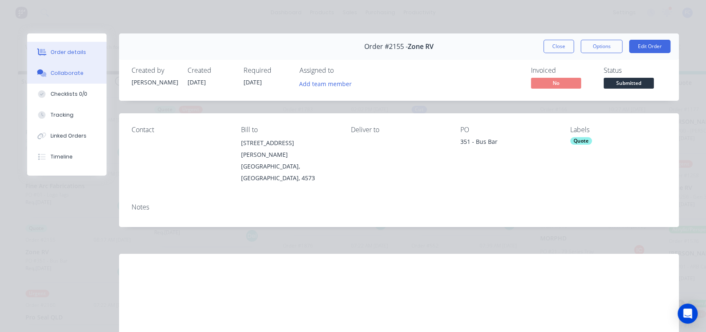
click at [75, 72] on div "Collaborate" at bounding box center [67, 73] width 33 height 8
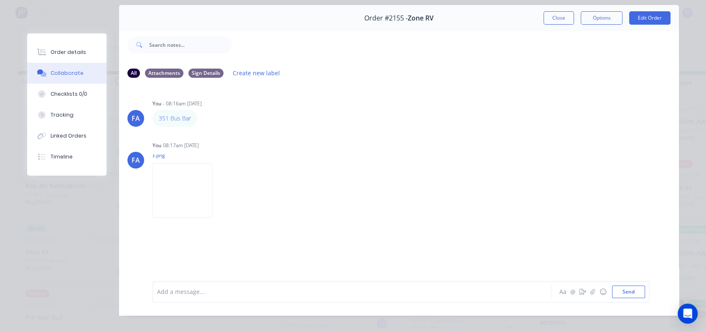
scroll to position [0, 0]
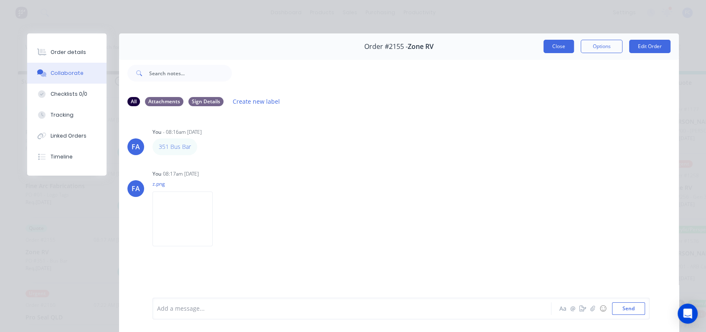
click at [552, 46] on button "Close" at bounding box center [559, 46] width 31 height 13
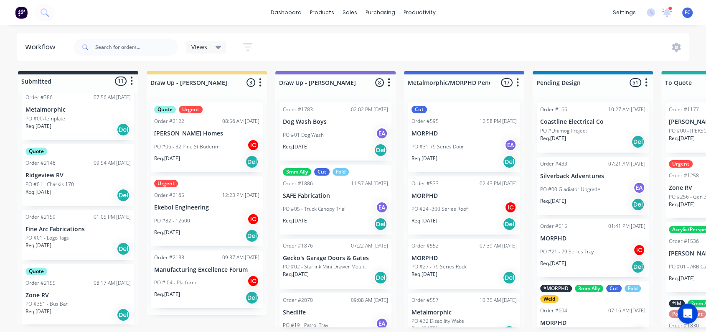
scroll to position [56, 0]
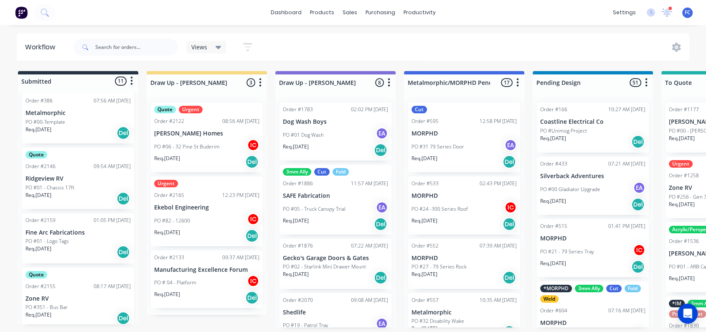
click at [61, 225] on div "Order #2159 01:05 PM 22/08/25 Fine Arc Fabrications PO #01 - Logo Tags Req. 29/…" at bounding box center [78, 238] width 112 height 50
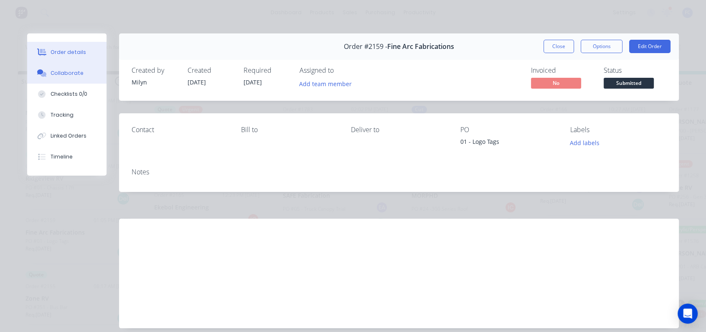
click at [61, 67] on button "Collaborate" at bounding box center [66, 73] width 79 height 21
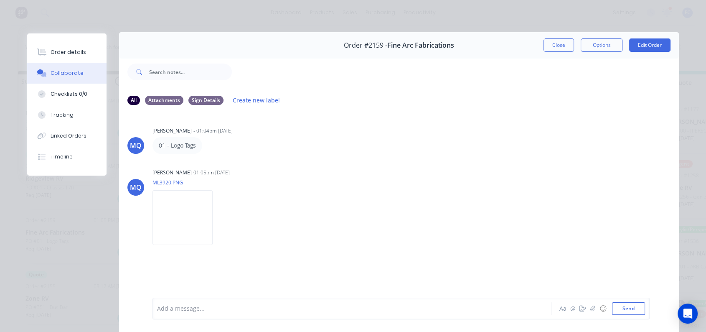
scroll to position [0, 0]
drag, startPoint x: 552, startPoint y: 41, endPoint x: 330, endPoint y: 91, distance: 227.0
click at [552, 42] on button "Close" at bounding box center [559, 46] width 31 height 13
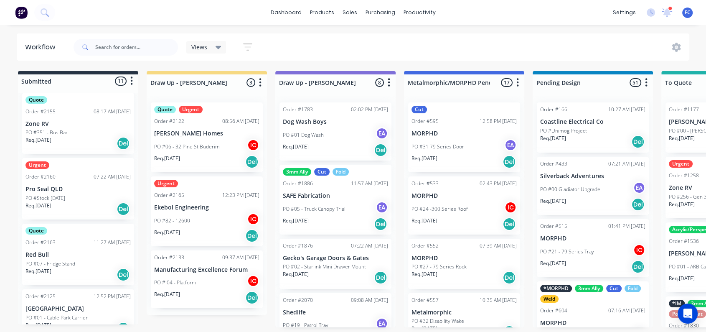
scroll to position [232, 0]
click at [44, 185] on p "Pro Seal QLD" at bounding box center [77, 188] width 105 height 7
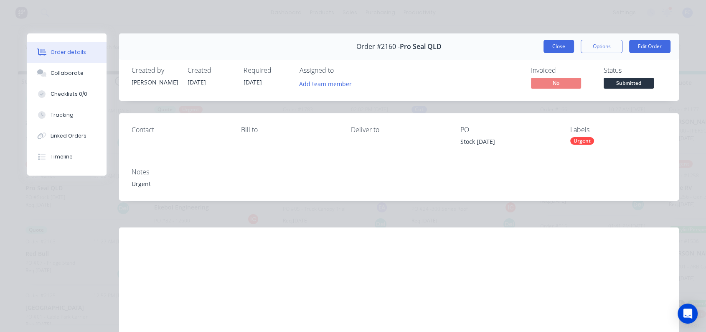
click at [544, 48] on button "Close" at bounding box center [559, 46] width 31 height 13
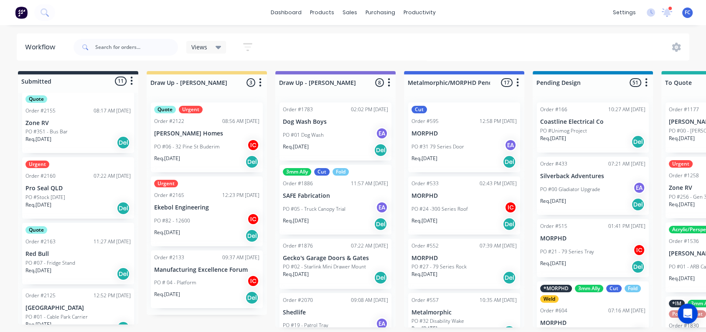
scroll to position [2, 0]
click at [176, 208] on p "Ekebol Engineering" at bounding box center [206, 207] width 105 height 7
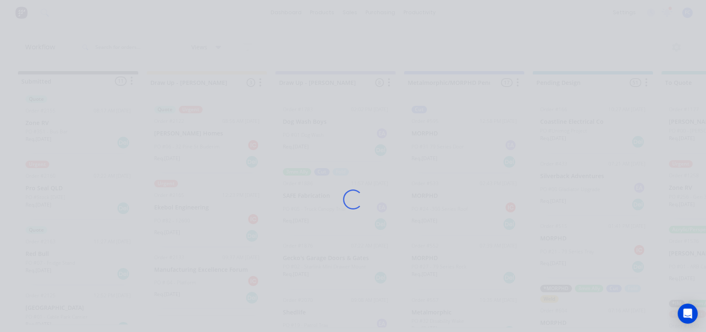
scroll to position [0, 0]
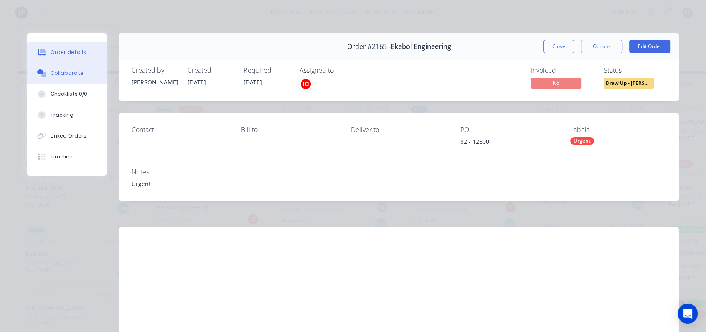
click at [63, 74] on div "Collaborate" at bounding box center [67, 73] width 33 height 8
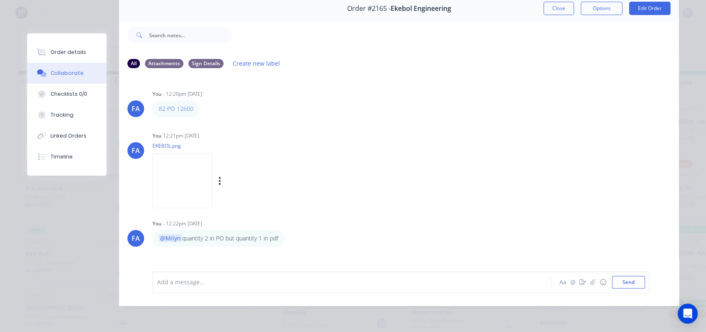
scroll to position [44, 0]
click at [191, 180] on img at bounding box center [183, 180] width 60 height 55
click at [77, 53] on div "Order details" at bounding box center [69, 52] width 36 height 8
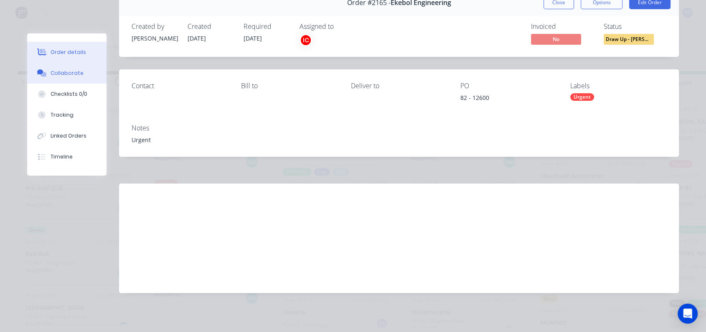
click at [62, 74] on div "Collaborate" at bounding box center [67, 73] width 33 height 8
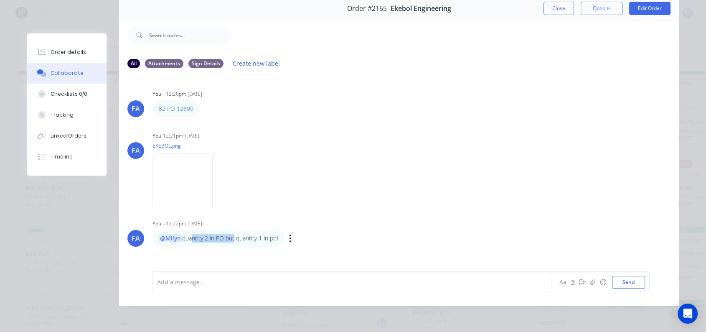
drag, startPoint x: 186, startPoint y: 234, endPoint x: 230, endPoint y: 232, distance: 44.0
click at [230, 234] on p "@Milyn quantity 2 in PO but quantity 1 in pdf" at bounding box center [219, 238] width 120 height 8
click at [206, 236] on div "@Milyn quantity 2 in PO but quantity 1 in pdf" at bounding box center [219, 238] width 132 height 17
drag, startPoint x: 210, startPoint y: 232, endPoint x: 239, endPoint y: 228, distance: 29.5
click at [239, 234] on p "@Milyn quantity 2 in PO but quantity 1 in pdf" at bounding box center [219, 238] width 120 height 8
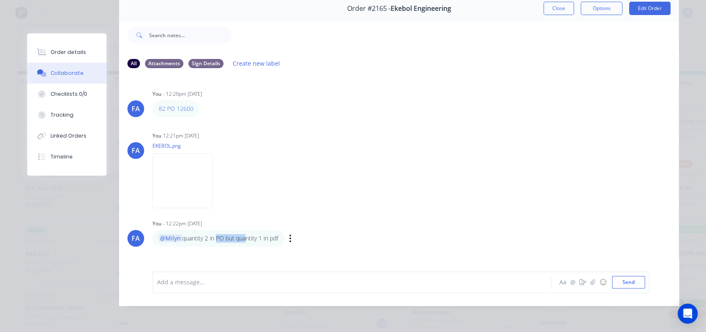
drag, startPoint x: 239, startPoint y: 228, endPoint x: 244, endPoint y: 228, distance: 5.0
click at [240, 234] on p "@Milyn quantity 2 in PO but quantity 1 in pdf" at bounding box center [219, 238] width 120 height 8
drag, startPoint x: 256, startPoint y: 229, endPoint x: 286, endPoint y: 233, distance: 29.9
click at [285, 233] on div "@Milyn quantity 2 in PO but quantity 1 in pdf Labels Edit Delete" at bounding box center [283, 238] width 261 height 17
click at [340, 235] on div "@Milyn quantity 2 in PO but quantity 1 in pdf Labels Edit Delete" at bounding box center [283, 238] width 261 height 17
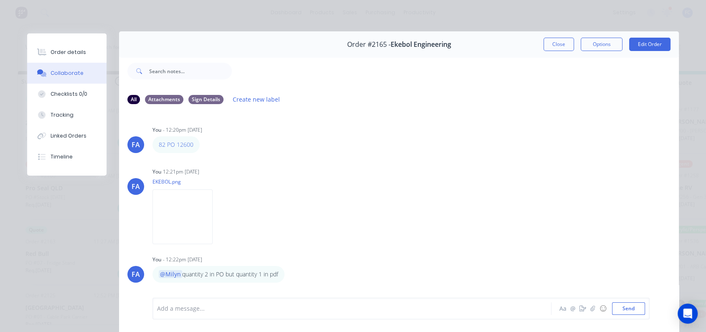
scroll to position [0, 0]
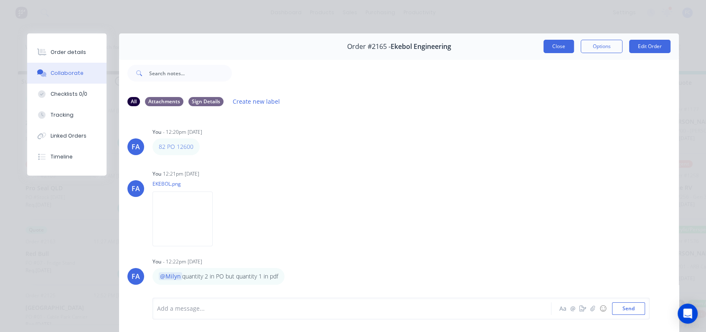
click at [544, 51] on button "Close" at bounding box center [559, 46] width 31 height 13
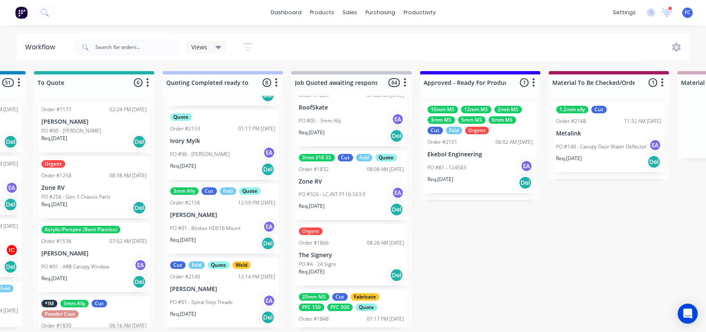
scroll to position [1440, 0]
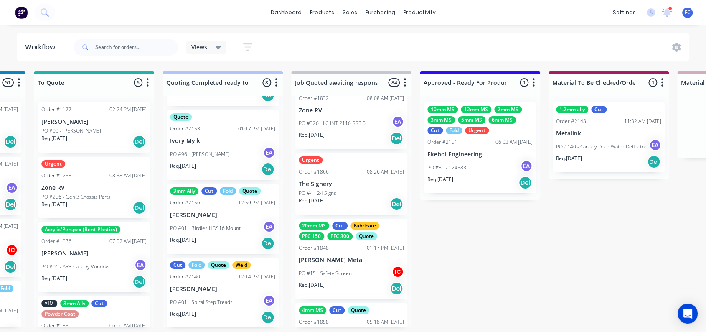
click at [105, 178] on div "Urgent Order #1258 08:38 AM 06/02/25 Zone RV PO #256 - Gen 3 Chassis Parts Req.…" at bounding box center [94, 187] width 112 height 61
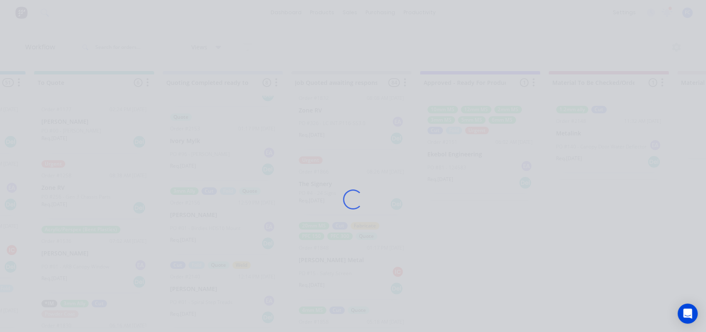
scroll to position [0, 628]
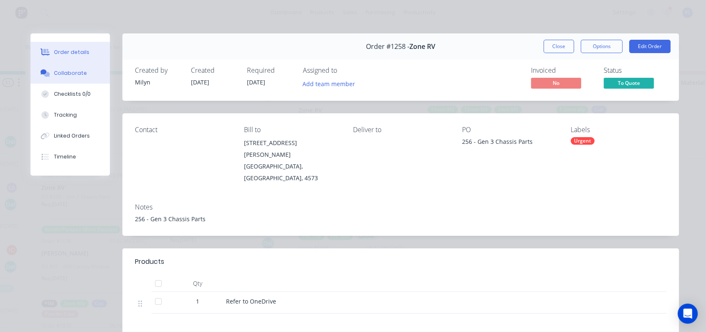
click at [56, 73] on div "Collaborate" at bounding box center [70, 73] width 33 height 8
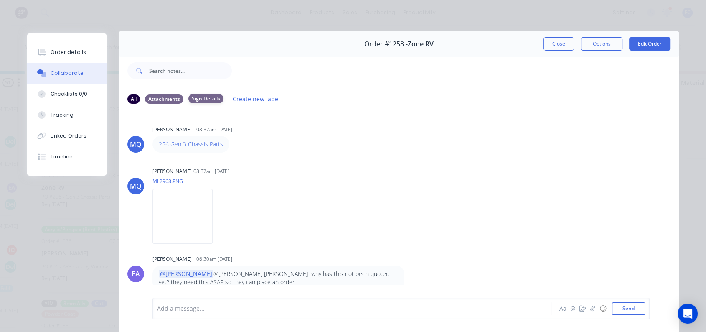
scroll to position [0, 0]
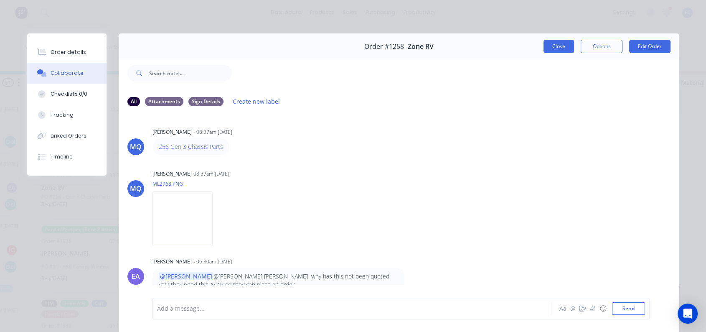
click at [554, 45] on button "Close" at bounding box center [559, 46] width 31 height 13
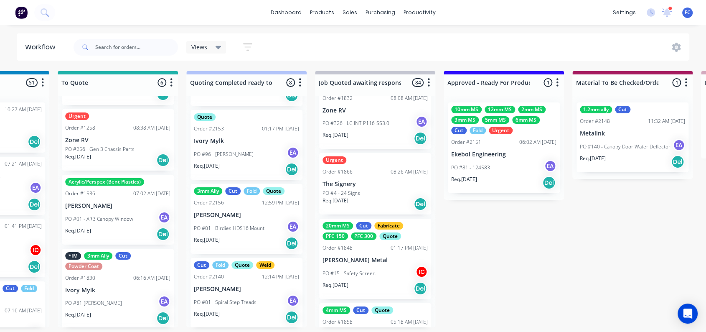
scroll to position [177, 0]
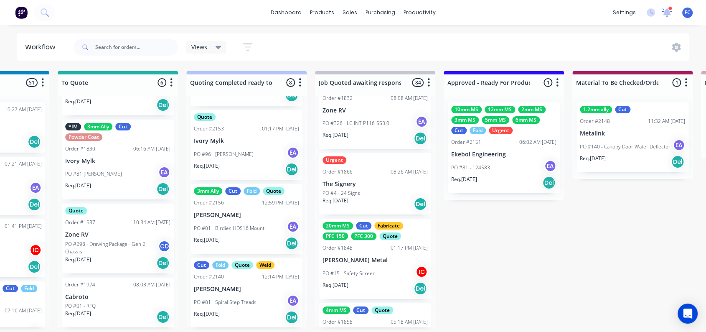
click at [668, 13] on icon at bounding box center [668, 11] width 8 height 7
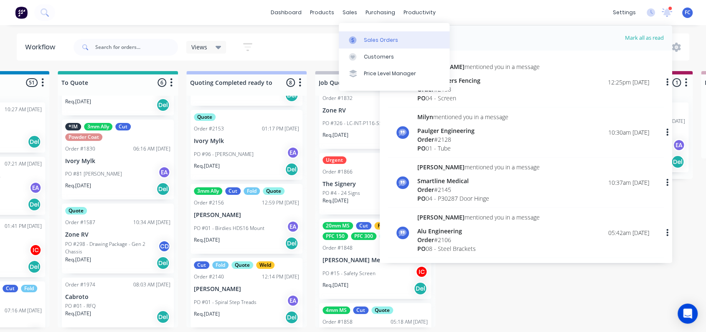
click at [365, 38] on div "Sales Orders" at bounding box center [381, 40] width 34 height 8
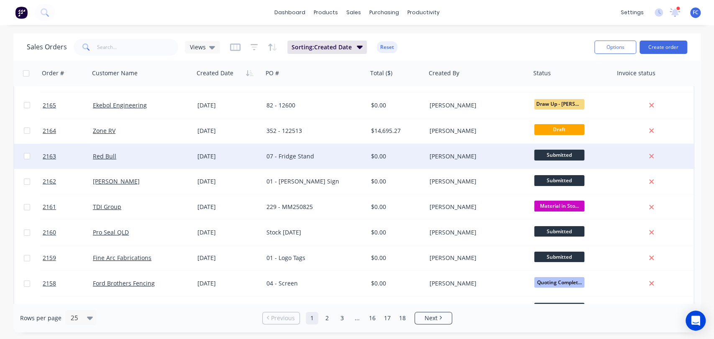
scroll to position [46, 0]
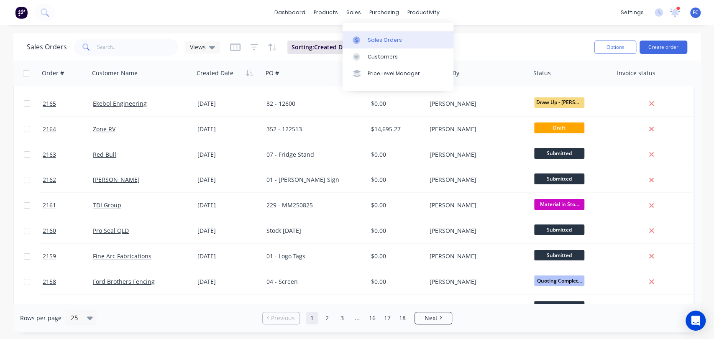
click at [373, 39] on div "Sales Orders" at bounding box center [384, 40] width 34 height 8
click at [673, 16] on icon at bounding box center [674, 12] width 10 height 8
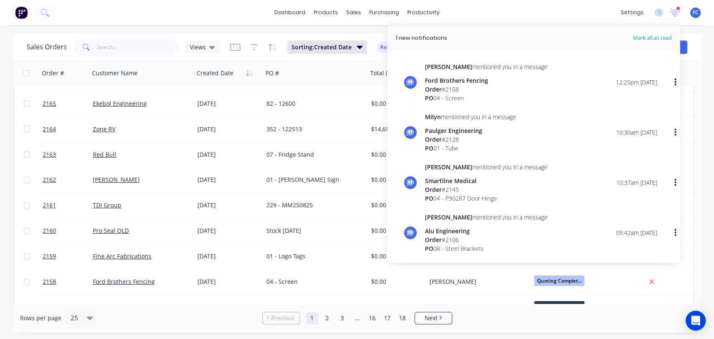
click at [188, 8] on div "dashboard products sales purchasing productivity dashboard products Product Cat…" at bounding box center [357, 12] width 714 height 25
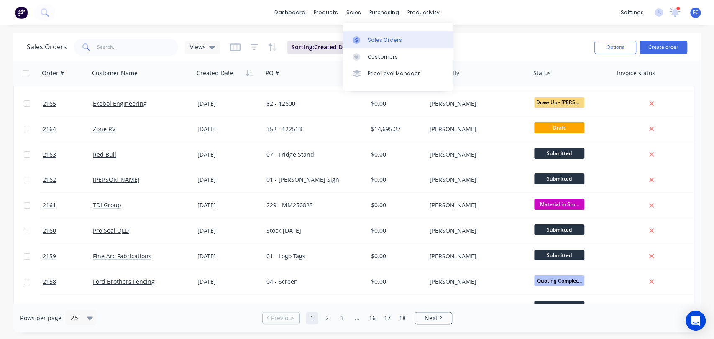
click at [370, 43] on div "Sales Orders" at bounding box center [384, 40] width 34 height 8
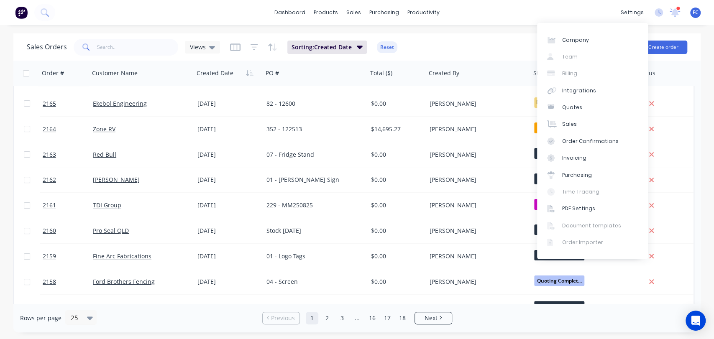
click at [680, 12] on div "settings 1 new notifications Mark all as read Greg mentioned you in a message F…" at bounding box center [664, 12] width 97 height 13
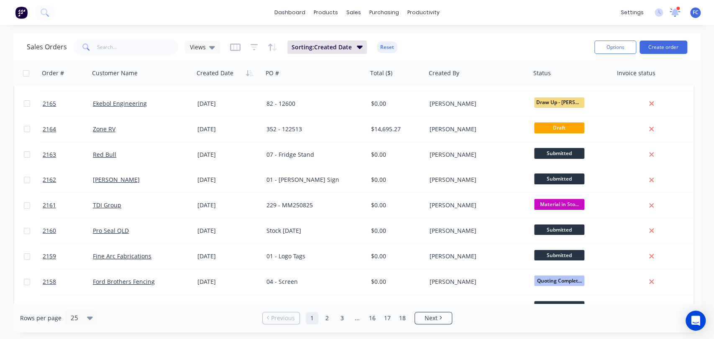
click at [673, 14] on icon at bounding box center [675, 11] width 8 height 7
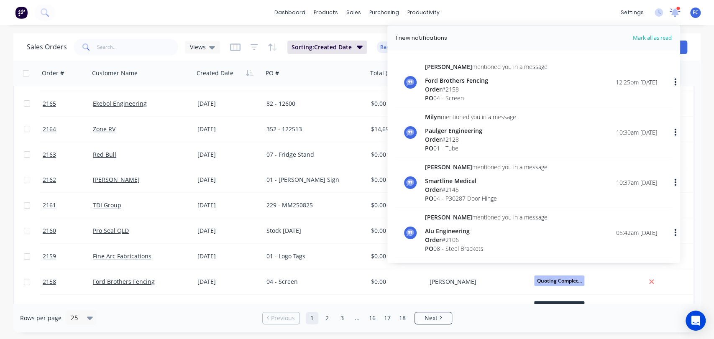
click at [673, 14] on icon at bounding box center [675, 11] width 8 height 7
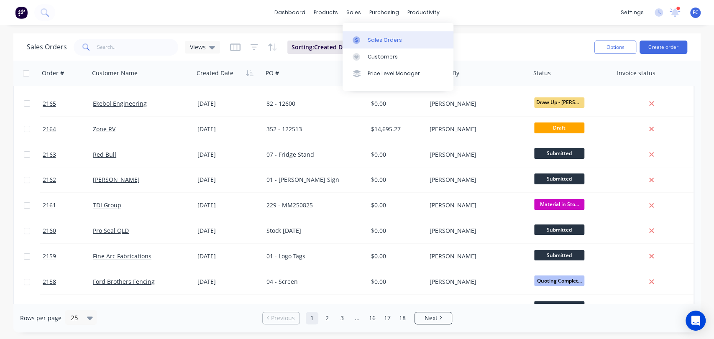
click at [369, 38] on div "Sales Orders" at bounding box center [384, 40] width 34 height 8
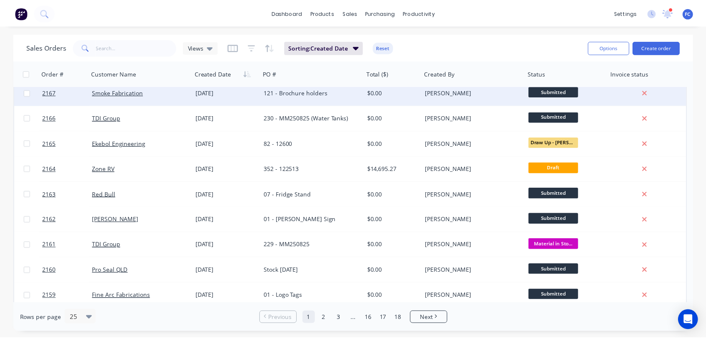
scroll to position [0, 0]
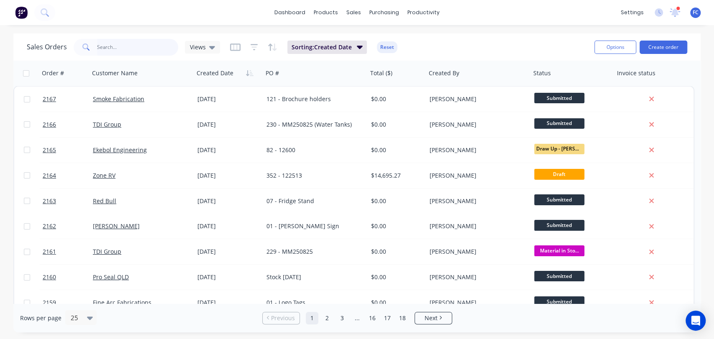
click at [130, 49] on input "text" at bounding box center [138, 47] width 82 height 17
type input "zone"
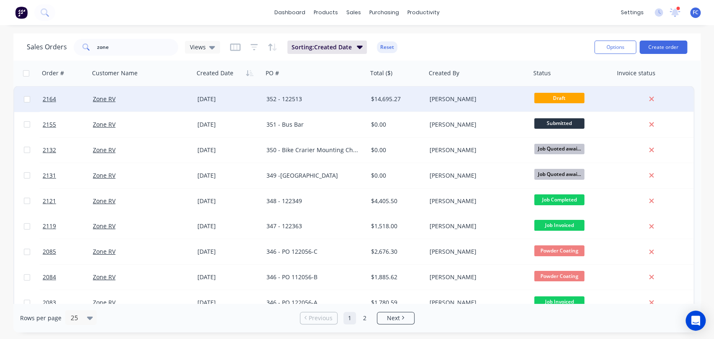
click at [144, 99] on div "Zone RV" at bounding box center [139, 99] width 93 height 8
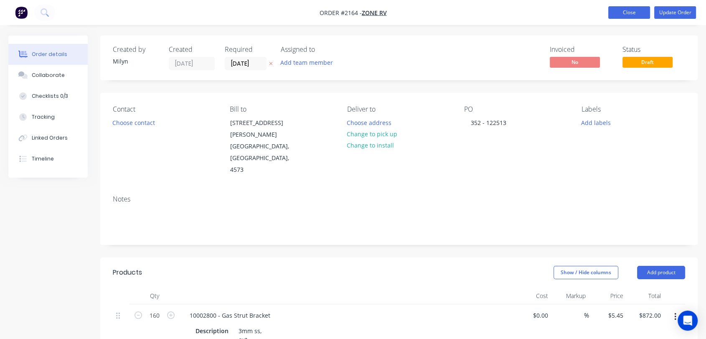
click at [639, 12] on button "Close" at bounding box center [630, 12] width 42 height 13
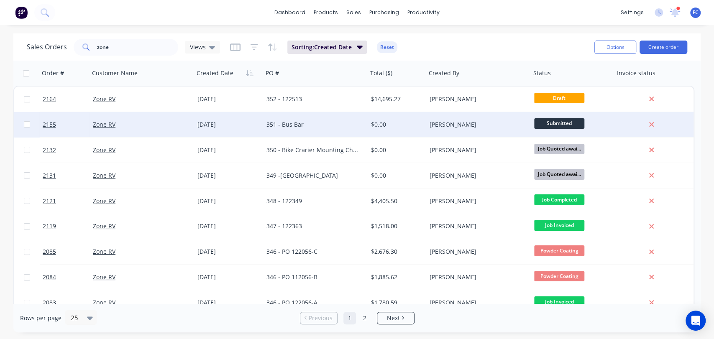
click at [167, 126] on div "Zone RV" at bounding box center [139, 124] width 93 height 8
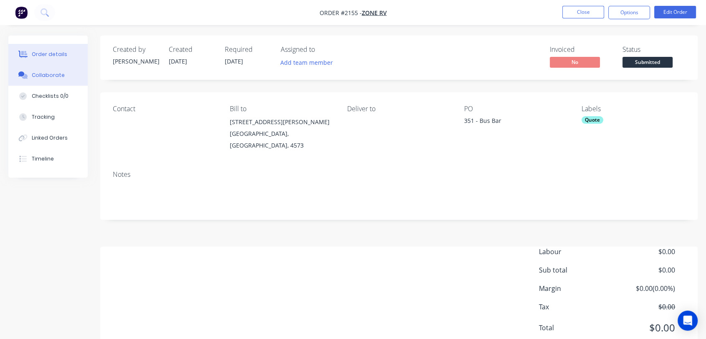
click at [51, 74] on div "Collaborate" at bounding box center [48, 75] width 33 height 8
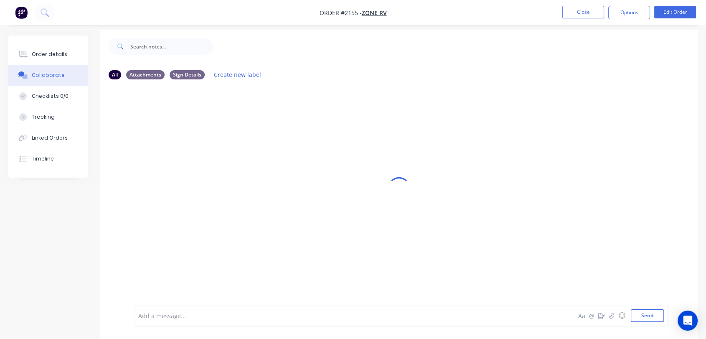
scroll to position [13, 0]
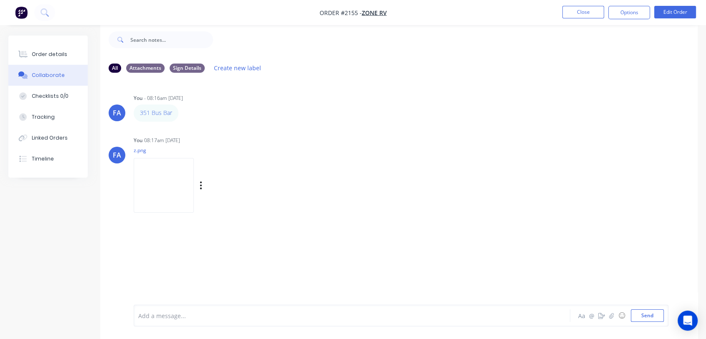
click at [177, 186] on img at bounding box center [164, 185] width 60 height 55
click at [168, 184] on img at bounding box center [164, 185] width 60 height 55
click at [150, 178] on img at bounding box center [164, 185] width 60 height 55
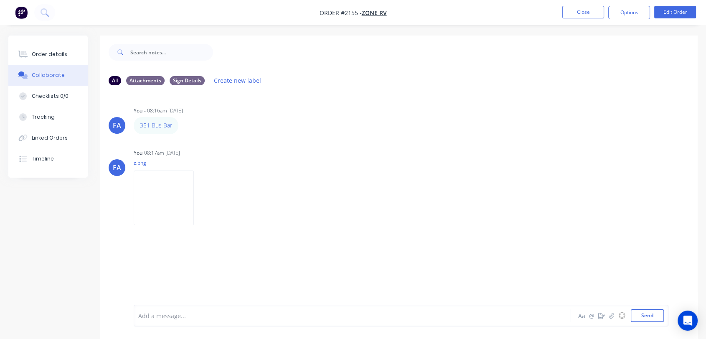
scroll to position [0, 0]
